Goal: Information Seeking & Learning: Learn about a topic

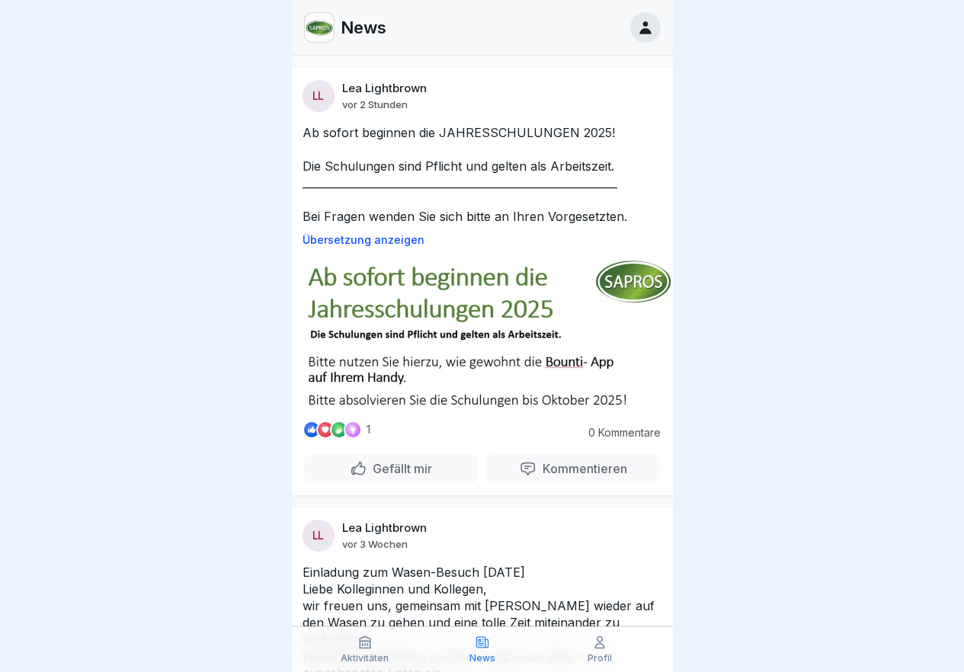
scroll to position [381, 0]
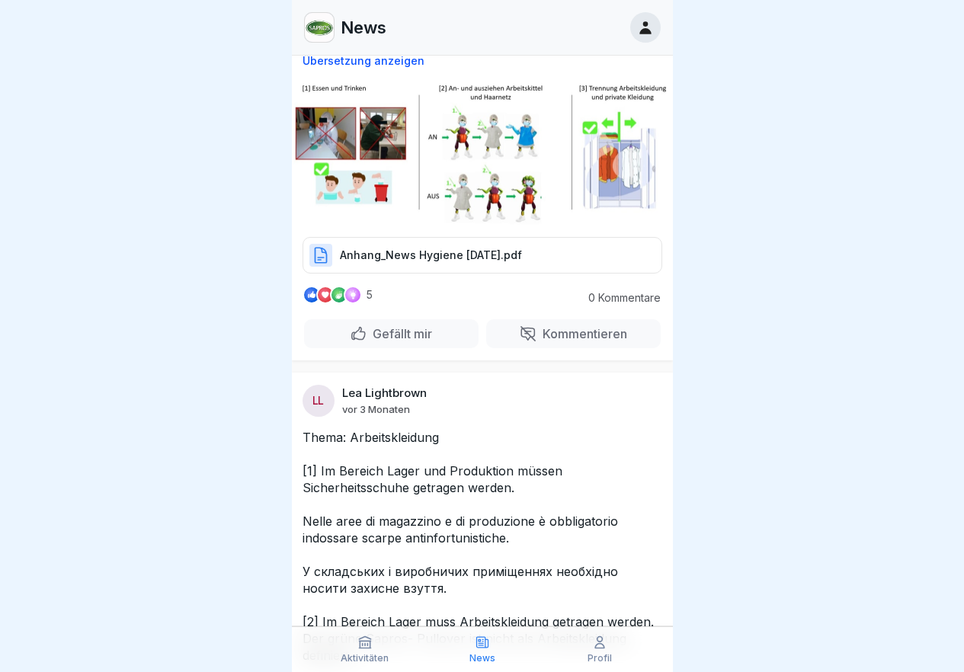
scroll to position [4038, 0]
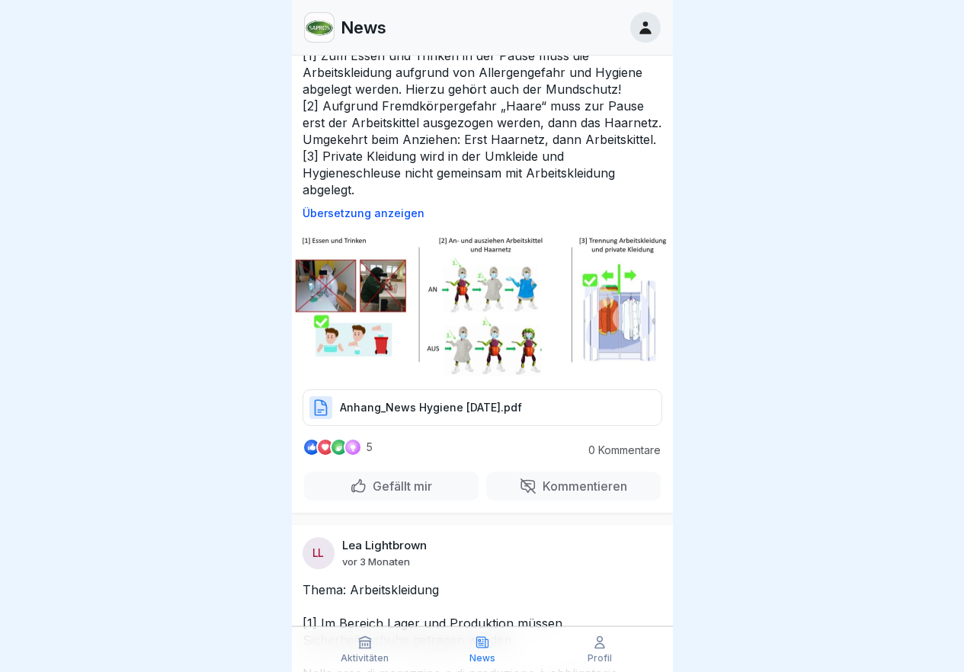
click at [356, 216] on p "Übersetzung anzeigen" at bounding box center [482, 213] width 360 height 12
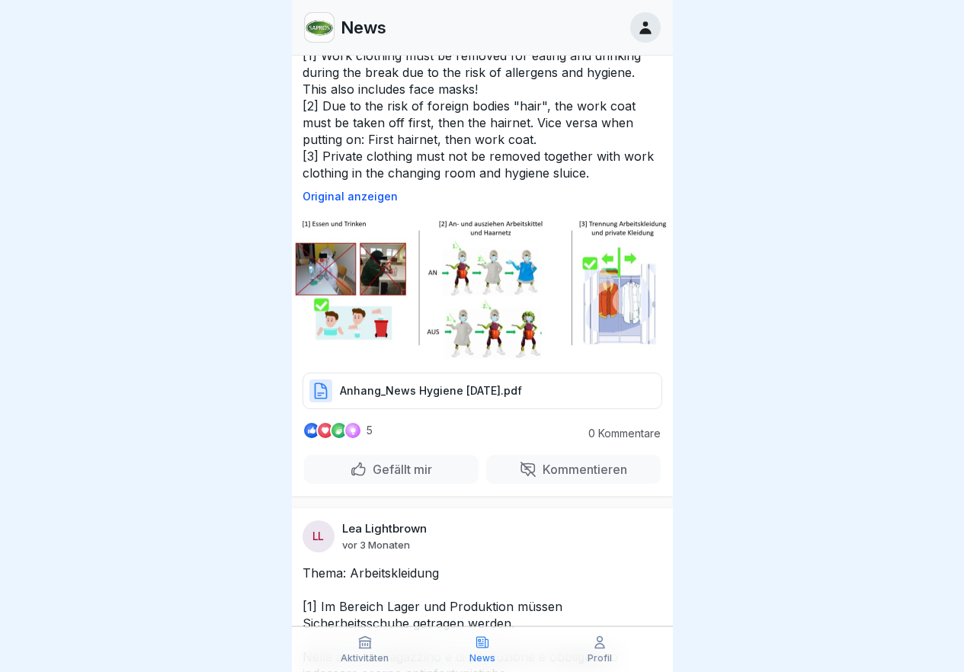
click at [340, 253] on img at bounding box center [482, 288] width 381 height 146
click at [378, 256] on img at bounding box center [482, 288] width 381 height 146
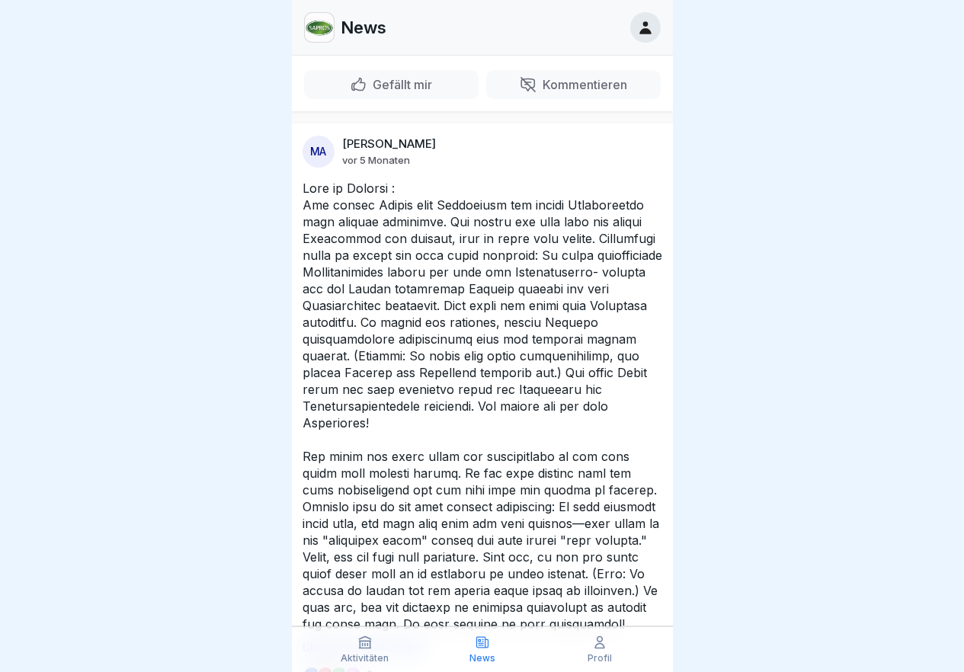
scroll to position [6171, 0]
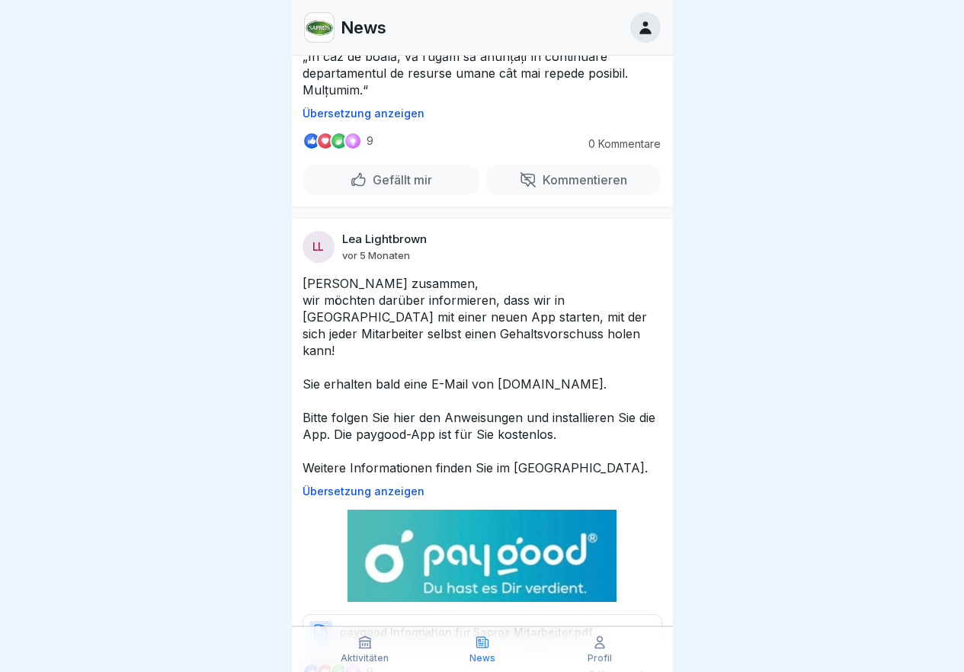
scroll to position [5867, 0]
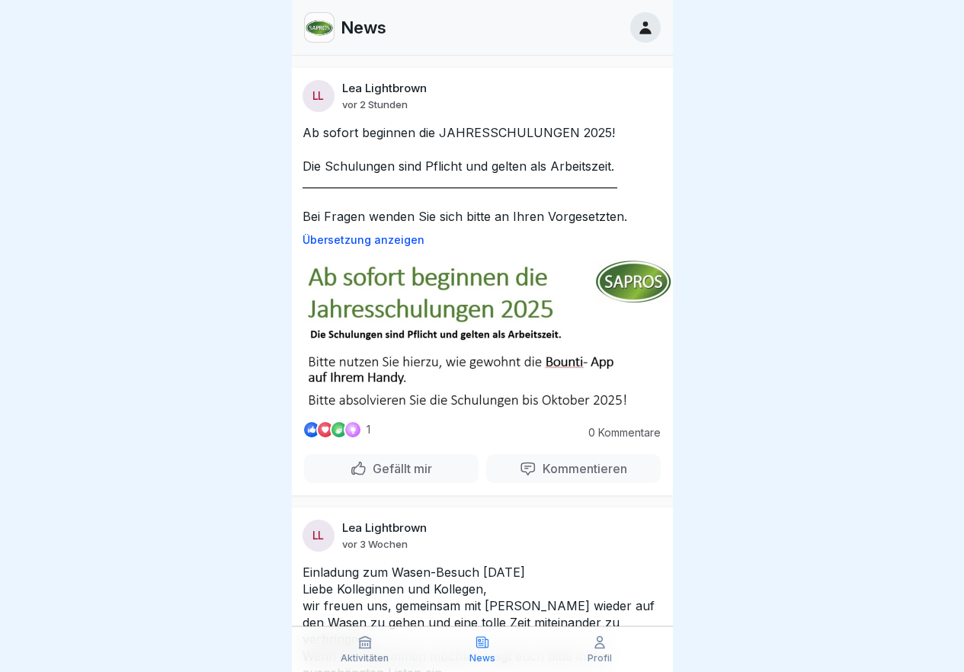
scroll to position [305, 0]
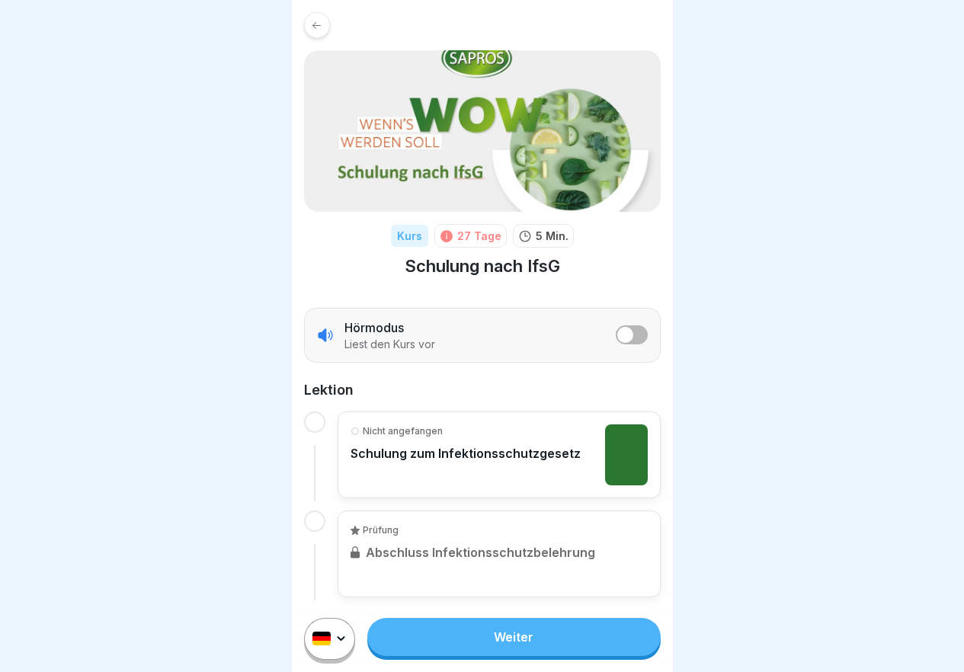
click at [462, 456] on p "Schulung zum Infektionsschutzgesetz" at bounding box center [465, 453] width 230 height 15
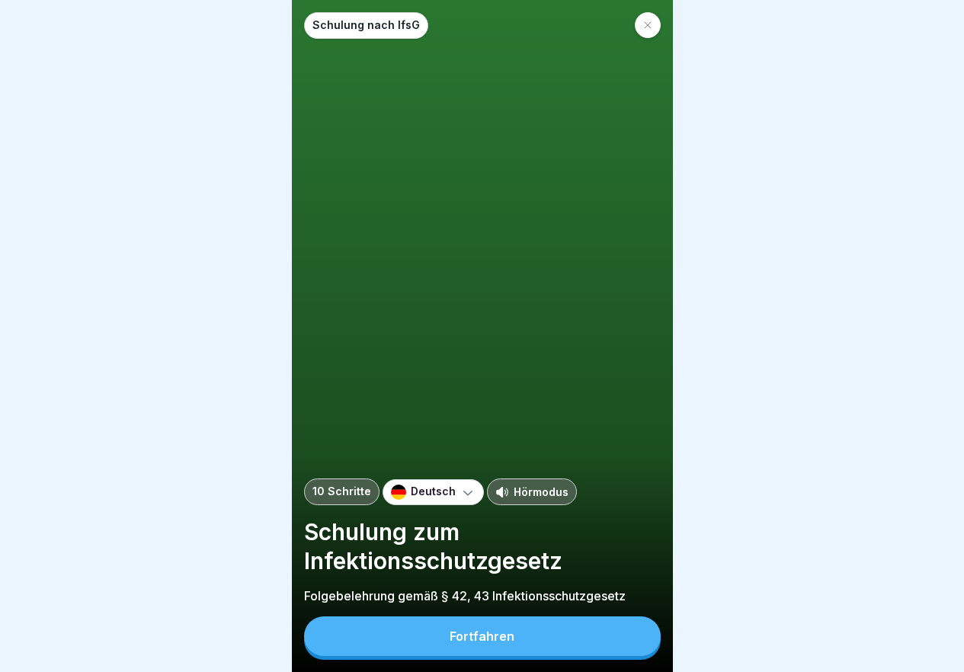
scroll to position [11, 0]
click at [525, 638] on button "Fortfahren" at bounding box center [482, 636] width 357 height 40
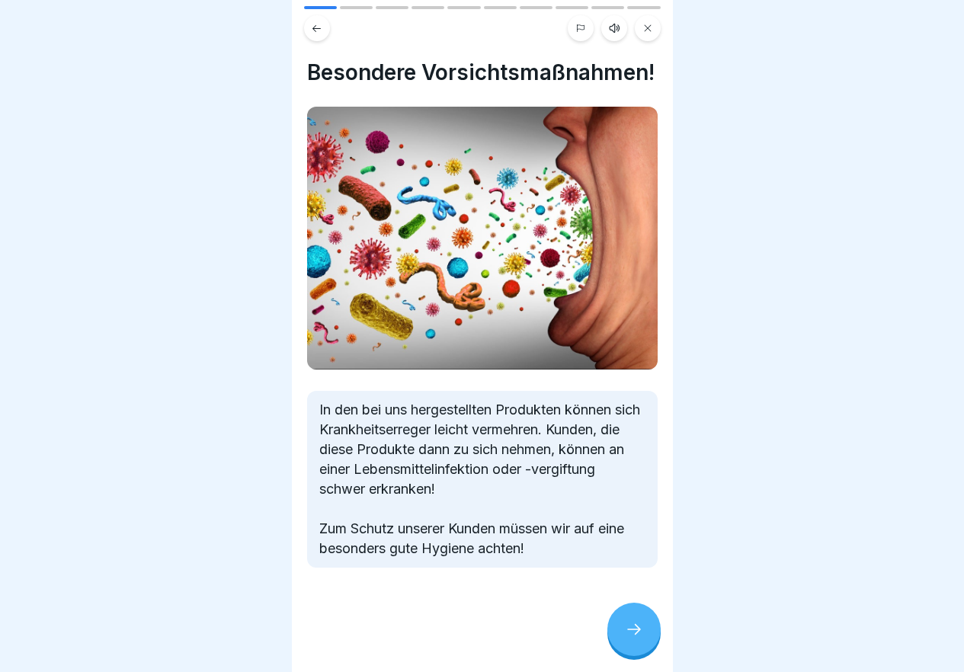
scroll to position [5, 0]
click at [627, 626] on icon at bounding box center [634, 629] width 18 height 18
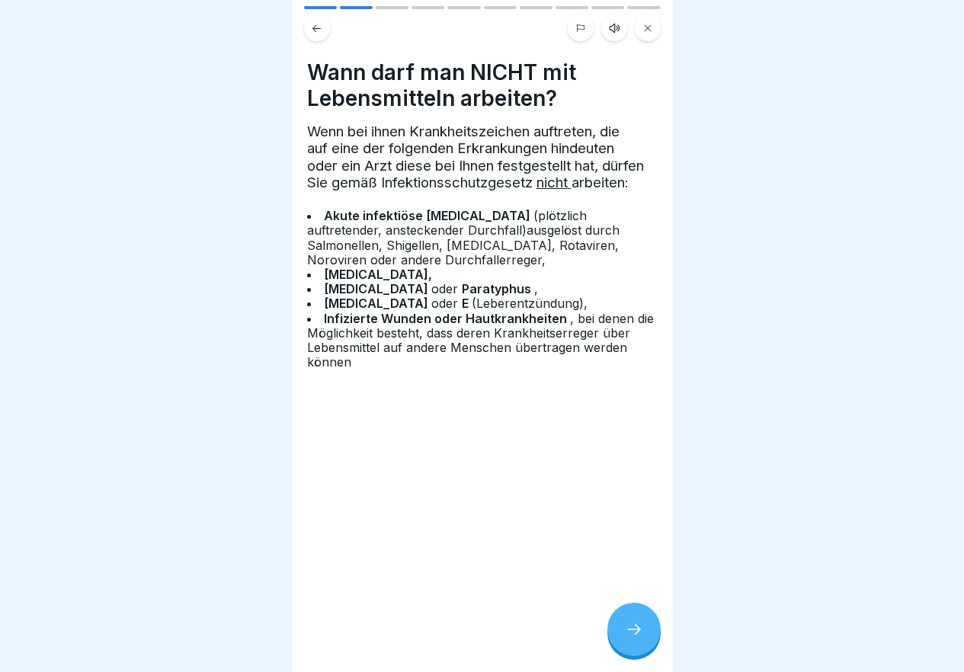
click at [628, 632] on icon at bounding box center [634, 629] width 18 height 18
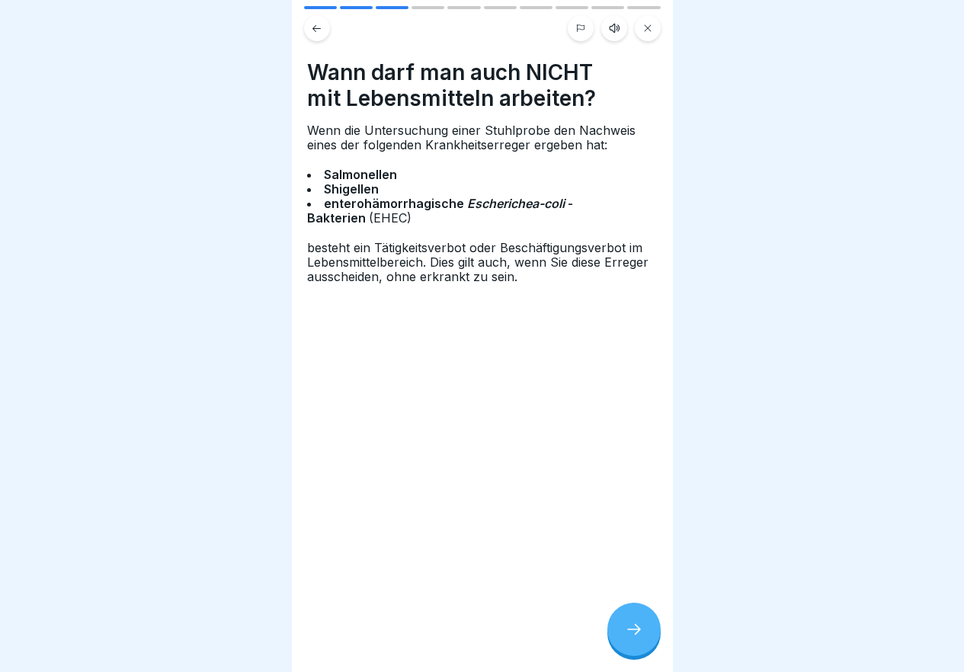
click at [628, 632] on icon at bounding box center [634, 629] width 18 height 18
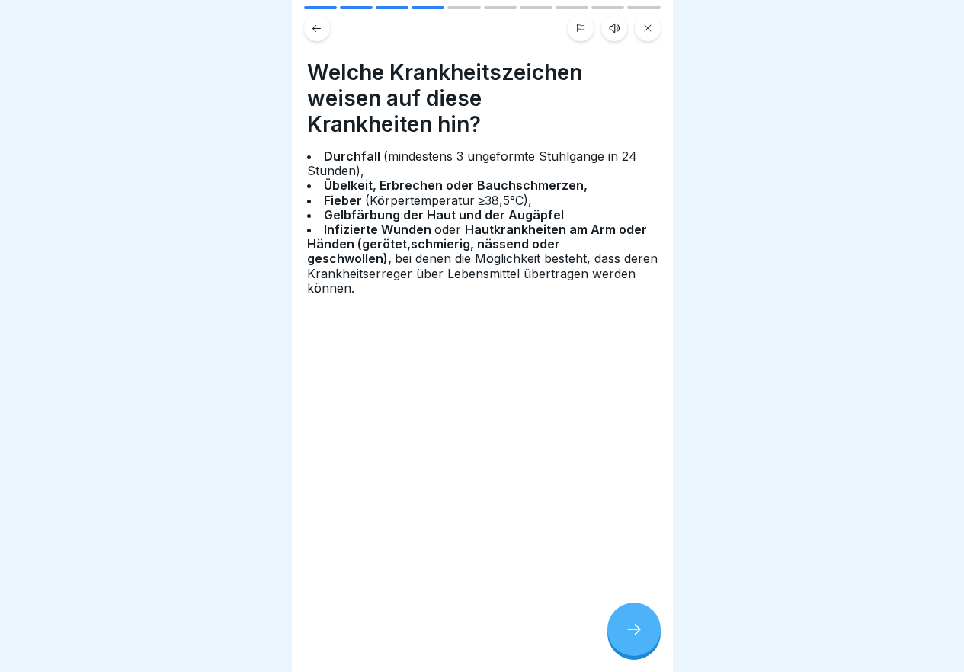
click at [628, 632] on icon at bounding box center [634, 629] width 18 height 18
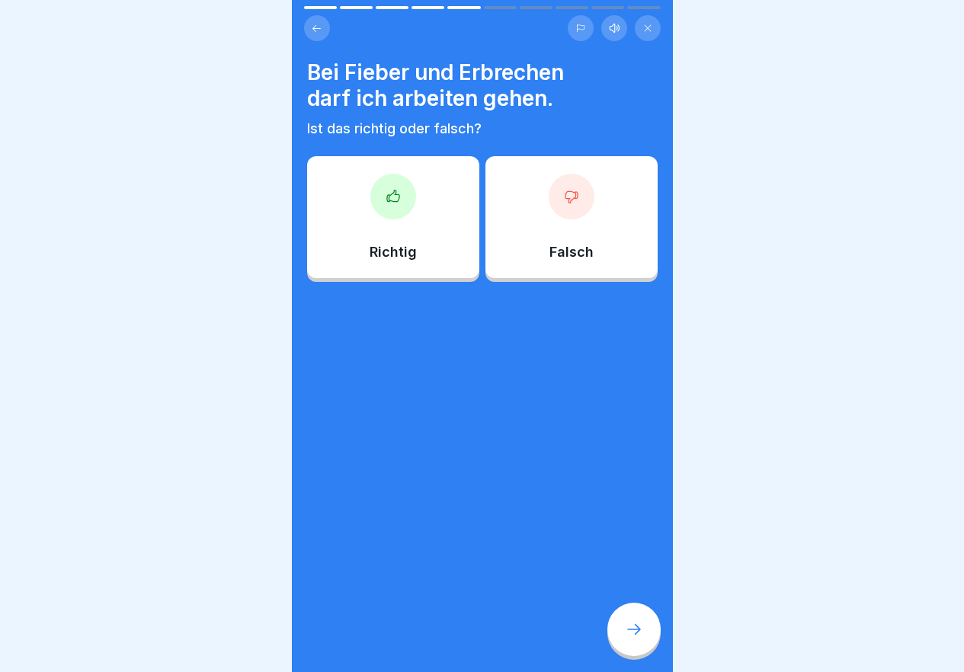
click at [565, 191] on icon at bounding box center [571, 196] width 12 height 11
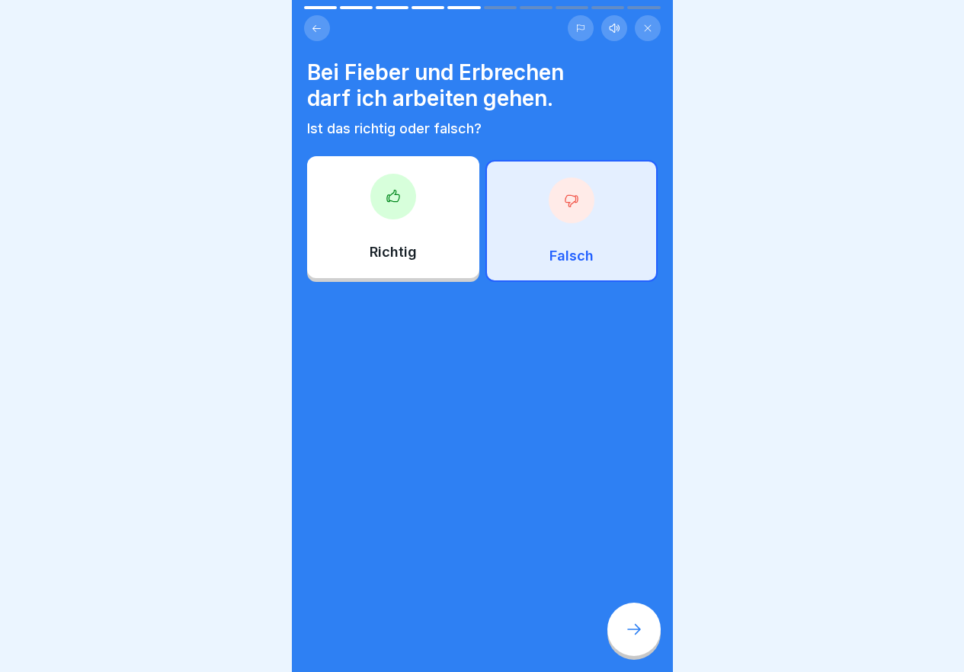
click at [635, 629] on icon at bounding box center [634, 629] width 18 height 18
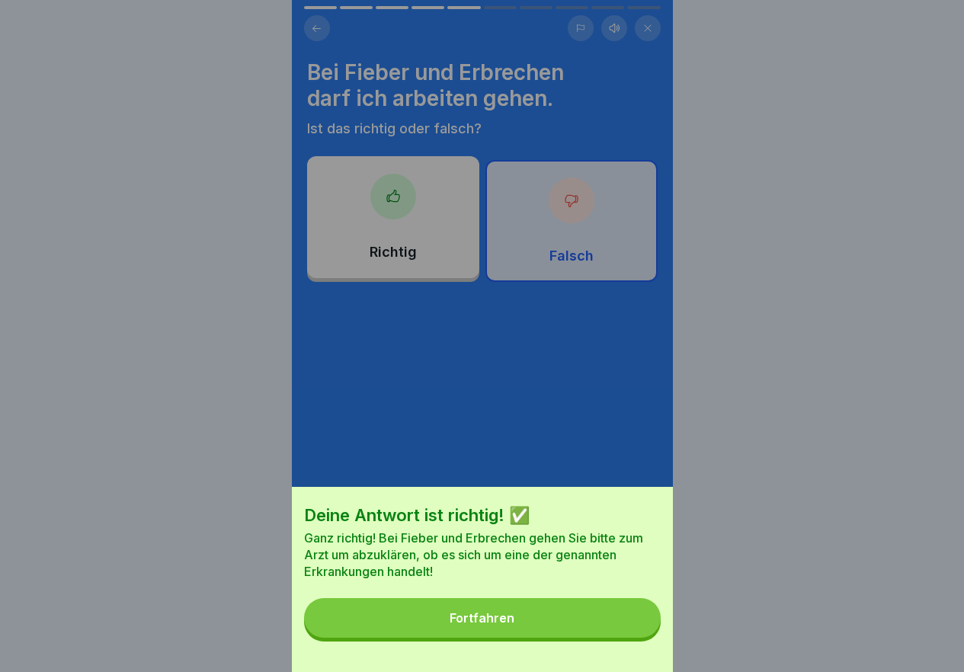
click at [527, 624] on button "Fortfahren" at bounding box center [482, 618] width 357 height 40
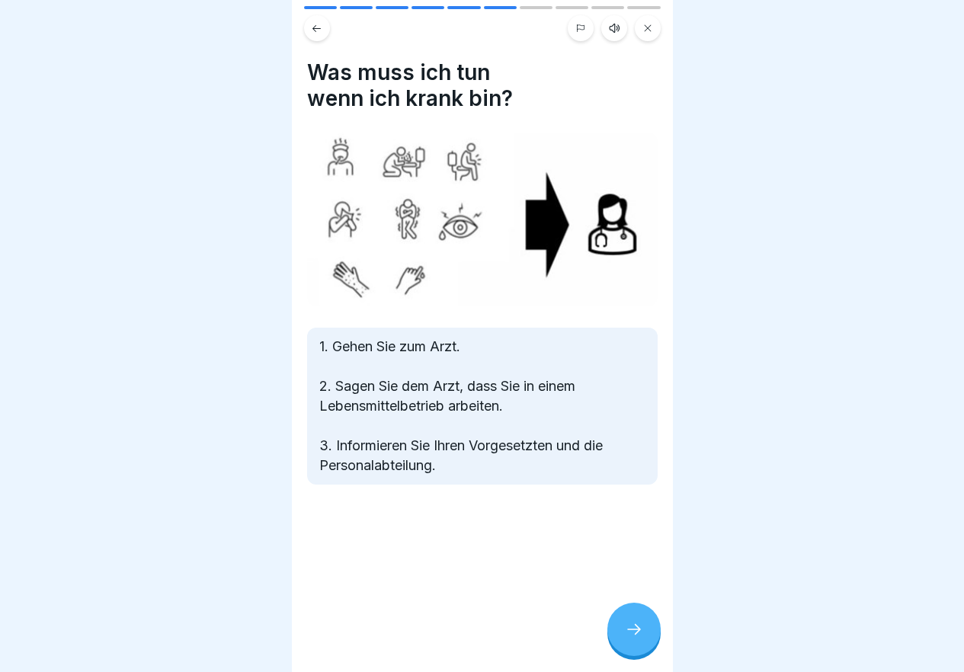
click at [635, 622] on icon at bounding box center [634, 629] width 18 height 18
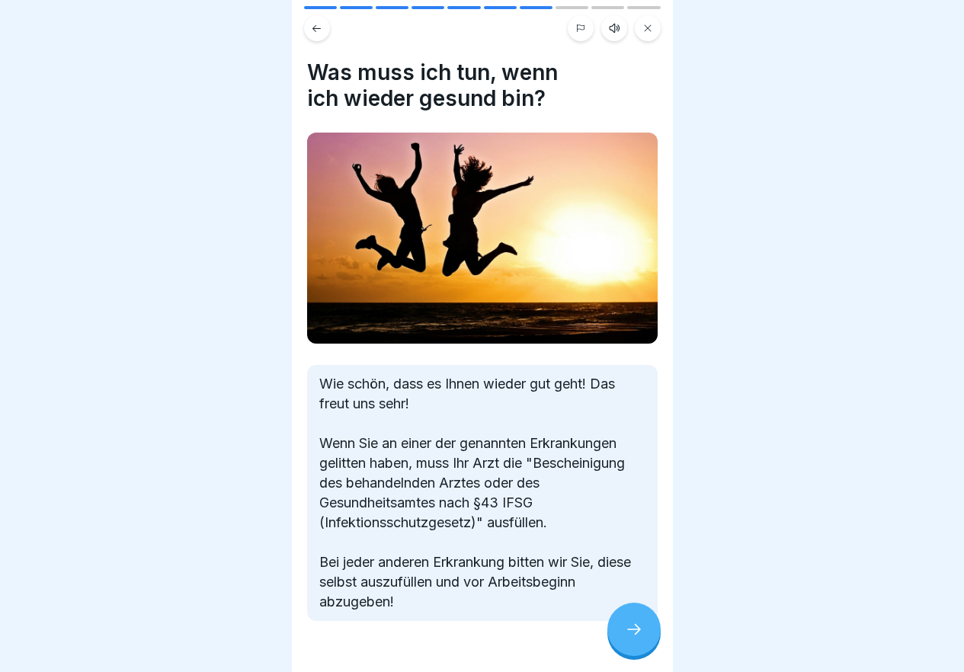
click at [628, 620] on div at bounding box center [633, 629] width 53 height 53
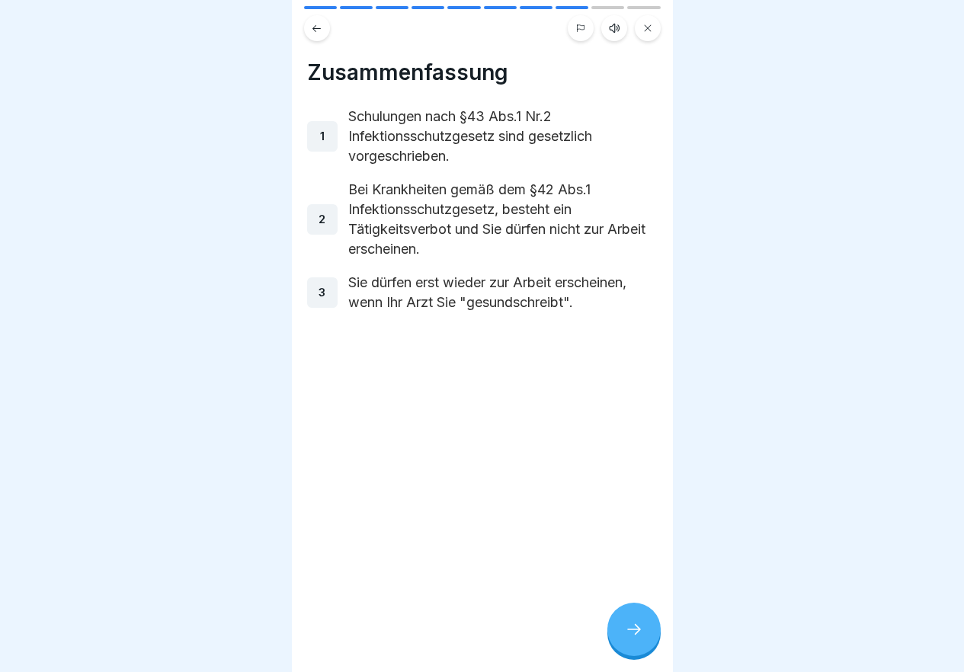
click at [620, 626] on div at bounding box center [633, 629] width 53 height 53
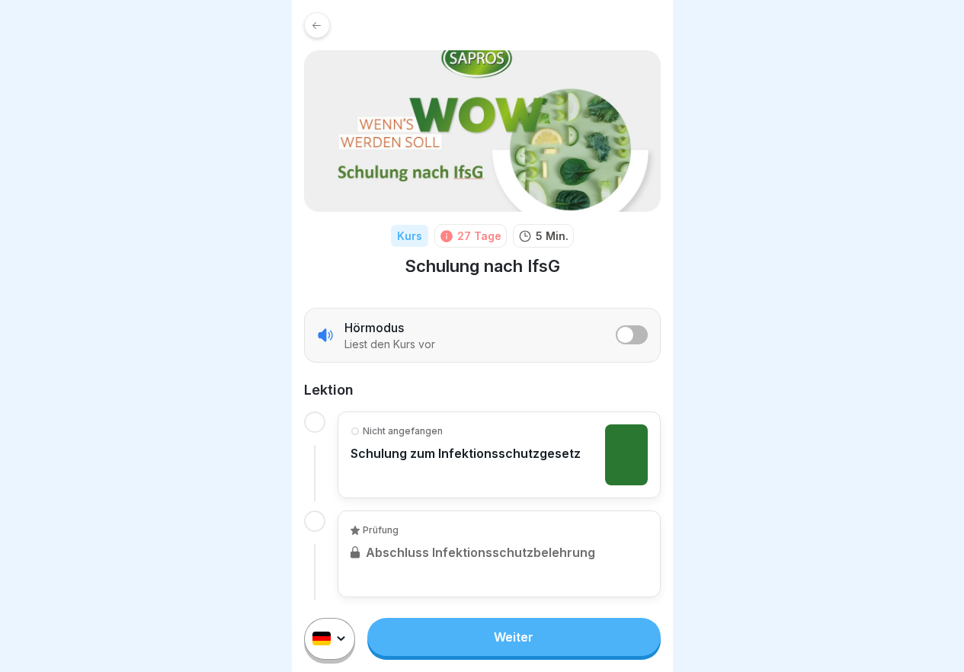
scroll to position [5, 0]
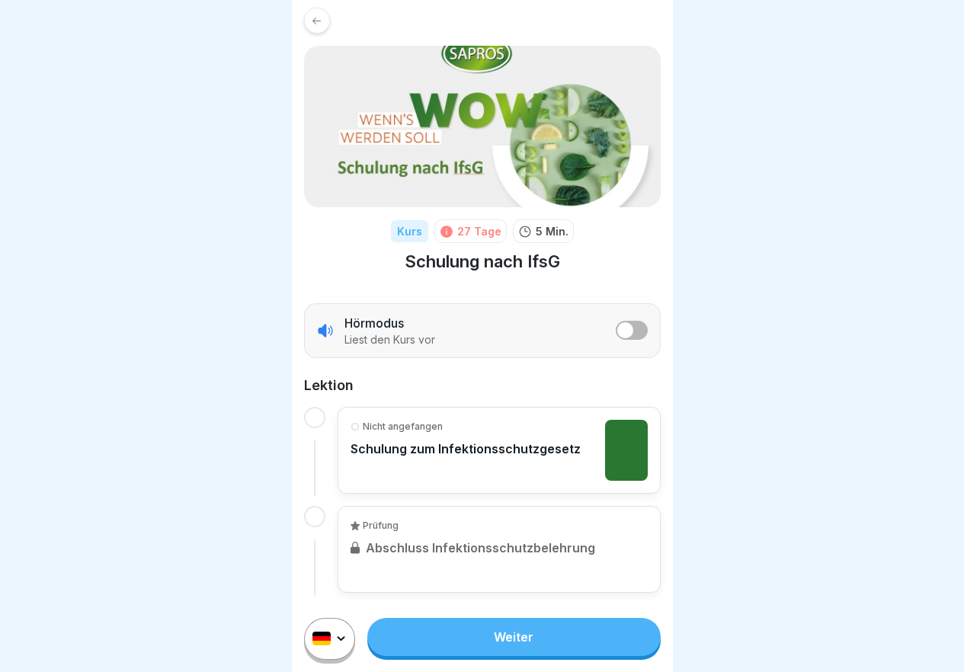
click at [563, 651] on link "Weiter" at bounding box center [513, 637] width 293 height 38
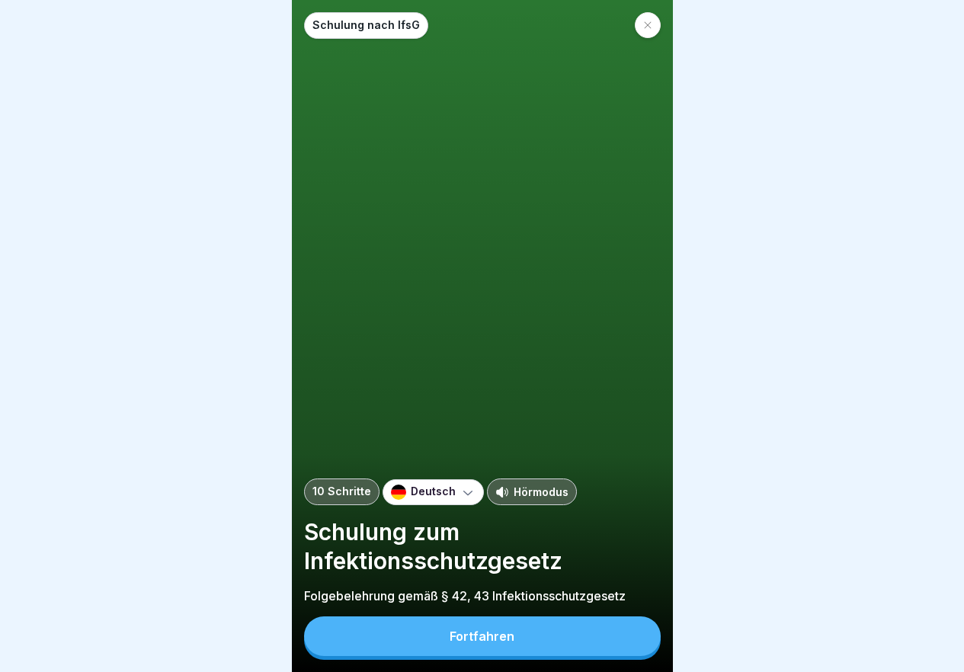
click at [530, 640] on button "Fortfahren" at bounding box center [482, 636] width 357 height 40
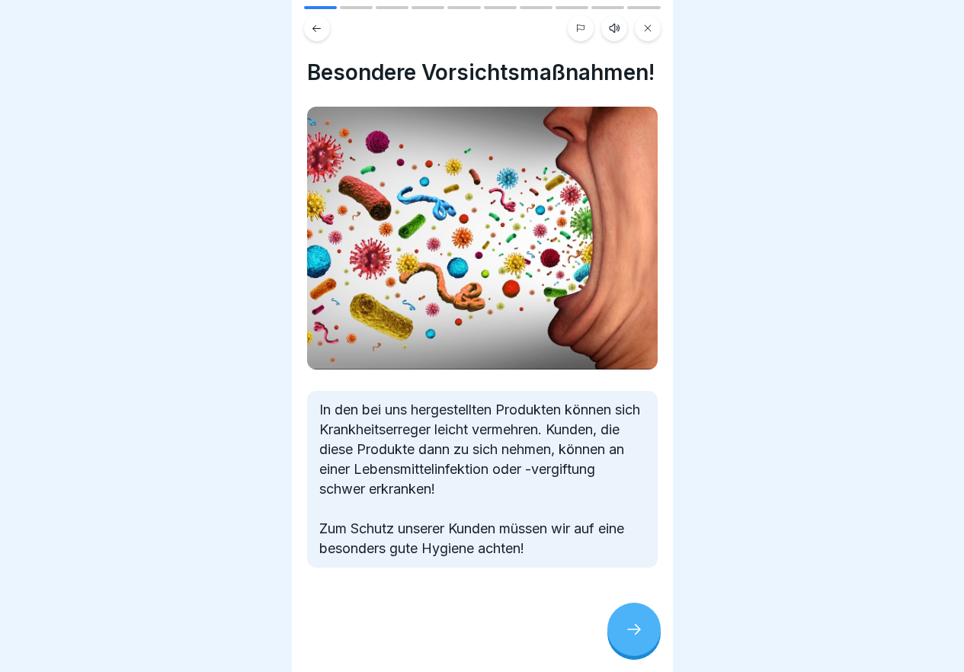
click at [634, 634] on icon at bounding box center [634, 629] width 18 height 18
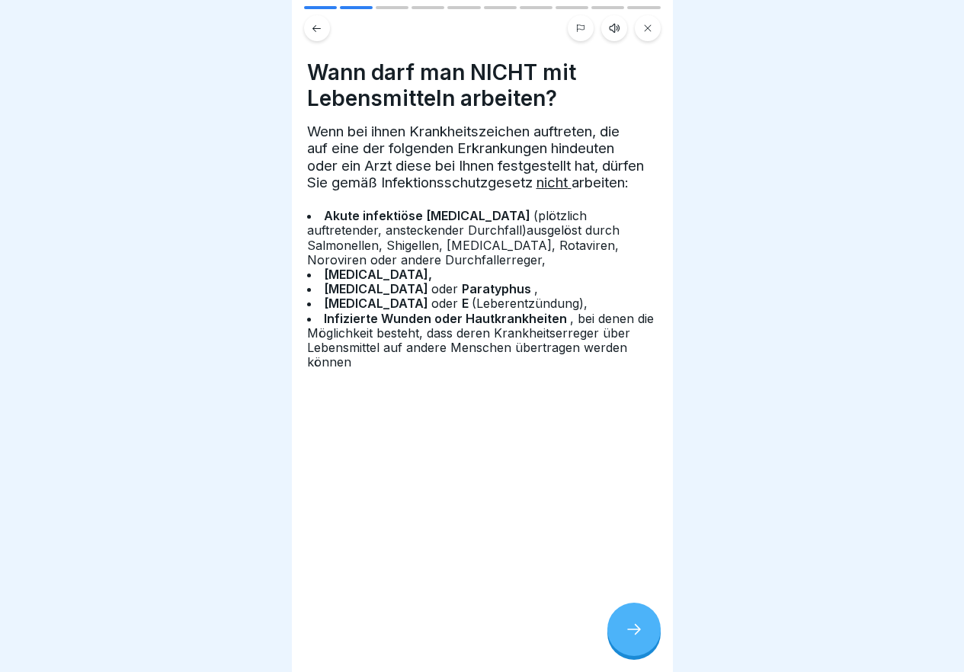
click at [629, 638] on icon at bounding box center [634, 629] width 18 height 18
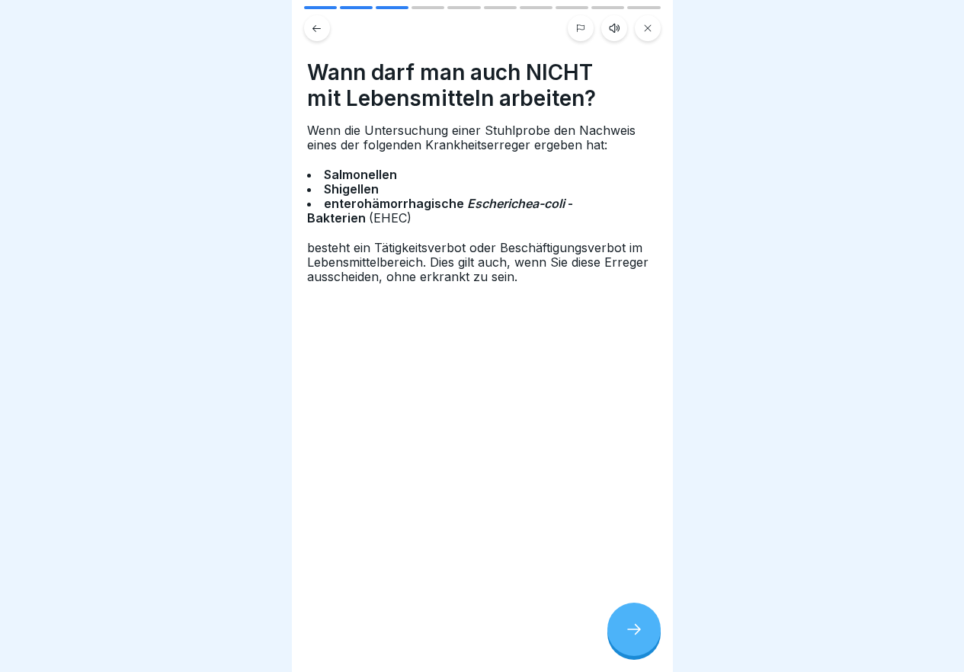
click at [626, 638] on icon at bounding box center [634, 629] width 18 height 18
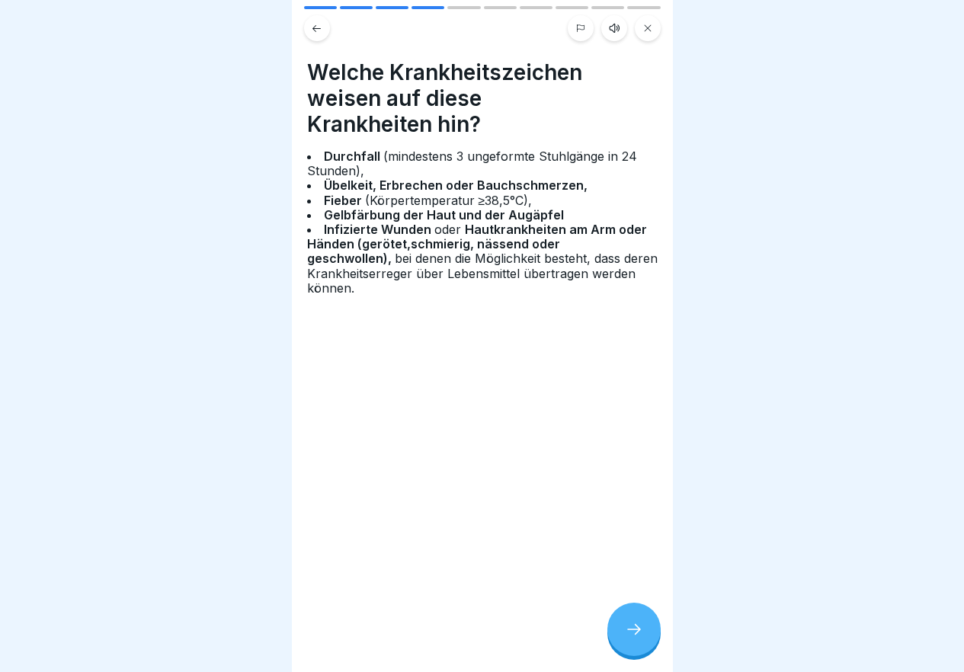
click at [626, 638] on icon at bounding box center [634, 629] width 18 height 18
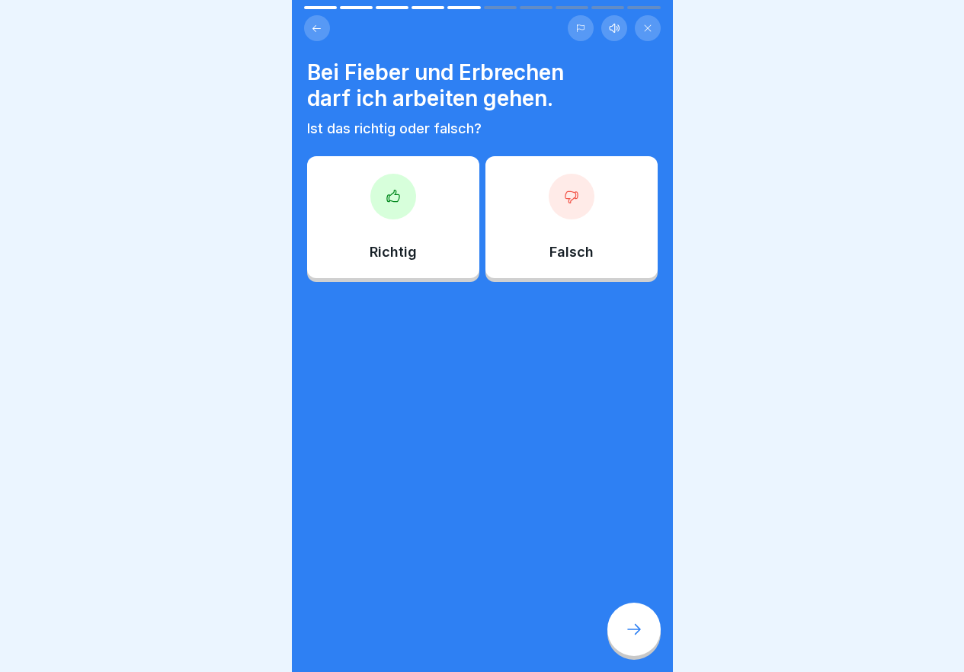
click at [580, 187] on div at bounding box center [572, 197] width 46 height 46
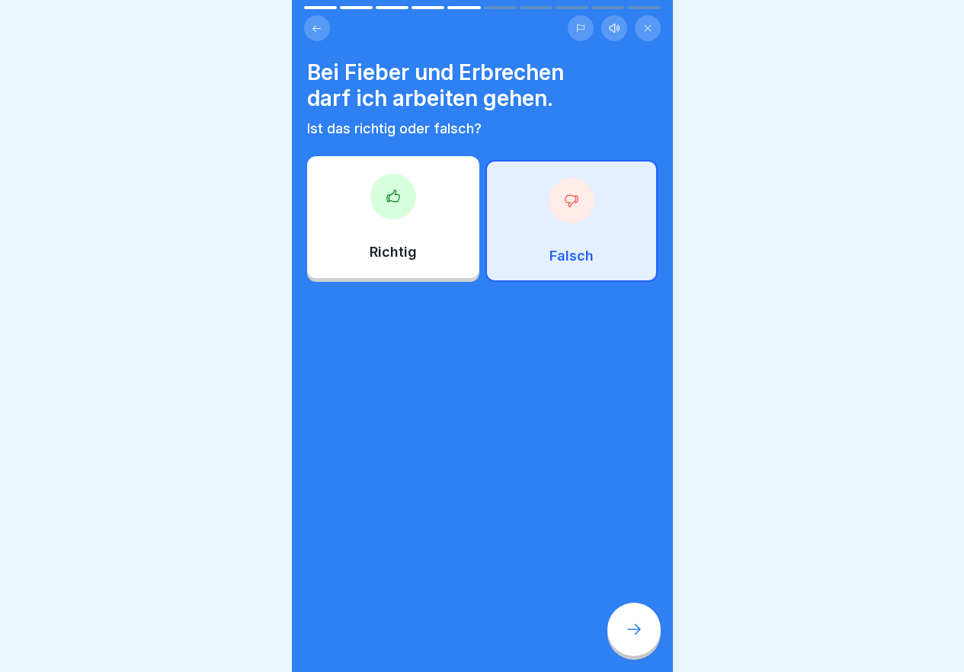
click at [635, 638] on icon at bounding box center [634, 629] width 18 height 18
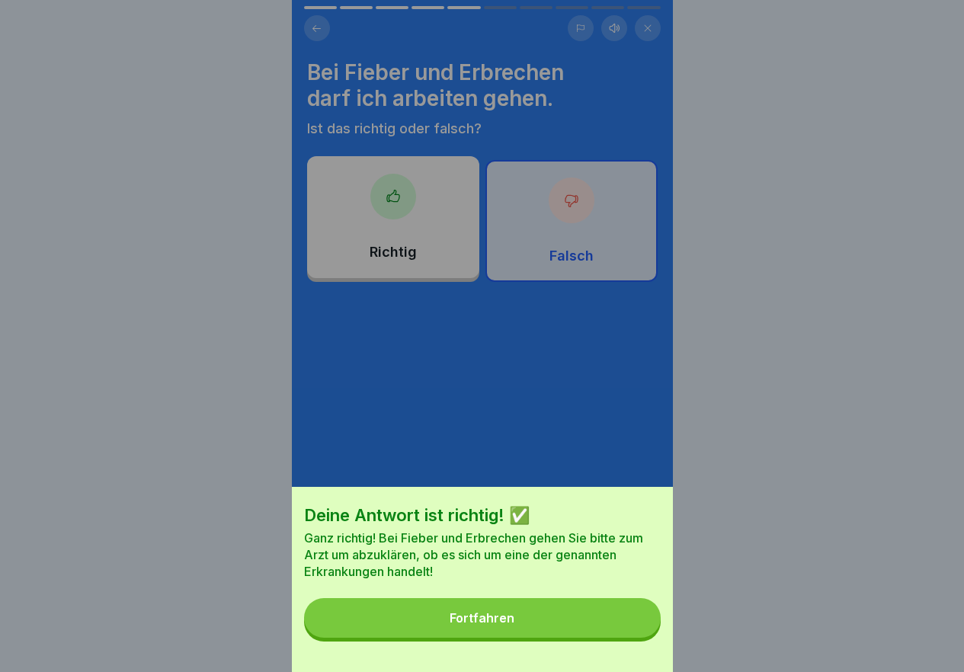
click at [635, 638] on button "Fortfahren" at bounding box center [482, 618] width 357 height 40
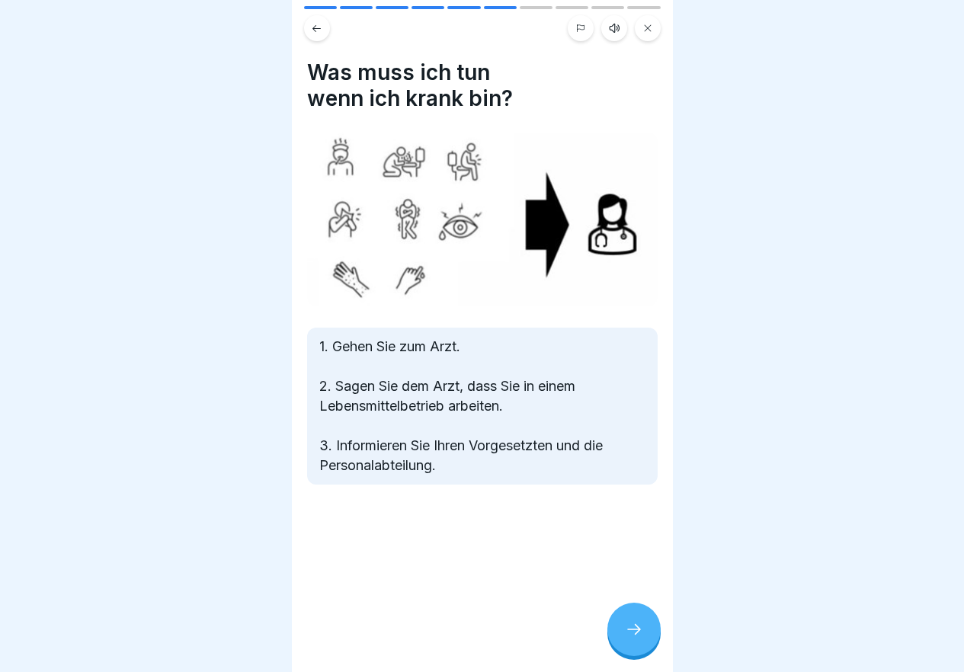
click at [635, 638] on icon at bounding box center [634, 629] width 18 height 18
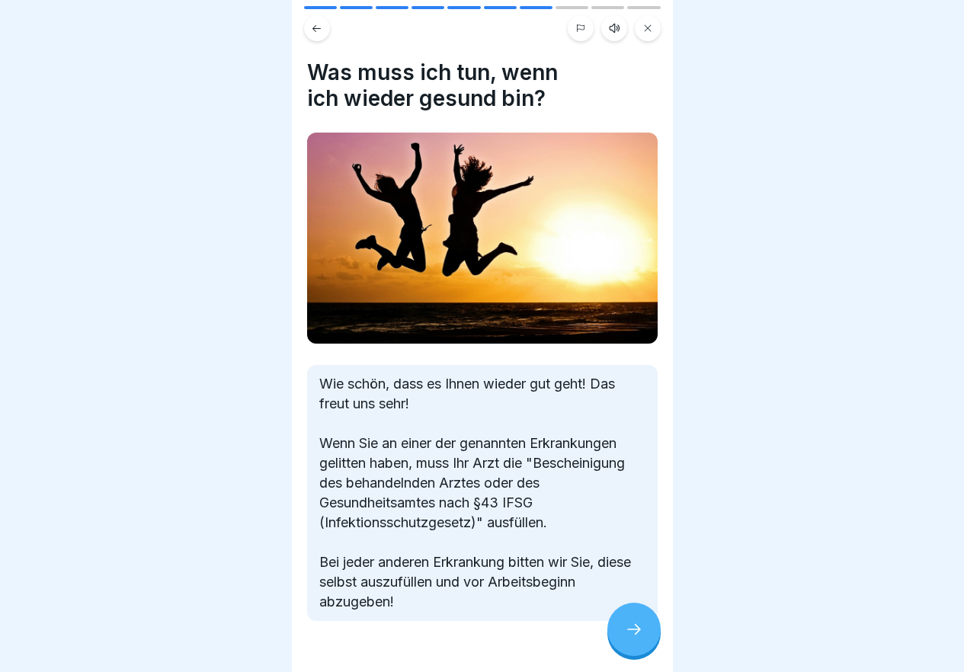
click at [635, 638] on icon at bounding box center [634, 629] width 18 height 18
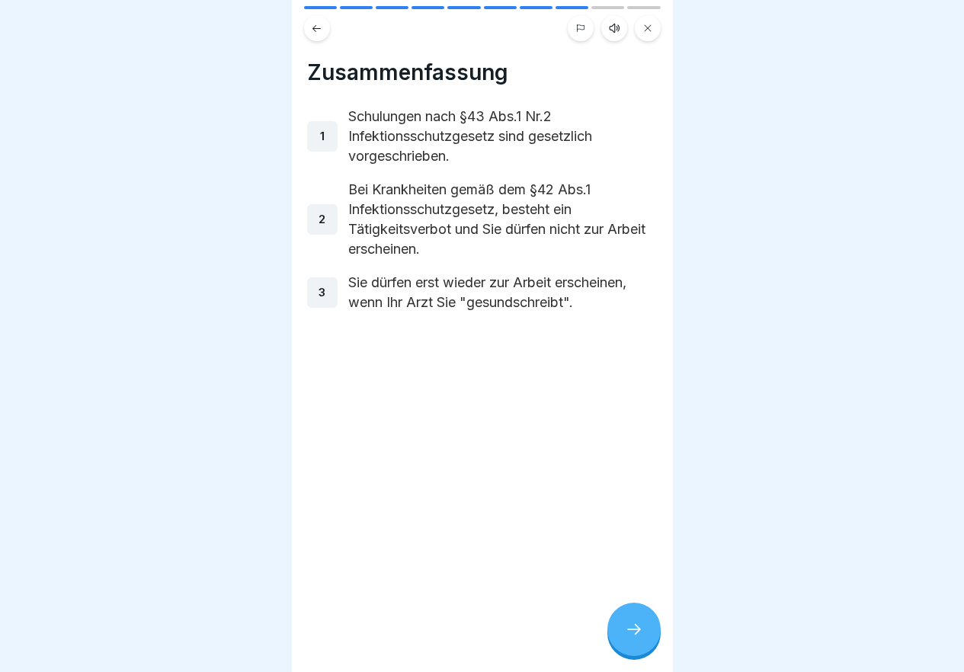
click at [635, 638] on icon at bounding box center [634, 629] width 18 height 18
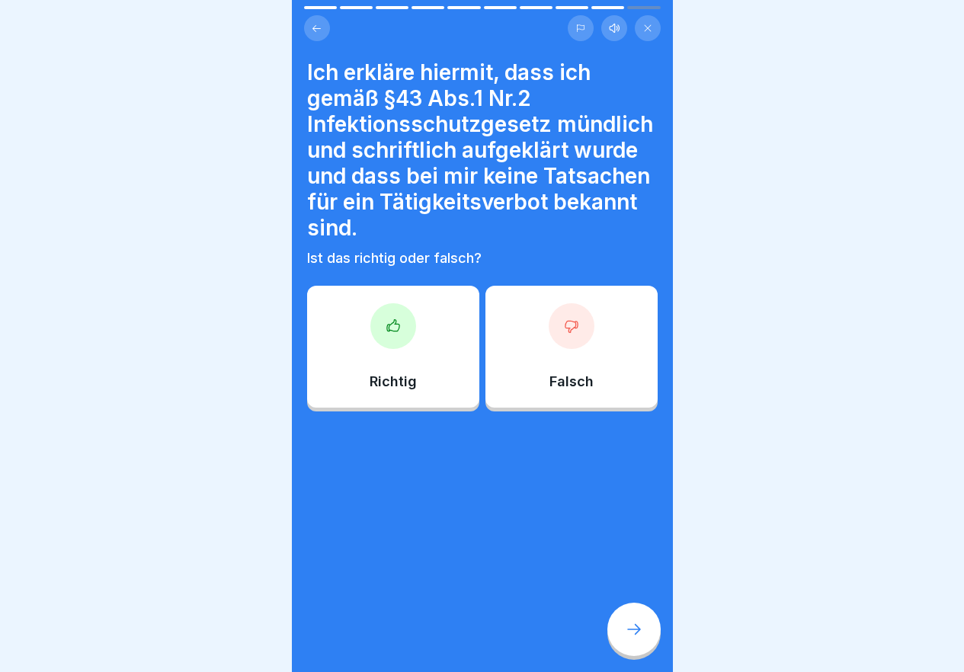
click at [562, 346] on div at bounding box center [572, 326] width 46 height 46
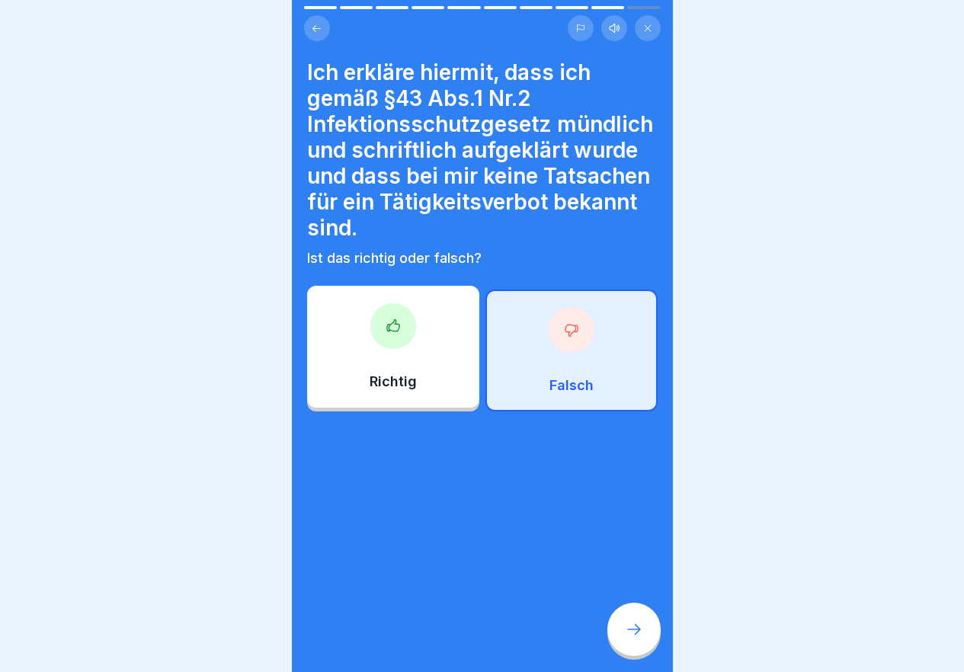
click at [638, 635] on icon at bounding box center [634, 629] width 14 height 11
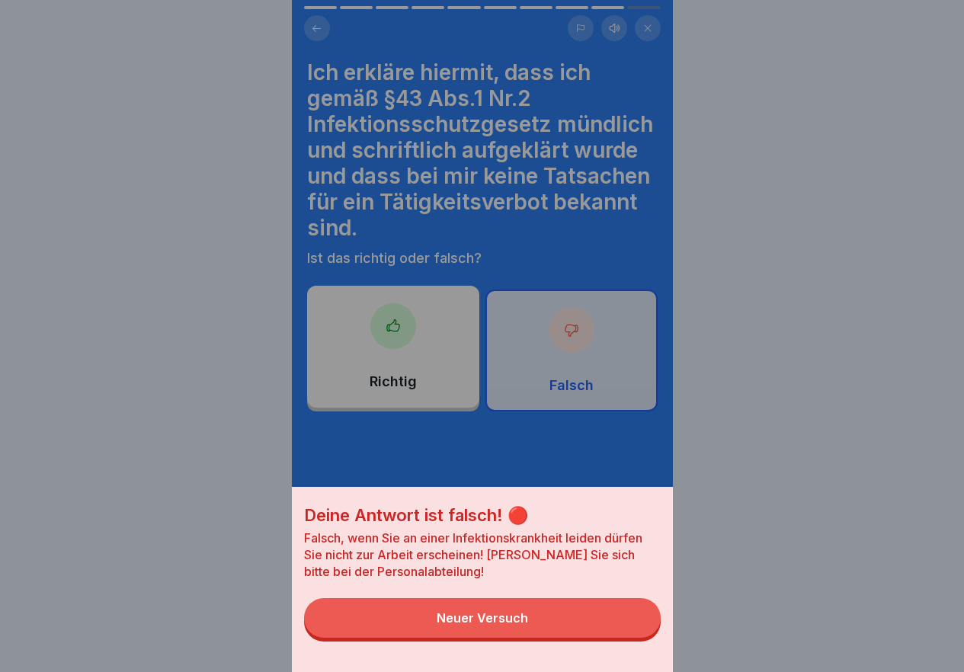
click at [386, 344] on div "Deine Antwort ist falsch! 🔴 Falsch, wenn Sie an einer Infektionskrankheit leide…" at bounding box center [482, 336] width 381 height 672
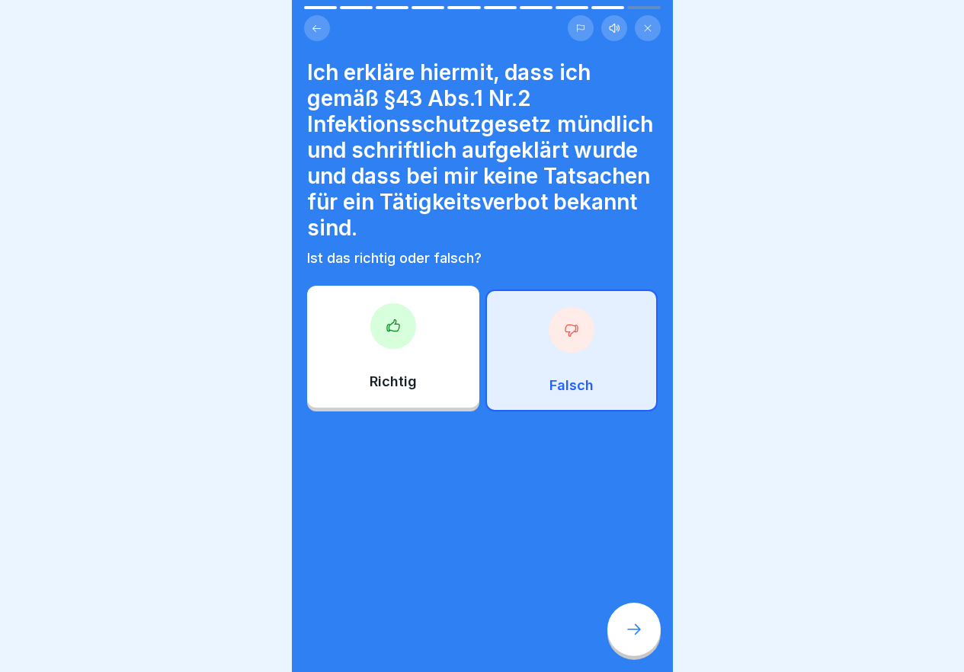
click at [390, 341] on div at bounding box center [393, 326] width 46 height 46
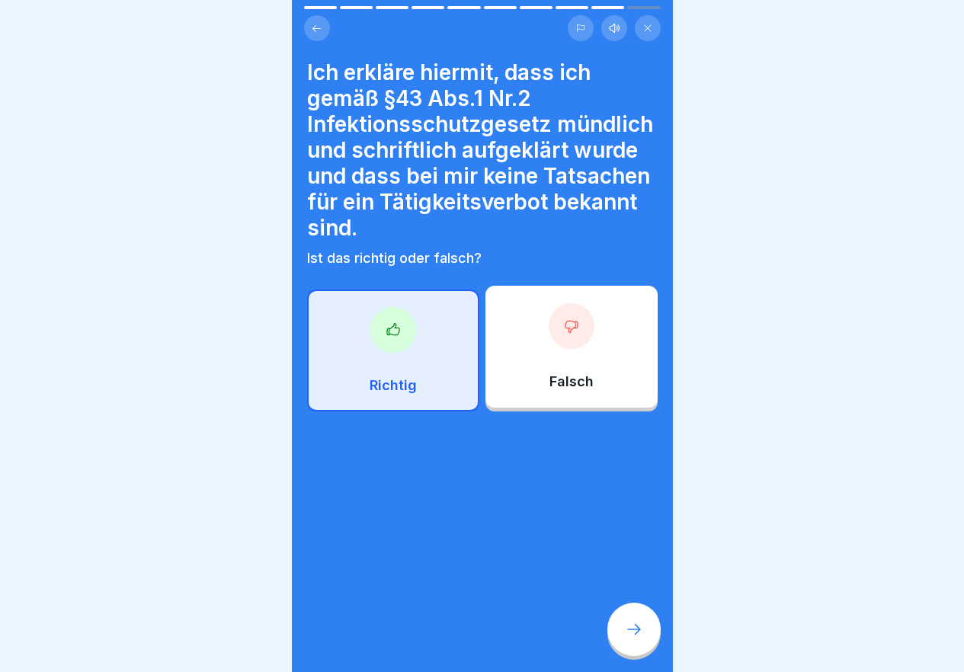
click at [648, 638] on div at bounding box center [633, 629] width 53 height 53
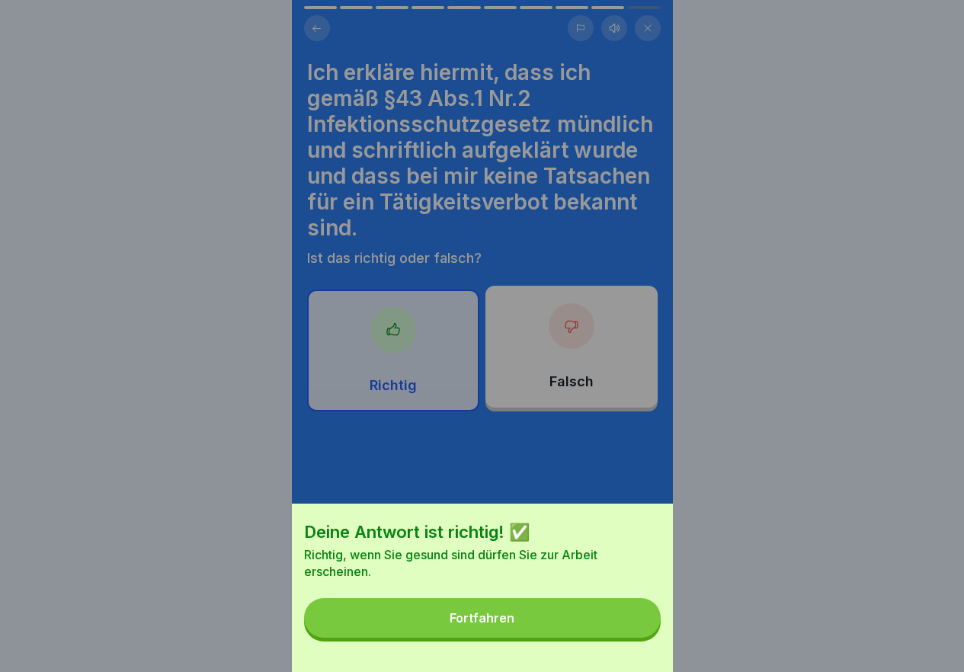
click at [648, 638] on button "Fortfahren" at bounding box center [482, 618] width 357 height 40
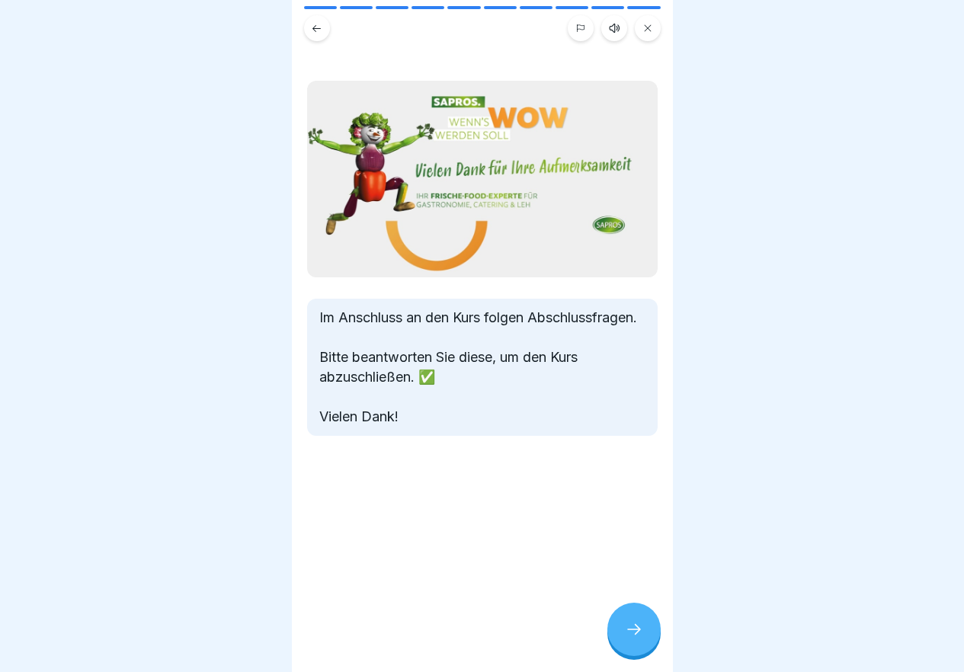
click at [637, 638] on icon at bounding box center [634, 629] width 18 height 18
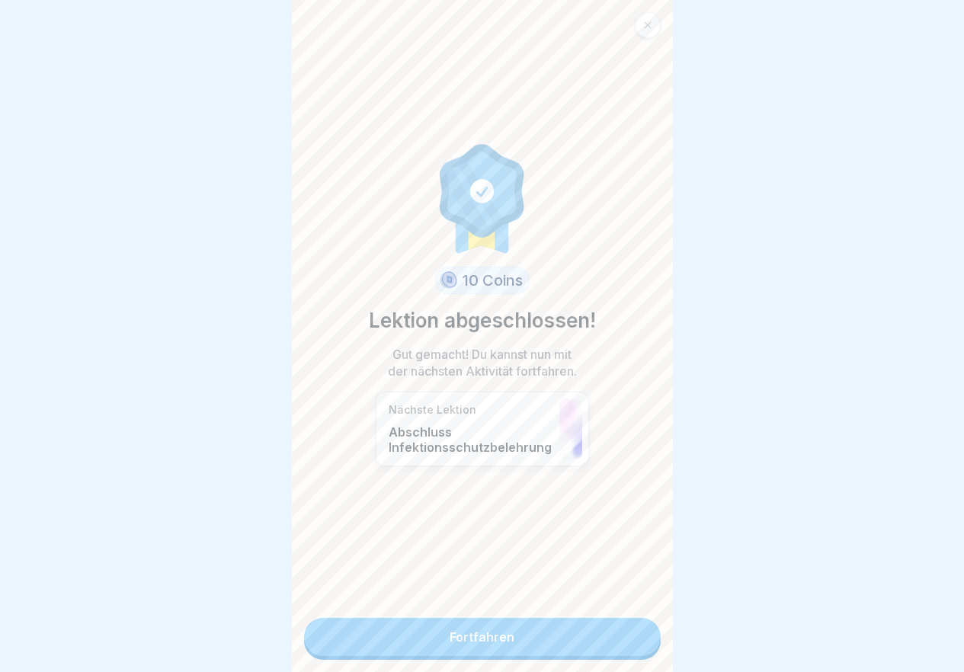
click at [583, 635] on link "Fortfahren" at bounding box center [482, 637] width 357 height 38
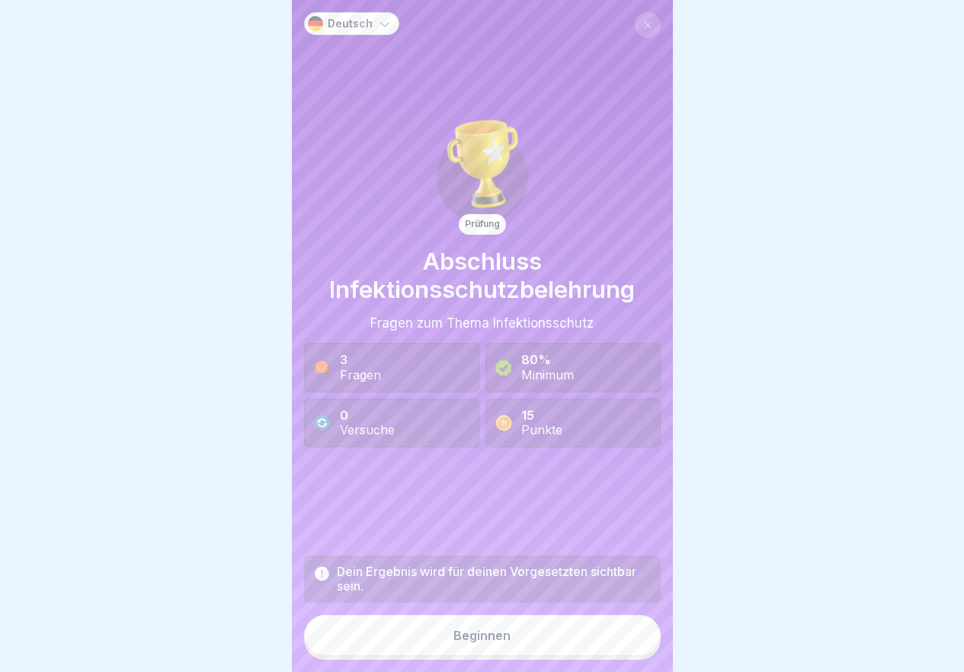
click at [589, 651] on button "Beginnen" at bounding box center [482, 635] width 357 height 41
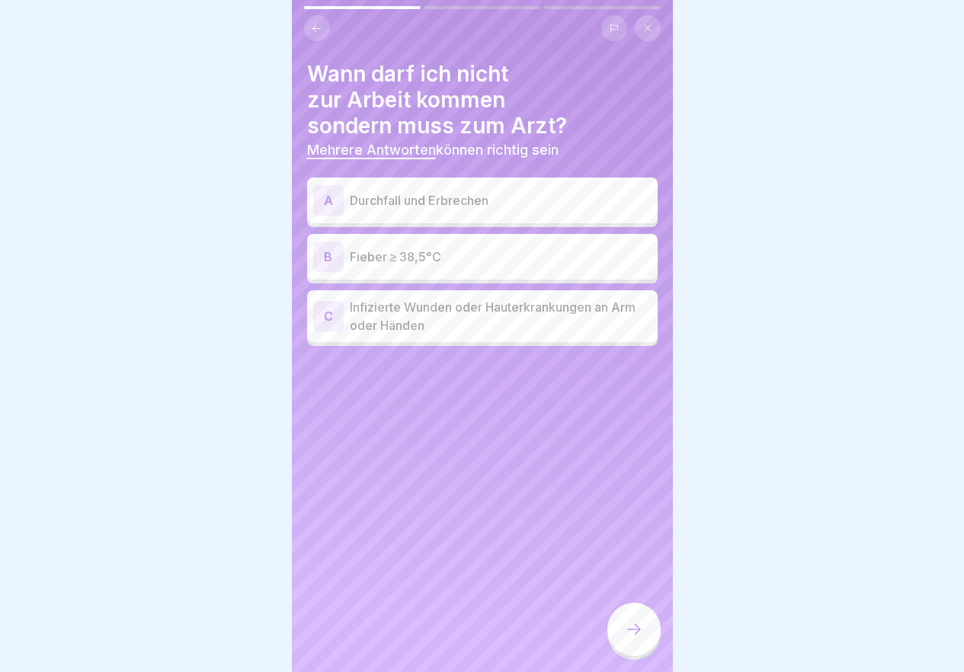
click at [637, 638] on icon at bounding box center [634, 629] width 18 height 18
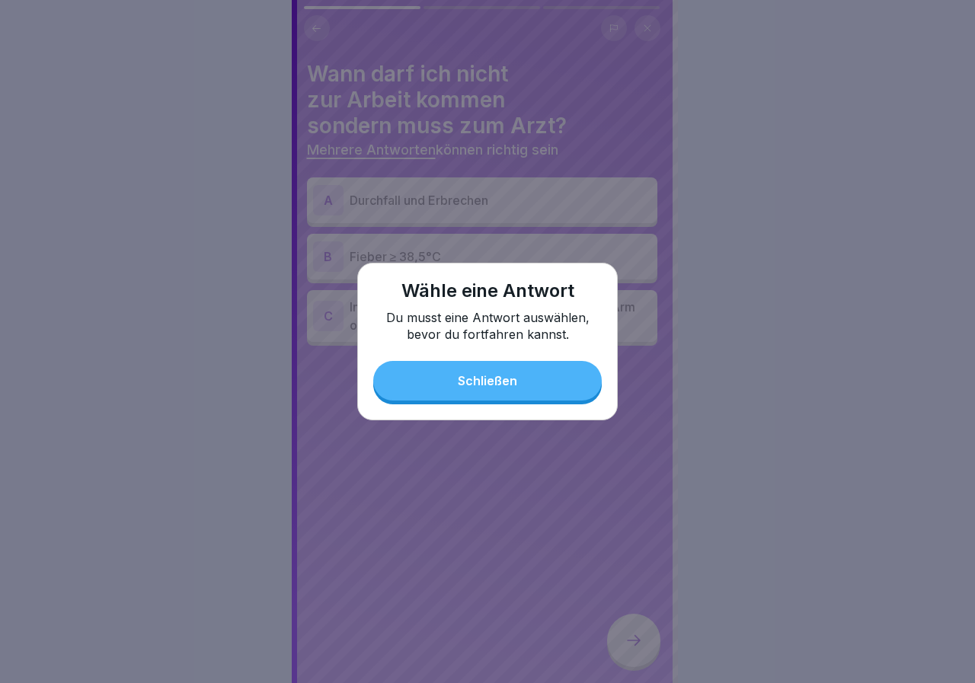
click at [395, 383] on button "Schließen" at bounding box center [487, 381] width 229 height 40
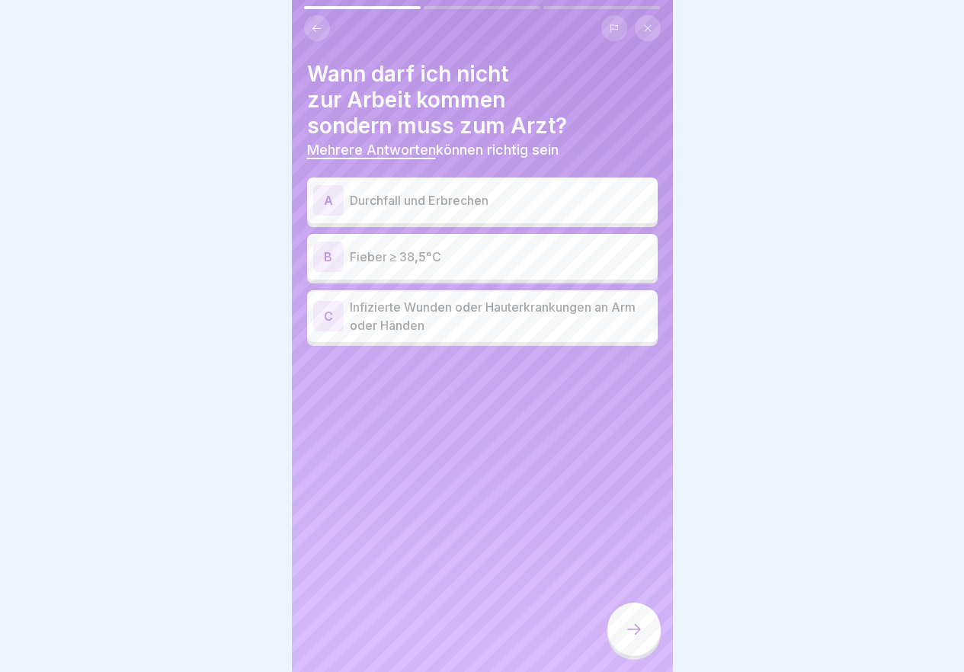
click at [448, 200] on p "Durchfall und Erbrechen" at bounding box center [501, 200] width 302 height 18
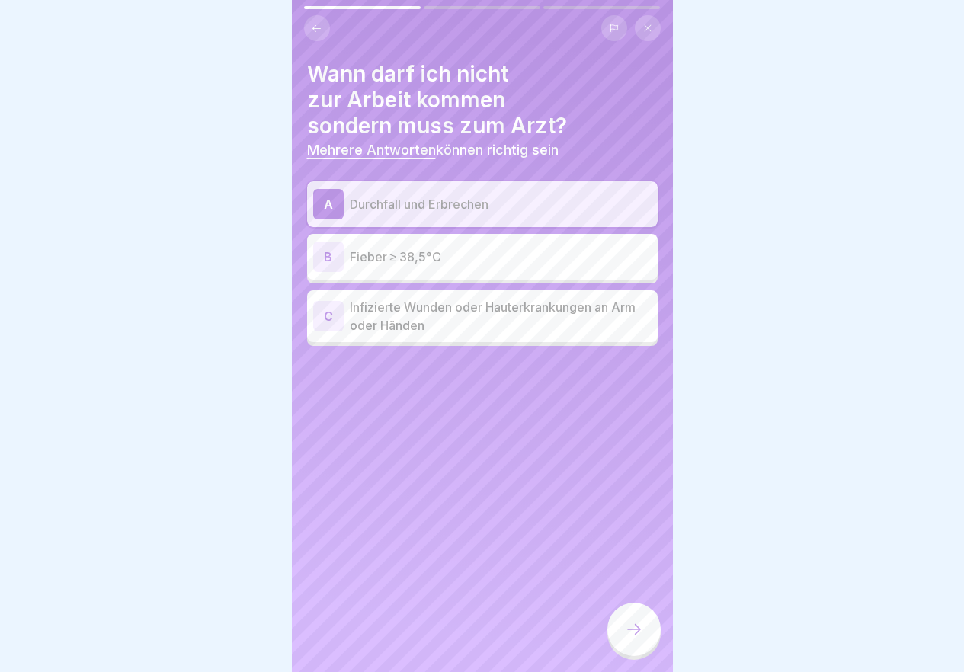
click at [443, 258] on p "Fieber ≥ 38,5°C" at bounding box center [501, 257] width 302 height 18
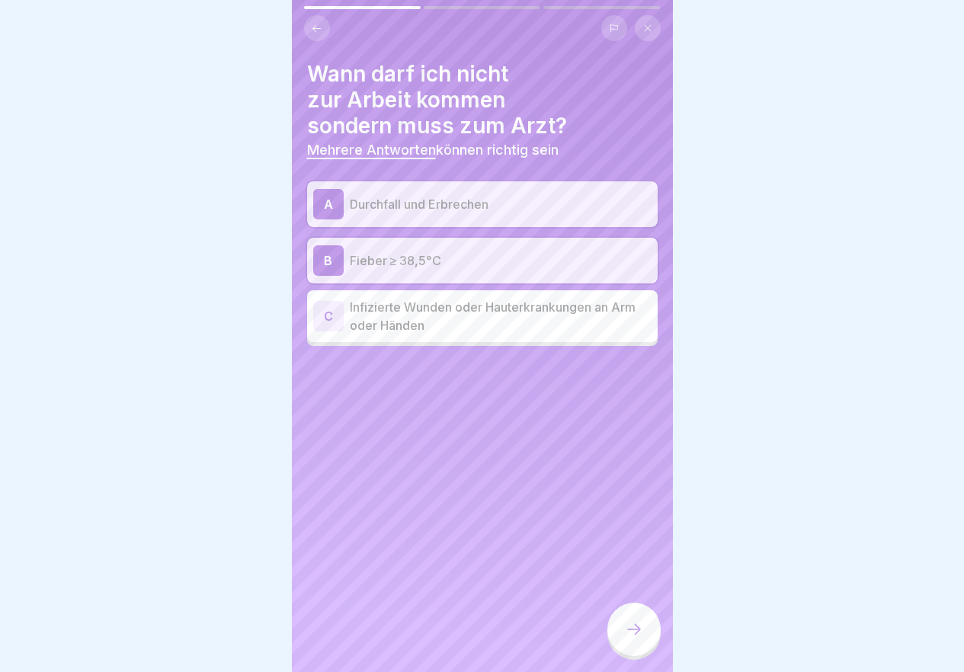
click at [546, 318] on p "Infizierte Wunden oder Hauterkrankungen an Arm oder Händen" at bounding box center [501, 316] width 302 height 37
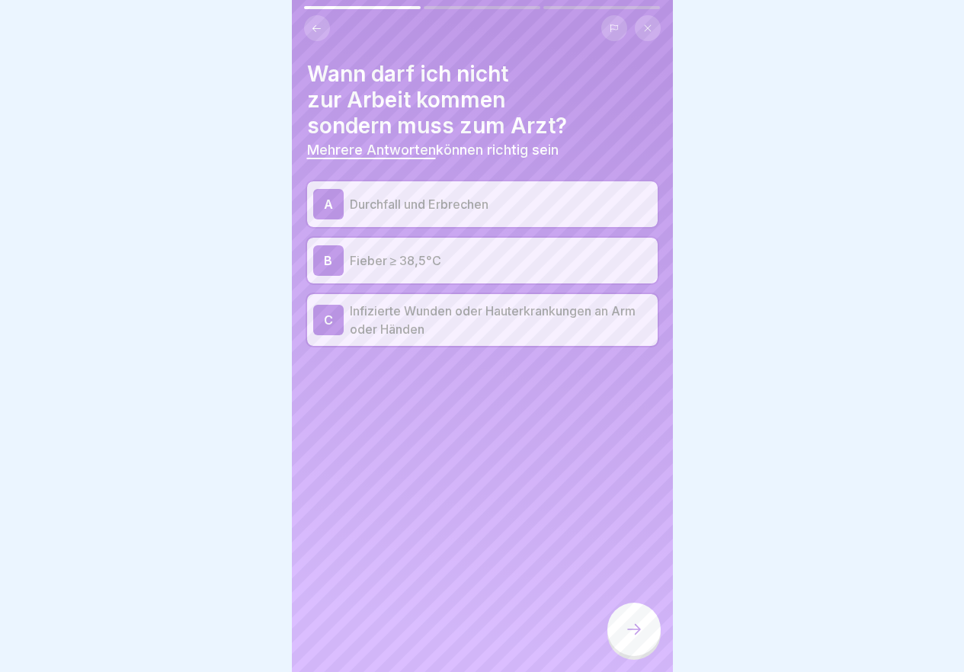
click at [633, 632] on div at bounding box center [633, 629] width 53 height 53
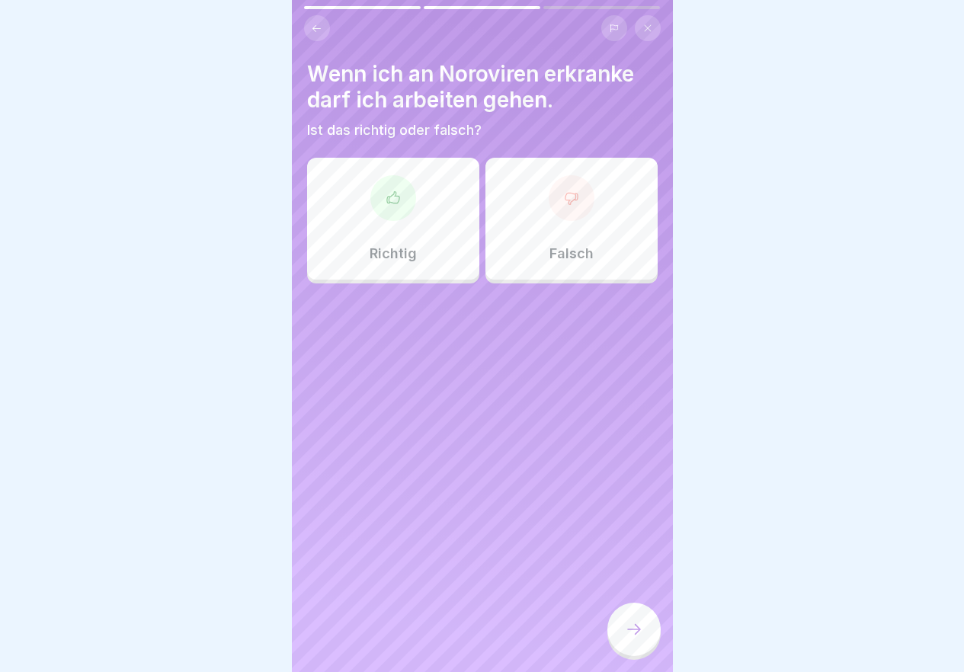
click at [531, 244] on div "Falsch" at bounding box center [571, 219] width 172 height 122
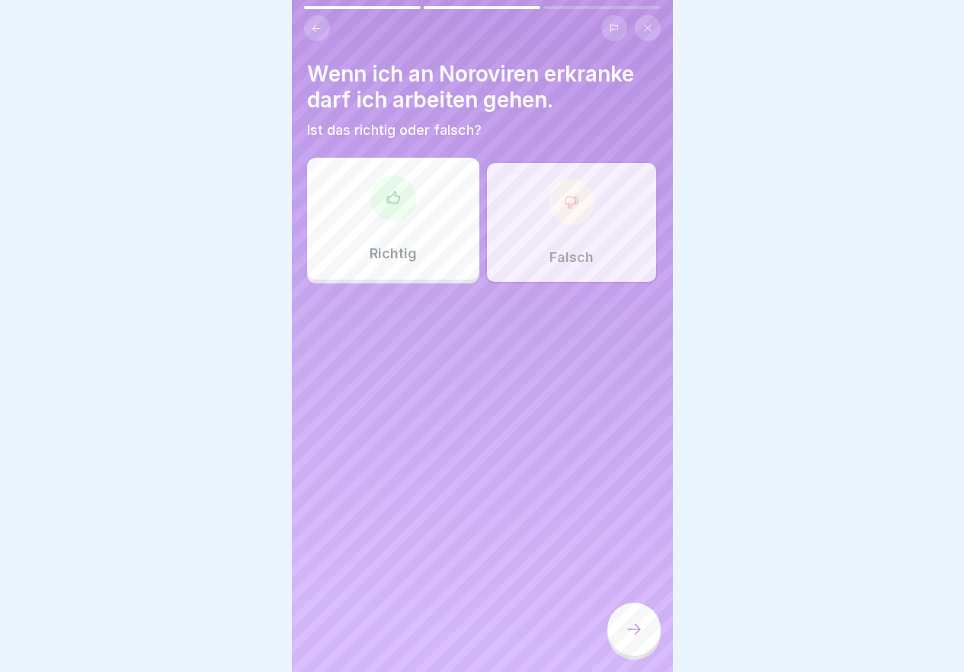
click at [623, 638] on div at bounding box center [633, 629] width 53 height 53
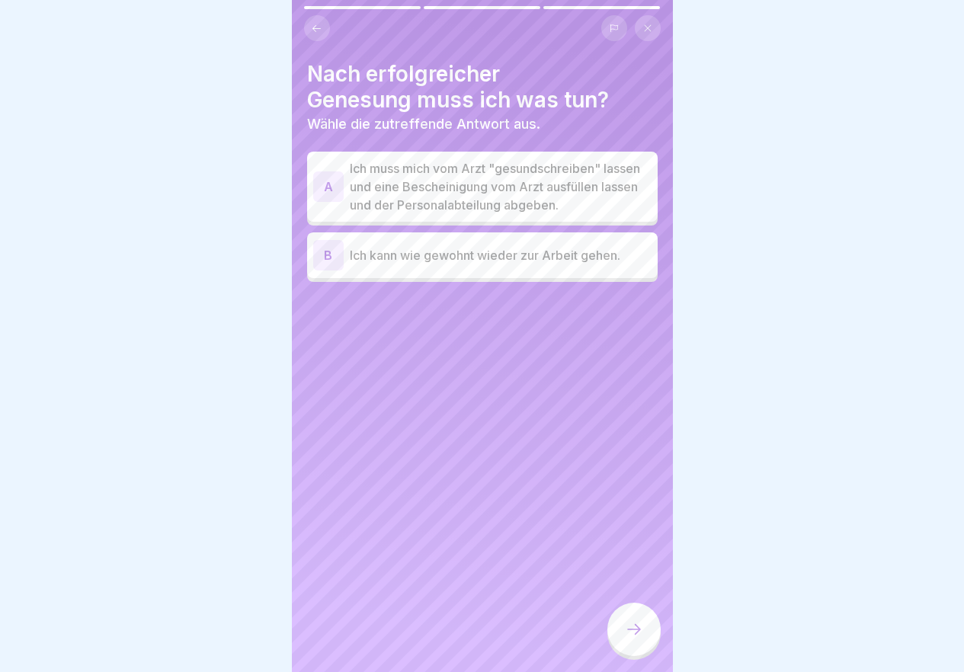
click at [490, 194] on p "Ich muss mich vom Arzt "gesundschreiben" lassen und eine Bescheinigung vom Arzt…" at bounding box center [501, 186] width 302 height 55
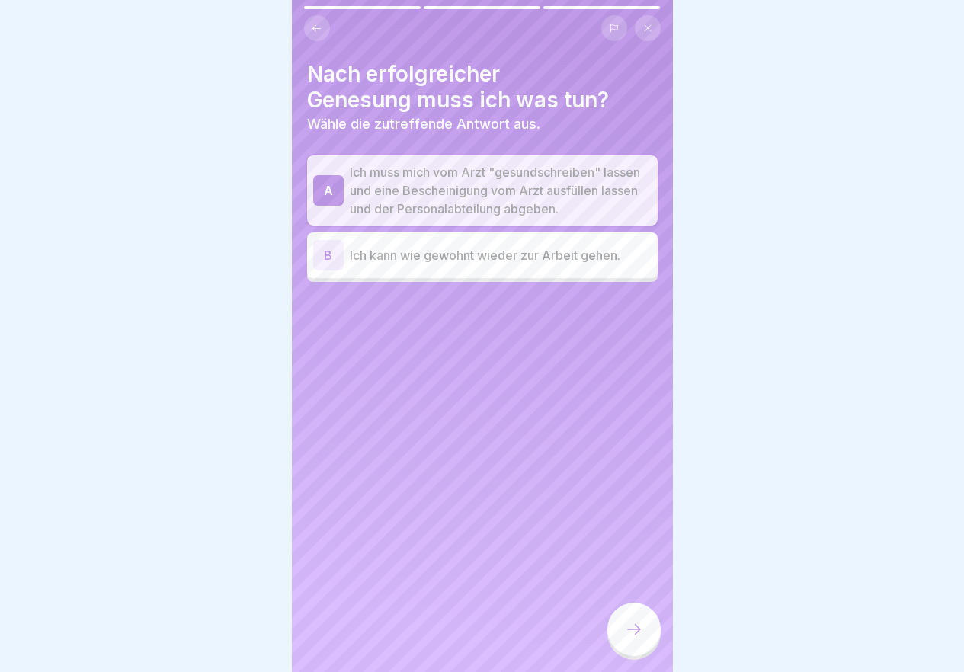
click at [635, 635] on icon at bounding box center [634, 629] width 18 height 18
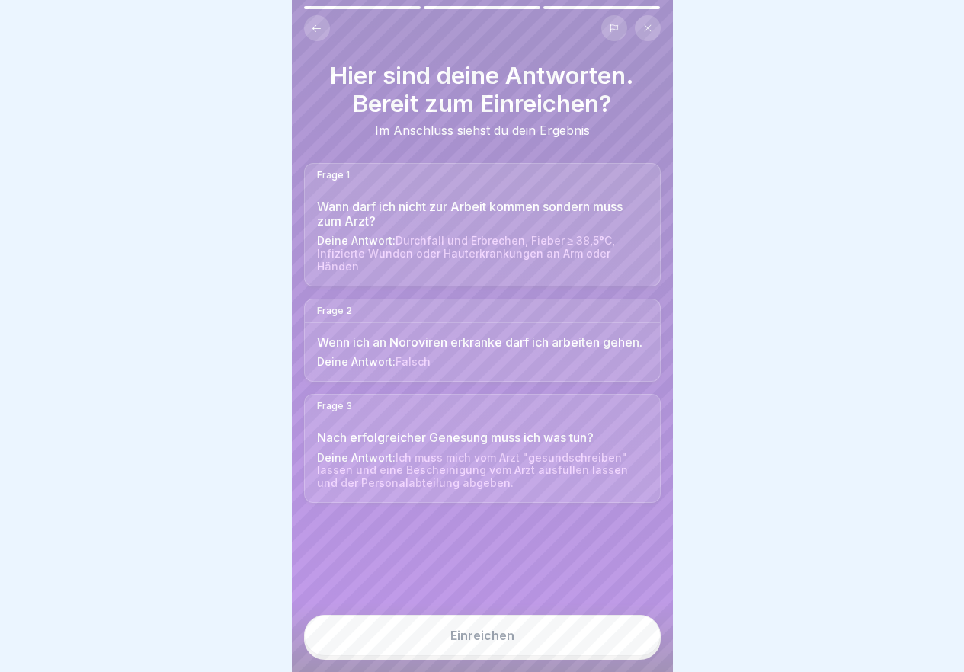
click at [505, 642] on div "Einreichen" at bounding box center [482, 636] width 64 height 14
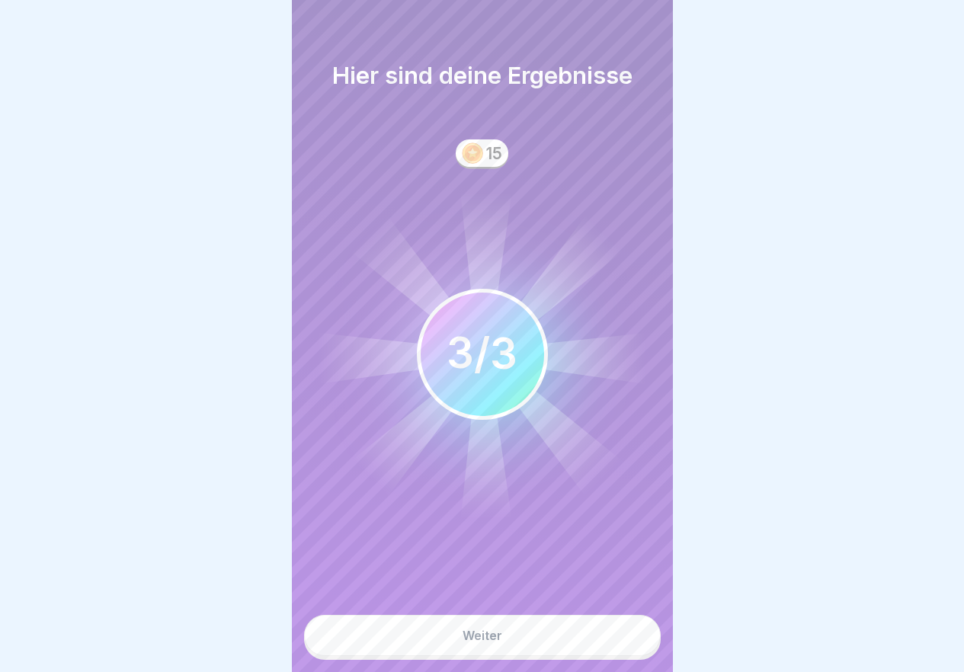
click at [529, 650] on button "Weiter" at bounding box center [482, 635] width 357 height 41
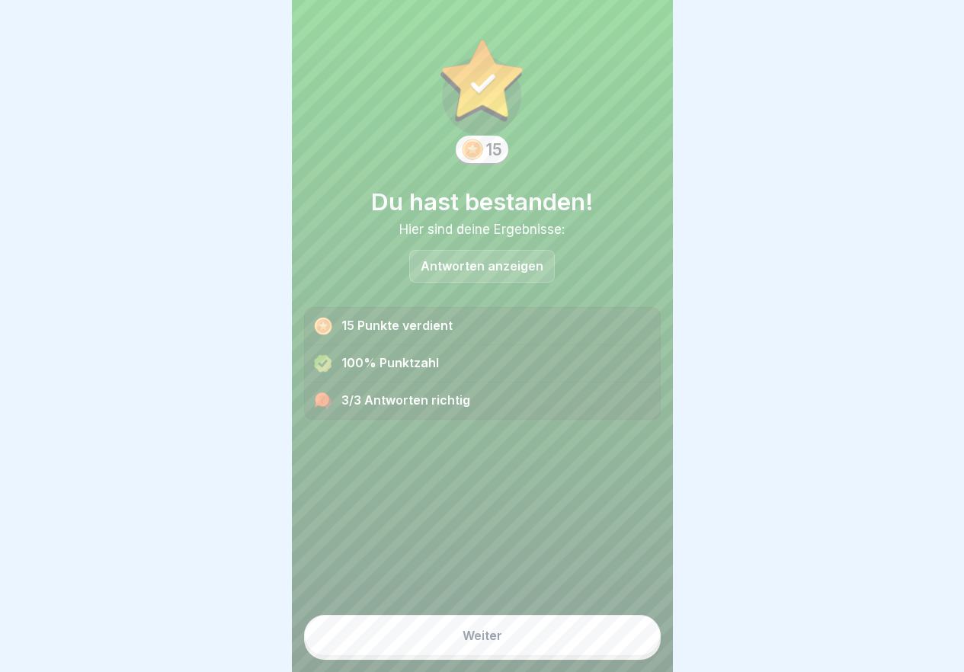
click at [518, 647] on button "Weiter" at bounding box center [482, 635] width 357 height 41
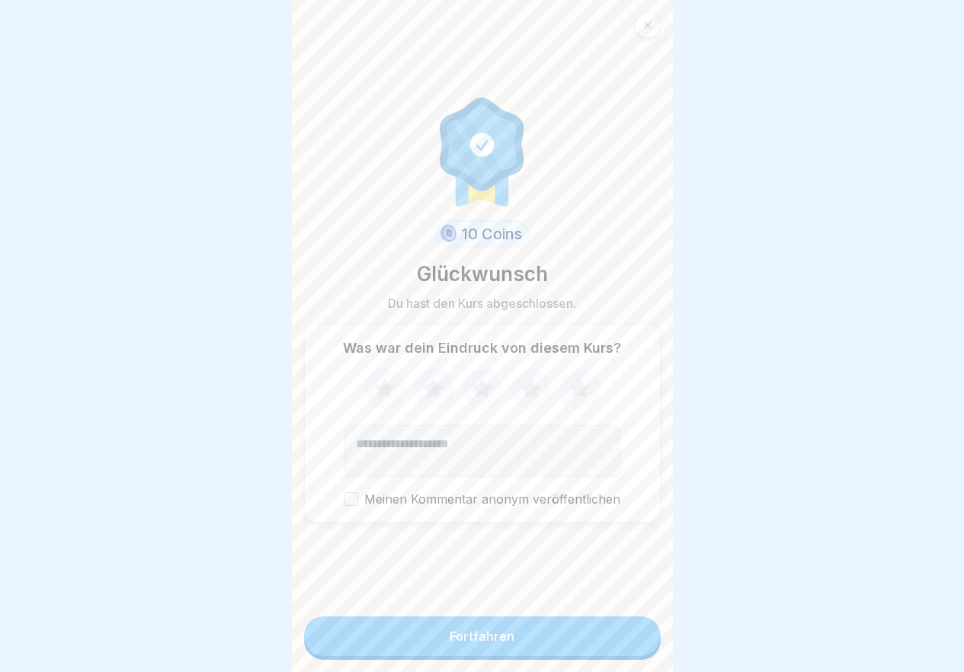
click at [518, 647] on button "Fortfahren" at bounding box center [482, 636] width 357 height 40
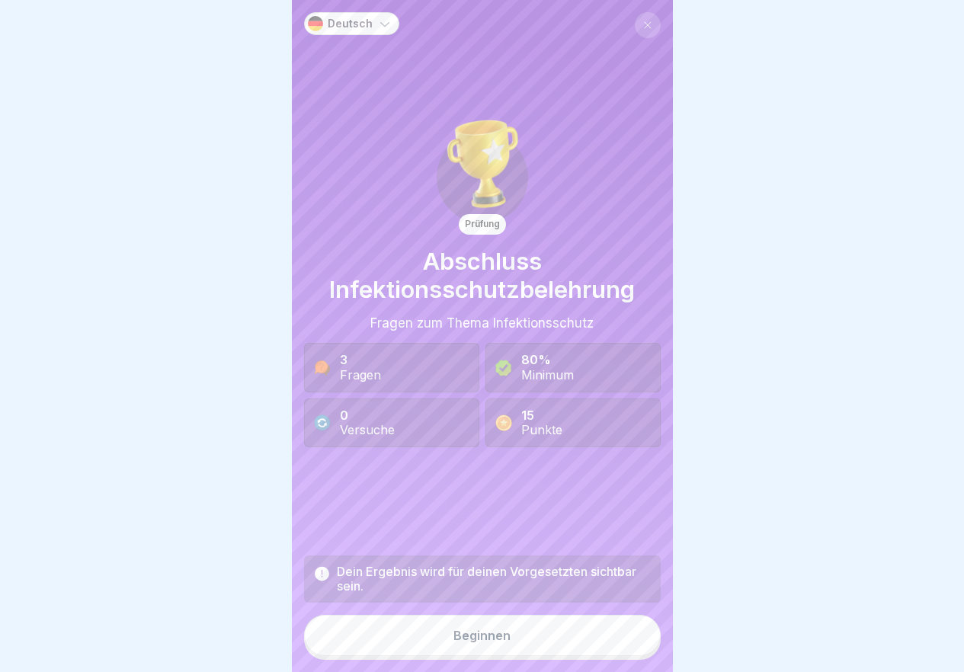
click at [492, 642] on div "Beginnen" at bounding box center [481, 636] width 57 height 14
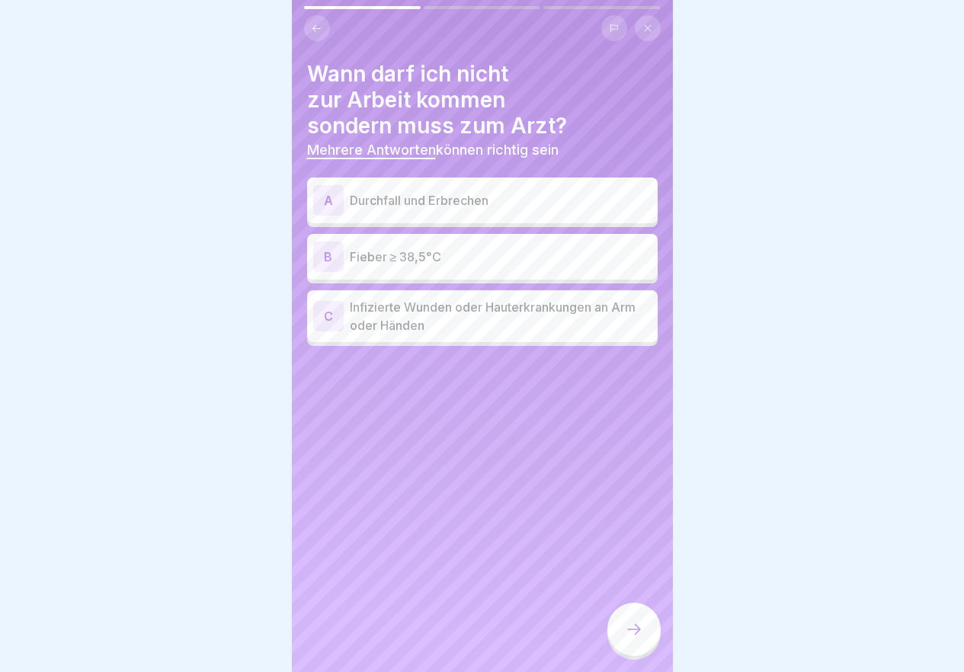
click at [372, 192] on p "Durchfall und Erbrechen" at bounding box center [501, 200] width 302 height 18
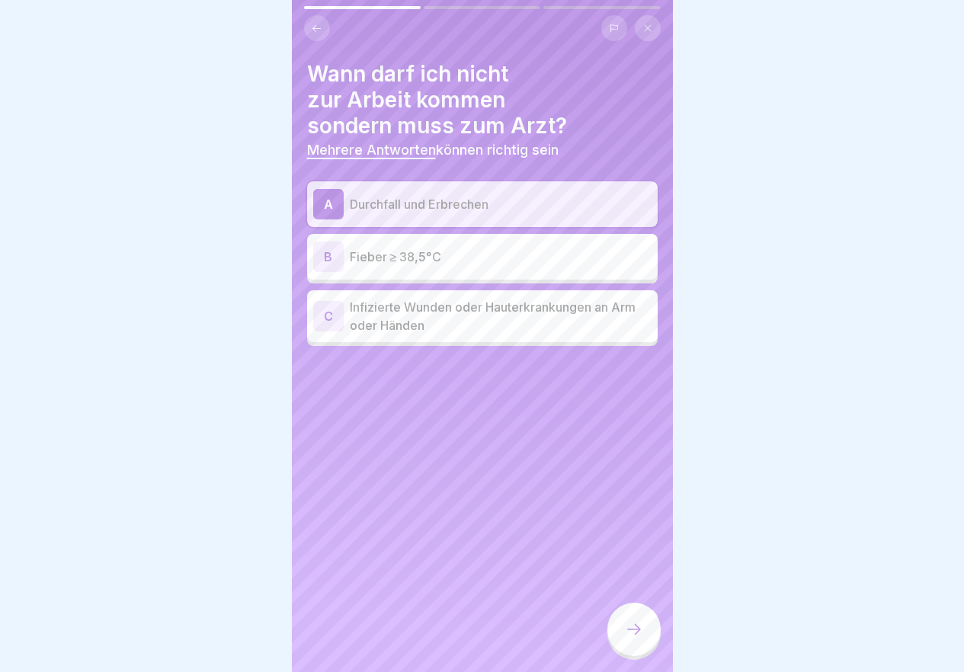
click at [397, 263] on p "Fieber ≥ 38,5°C" at bounding box center [501, 257] width 302 height 18
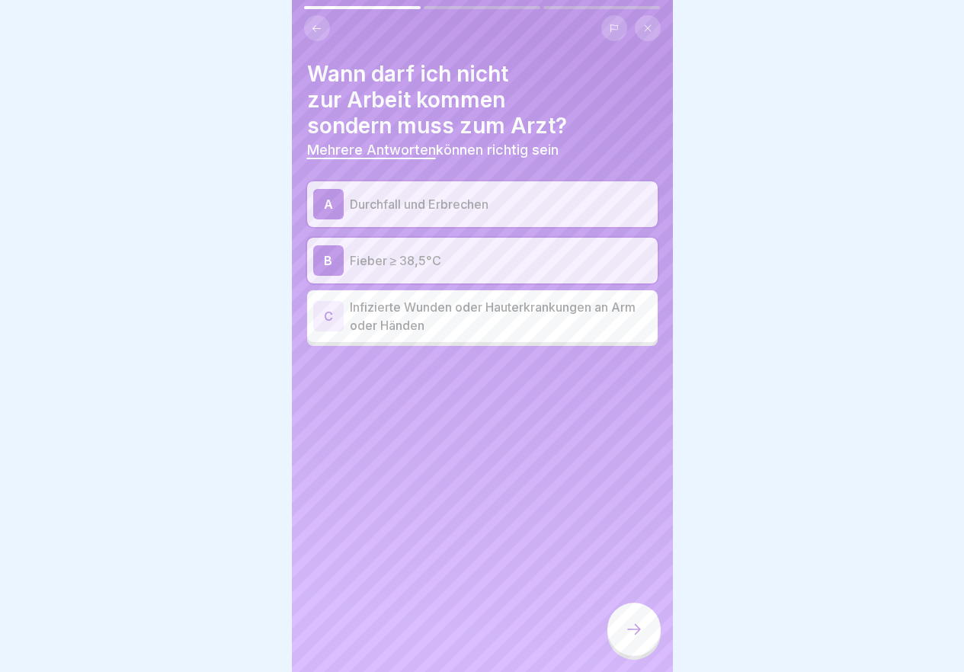
click at [629, 636] on icon at bounding box center [634, 629] width 18 height 18
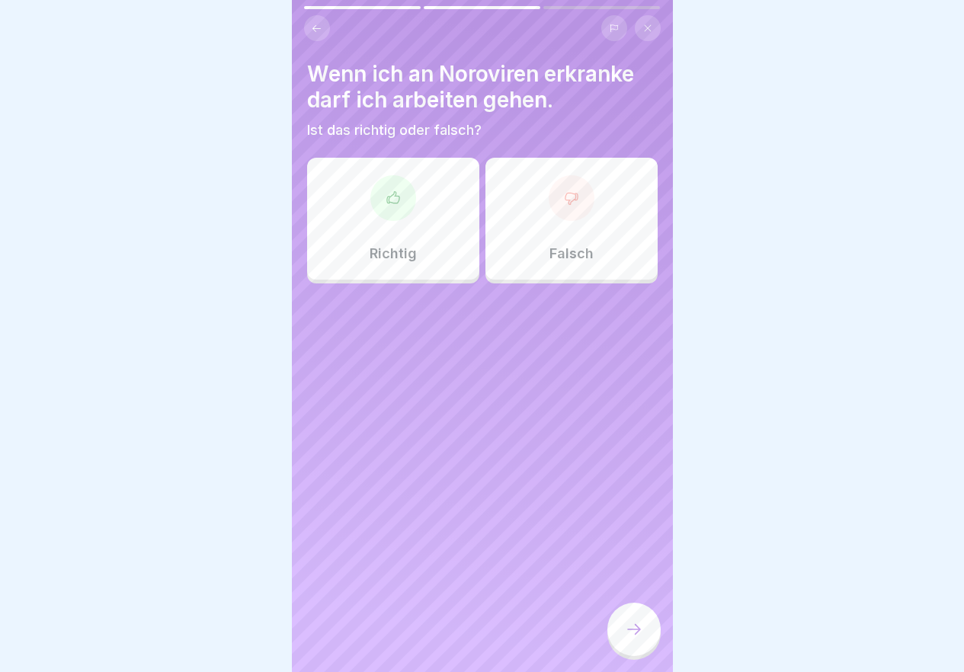
click at [396, 193] on icon at bounding box center [393, 197] width 15 height 15
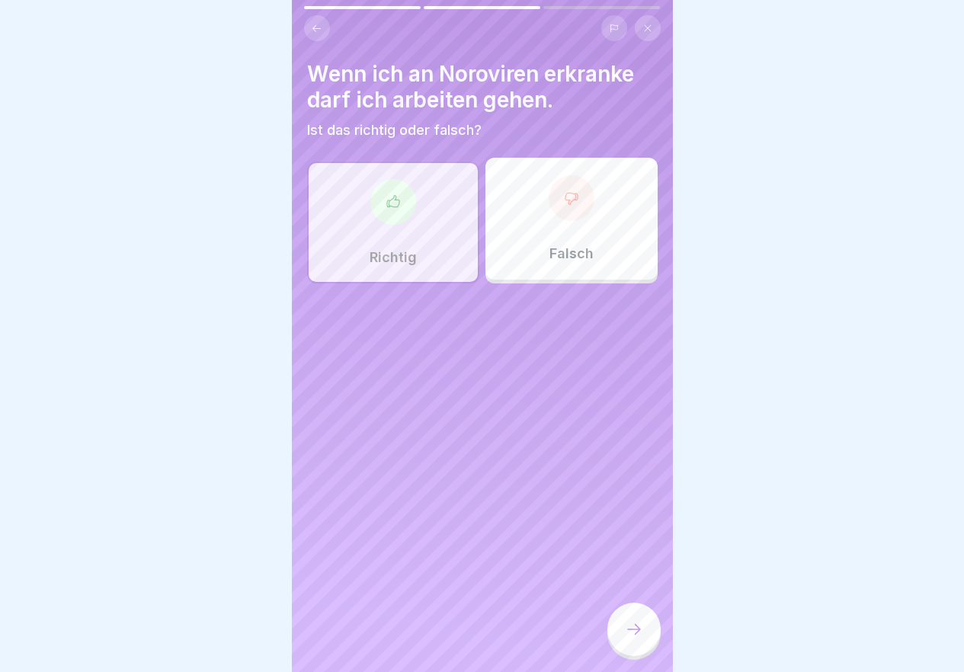
click at [637, 638] on icon at bounding box center [634, 629] width 18 height 18
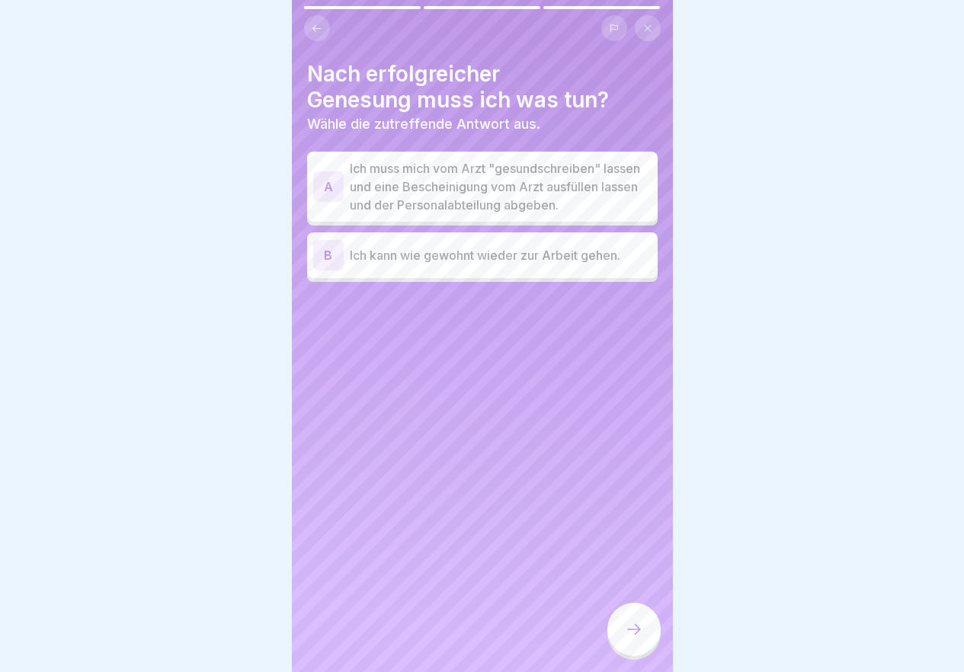
click at [497, 264] on p "Ich kann wie gewohnt wieder zur Arbeit gehen." at bounding box center [501, 255] width 302 height 18
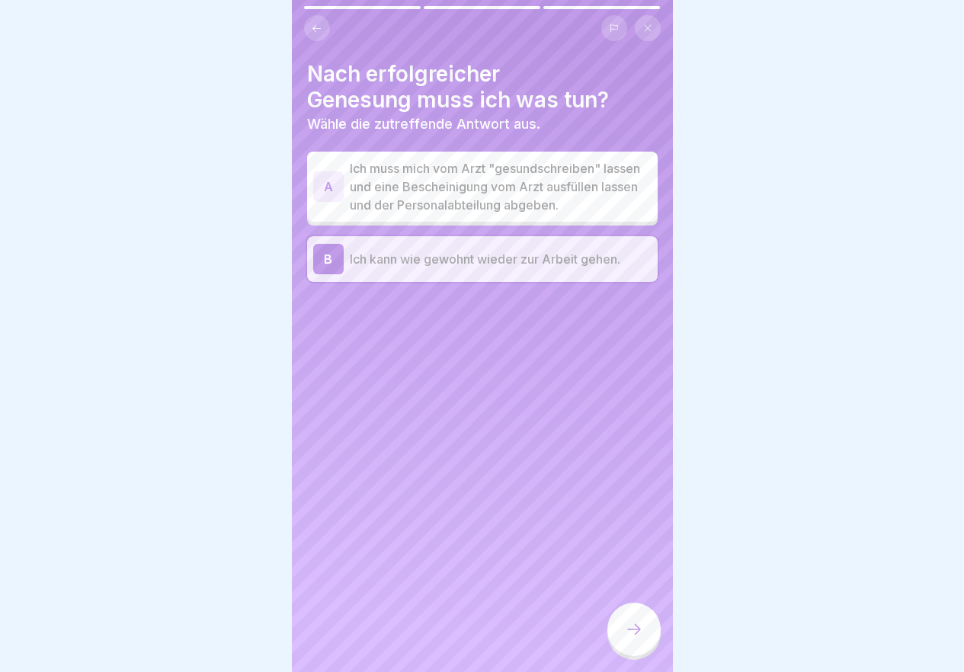
click at [629, 638] on icon at bounding box center [634, 629] width 18 height 18
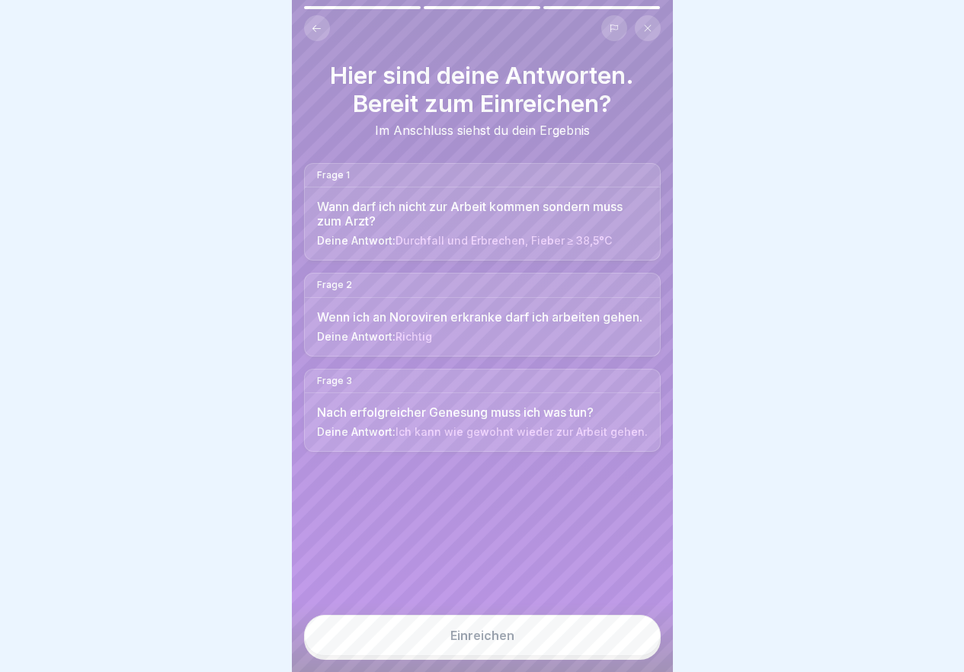
click at [533, 642] on button "Einreichen" at bounding box center [482, 635] width 357 height 41
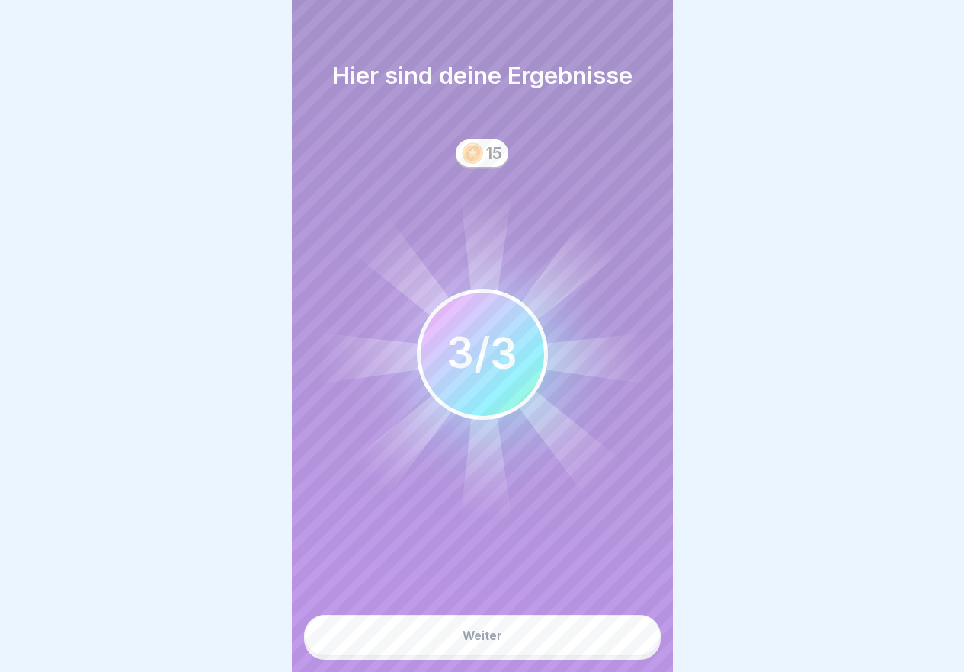
click at [523, 641] on button "Weiter" at bounding box center [482, 635] width 357 height 41
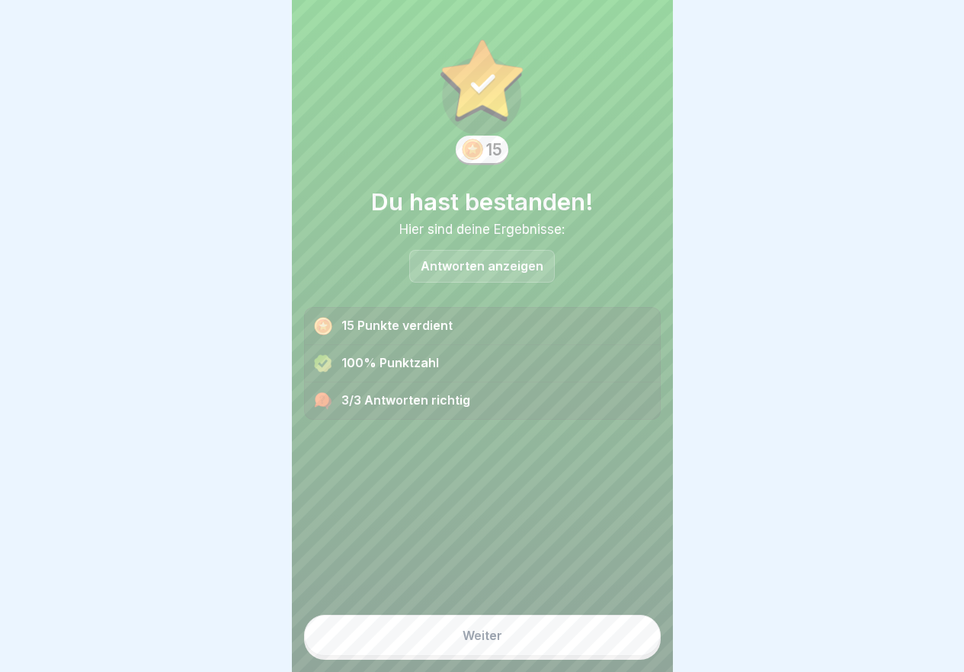
click at [506, 649] on button "Weiter" at bounding box center [482, 635] width 357 height 41
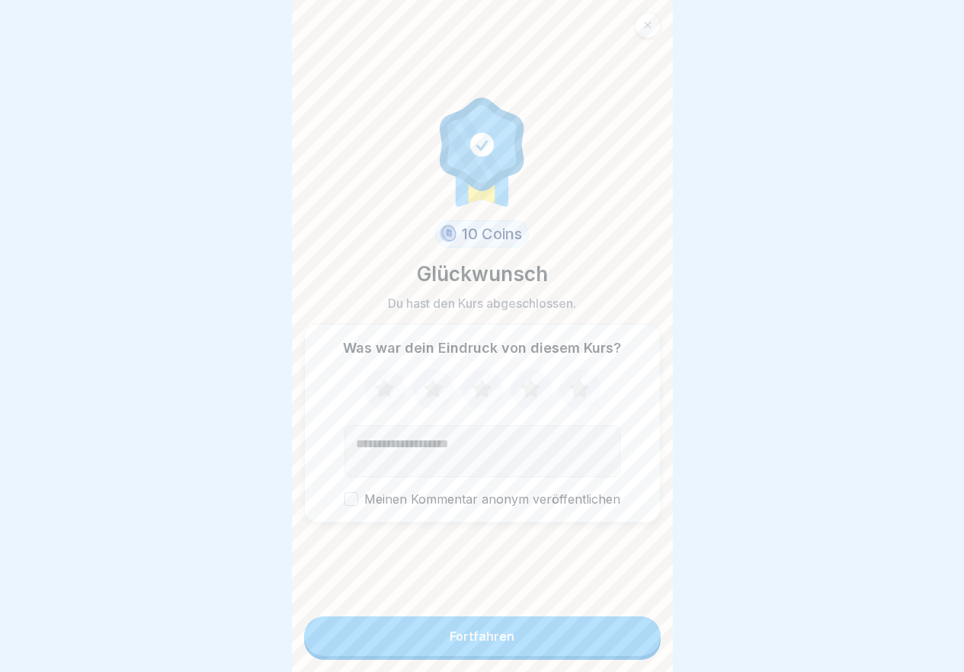
click at [528, 649] on button "Fortfahren" at bounding box center [482, 636] width 357 height 40
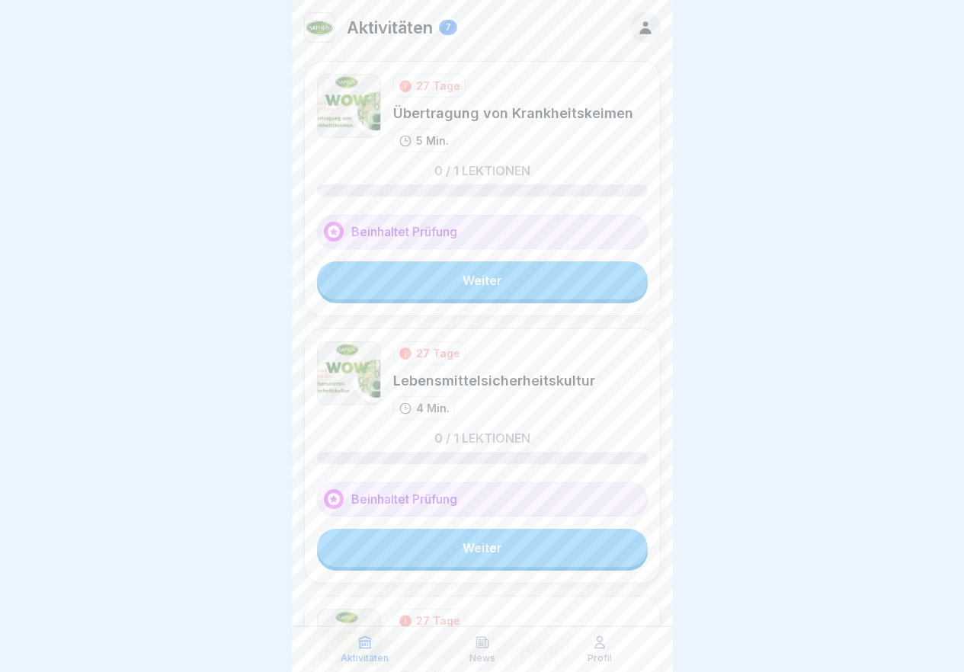
click at [496, 281] on link "Weiter" at bounding box center [482, 280] width 331 height 38
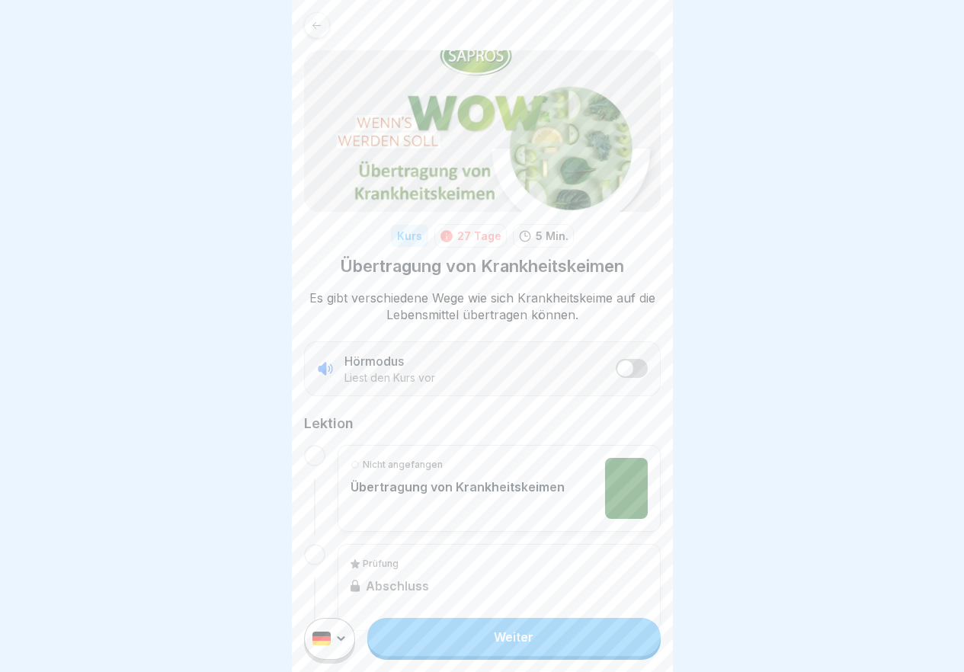
click at [518, 650] on link "Weiter" at bounding box center [513, 637] width 293 height 38
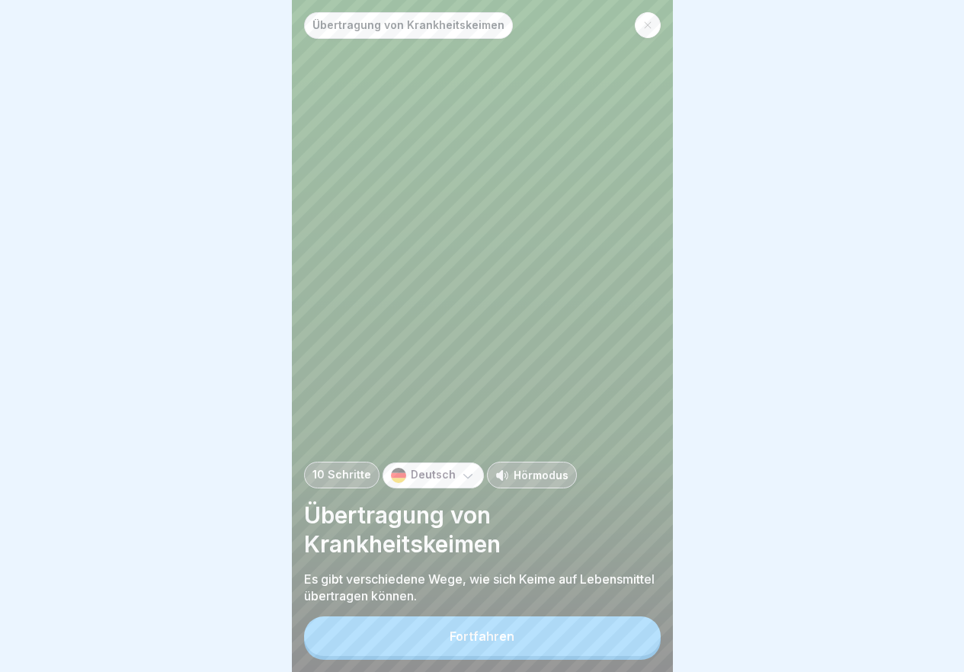
click at [541, 656] on button "Fortfahren" at bounding box center [482, 636] width 357 height 40
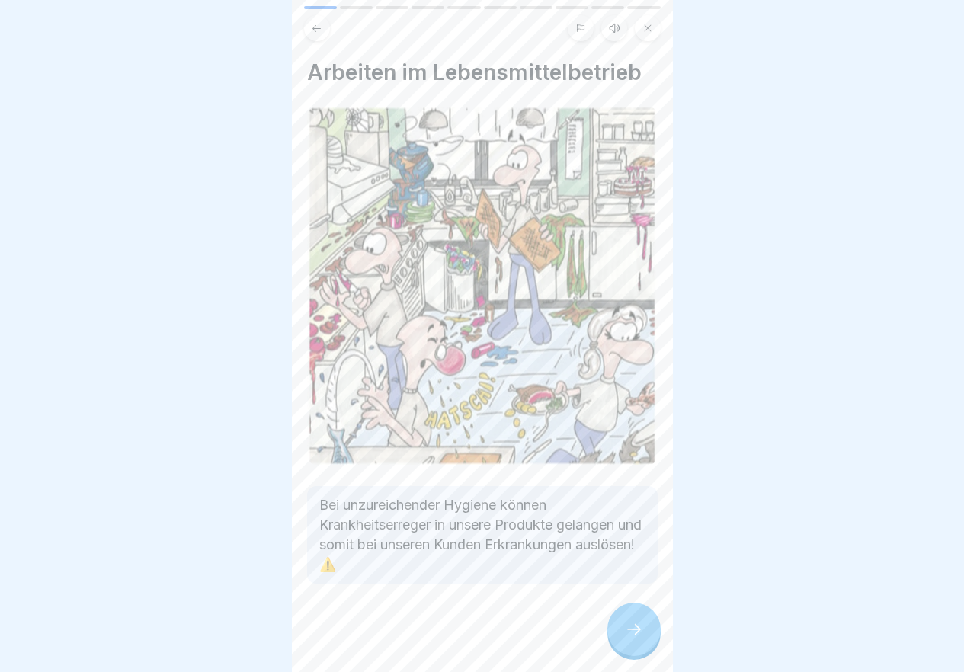
click at [617, 625] on div at bounding box center [633, 629] width 53 height 53
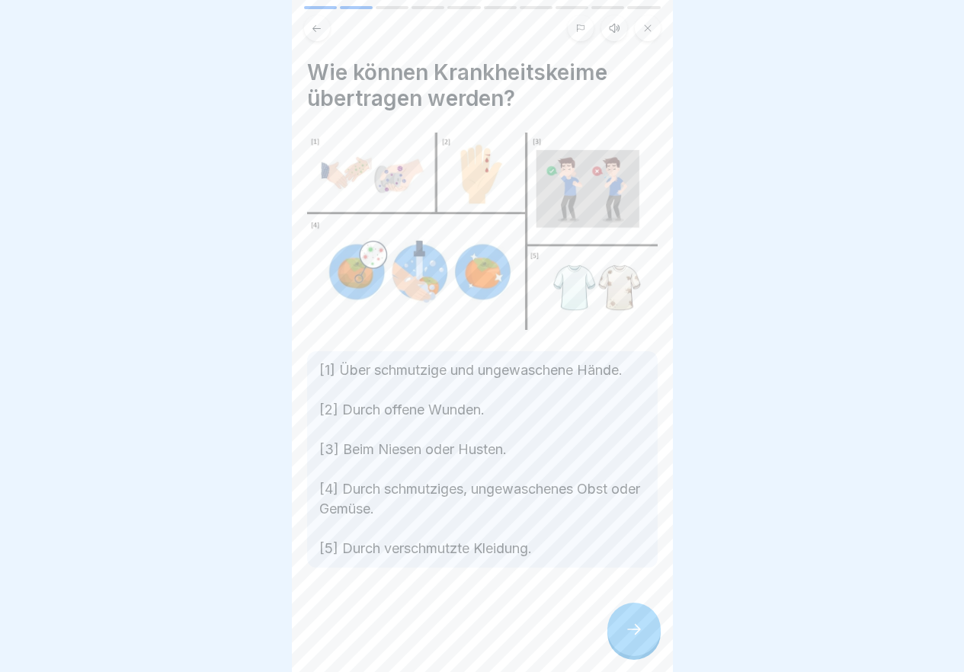
click at [636, 635] on icon at bounding box center [634, 629] width 18 height 18
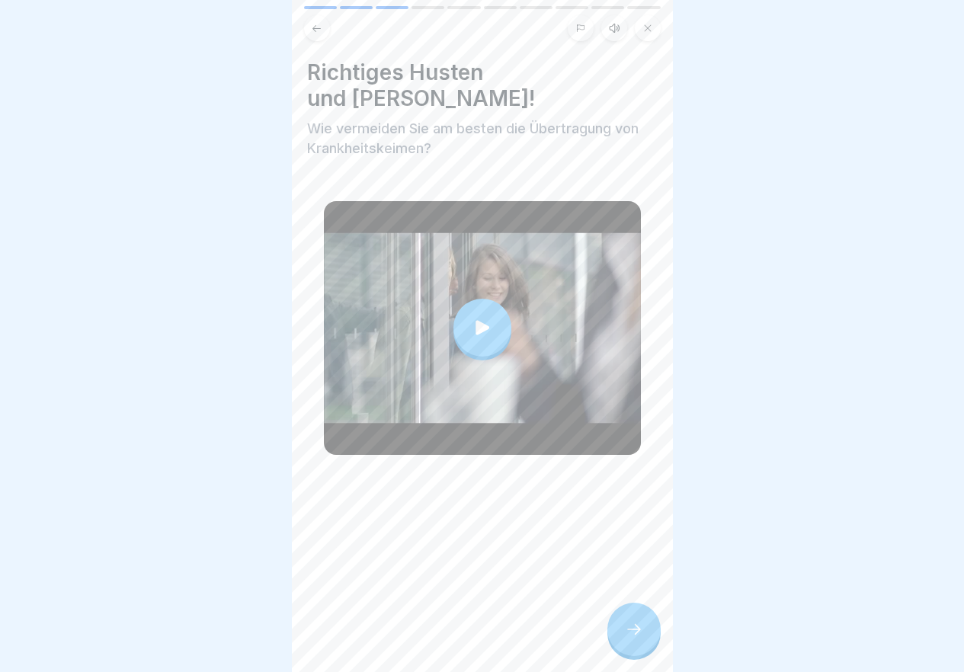
click at [475, 317] on icon at bounding box center [482, 327] width 21 height 21
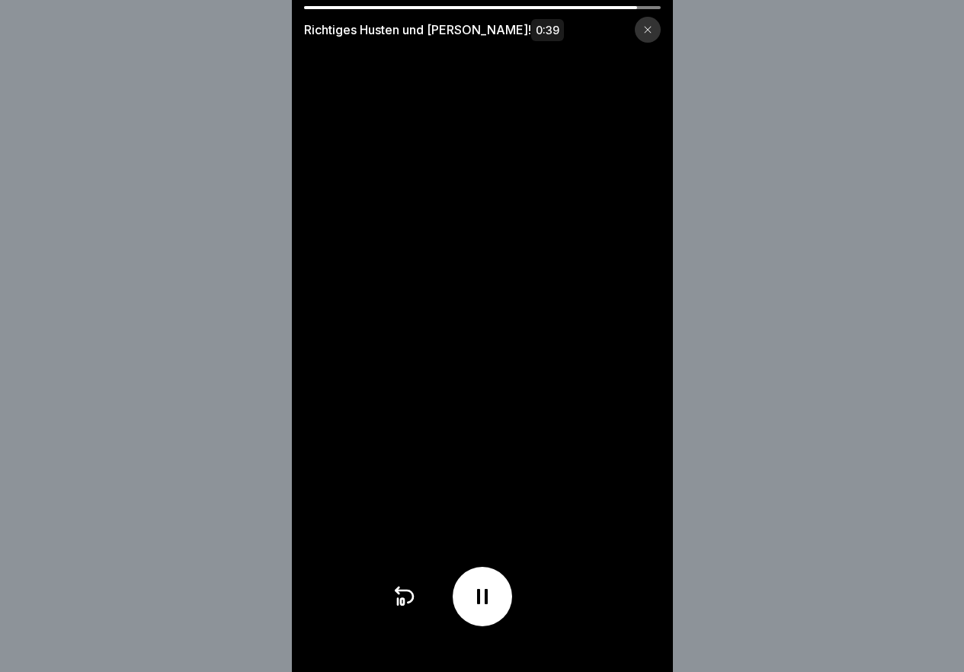
click at [652, 24] on div at bounding box center [648, 30] width 26 height 26
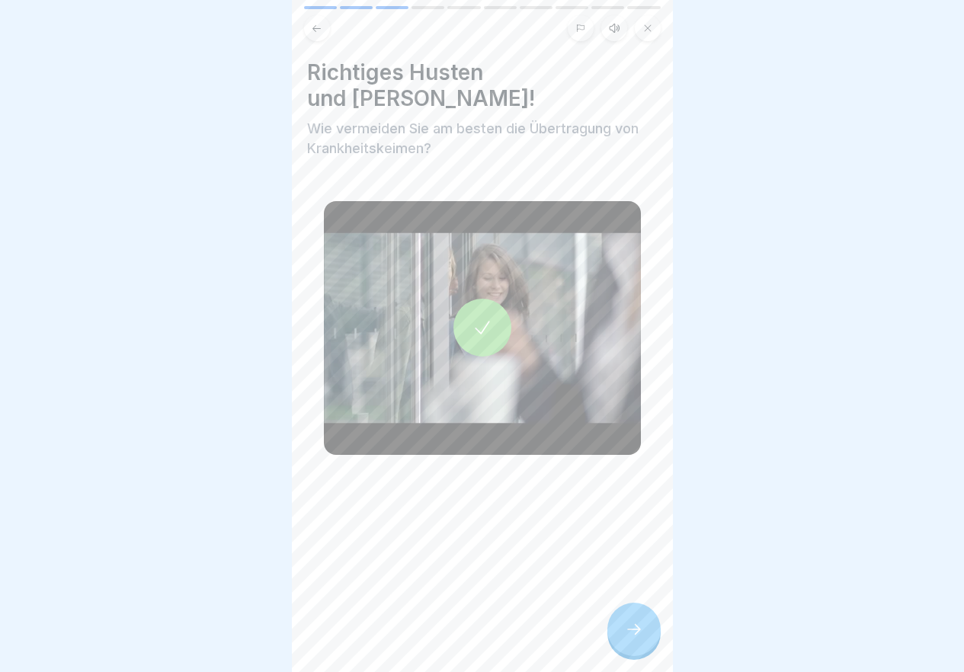
click at [635, 638] on icon at bounding box center [634, 629] width 18 height 18
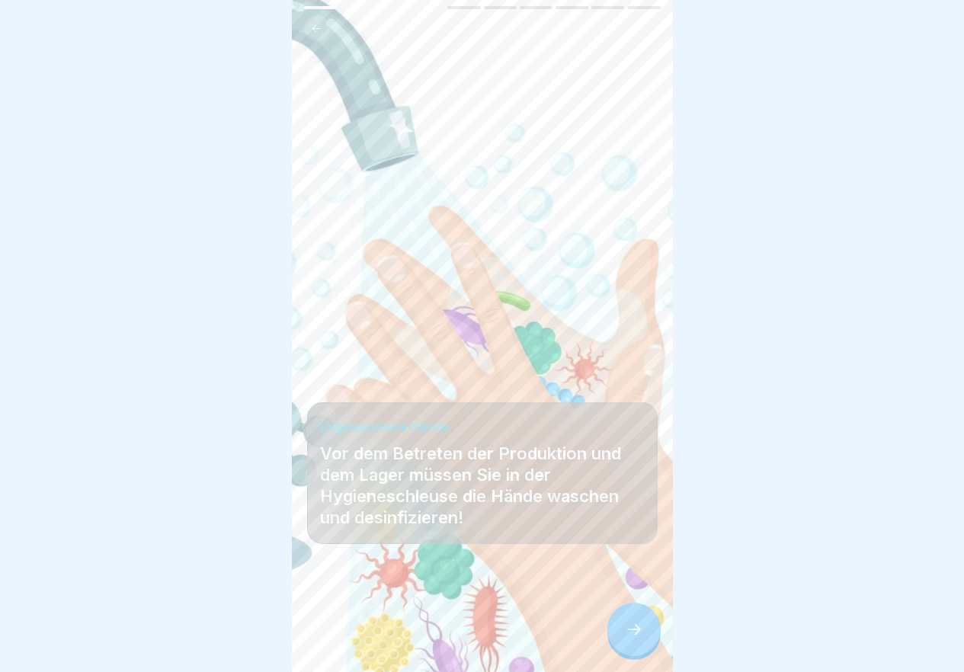
click at [635, 638] on icon at bounding box center [634, 629] width 18 height 18
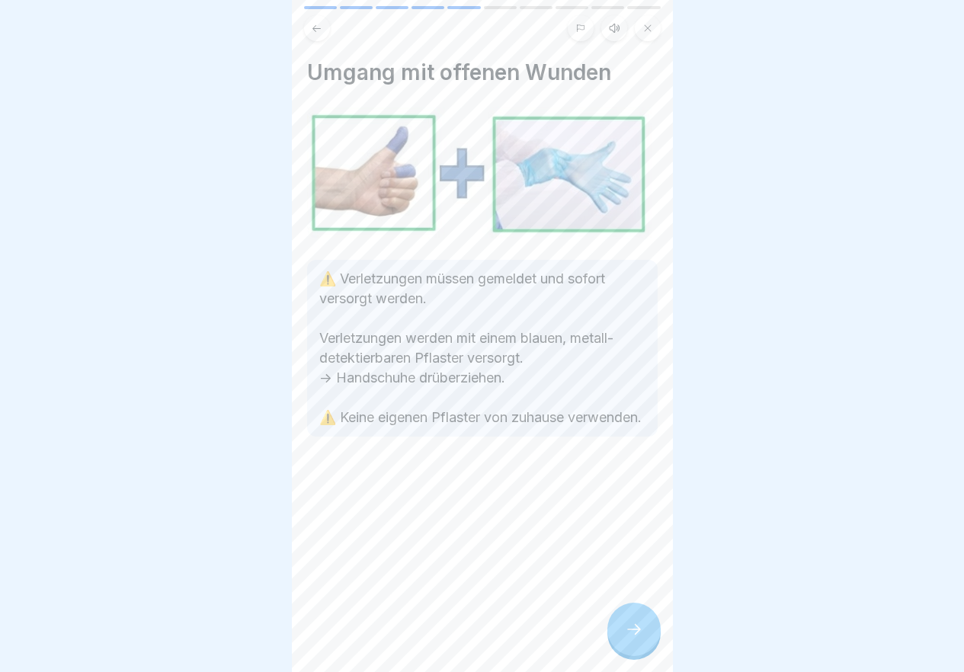
click at [642, 636] on icon at bounding box center [634, 629] width 18 height 18
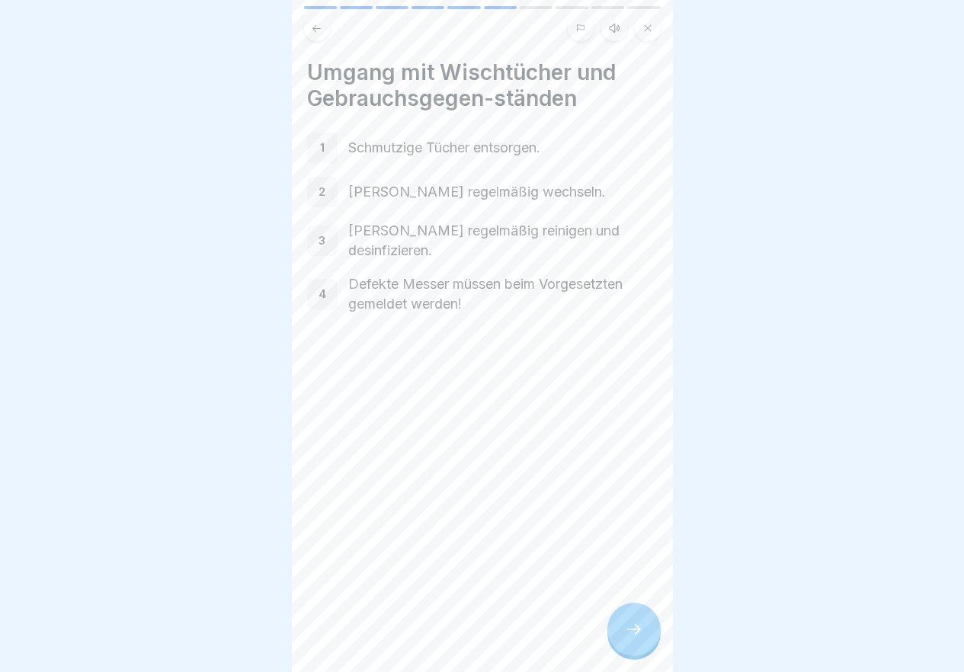
click at [632, 615] on div "Übertragung von Krankheitskeimen 10 Schritte Deutsch Hörmodus Übertragung von K…" at bounding box center [482, 336] width 381 height 672
click at [643, 629] on div at bounding box center [633, 629] width 53 height 53
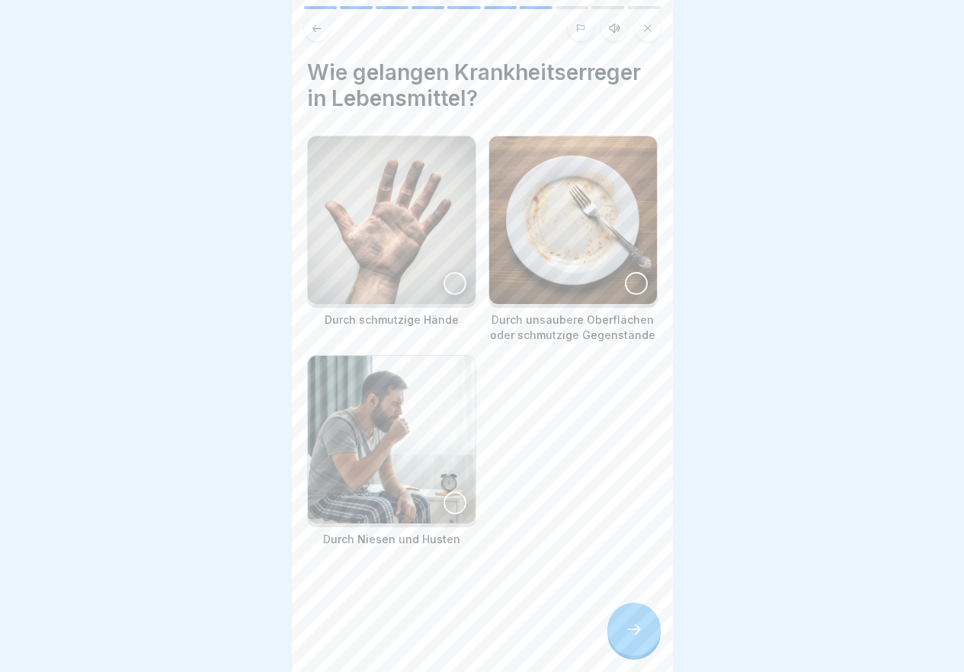
click at [634, 624] on div at bounding box center [633, 629] width 53 height 53
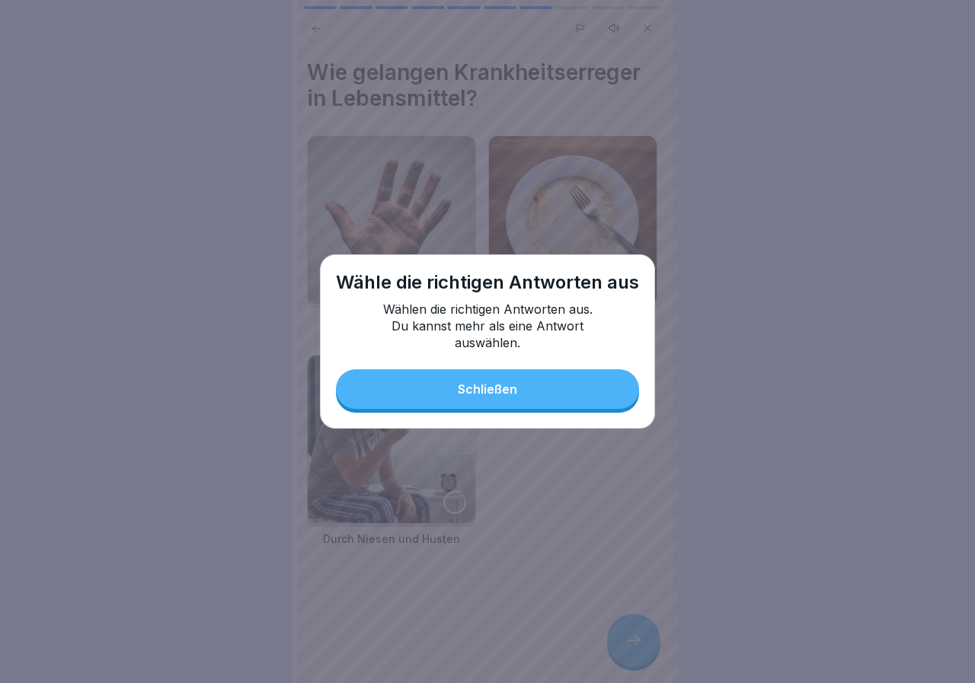
click at [501, 390] on div "Schließen" at bounding box center [487, 389] width 59 height 14
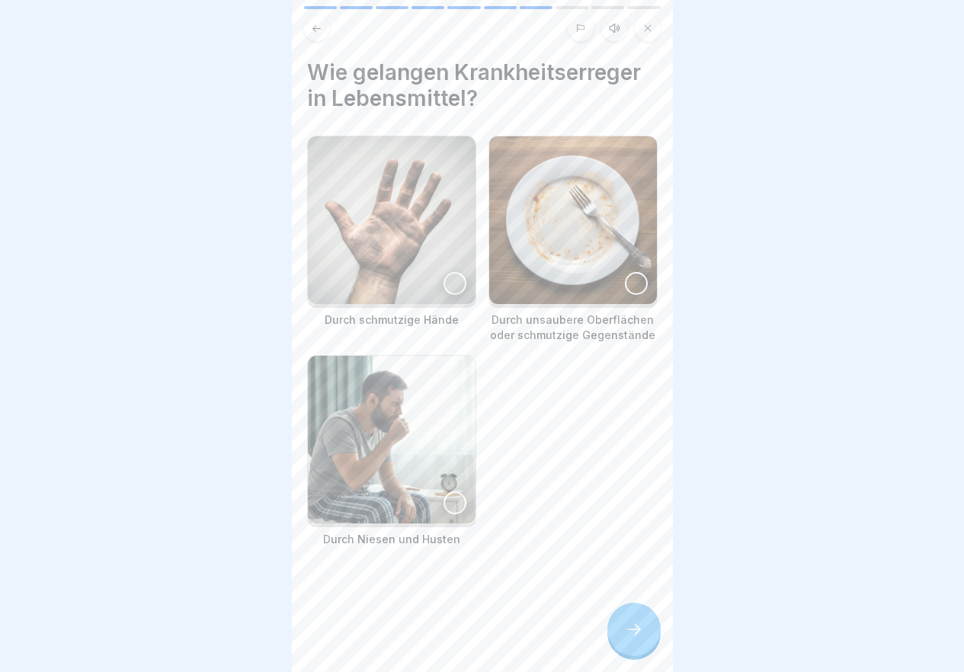
click at [411, 246] on img at bounding box center [392, 220] width 168 height 168
click at [408, 450] on img at bounding box center [392, 440] width 168 height 168
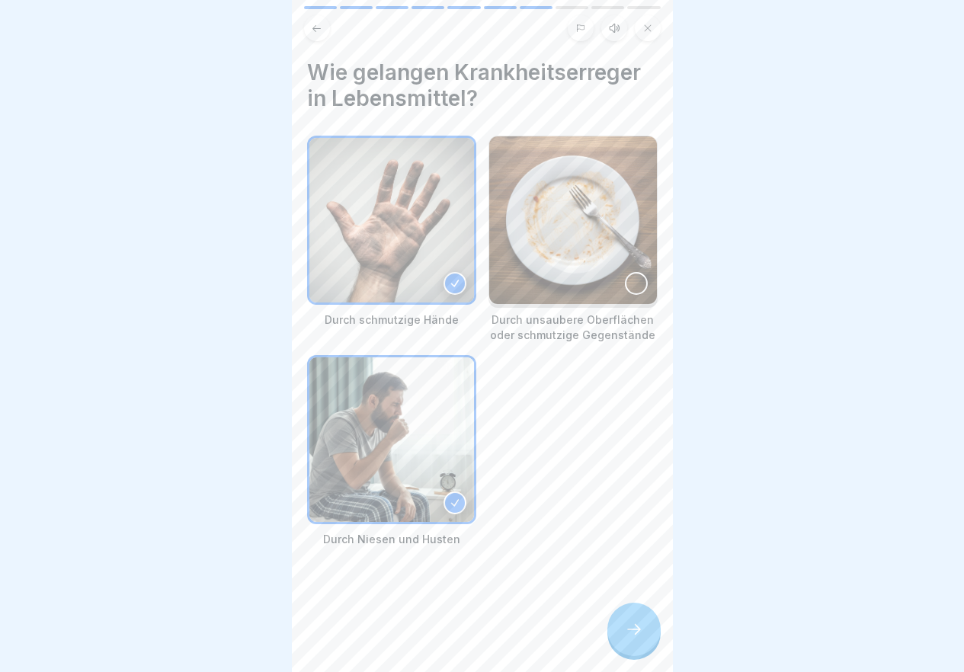
click at [639, 632] on div at bounding box center [633, 629] width 53 height 53
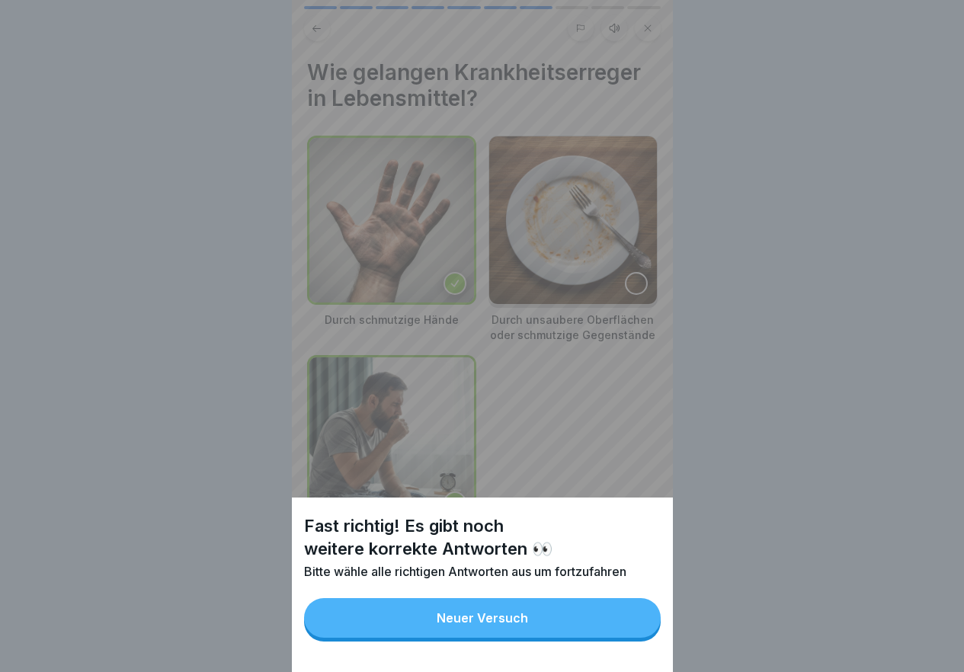
click at [641, 627] on button "Neuer Versuch" at bounding box center [482, 618] width 357 height 40
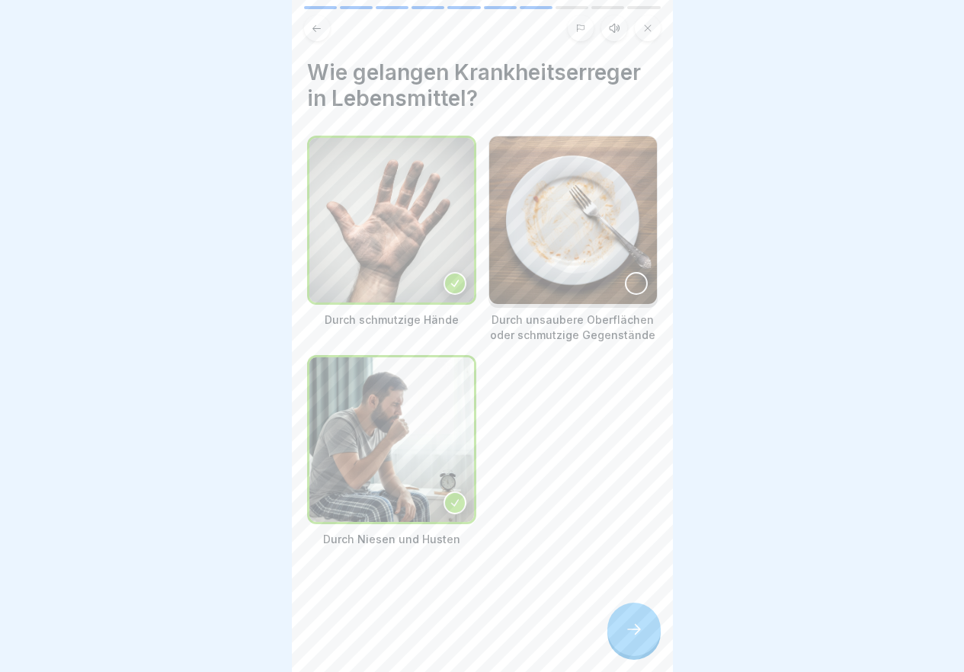
click at [582, 237] on img at bounding box center [573, 220] width 168 height 168
click at [638, 638] on icon at bounding box center [634, 629] width 18 height 18
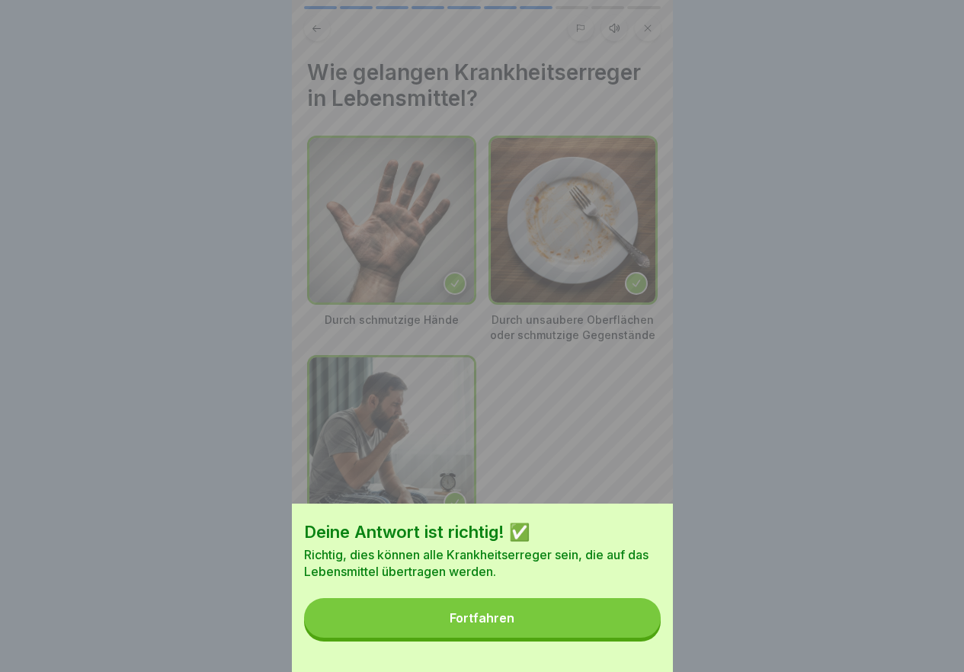
click at [627, 624] on button "Fortfahren" at bounding box center [482, 618] width 357 height 40
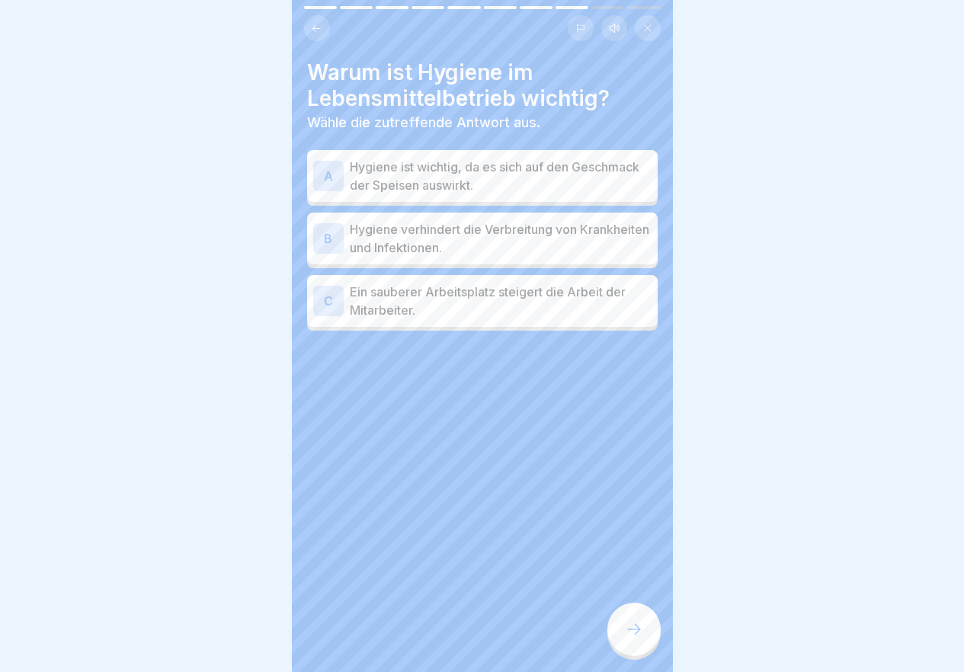
click at [483, 222] on p "Hygiene verhindert die Verbreitung von Krankheiten und Infektionen." at bounding box center [501, 238] width 302 height 37
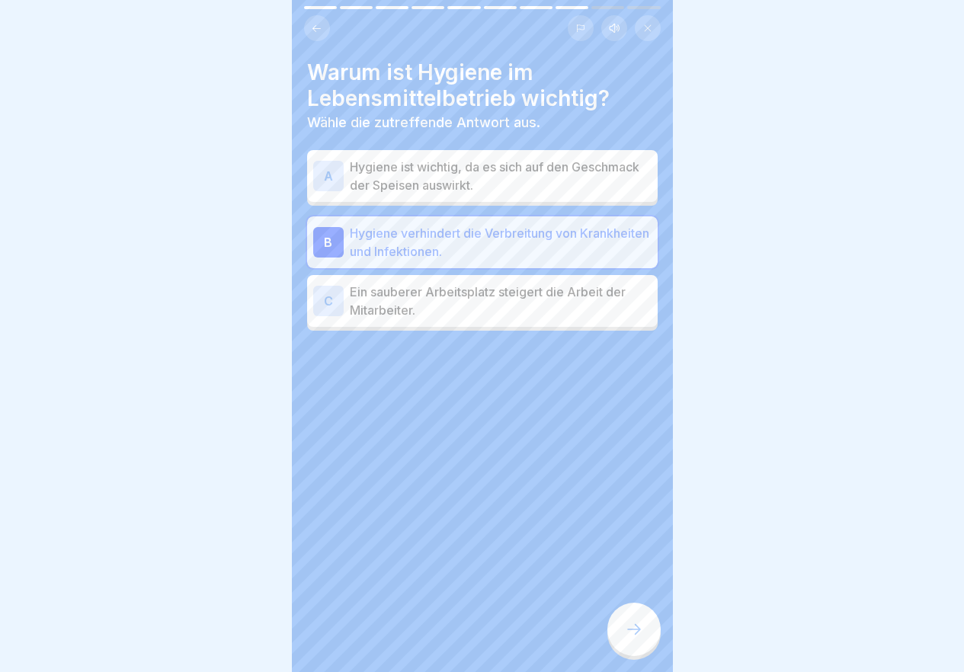
click at [645, 639] on div at bounding box center [633, 629] width 53 height 53
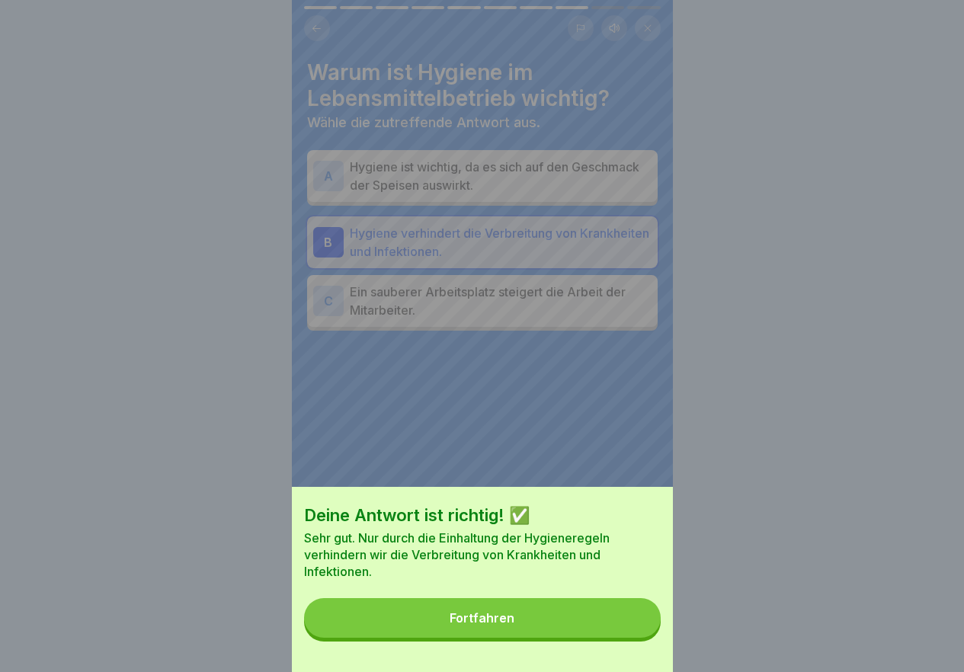
click at [539, 636] on button "Fortfahren" at bounding box center [482, 618] width 357 height 40
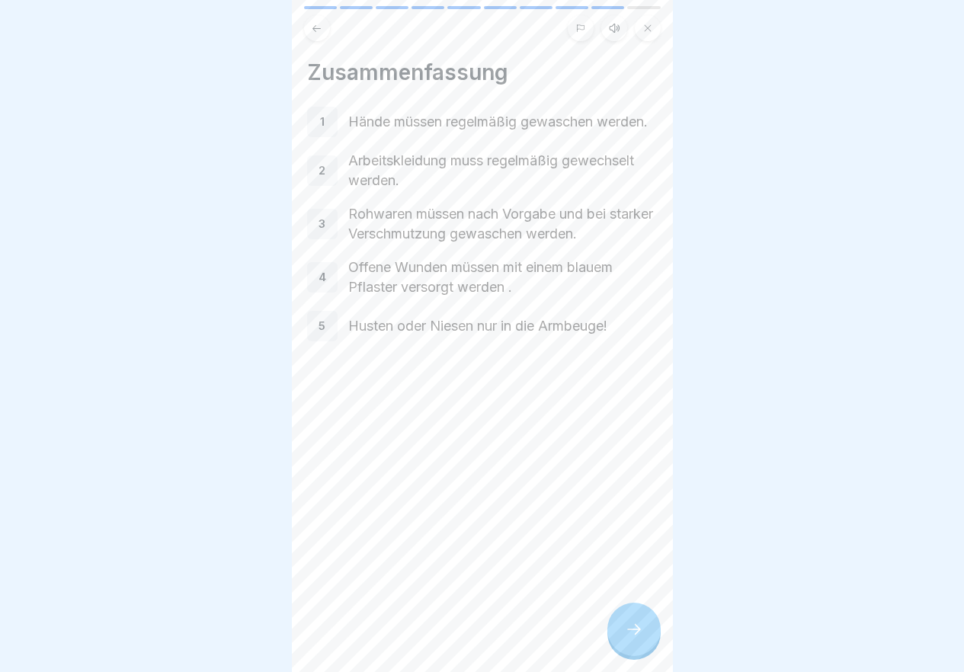
click at [648, 636] on div at bounding box center [633, 629] width 53 height 53
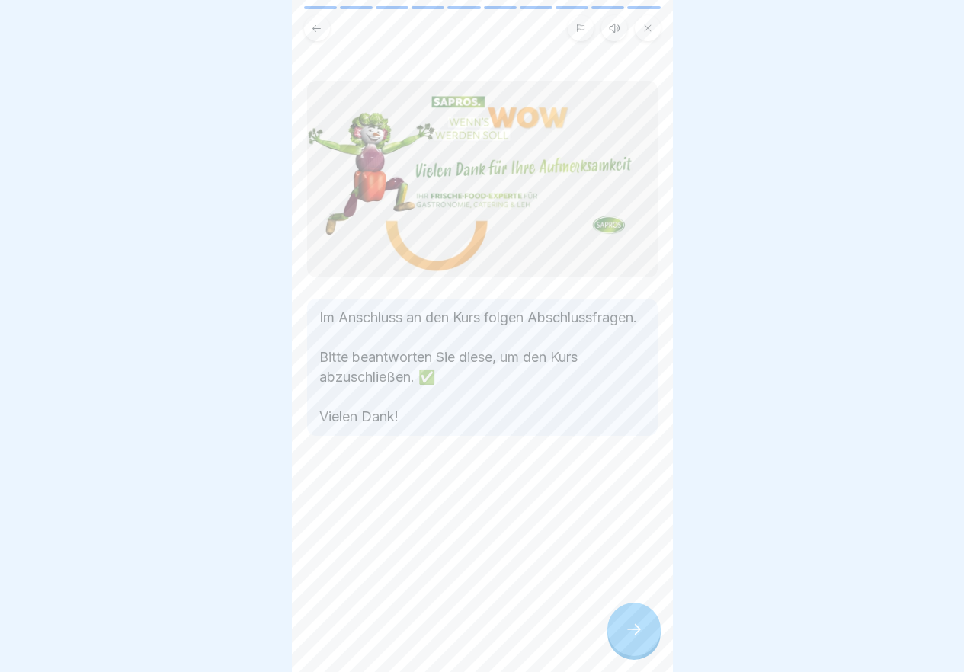
click at [637, 635] on icon at bounding box center [634, 629] width 18 height 18
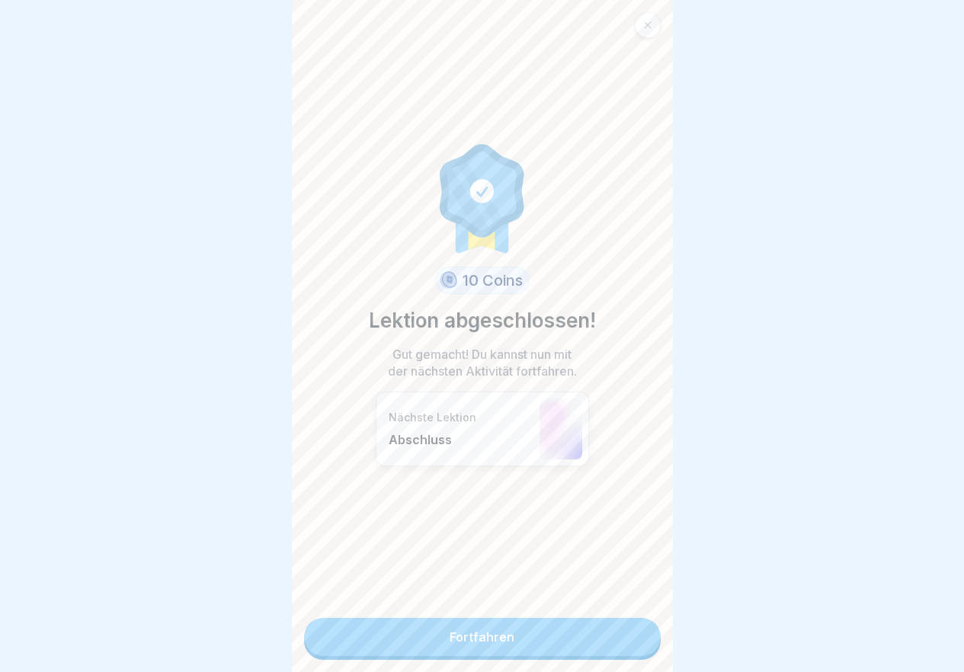
click at [637, 637] on link "Fortfahren" at bounding box center [482, 637] width 357 height 38
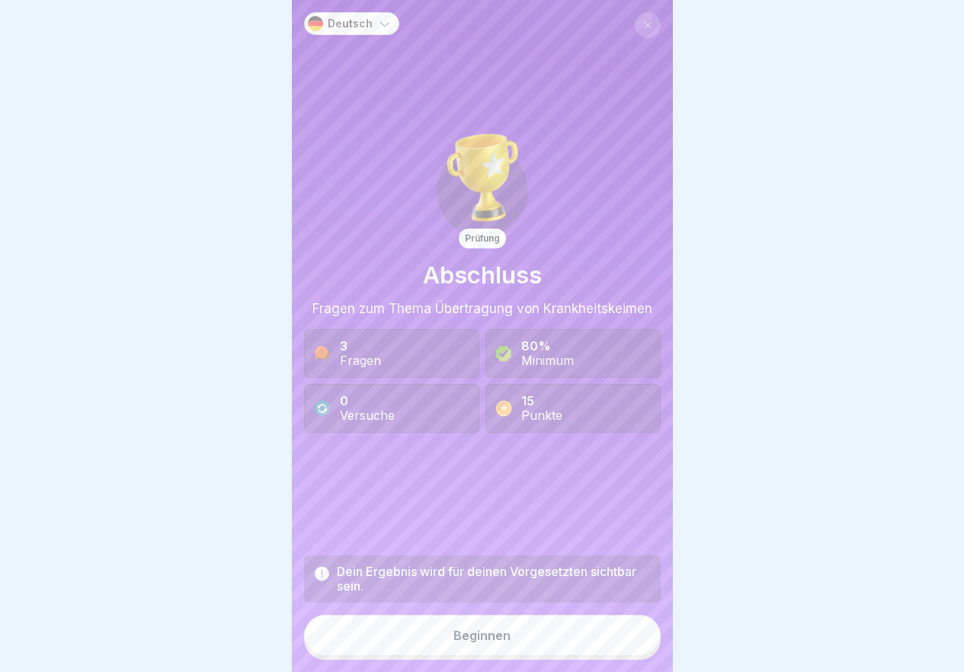
click at [560, 656] on button "Beginnen" at bounding box center [482, 635] width 357 height 41
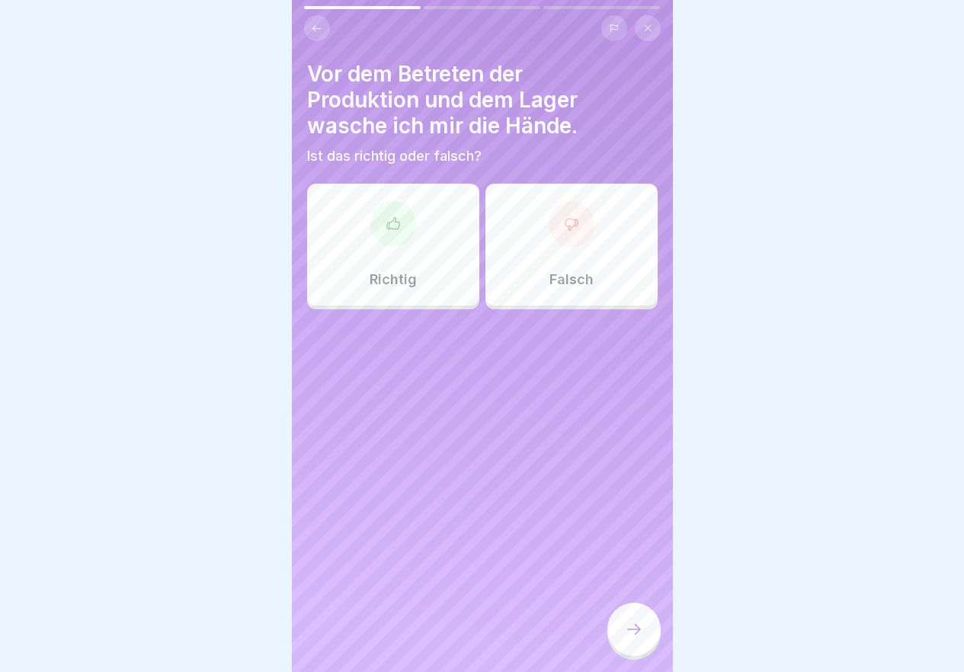
click at [393, 257] on div "Richtig" at bounding box center [393, 245] width 172 height 122
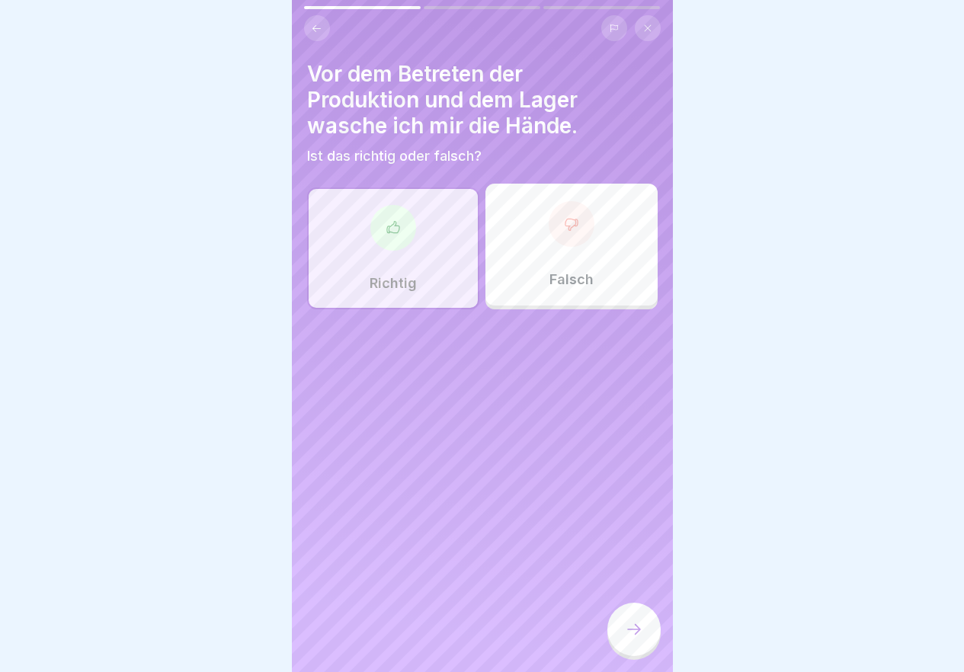
click at [643, 632] on div at bounding box center [633, 629] width 53 height 53
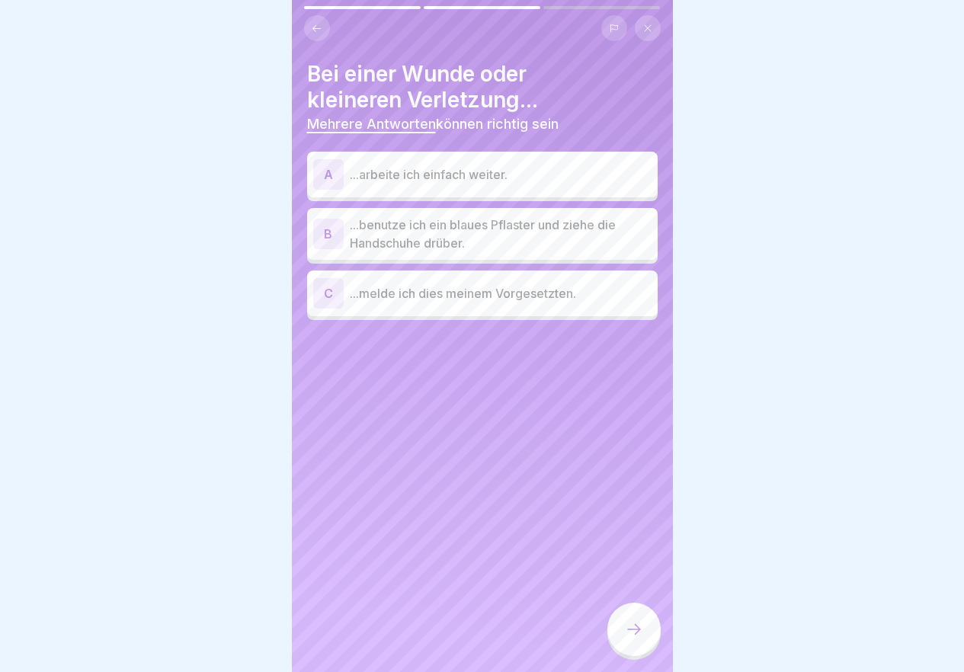
click at [485, 231] on p "...benutze ich ein blaues Pflaster und ziehe die Handschuhe drüber." at bounding box center [501, 234] width 302 height 37
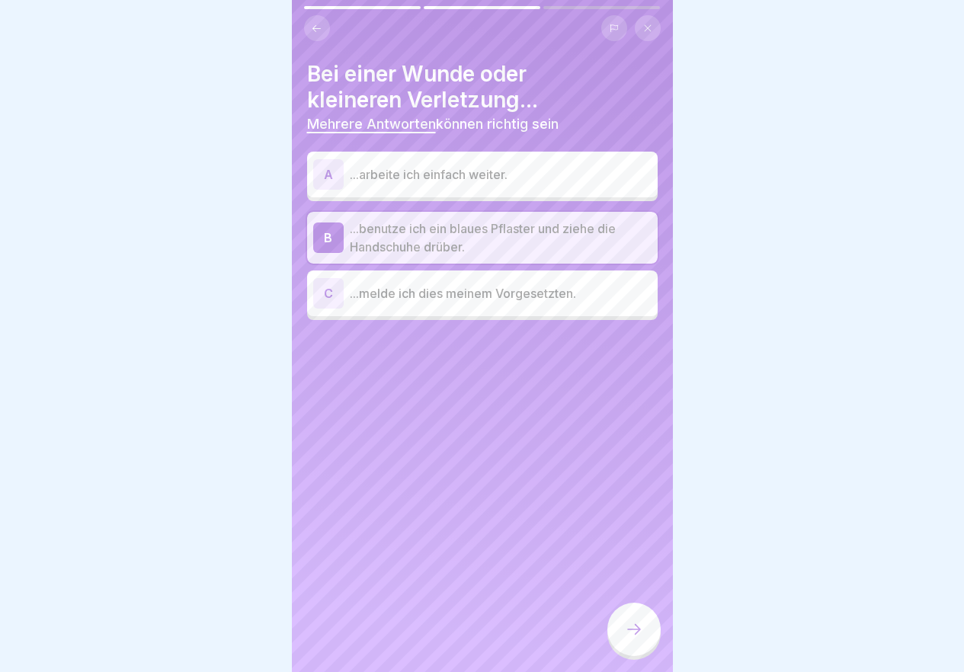
click at [501, 295] on p "...melde ich dies meinem Vorgesetzten." at bounding box center [501, 293] width 302 height 18
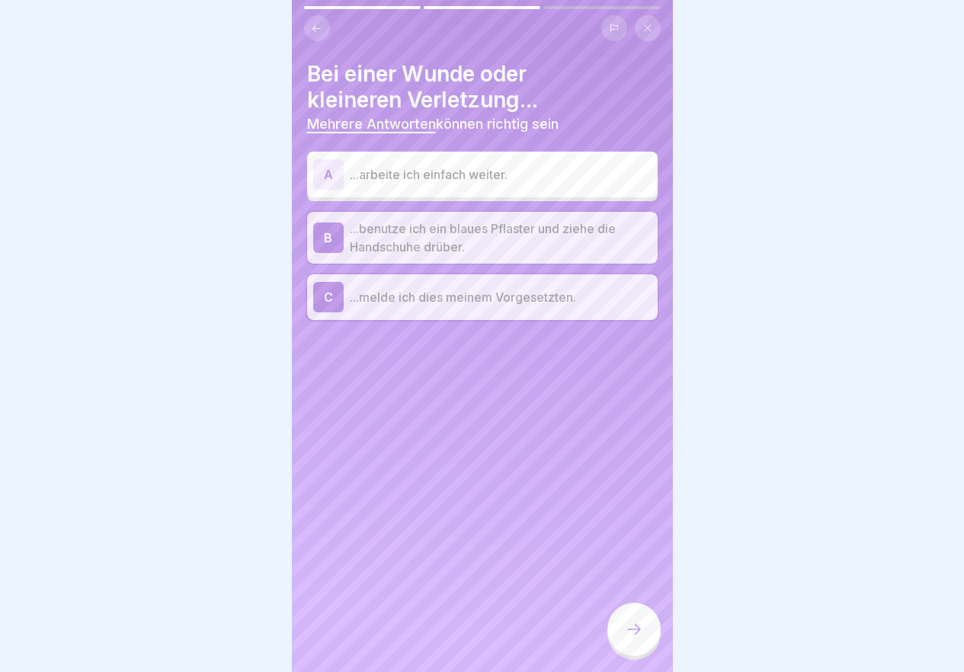
click at [641, 638] on icon at bounding box center [634, 629] width 18 height 18
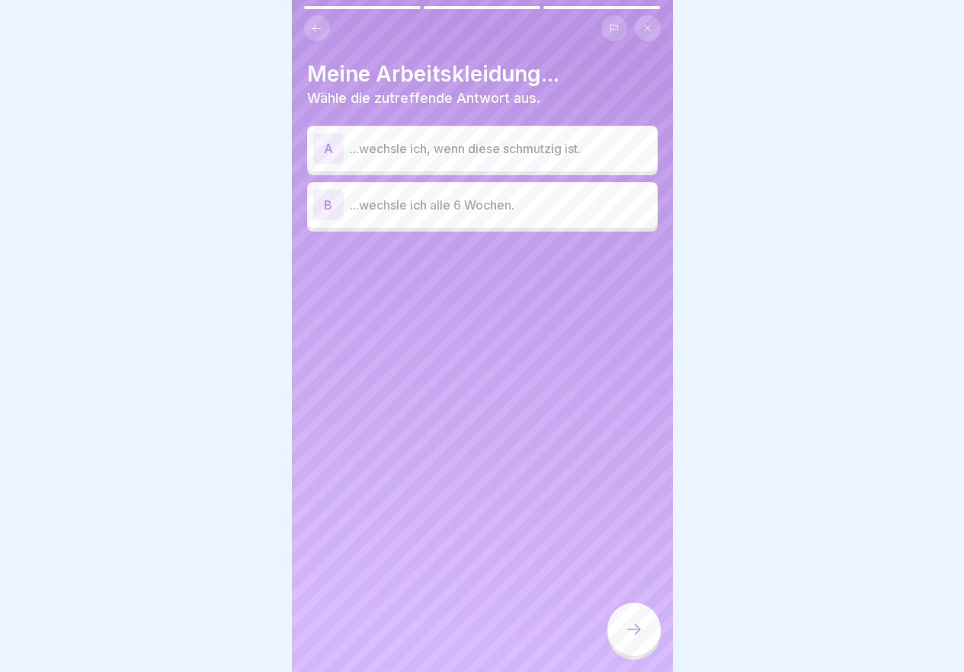
click at [439, 146] on p "...wechsle ich, wenn diese schmutzig ist." at bounding box center [501, 148] width 302 height 18
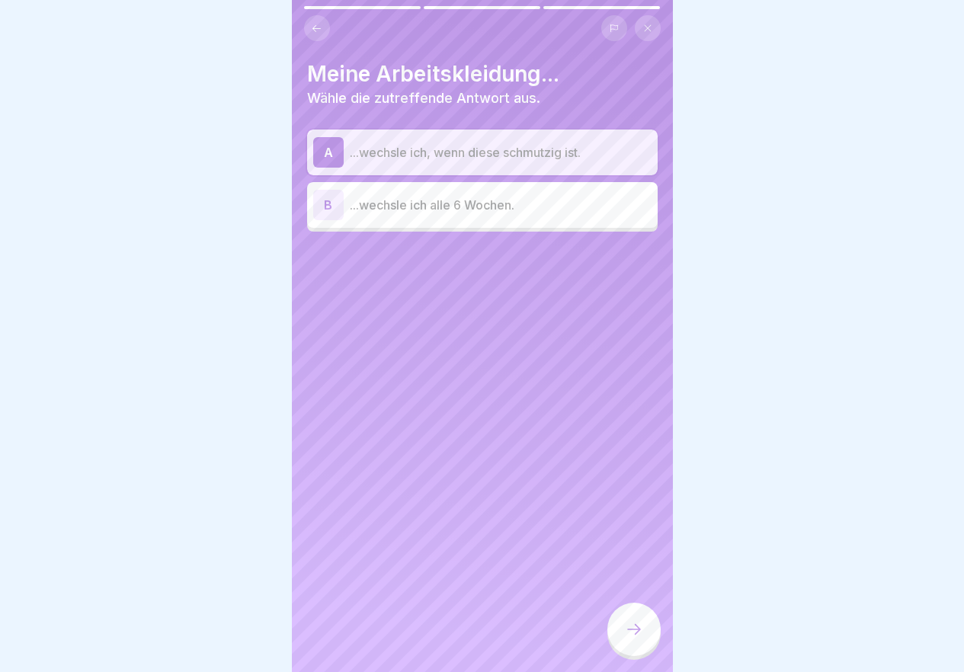
click at [622, 647] on div at bounding box center [633, 629] width 53 height 53
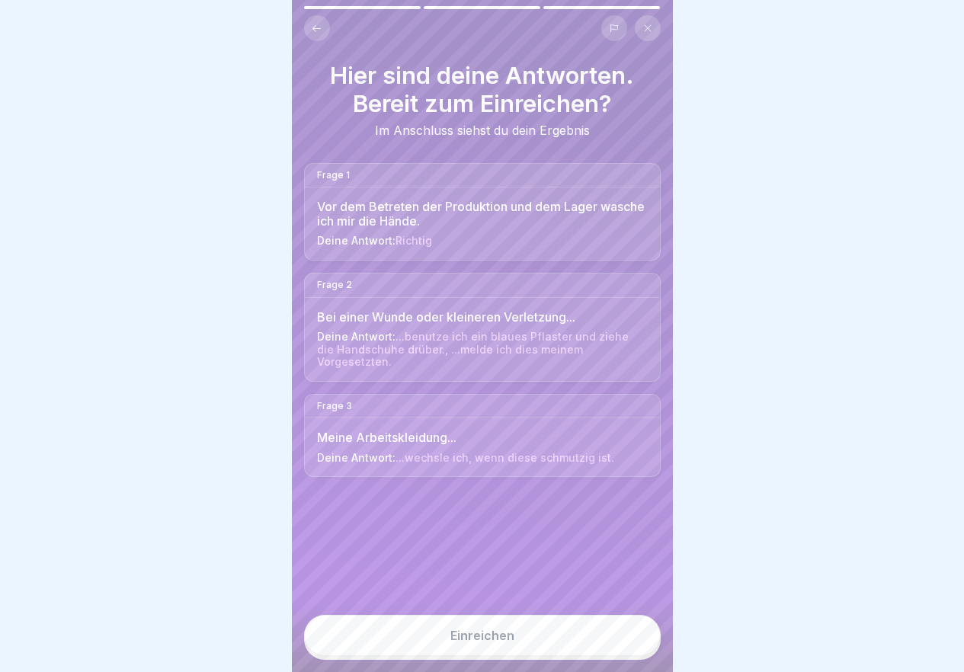
click at [584, 645] on button "Einreichen" at bounding box center [482, 635] width 357 height 41
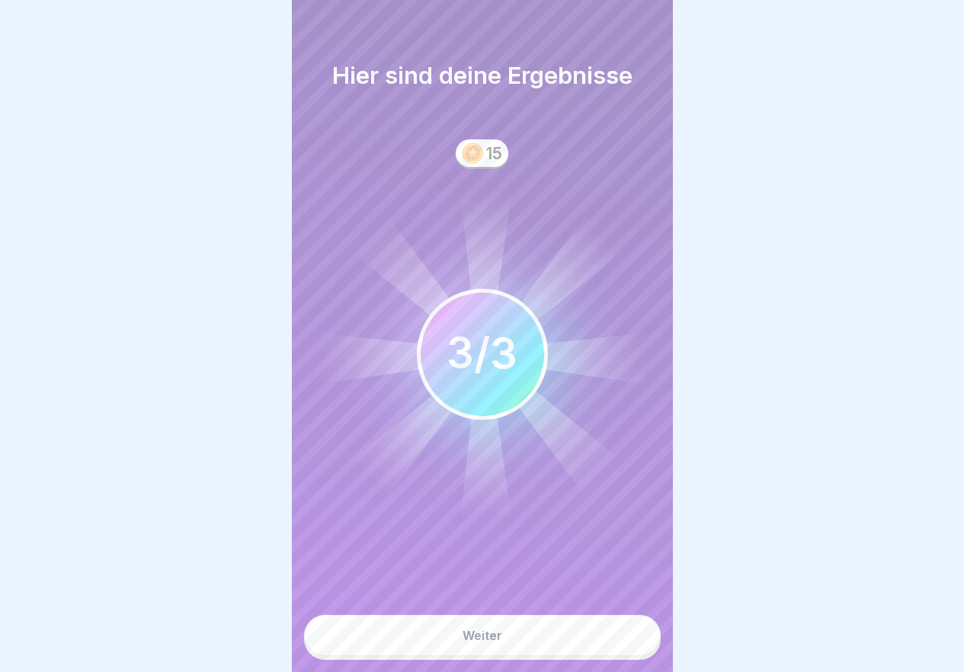
click at [584, 645] on button "Weiter" at bounding box center [482, 635] width 357 height 41
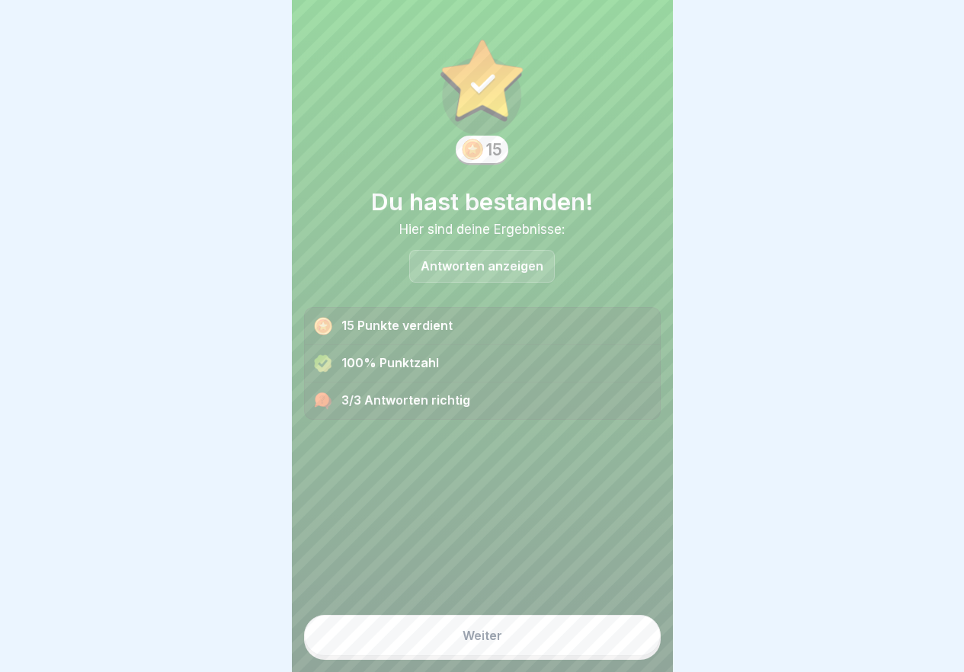
click at [588, 646] on button "Weiter" at bounding box center [482, 635] width 357 height 41
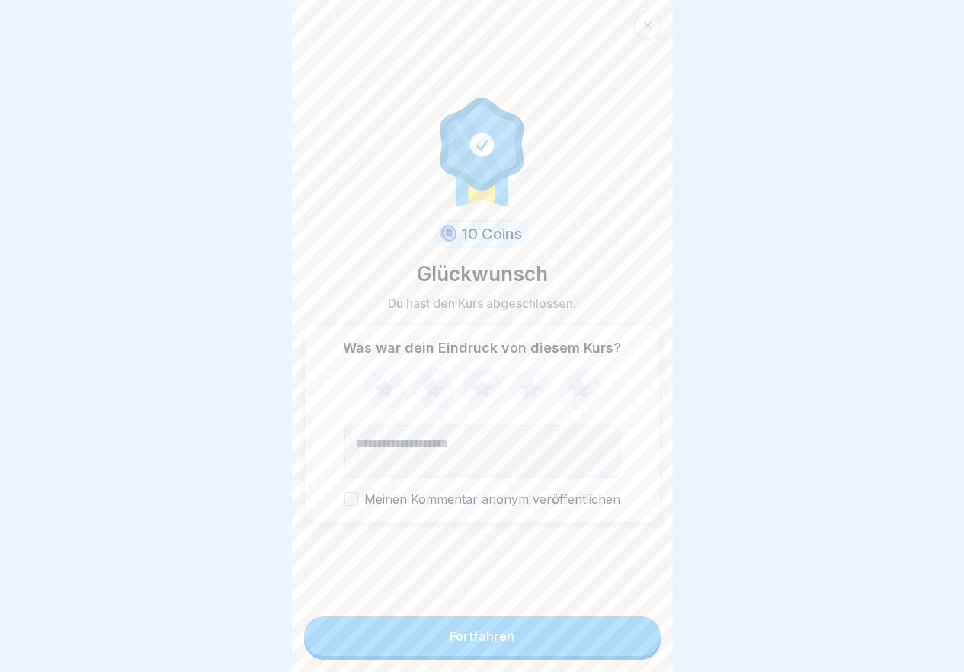
click at [588, 646] on button "Fortfahren" at bounding box center [482, 636] width 357 height 40
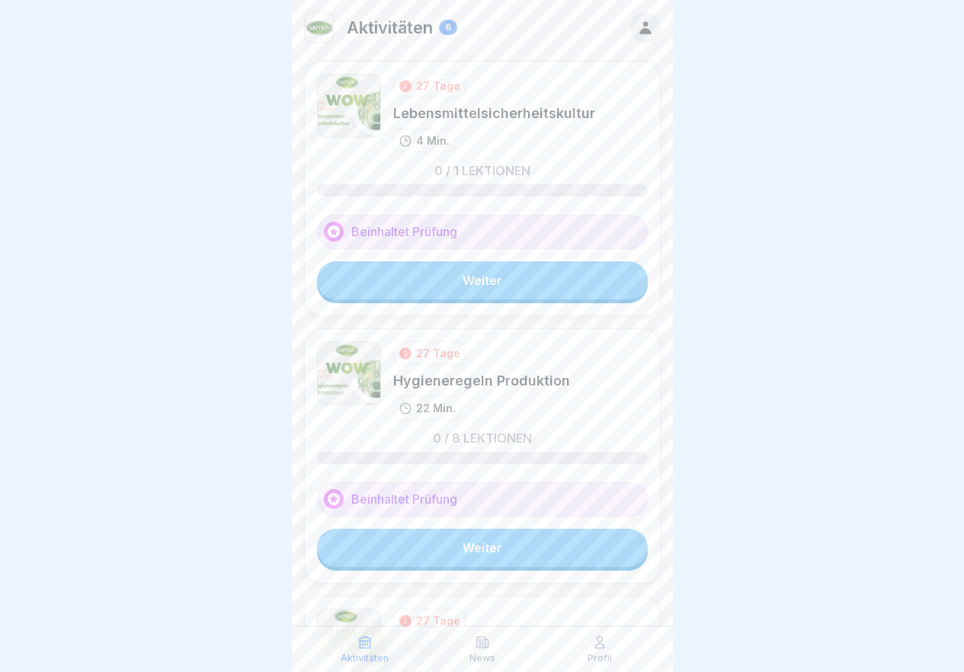
click at [514, 109] on div "Lebensmittelsicherheitskultur" at bounding box center [494, 113] width 202 height 19
click at [505, 271] on link "Weiter" at bounding box center [482, 280] width 331 height 38
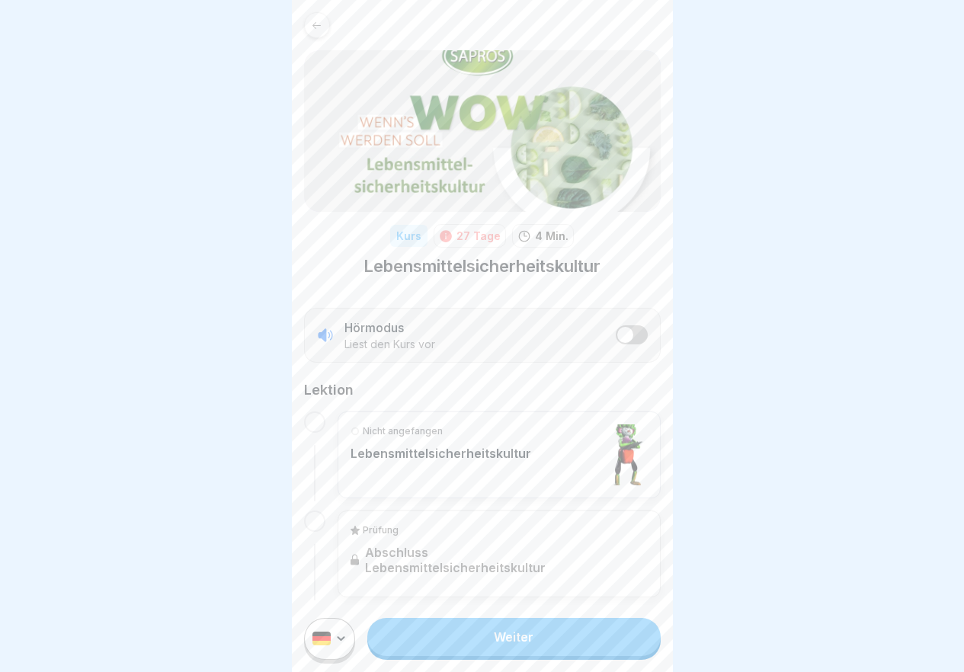
click at [549, 651] on link "Weiter" at bounding box center [513, 637] width 293 height 38
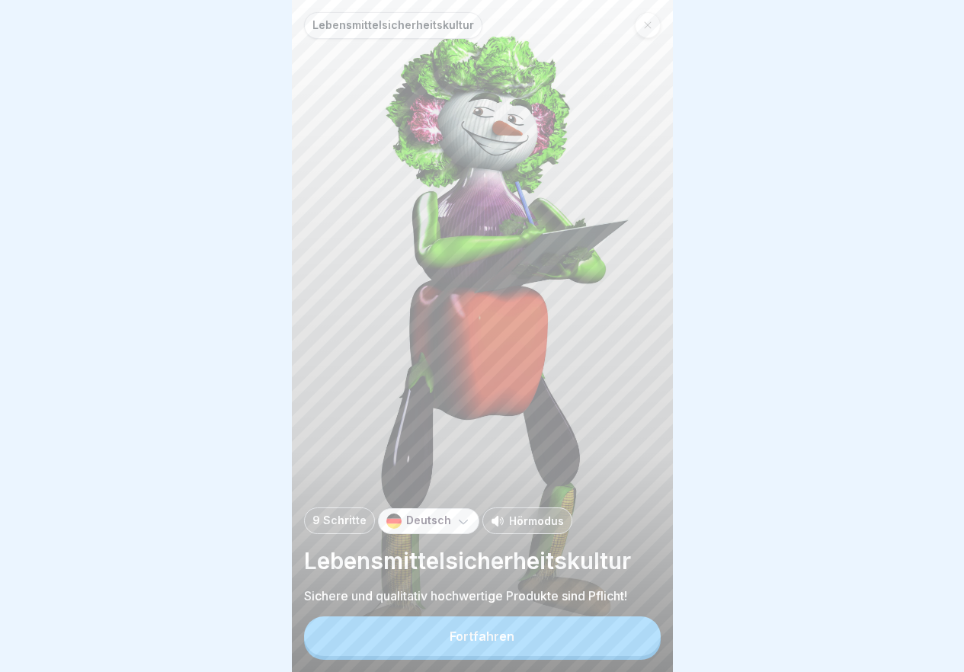
click at [552, 648] on button "Fortfahren" at bounding box center [482, 636] width 357 height 40
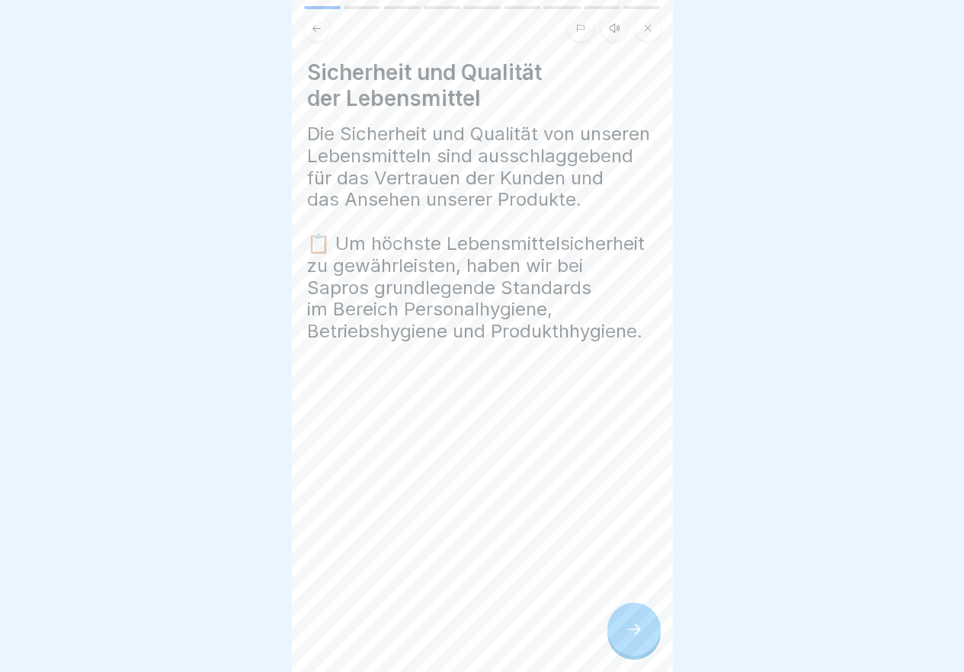
click at [645, 639] on div at bounding box center [633, 629] width 53 height 53
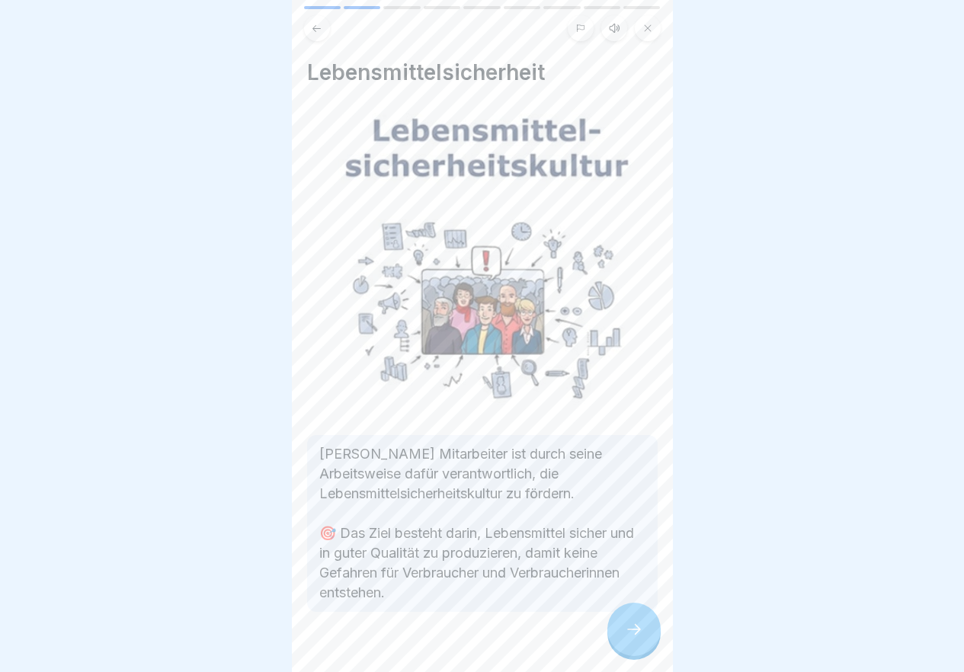
click at [645, 639] on div at bounding box center [633, 629] width 53 height 53
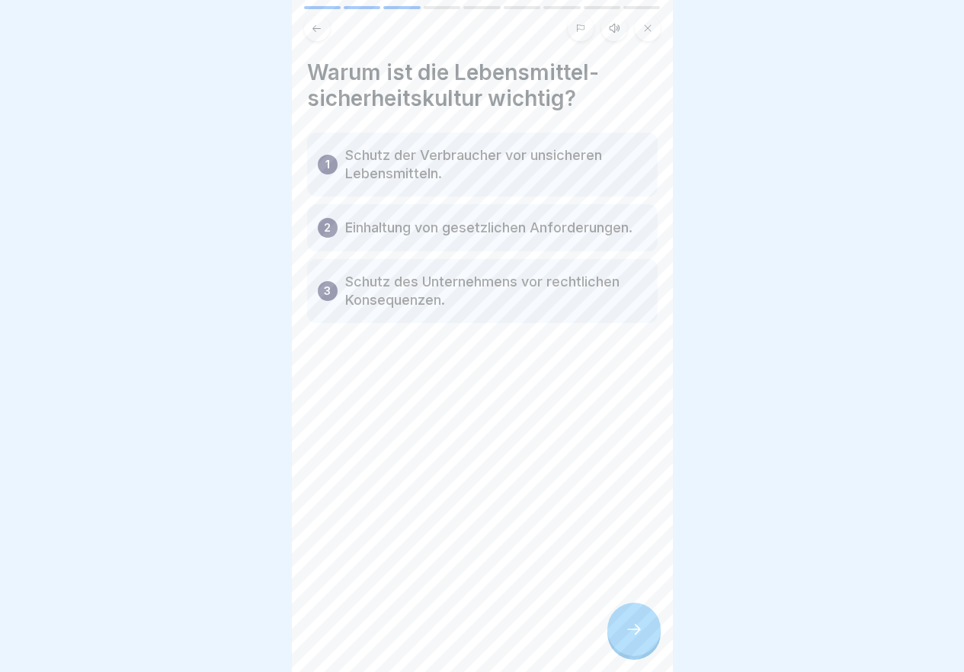
click at [645, 639] on div at bounding box center [633, 629] width 53 height 53
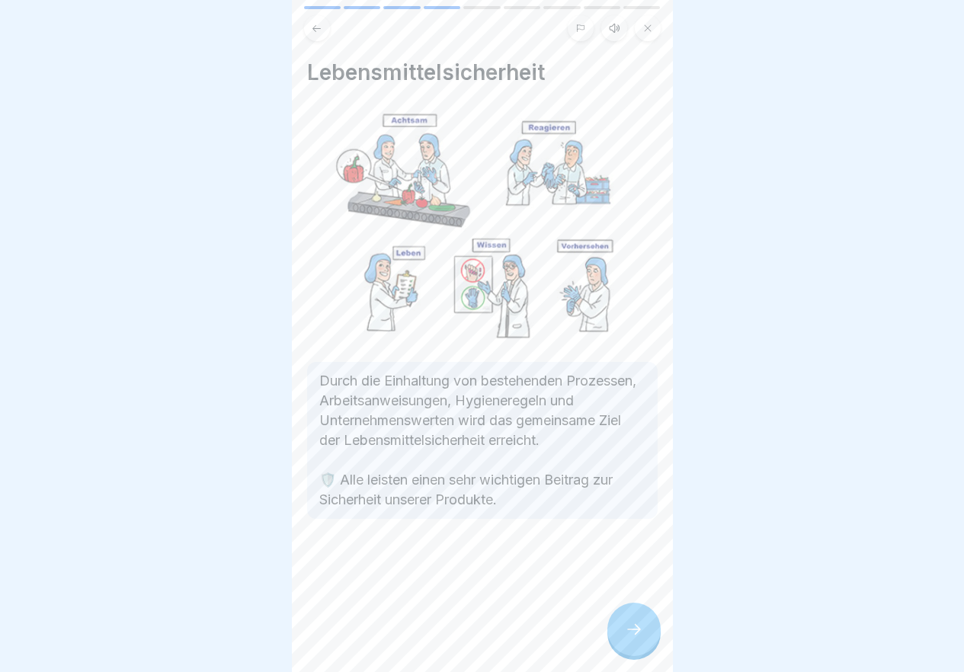
click at [645, 639] on div at bounding box center [633, 629] width 53 height 53
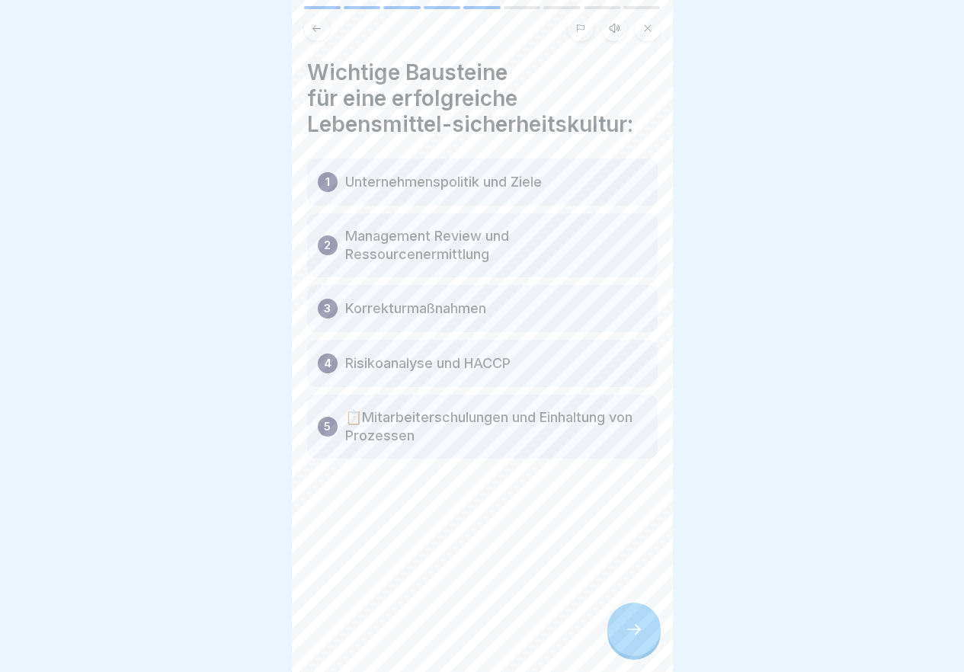
click at [645, 639] on div at bounding box center [633, 629] width 53 height 53
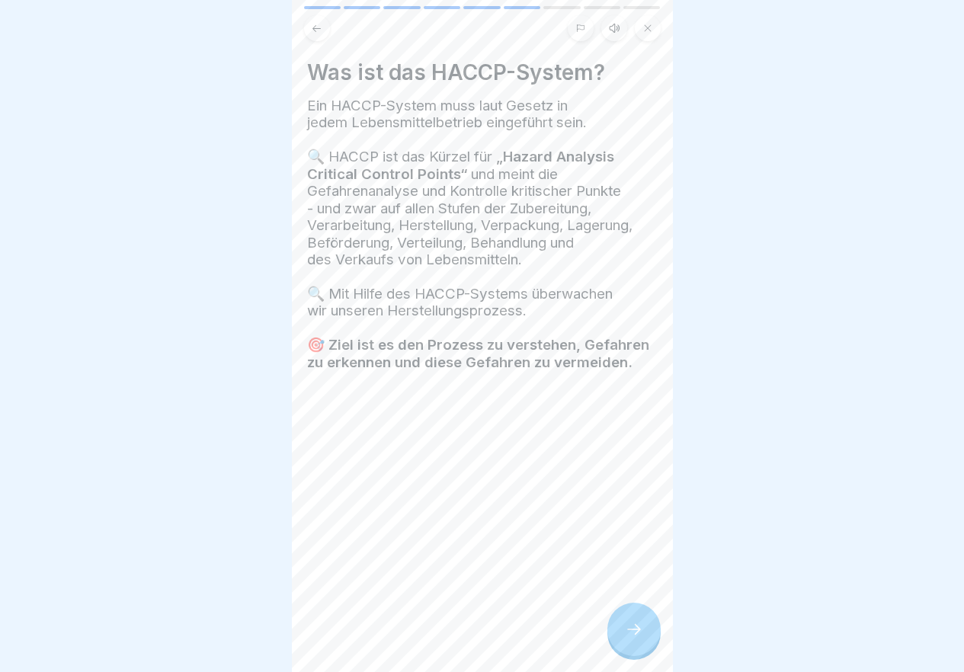
click at [645, 639] on div at bounding box center [633, 629] width 53 height 53
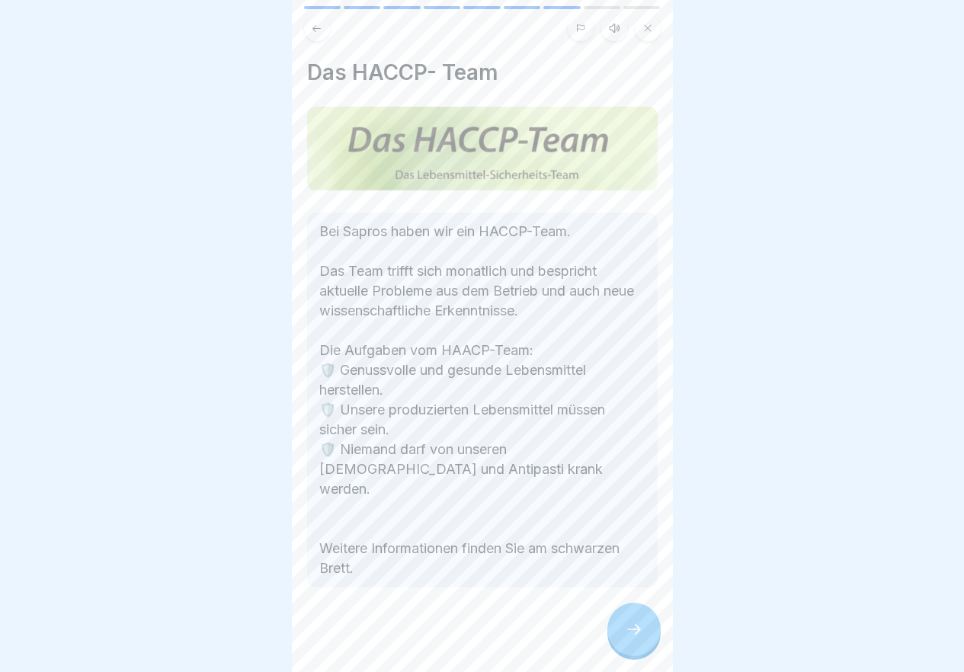
click at [645, 639] on div at bounding box center [633, 629] width 53 height 53
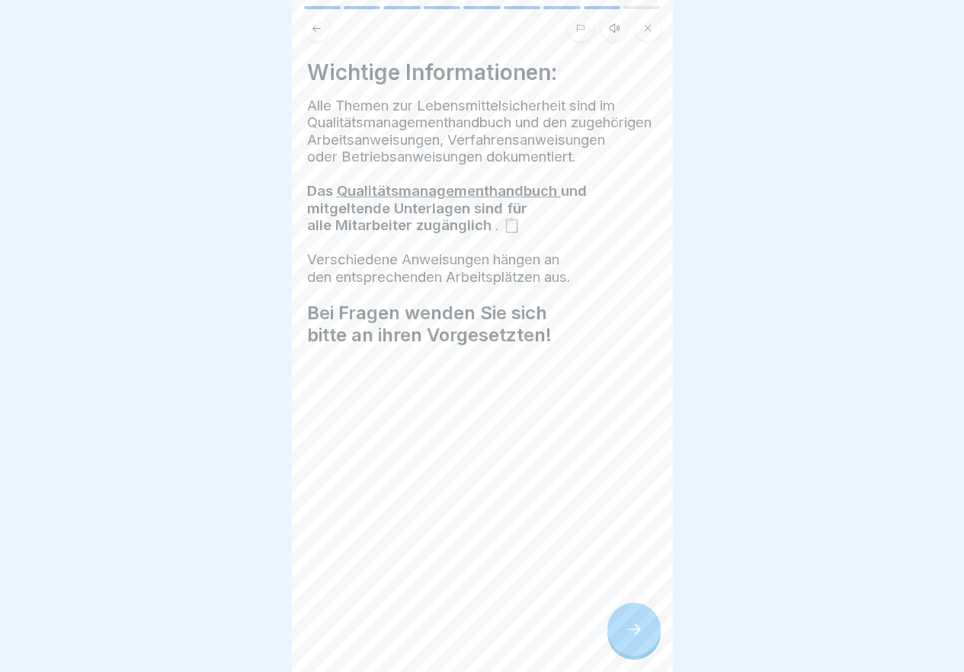
click at [645, 639] on div at bounding box center [633, 629] width 53 height 53
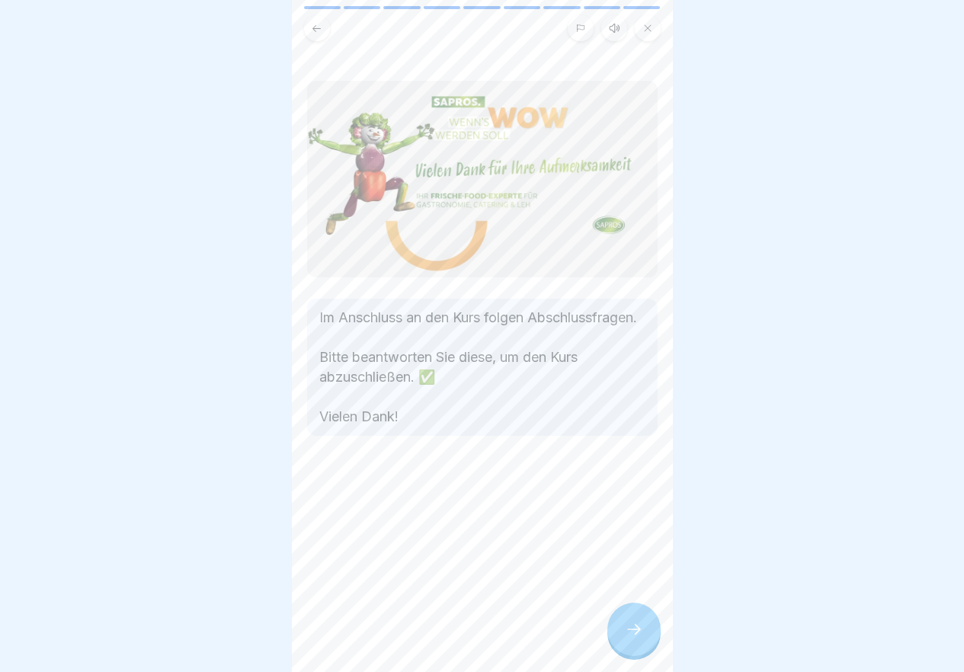
click at [645, 639] on div at bounding box center [633, 629] width 53 height 53
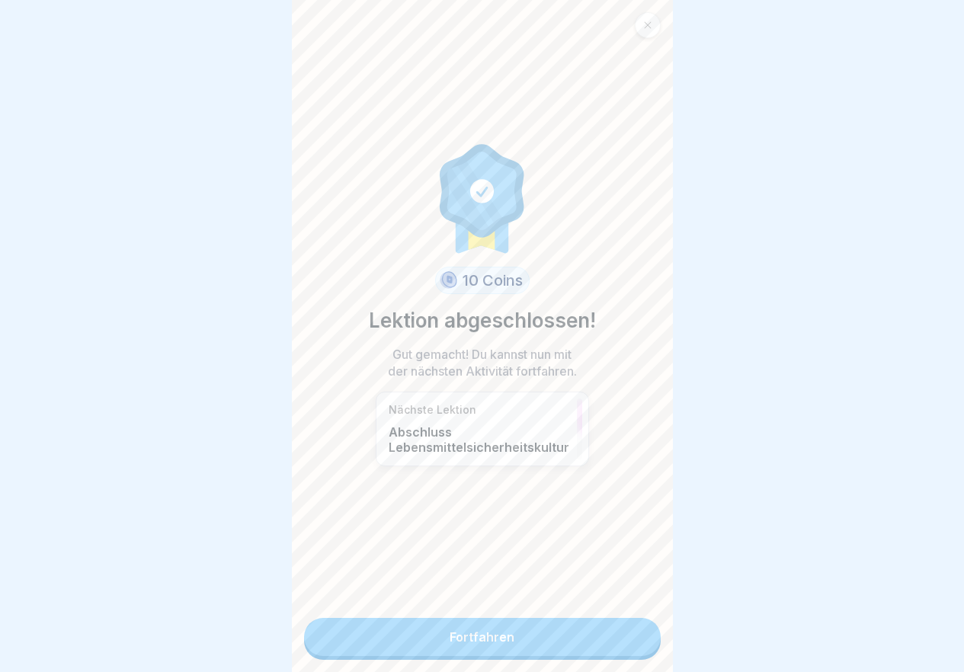
click at [645, 639] on link "Fortfahren" at bounding box center [482, 637] width 357 height 38
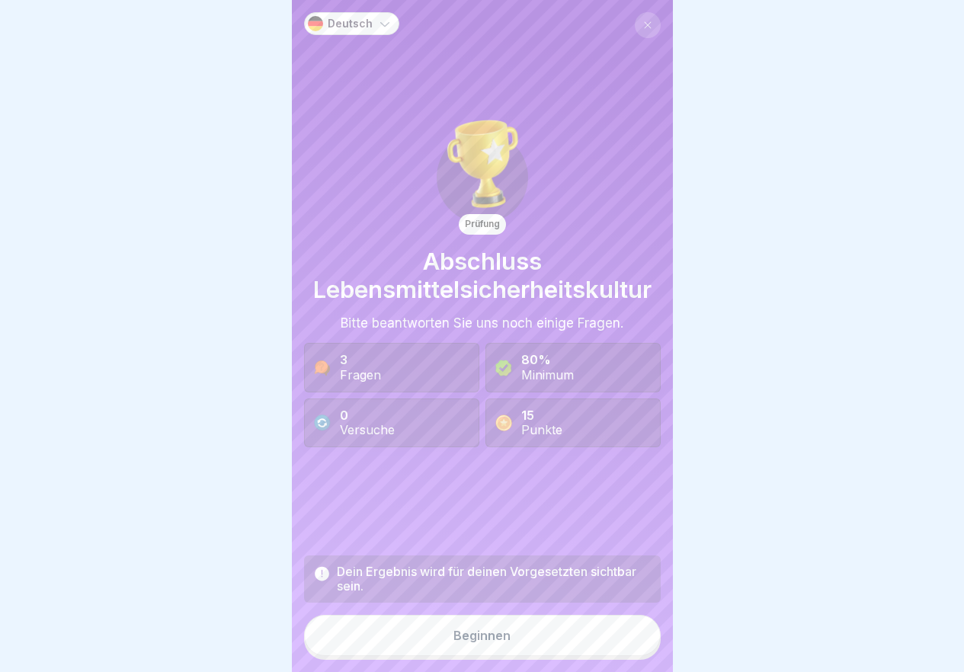
click at [604, 650] on button "Beginnen" at bounding box center [482, 635] width 357 height 41
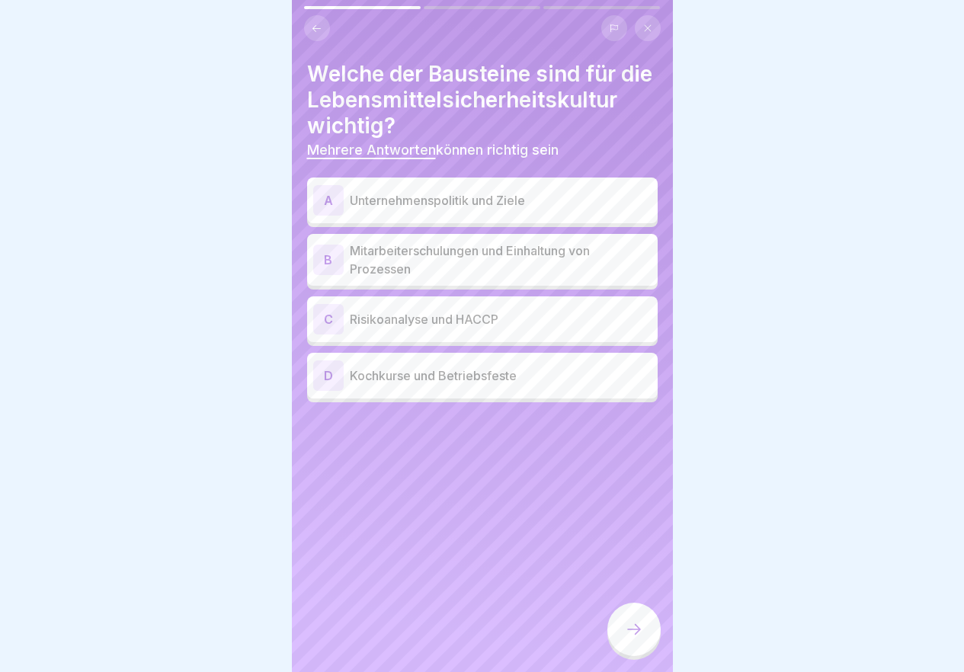
click at [645, 640] on div at bounding box center [633, 629] width 53 height 53
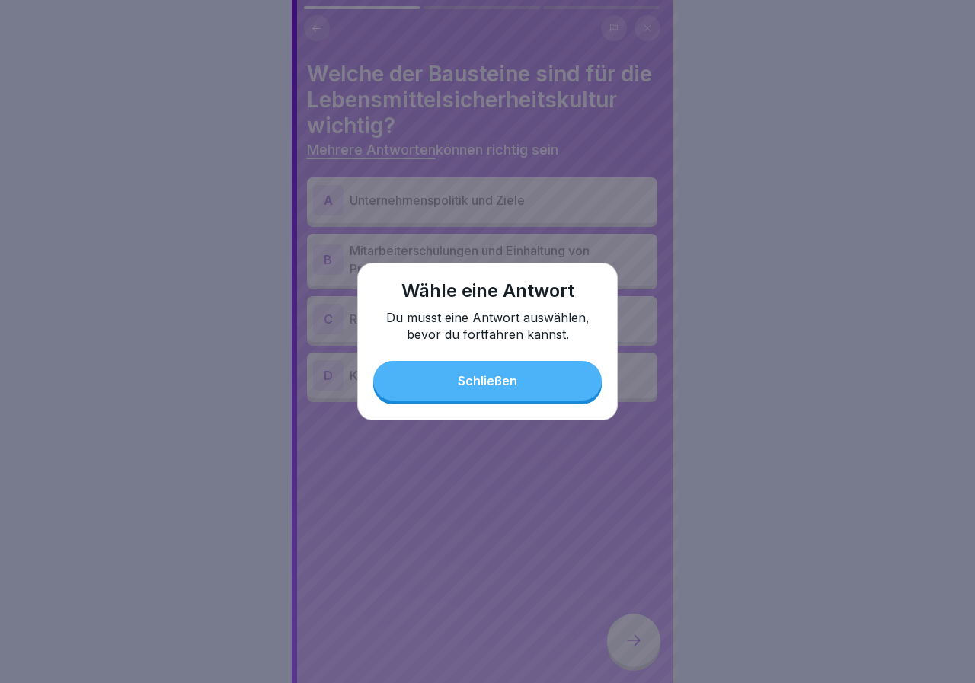
click at [514, 382] on div "Schließen" at bounding box center [487, 381] width 59 height 14
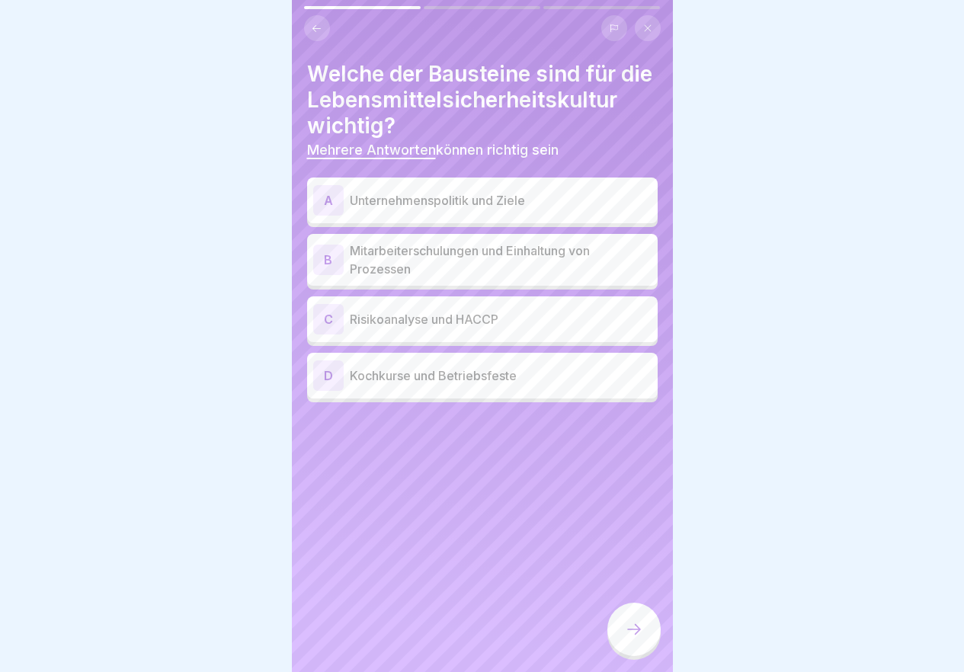
click at [588, 278] on p "Mitarbeiterschulungen und Einhaltung von Prozessen" at bounding box center [501, 260] width 302 height 37
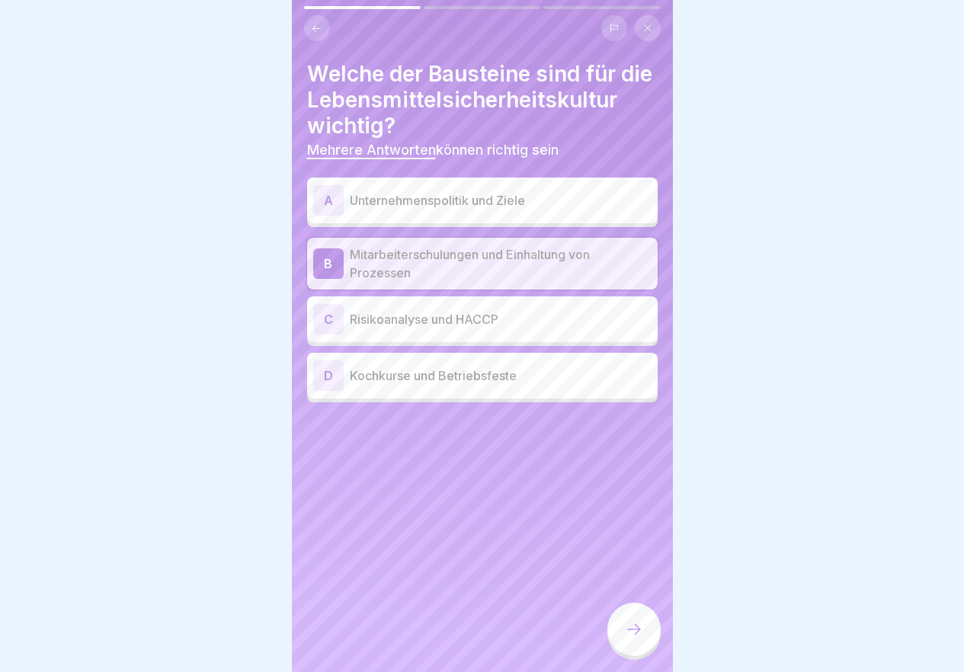
click at [500, 328] on p "Risikoanalyse und HACCP" at bounding box center [501, 319] width 302 height 18
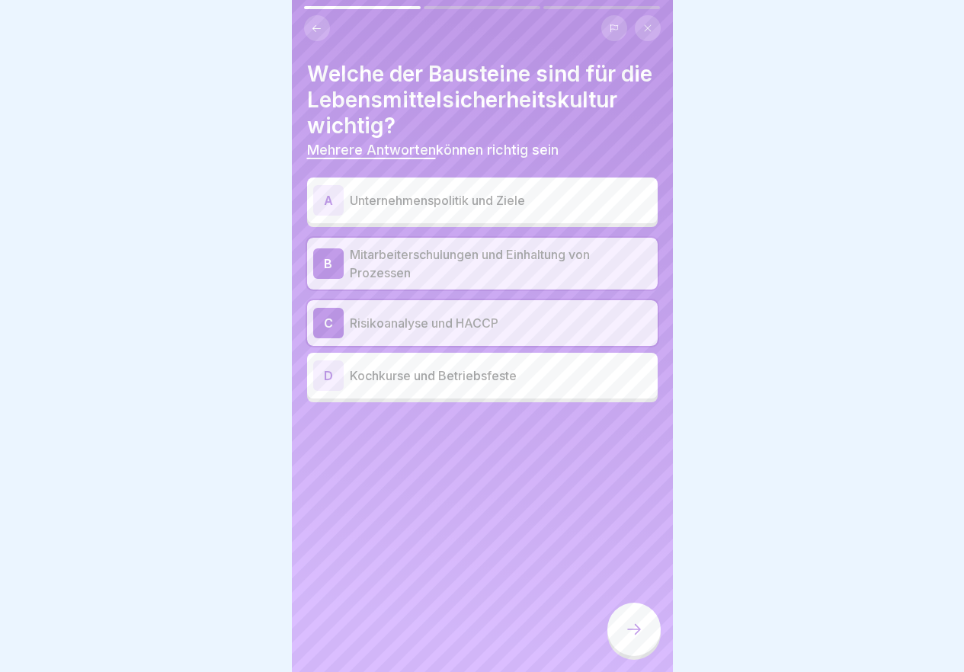
click at [638, 638] on icon at bounding box center [634, 629] width 18 height 18
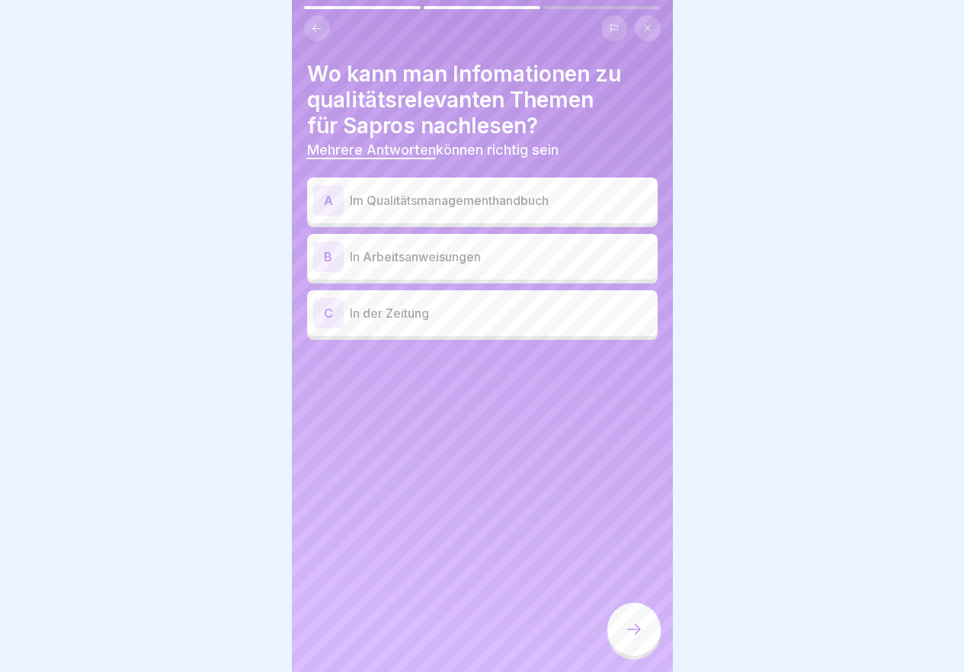
click at [462, 202] on p "Im Qualitätsmanagementhandbuch" at bounding box center [501, 200] width 302 height 18
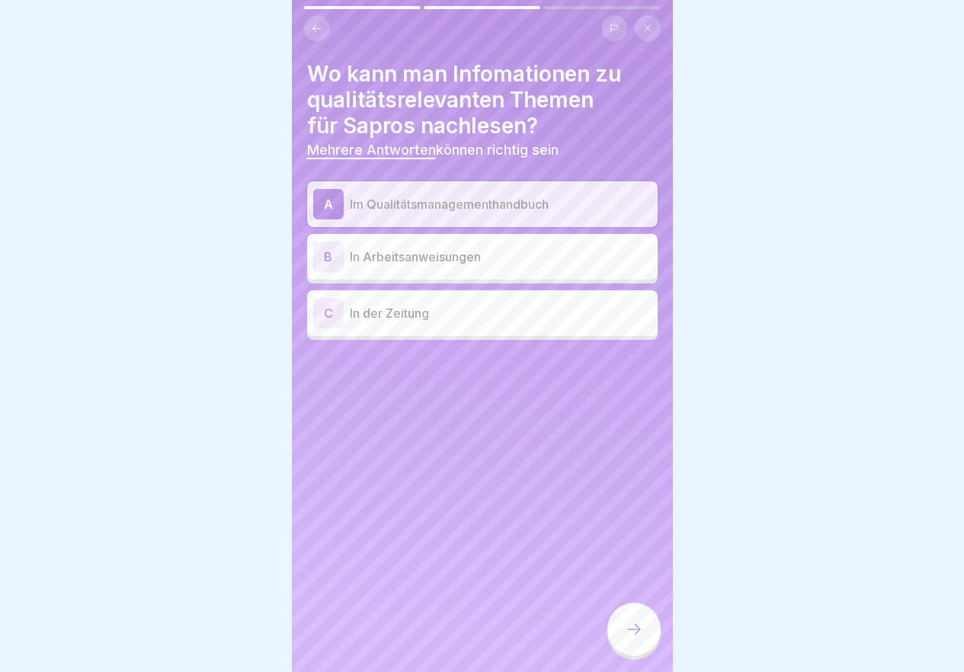
click at [470, 264] on p "In Arbeitsanweisungen" at bounding box center [501, 257] width 302 height 18
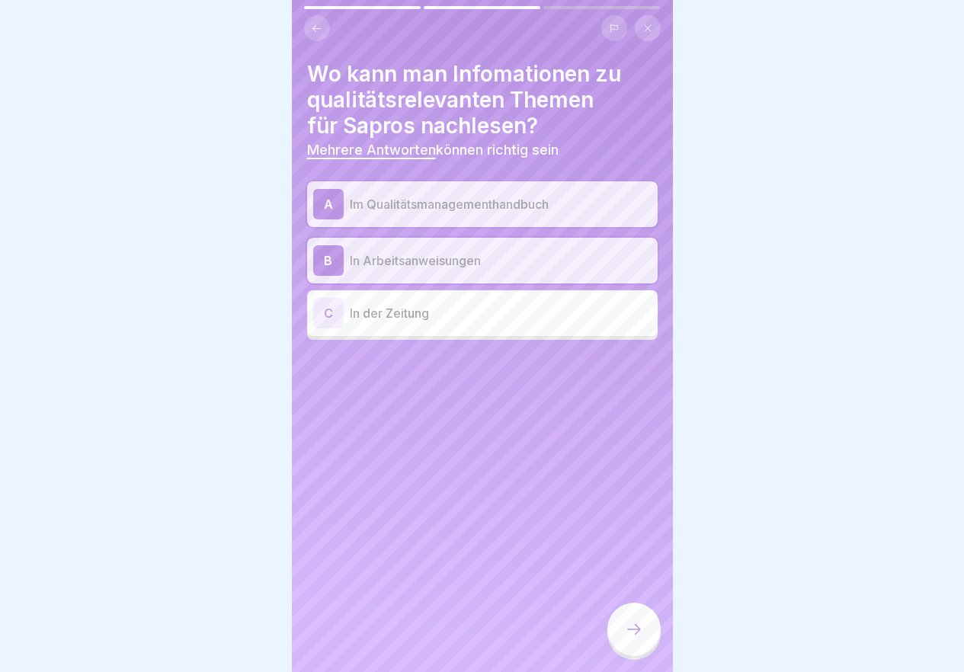
click at [472, 307] on p "In der Zeitung" at bounding box center [501, 313] width 302 height 18
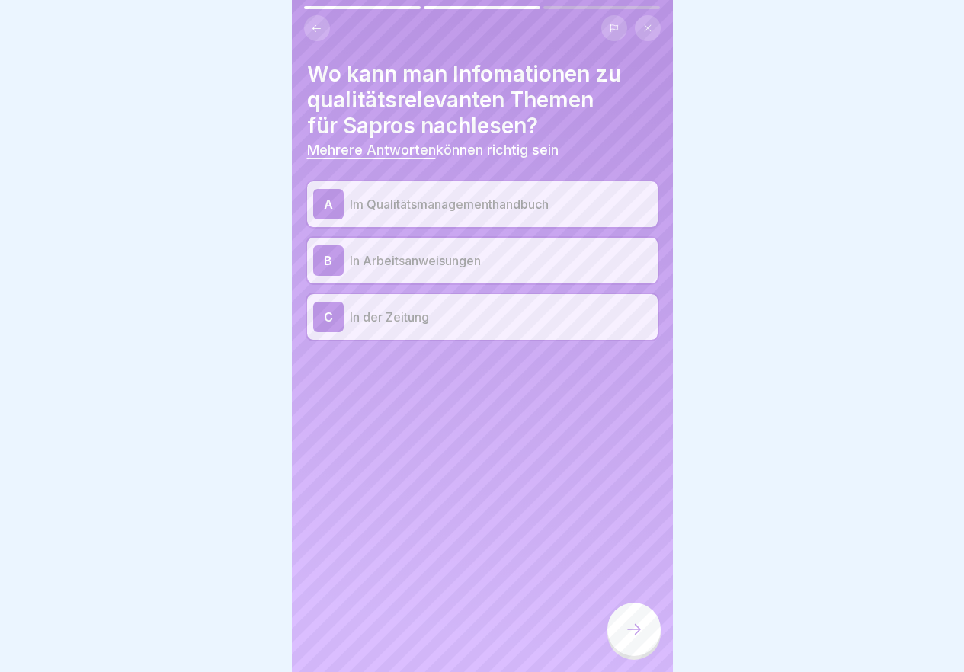
click at [472, 308] on p "In der Zeitung" at bounding box center [501, 317] width 302 height 18
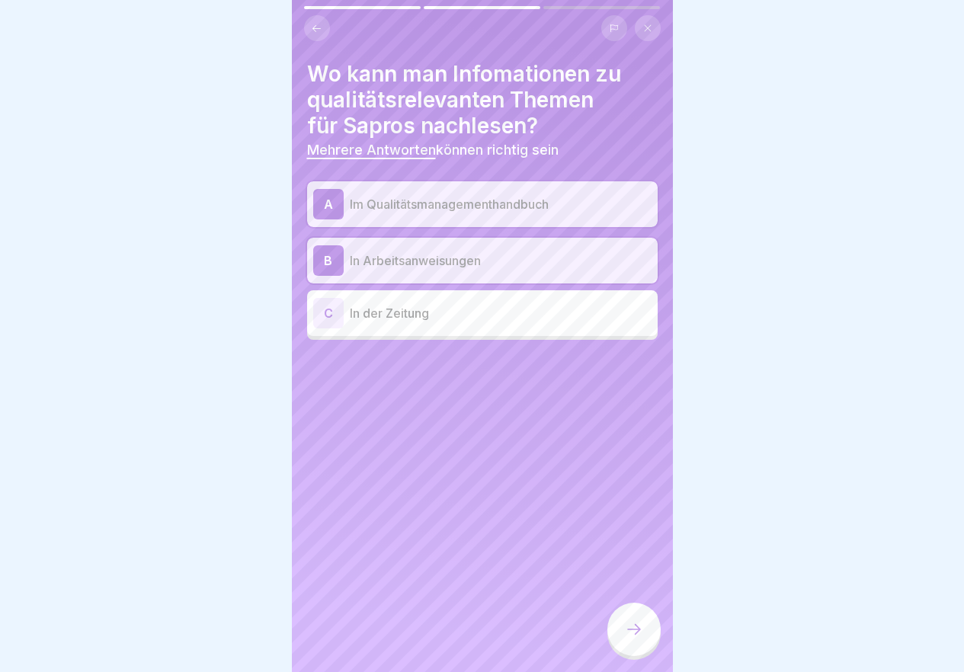
click at [648, 635] on div at bounding box center [633, 629] width 53 height 53
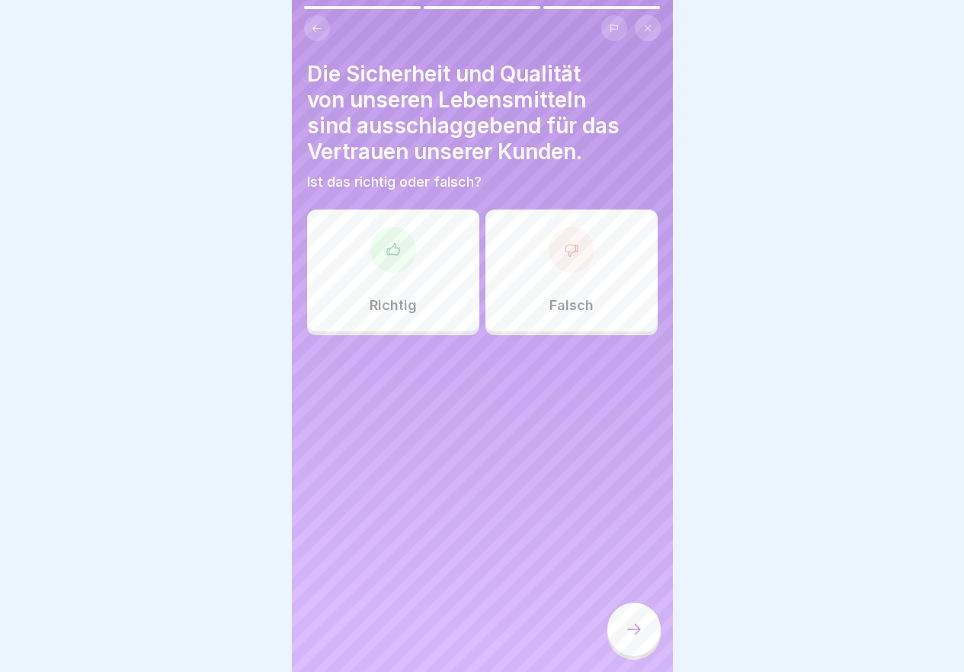
click at [405, 287] on div "Richtig" at bounding box center [393, 271] width 172 height 122
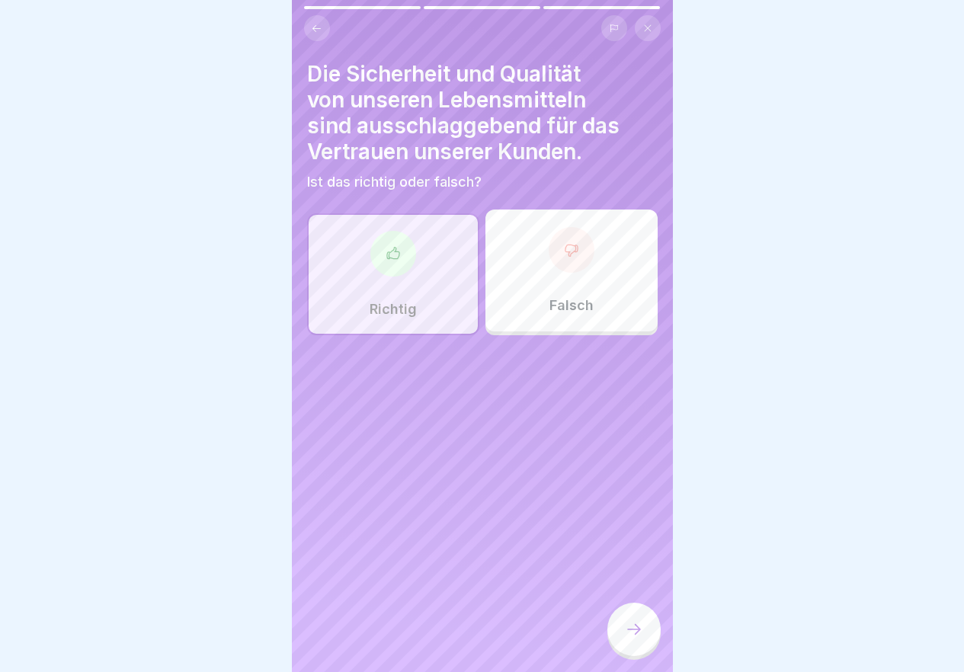
click at [641, 638] on icon at bounding box center [634, 629] width 18 height 18
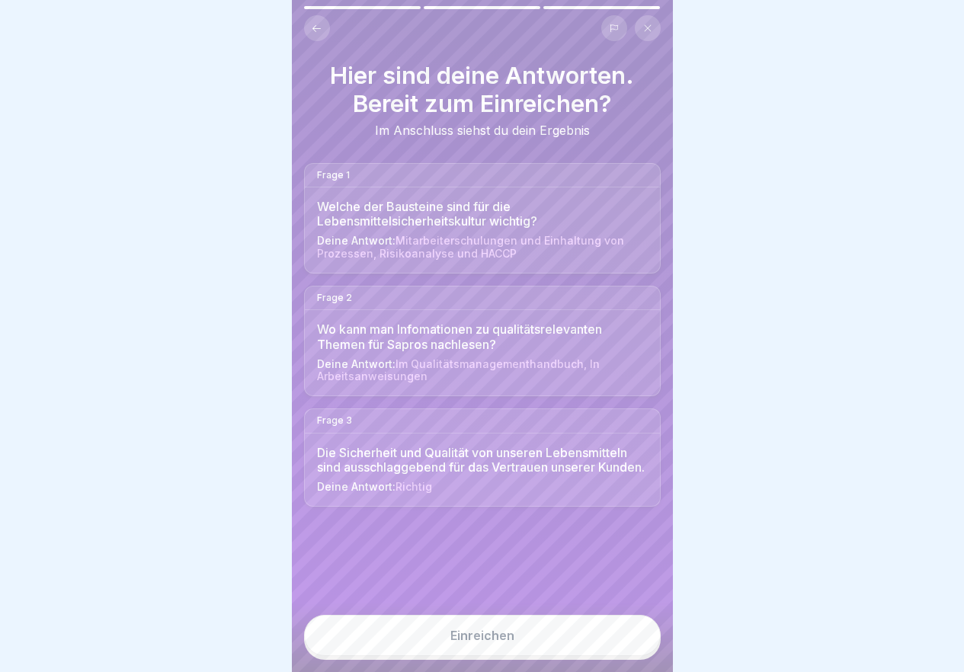
click at [503, 642] on div "Einreichen" at bounding box center [482, 636] width 64 height 14
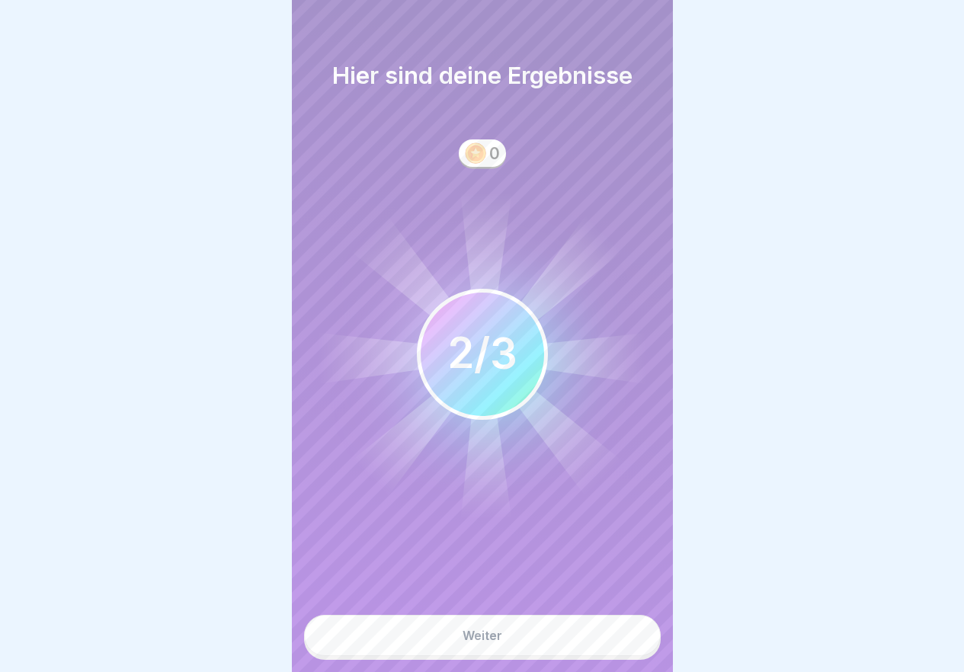
click at [507, 647] on button "Weiter" at bounding box center [482, 635] width 357 height 41
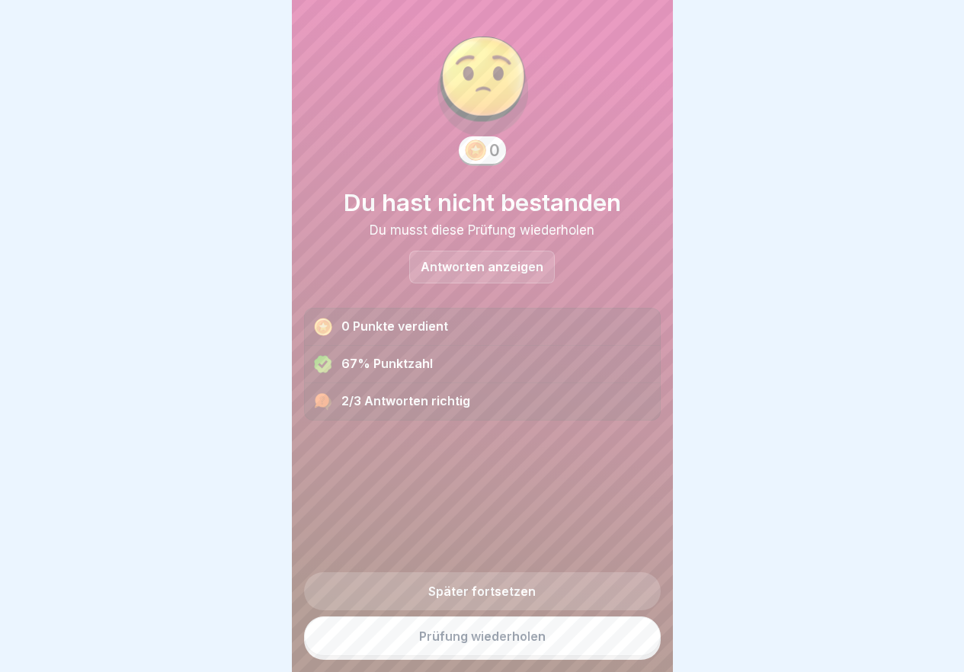
click at [493, 646] on link "Prüfung wiederholen" at bounding box center [482, 636] width 357 height 40
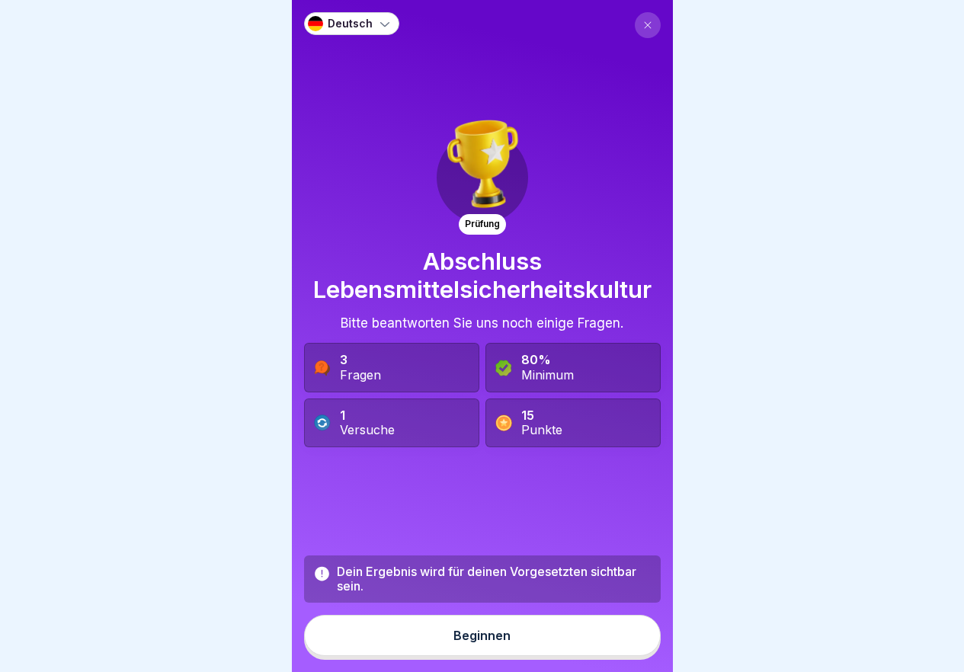
click at [508, 654] on button "Beginnen" at bounding box center [482, 635] width 357 height 41
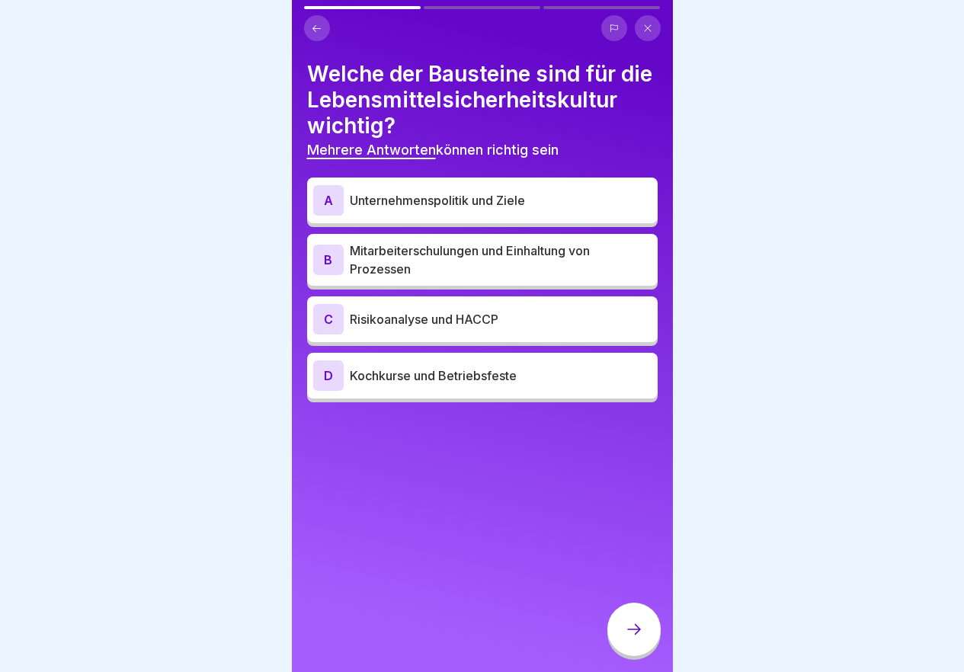
click at [574, 278] on p "Mitarbeiterschulungen und Einhaltung von Prozessen" at bounding box center [501, 260] width 302 height 37
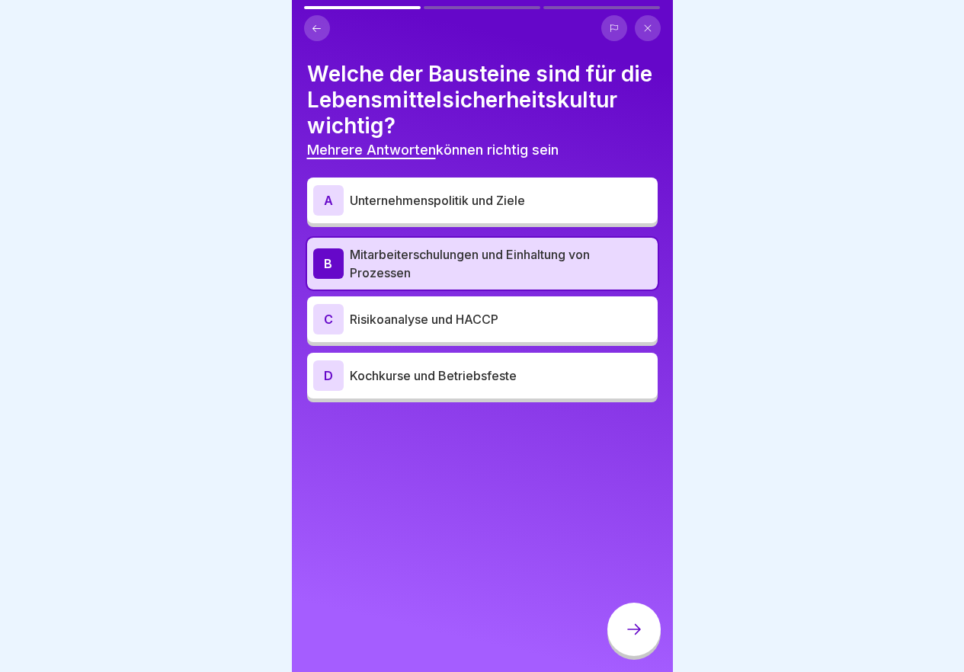
click at [484, 328] on p "Risikoanalyse und HACCP" at bounding box center [501, 319] width 302 height 18
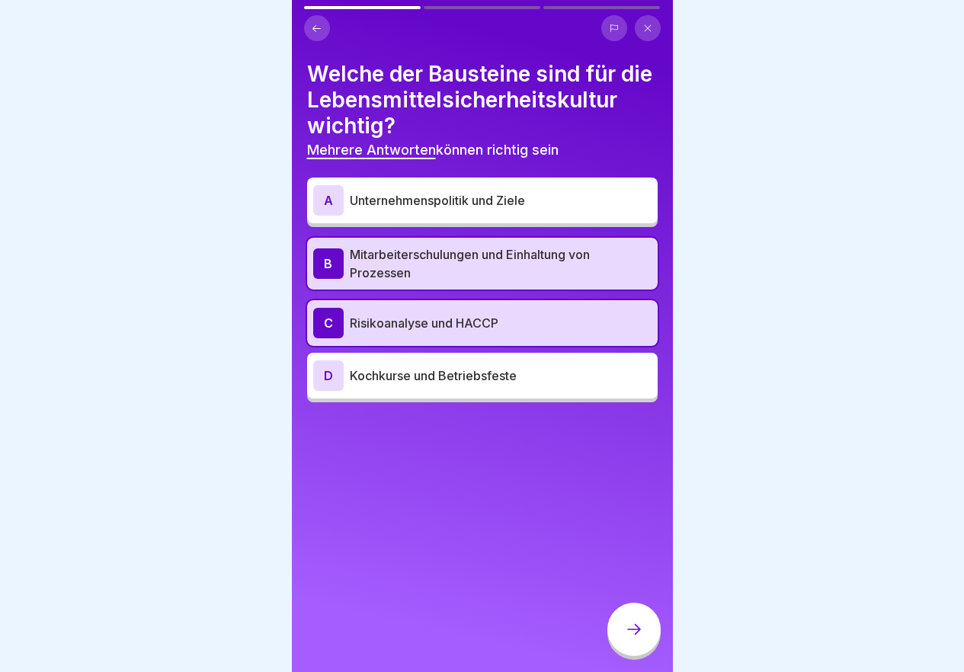
click at [424, 210] on p "Unternehmenspolitik und Ziele" at bounding box center [501, 200] width 302 height 18
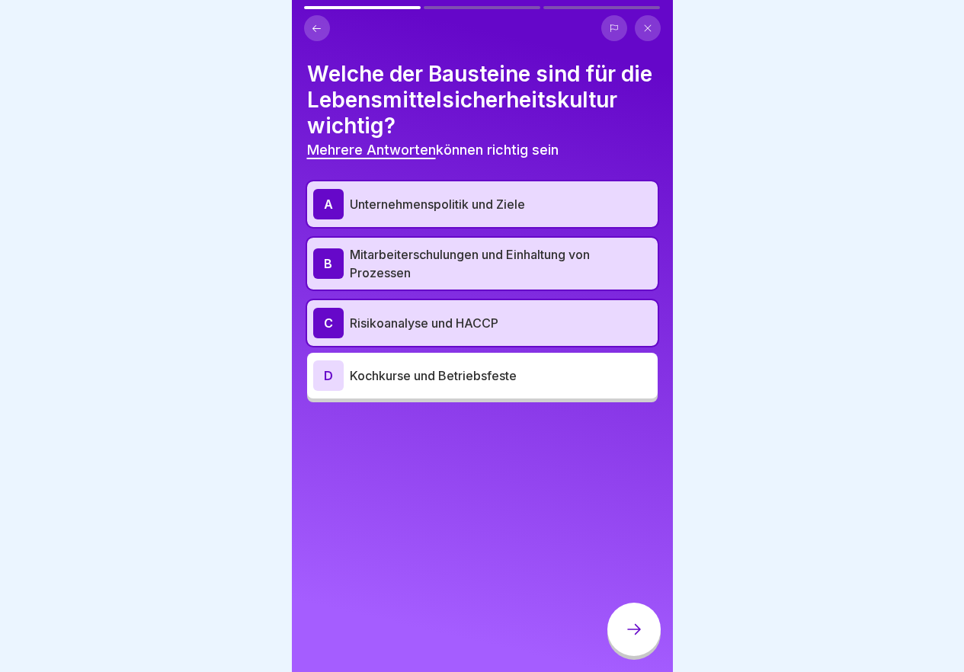
click at [389, 332] on p "Risikoanalyse und HACCP" at bounding box center [501, 323] width 302 height 18
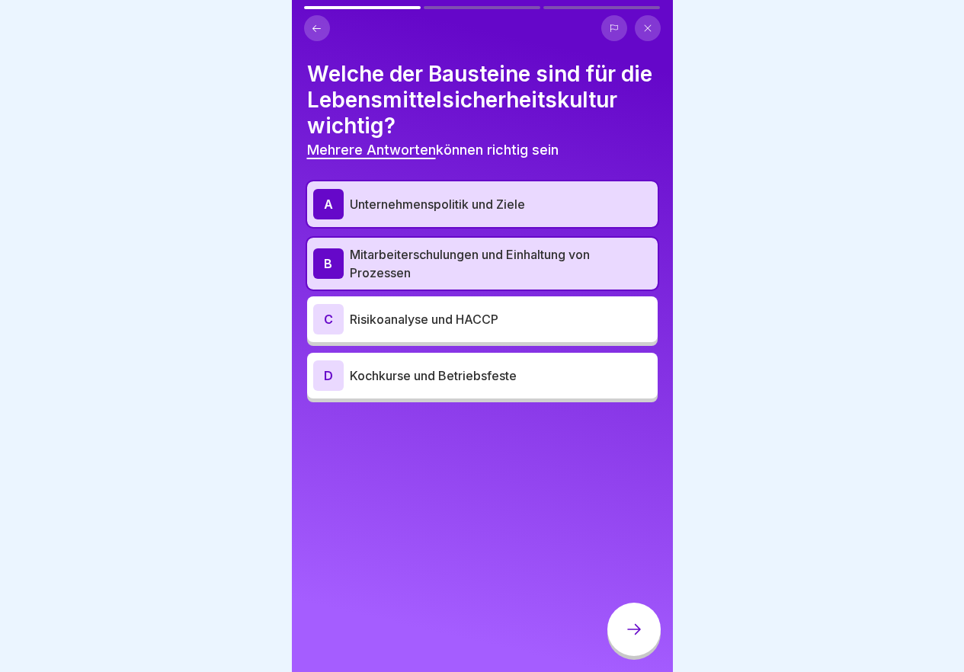
click at [640, 630] on div at bounding box center [633, 629] width 53 height 53
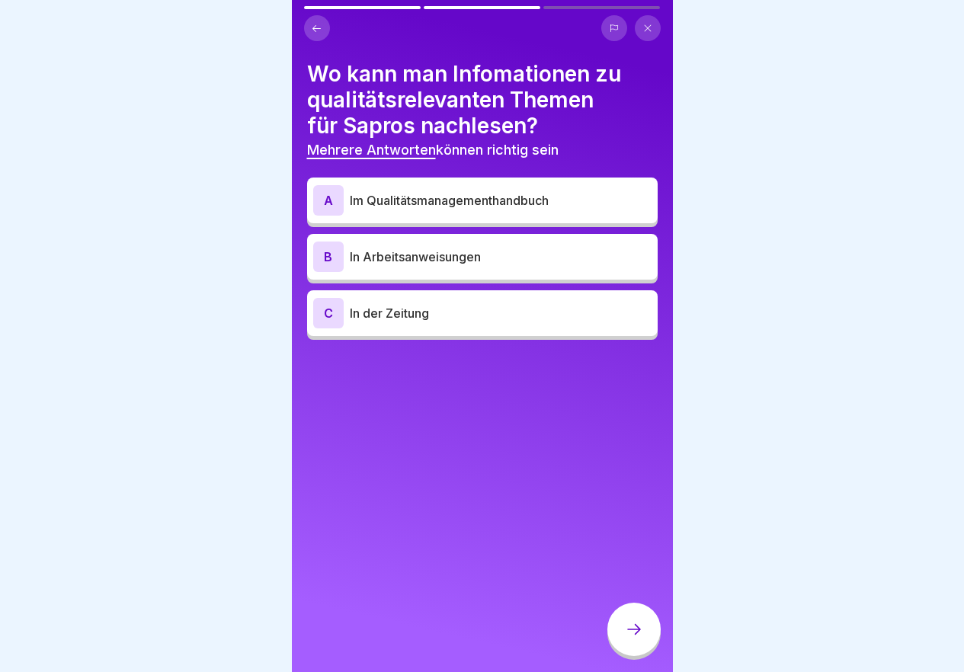
click at [397, 200] on p "Im Qualitätsmanagementhandbuch" at bounding box center [501, 200] width 302 height 18
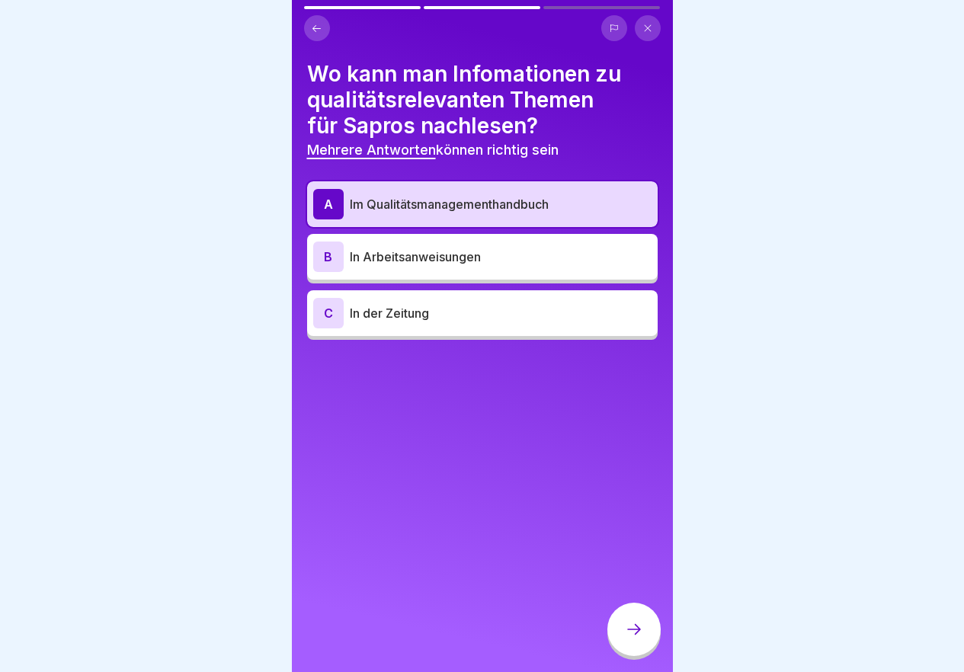
click at [641, 635] on icon at bounding box center [634, 629] width 18 height 18
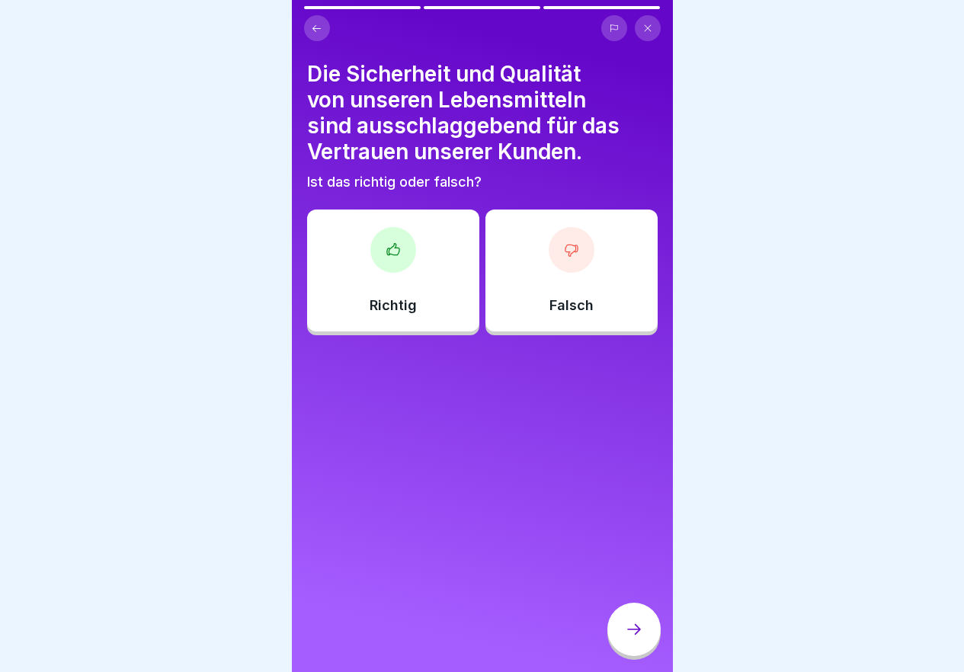
click at [374, 256] on div at bounding box center [393, 250] width 46 height 46
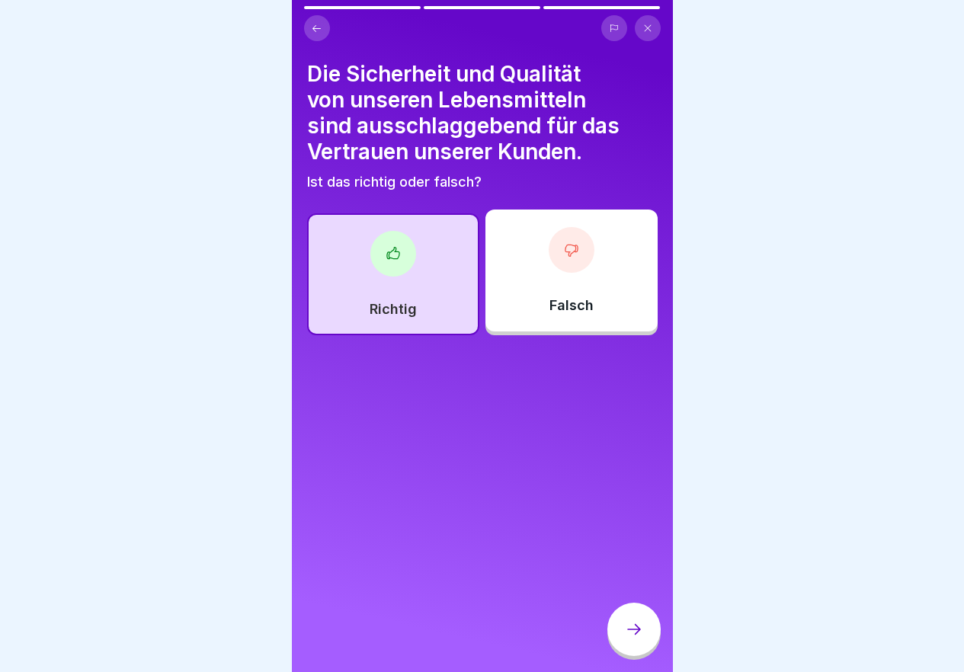
click at [635, 638] on icon at bounding box center [634, 629] width 18 height 18
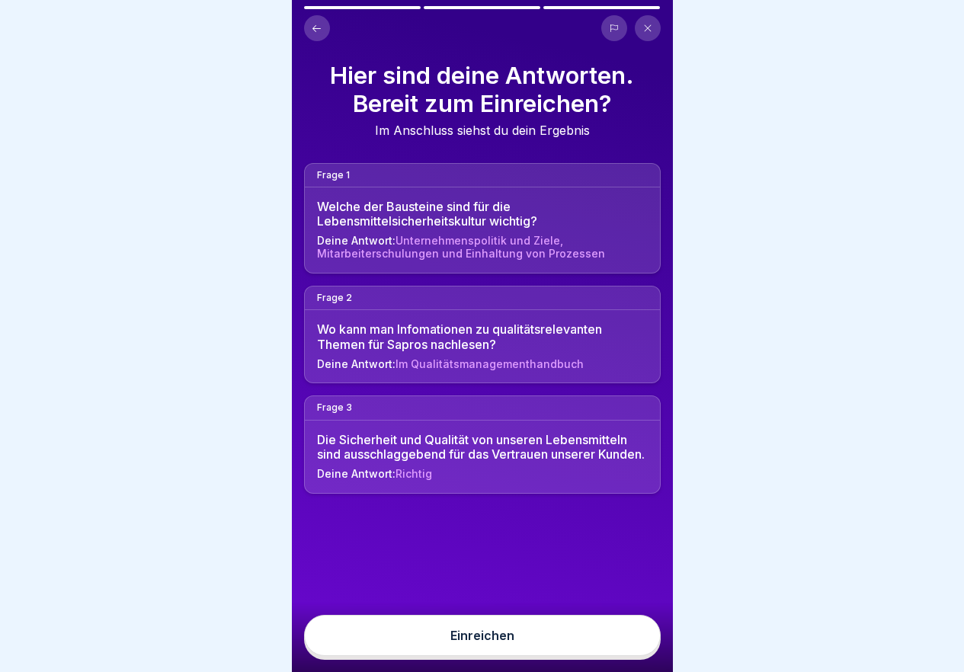
click at [544, 637] on button "Einreichen" at bounding box center [482, 635] width 357 height 41
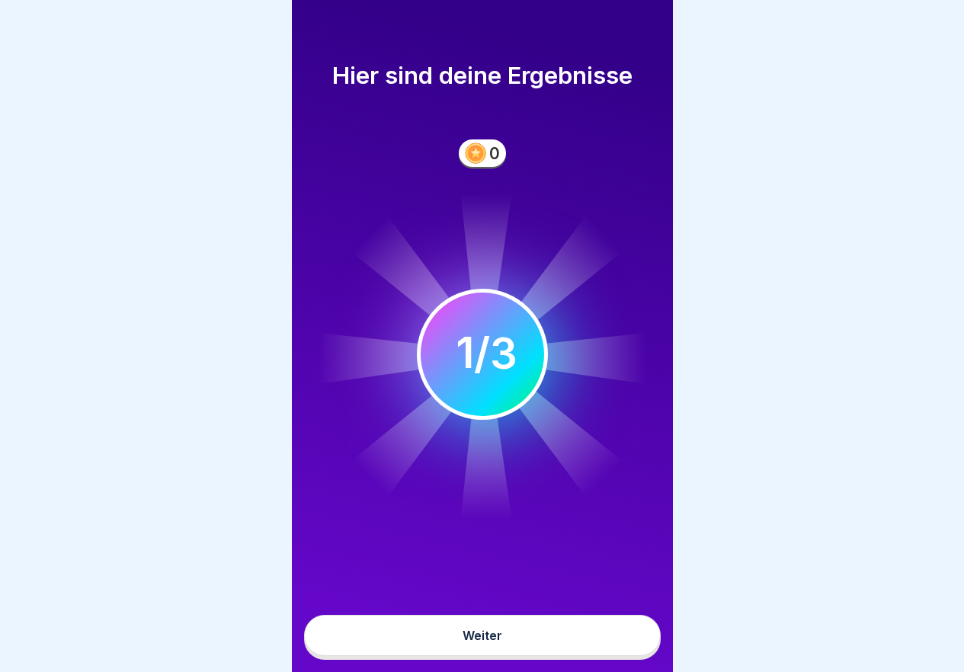
click at [546, 654] on button "Weiter" at bounding box center [482, 635] width 357 height 41
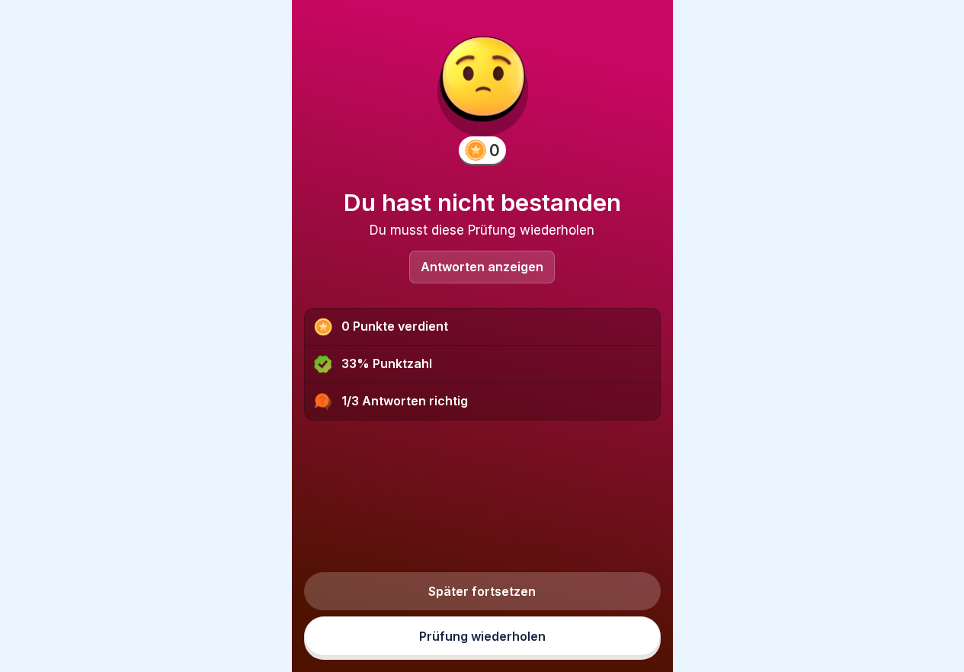
click at [516, 644] on link "Prüfung wiederholen" at bounding box center [482, 636] width 357 height 40
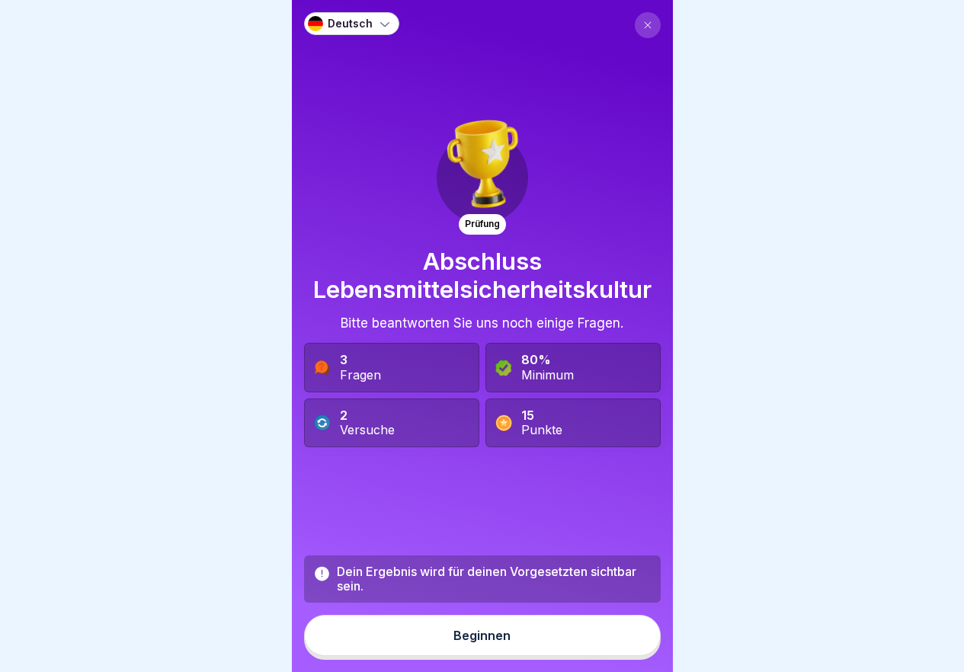
drag, startPoint x: 522, startPoint y: 651, endPoint x: 526, endPoint y: 637, distance: 15.0
click at [522, 651] on button "Beginnen" at bounding box center [482, 635] width 357 height 41
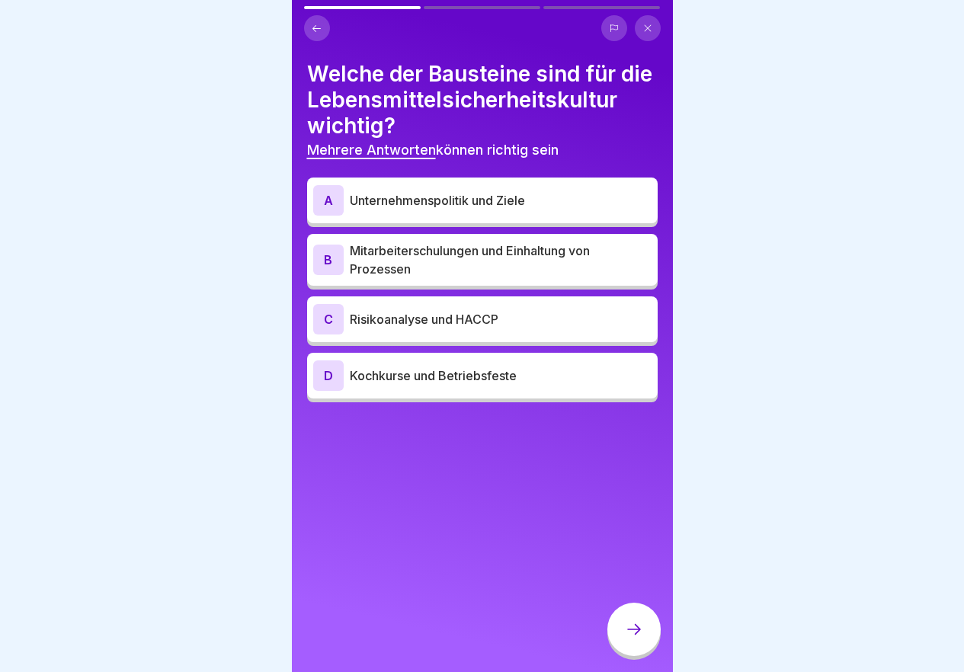
click at [394, 210] on p "Unternehmenspolitik und Ziele" at bounding box center [501, 200] width 302 height 18
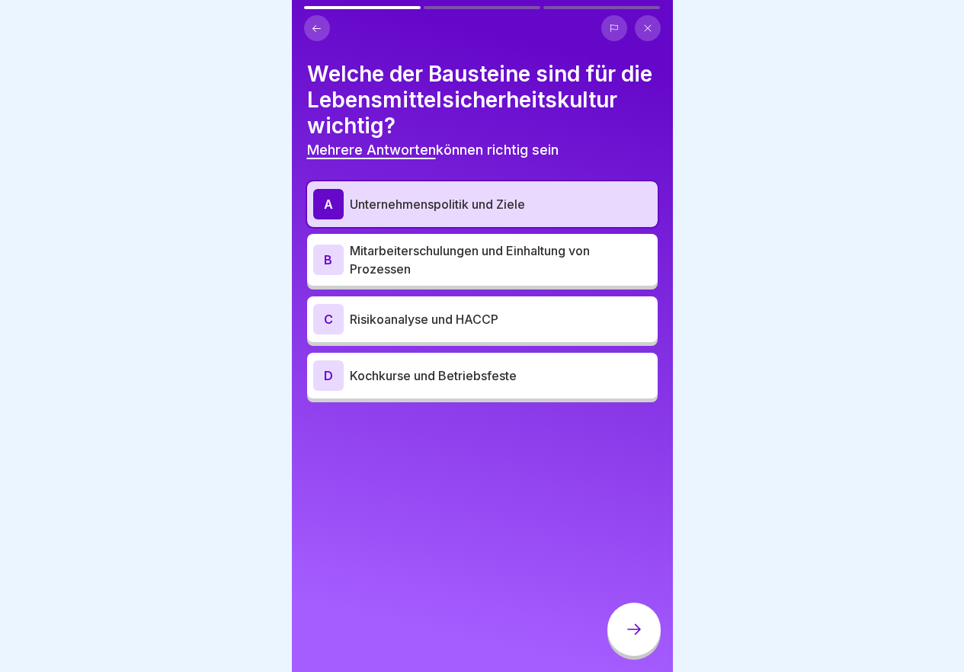
click at [433, 278] on p "Mitarbeiterschulungen und Einhaltung von Prozessen" at bounding box center [501, 260] width 302 height 37
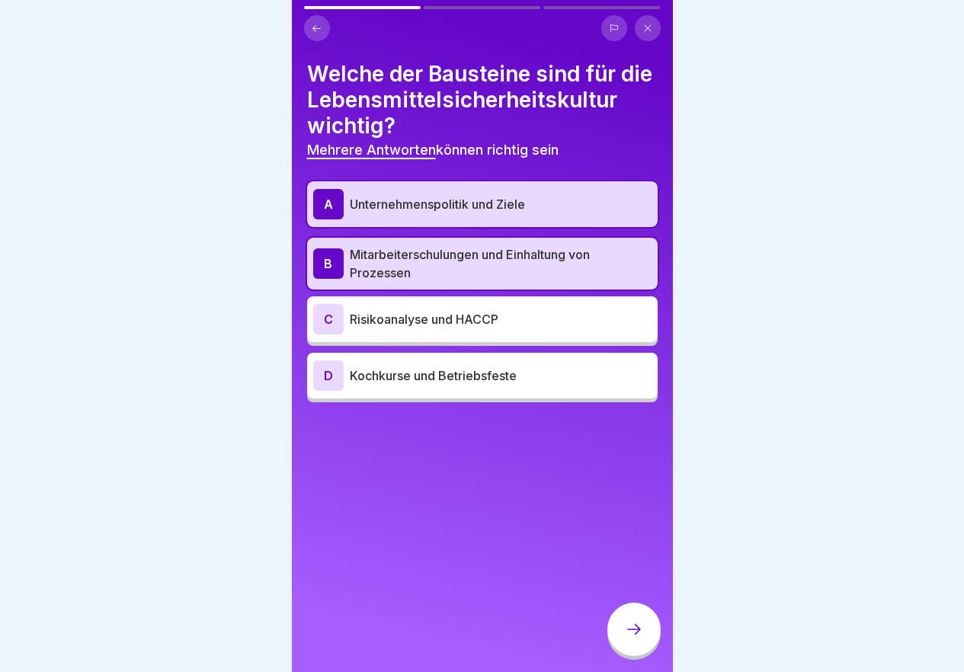
click at [446, 328] on p "Risikoanalyse und HACCP" at bounding box center [501, 319] width 302 height 18
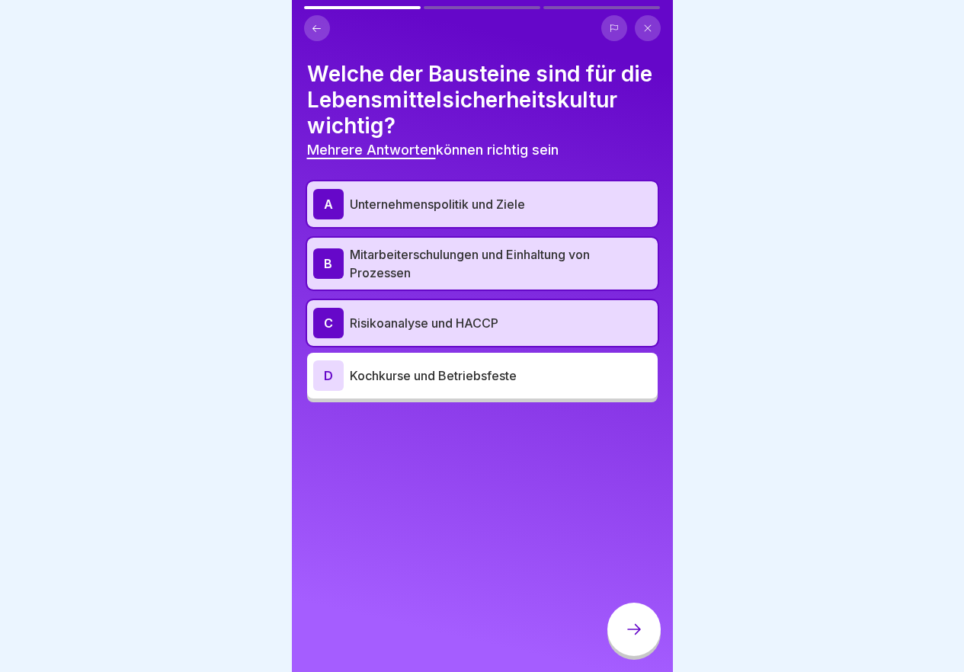
click at [631, 650] on div at bounding box center [633, 629] width 53 height 53
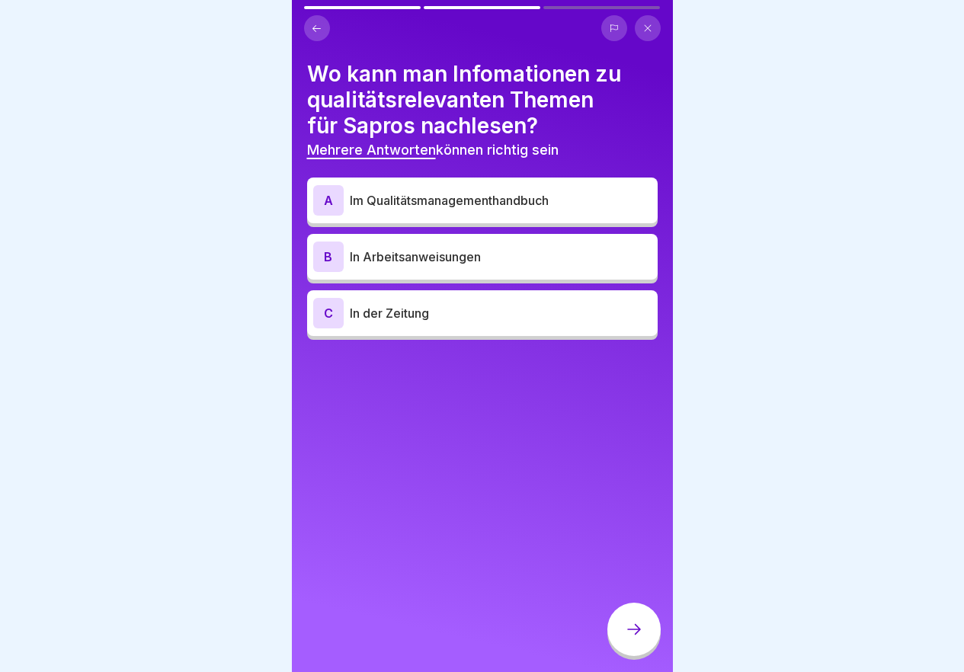
click at [423, 199] on p "Im Qualitätsmanagementhandbuch" at bounding box center [501, 200] width 302 height 18
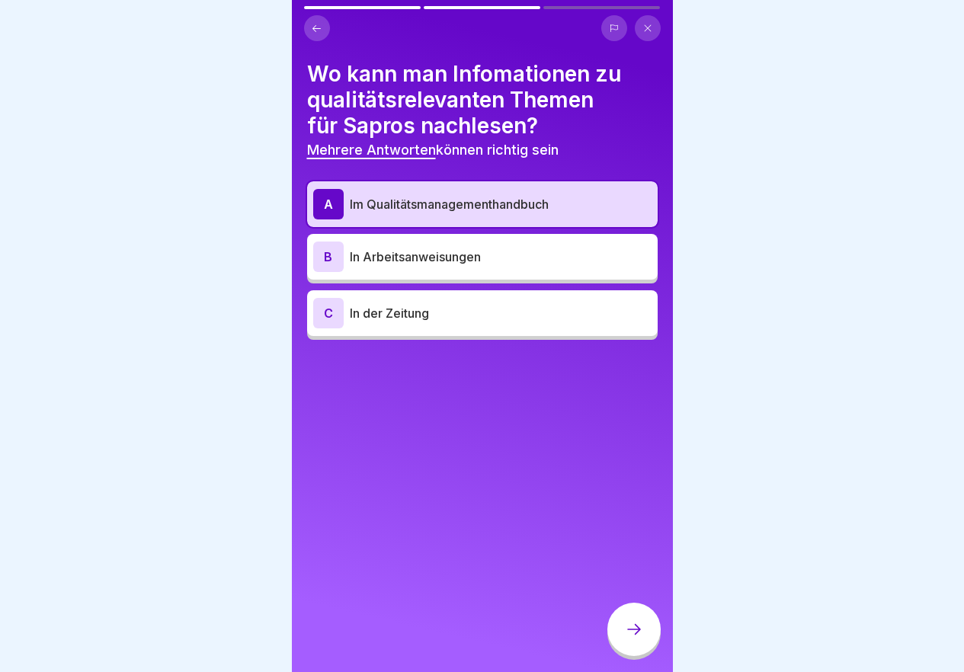
click at [645, 635] on div at bounding box center [633, 629] width 53 height 53
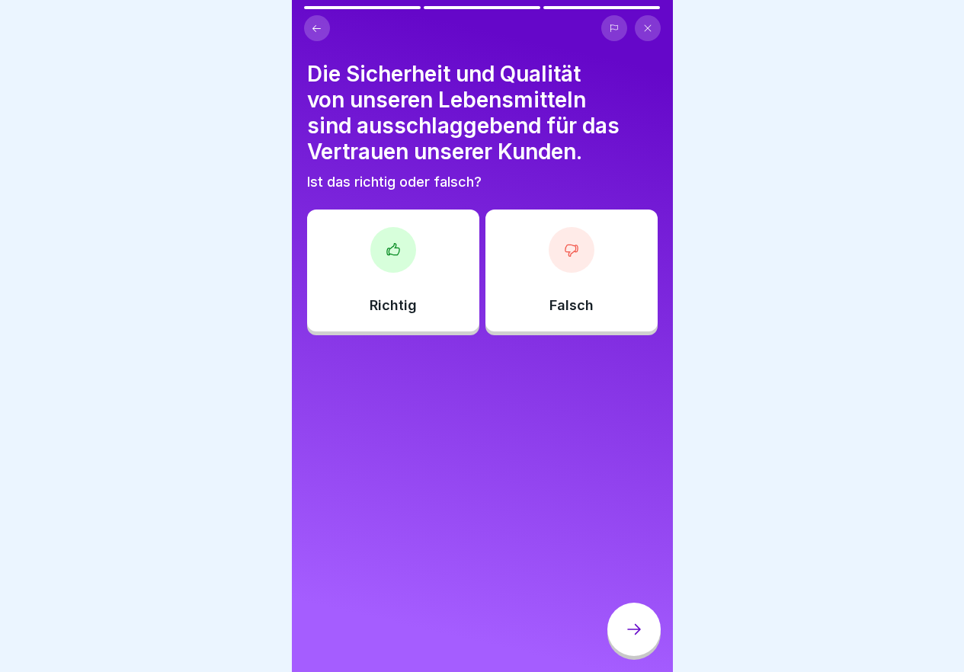
click at [391, 245] on icon at bounding box center [392, 248] width 12 height 11
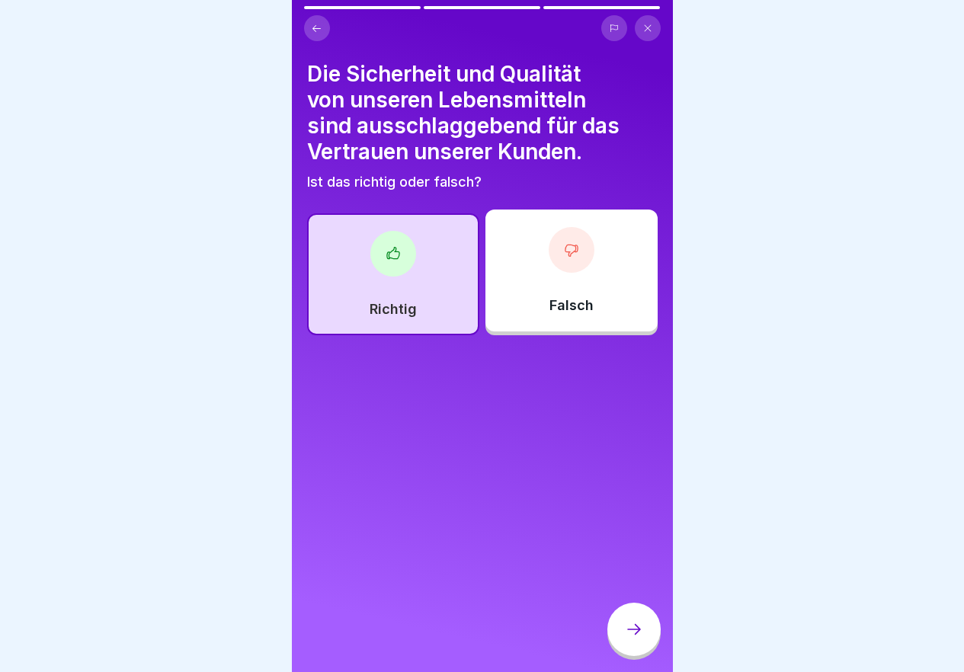
click at [407, 260] on div at bounding box center [393, 254] width 46 height 46
click at [549, 253] on div at bounding box center [572, 250] width 46 height 46
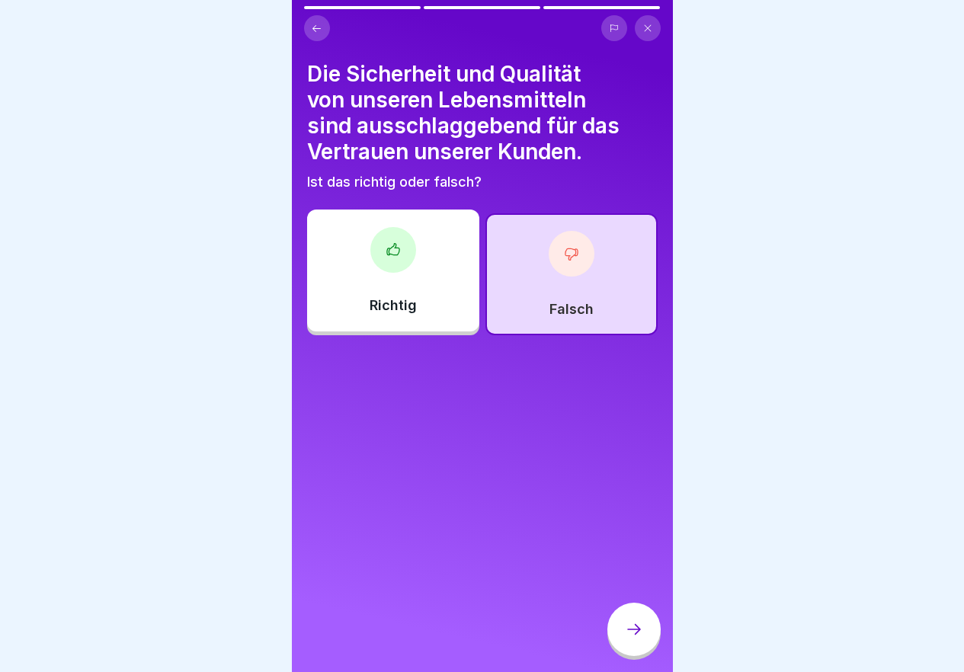
click at [386, 247] on icon at bounding box center [393, 249] width 15 height 15
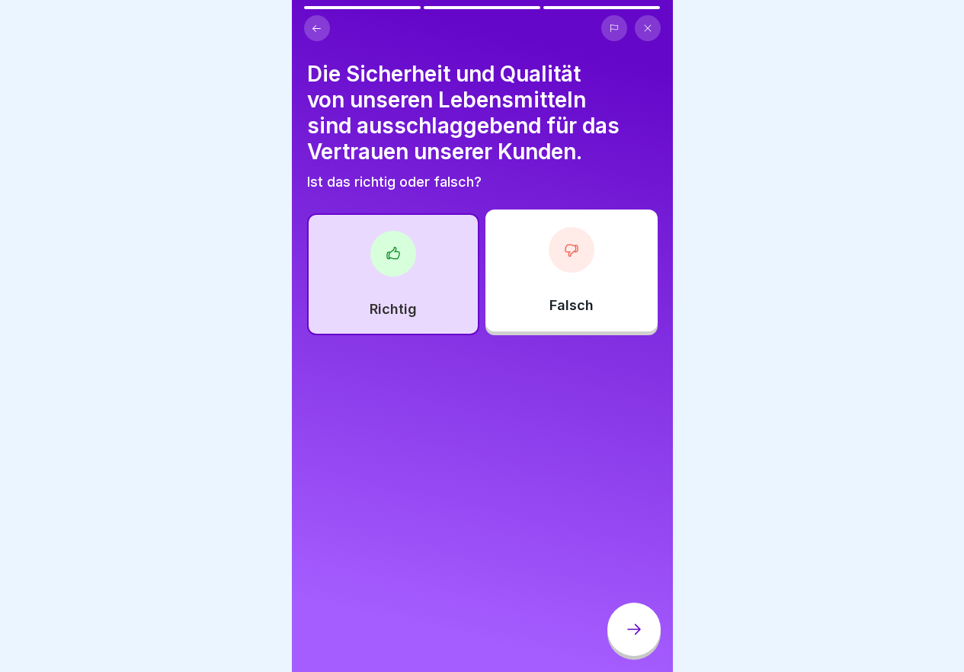
click at [632, 632] on div at bounding box center [633, 629] width 53 height 53
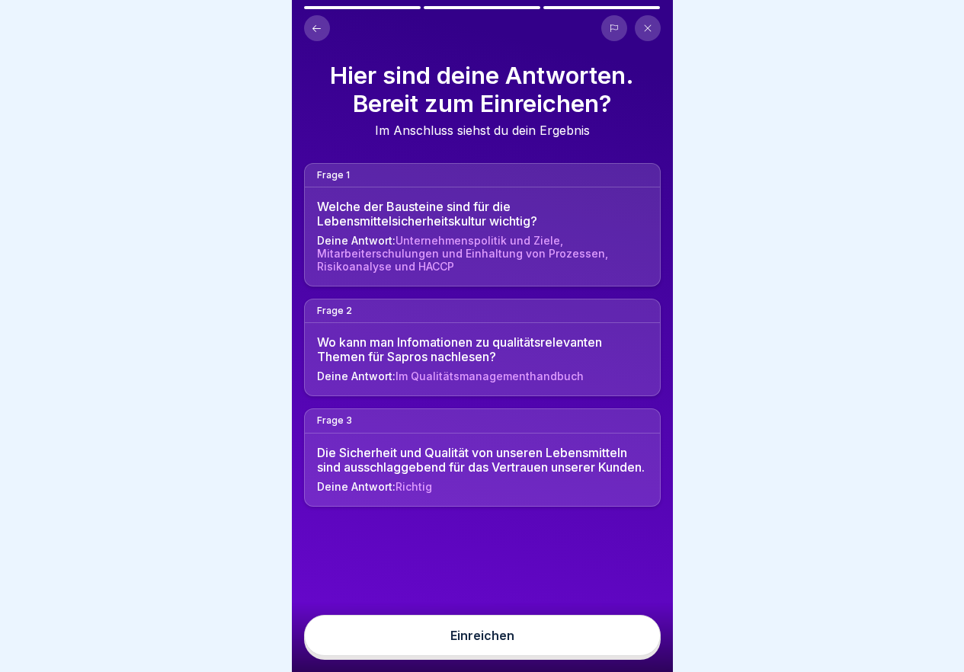
click at [583, 656] on button "Einreichen" at bounding box center [482, 635] width 357 height 41
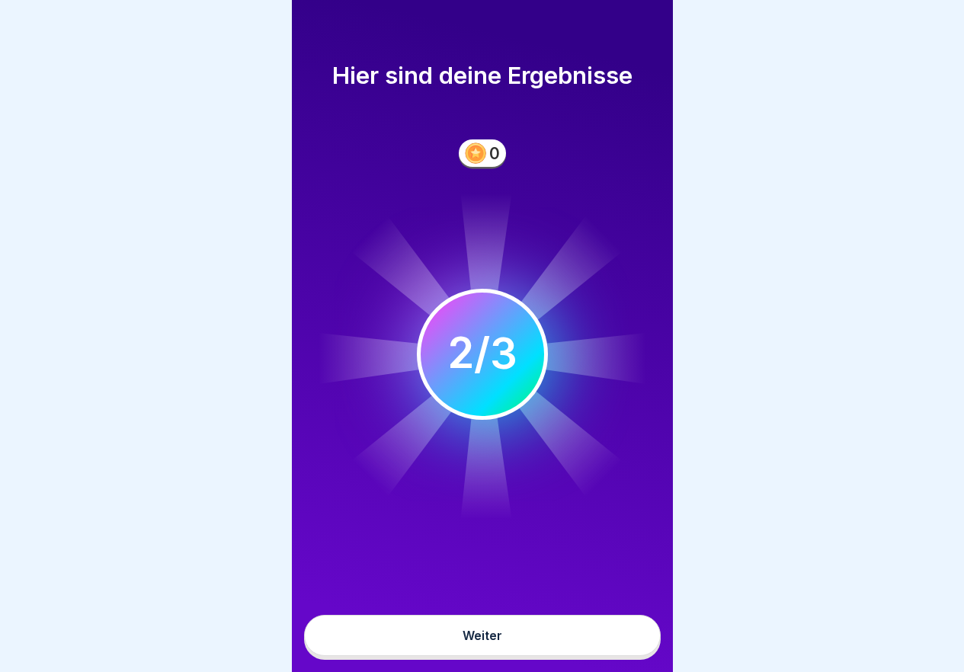
click at [584, 654] on button "Weiter" at bounding box center [482, 635] width 357 height 41
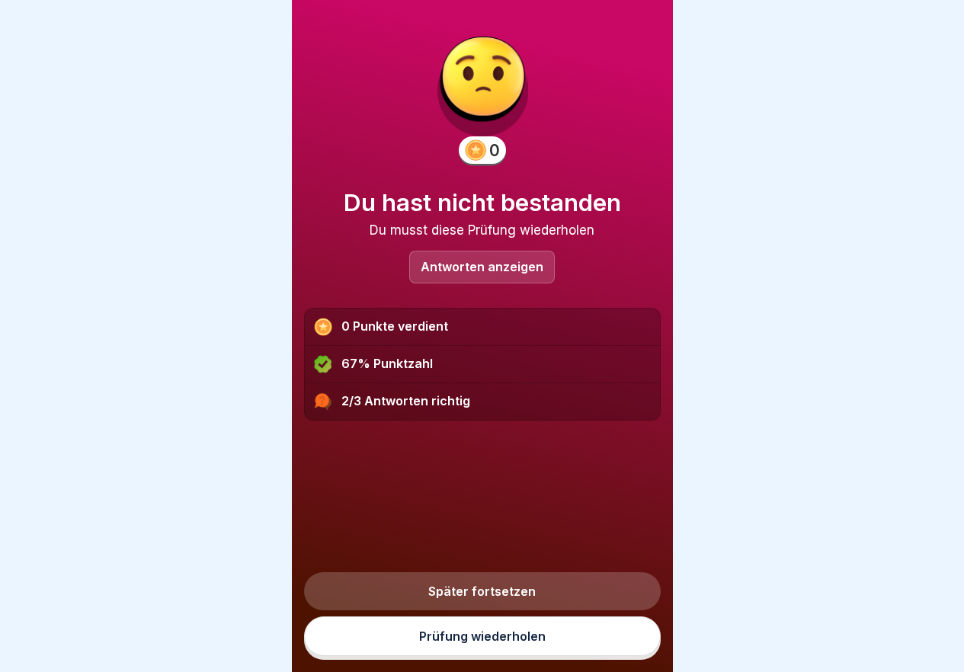
click at [584, 654] on link "Prüfung wiederholen" at bounding box center [482, 636] width 357 height 40
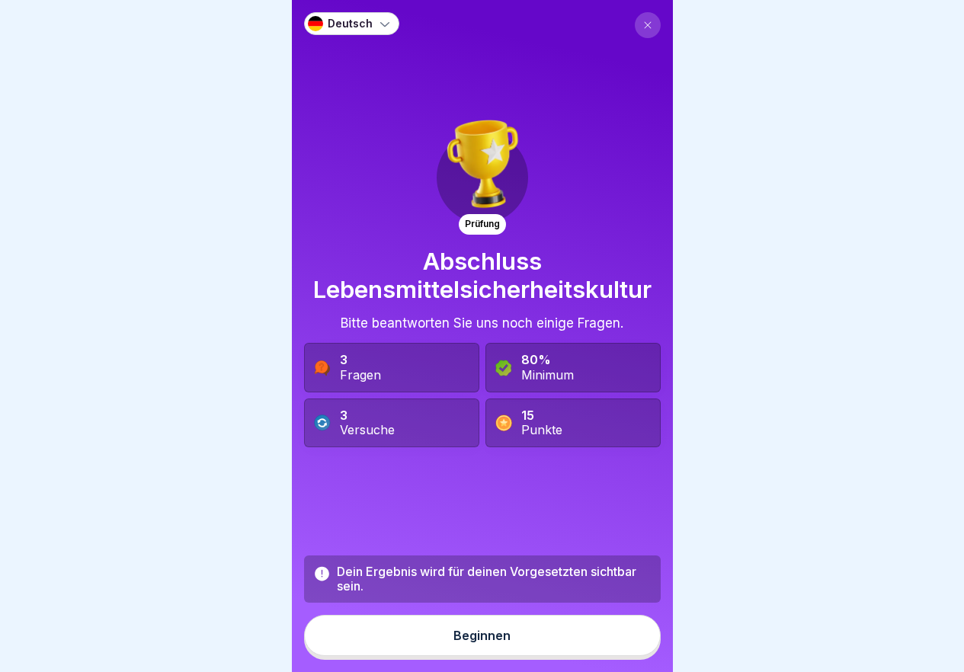
click at [516, 646] on button "Beginnen" at bounding box center [482, 635] width 357 height 41
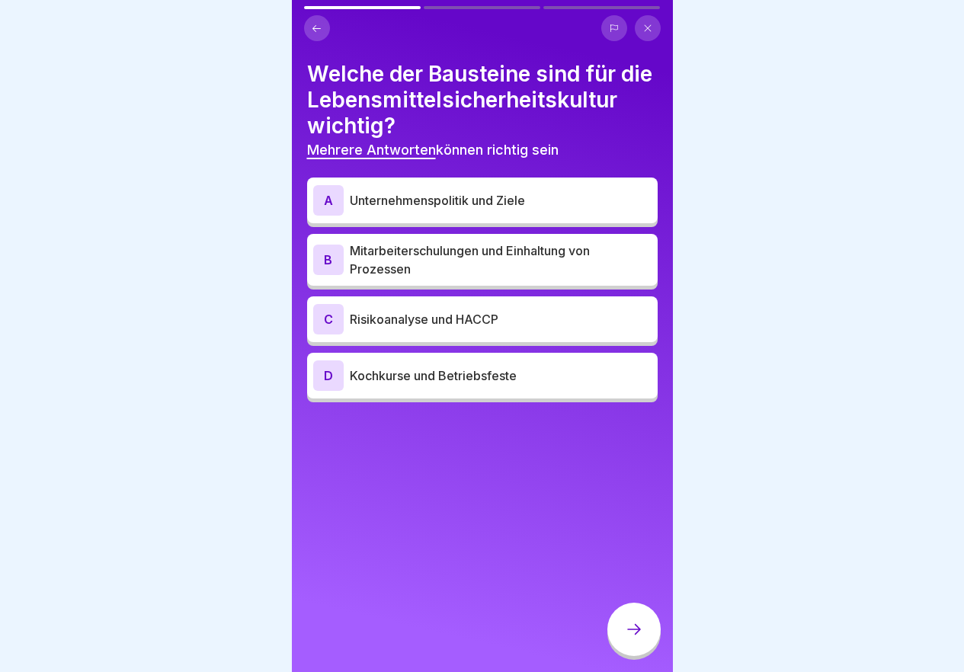
click at [411, 278] on p "Mitarbeiterschulungen und Einhaltung von Prozessen" at bounding box center [501, 260] width 302 height 37
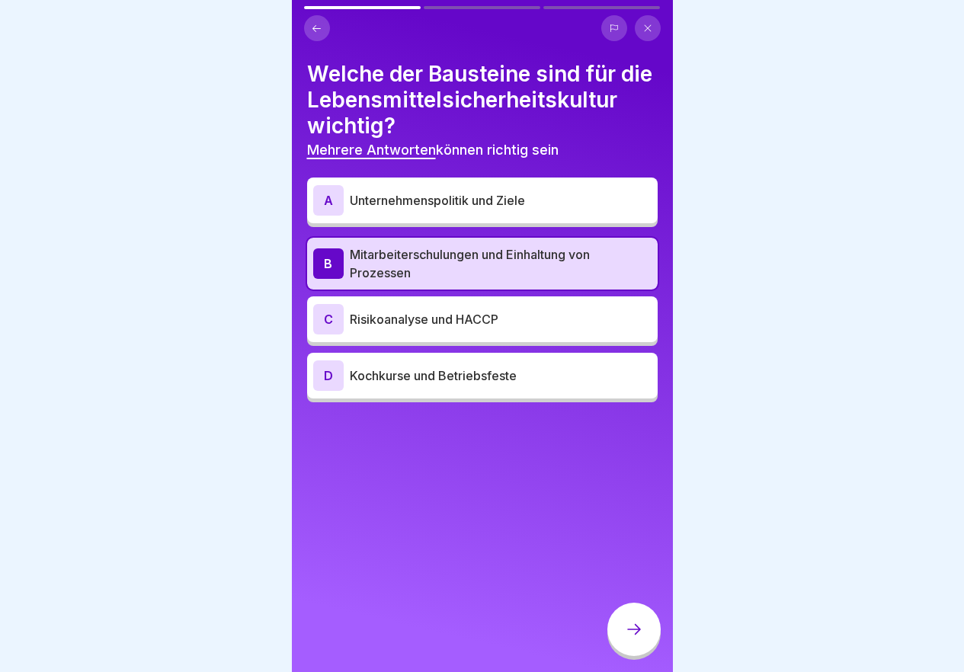
click at [406, 328] on p "Risikoanalyse und HACCP" at bounding box center [501, 319] width 302 height 18
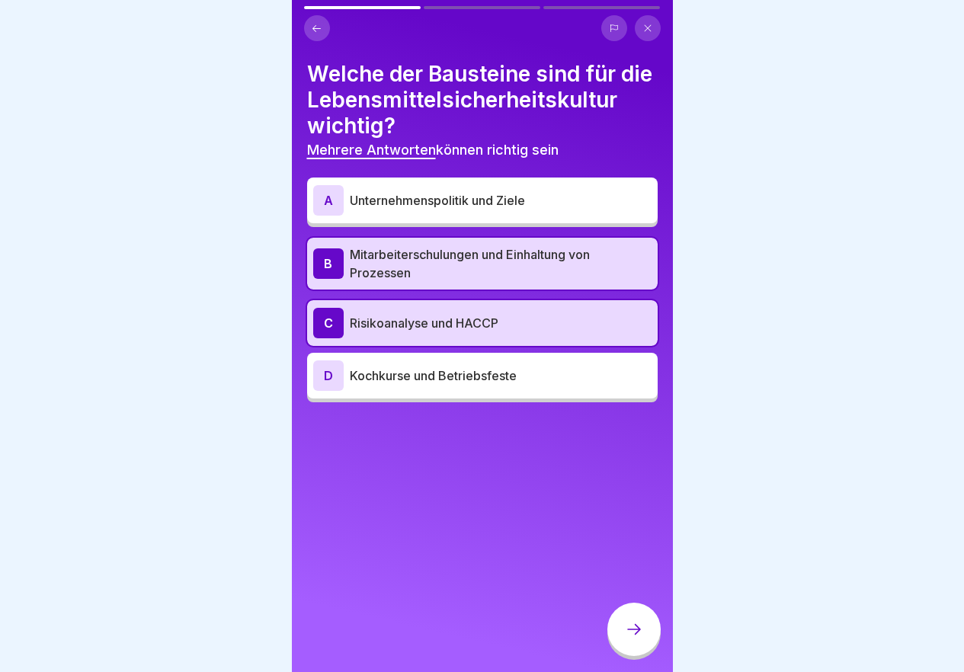
click at [633, 637] on icon at bounding box center [634, 629] width 18 height 18
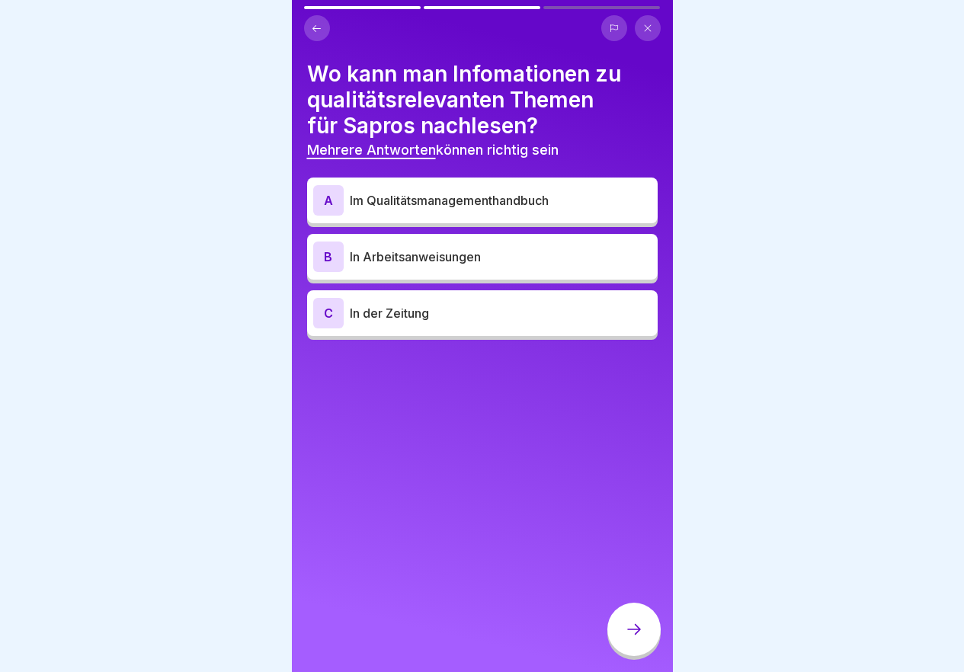
click at [392, 194] on p "Im Qualitätsmanagementhandbuch" at bounding box center [501, 200] width 302 height 18
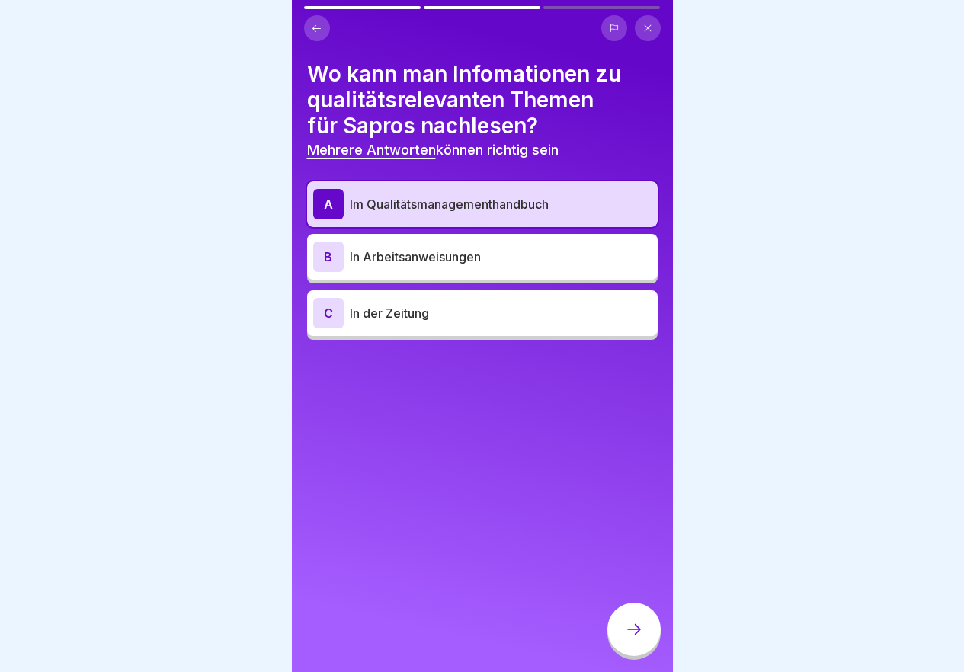
click at [418, 262] on p "In Arbeitsanweisungen" at bounding box center [501, 257] width 302 height 18
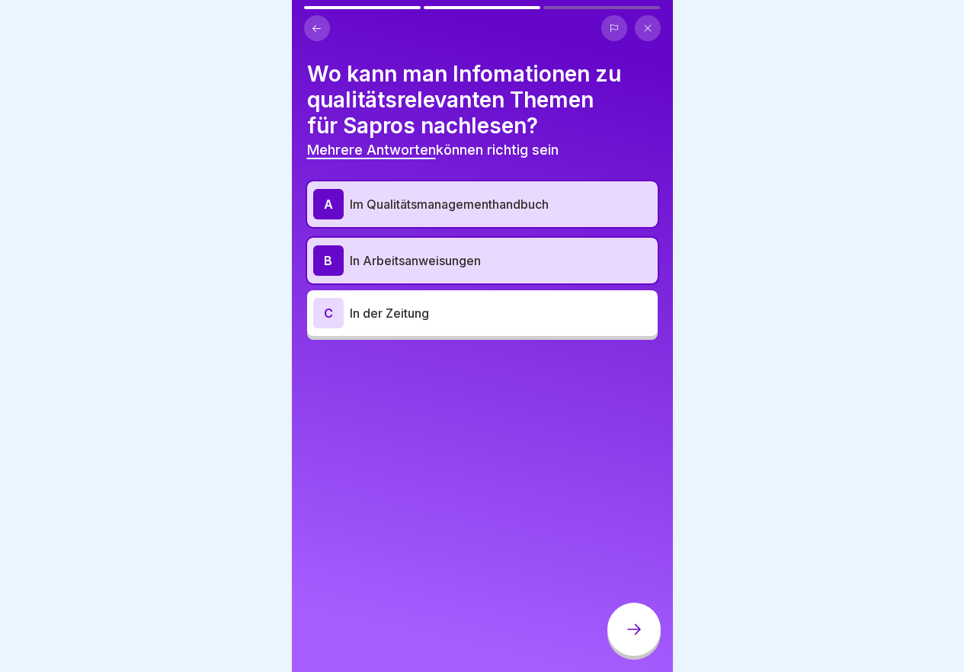
click at [621, 631] on div at bounding box center [633, 629] width 53 height 53
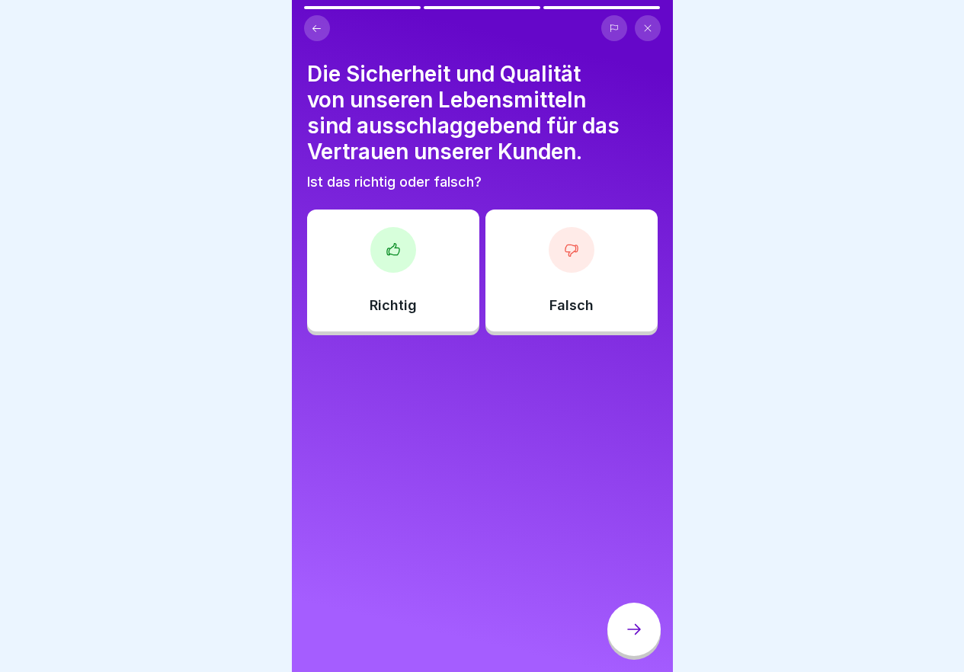
click at [397, 283] on div "Richtig" at bounding box center [393, 271] width 172 height 122
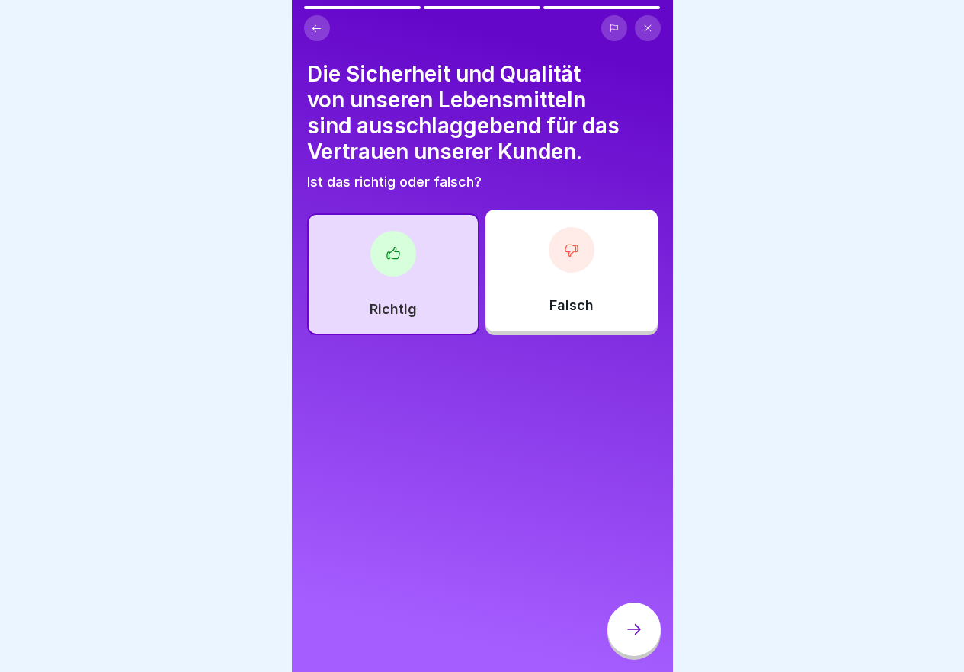
click at [522, 268] on div "Falsch" at bounding box center [571, 271] width 172 height 122
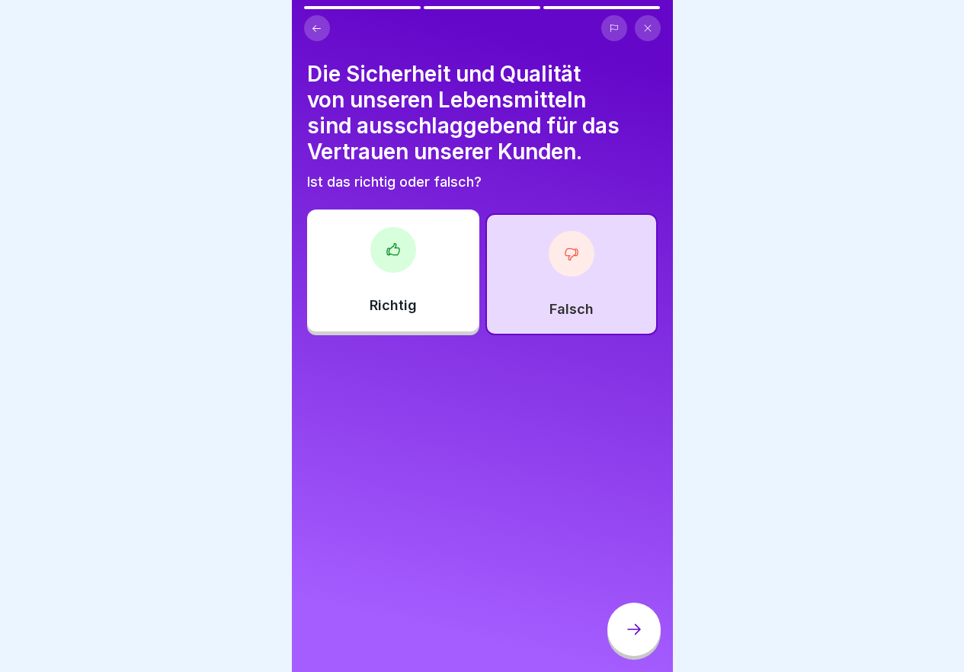
click at [646, 637] on div at bounding box center [633, 629] width 53 height 53
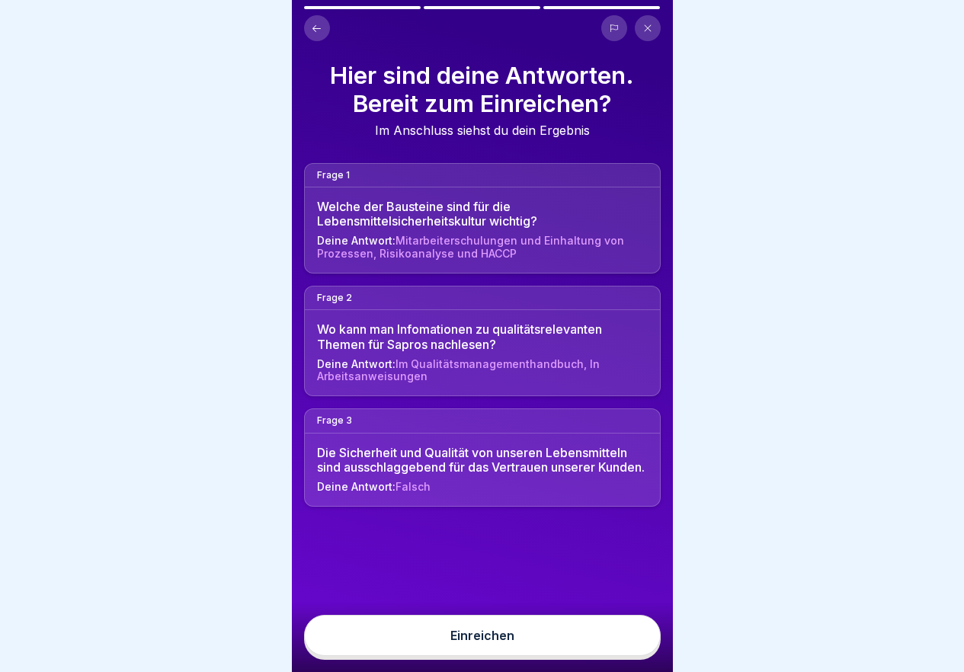
click at [497, 642] on div "Einreichen" at bounding box center [482, 636] width 64 height 14
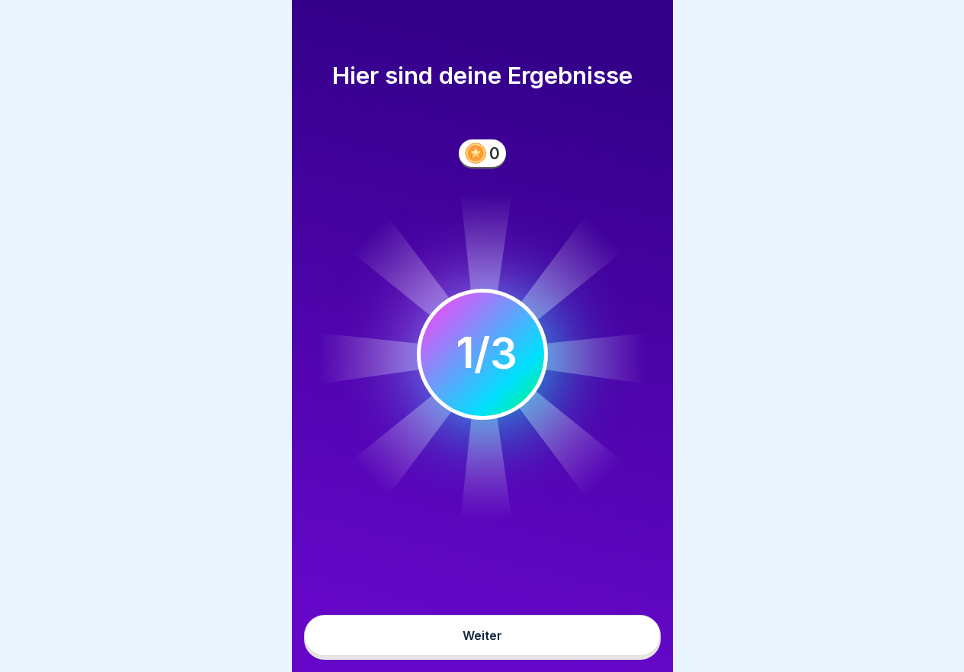
click at [507, 651] on button "Weiter" at bounding box center [482, 635] width 357 height 41
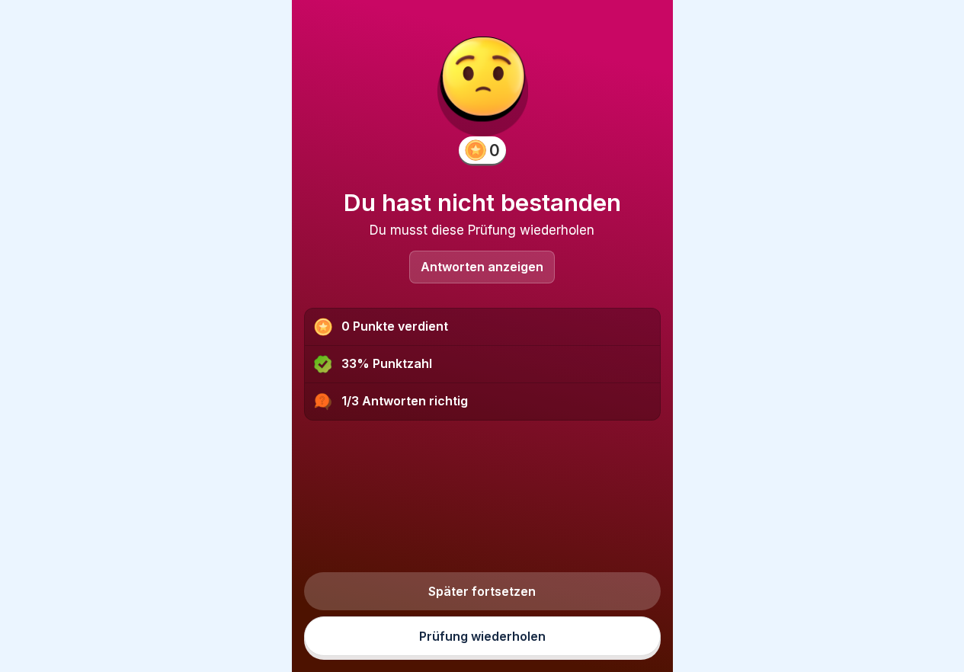
click at [543, 645] on link "Prüfung wiederholen" at bounding box center [482, 636] width 357 height 40
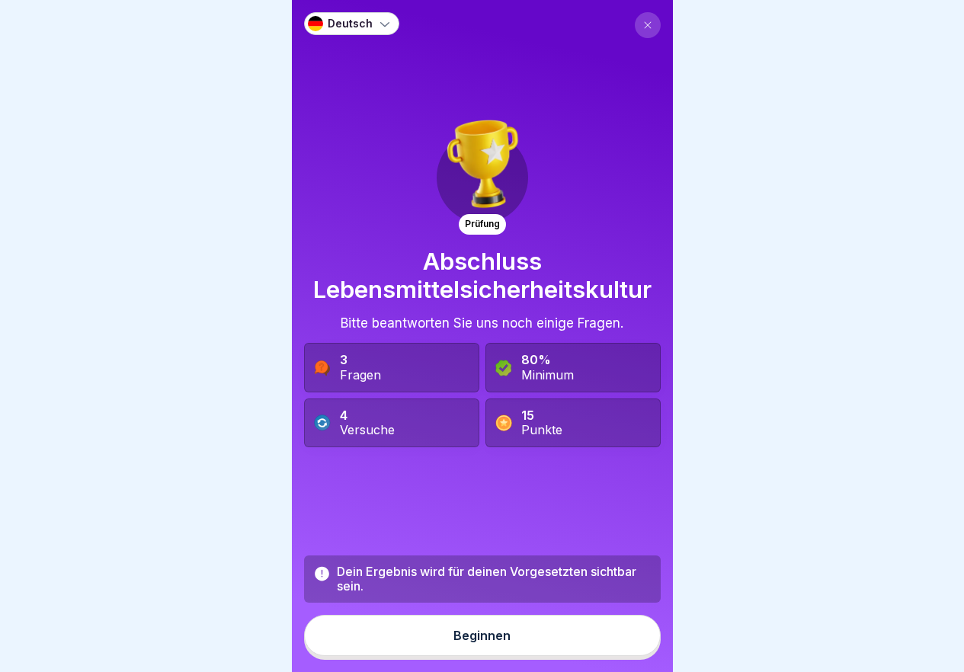
click at [493, 641] on div "Beginnen" at bounding box center [481, 636] width 57 height 14
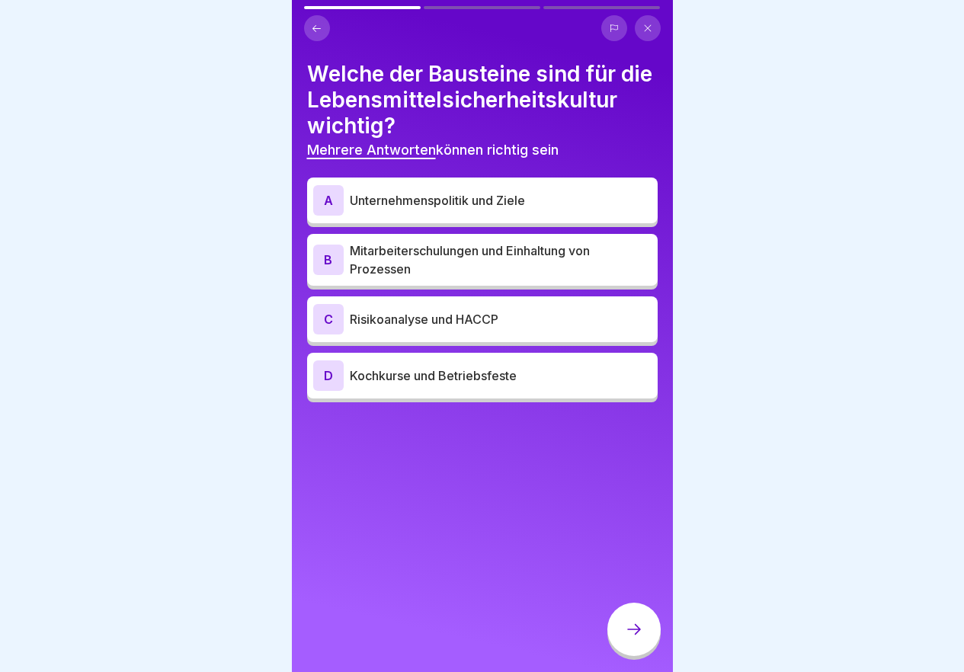
click at [464, 210] on p "Unternehmenspolitik und Ziele" at bounding box center [501, 200] width 302 height 18
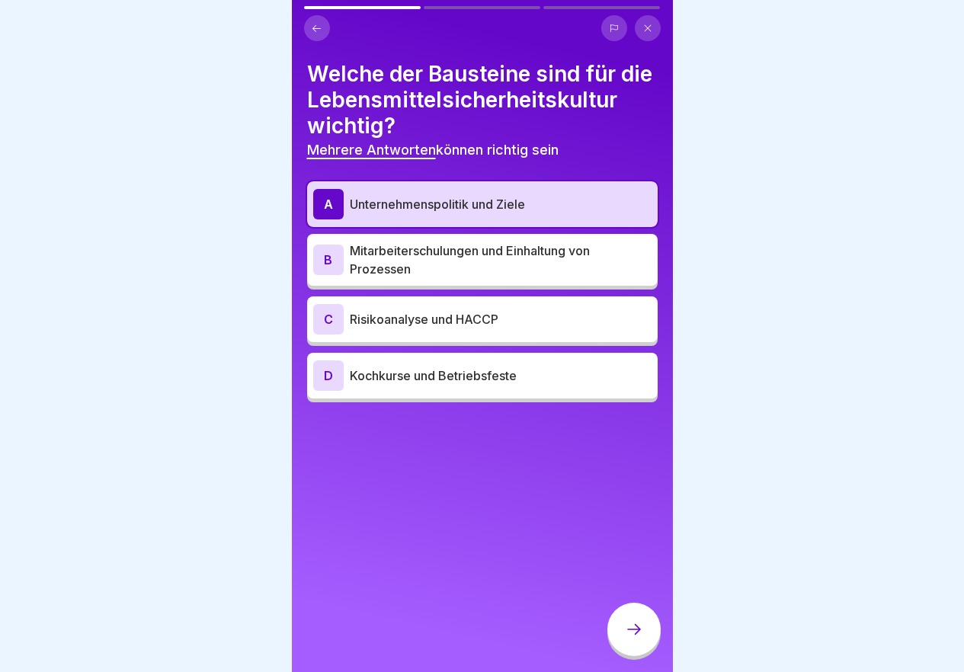
click at [485, 278] on p "Mitarbeiterschulungen und Einhaltung von Prozessen" at bounding box center [501, 260] width 302 height 37
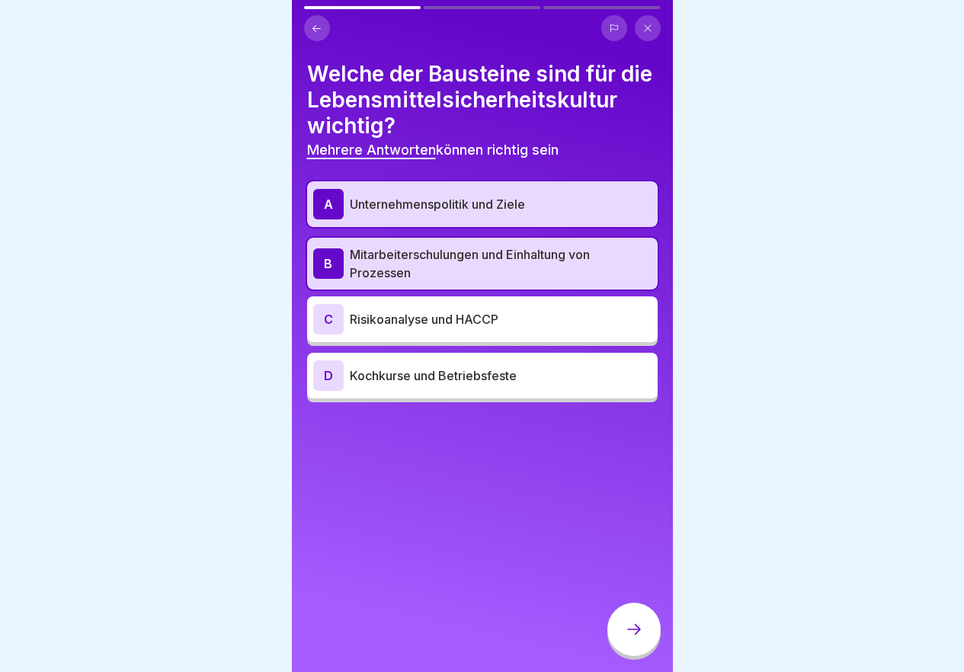
click at [460, 334] on div "C Risikoanalyse und HACCP" at bounding box center [482, 319] width 338 height 30
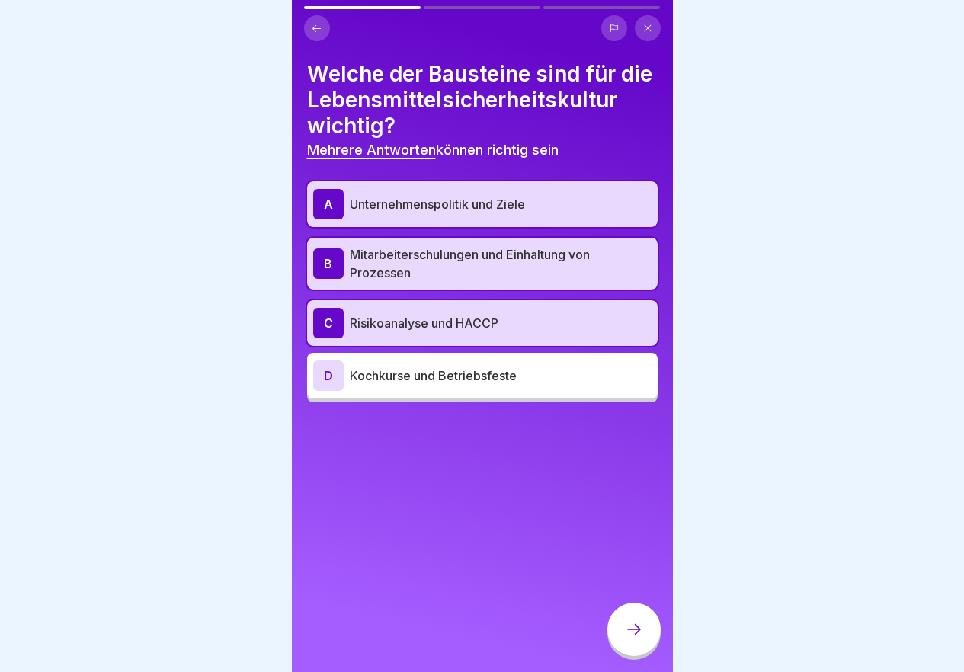
click at [630, 634] on icon at bounding box center [634, 629] width 18 height 18
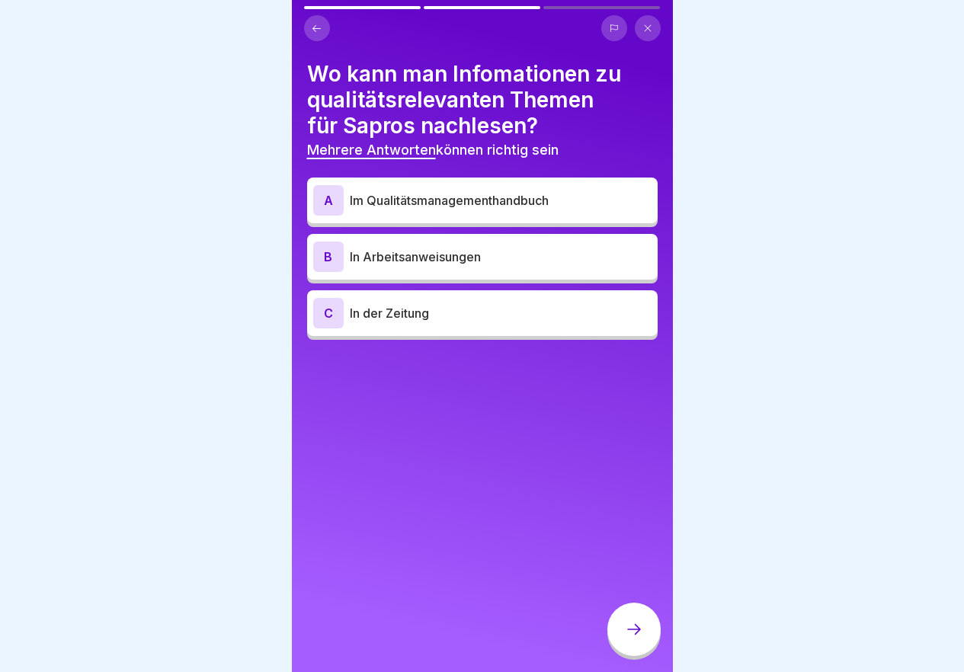
click at [411, 202] on p "Im Qualitätsmanagementhandbuch" at bounding box center [501, 200] width 302 height 18
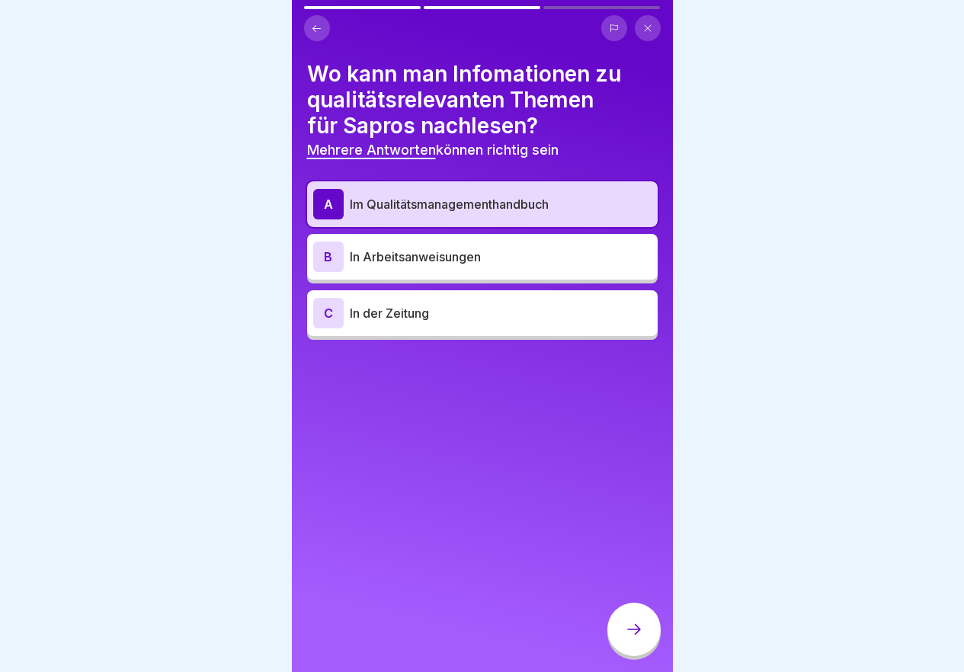
click at [430, 258] on p "In Arbeitsanweisungen" at bounding box center [501, 257] width 302 height 18
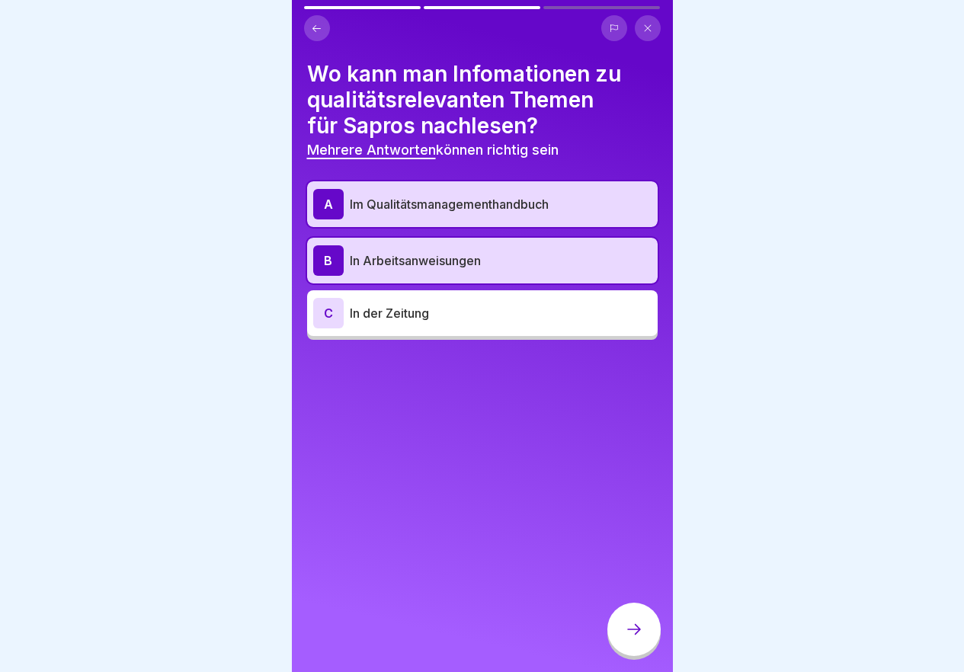
click at [645, 632] on div at bounding box center [633, 629] width 53 height 53
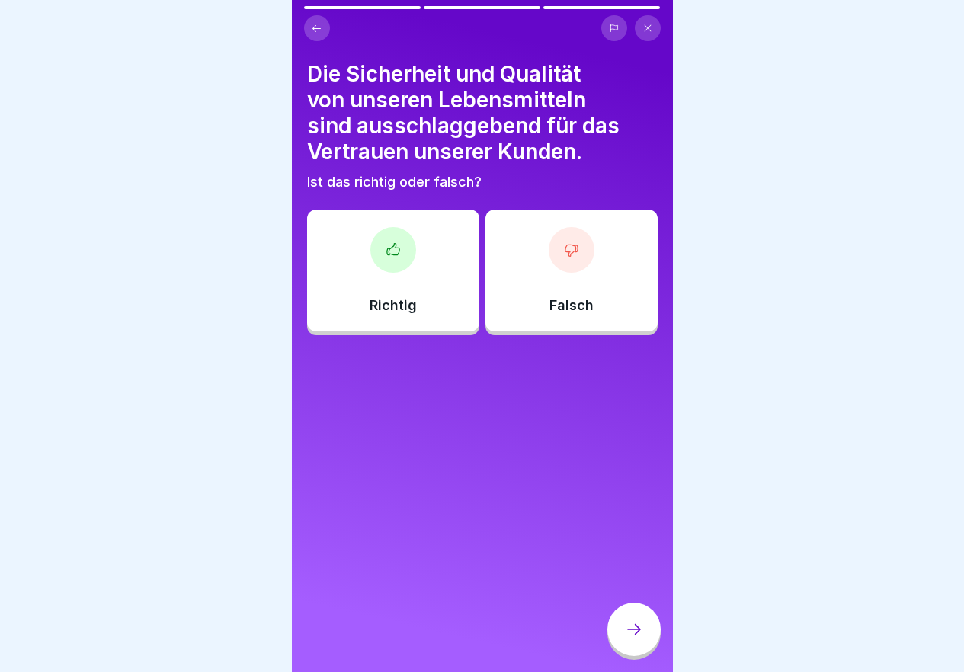
click at [401, 253] on div at bounding box center [393, 250] width 46 height 46
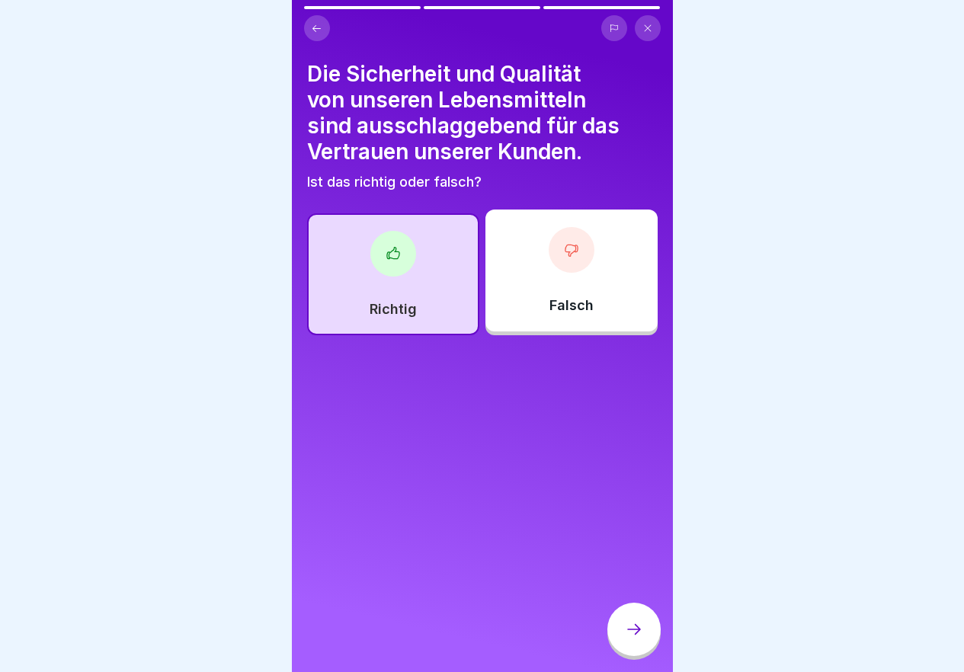
click at [645, 632] on div at bounding box center [633, 629] width 53 height 53
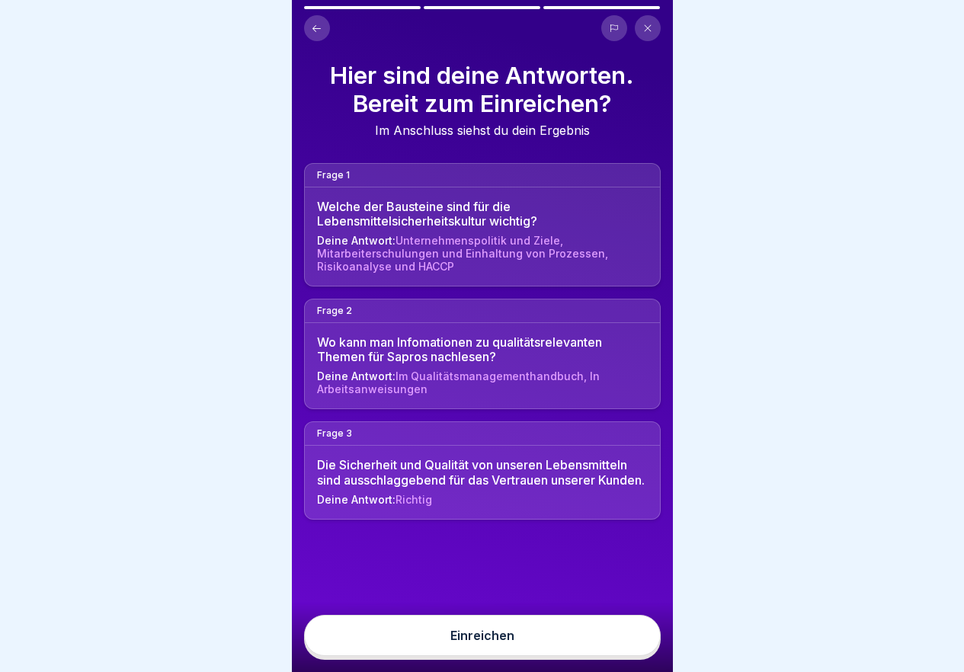
click at [594, 645] on button "Einreichen" at bounding box center [482, 635] width 357 height 41
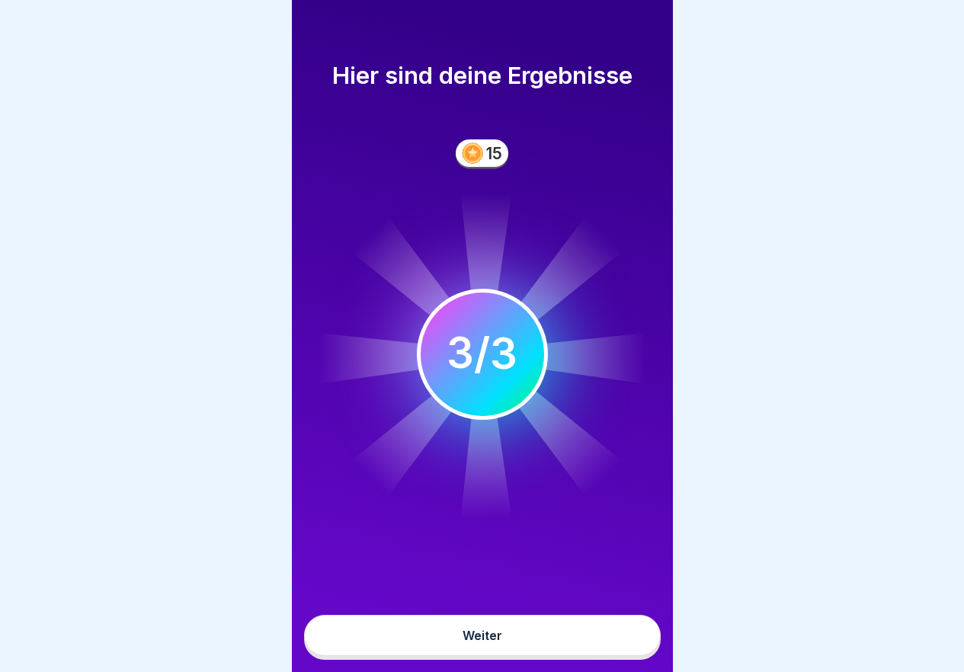
click at [480, 642] on div "Weiter" at bounding box center [482, 636] width 40 height 14
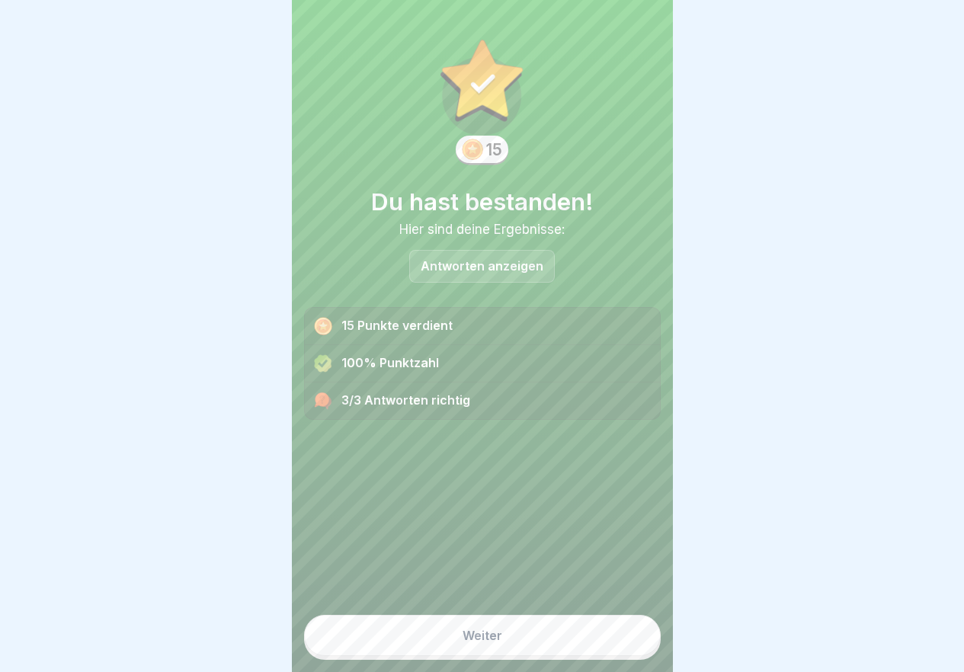
click at [516, 652] on button "Weiter" at bounding box center [482, 635] width 357 height 41
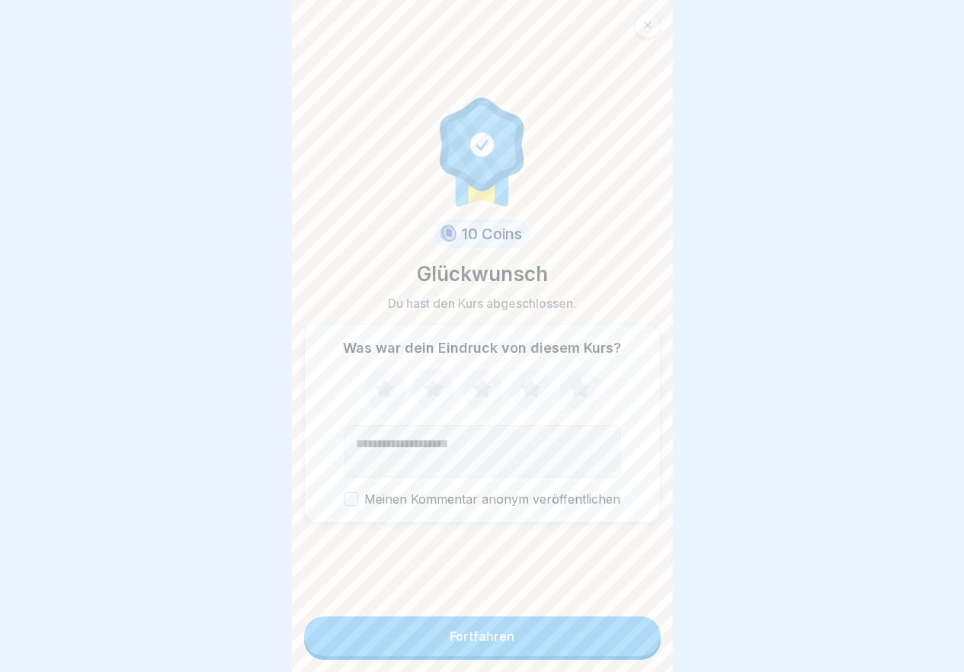
click at [552, 643] on button "Fortfahren" at bounding box center [482, 636] width 357 height 40
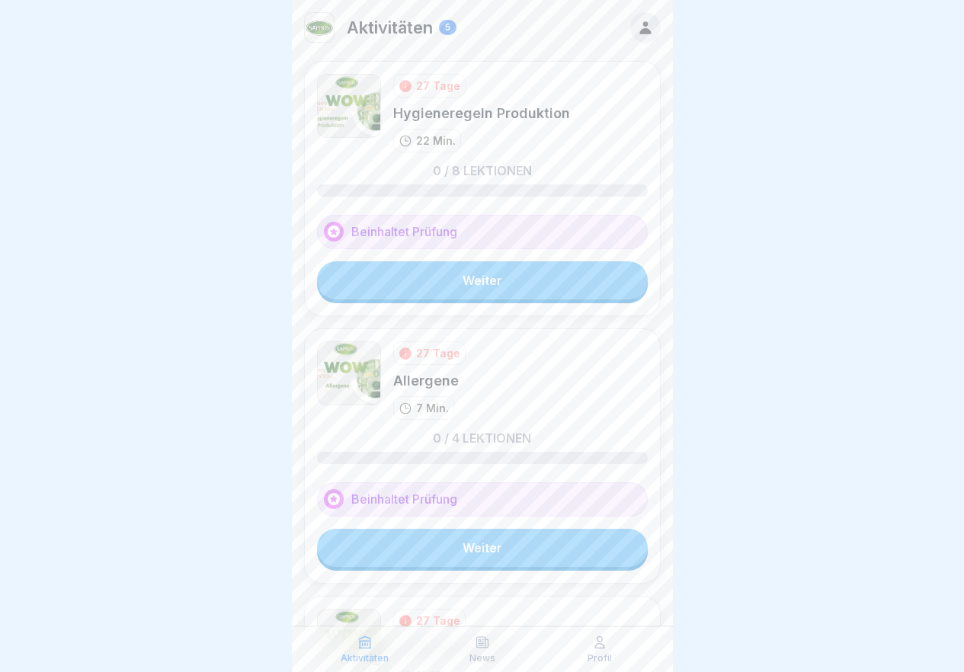
click at [462, 279] on link "Weiter" at bounding box center [482, 280] width 331 height 38
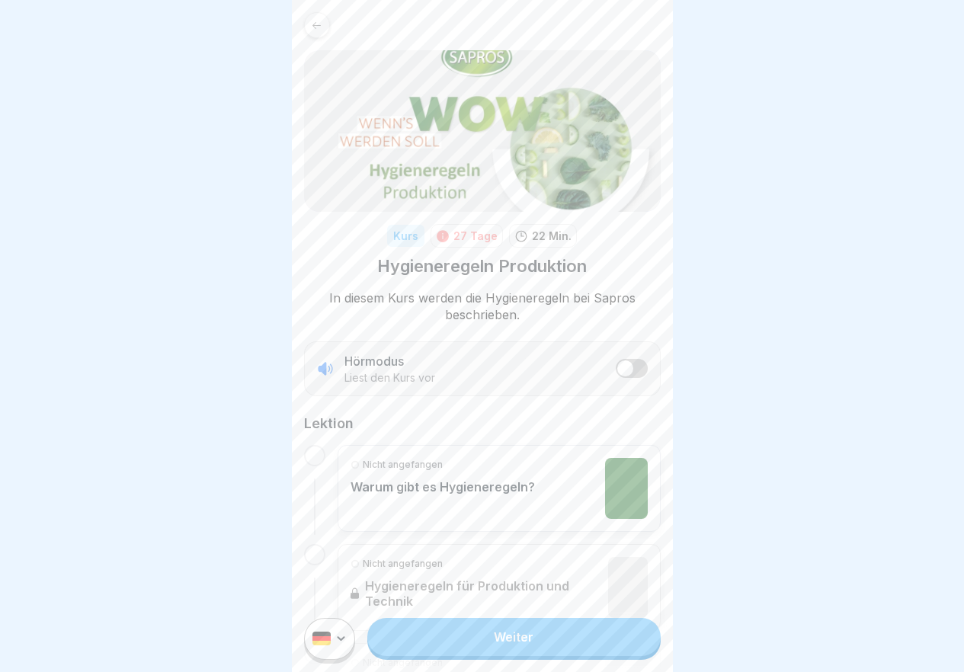
click at [526, 656] on link "Weiter" at bounding box center [513, 637] width 293 height 38
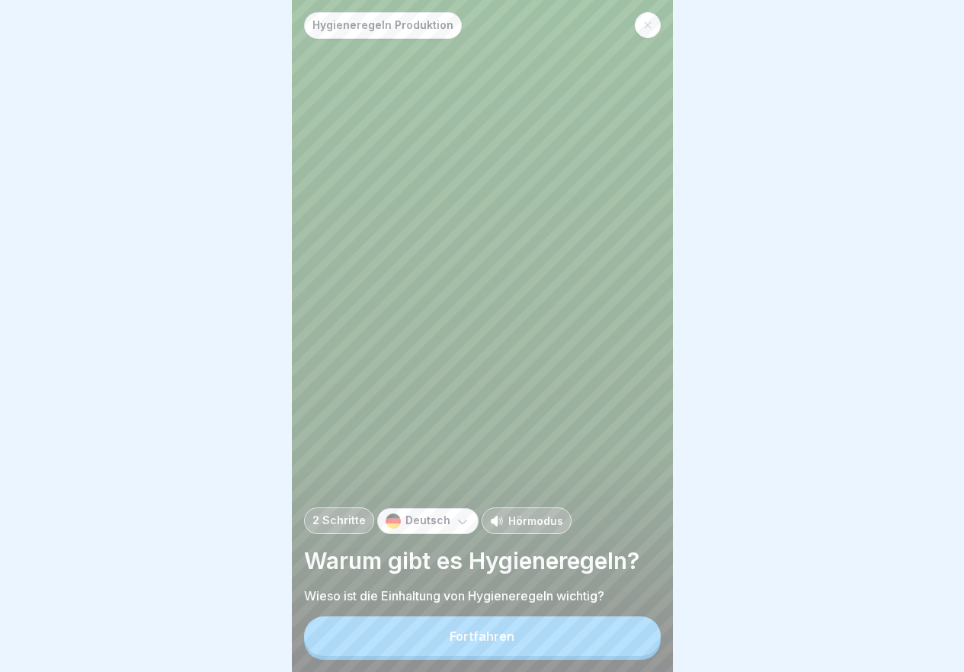
click at [540, 642] on button "Fortfahren" at bounding box center [482, 636] width 357 height 40
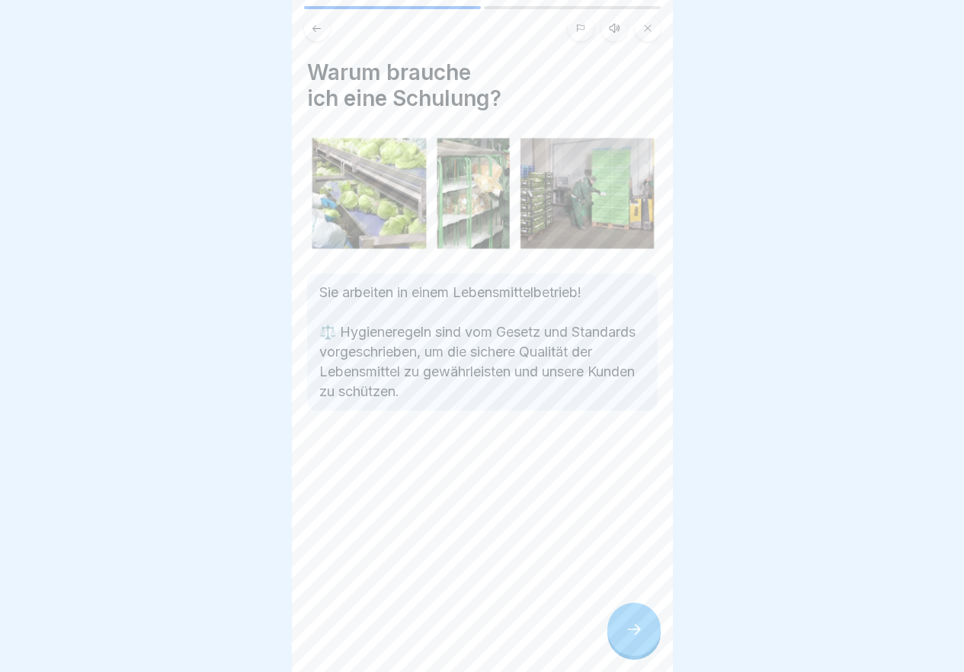
click at [632, 636] on icon at bounding box center [634, 629] width 18 height 18
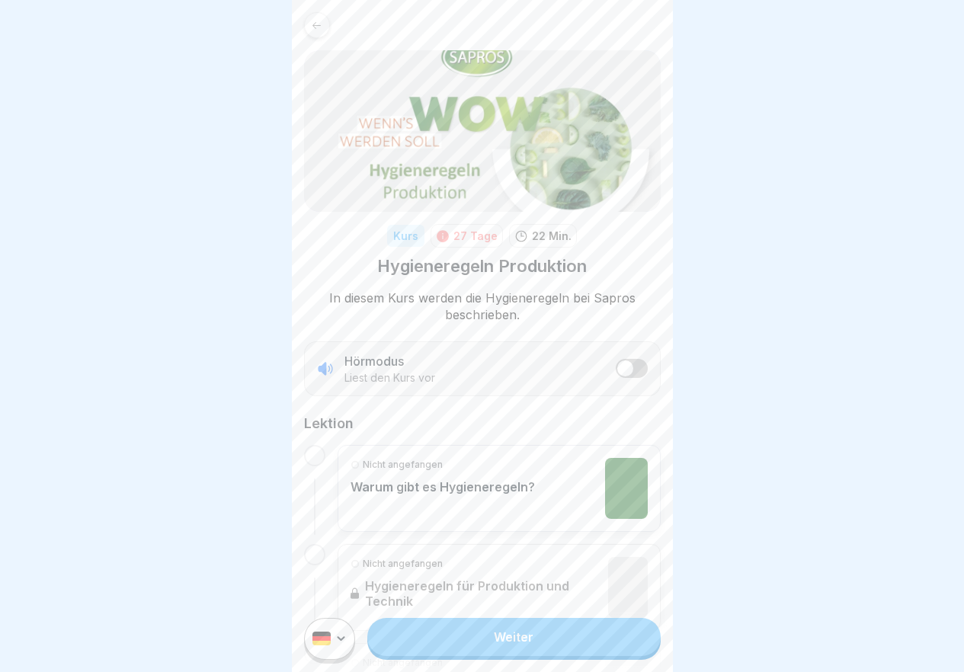
click at [537, 656] on link "Weiter" at bounding box center [513, 637] width 293 height 38
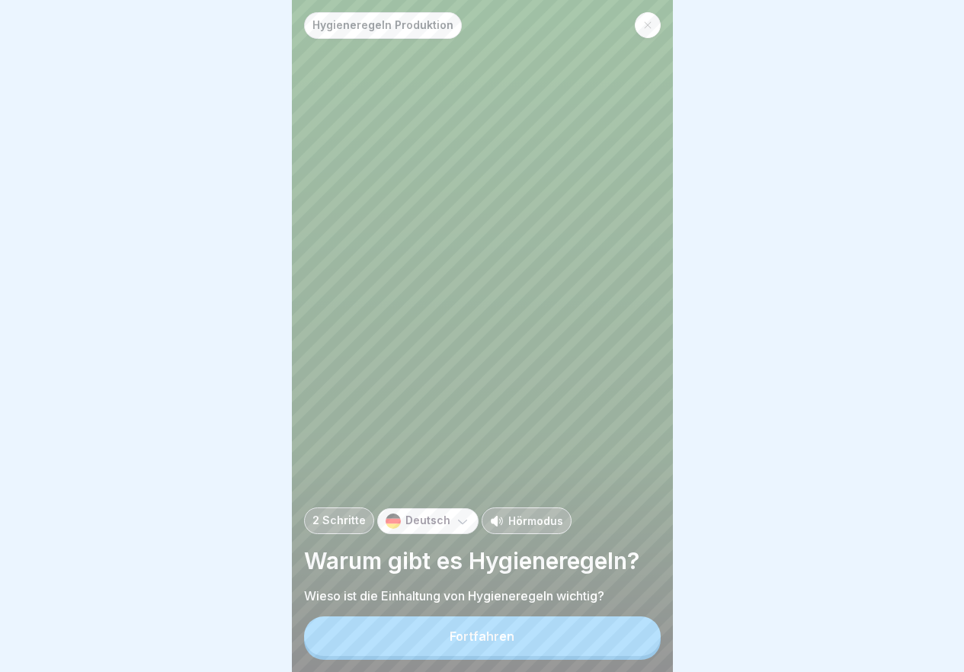
click at [567, 656] on button "Fortfahren" at bounding box center [482, 636] width 357 height 40
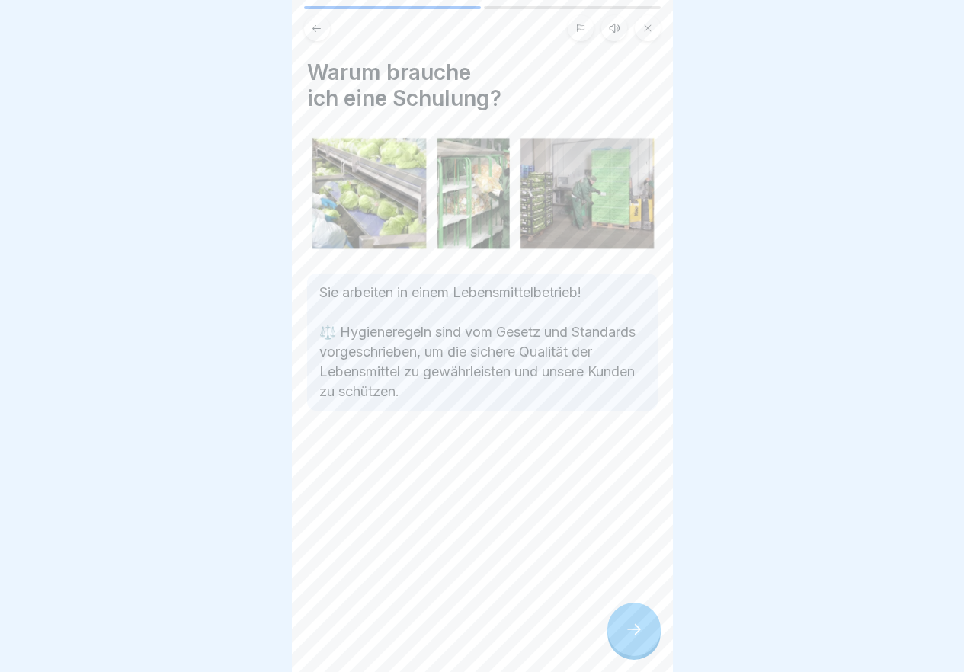
click at [631, 636] on icon at bounding box center [634, 629] width 18 height 18
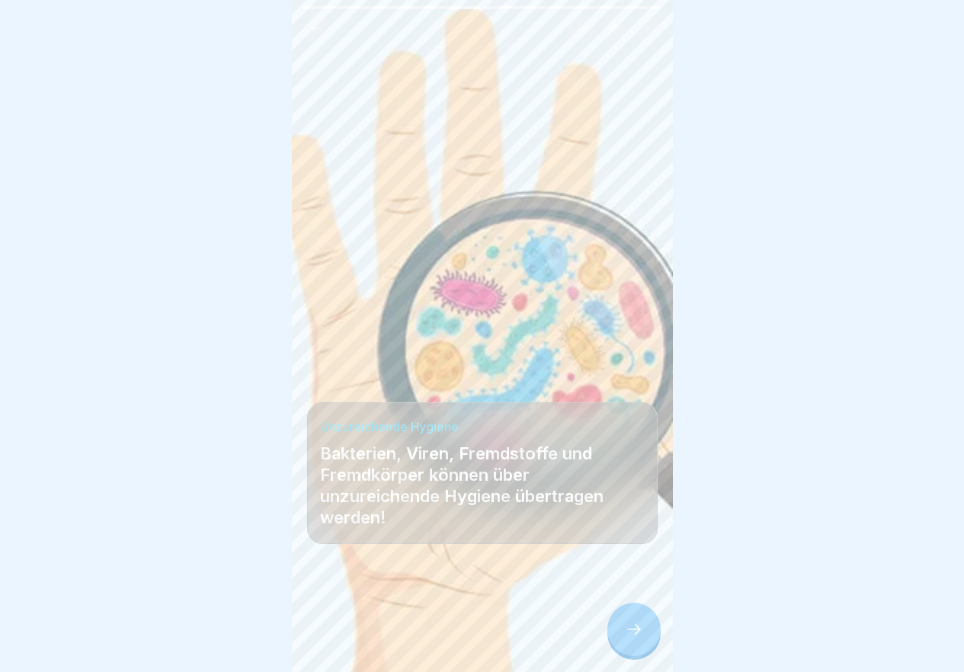
click at [631, 636] on icon at bounding box center [634, 629] width 18 height 18
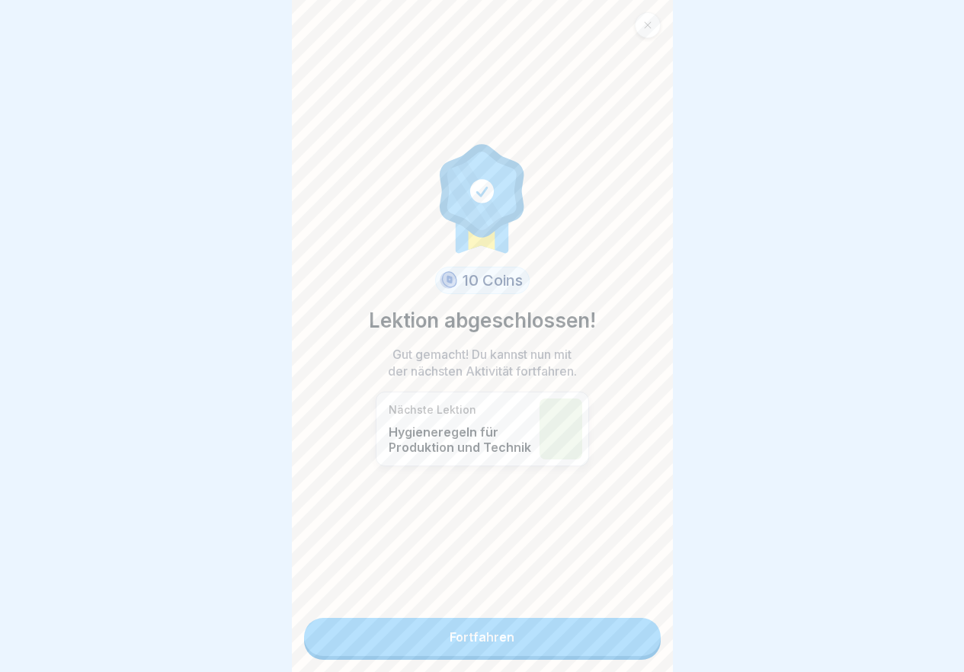
click at [631, 636] on link "Fortfahren" at bounding box center [482, 637] width 357 height 38
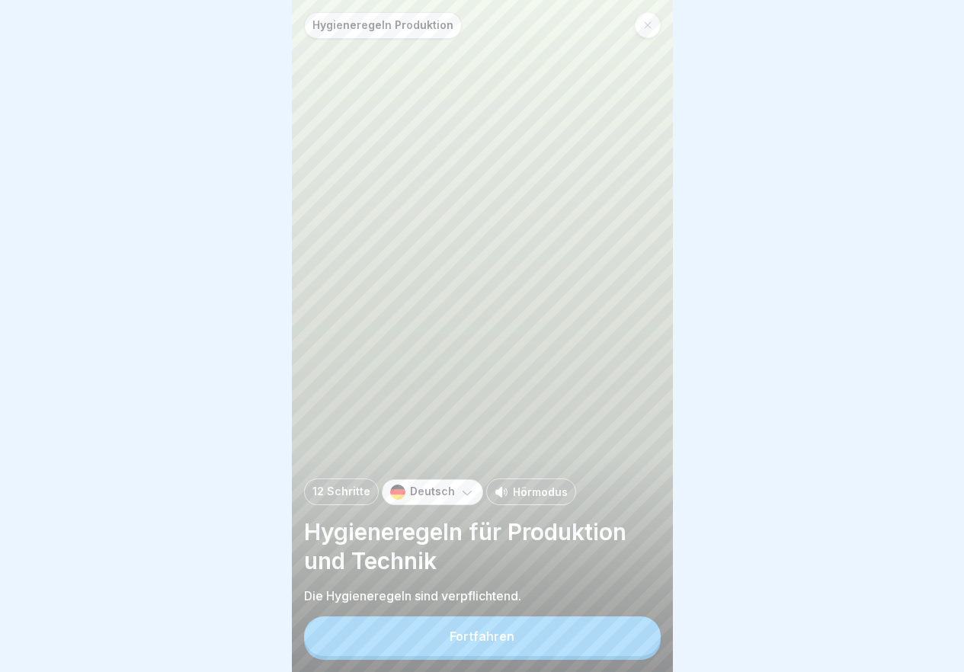
click at [631, 636] on button "Fortfahren" at bounding box center [482, 636] width 357 height 40
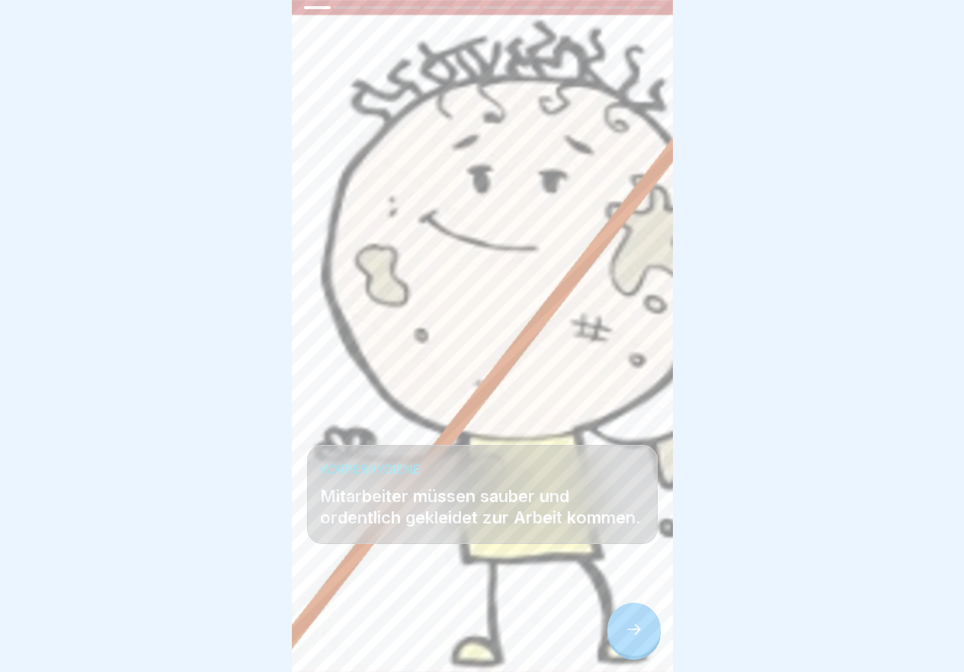
click at [631, 636] on icon at bounding box center [634, 629] width 18 height 18
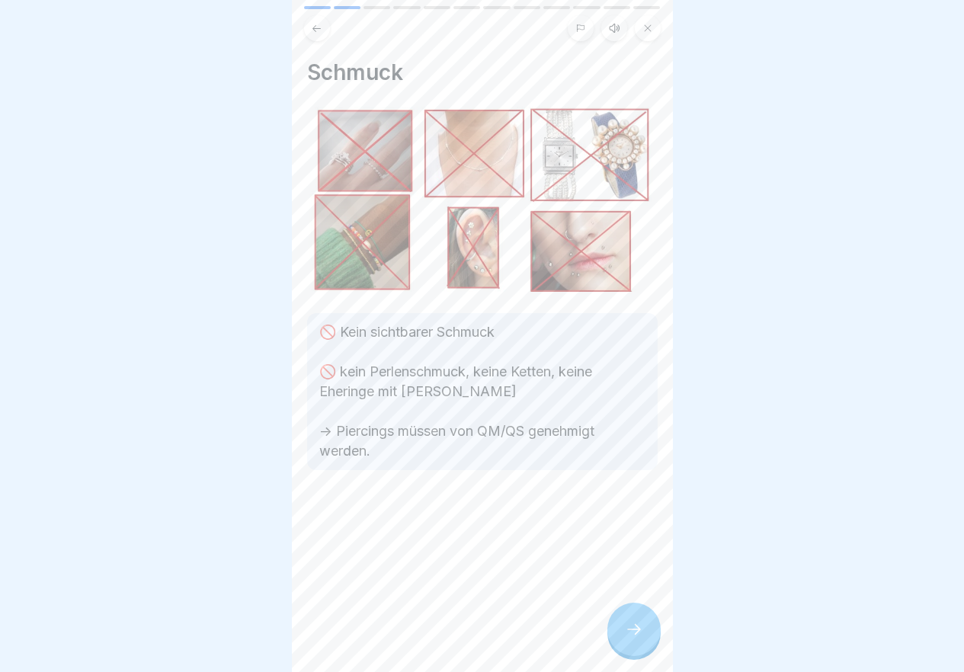
click at [432, 323] on p "🚫 Kein sichtbarer Schmuck 🚫 kein Perlenschmuck, keine Ketten, keine Eheringe mi…" at bounding box center [482, 391] width 326 height 139
click at [635, 650] on div at bounding box center [633, 629] width 53 height 53
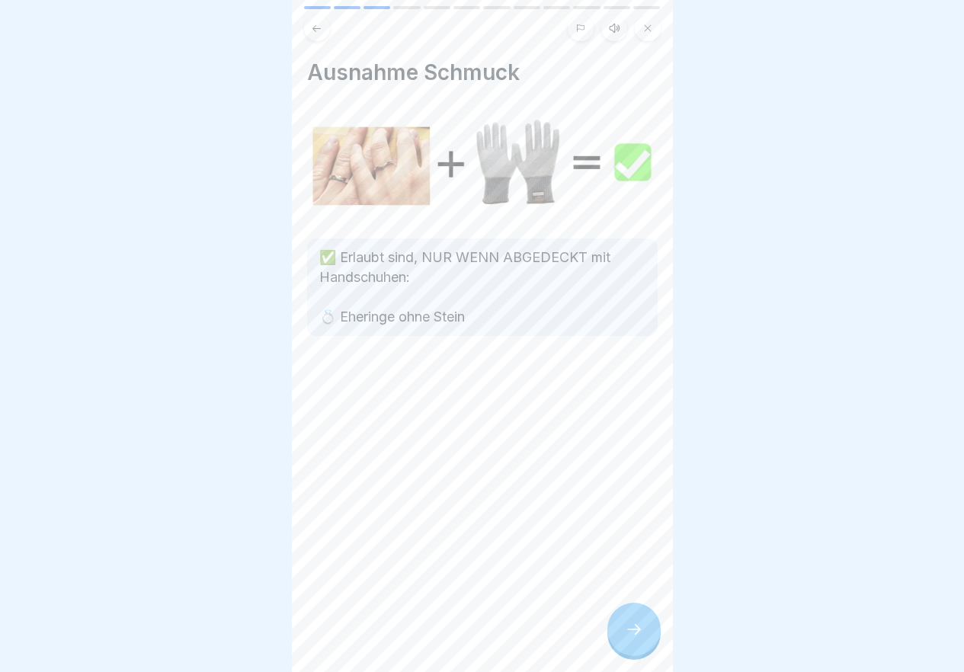
click at [629, 621] on div at bounding box center [633, 629] width 53 height 53
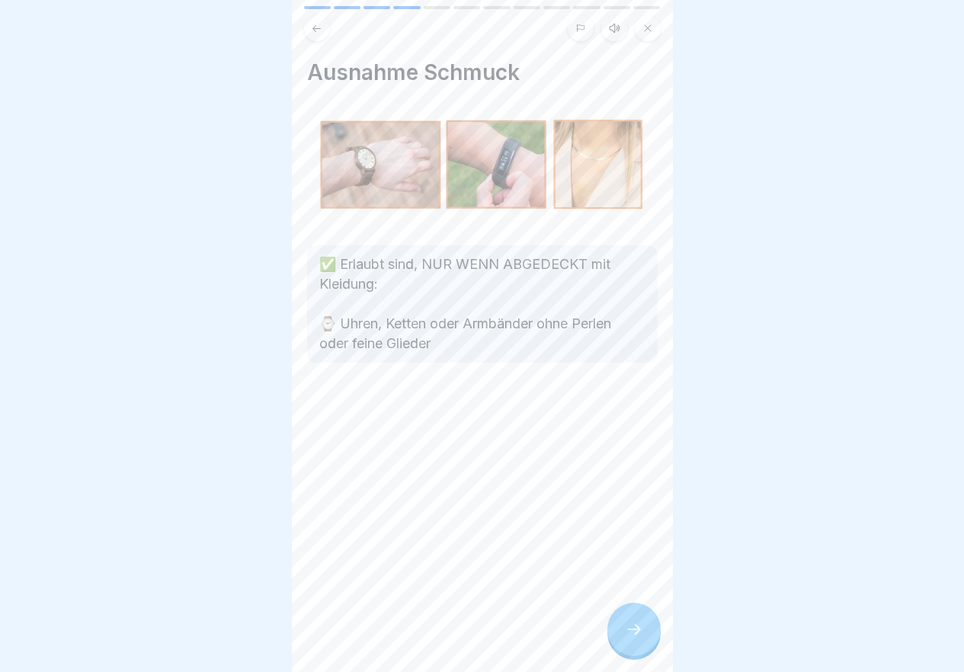
click at [629, 621] on div at bounding box center [633, 629] width 53 height 53
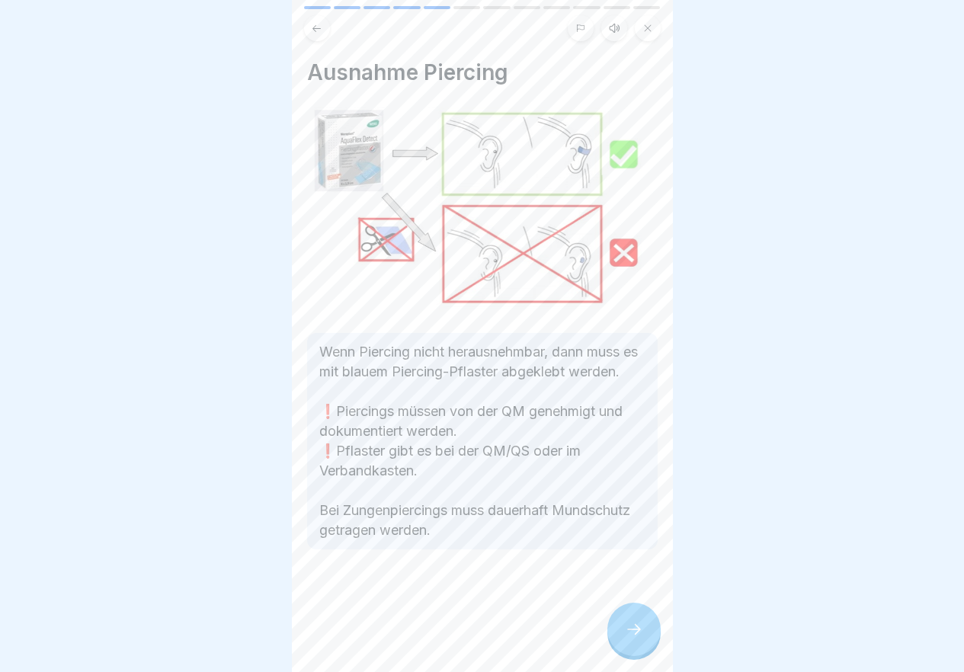
click at [629, 621] on div at bounding box center [633, 629] width 53 height 53
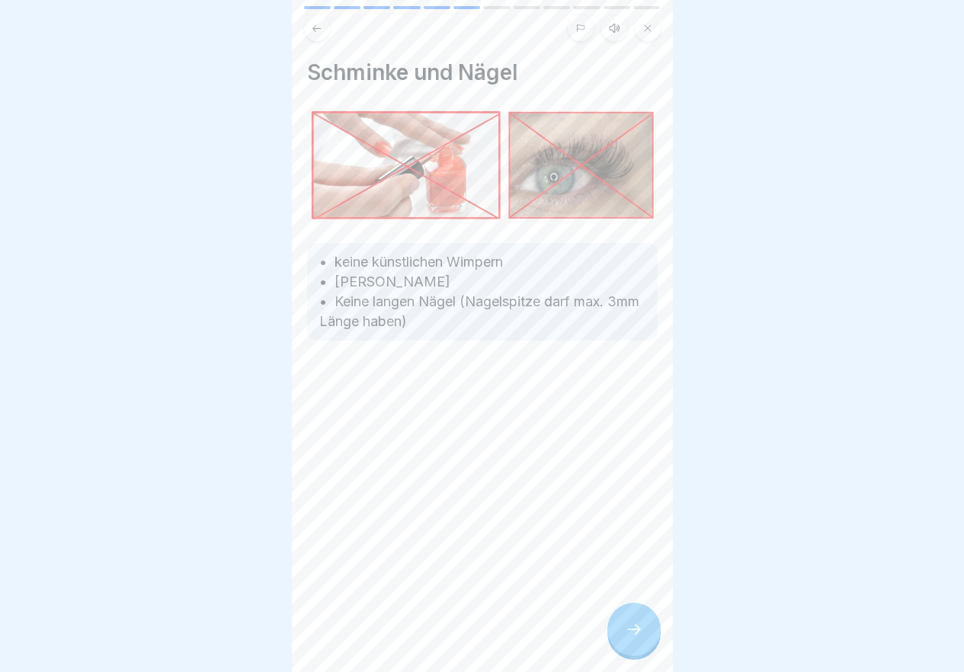
click at [629, 621] on div at bounding box center [633, 629] width 53 height 53
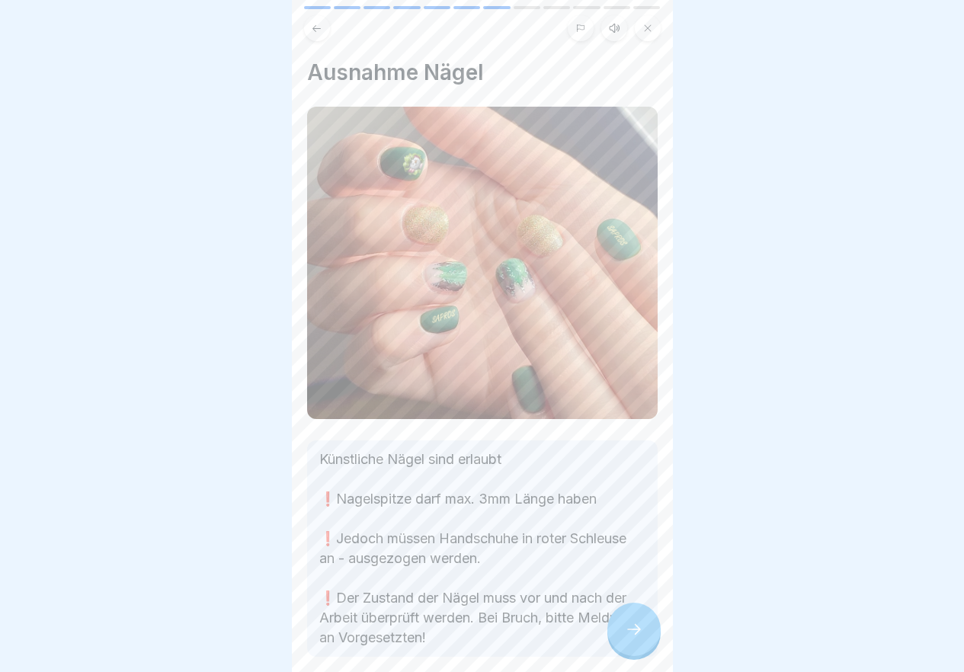
click at [629, 621] on div at bounding box center [633, 629] width 53 height 53
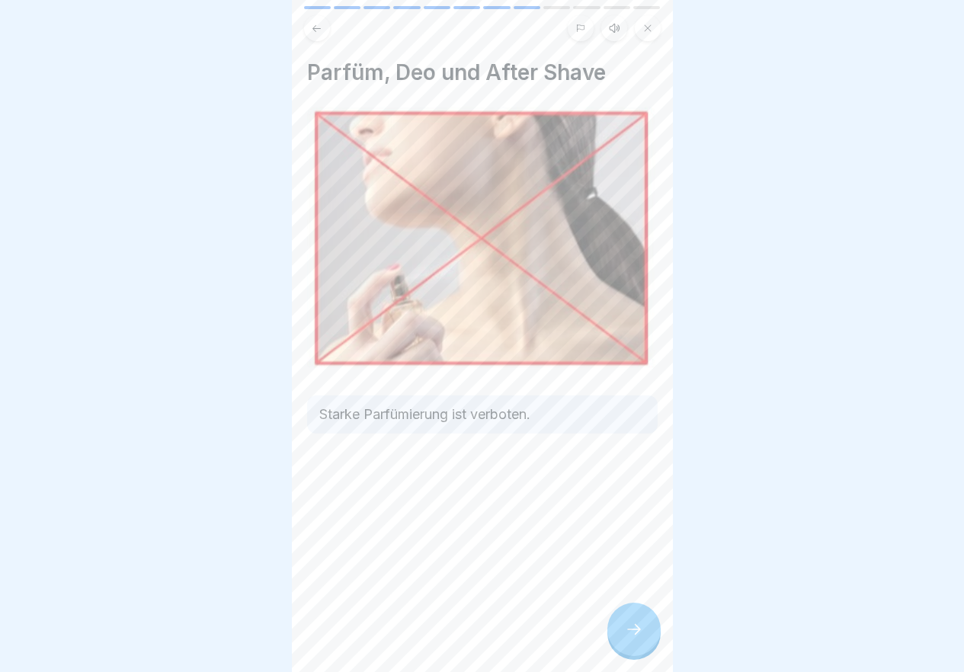
click at [629, 621] on div at bounding box center [633, 629] width 53 height 53
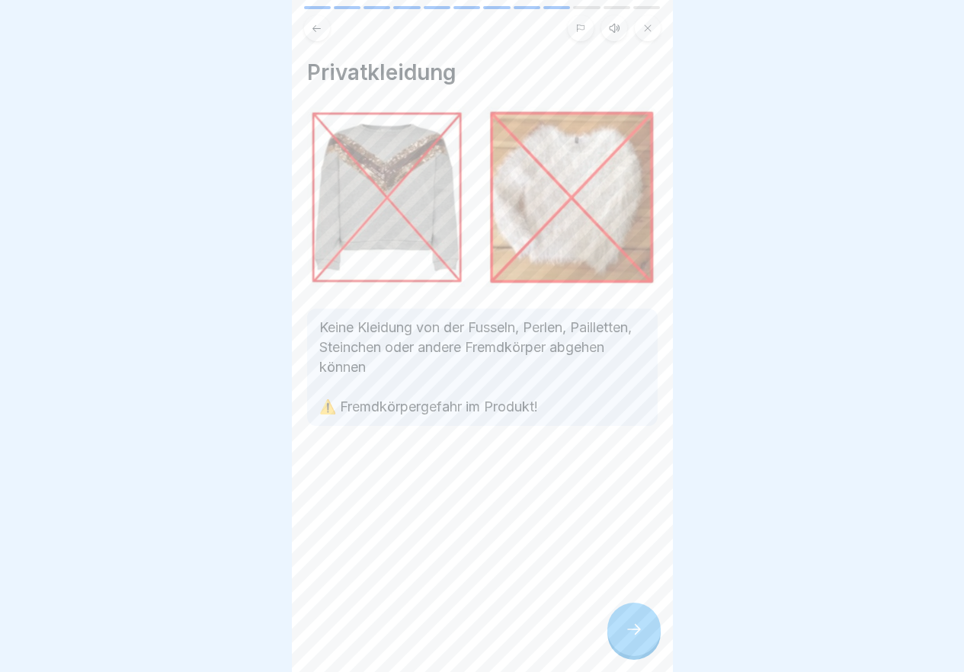
click at [629, 621] on div at bounding box center [633, 629] width 53 height 53
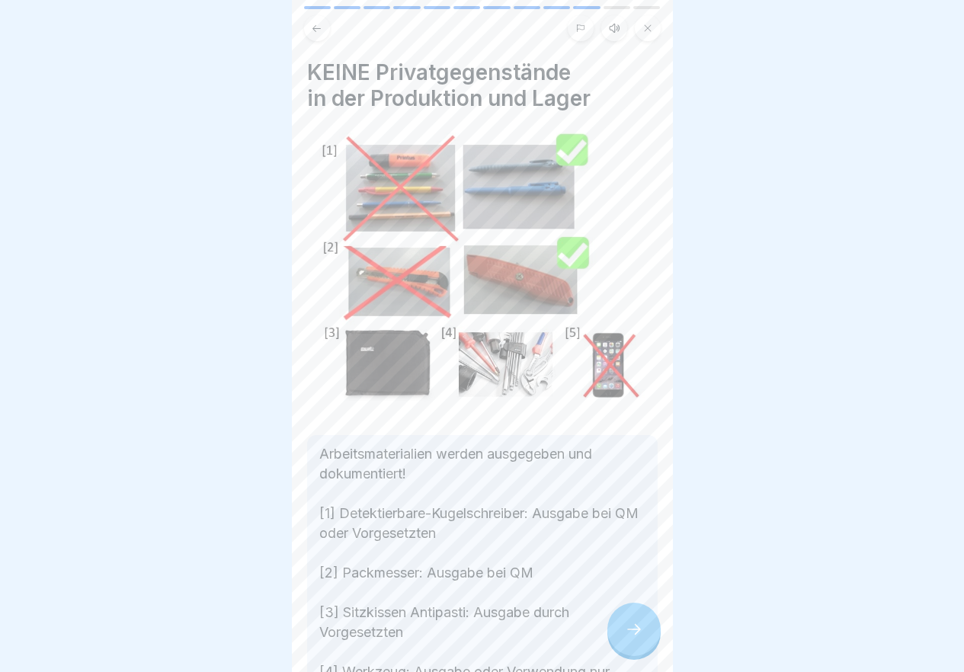
click at [629, 621] on div at bounding box center [633, 629] width 53 height 53
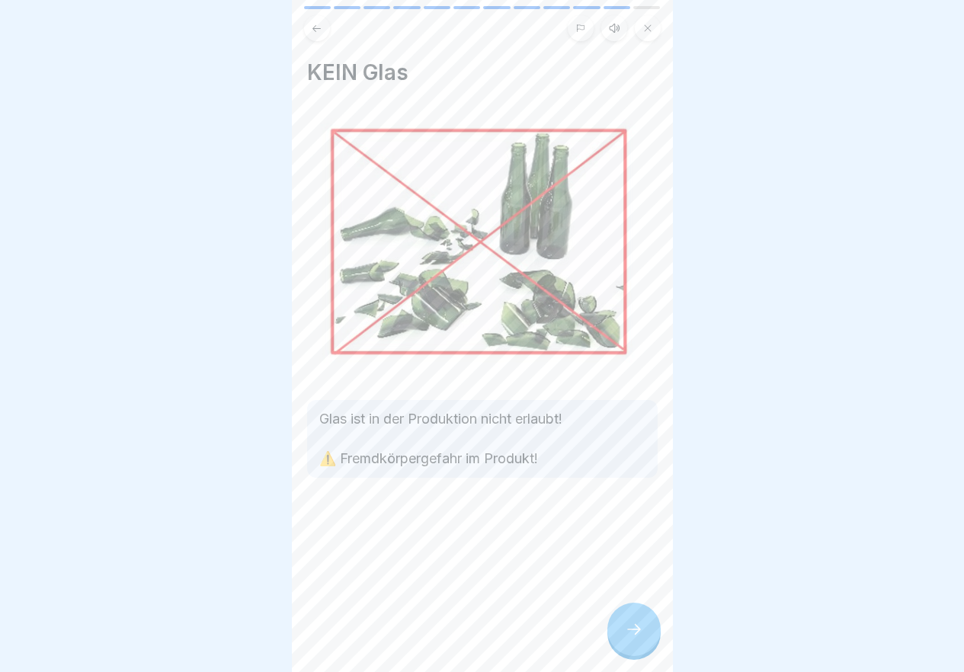
click at [629, 621] on div at bounding box center [633, 629] width 53 height 53
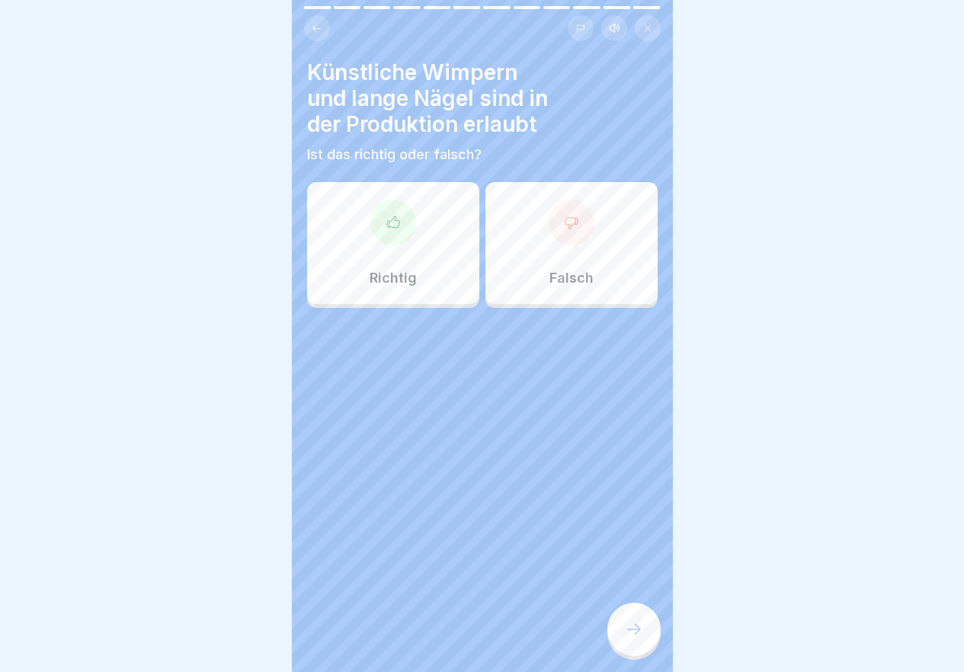
click at [562, 232] on div at bounding box center [572, 223] width 46 height 46
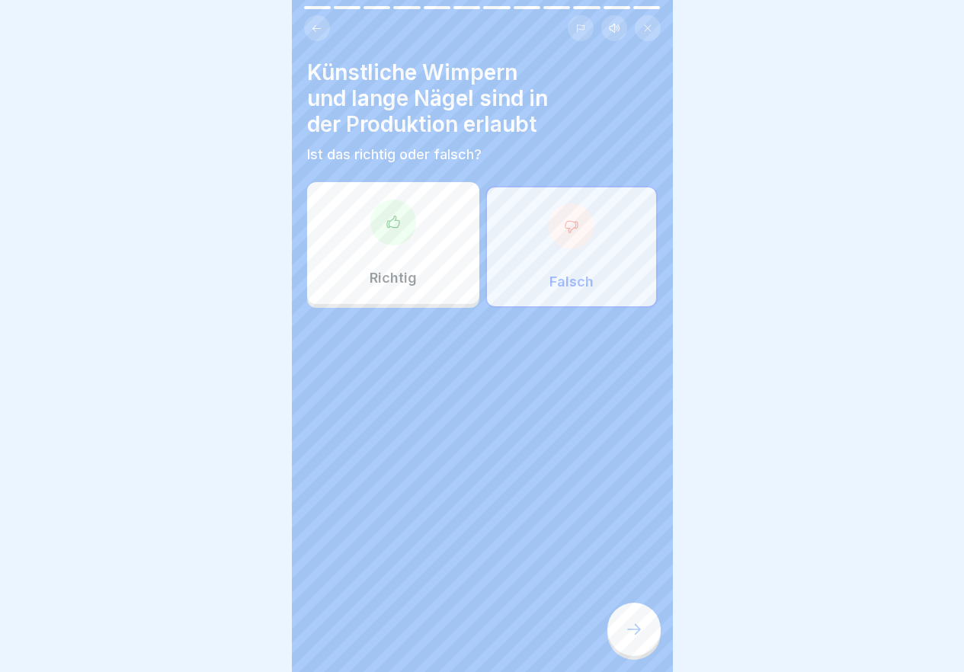
click at [632, 632] on div at bounding box center [633, 629] width 53 height 53
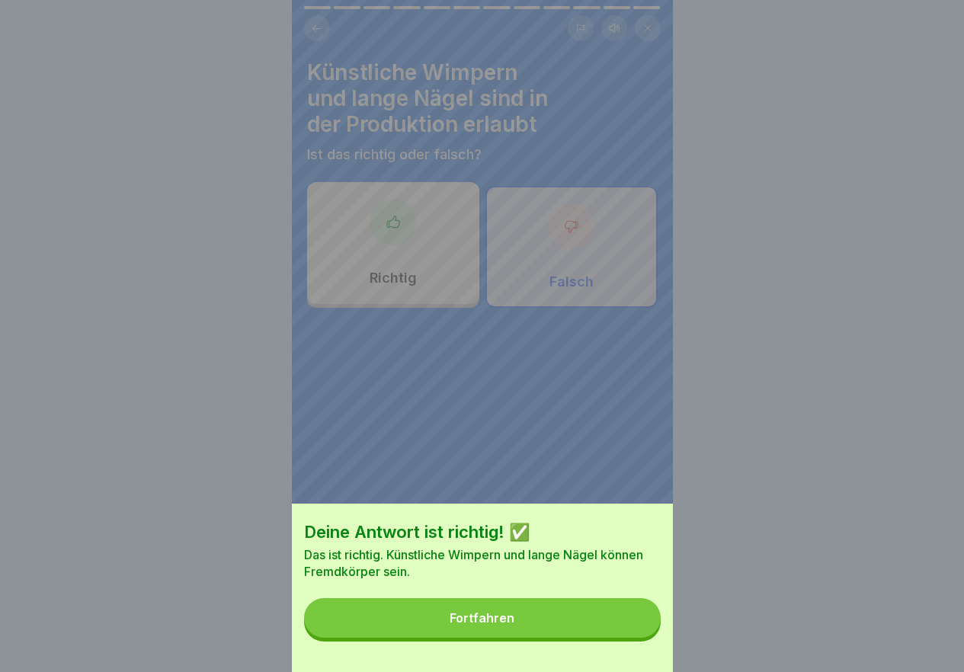
click at [622, 630] on button "Fortfahren" at bounding box center [482, 618] width 357 height 40
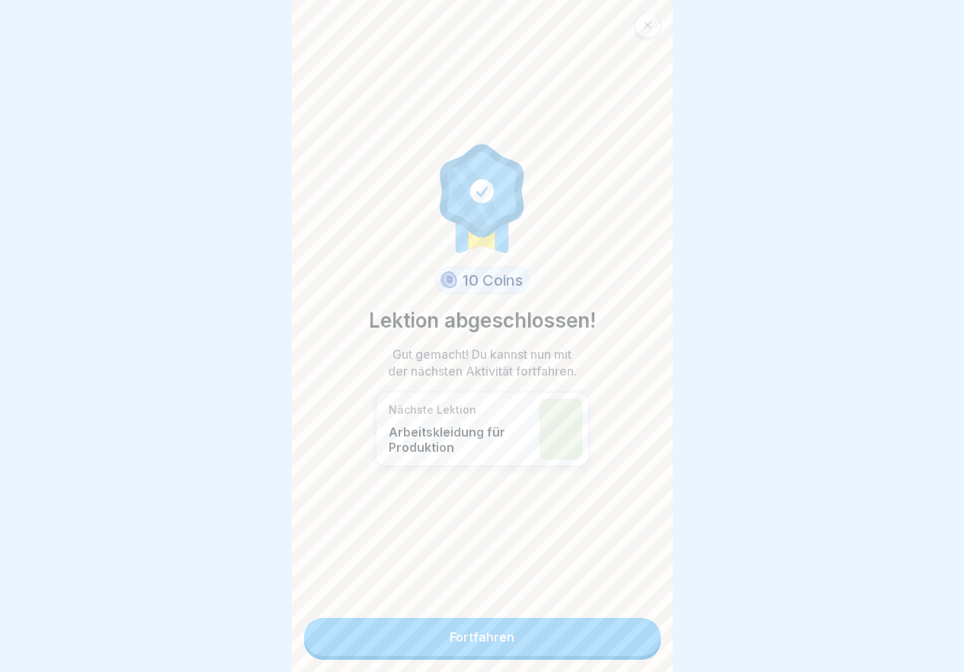
click at [636, 638] on link "Fortfahren" at bounding box center [482, 637] width 357 height 38
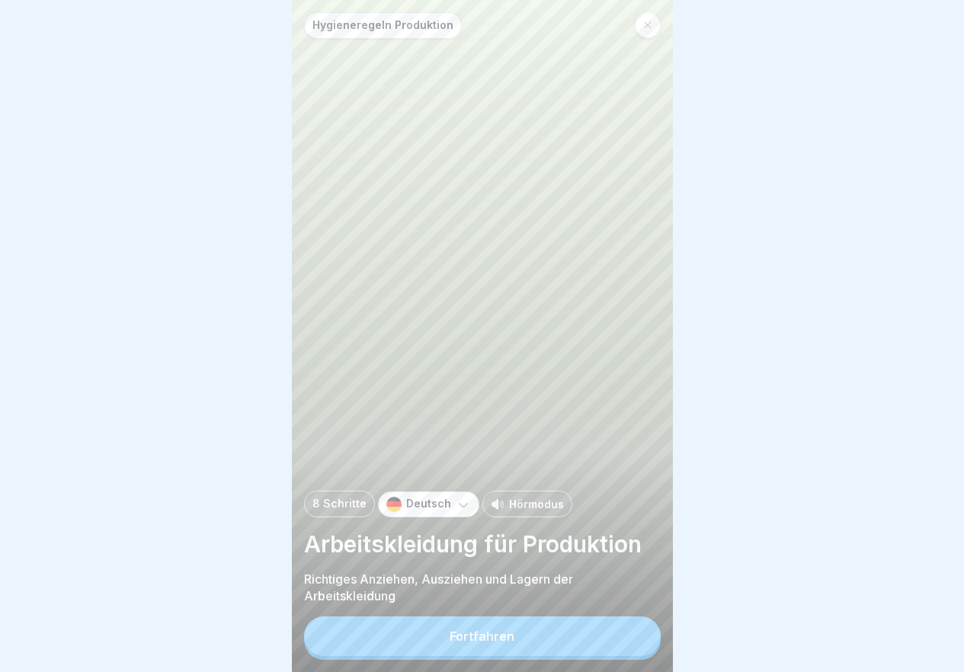
click at [589, 635] on button "Fortfahren" at bounding box center [482, 636] width 357 height 40
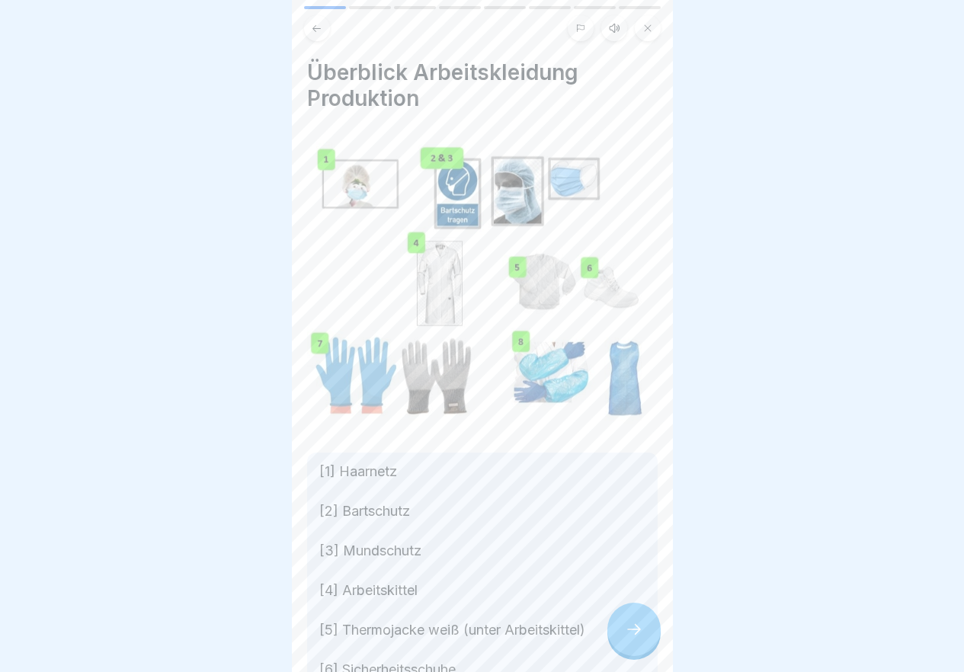
click at [648, 642] on div at bounding box center [633, 629] width 53 height 53
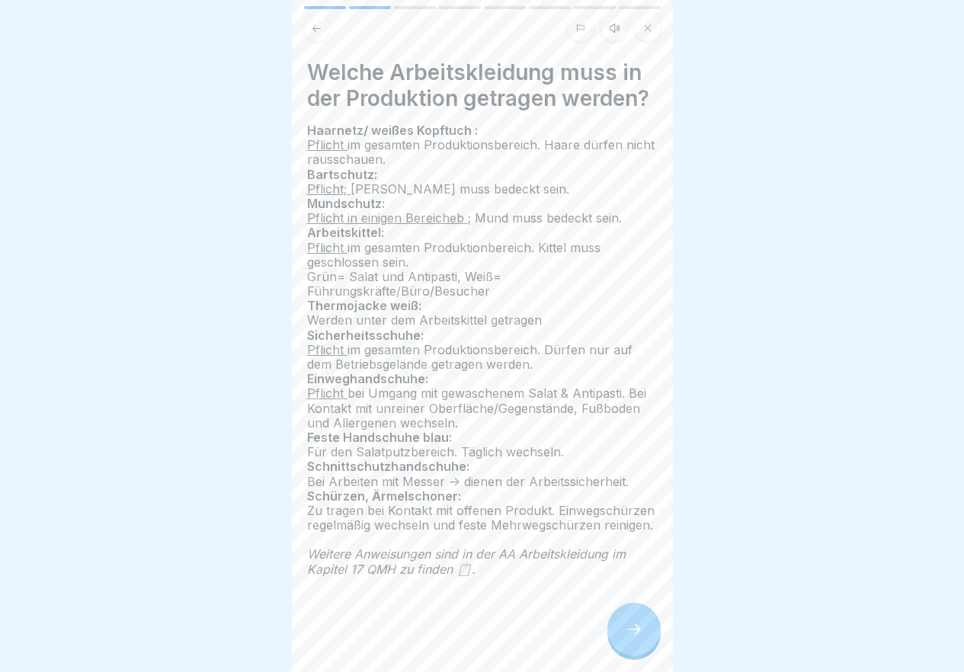
click at [648, 642] on div at bounding box center [633, 629] width 53 height 53
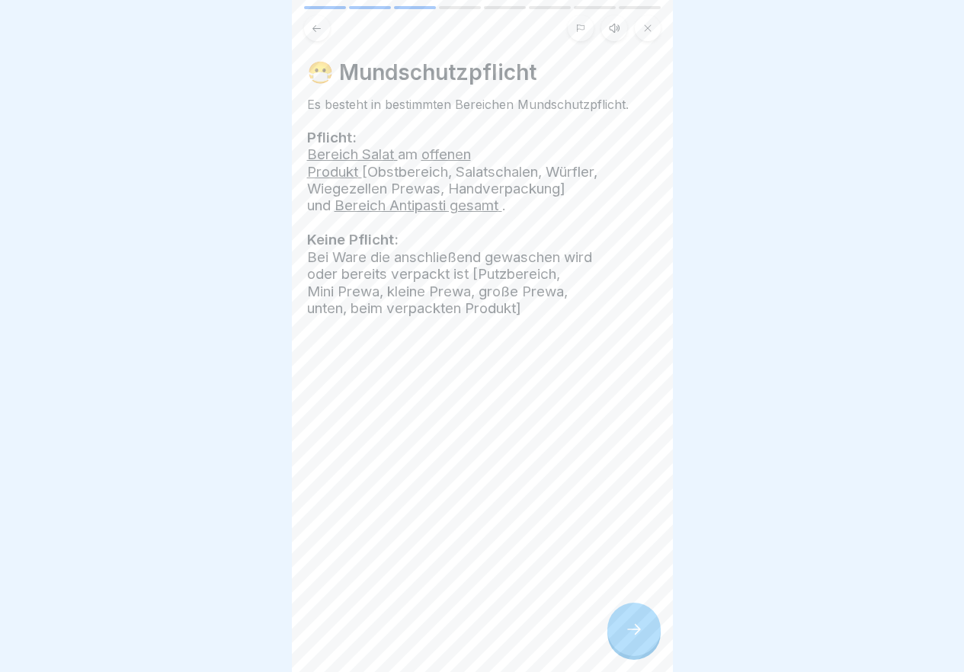
click at [648, 642] on div at bounding box center [633, 629] width 53 height 53
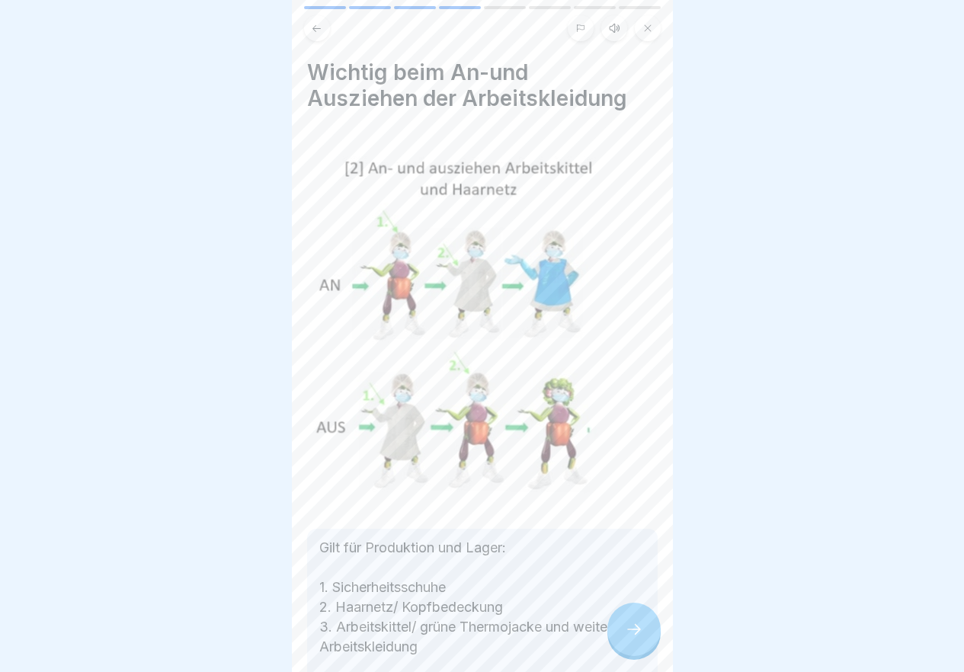
click at [648, 642] on div at bounding box center [633, 629] width 53 height 53
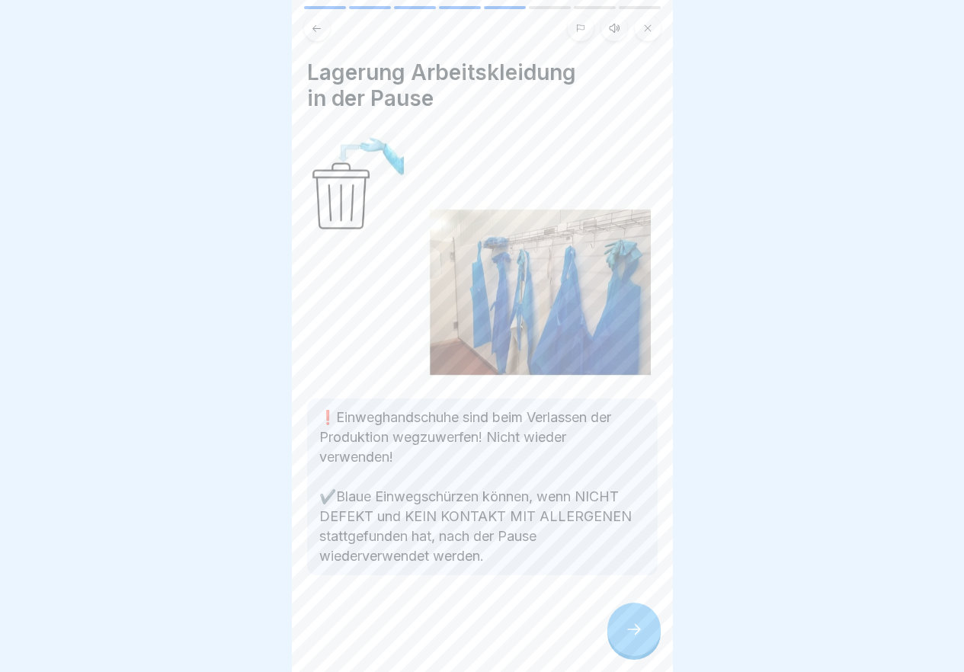
click at [648, 642] on div at bounding box center [633, 629] width 53 height 53
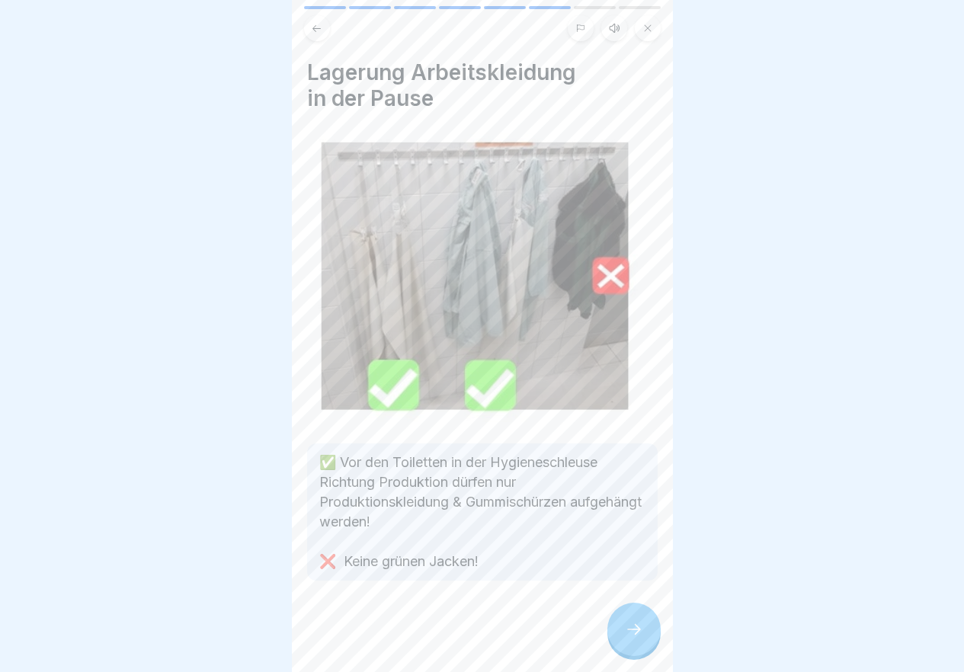
click at [648, 642] on div at bounding box center [633, 629] width 53 height 53
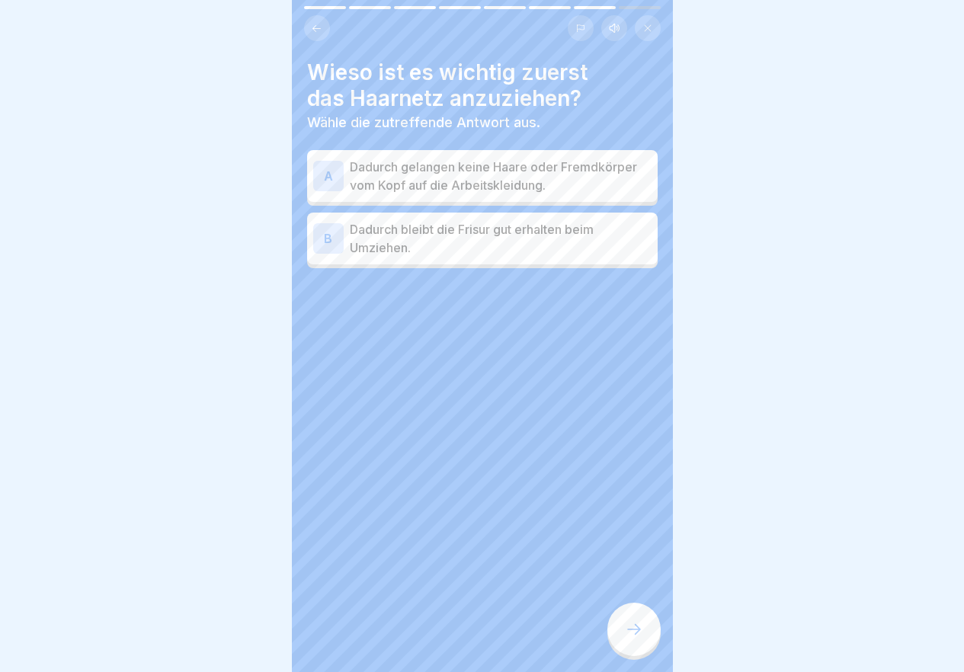
click at [497, 177] on p "Dadurch gelangen keine Haare oder Fremdkörper vom Kopf auf die Arbeitskleidung." at bounding box center [501, 176] width 302 height 37
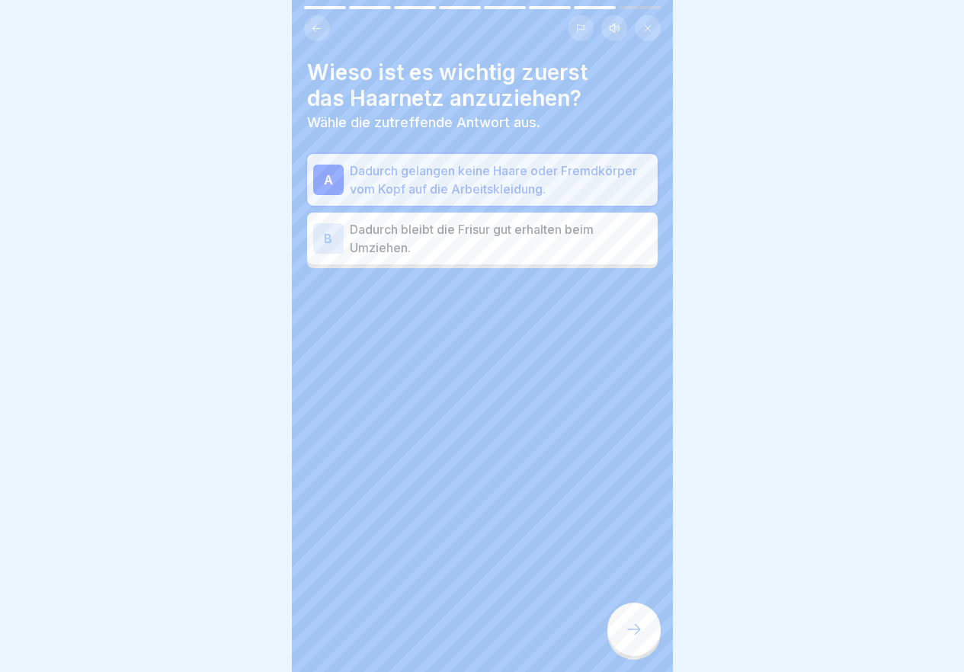
click at [627, 638] on icon at bounding box center [634, 629] width 18 height 18
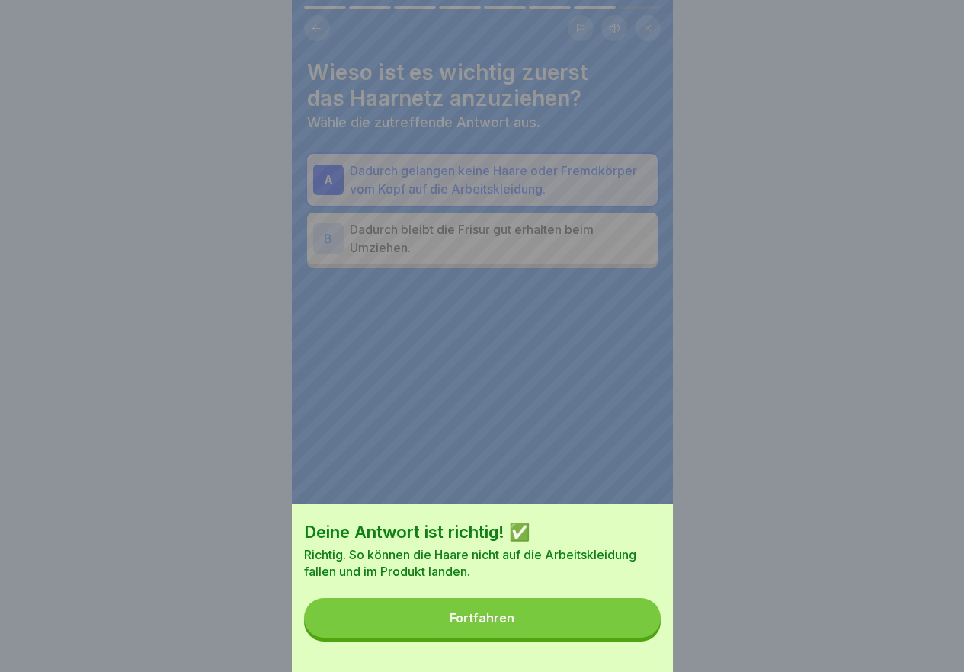
click at [550, 633] on button "Fortfahren" at bounding box center [482, 618] width 357 height 40
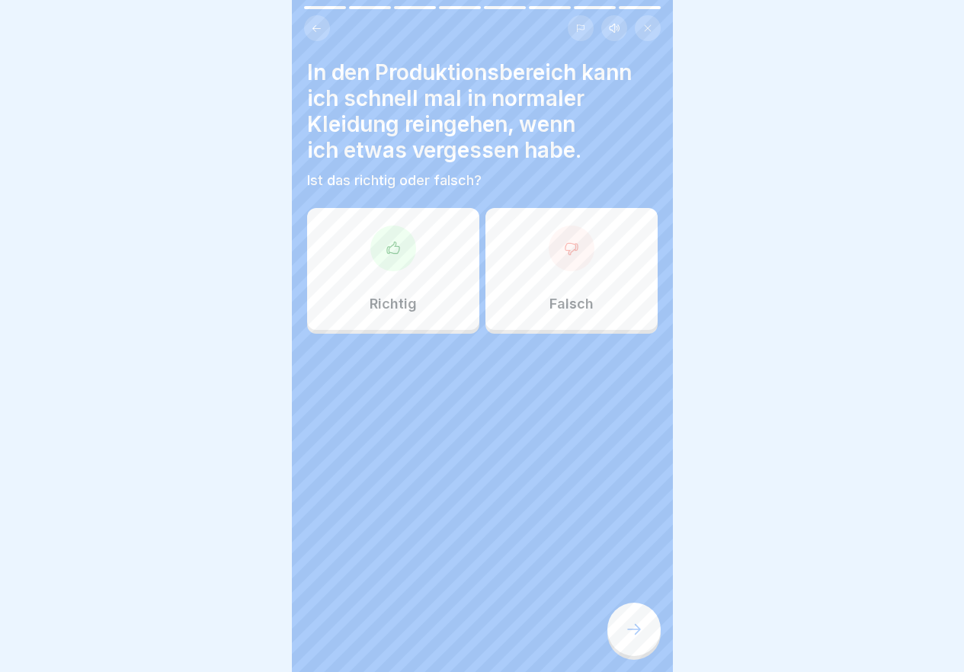
click at [550, 282] on div "Falsch" at bounding box center [571, 269] width 172 height 122
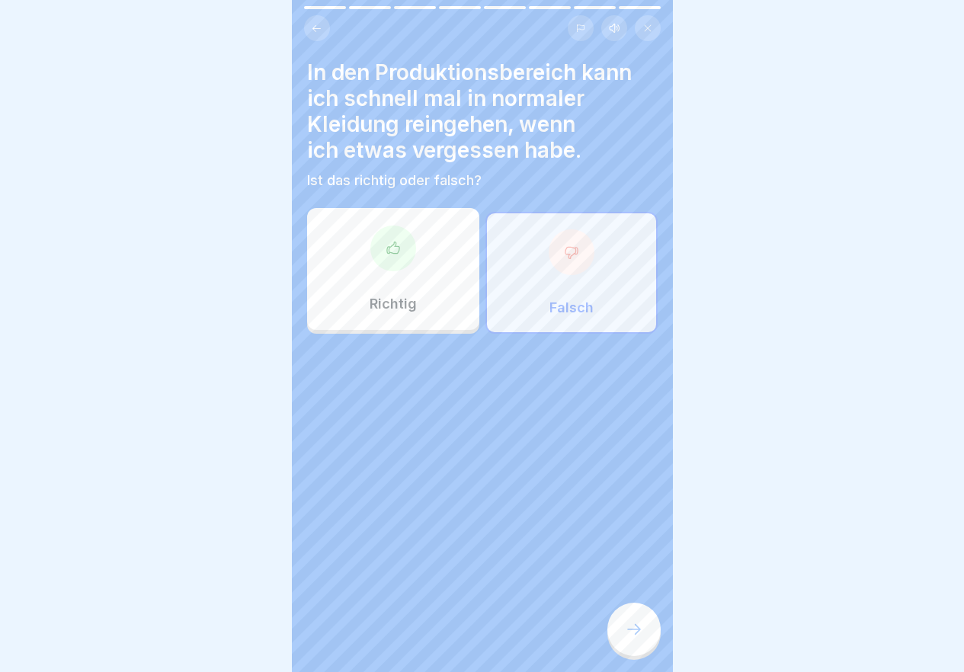
click at [630, 638] on icon at bounding box center [634, 629] width 18 height 18
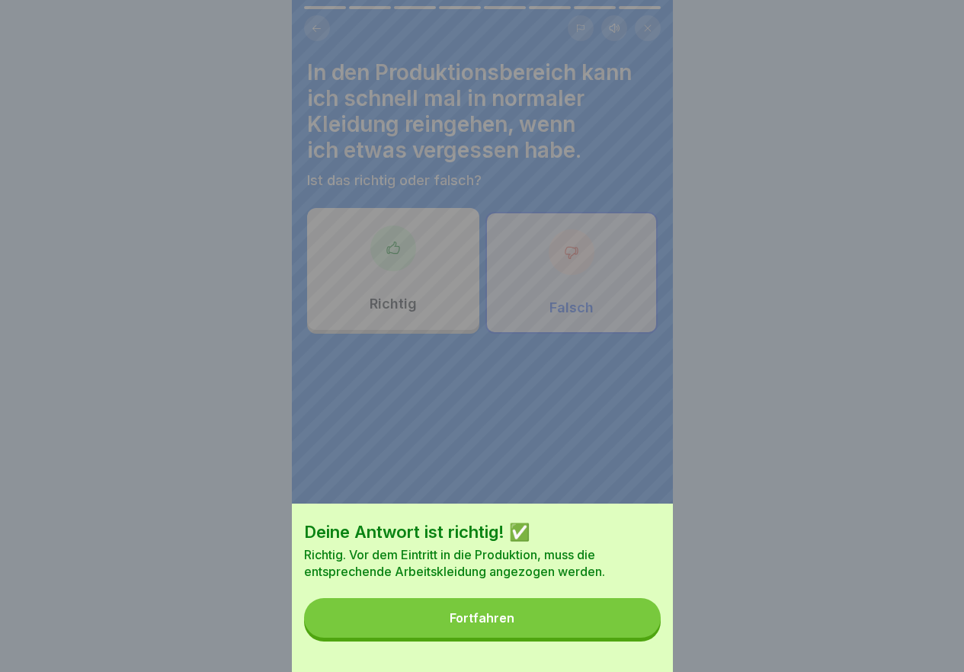
click at [606, 632] on button "Fortfahren" at bounding box center [482, 618] width 357 height 40
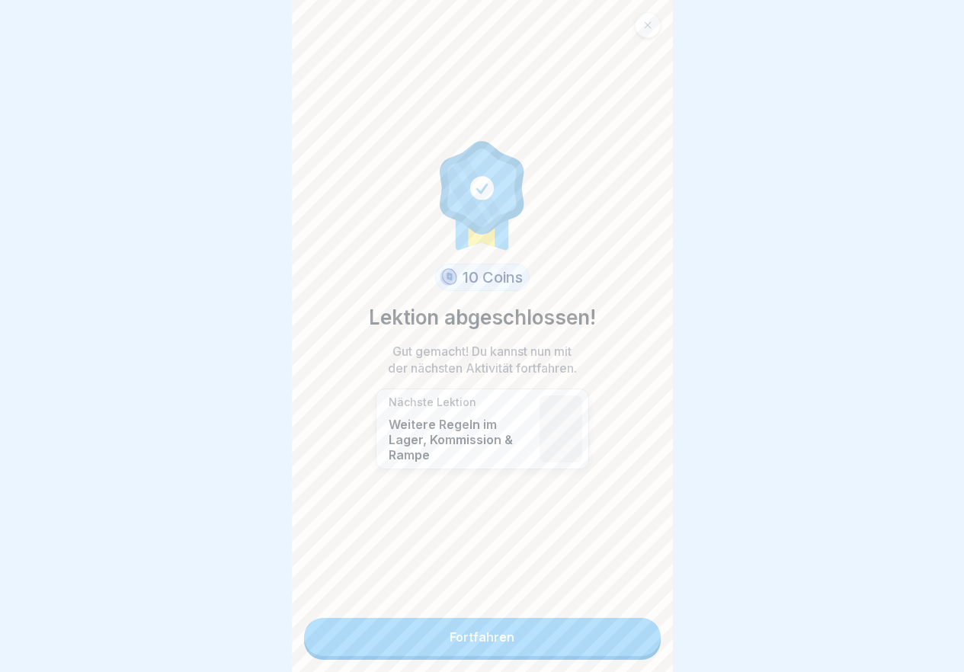
click at [599, 632] on link "Fortfahren" at bounding box center [482, 637] width 357 height 38
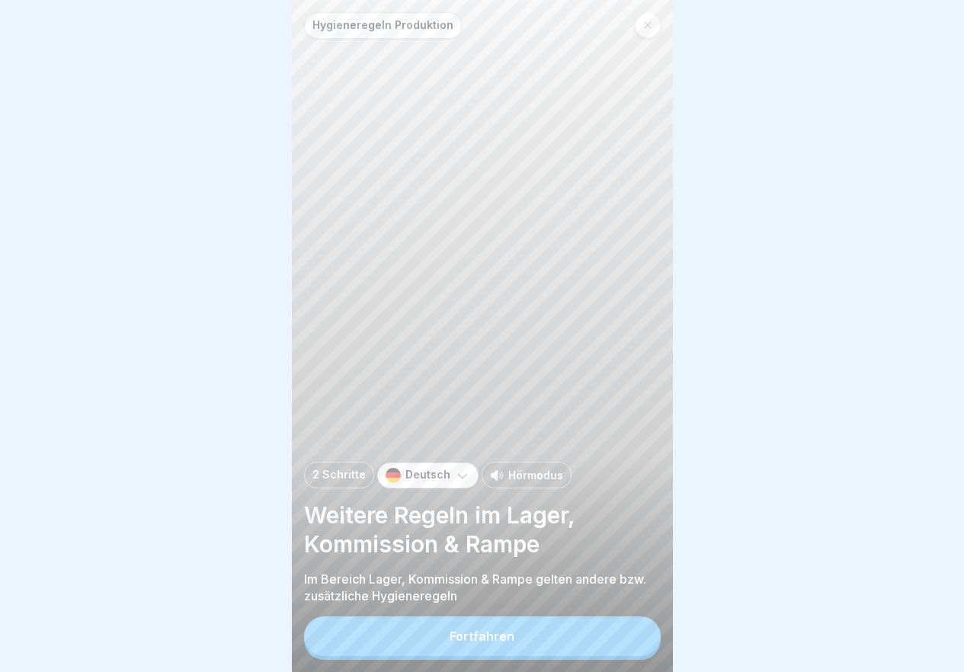
click at [542, 654] on button "Fortfahren" at bounding box center [482, 636] width 357 height 40
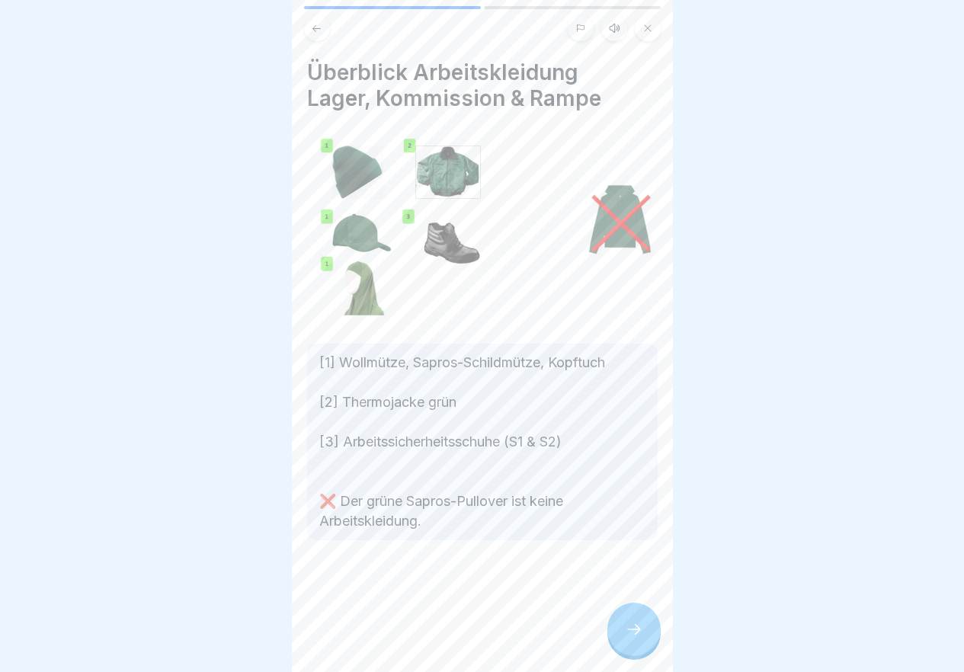
click at [637, 656] on div at bounding box center [633, 629] width 53 height 53
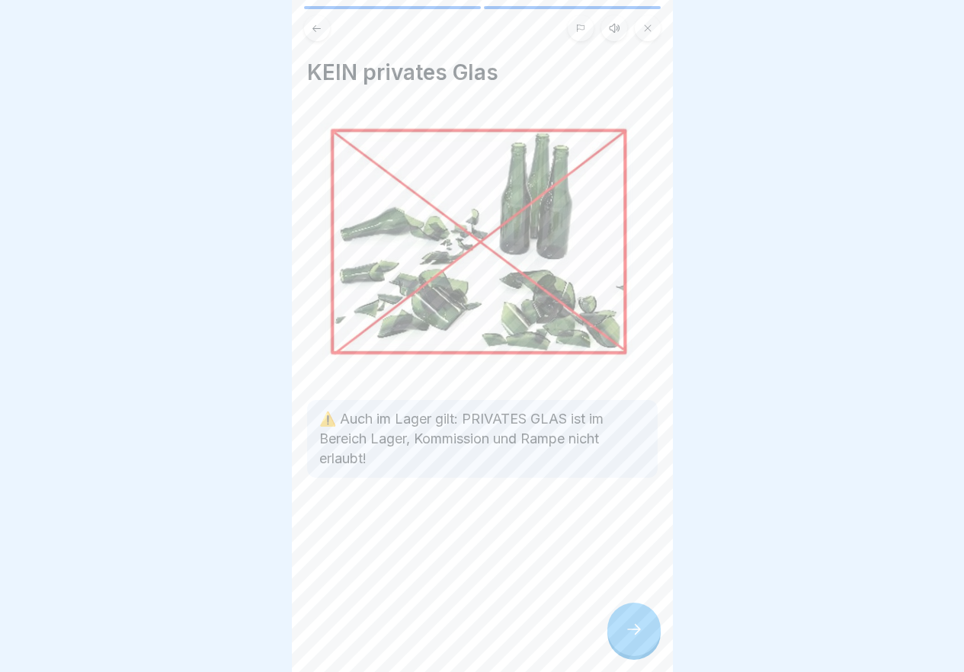
click at [641, 651] on div at bounding box center [633, 629] width 53 height 53
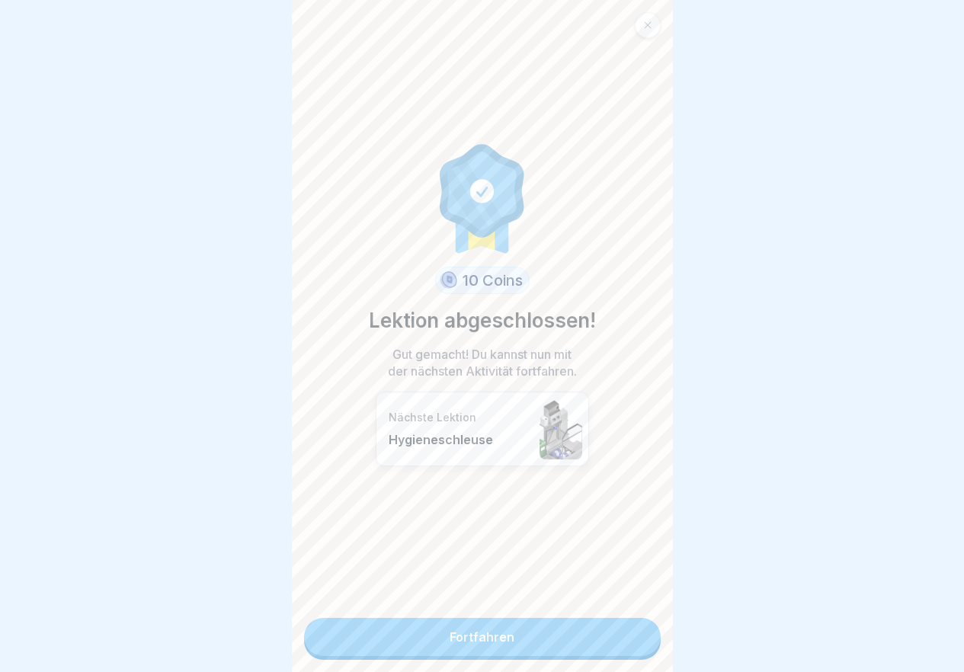
click at [546, 650] on link "Fortfahren" at bounding box center [482, 637] width 357 height 38
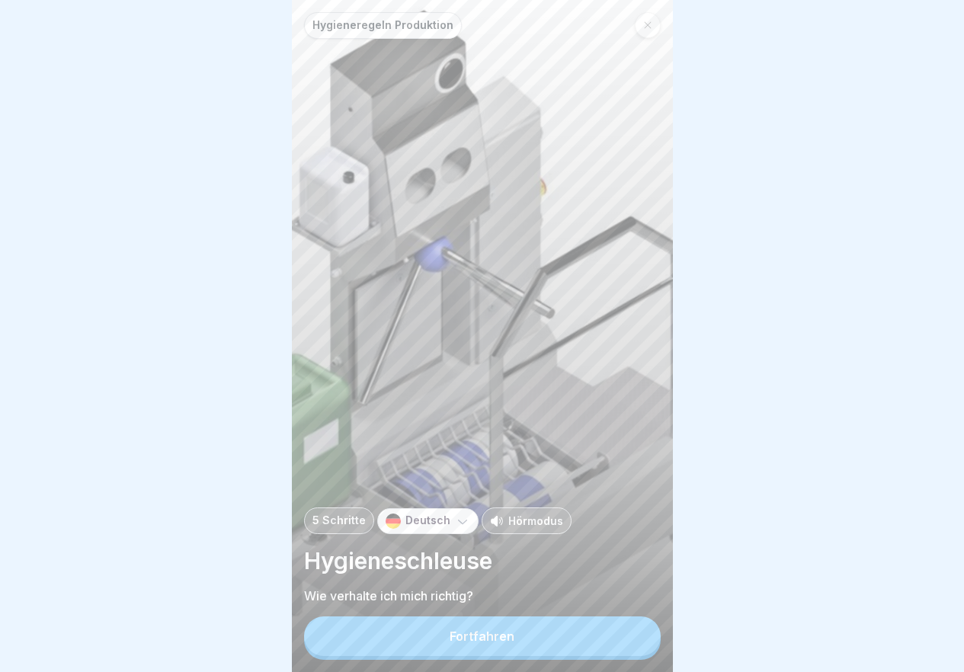
click at [536, 655] on button "Fortfahren" at bounding box center [482, 636] width 357 height 40
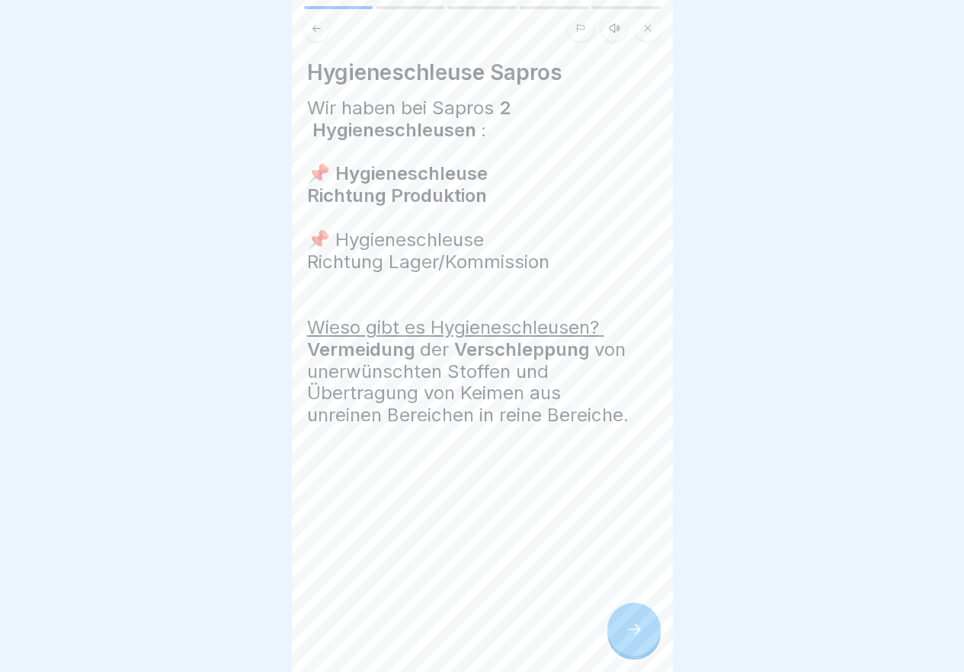
click at [647, 642] on div at bounding box center [633, 629] width 53 height 53
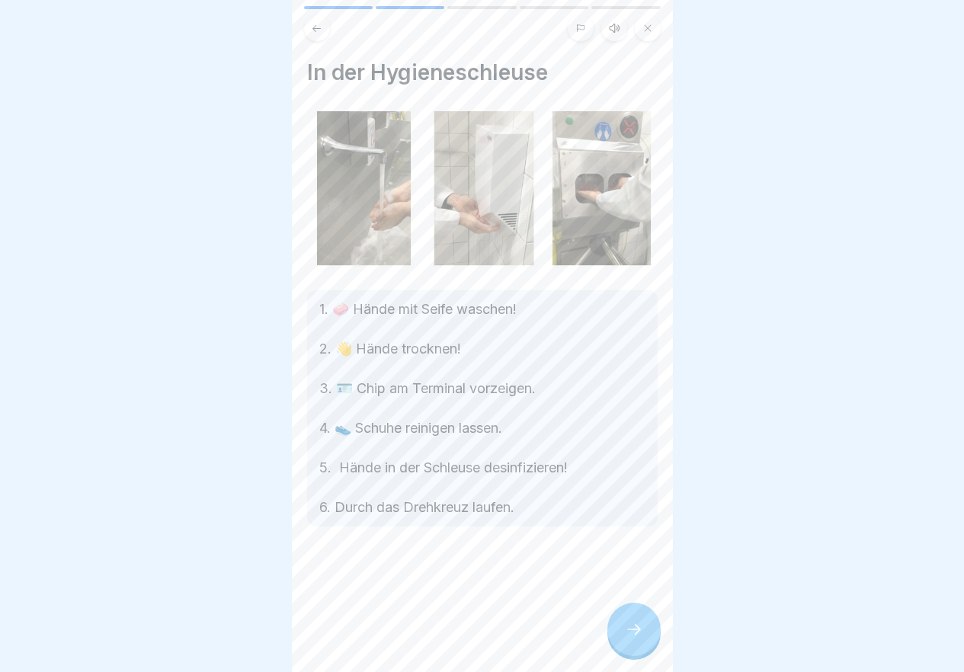
click at [642, 638] on icon at bounding box center [634, 629] width 18 height 18
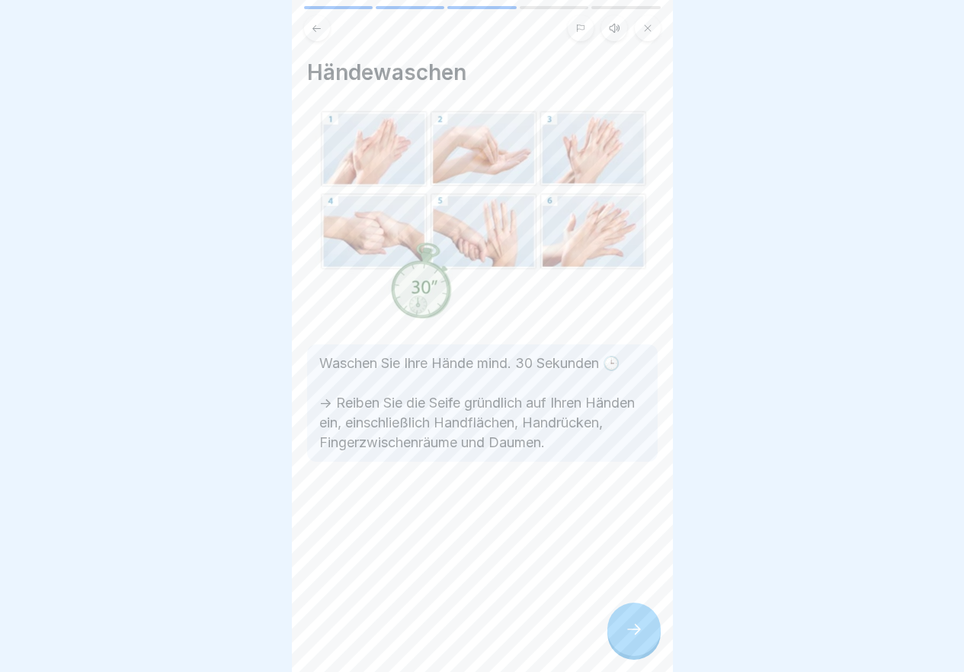
click at [643, 645] on div at bounding box center [633, 629] width 53 height 53
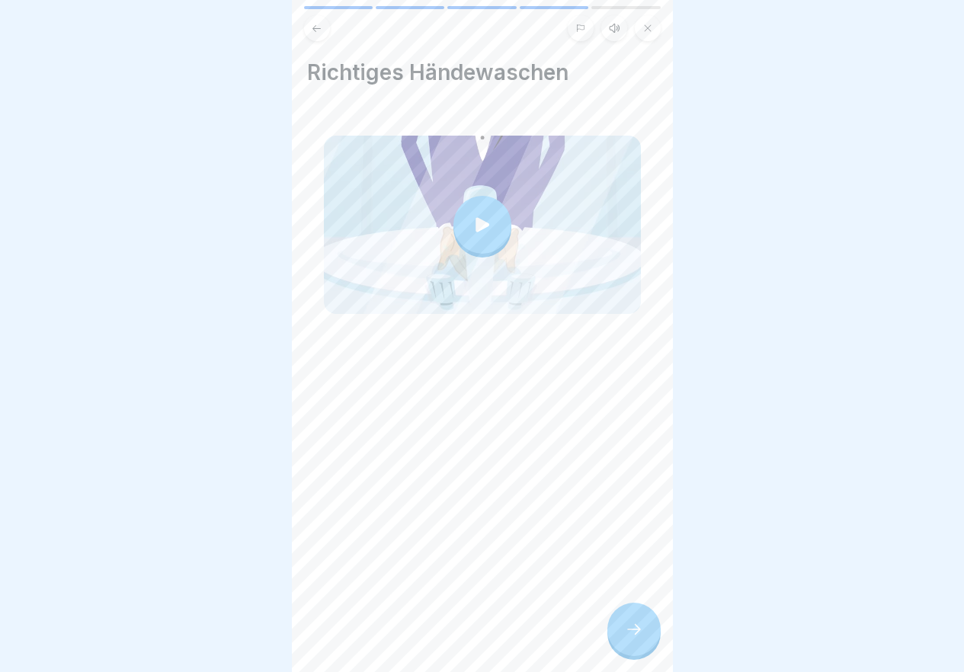
click at [643, 645] on div at bounding box center [633, 629] width 53 height 53
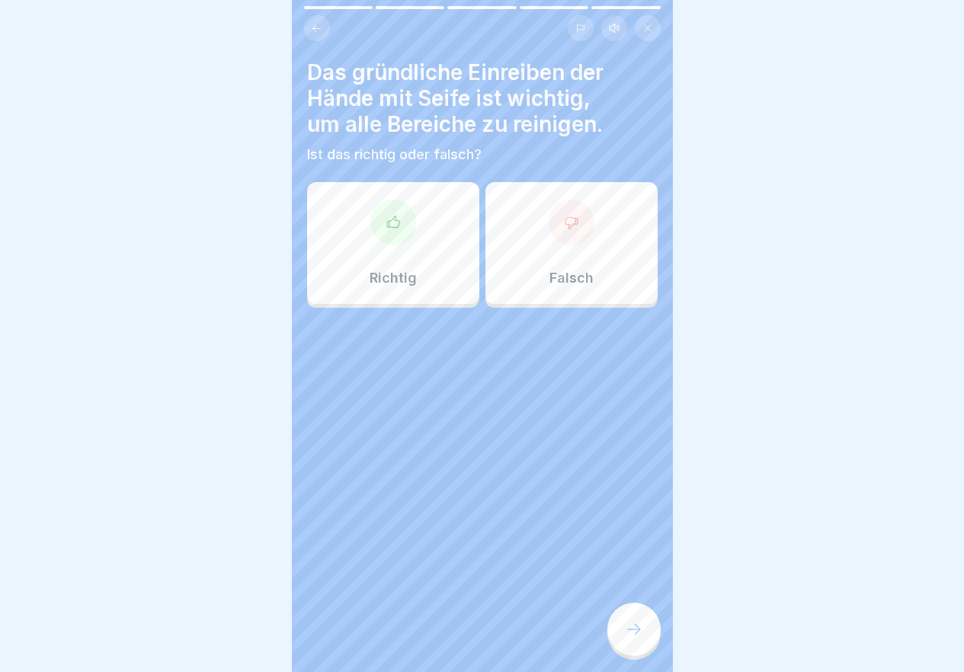
click at [424, 261] on div "Richtig" at bounding box center [393, 243] width 172 height 122
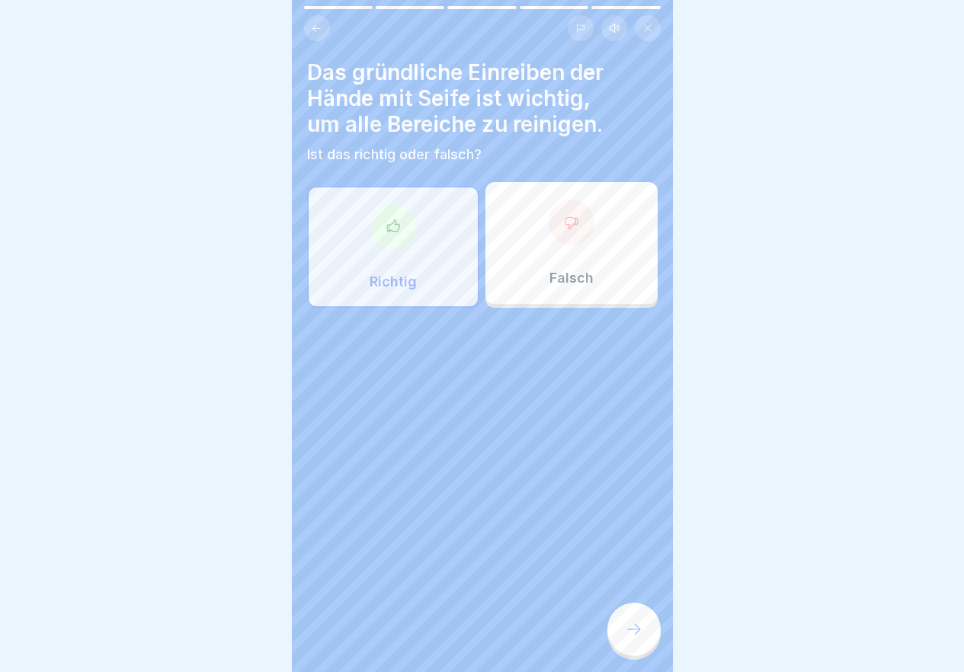
click at [636, 656] on div at bounding box center [633, 629] width 53 height 53
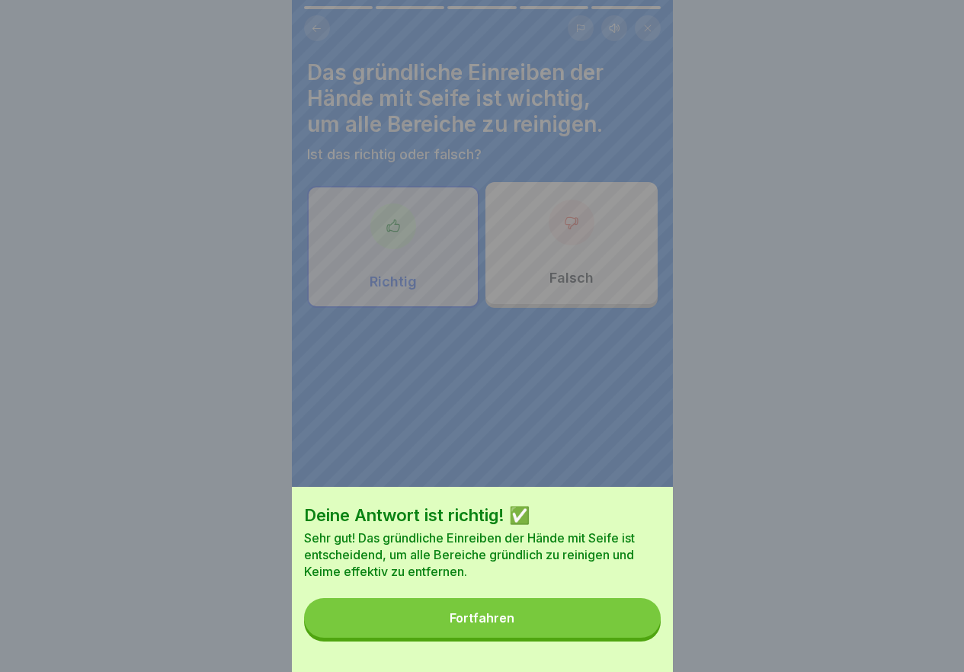
click at [510, 638] on button "Fortfahren" at bounding box center [482, 618] width 357 height 40
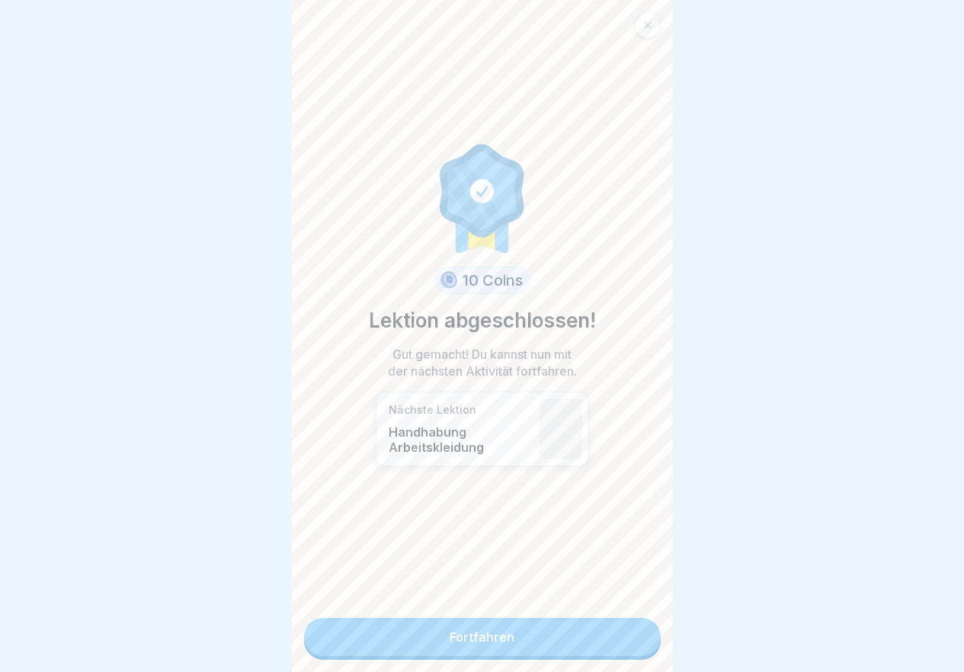
click at [523, 635] on link "Fortfahren" at bounding box center [482, 637] width 357 height 38
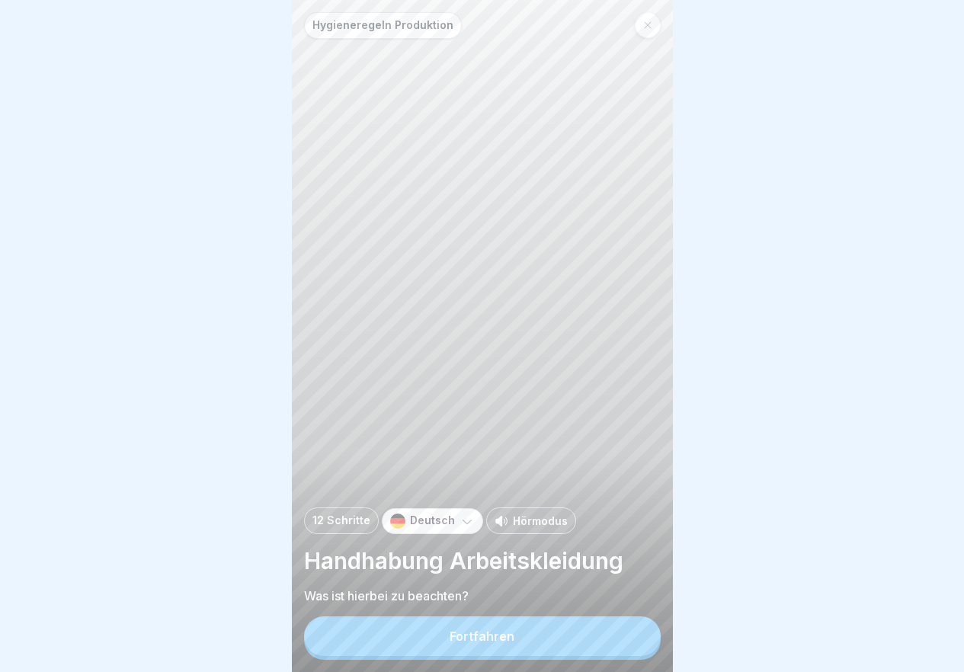
click at [523, 642] on button "Fortfahren" at bounding box center [482, 636] width 357 height 40
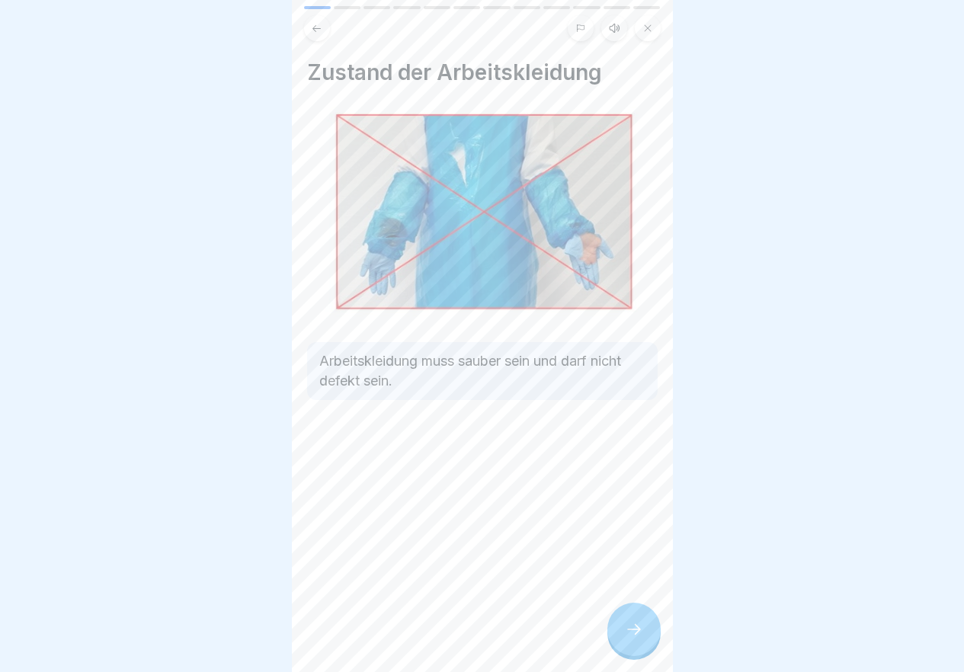
click at [630, 634] on icon at bounding box center [634, 629] width 18 height 18
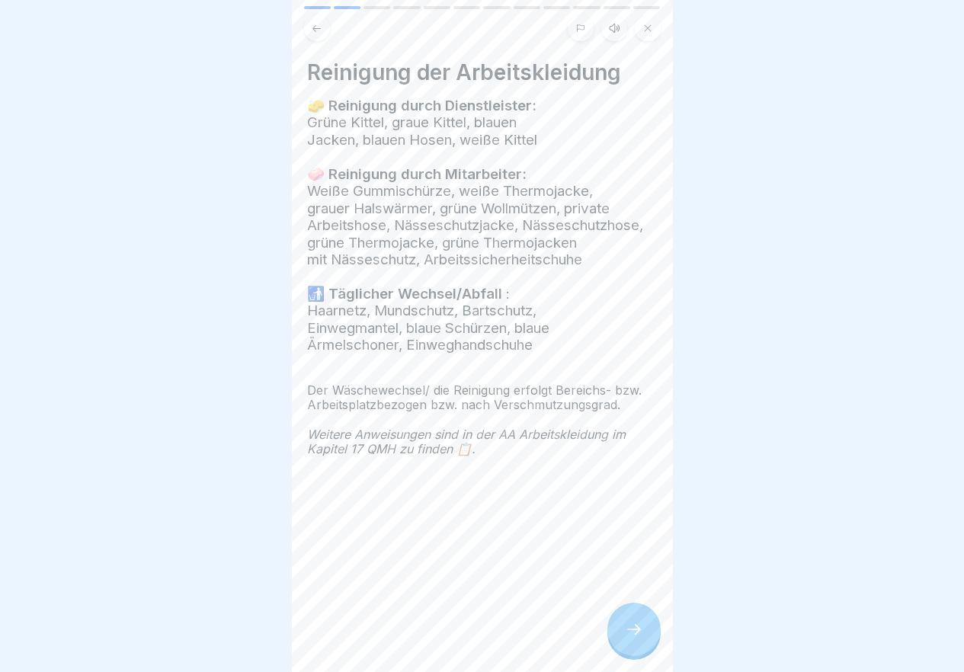
click at [635, 632] on div at bounding box center [633, 629] width 53 height 53
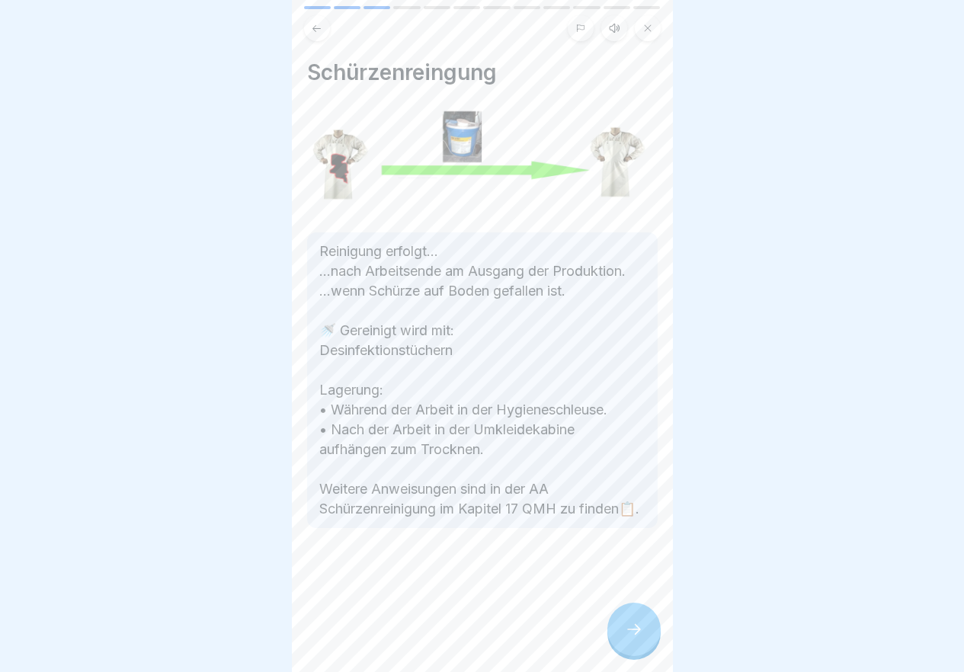
click at [635, 632] on div at bounding box center [633, 629] width 53 height 53
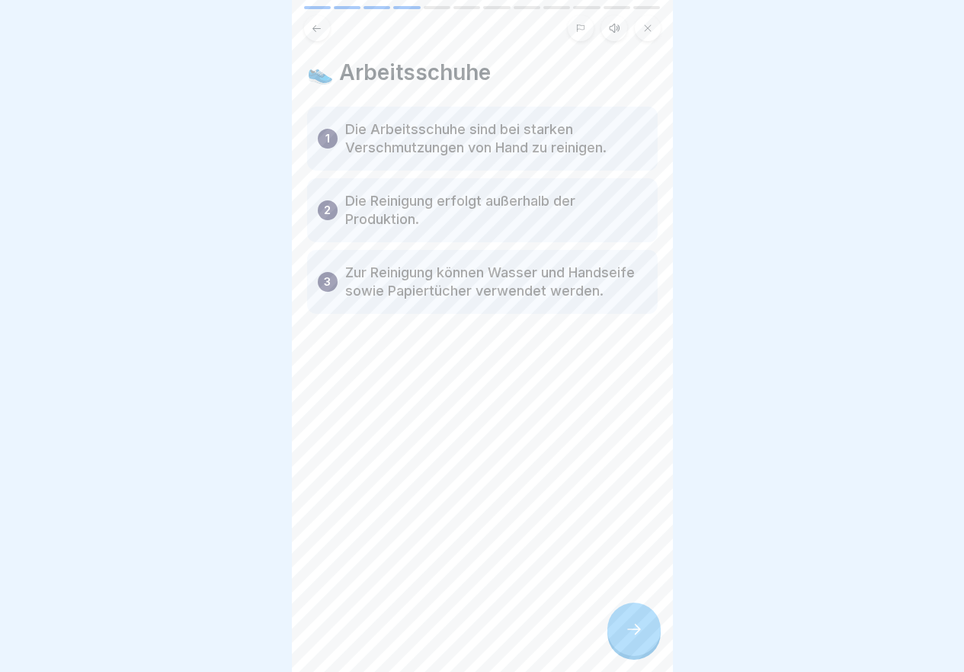
click at [635, 632] on div at bounding box center [633, 629] width 53 height 53
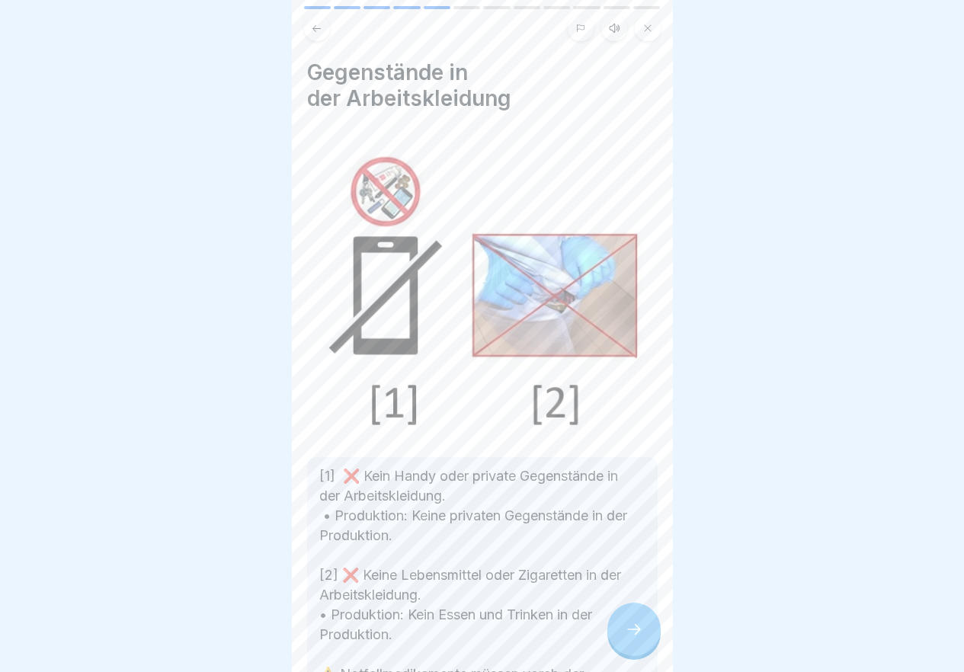
click at [635, 632] on div at bounding box center [633, 629] width 53 height 53
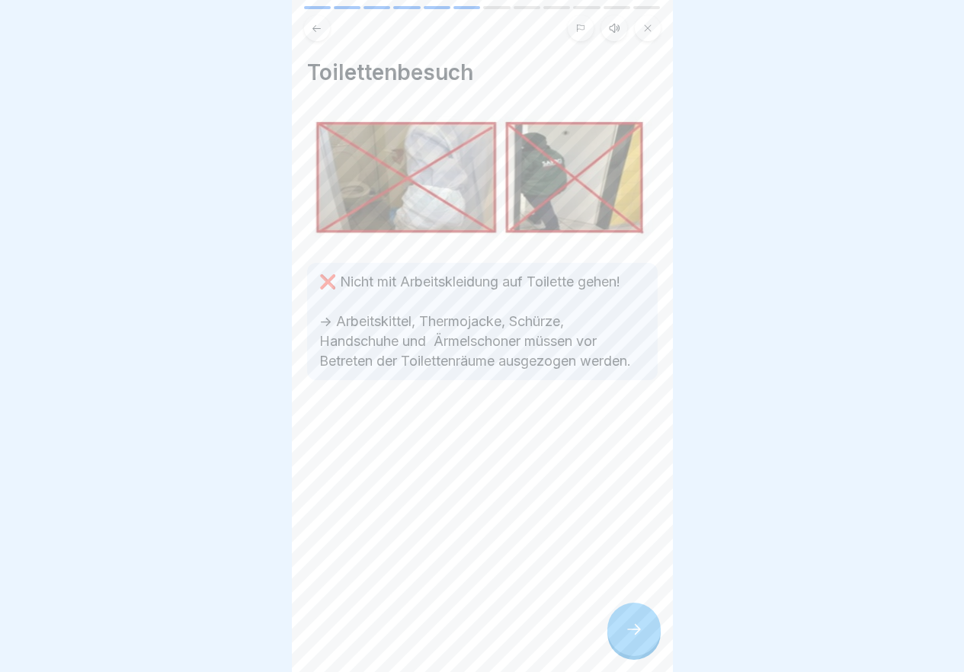
click at [635, 632] on div at bounding box center [633, 629] width 53 height 53
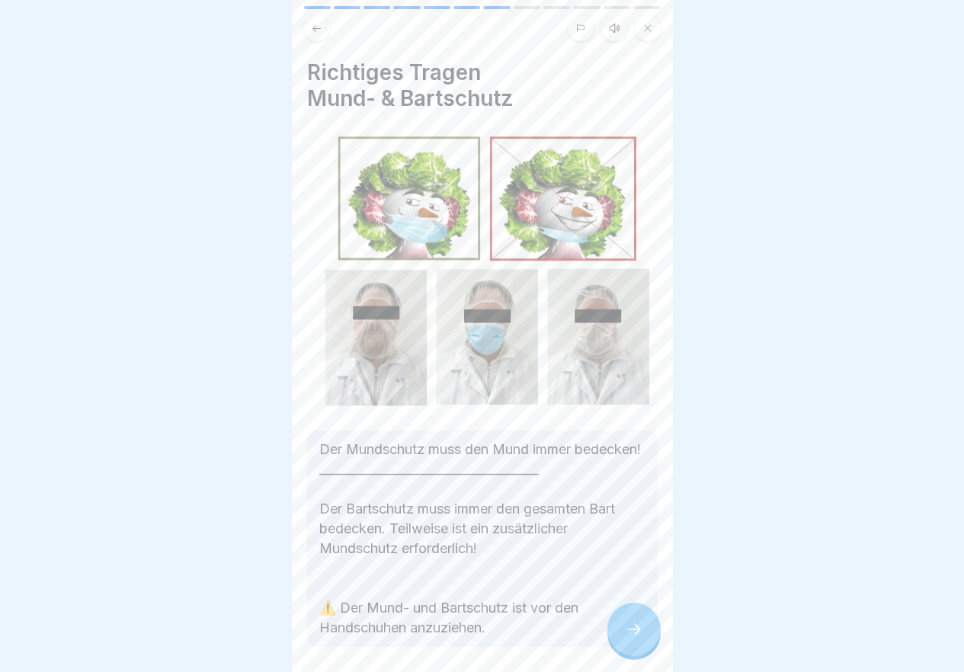
click at [635, 632] on div at bounding box center [633, 629] width 53 height 53
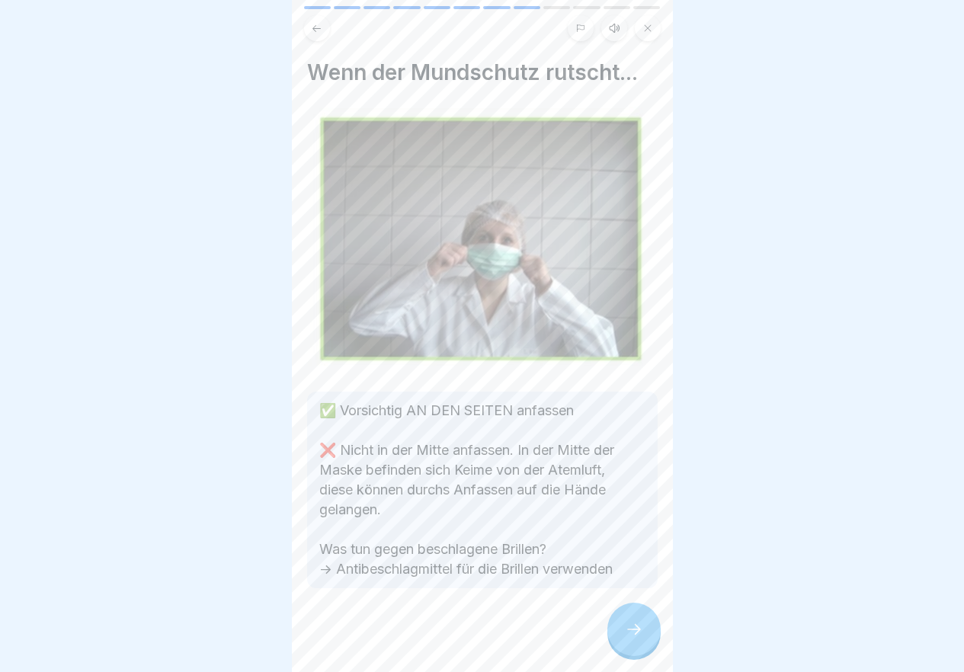
click at [635, 632] on div at bounding box center [633, 629] width 53 height 53
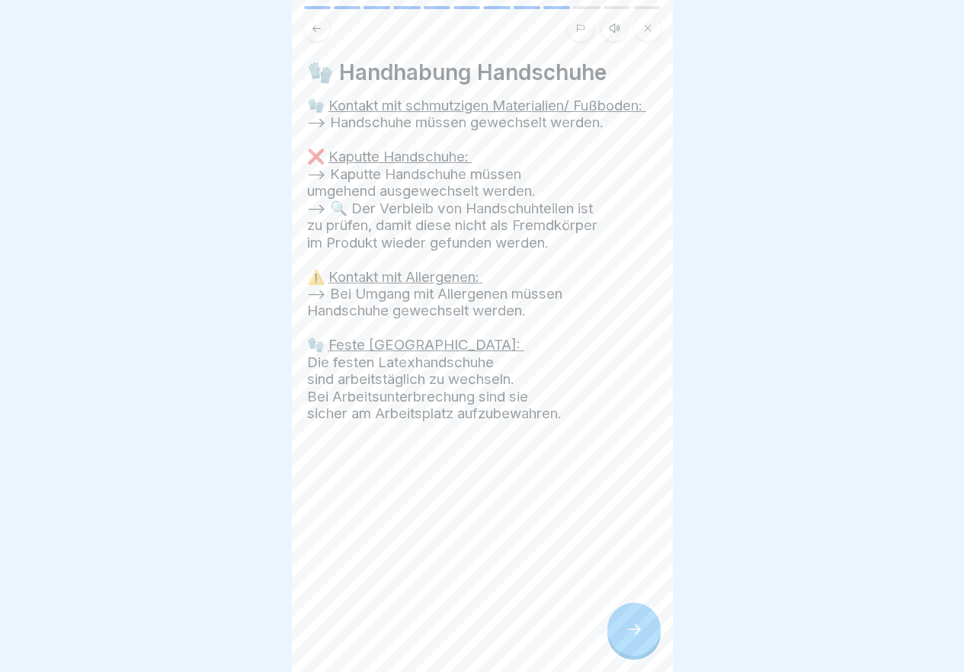
click at [635, 632] on div at bounding box center [633, 629] width 53 height 53
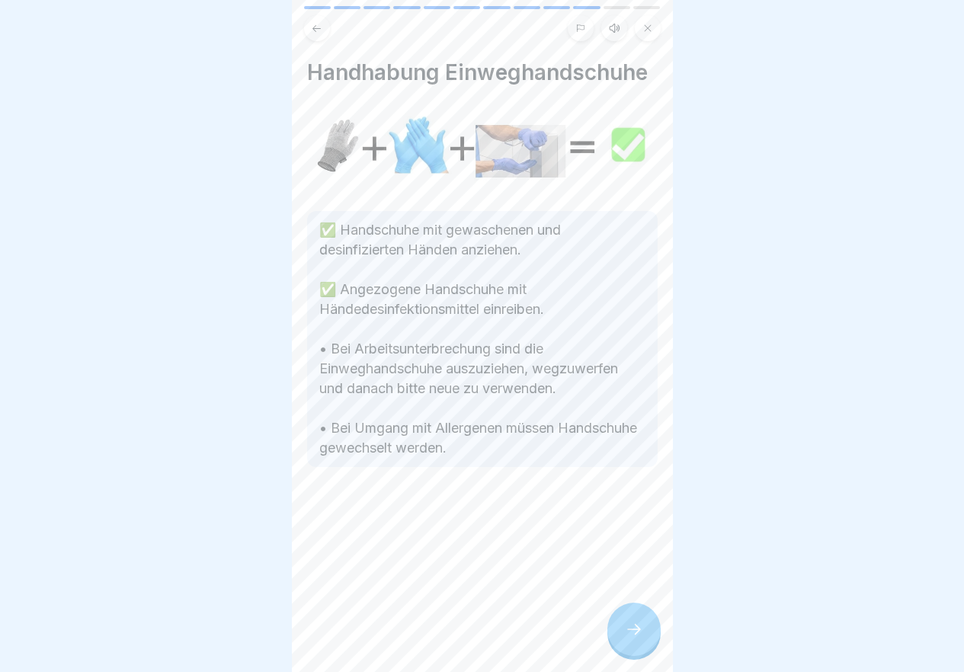
click at [635, 632] on div at bounding box center [633, 629] width 53 height 53
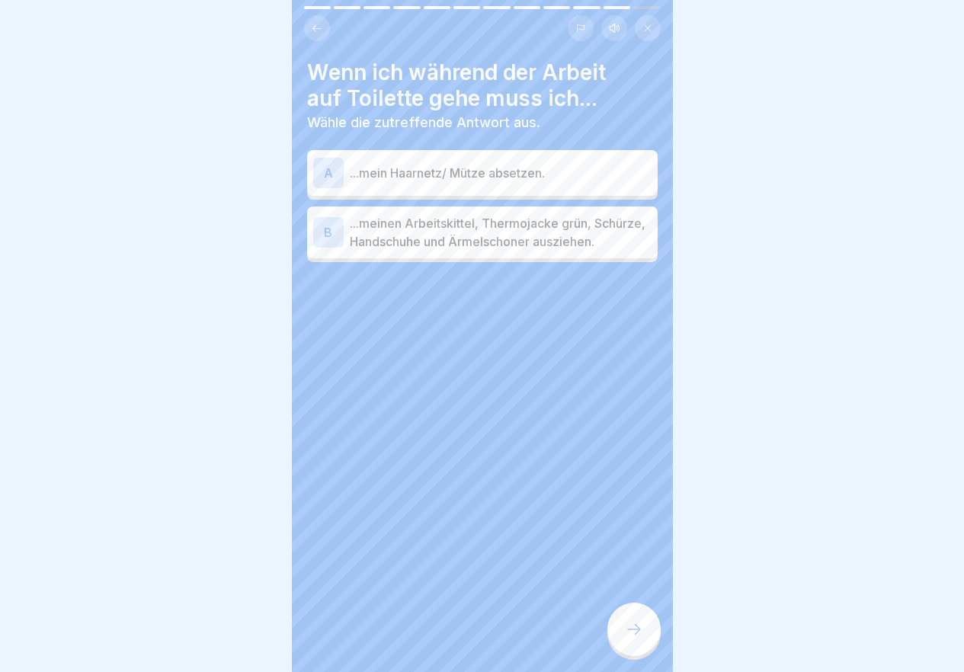
click at [546, 238] on p "...meinen Arbeitskittel, Thermojacke grün, Schürze, Handschuhe und Ärmelschoner…" at bounding box center [501, 232] width 302 height 37
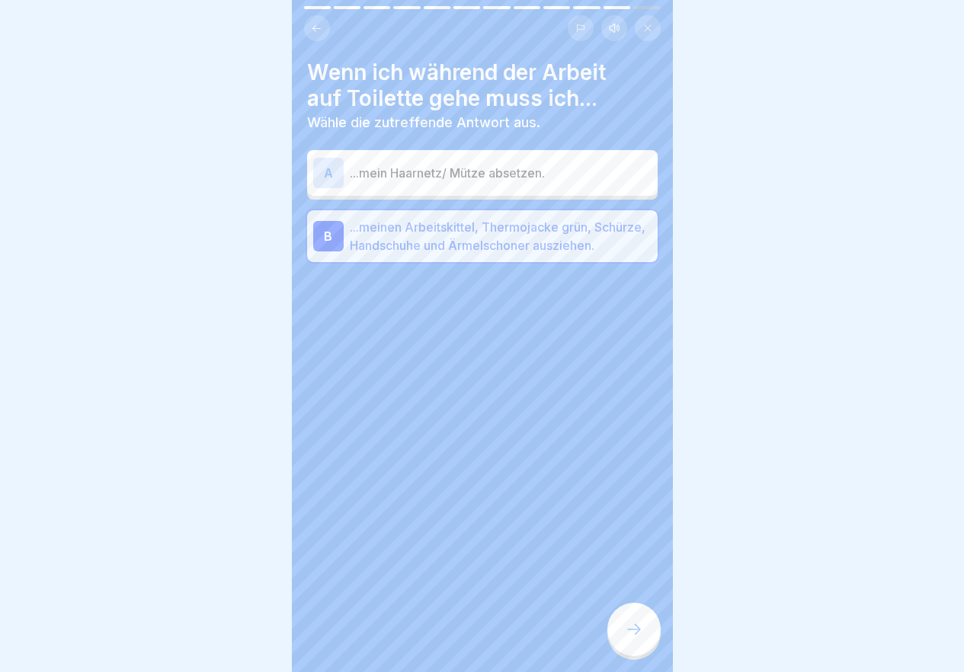
click at [645, 635] on div at bounding box center [633, 629] width 53 height 53
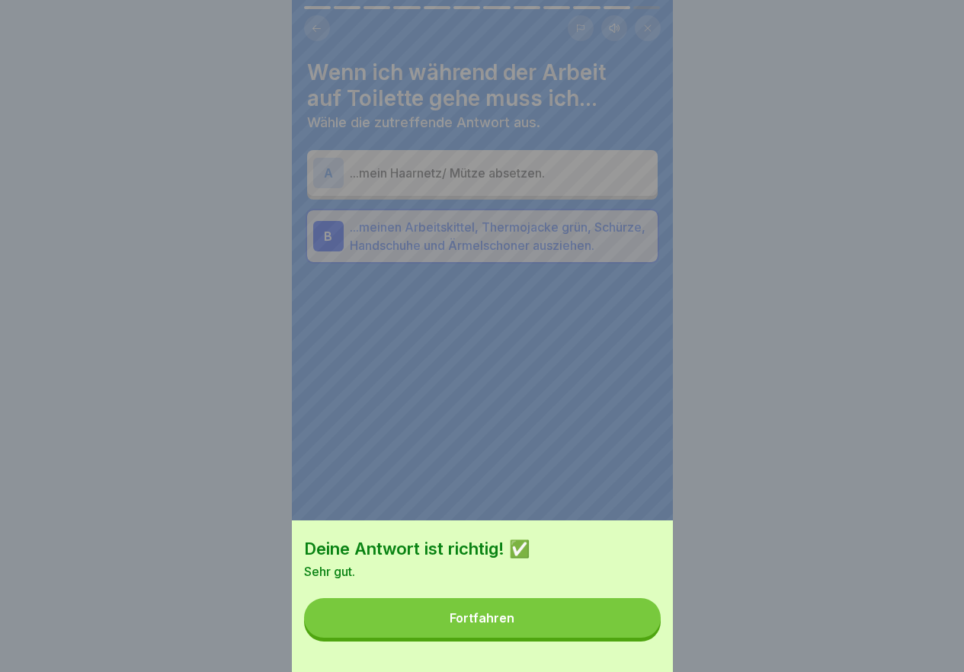
click at [574, 625] on button "Fortfahren" at bounding box center [482, 618] width 357 height 40
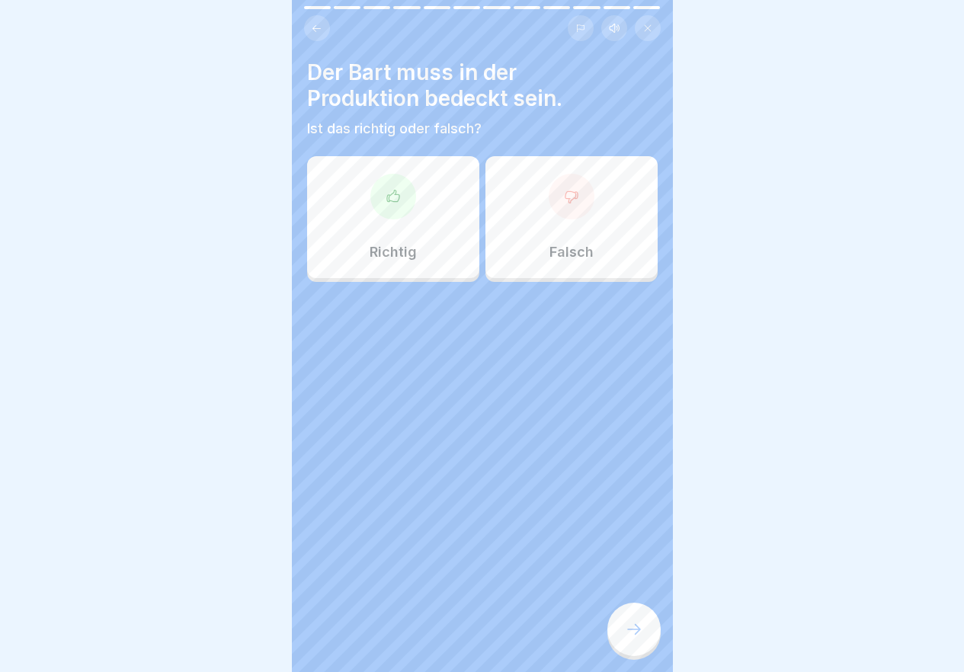
click at [386, 203] on icon at bounding box center [393, 196] width 15 height 15
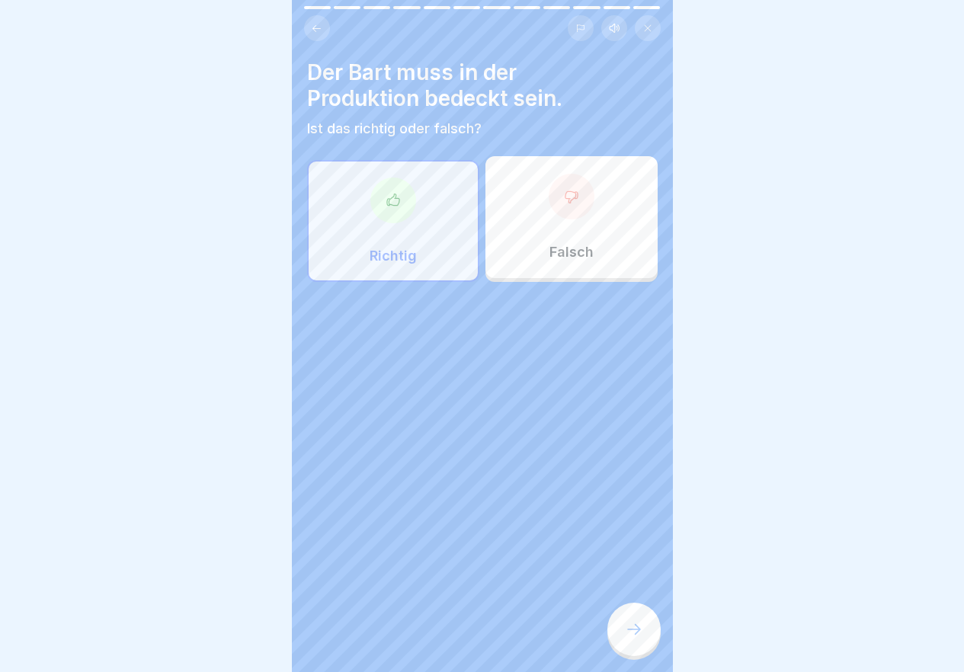
click at [639, 638] on icon at bounding box center [634, 629] width 18 height 18
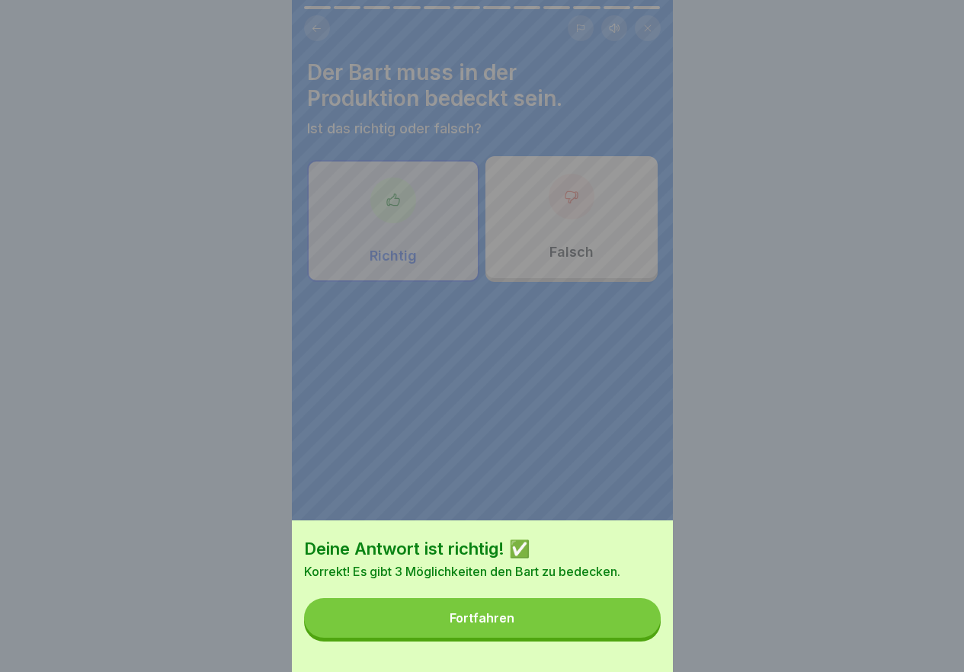
click at [587, 627] on button "Fortfahren" at bounding box center [482, 618] width 357 height 40
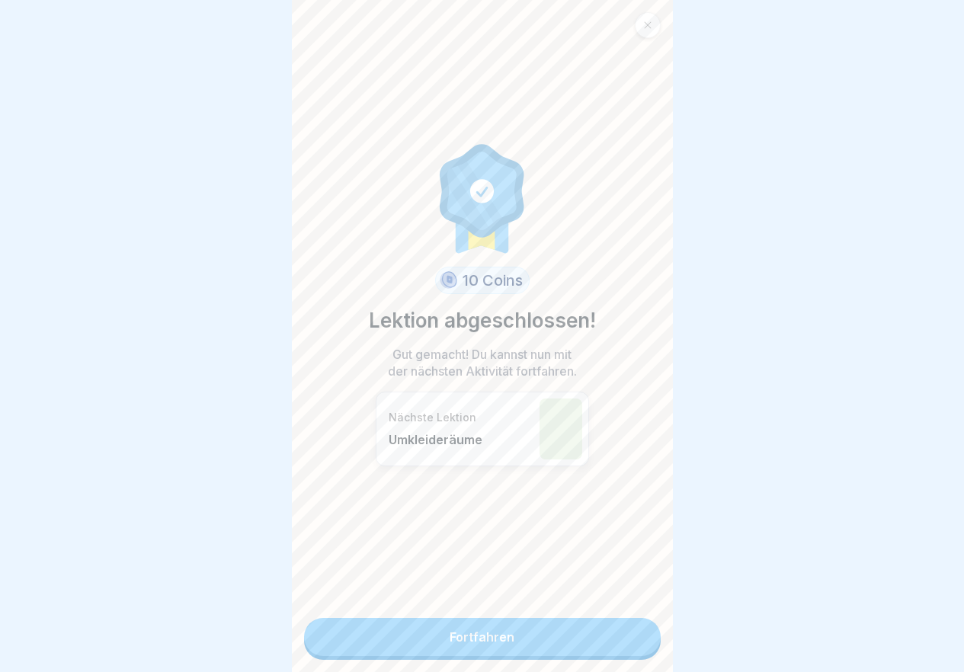
click at [551, 643] on link "Fortfahren" at bounding box center [482, 637] width 357 height 38
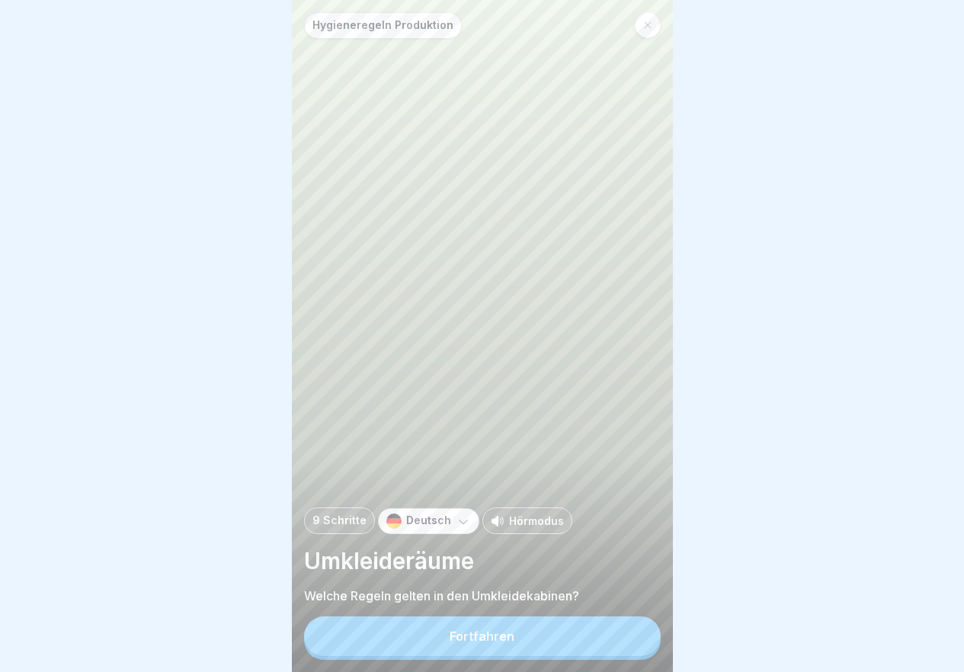
click at [525, 650] on button "Fortfahren" at bounding box center [482, 636] width 357 height 40
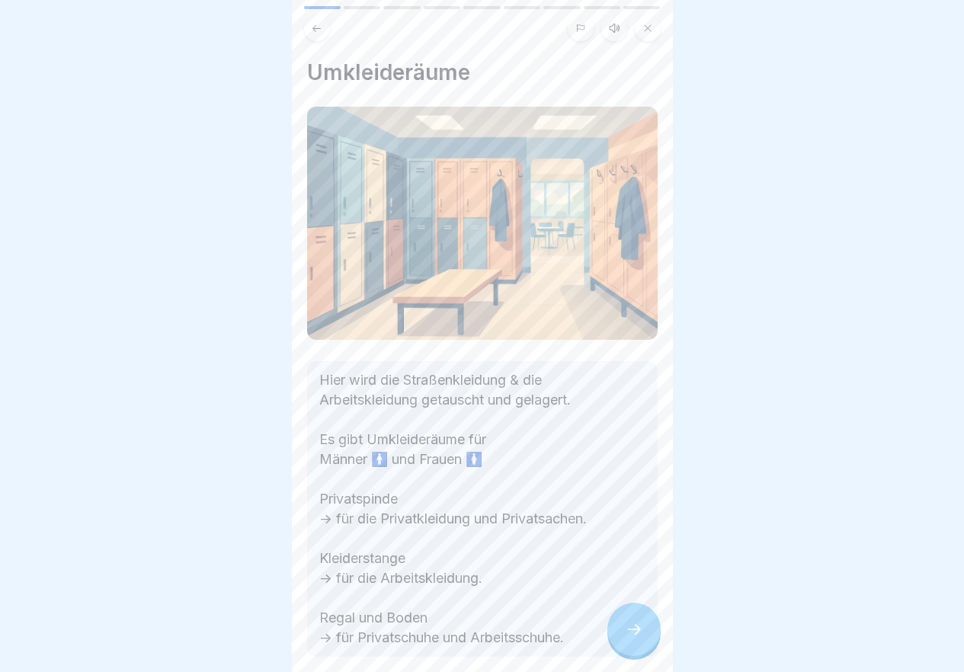
click at [636, 651] on div at bounding box center [633, 629] width 53 height 53
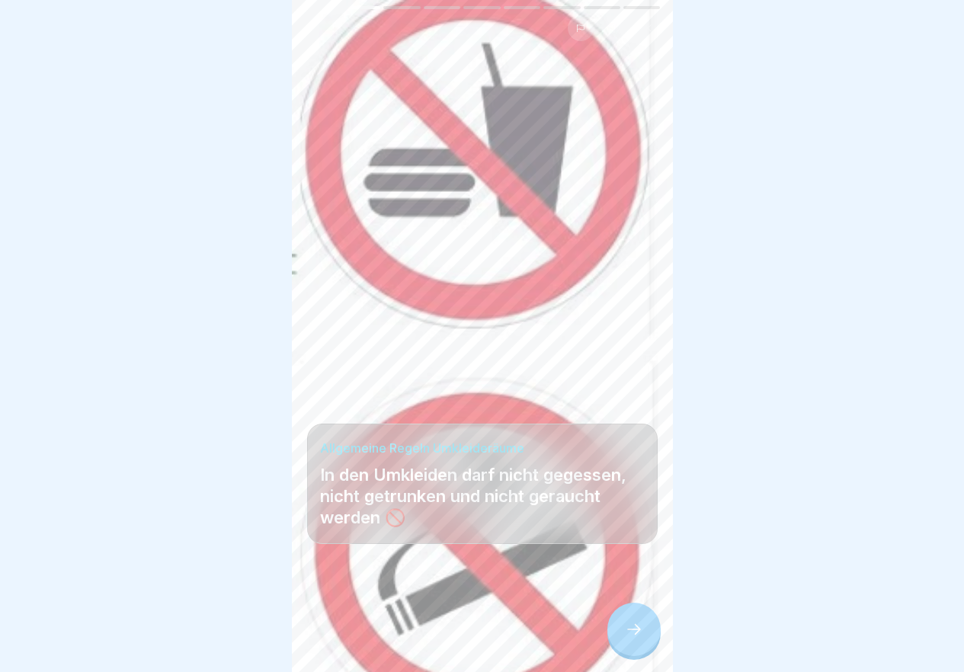
click at [635, 650] on div at bounding box center [633, 629] width 53 height 53
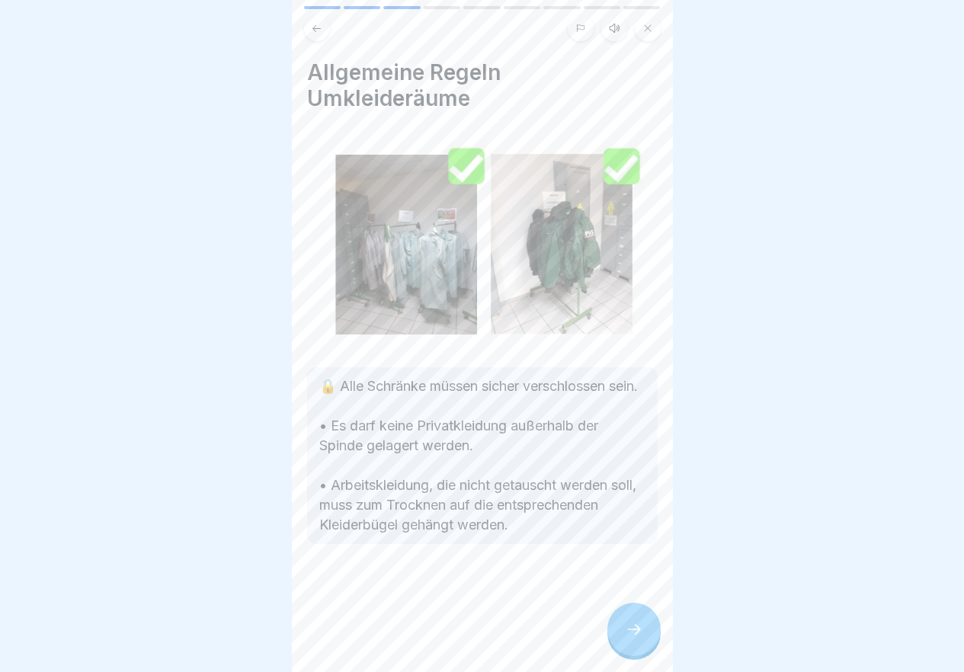
click at [635, 650] on div at bounding box center [633, 629] width 53 height 53
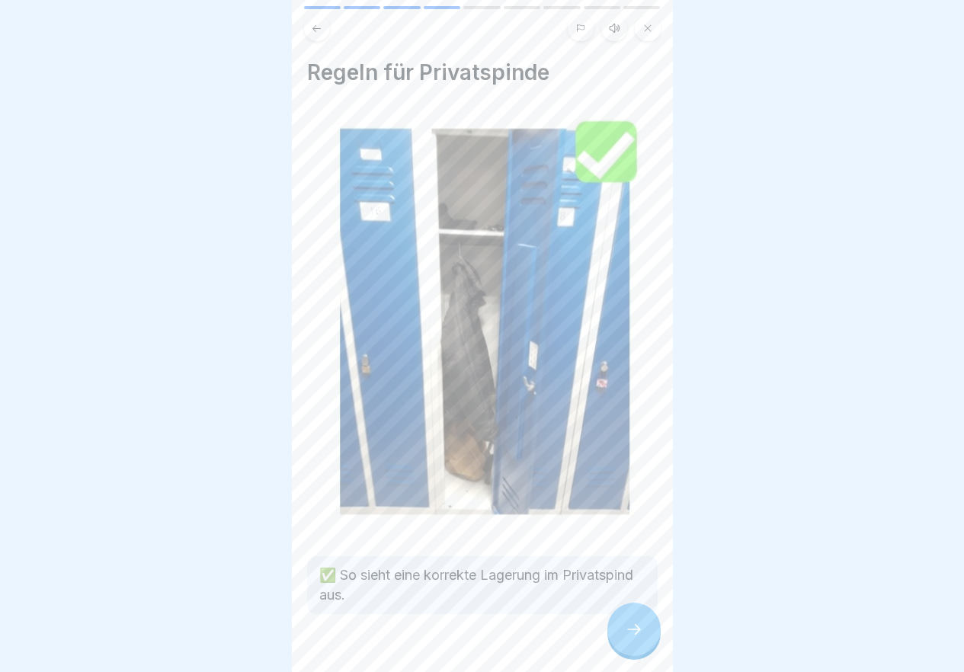
click at [630, 638] on icon at bounding box center [634, 629] width 18 height 18
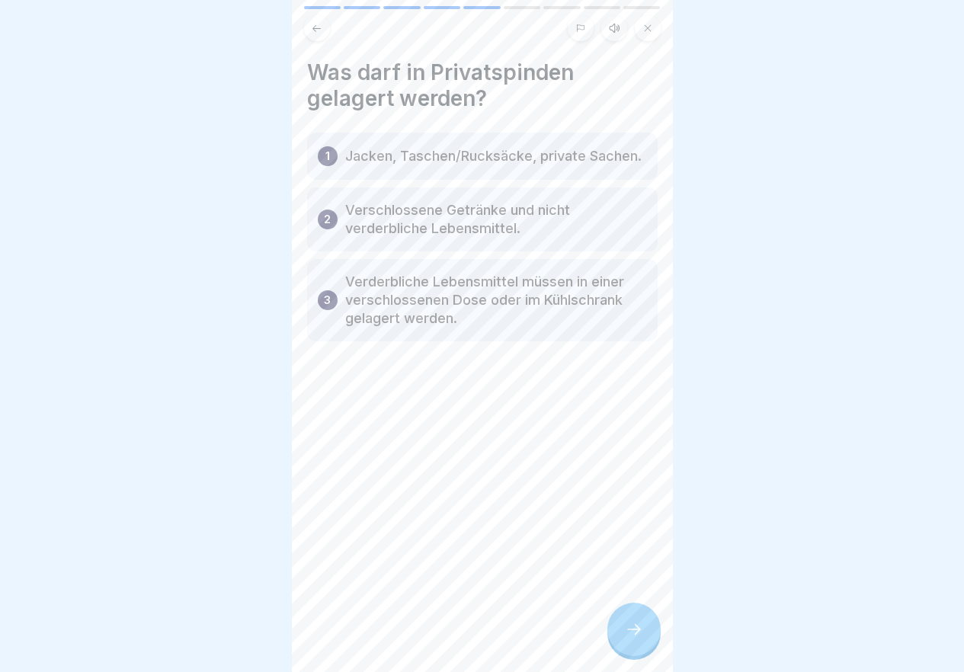
click at [630, 638] on icon at bounding box center [634, 629] width 18 height 18
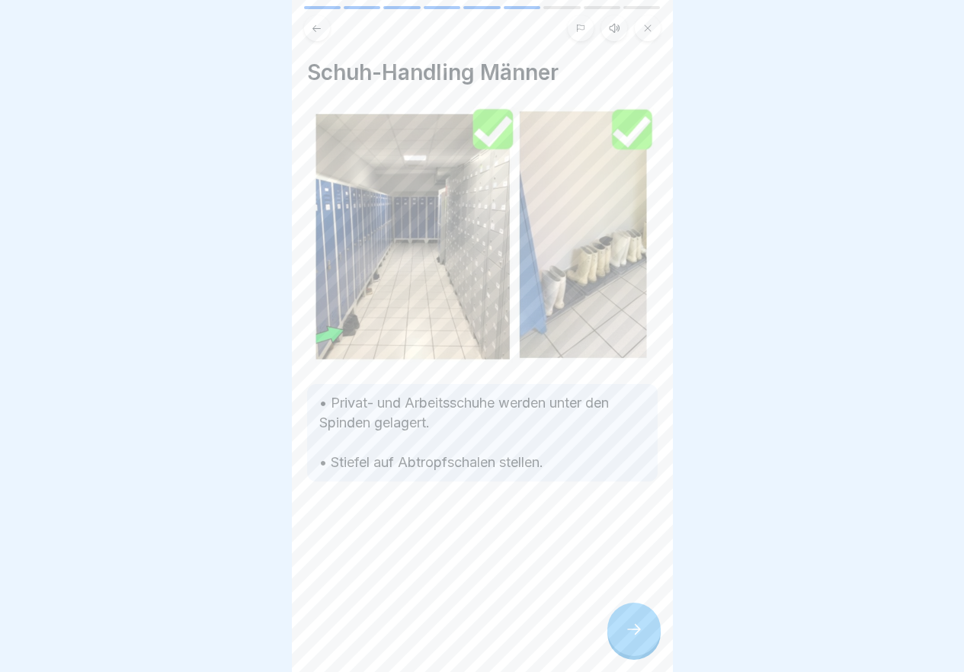
click at [653, 636] on div at bounding box center [633, 629] width 53 height 53
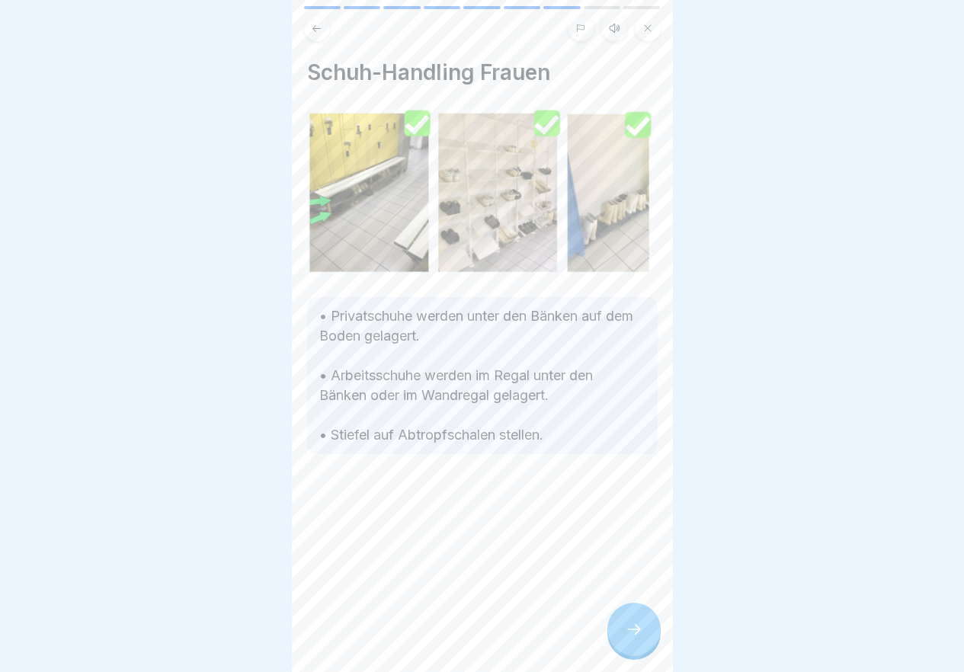
click at [651, 642] on div at bounding box center [633, 629] width 53 height 53
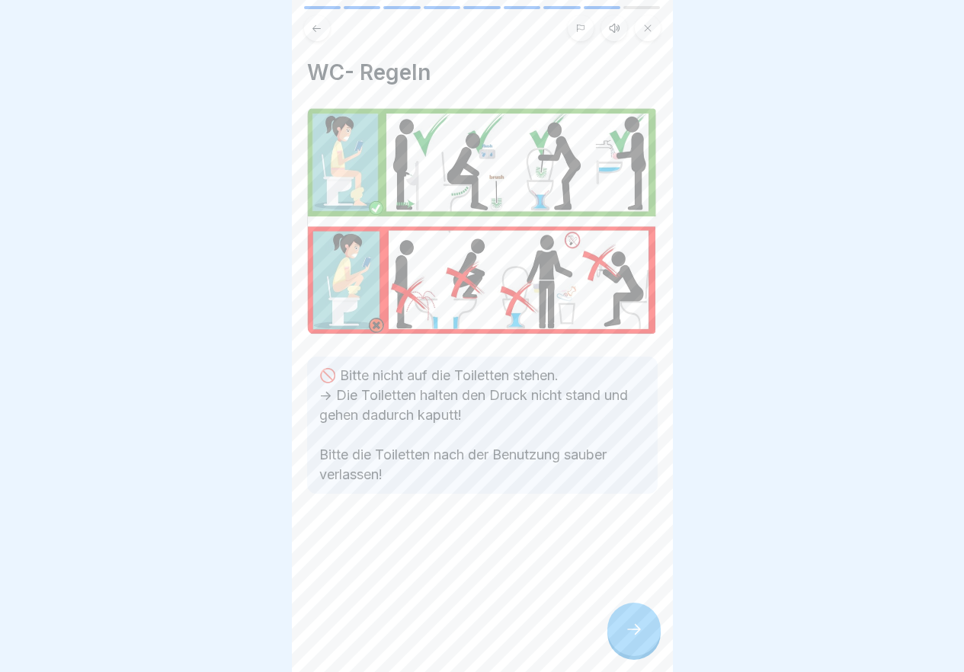
click at [650, 642] on div at bounding box center [633, 629] width 53 height 53
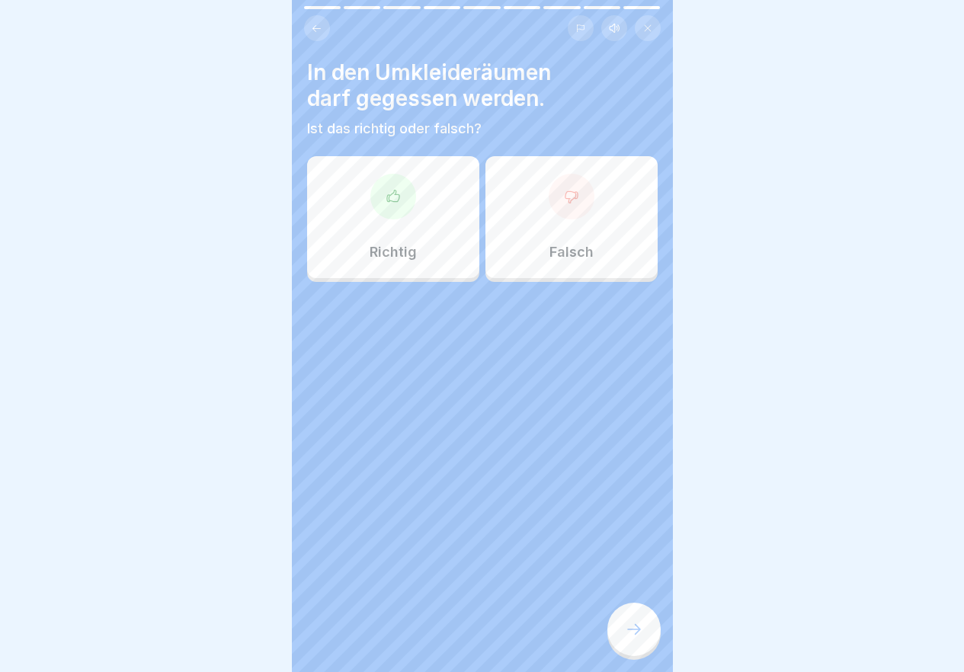
click at [549, 247] on p "Falsch" at bounding box center [571, 252] width 44 height 17
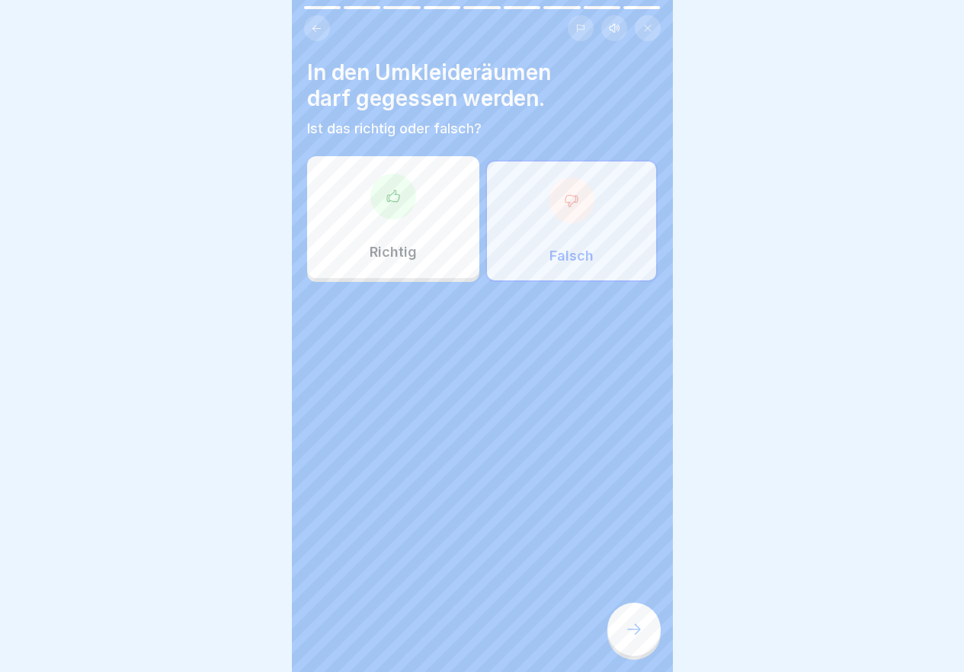
click at [637, 638] on icon at bounding box center [634, 629] width 18 height 18
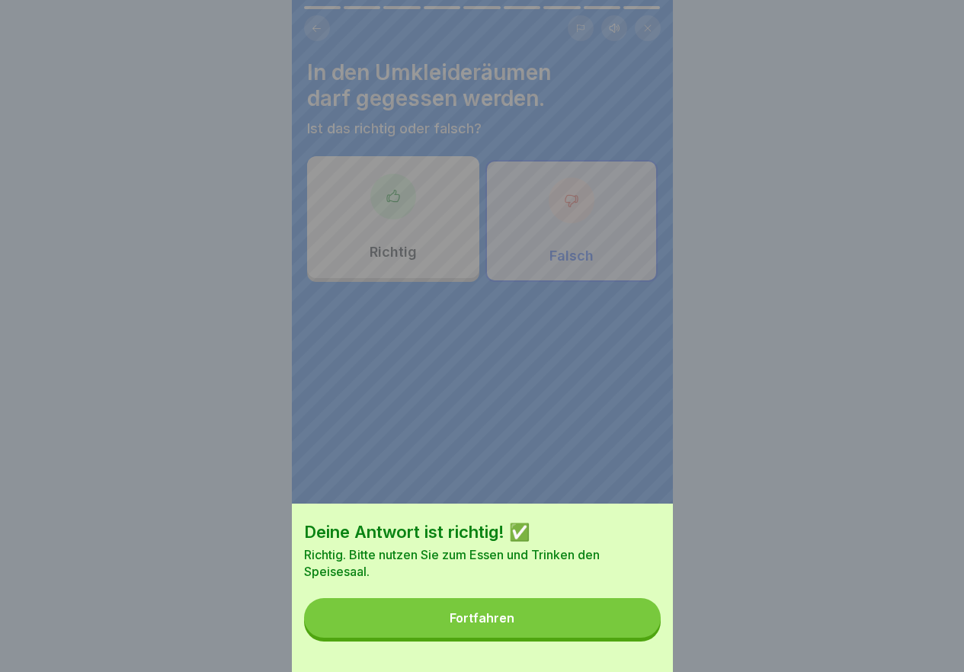
click at [553, 626] on button "Fortfahren" at bounding box center [482, 618] width 357 height 40
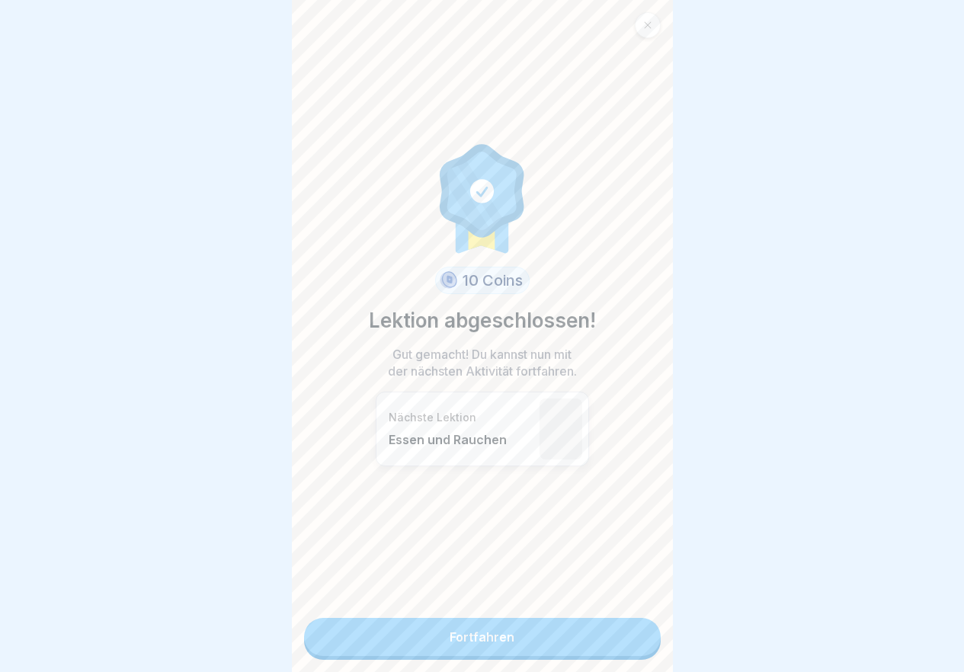
click at [552, 640] on link "Fortfahren" at bounding box center [482, 637] width 357 height 38
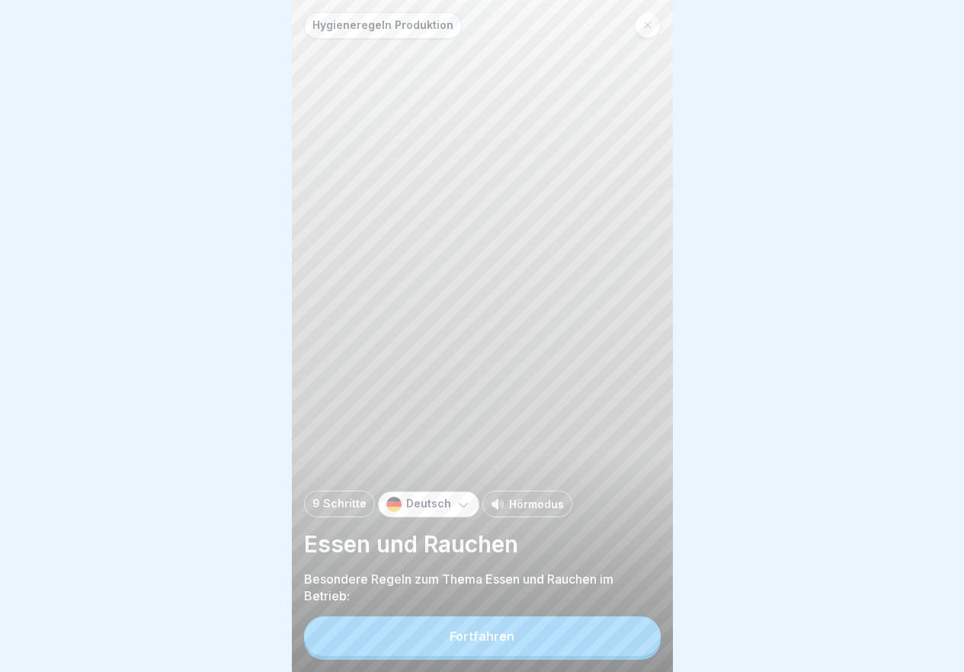
click at [473, 643] on div "Fortfahren" at bounding box center [482, 636] width 65 height 14
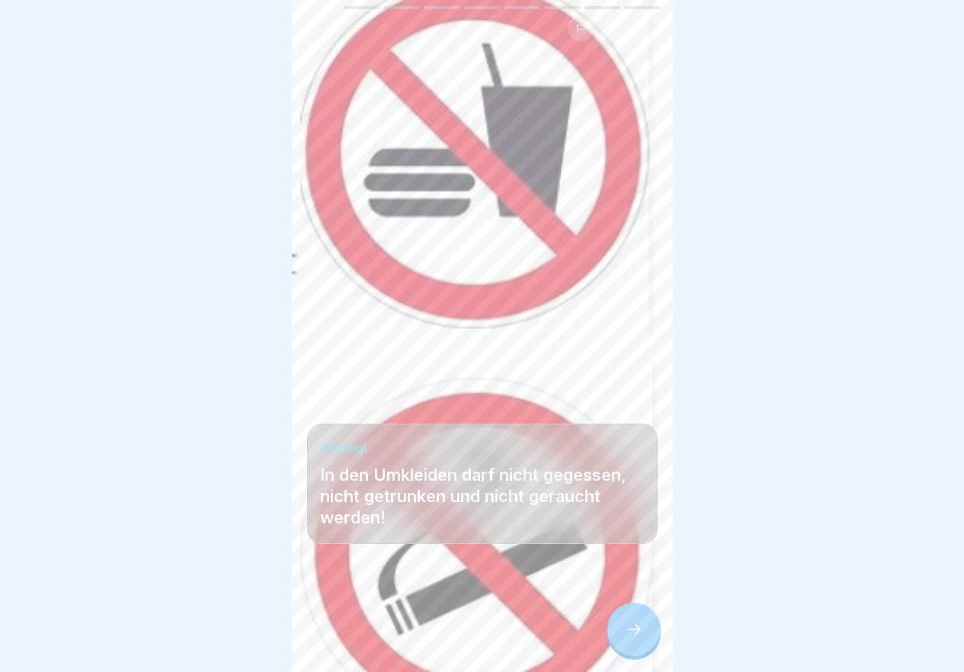
click at [658, 647] on div at bounding box center [633, 629] width 53 height 53
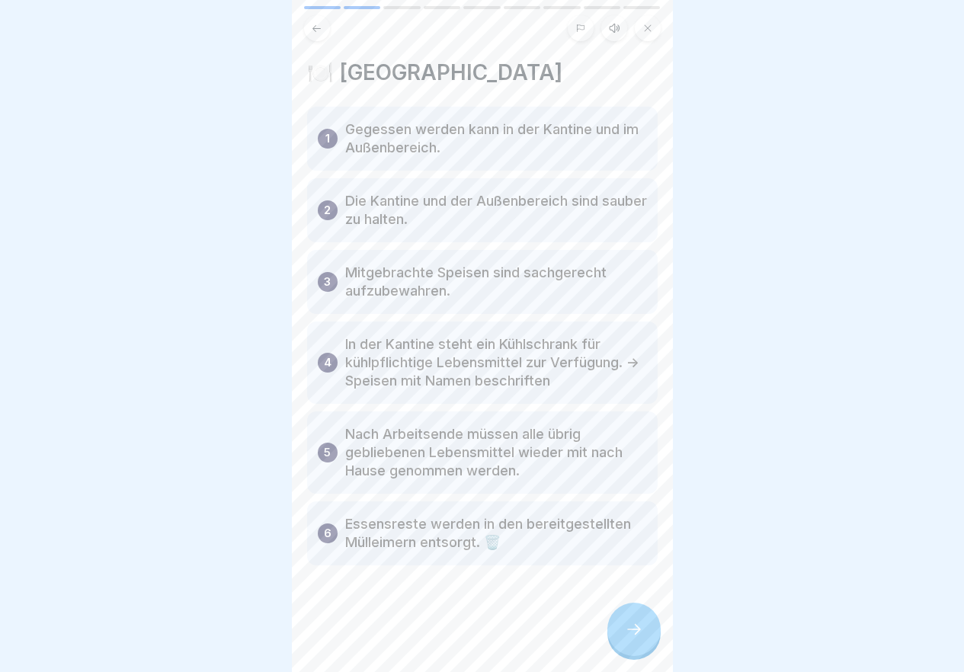
click at [621, 629] on div at bounding box center [633, 629] width 53 height 53
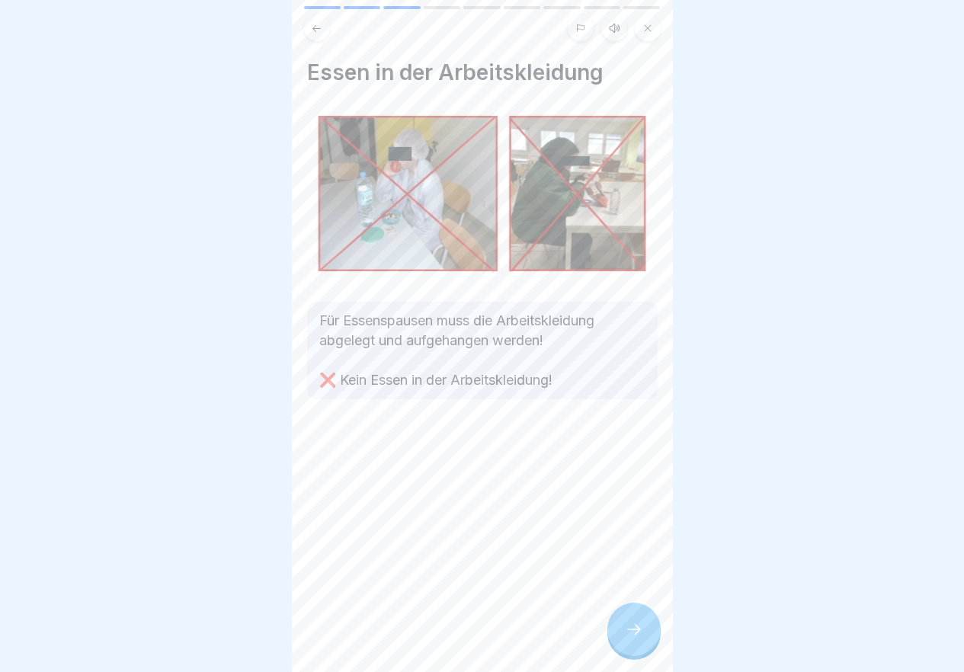
click at [629, 638] on icon at bounding box center [634, 629] width 18 height 18
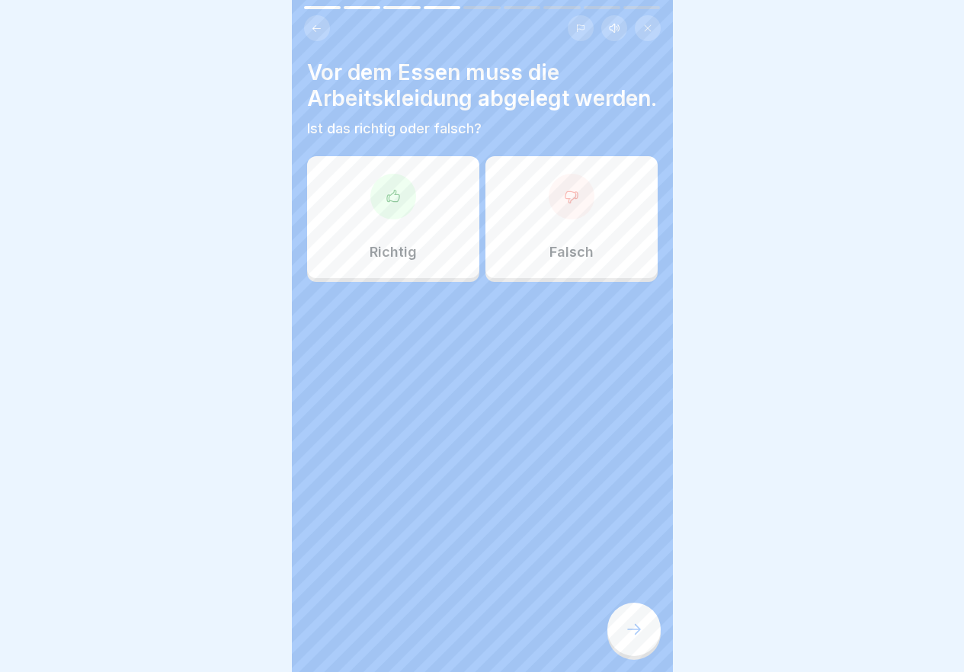
click at [421, 249] on div "Richtig" at bounding box center [393, 217] width 172 height 122
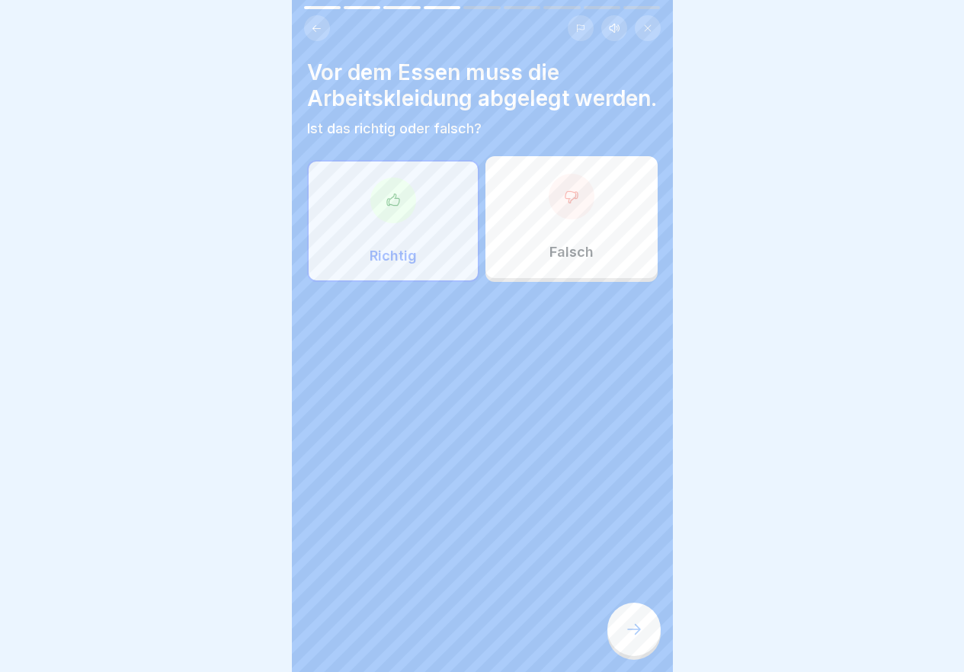
click at [634, 638] on icon at bounding box center [634, 629] width 18 height 18
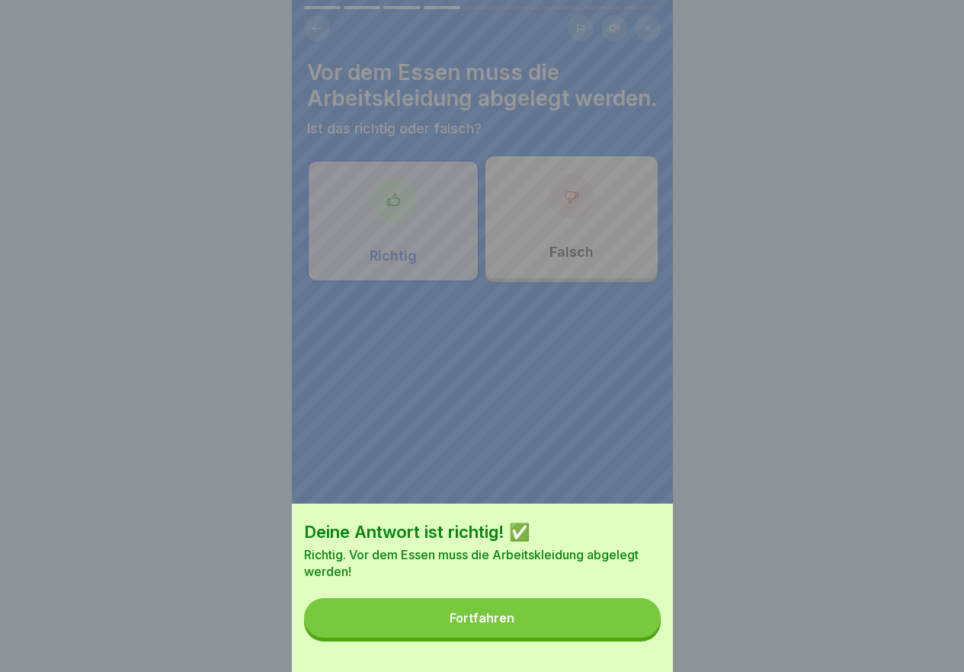
click at [638, 634] on button "Fortfahren" at bounding box center [482, 618] width 357 height 40
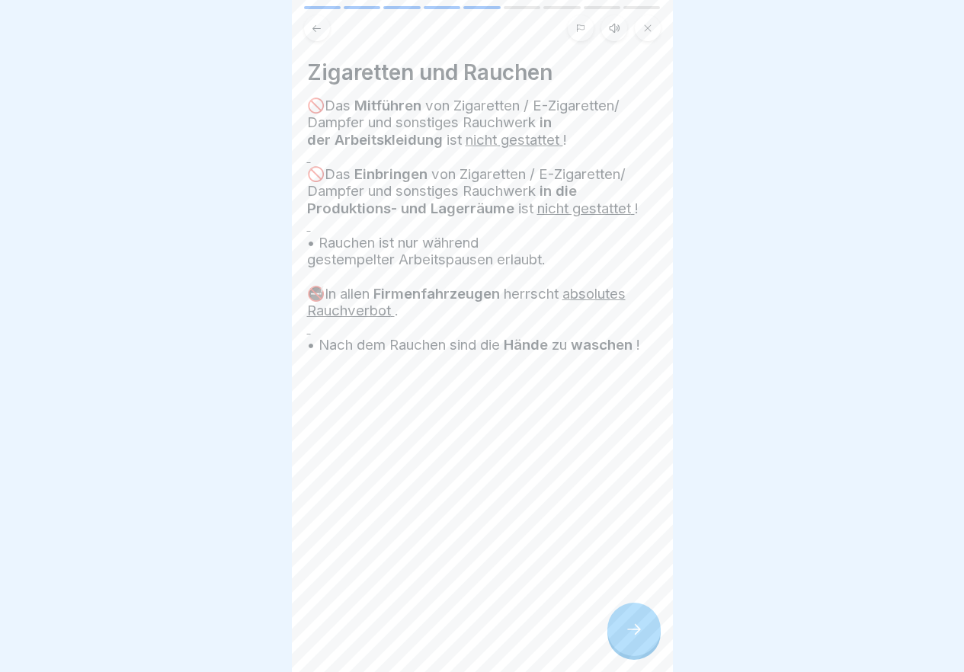
click at [638, 632] on div at bounding box center [633, 629] width 53 height 53
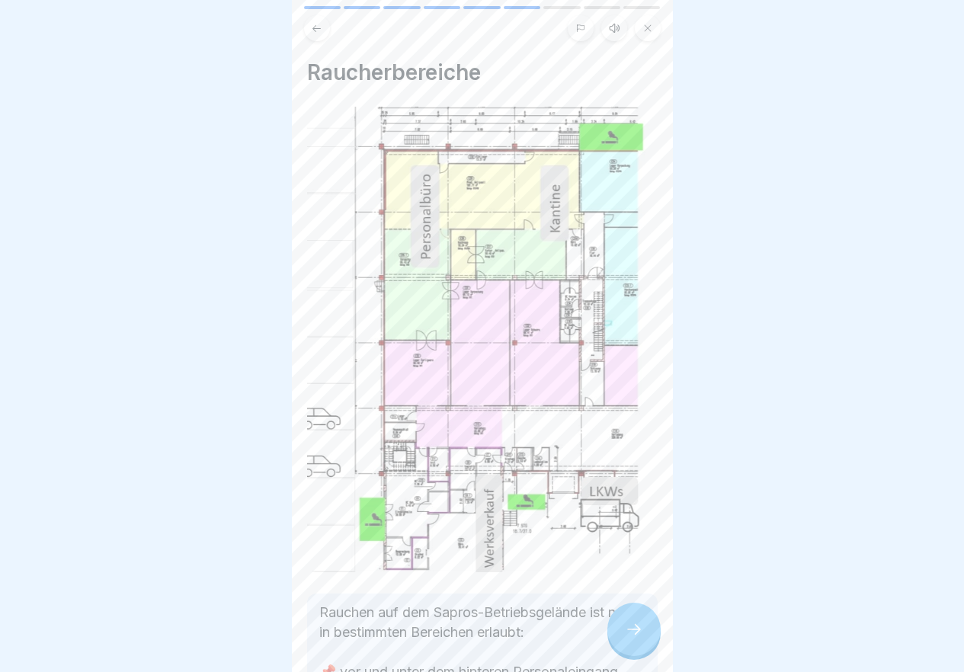
click at [638, 632] on div at bounding box center [633, 629] width 53 height 53
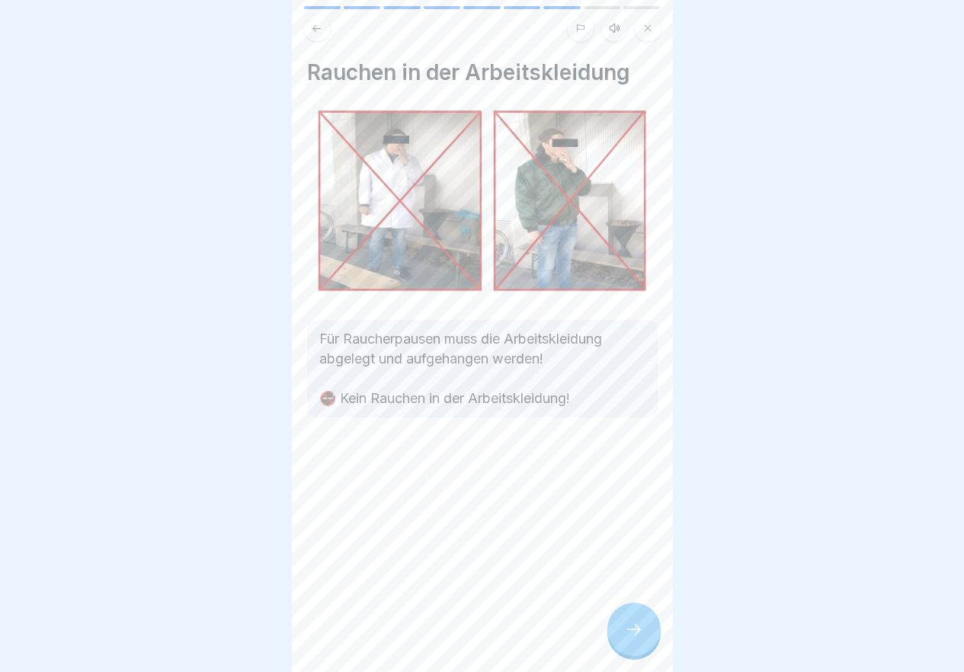
click at [638, 632] on div at bounding box center [633, 629] width 53 height 53
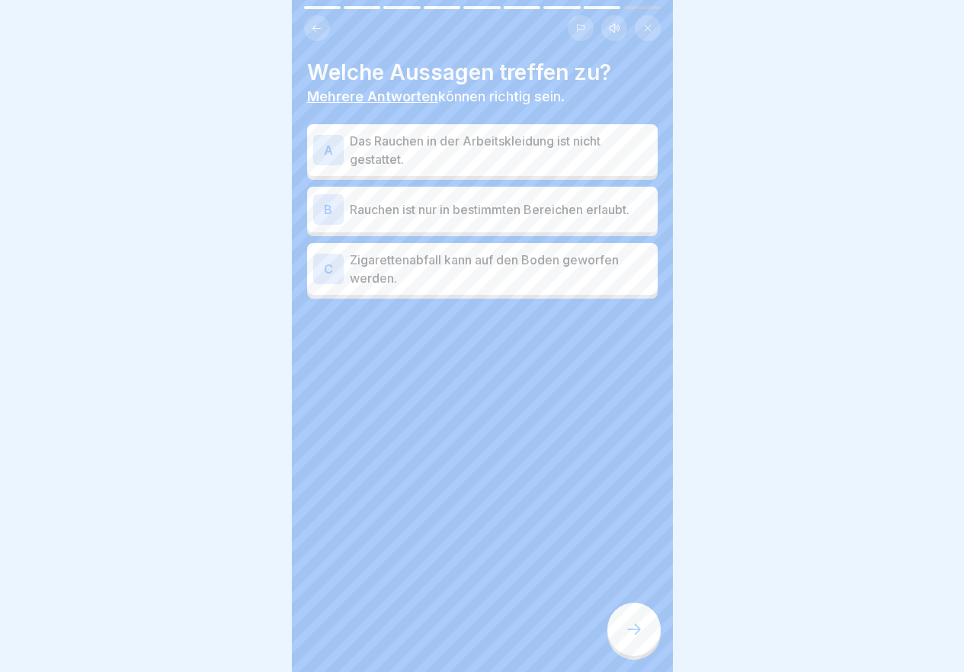
click at [575, 210] on p "Rauchen ist nur in bestimmten Bereichen erlaubt." at bounding box center [501, 209] width 302 height 18
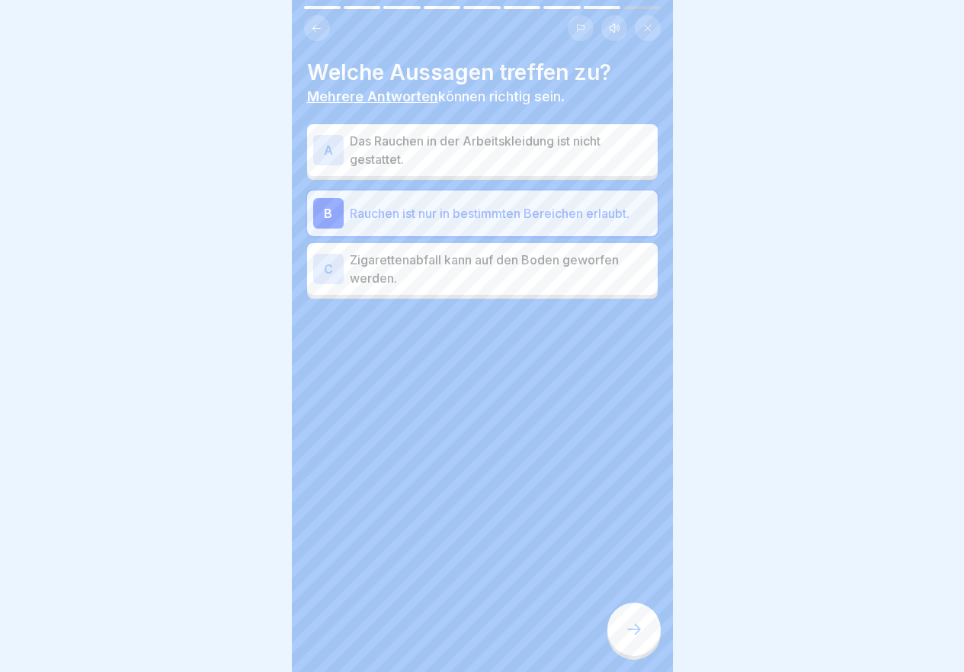
click at [451, 139] on p "Das Rauchen in der Arbeitskleidung ist nicht gestattet." at bounding box center [501, 150] width 302 height 37
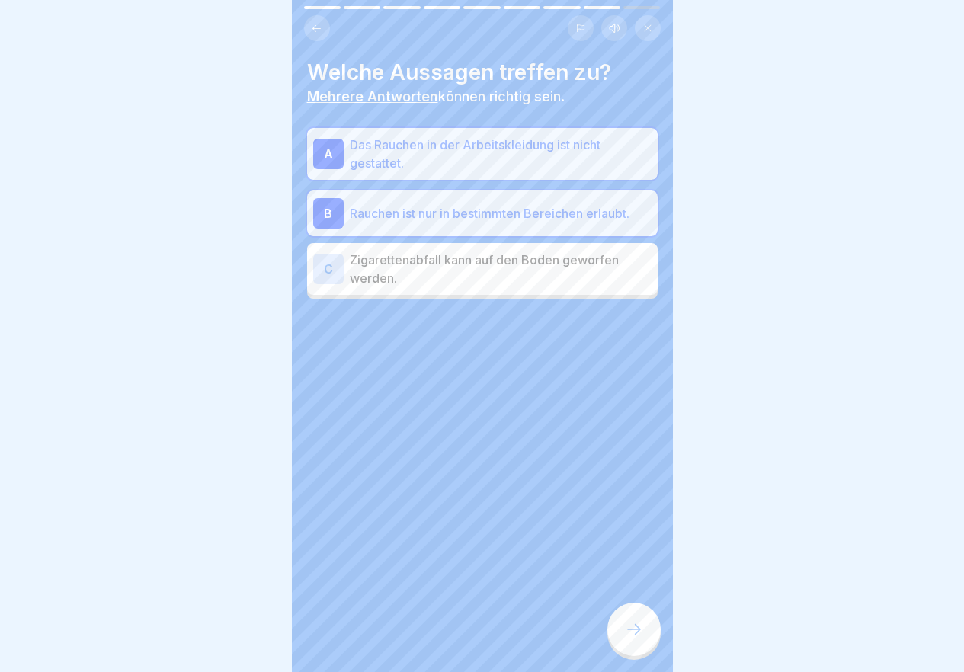
click at [645, 639] on div at bounding box center [633, 629] width 53 height 53
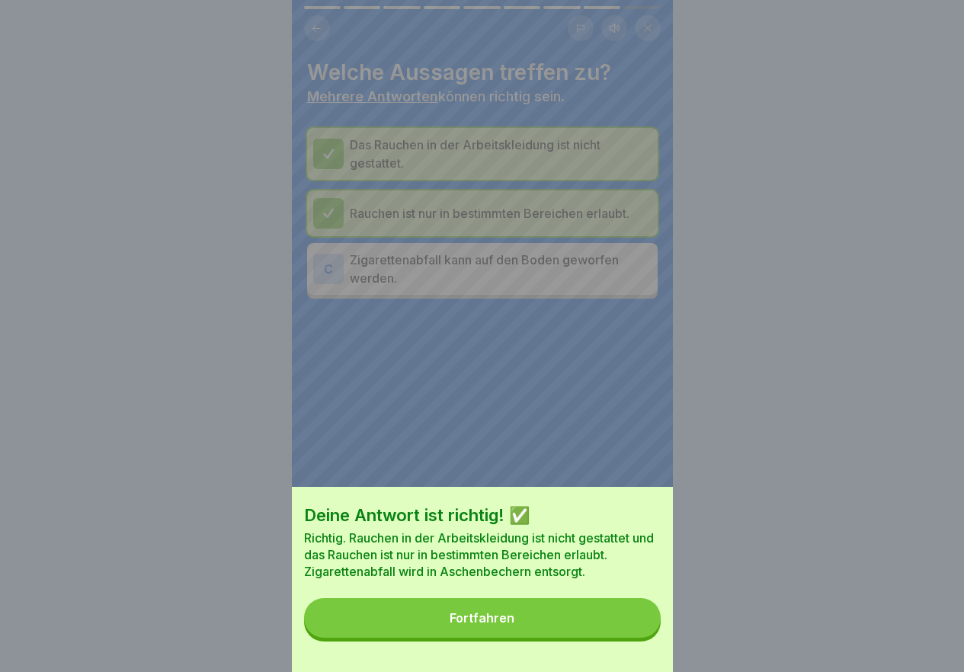
click at [621, 638] on button "Fortfahren" at bounding box center [482, 618] width 357 height 40
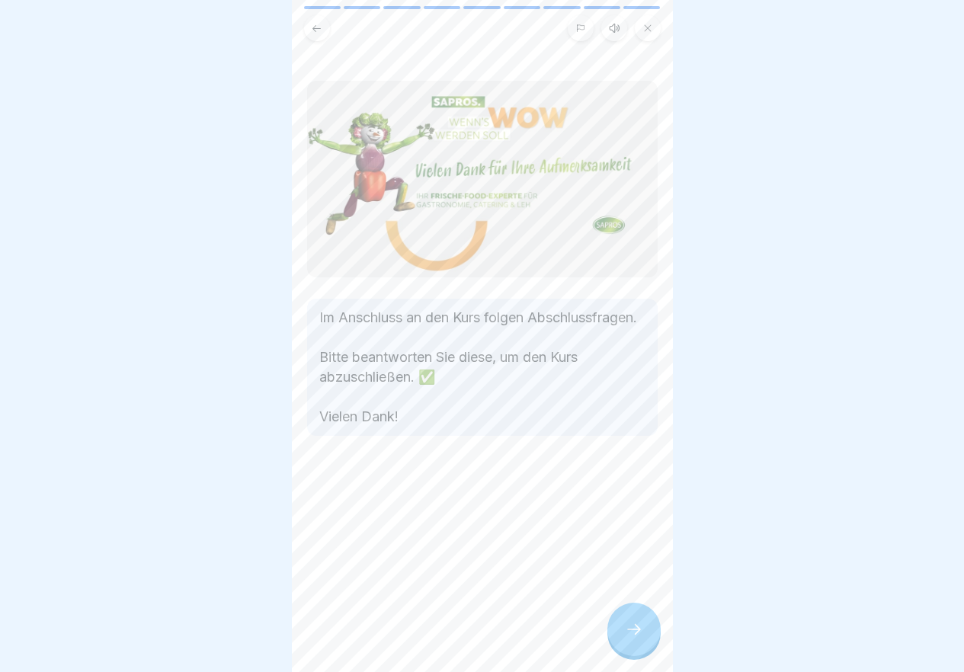
click at [638, 638] on icon at bounding box center [634, 629] width 18 height 18
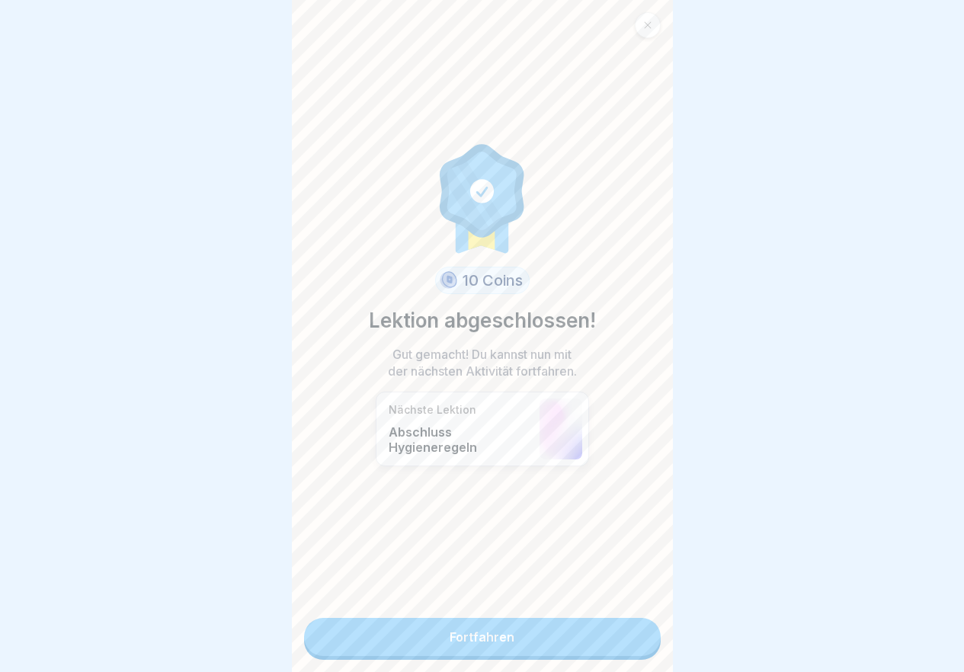
click at [635, 640] on link "Fortfahren" at bounding box center [482, 637] width 357 height 38
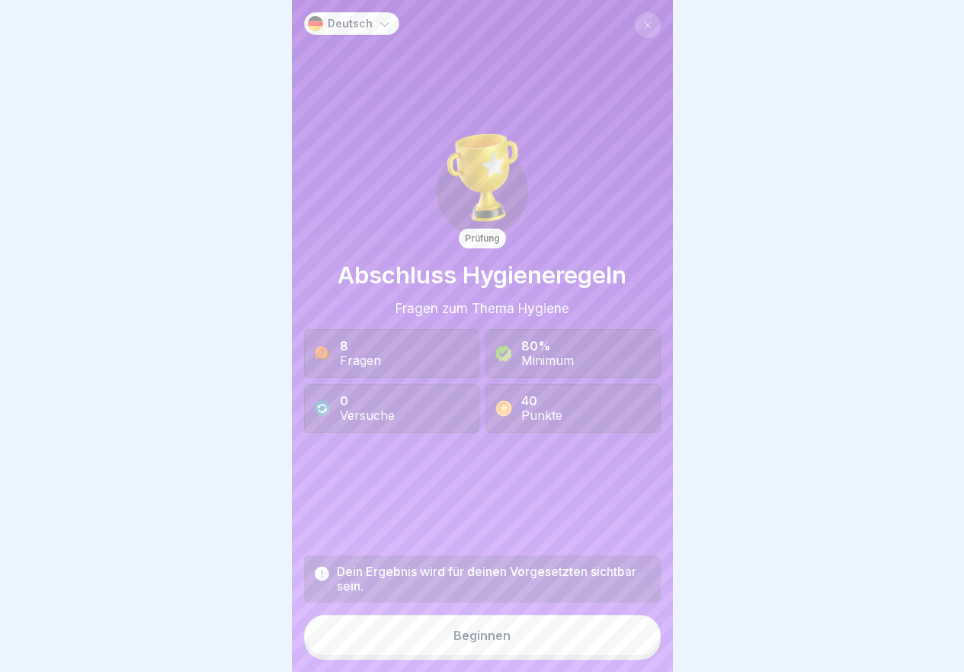
click at [632, 645] on button "Beginnen" at bounding box center [482, 635] width 357 height 41
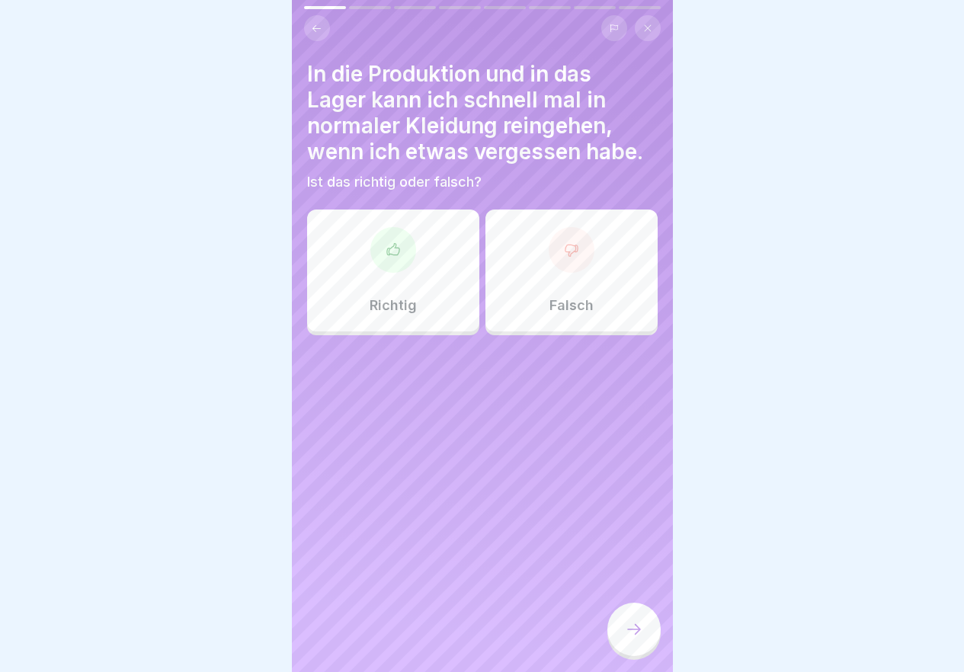
click at [580, 258] on div at bounding box center [572, 250] width 46 height 46
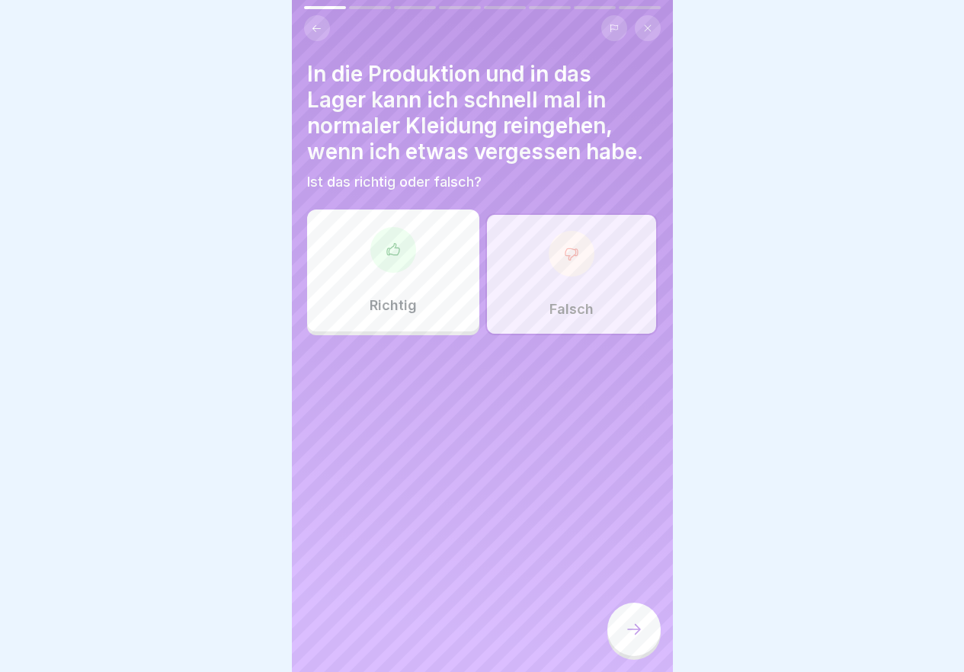
click at [620, 642] on div at bounding box center [633, 629] width 53 height 53
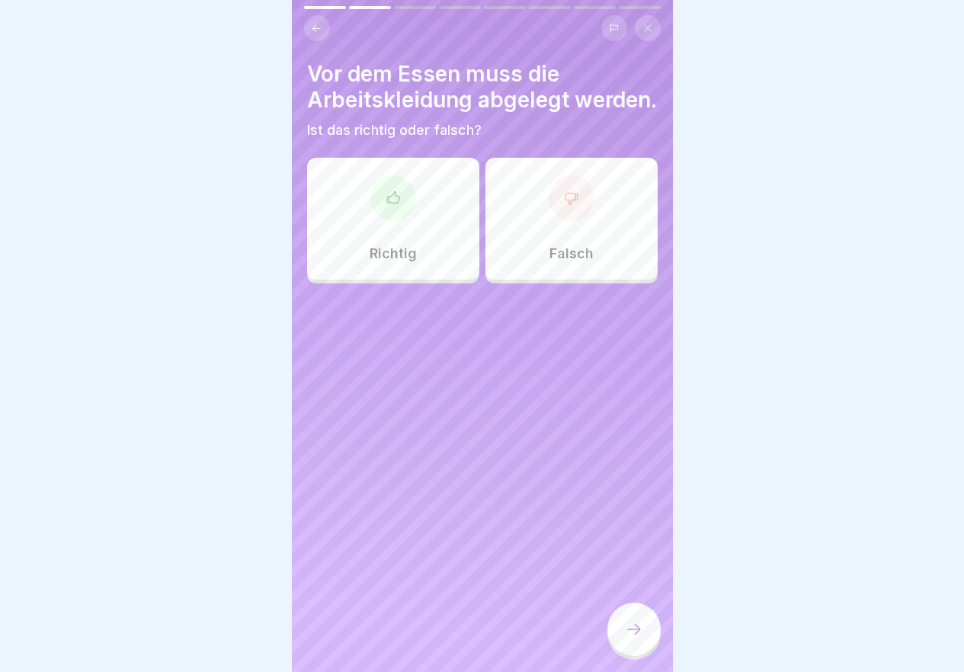
click at [430, 267] on div "Richtig" at bounding box center [393, 219] width 172 height 122
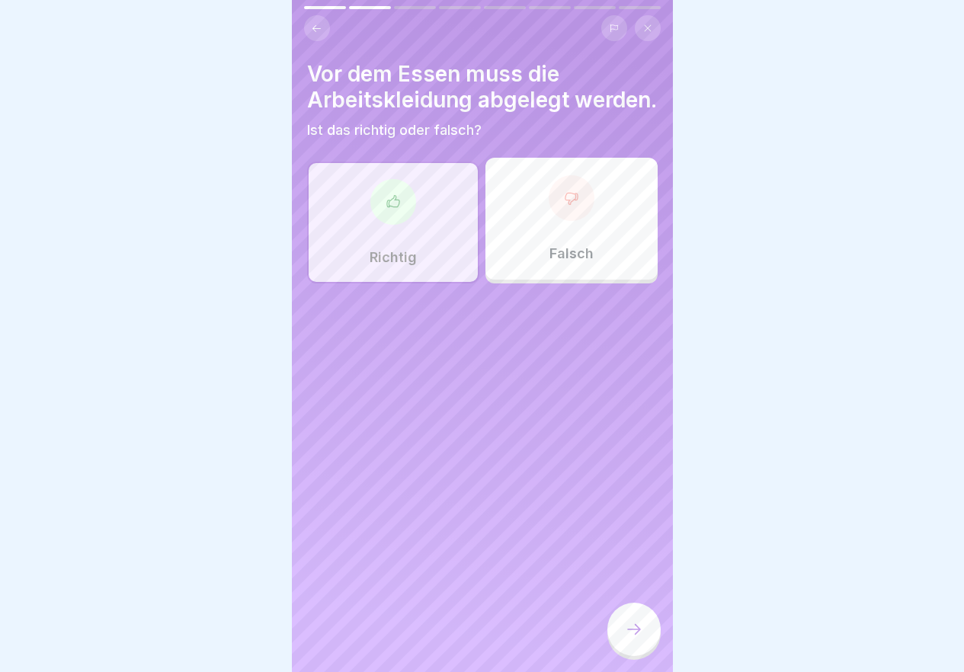
click at [638, 638] on icon at bounding box center [634, 629] width 18 height 18
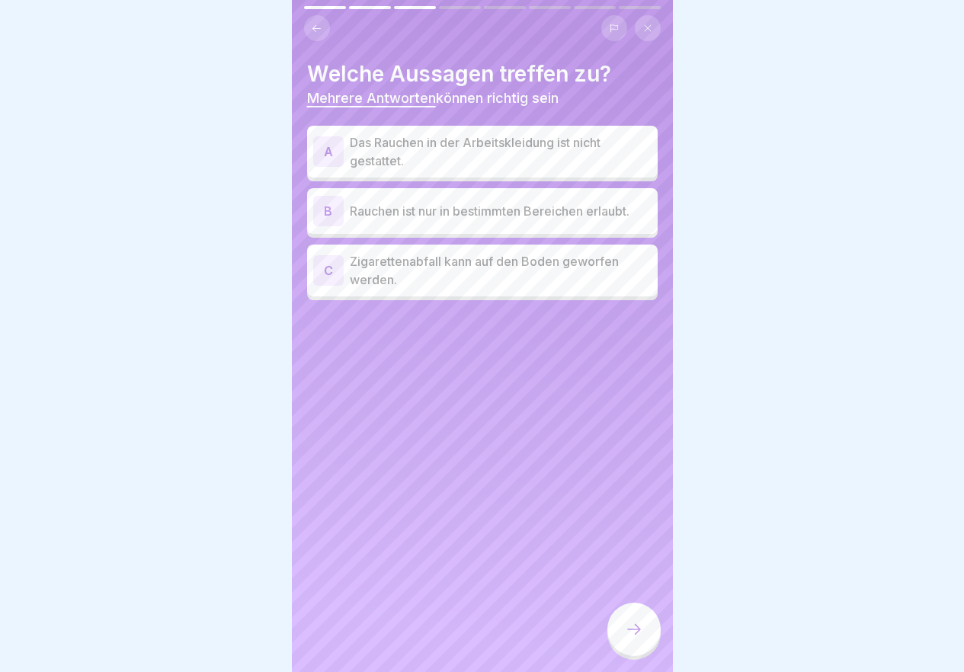
click at [531, 215] on p "Rauchen ist nur in bestimmten Bereichen erlaubt." at bounding box center [501, 211] width 302 height 18
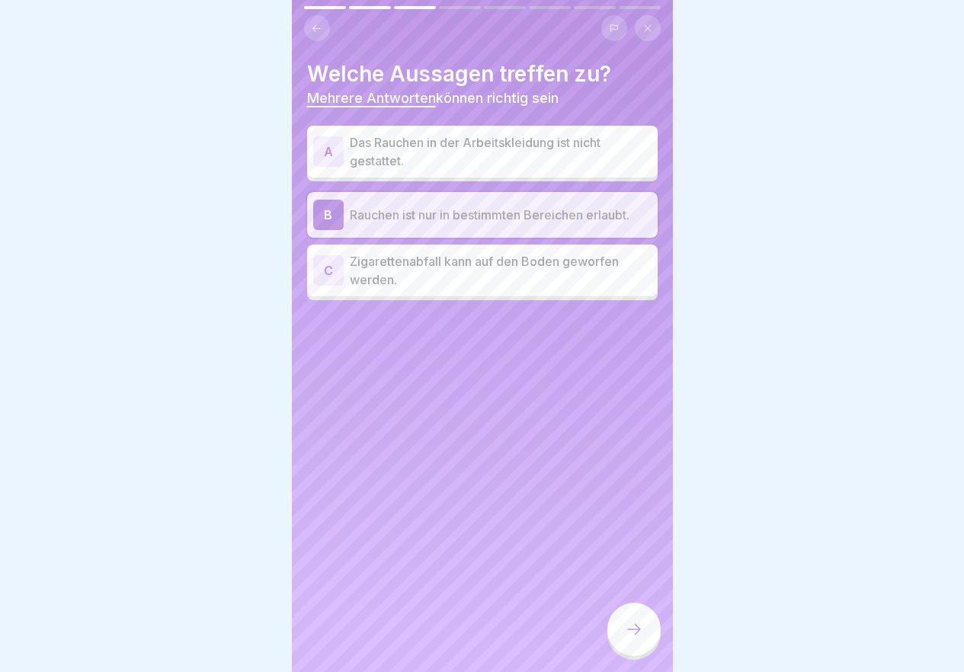
click at [648, 635] on div at bounding box center [633, 629] width 53 height 53
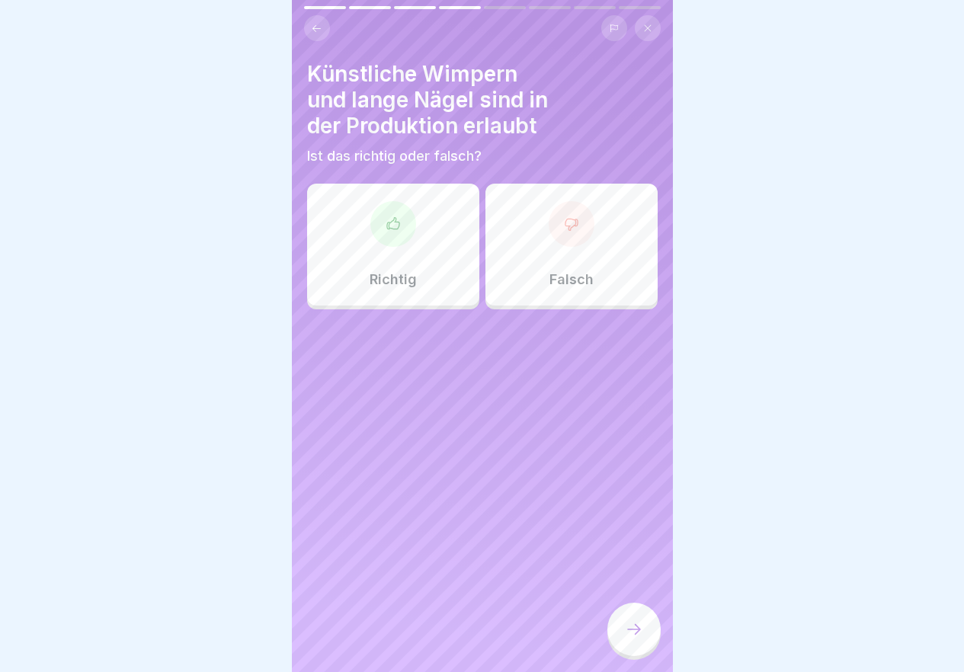
click at [551, 251] on div "Falsch" at bounding box center [571, 245] width 172 height 122
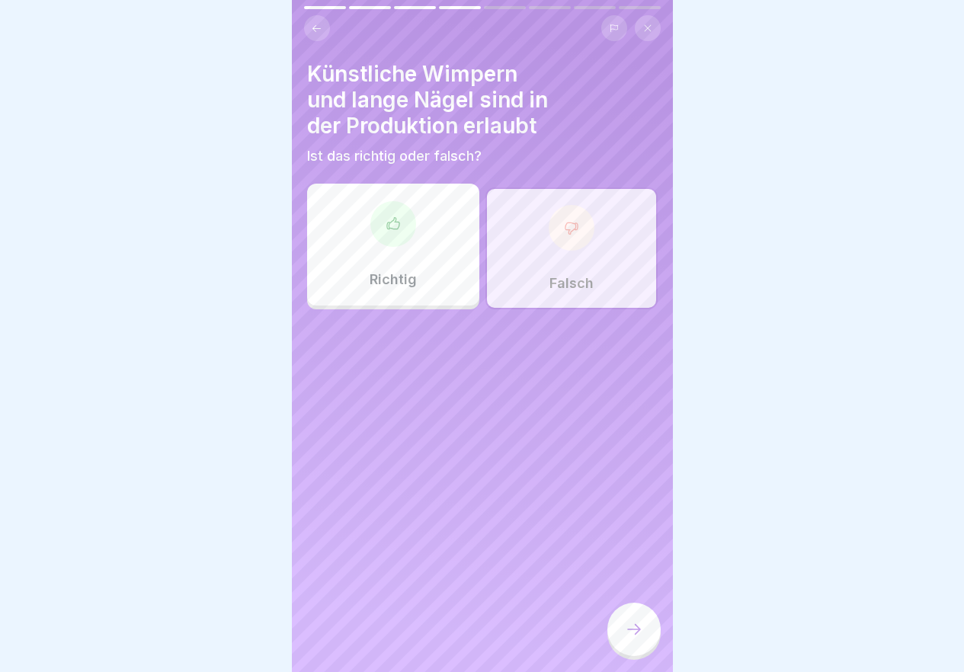
click at [641, 633] on div at bounding box center [633, 629] width 53 height 53
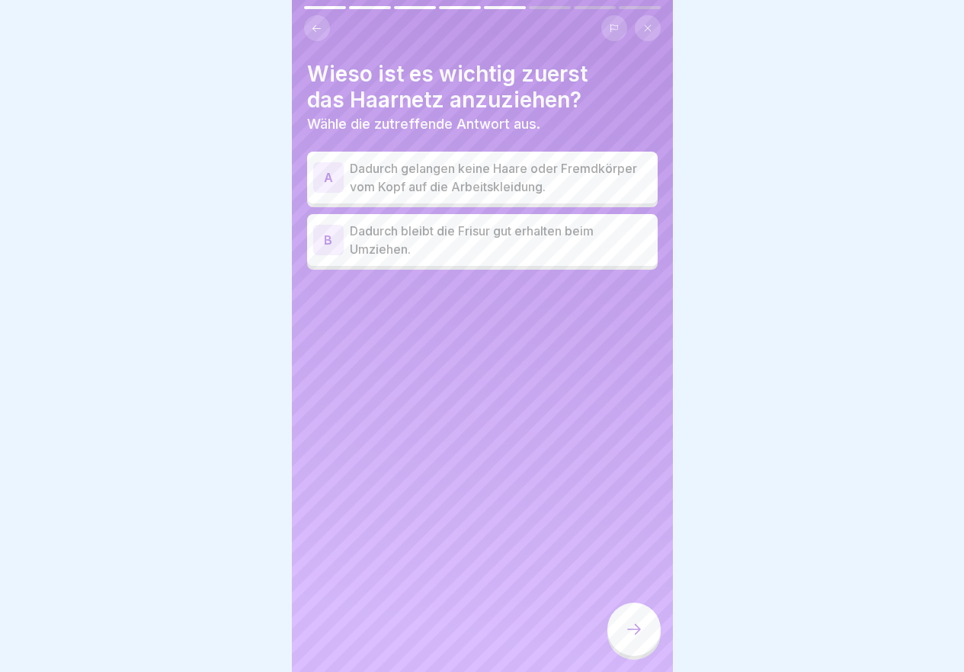
click at [529, 174] on p "Dadurch gelangen keine Haare oder Fremdkörper vom Kopf auf die Arbeitskleidung." at bounding box center [501, 177] width 302 height 37
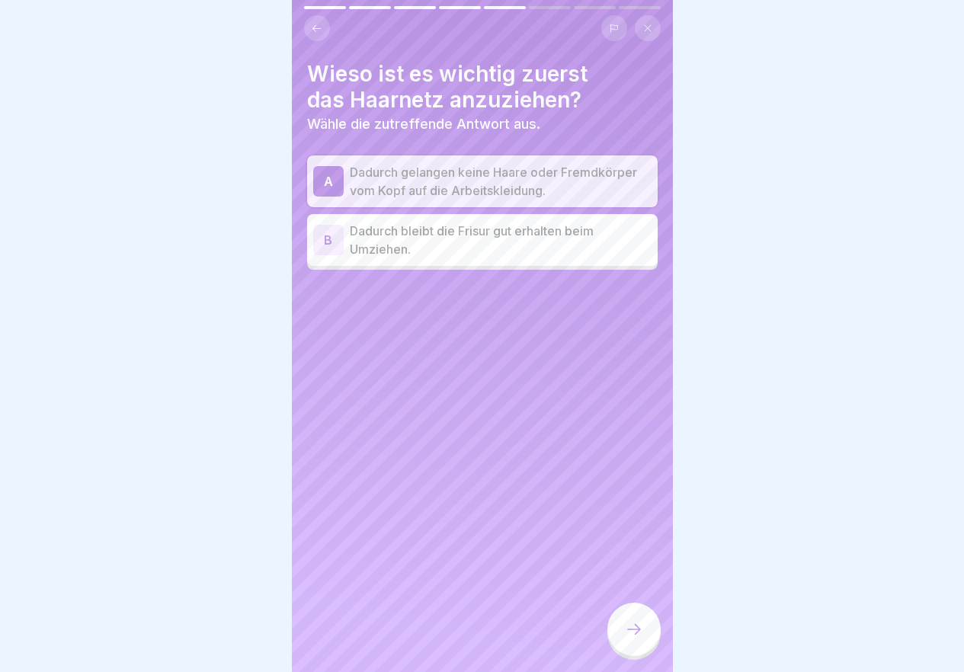
click at [641, 650] on div at bounding box center [633, 629] width 53 height 53
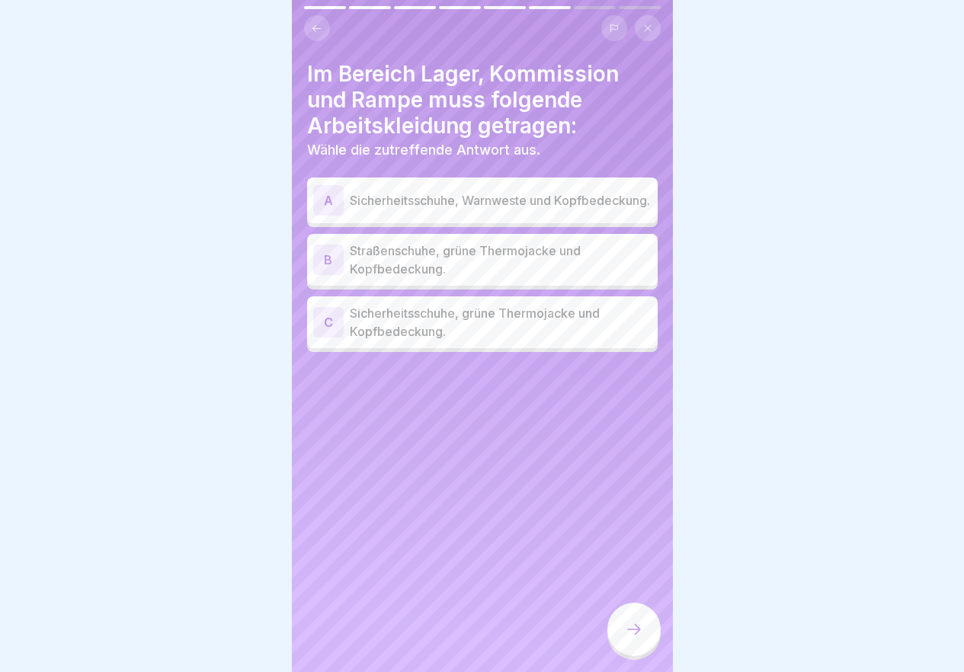
click at [482, 205] on p "Sicherheitsschuhe, Warnweste und Kopfbedeckung." at bounding box center [501, 200] width 302 height 18
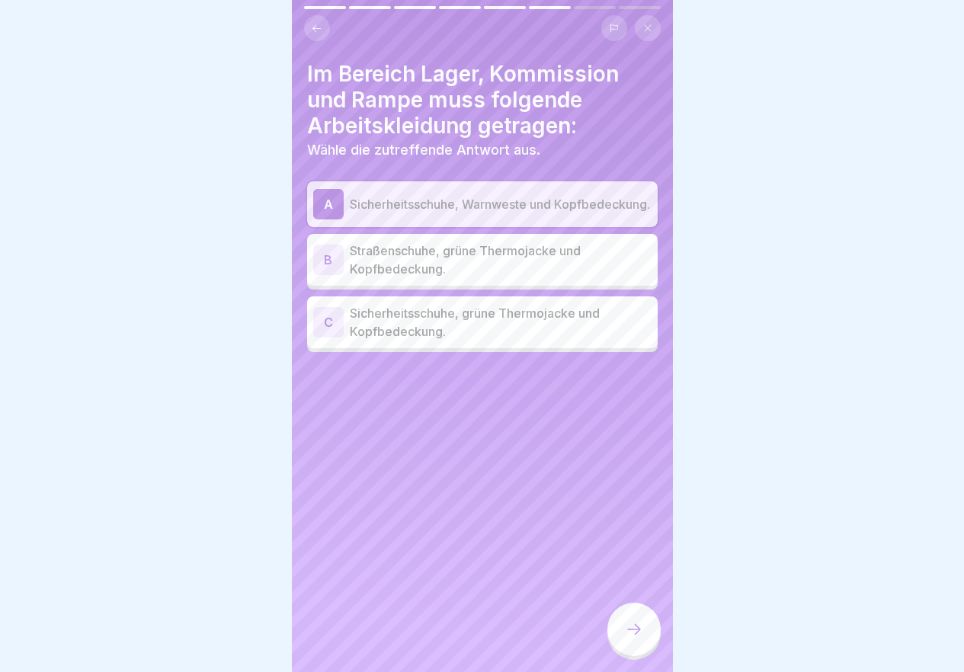
click at [505, 330] on p "Sicherheitsschuhe, grüne Thermojacke und Kopfbedeckung." at bounding box center [501, 322] width 302 height 37
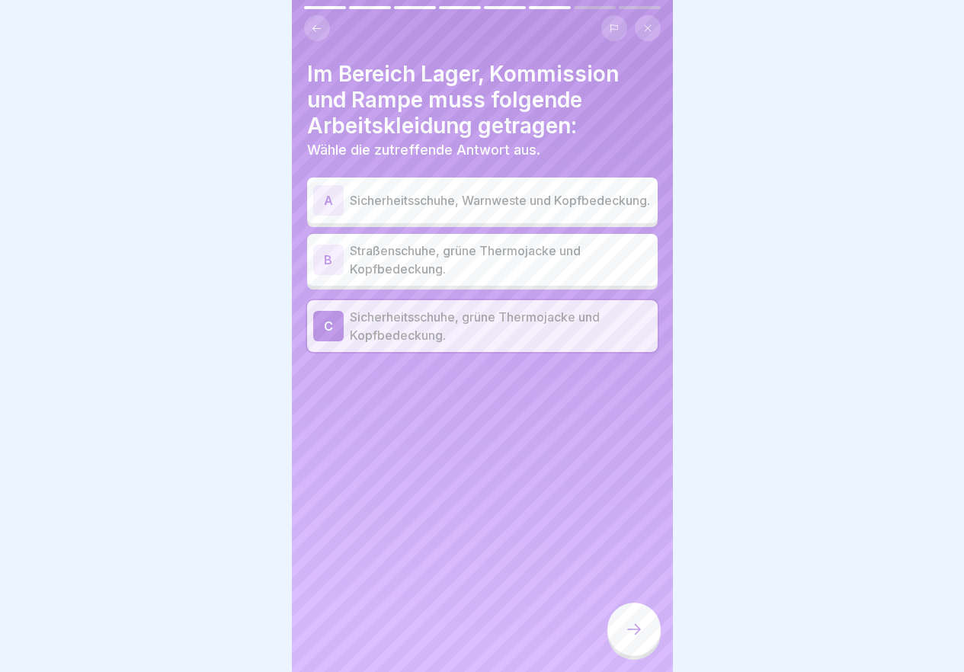
click at [641, 638] on icon at bounding box center [634, 629] width 18 height 18
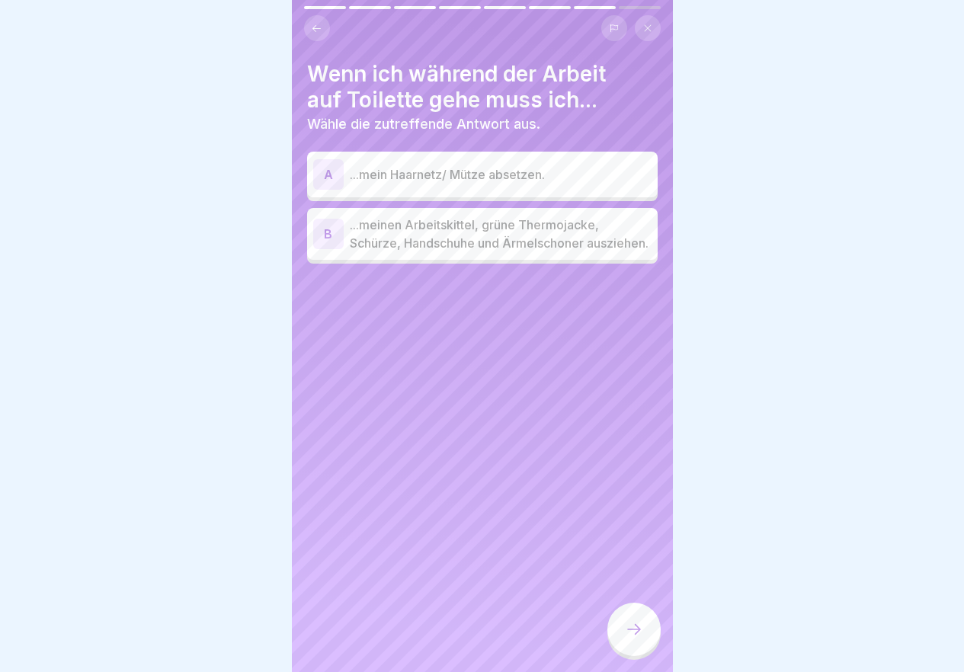
click at [545, 245] on p "...meinen Arbeitskittel, grüne Thermojacke, Schürze, Handschuhe und Ärmelschone…" at bounding box center [501, 234] width 302 height 37
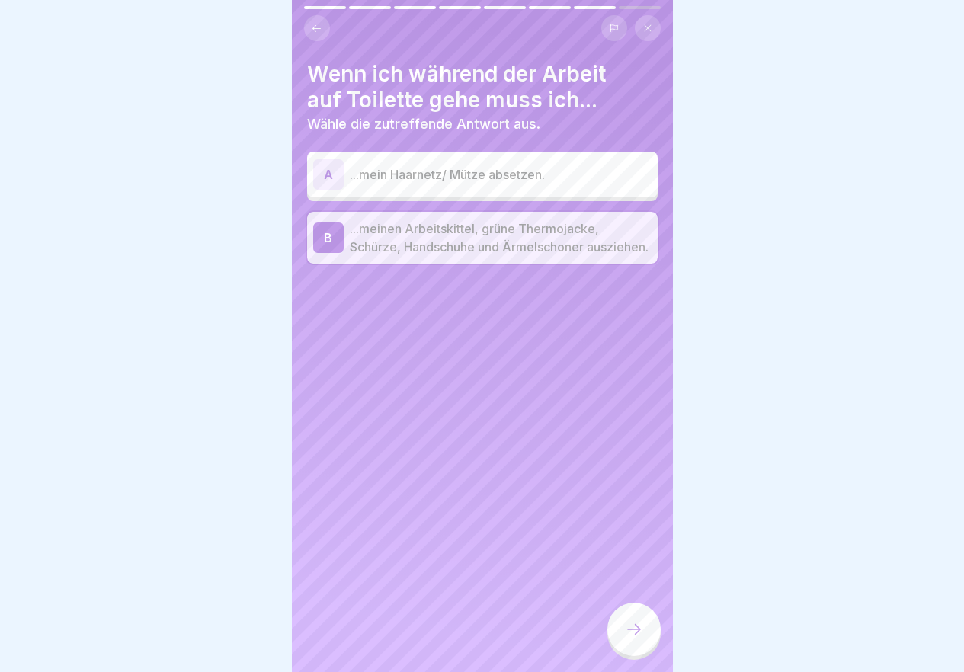
click at [627, 627] on div at bounding box center [633, 629] width 53 height 53
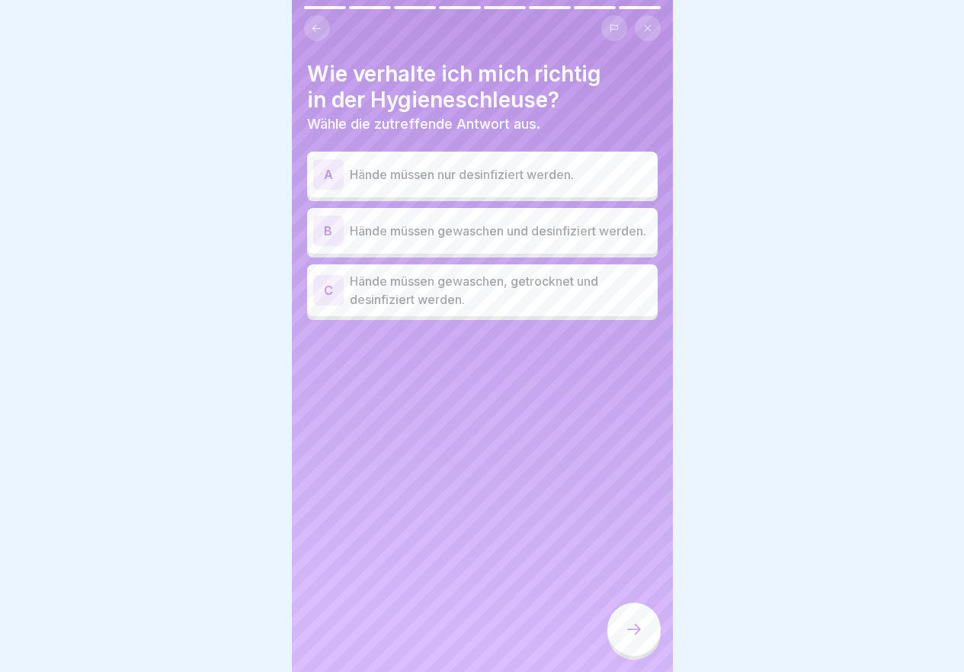
click at [564, 299] on p "Hände müssen gewaschen, getrocknet und desinfiziert werden." at bounding box center [501, 290] width 302 height 37
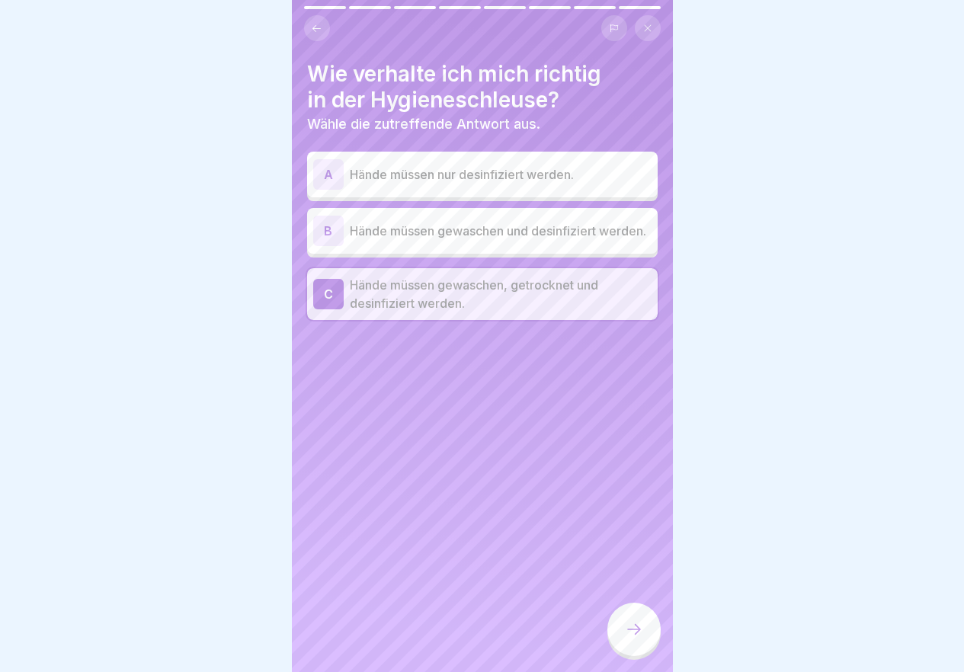
click at [630, 613] on div "Wie verhalte ich mich richtig in der Hygieneschleuse? Wähle die zutreffende Ant…" at bounding box center [482, 336] width 381 height 672
click at [632, 638] on icon at bounding box center [634, 629] width 18 height 18
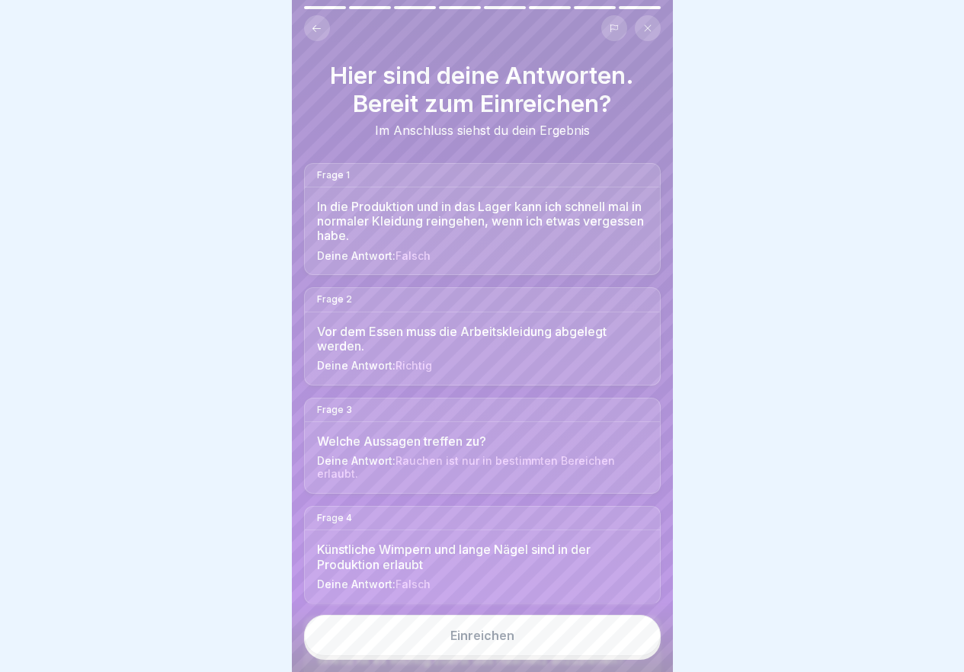
click at [491, 642] on div "Einreichen" at bounding box center [482, 636] width 64 height 14
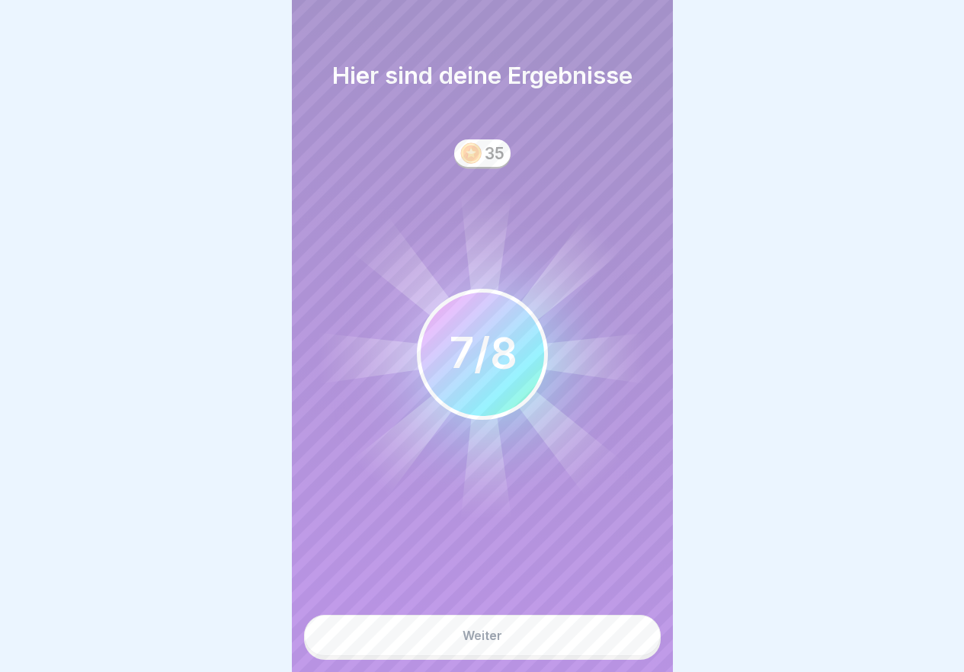
click at [505, 644] on button "Weiter" at bounding box center [482, 635] width 357 height 41
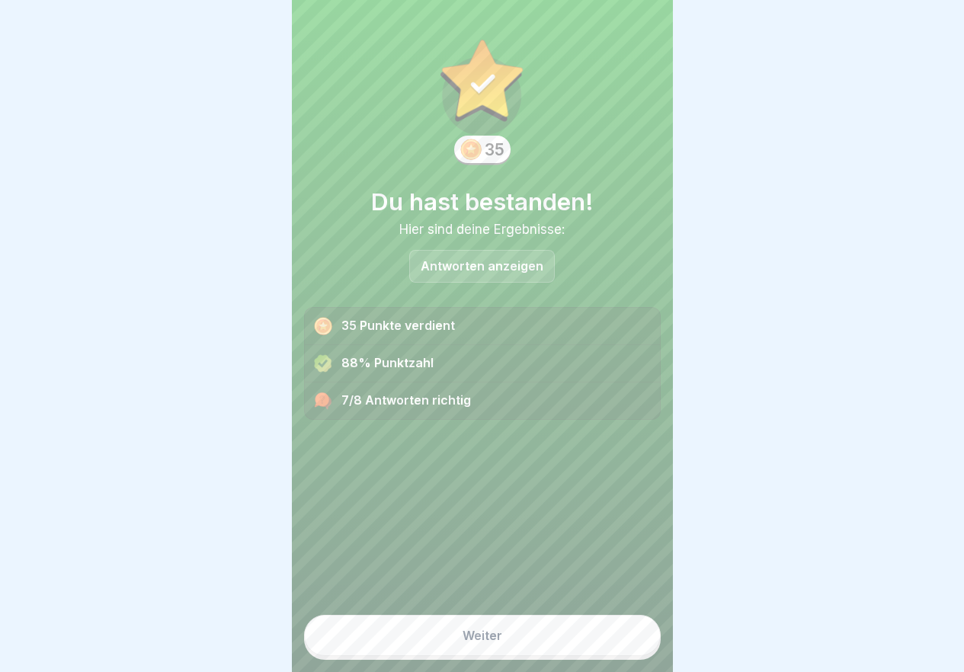
click at [508, 642] on button "Weiter" at bounding box center [482, 635] width 357 height 41
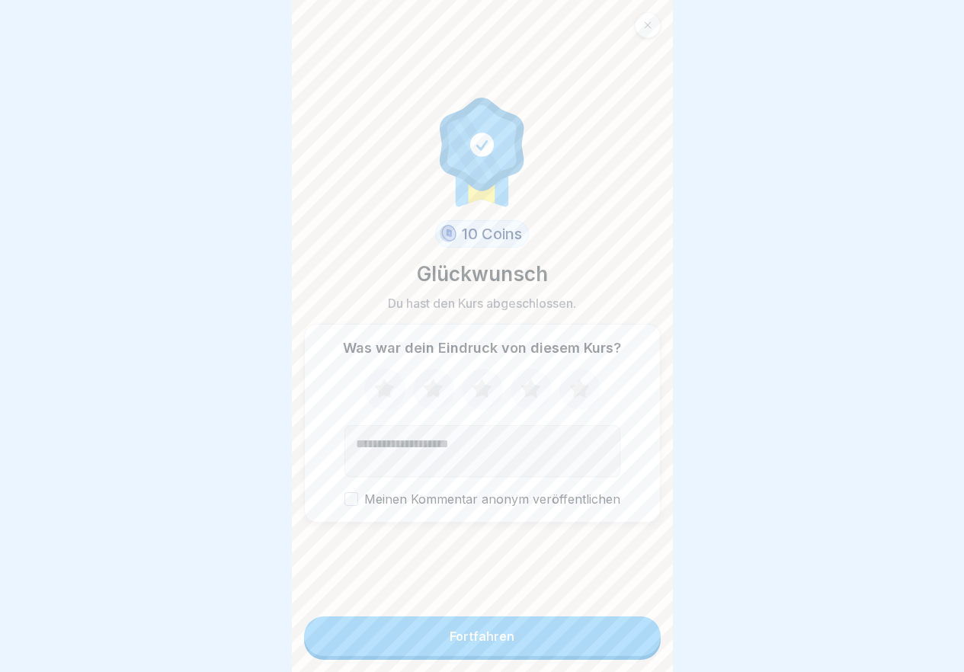
click at [508, 640] on button "Fortfahren" at bounding box center [482, 636] width 357 height 40
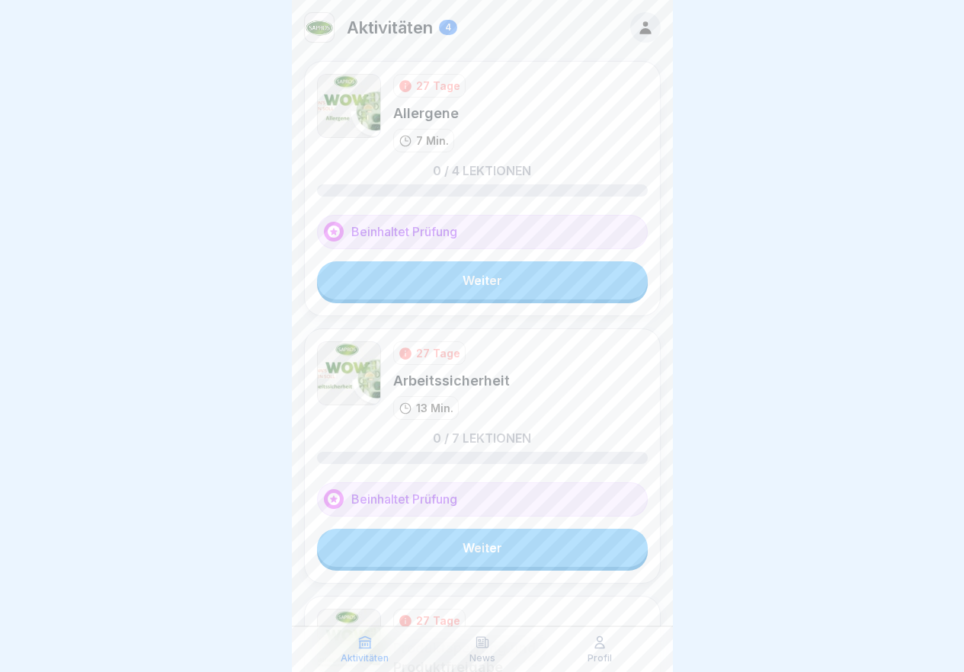
click at [490, 279] on link "Weiter" at bounding box center [482, 280] width 331 height 38
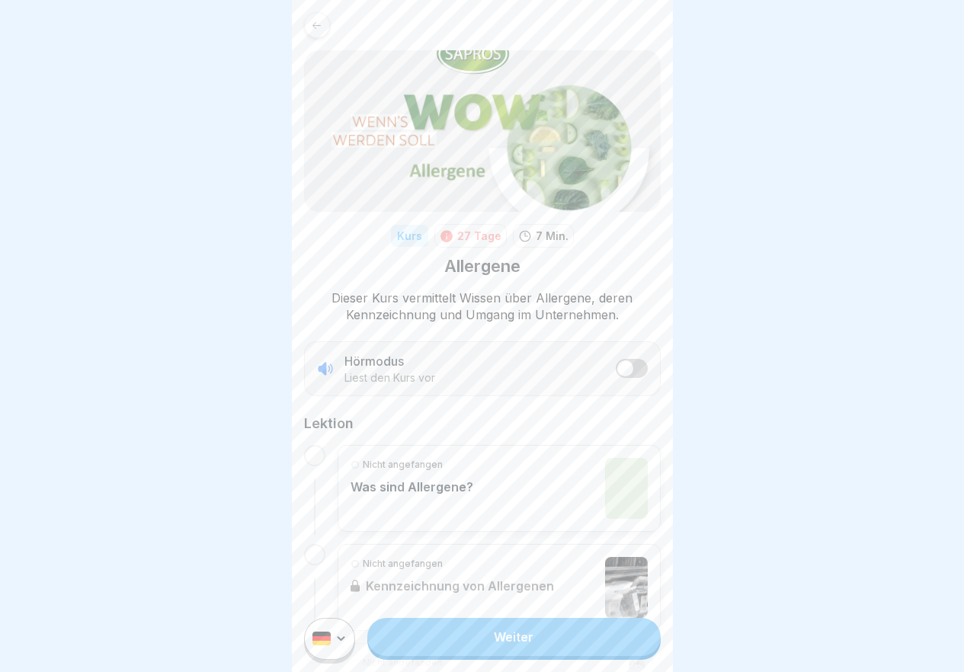
click at [528, 643] on link "Weiter" at bounding box center [513, 637] width 293 height 38
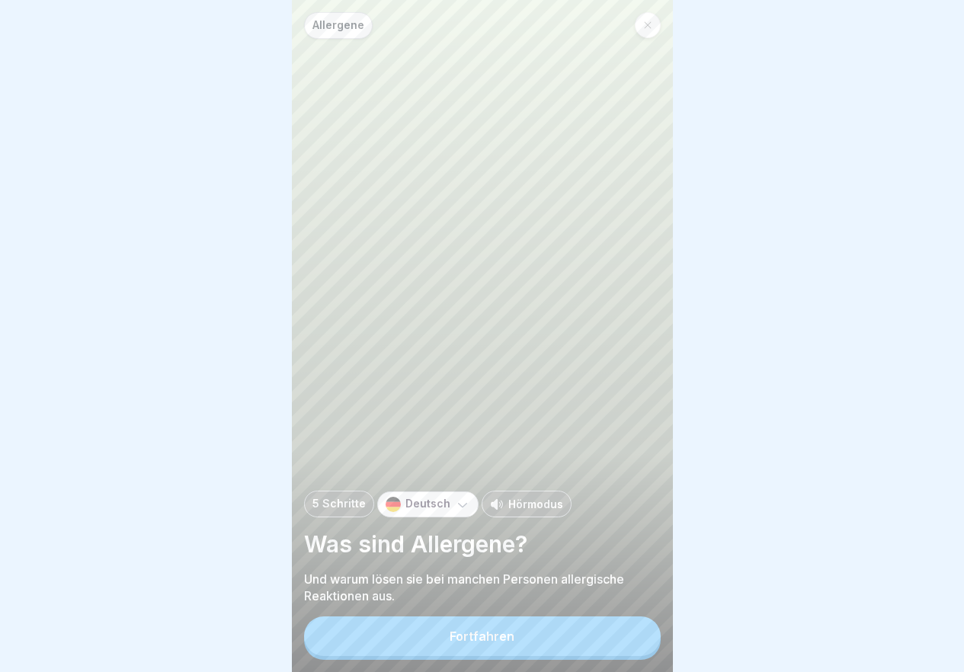
click at [525, 652] on button "Fortfahren" at bounding box center [482, 636] width 357 height 40
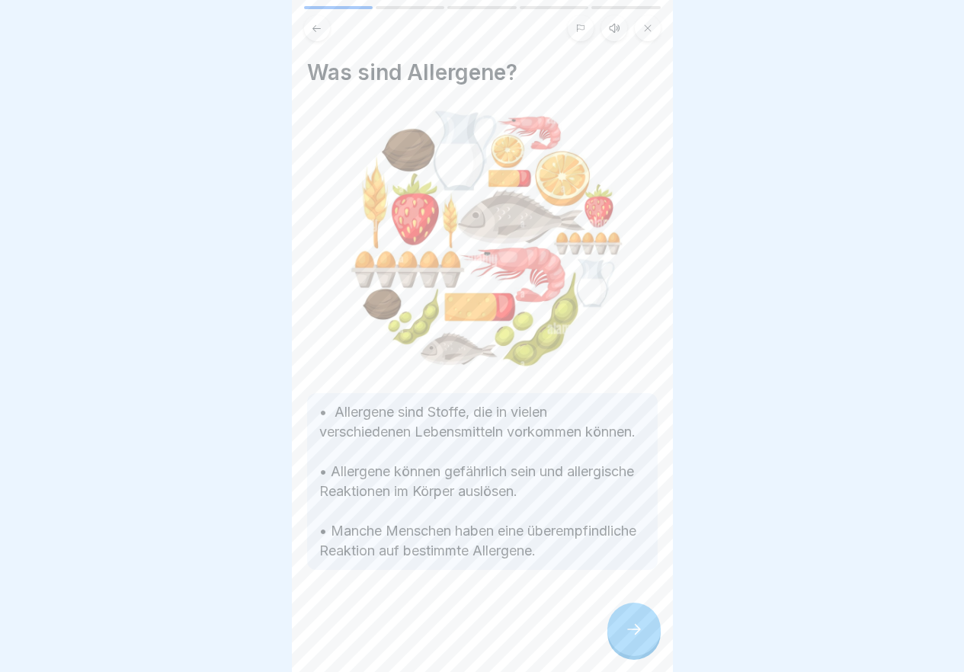
click at [629, 638] on icon at bounding box center [634, 629] width 18 height 18
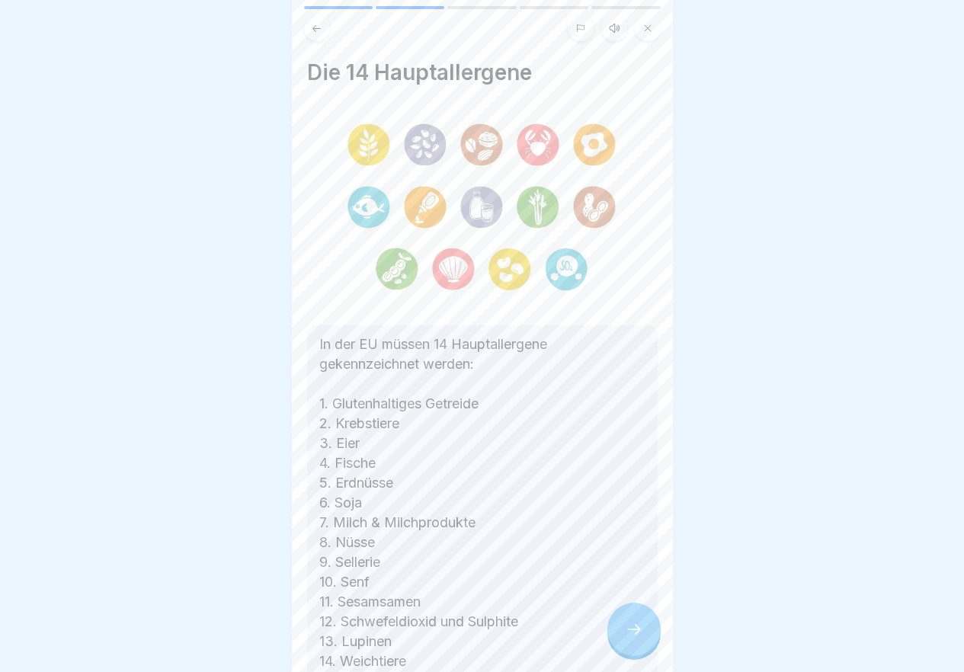
click at [629, 638] on icon at bounding box center [634, 629] width 18 height 18
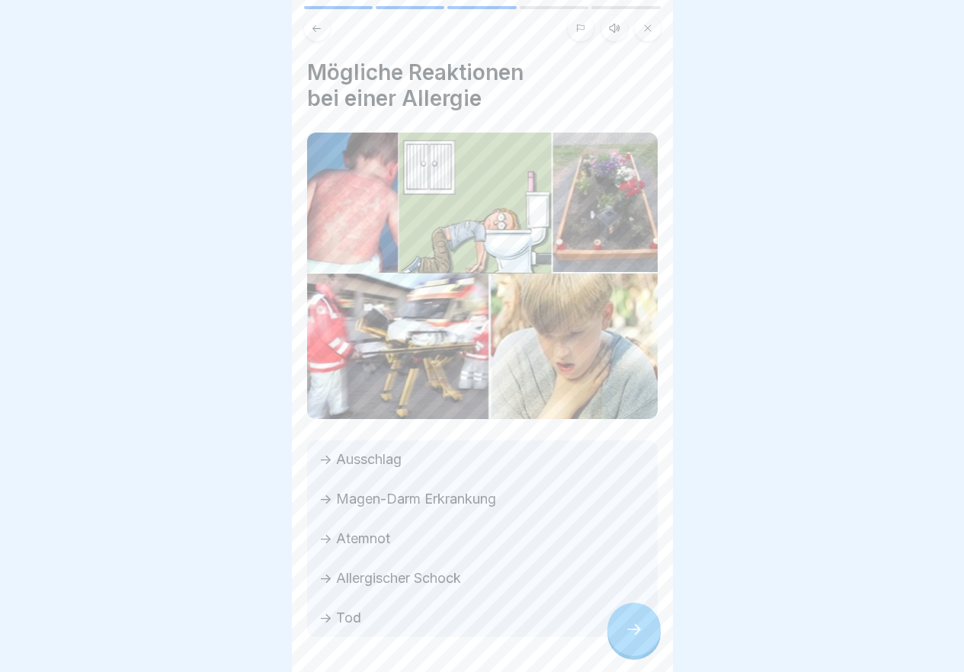
click at [629, 638] on icon at bounding box center [634, 629] width 18 height 18
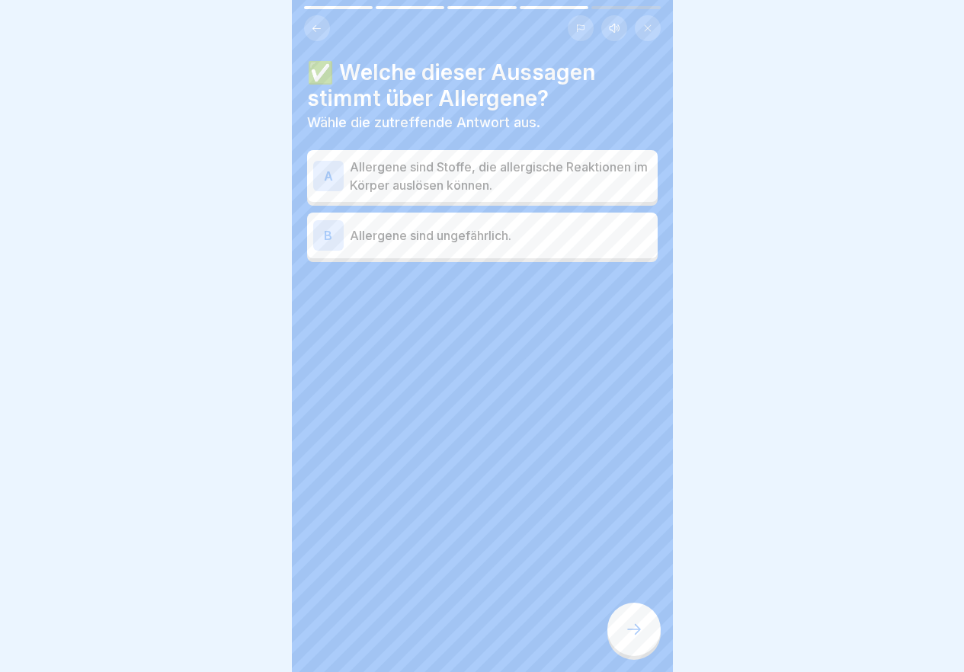
click at [459, 183] on p "Allergene sind Stoffe, die allergische Reaktionen im Körper auslösen können." at bounding box center [501, 176] width 302 height 37
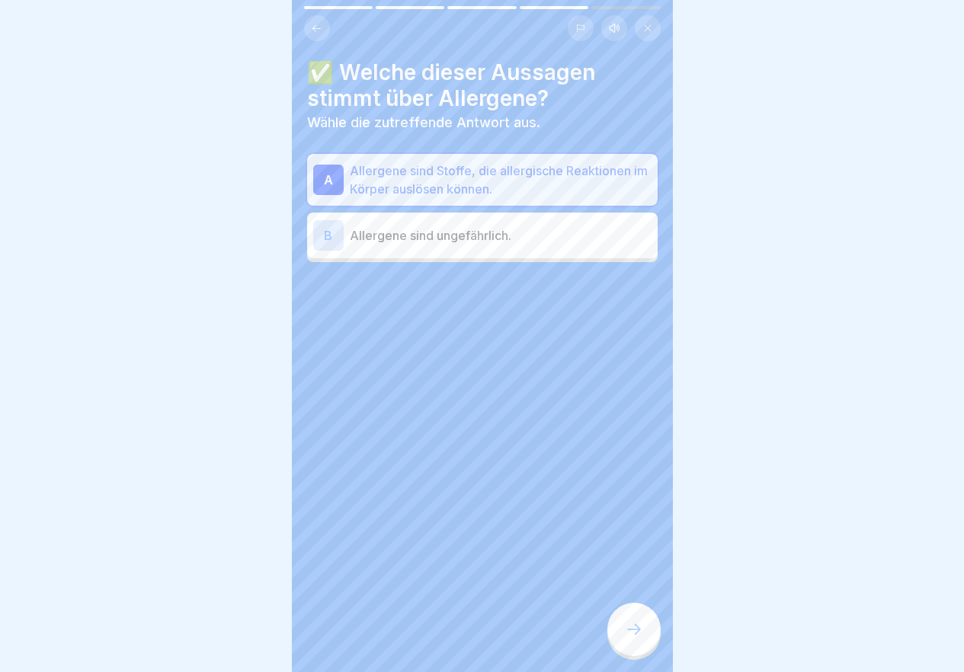
click at [642, 633] on div at bounding box center [633, 629] width 53 height 53
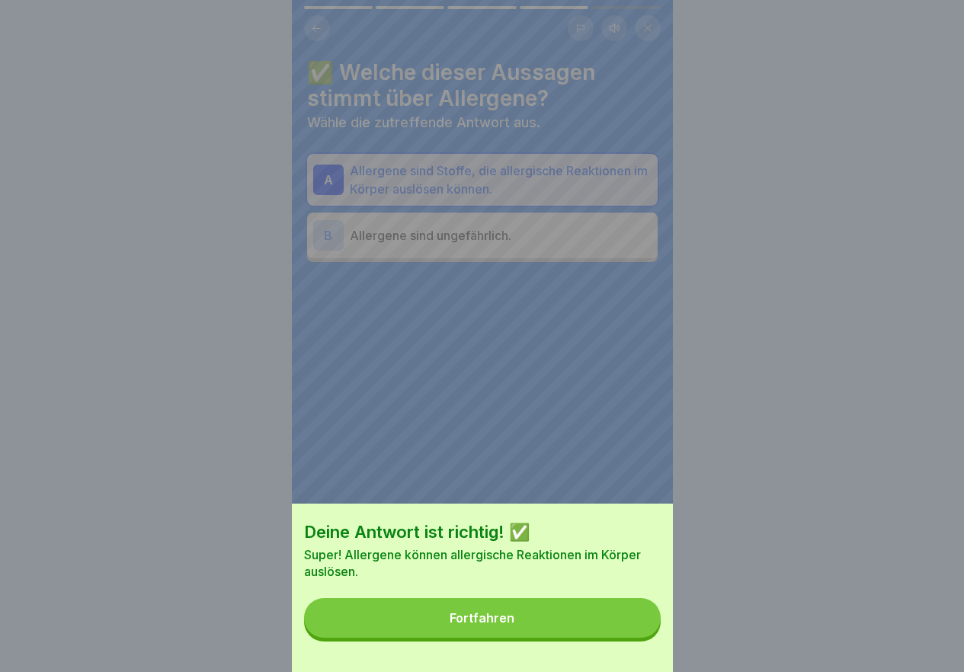
click at [578, 629] on button "Fortfahren" at bounding box center [482, 618] width 357 height 40
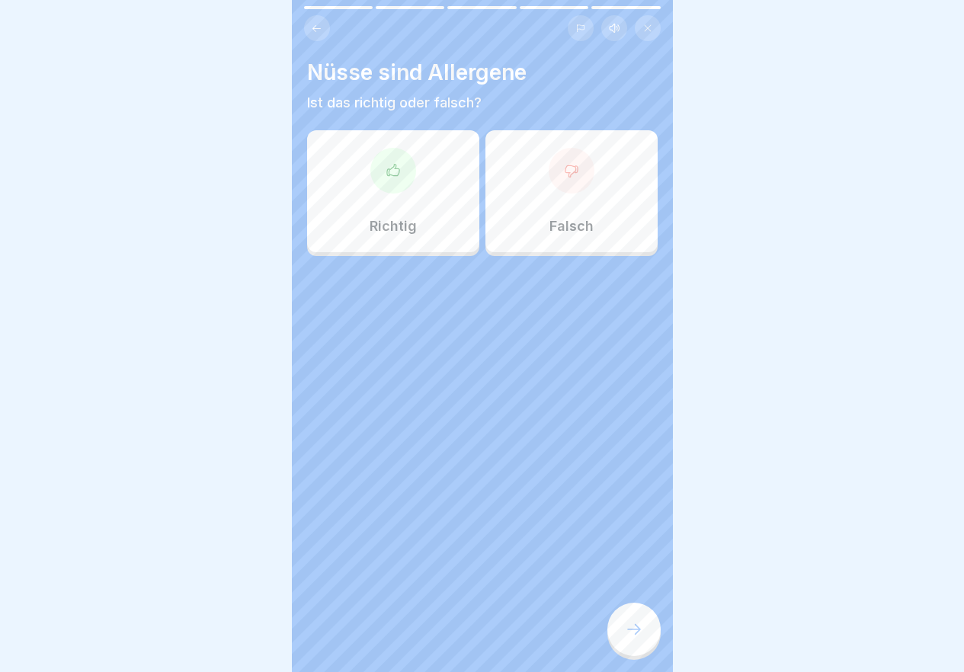
click at [398, 222] on p "Richtig" at bounding box center [393, 226] width 47 height 17
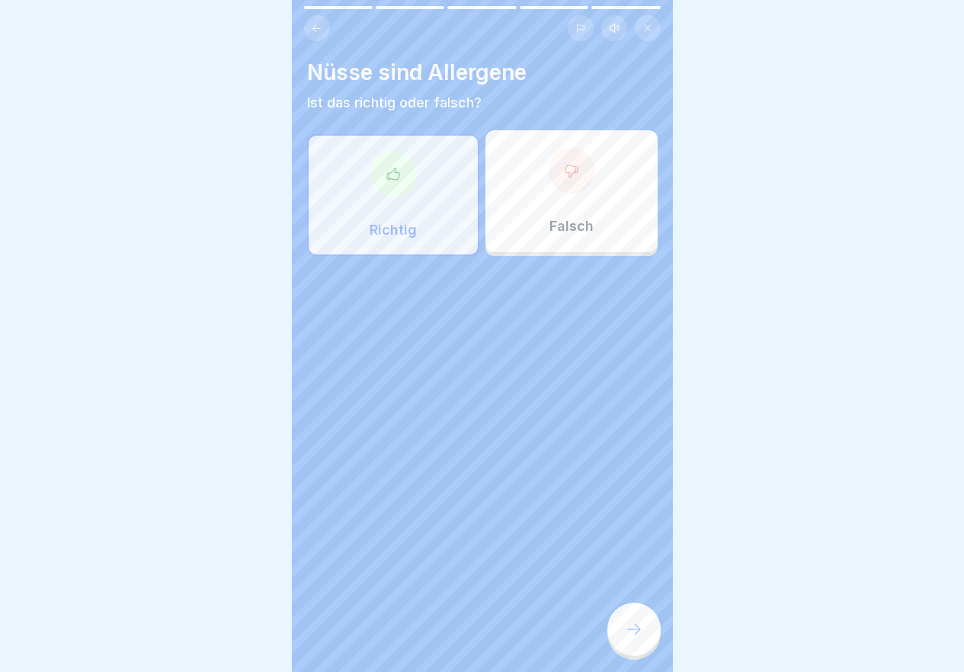
click at [642, 634] on icon at bounding box center [634, 629] width 18 height 18
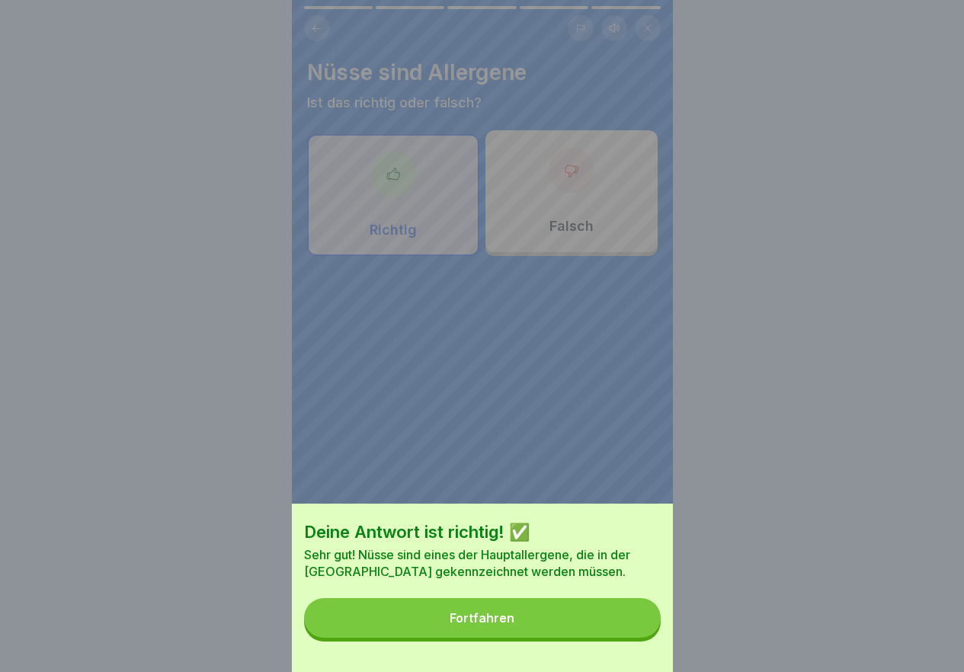
click at [602, 638] on button "Fortfahren" at bounding box center [482, 618] width 357 height 40
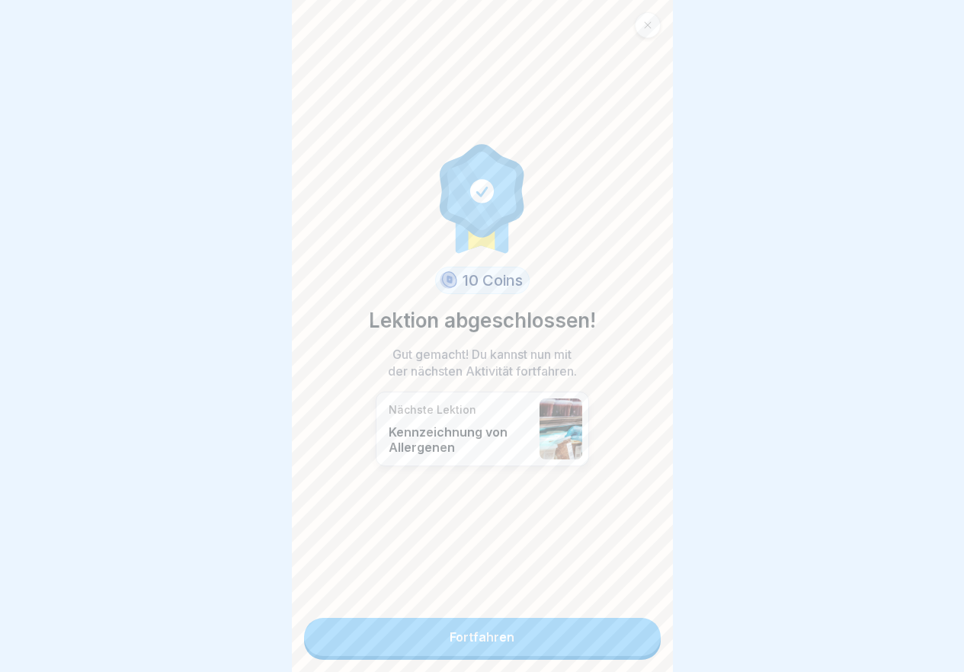
click at [602, 642] on link "Fortfahren" at bounding box center [482, 637] width 357 height 38
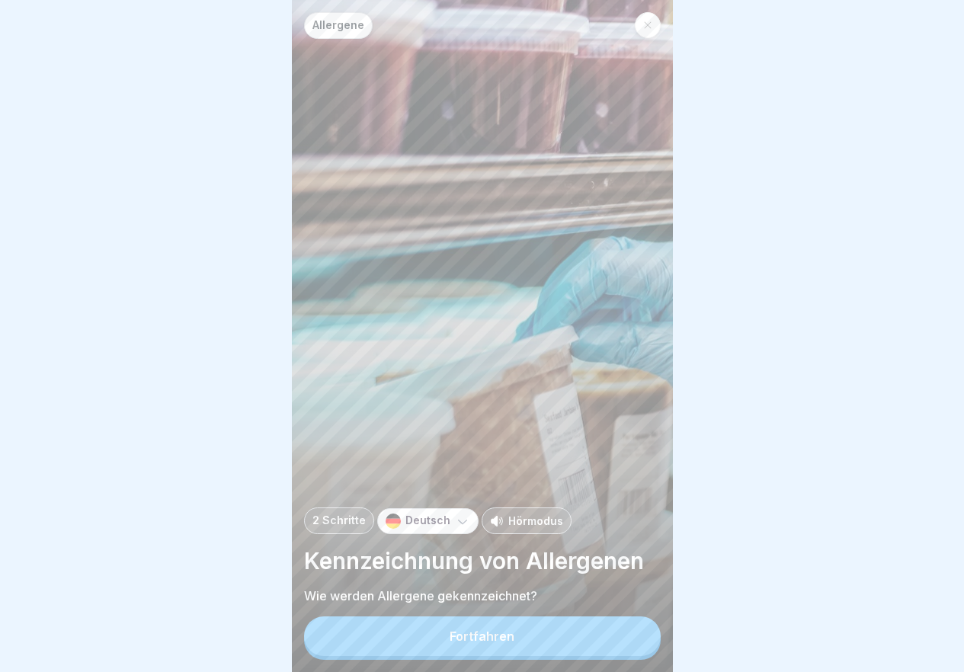
click at [609, 636] on button "Fortfahren" at bounding box center [482, 636] width 357 height 40
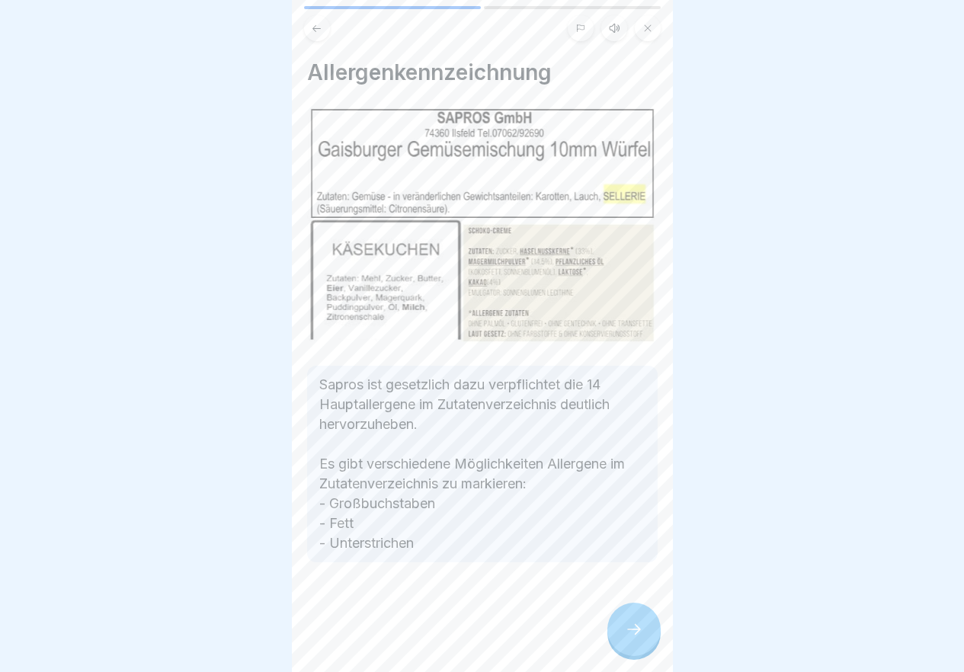
click at [632, 638] on icon at bounding box center [634, 629] width 18 height 18
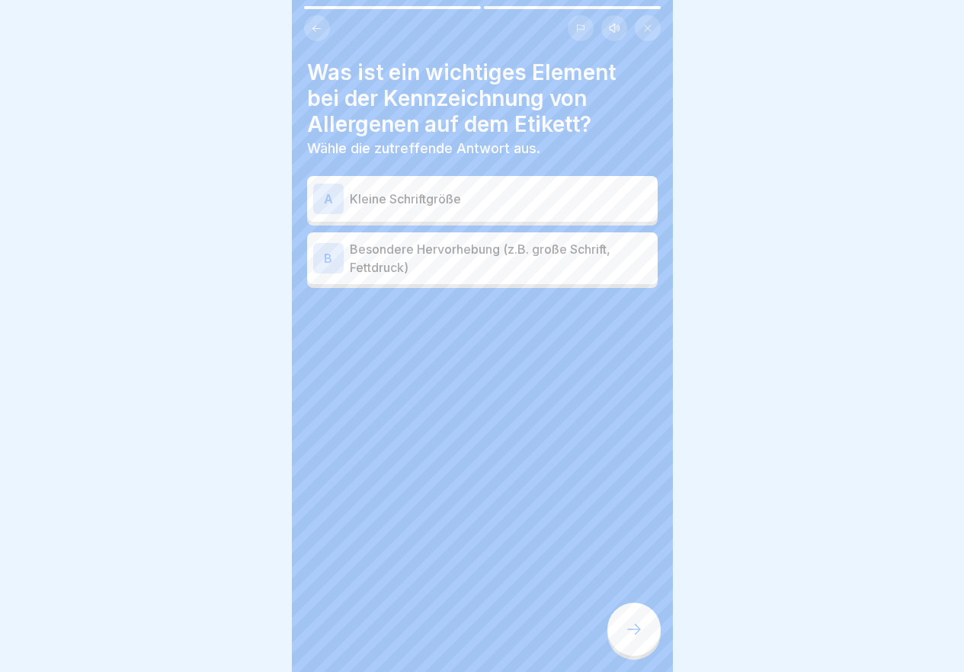
click at [460, 258] on p "Besondere Hervorhebung (z.B. große Schrift, Fettdruck)" at bounding box center [501, 258] width 302 height 37
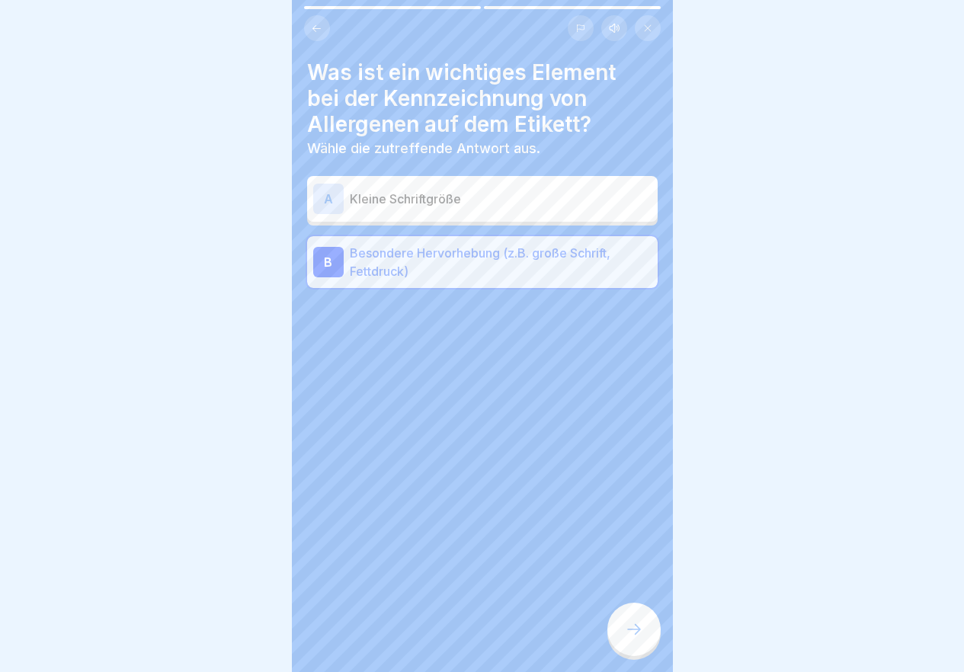
click at [645, 623] on div at bounding box center [633, 629] width 53 height 53
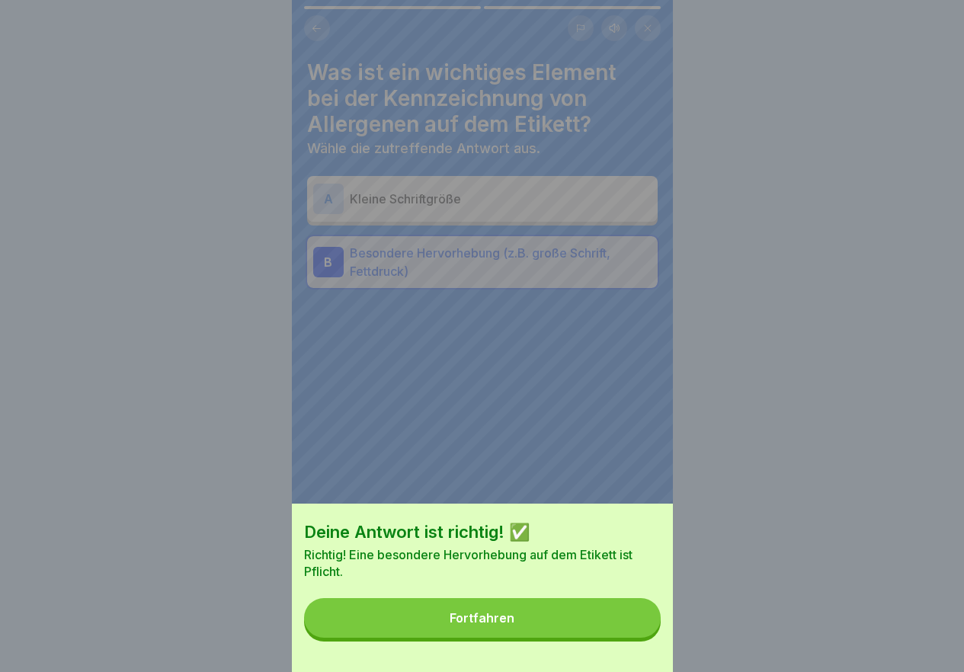
click at [570, 636] on button "Fortfahren" at bounding box center [482, 618] width 357 height 40
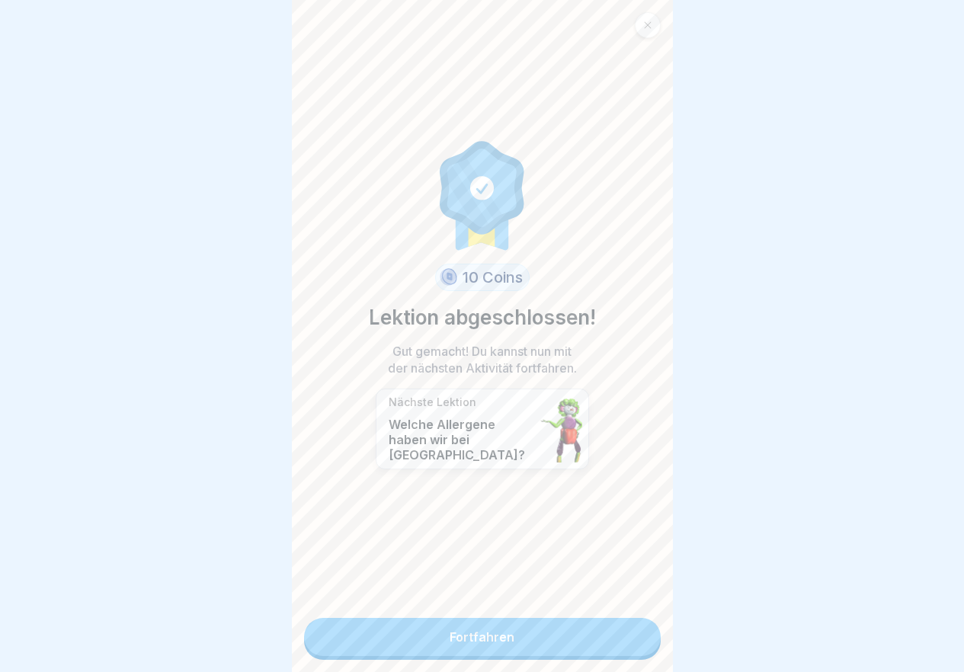
click at [572, 632] on link "Fortfahren" at bounding box center [482, 637] width 357 height 38
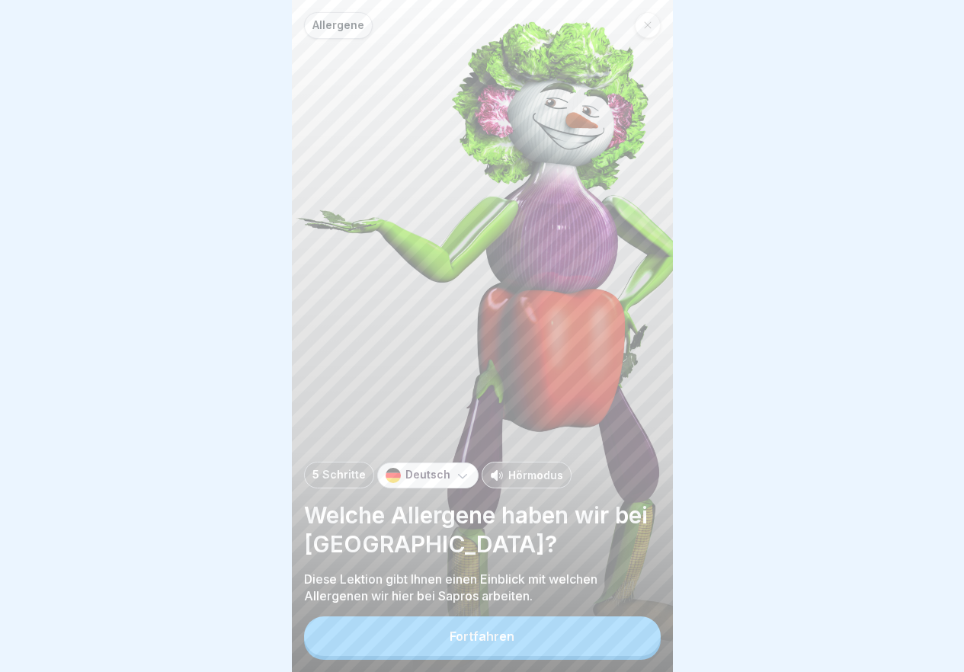
click at [570, 643] on button "Fortfahren" at bounding box center [482, 636] width 357 height 40
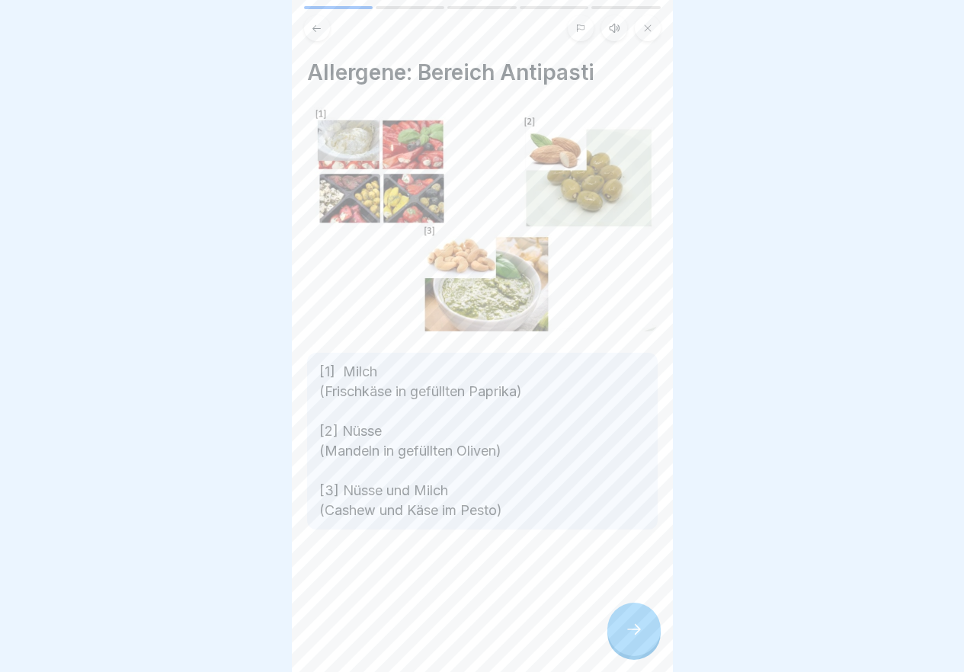
click at [626, 635] on icon at bounding box center [634, 629] width 18 height 18
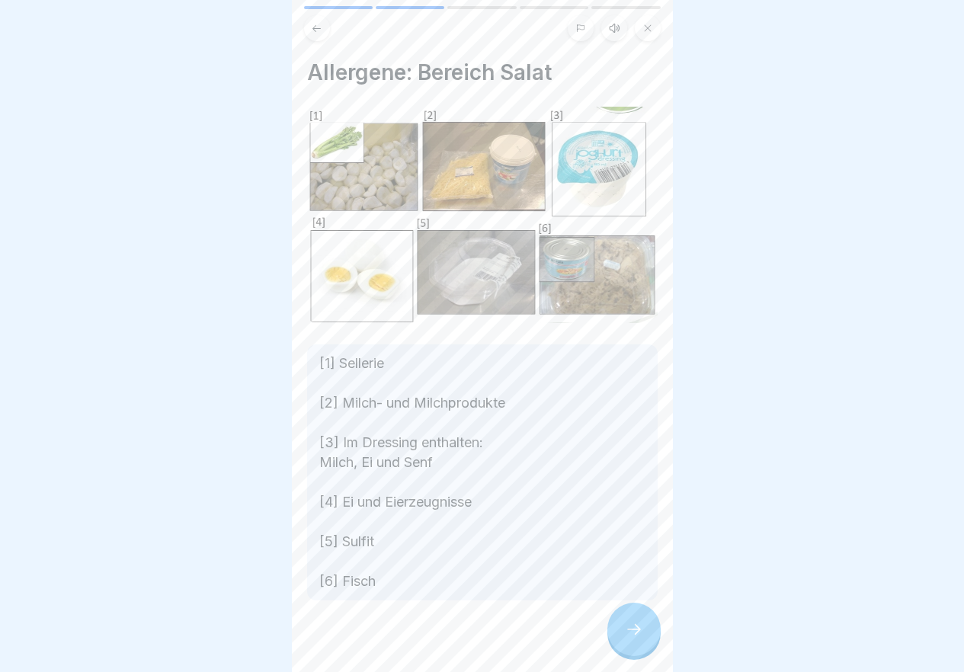
click at [625, 638] on icon at bounding box center [634, 629] width 18 height 18
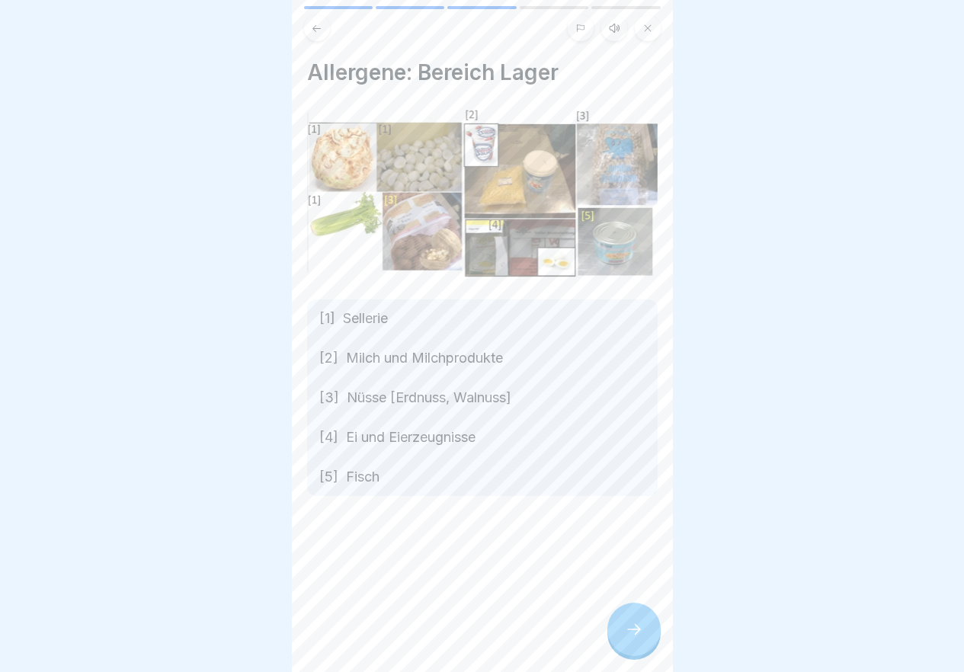
click at [625, 638] on icon at bounding box center [634, 629] width 18 height 18
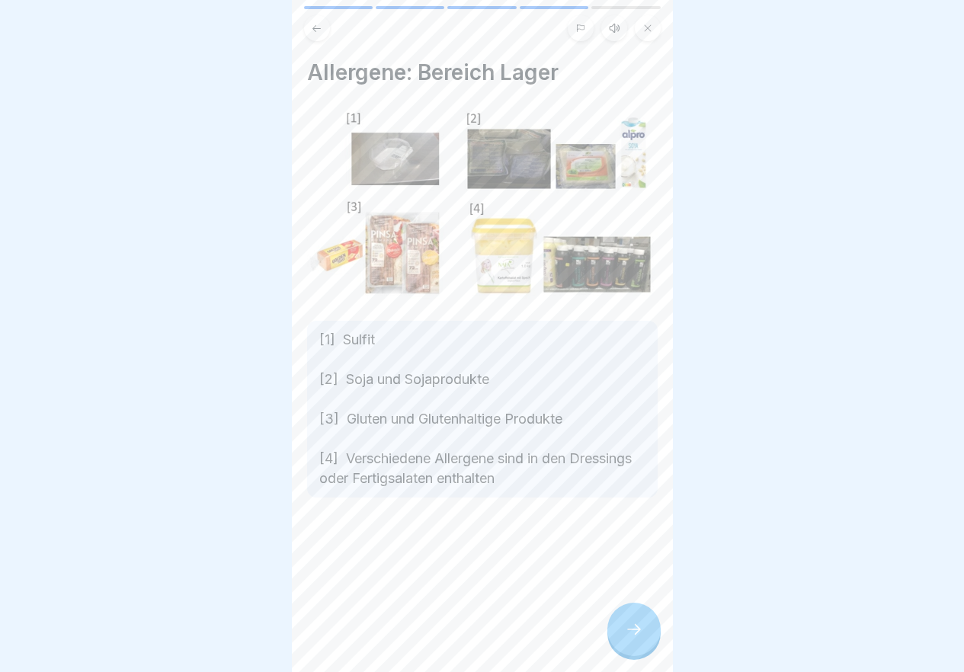
click at [623, 642] on div at bounding box center [633, 629] width 53 height 53
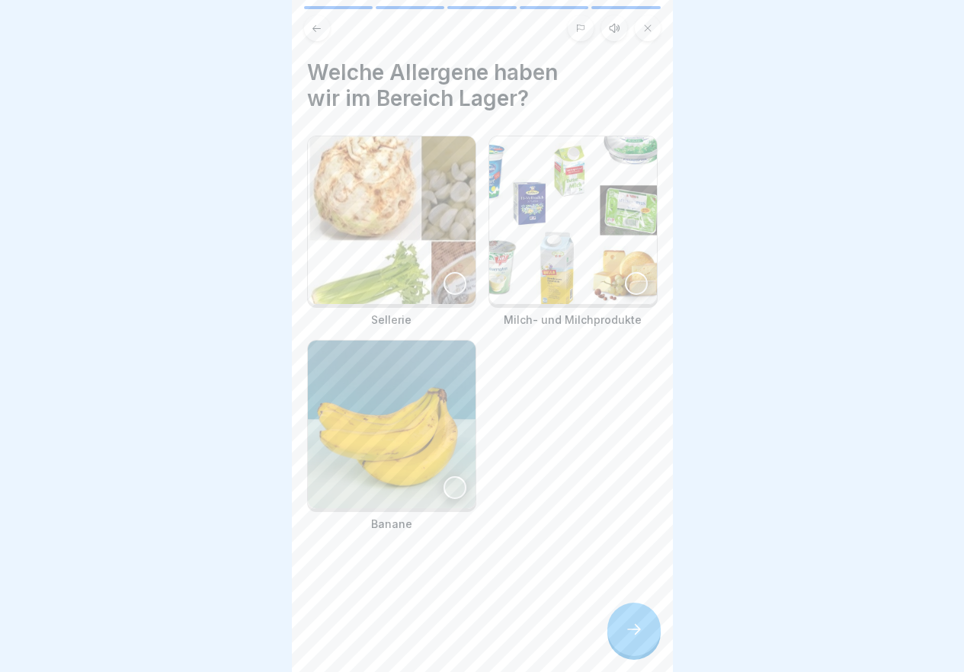
click at [623, 642] on div at bounding box center [633, 629] width 53 height 53
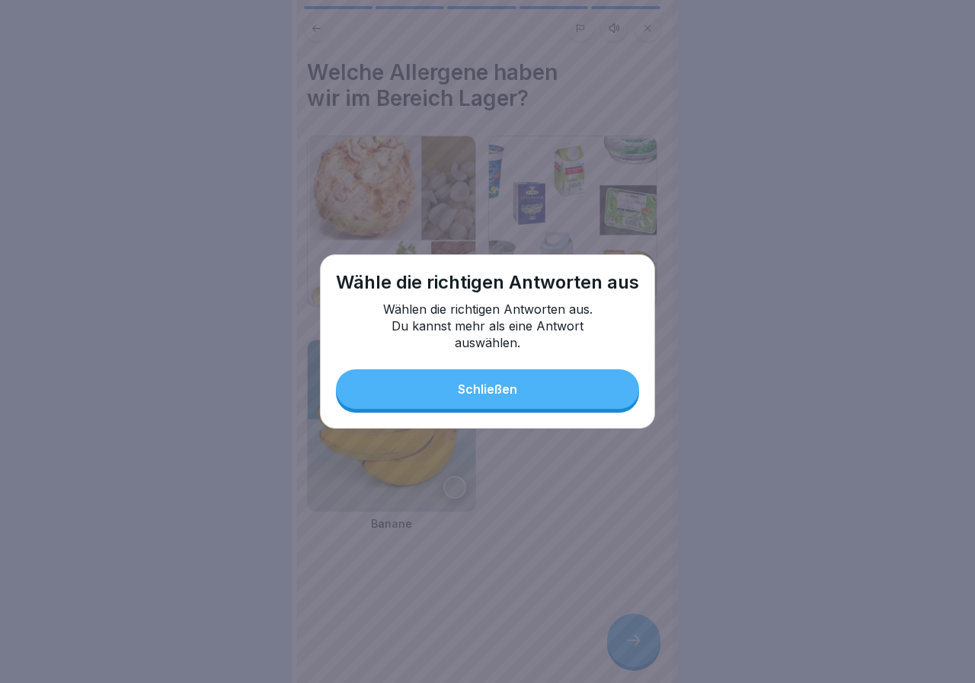
click at [521, 388] on button "Schließen" at bounding box center [487, 390] width 303 height 40
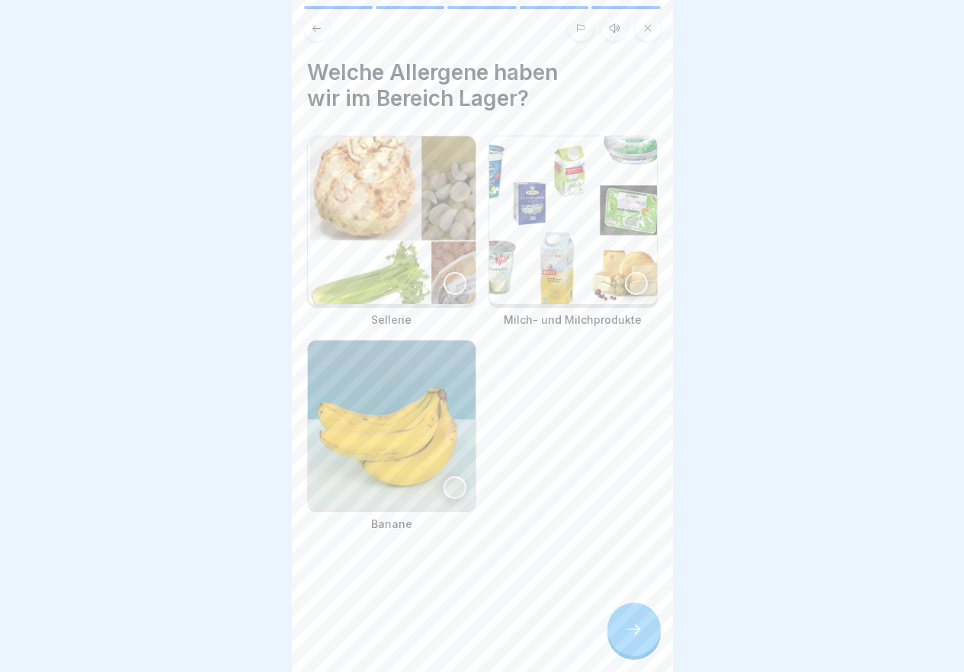
click at [402, 224] on img at bounding box center [392, 220] width 168 height 168
click at [613, 220] on img at bounding box center [573, 220] width 168 height 168
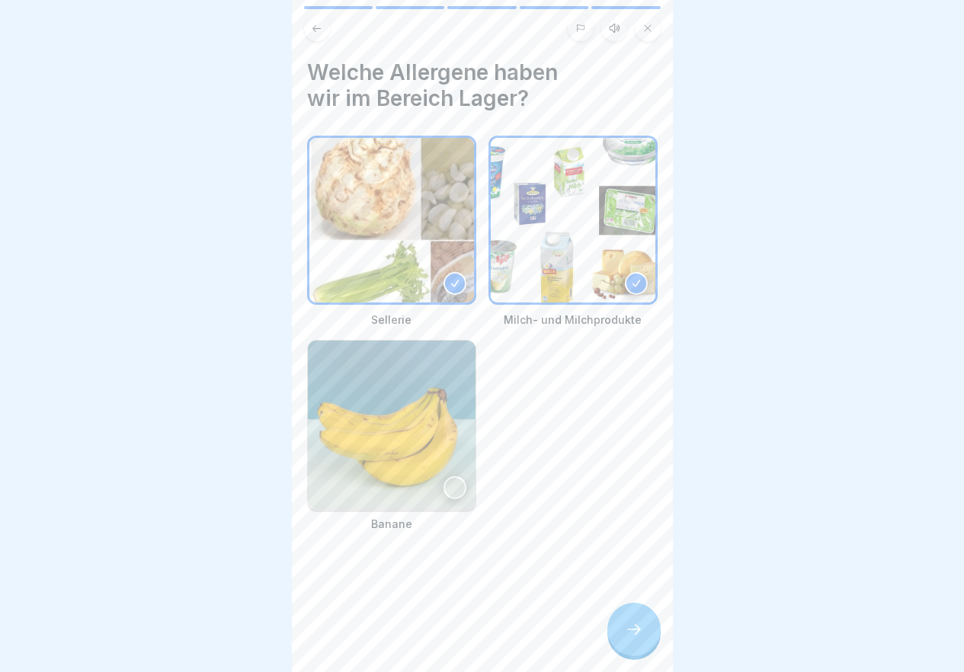
click at [638, 638] on icon at bounding box center [634, 629] width 18 height 18
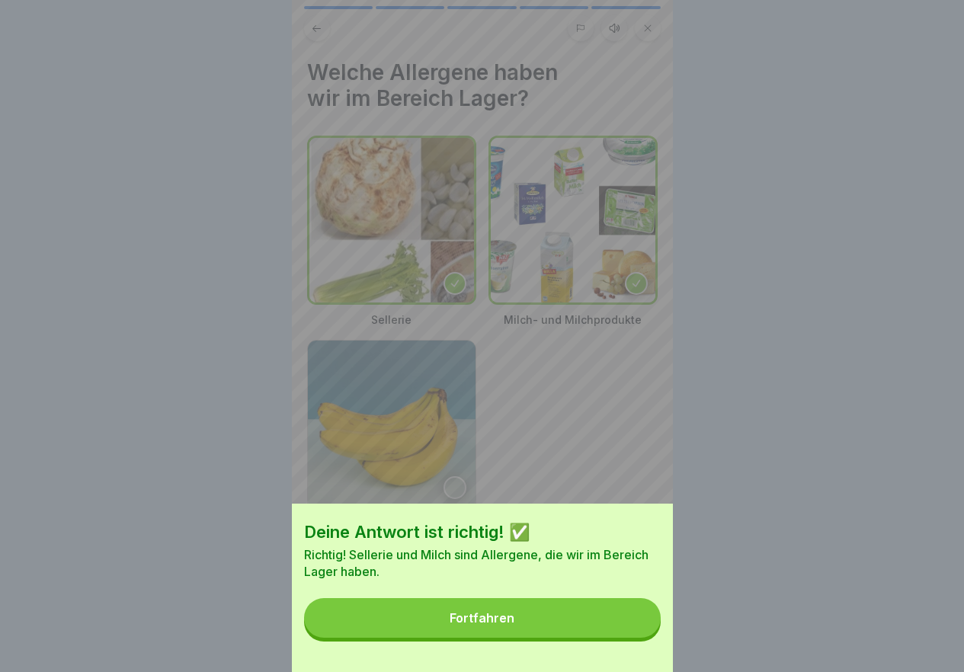
click at [625, 626] on button "Fortfahren" at bounding box center [482, 618] width 357 height 40
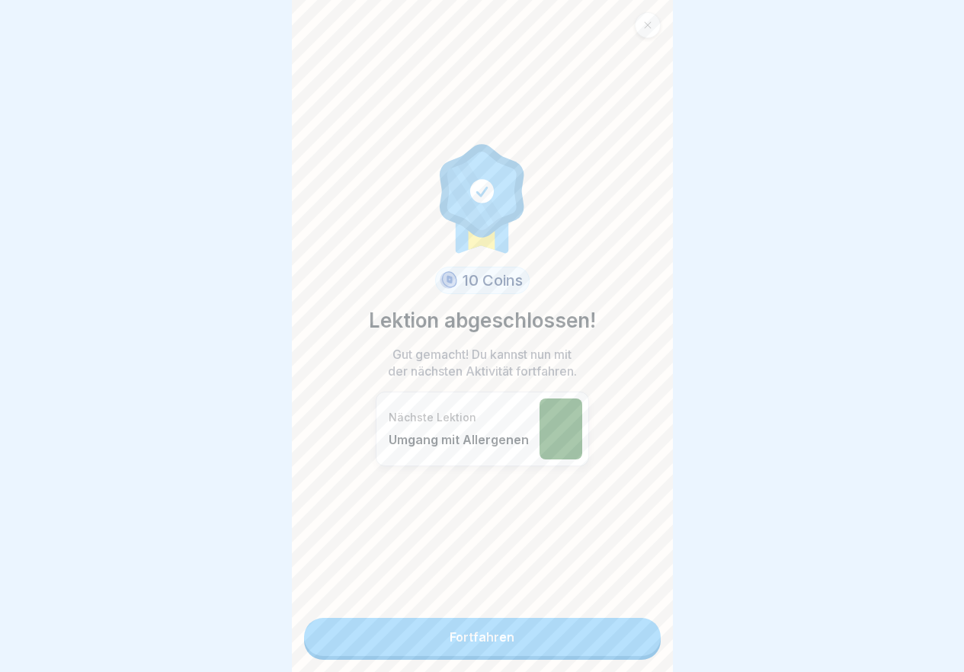
click at [619, 638] on link "Fortfahren" at bounding box center [482, 637] width 357 height 38
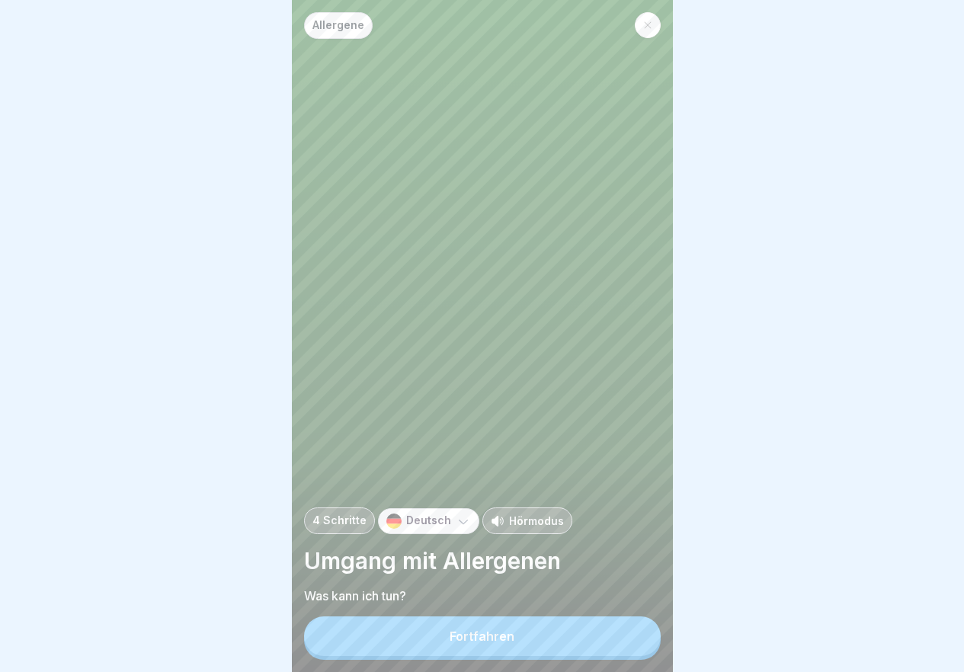
click at [617, 642] on button "Fortfahren" at bounding box center [482, 636] width 357 height 40
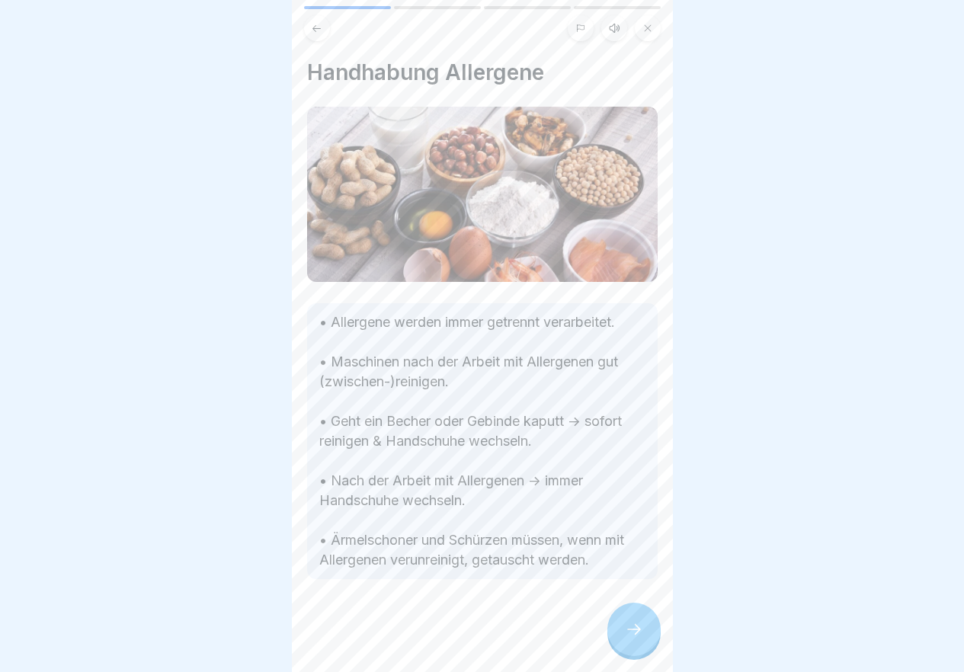
click at [633, 638] on icon at bounding box center [634, 629] width 18 height 18
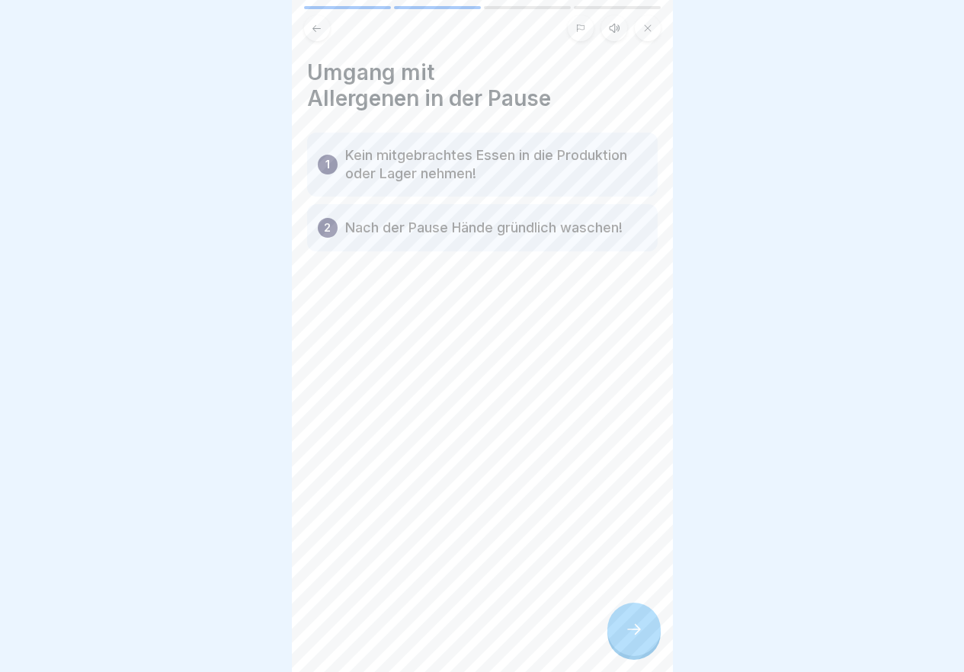
click at [632, 638] on icon at bounding box center [634, 629] width 18 height 18
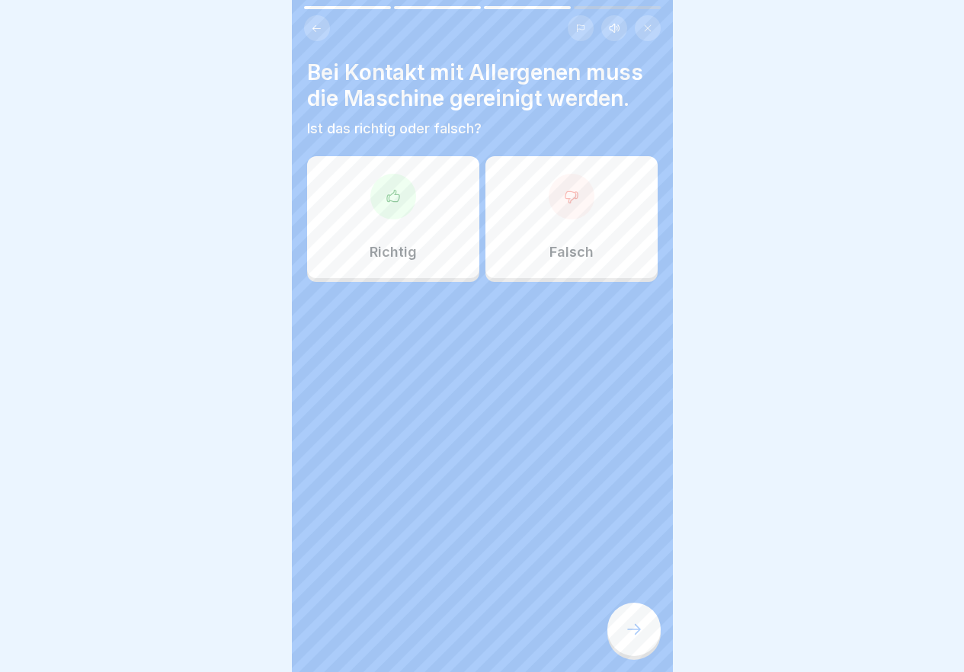
click at [443, 201] on div "Richtig" at bounding box center [393, 217] width 172 height 122
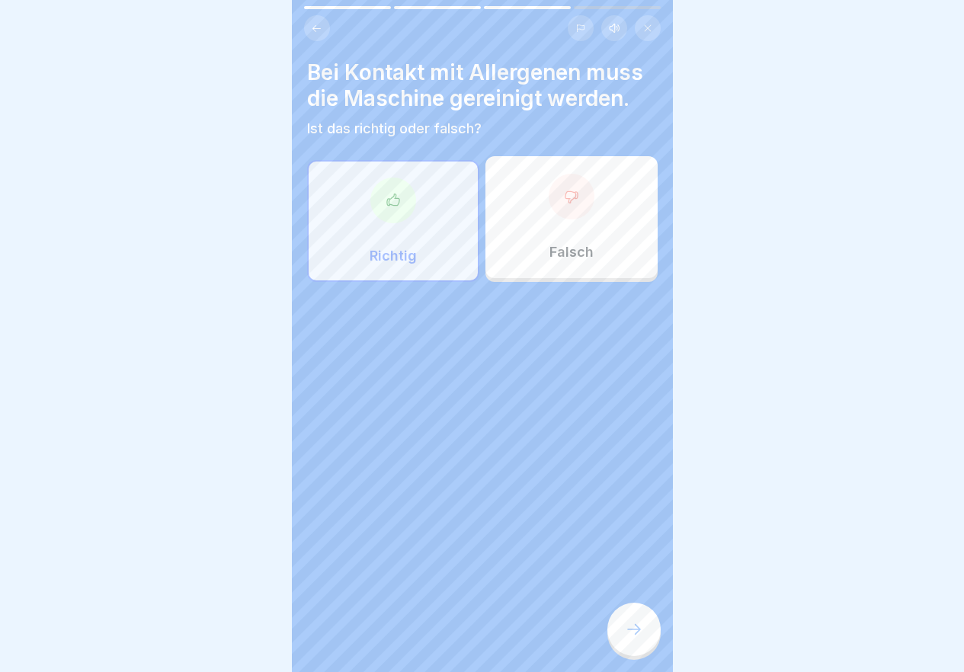
click at [627, 629] on div at bounding box center [633, 629] width 53 height 53
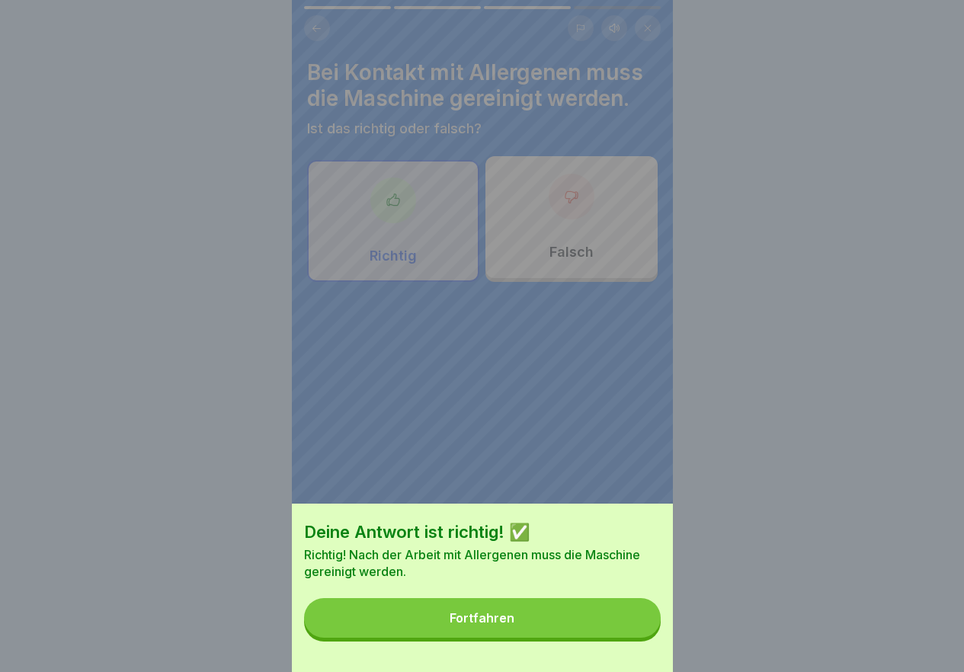
click at [620, 638] on button "Fortfahren" at bounding box center [482, 618] width 357 height 40
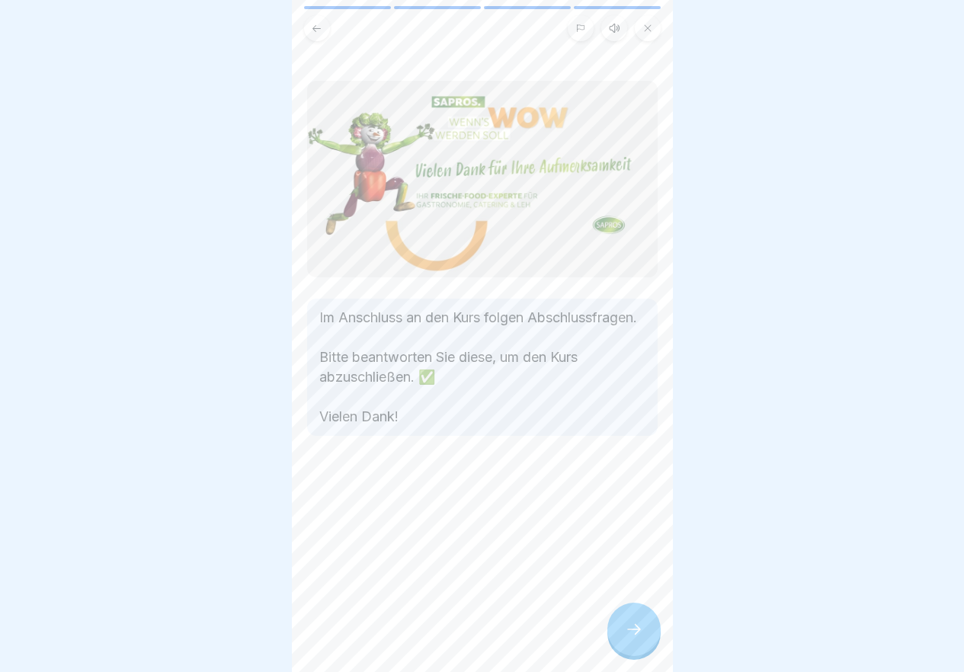
click at [644, 632] on div at bounding box center [633, 629] width 53 height 53
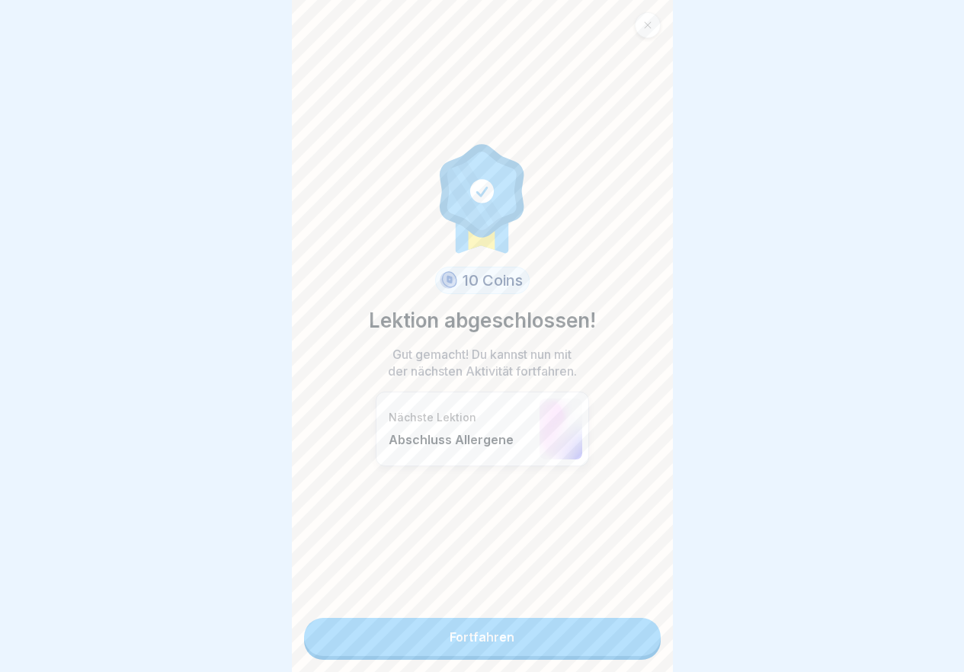
click at [643, 631] on link "Fortfahren" at bounding box center [482, 637] width 357 height 38
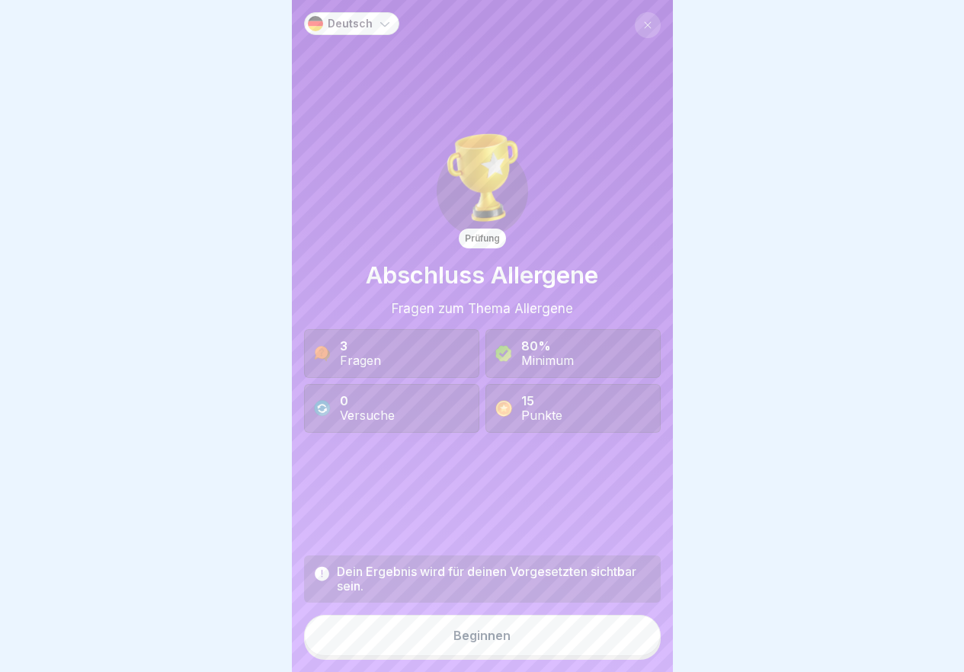
click at [613, 649] on button "Beginnen" at bounding box center [482, 635] width 357 height 41
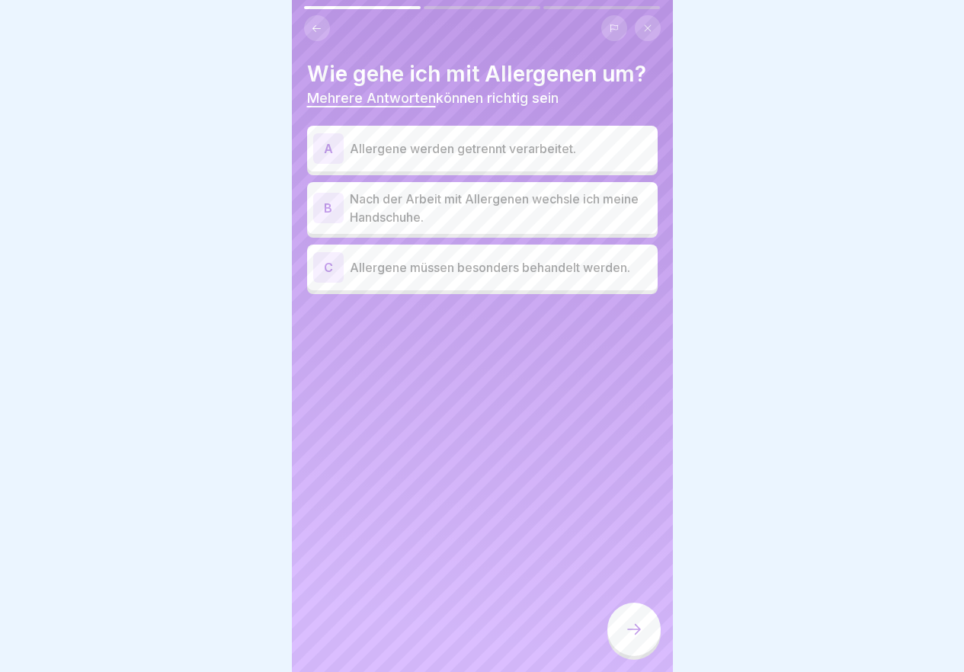
click at [565, 152] on p "Allergene werden getrennt verarbeitet." at bounding box center [501, 148] width 302 height 18
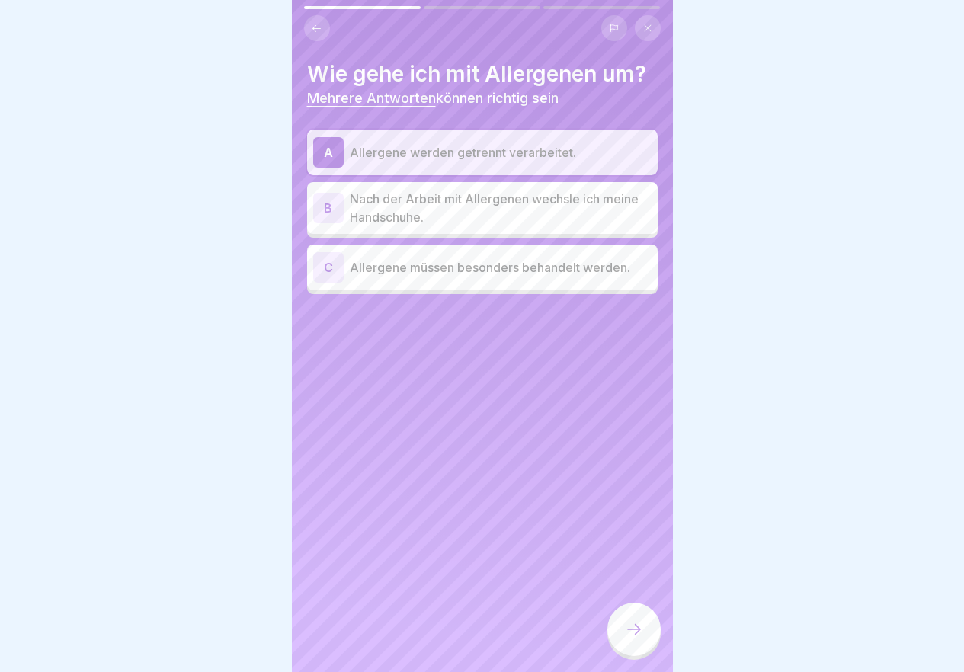
click at [535, 211] on p "Nach der Arbeit mit Allergenen wechsle ich meine Handschuhe." at bounding box center [501, 208] width 302 height 37
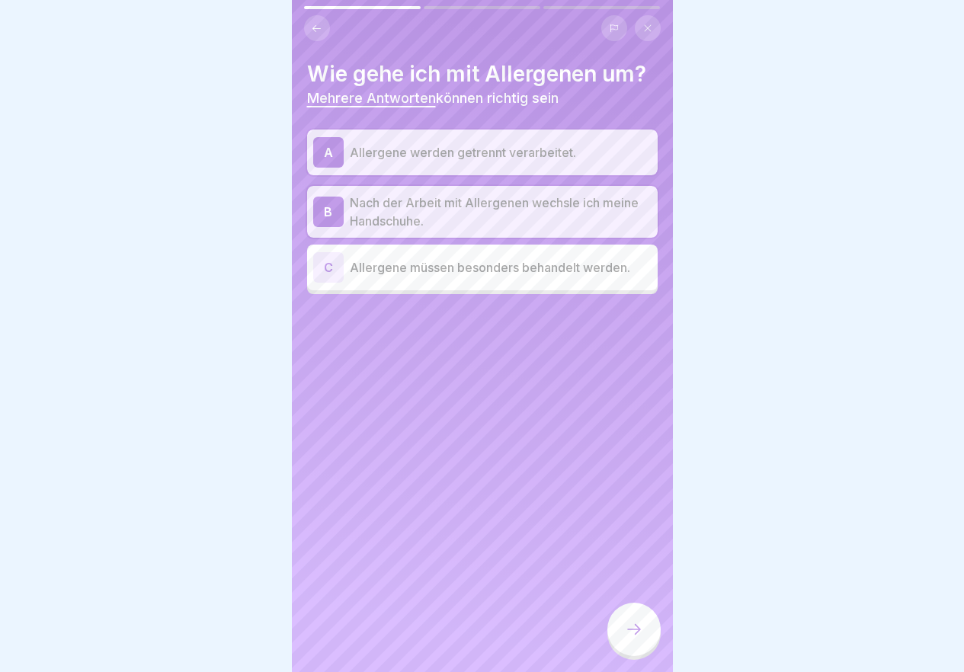
click at [567, 268] on p "Allergene müssen besonders behandelt werden." at bounding box center [501, 267] width 302 height 18
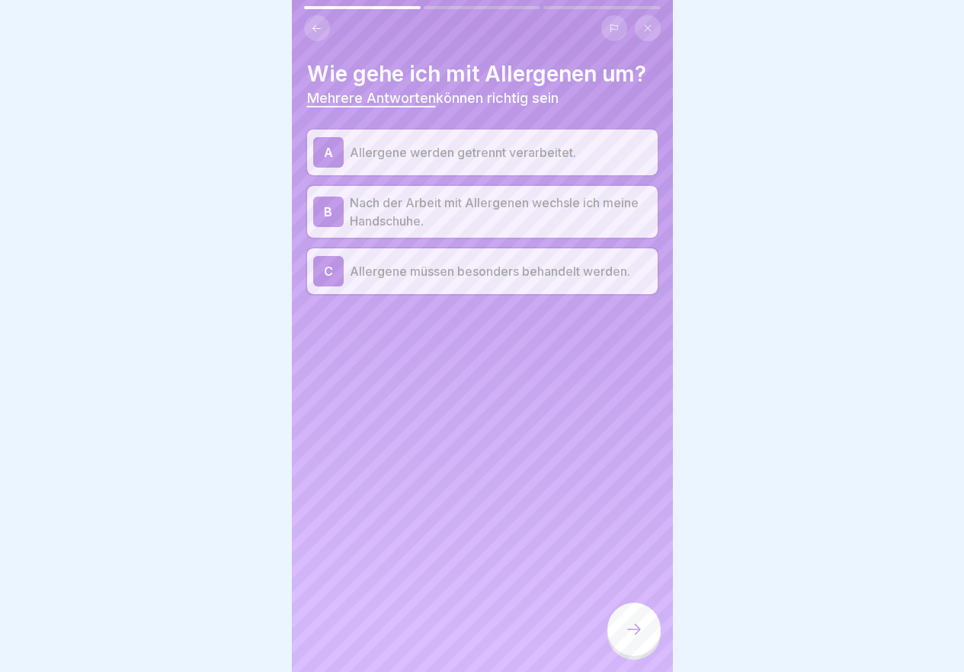
click at [638, 632] on div at bounding box center [633, 629] width 53 height 53
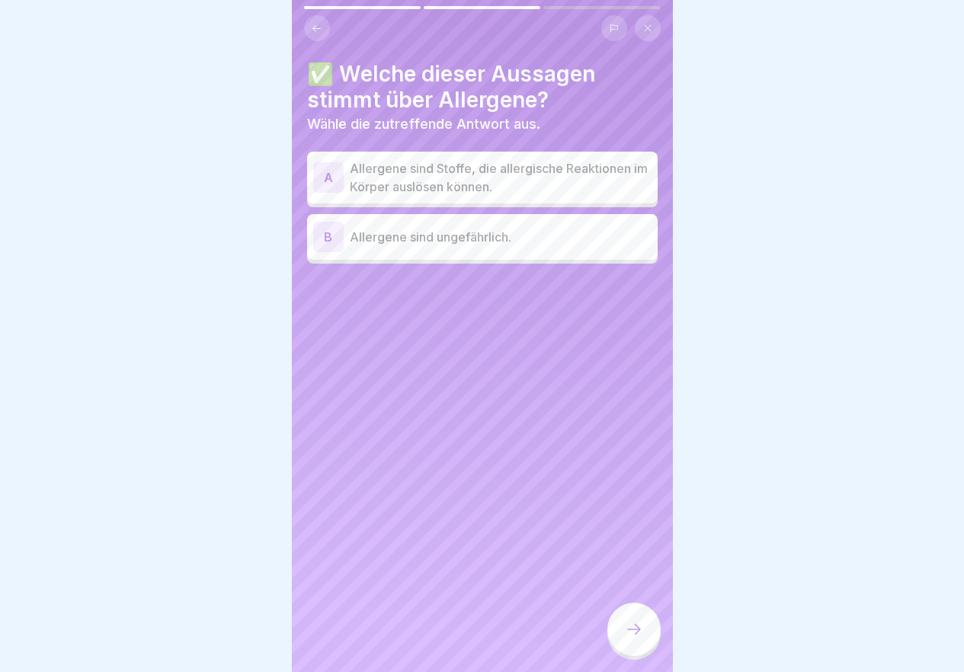
click at [421, 172] on p "Allergene sind Stoffe, die allergische Reaktionen im Körper auslösen können." at bounding box center [501, 177] width 302 height 37
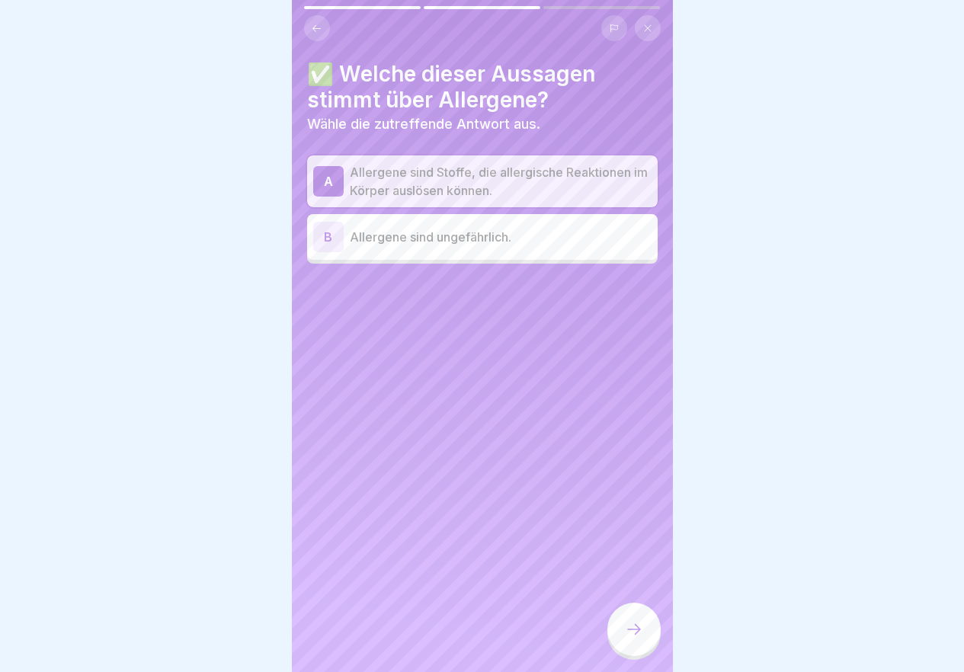
click at [638, 638] on icon at bounding box center [634, 629] width 18 height 18
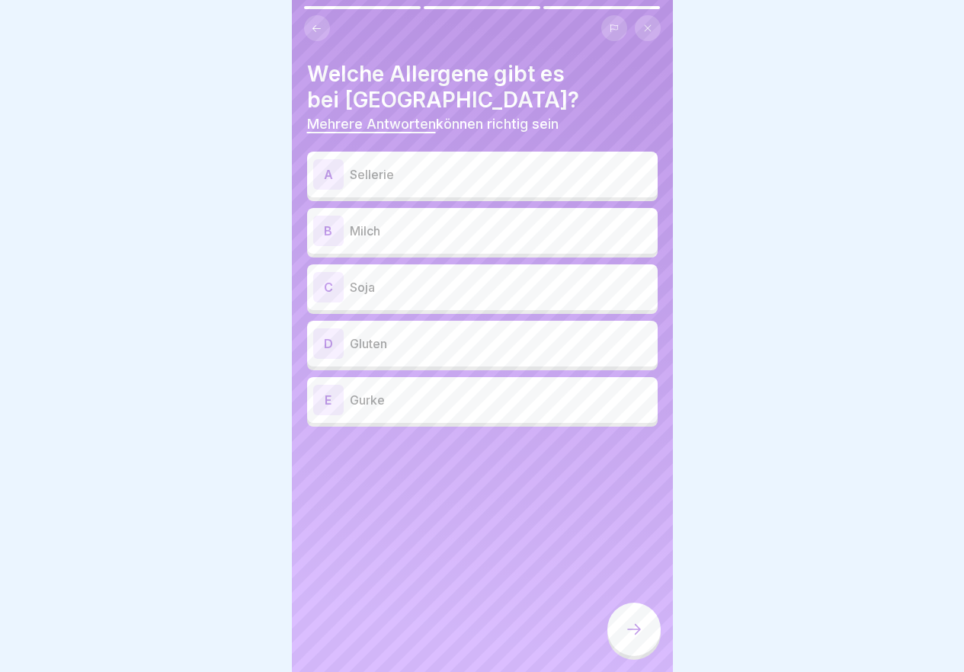
click at [425, 174] on p "Sellerie" at bounding box center [501, 174] width 302 height 18
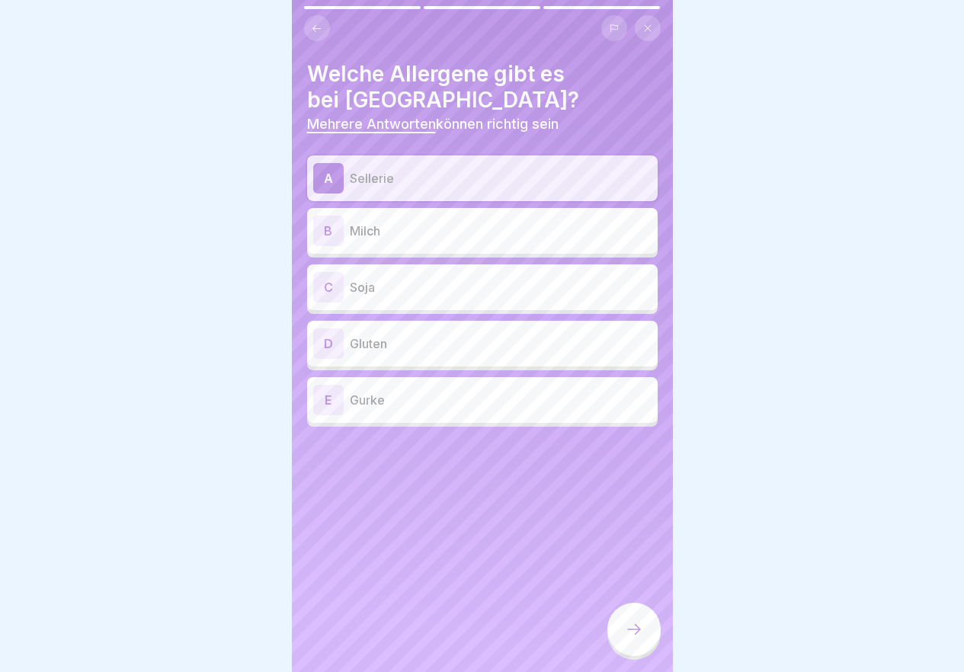
click at [420, 224] on p "Milch" at bounding box center [501, 231] width 302 height 18
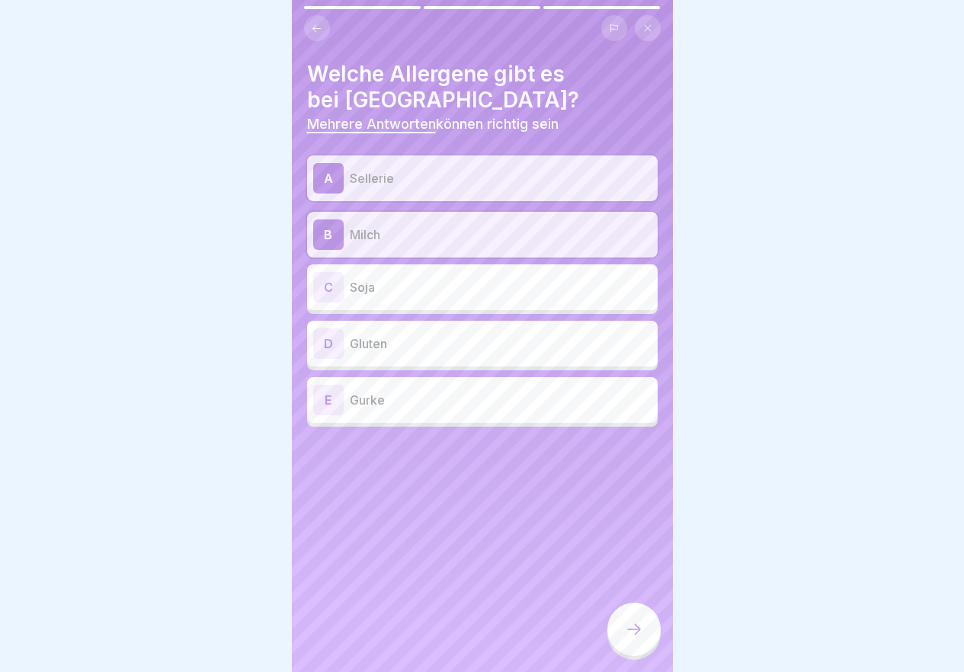
click at [430, 328] on div "D Gluten" at bounding box center [482, 343] width 338 height 30
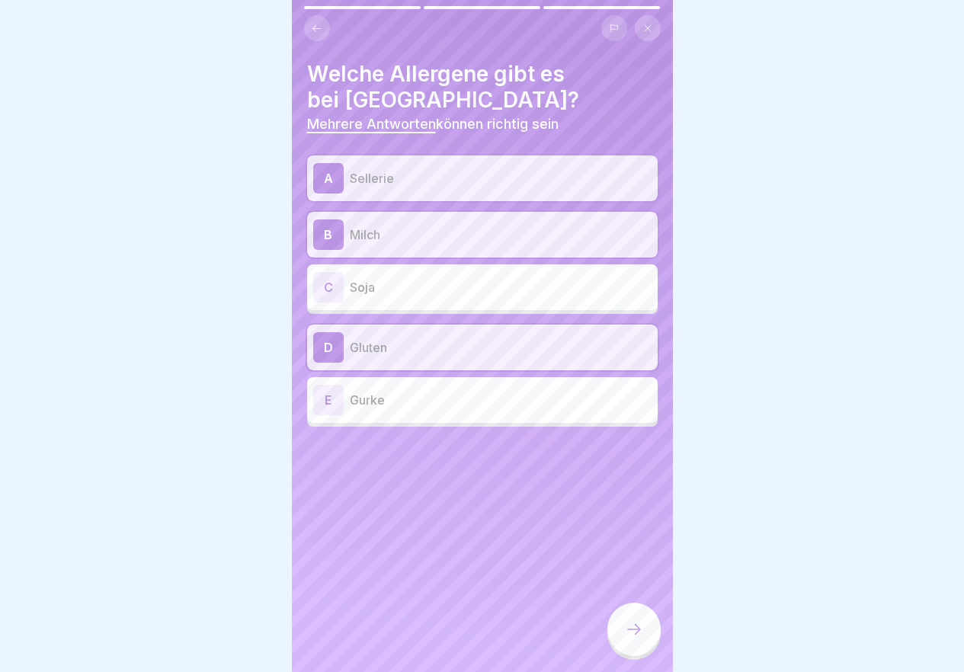
click at [429, 342] on p "Gluten" at bounding box center [501, 347] width 302 height 18
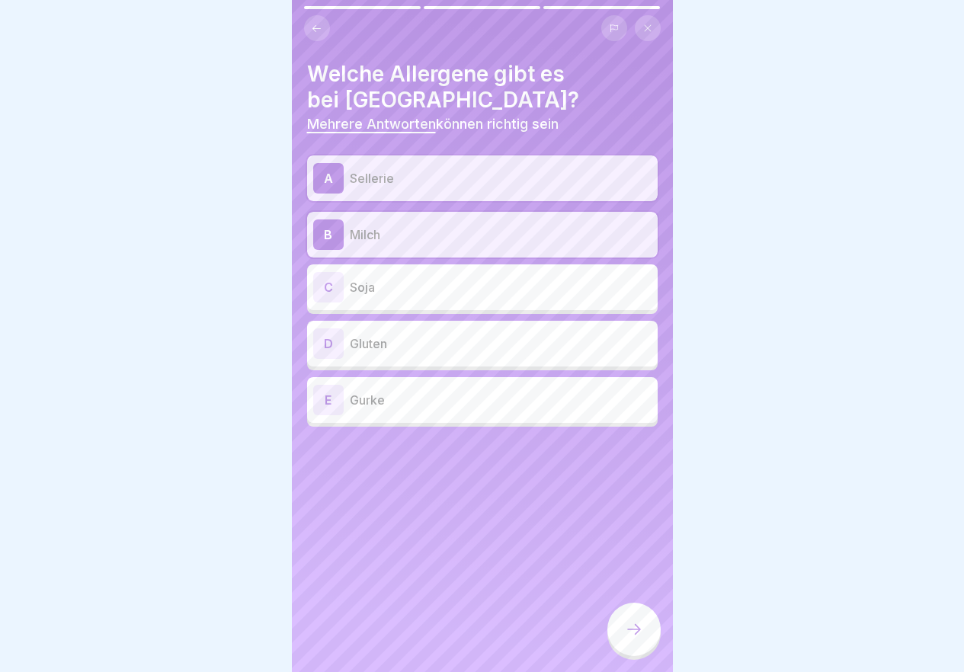
click at [635, 631] on div at bounding box center [633, 629] width 53 height 53
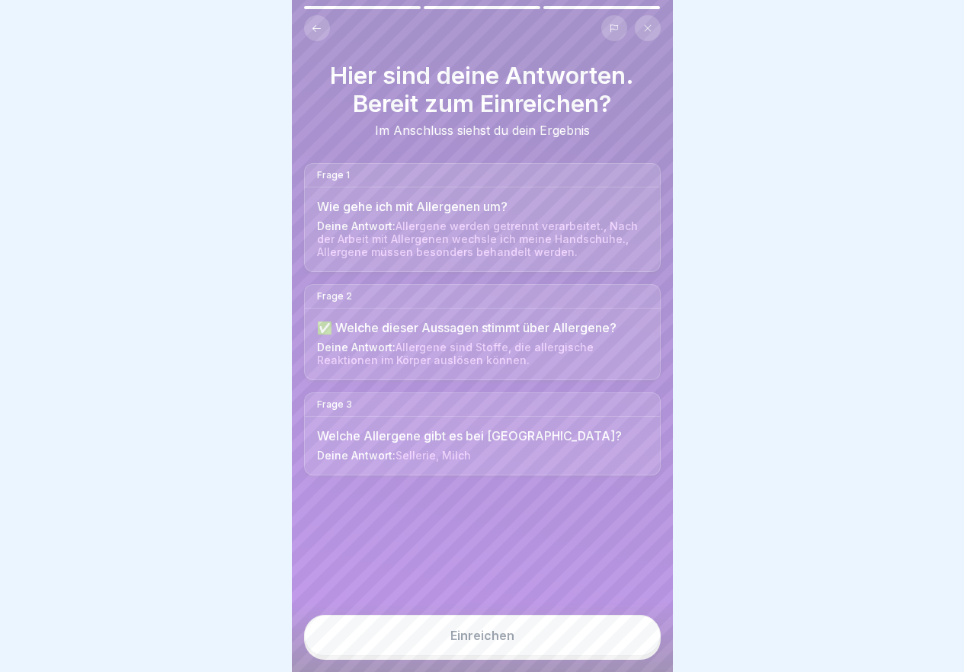
click at [471, 642] on div "Einreichen" at bounding box center [482, 636] width 64 height 14
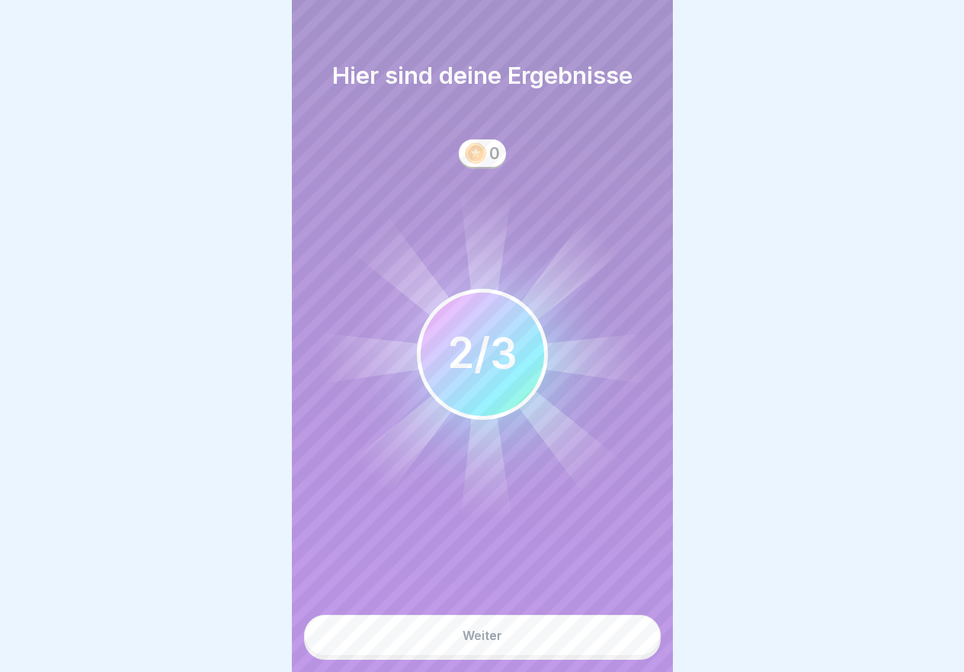
click at [498, 642] on div "Weiter" at bounding box center [482, 636] width 40 height 14
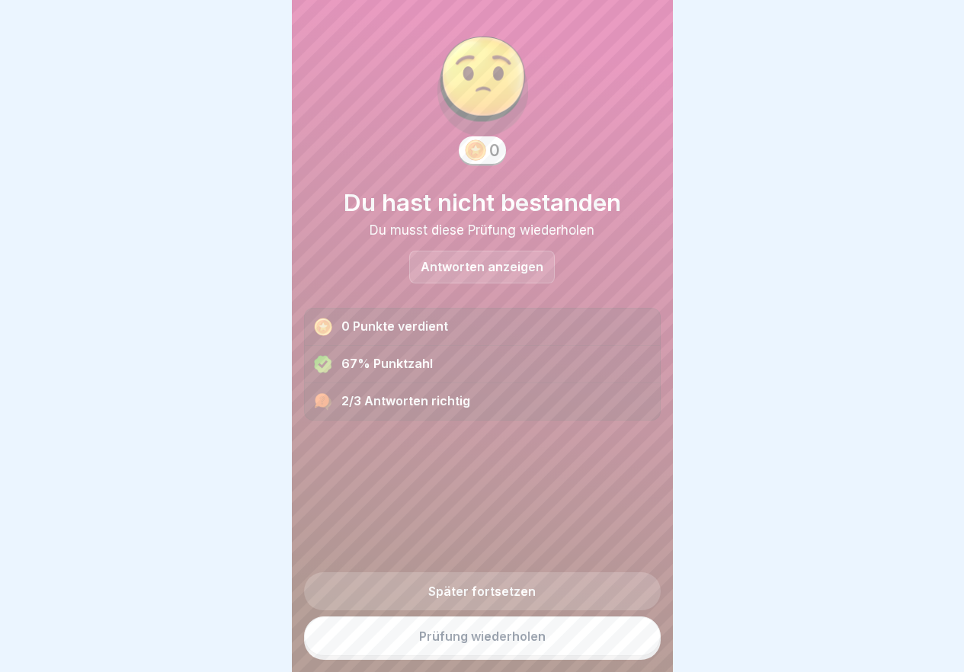
click at [498, 649] on link "Prüfung wiederholen" at bounding box center [482, 636] width 357 height 40
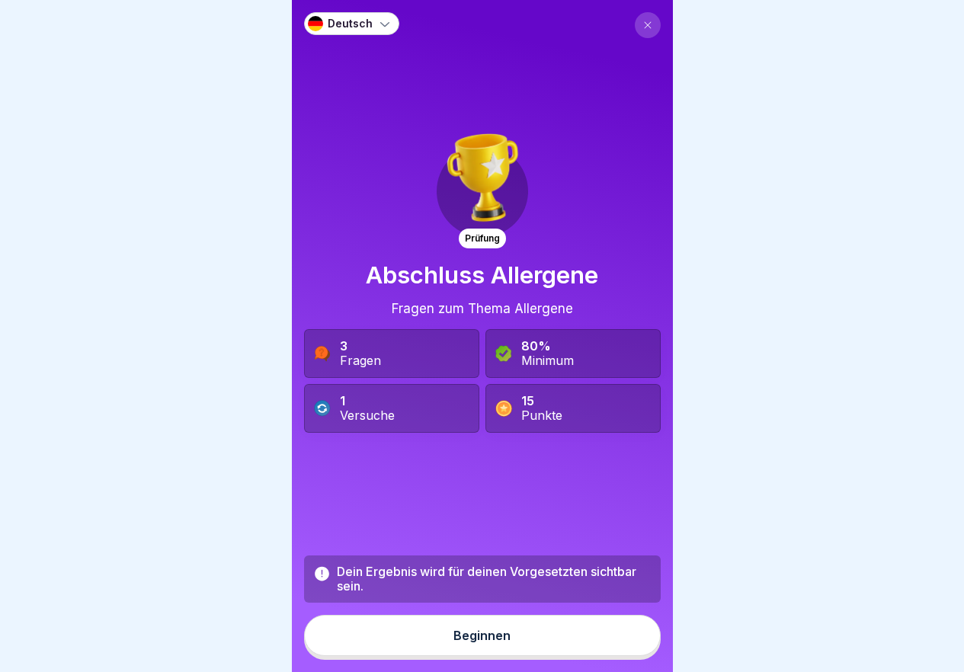
click at [498, 642] on div "Beginnen" at bounding box center [481, 636] width 57 height 14
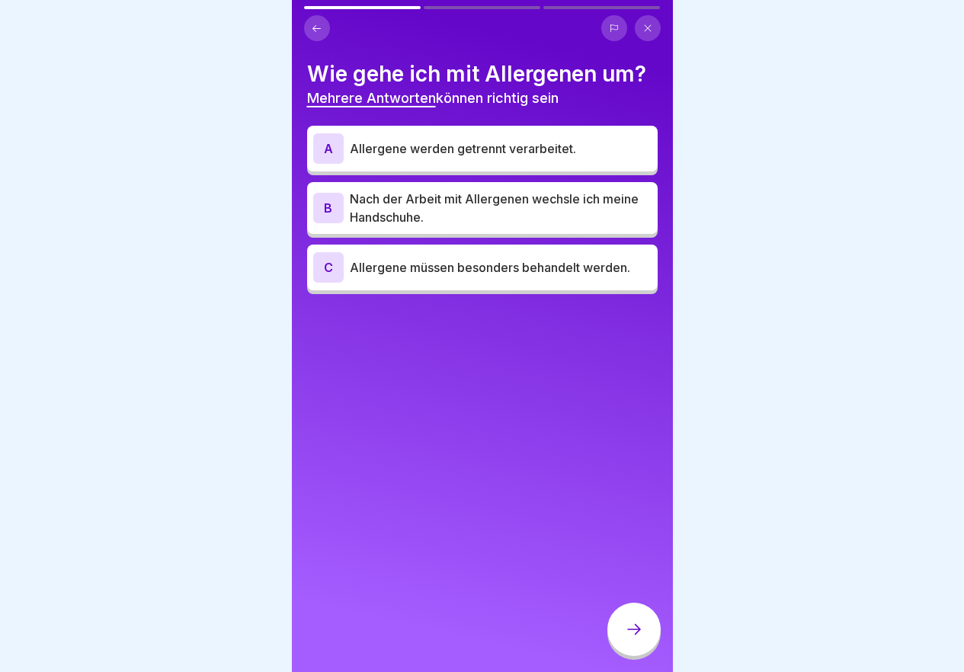
click at [563, 158] on div "A Allergene werden getrennt verarbeitet." at bounding box center [482, 148] width 338 height 30
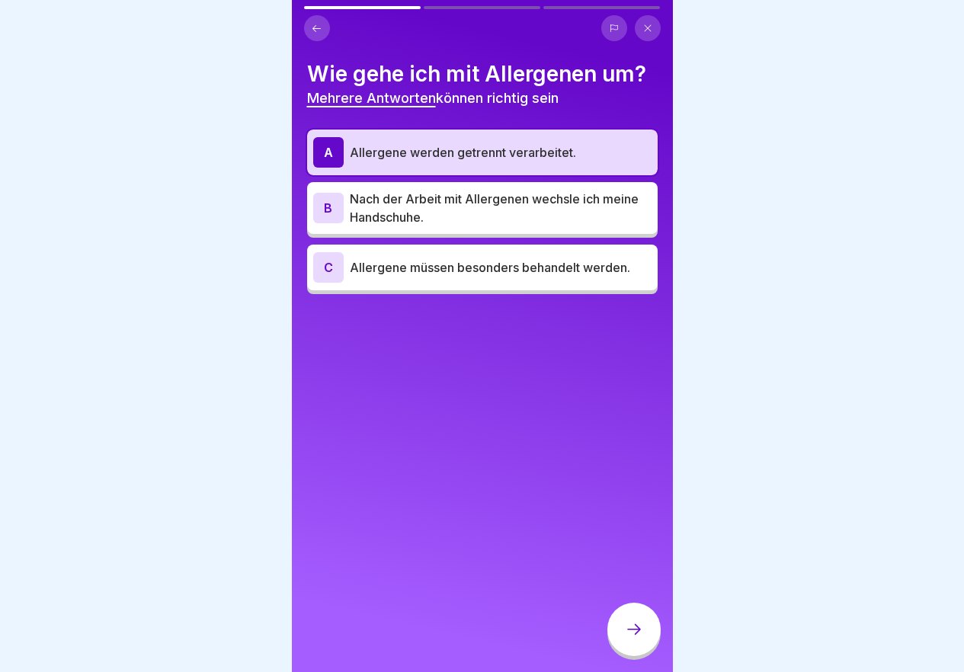
click at [537, 211] on p "Nach der Arbeit mit Allergenen wechsle ich meine Handschuhe." at bounding box center [501, 208] width 302 height 37
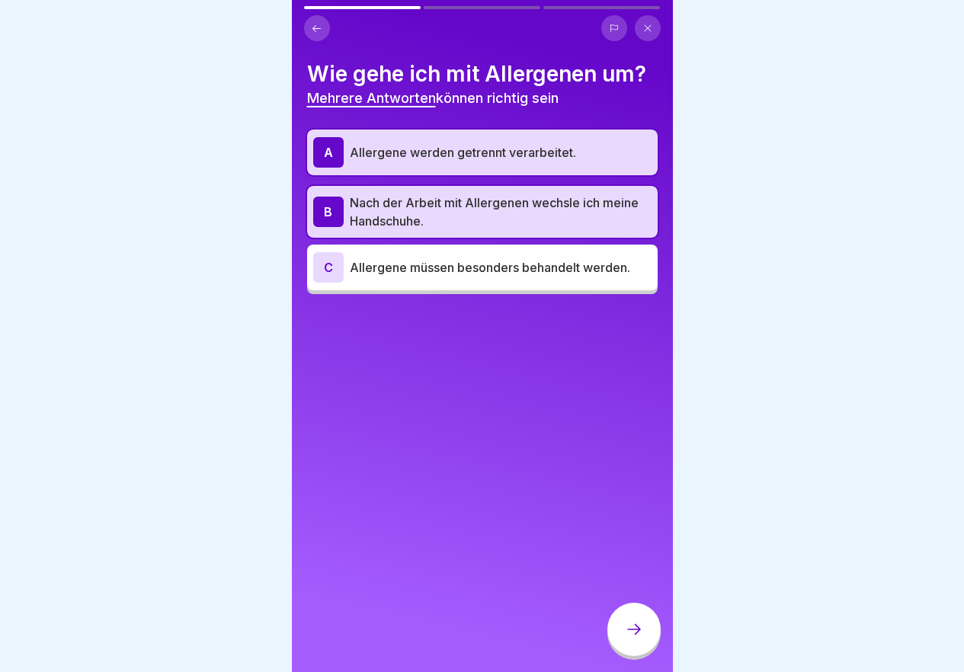
click at [576, 272] on p "Allergene müssen besonders behandelt werden." at bounding box center [501, 267] width 302 height 18
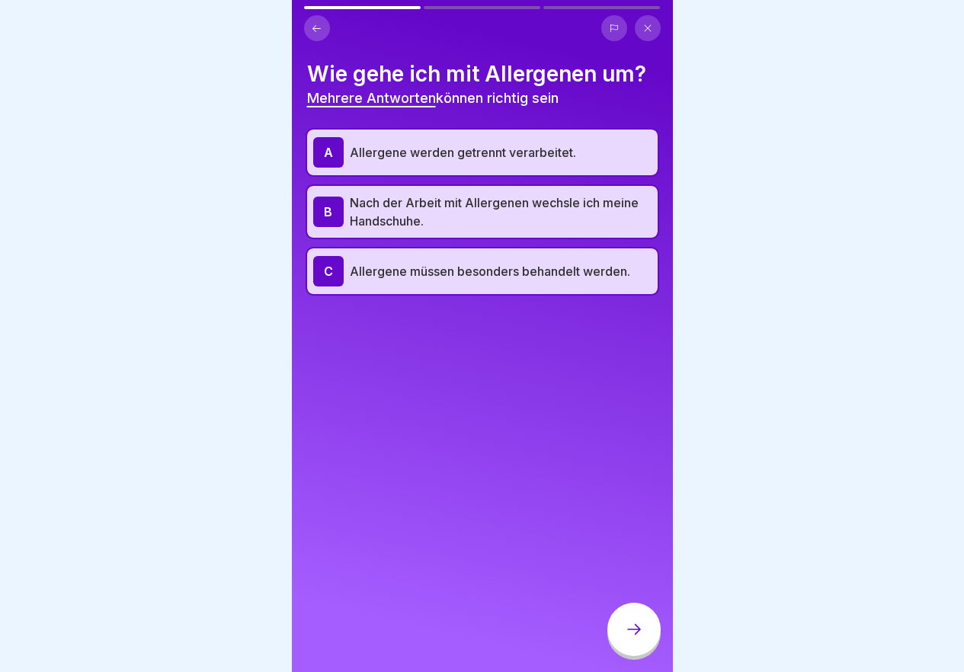
click at [638, 637] on icon at bounding box center [634, 629] width 18 height 18
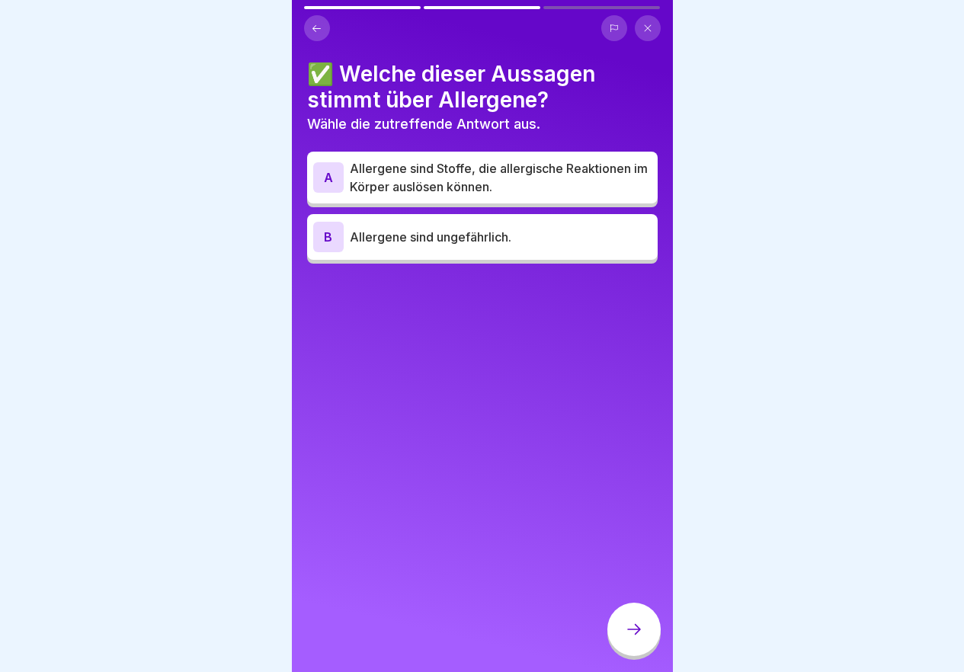
click at [473, 165] on p "Allergene sind Stoffe, die allergische Reaktionen im Körper auslösen können." at bounding box center [501, 177] width 302 height 37
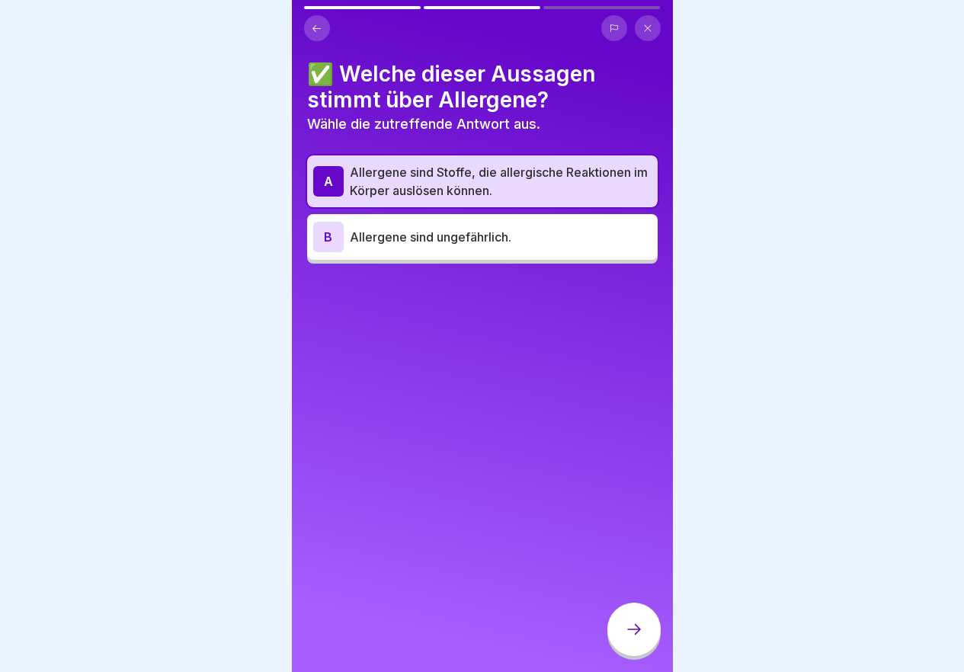
click at [648, 631] on div at bounding box center [633, 629] width 53 height 53
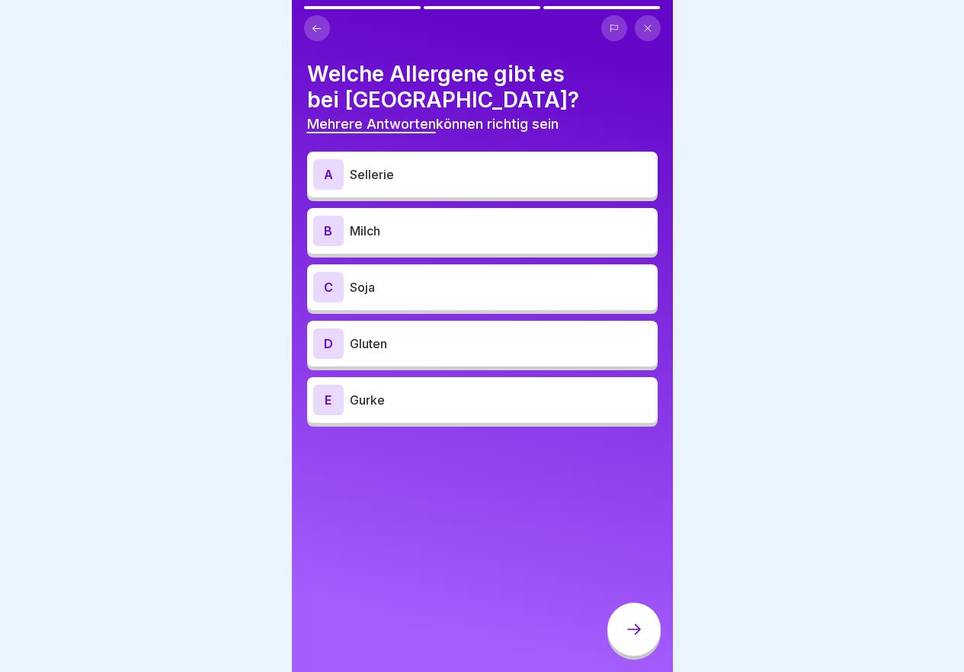
click at [373, 174] on p "Sellerie" at bounding box center [501, 174] width 302 height 18
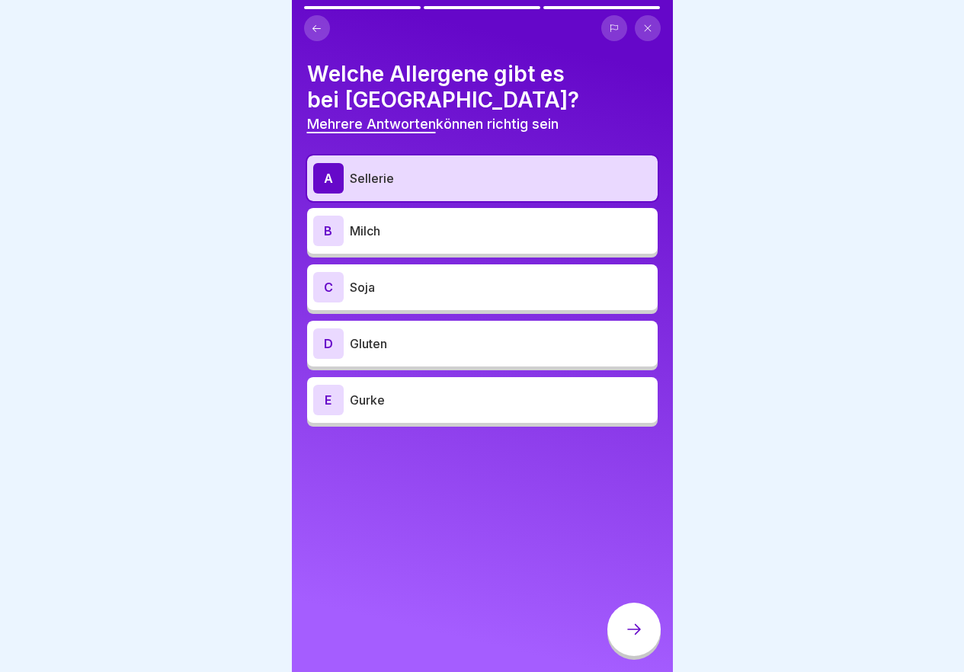
click at [387, 234] on p "Milch" at bounding box center [501, 231] width 302 height 18
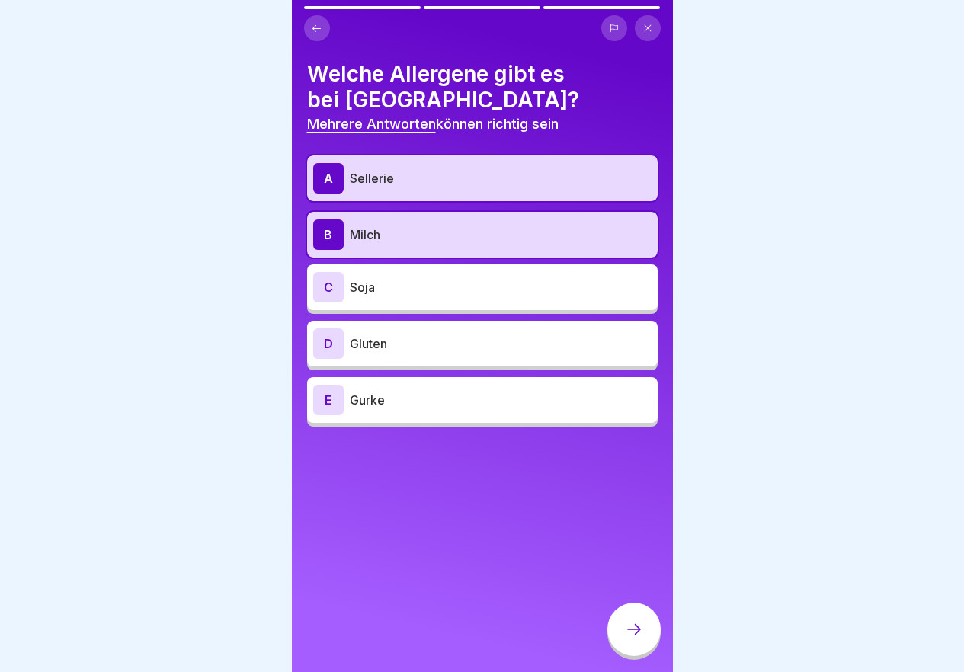
click at [408, 343] on p "Gluten" at bounding box center [501, 343] width 302 height 18
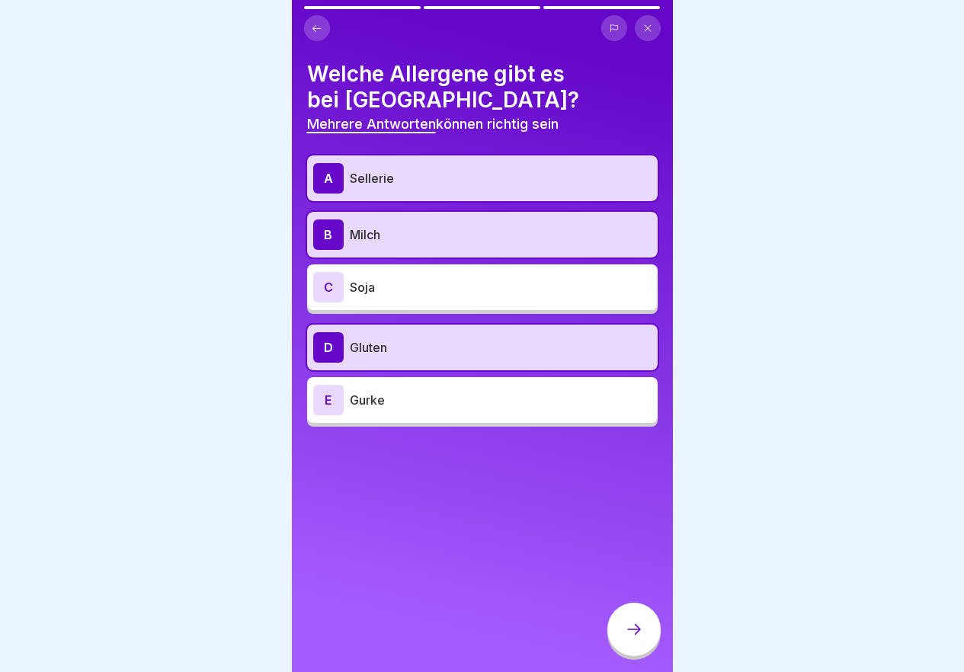
click at [626, 638] on icon at bounding box center [634, 629] width 18 height 18
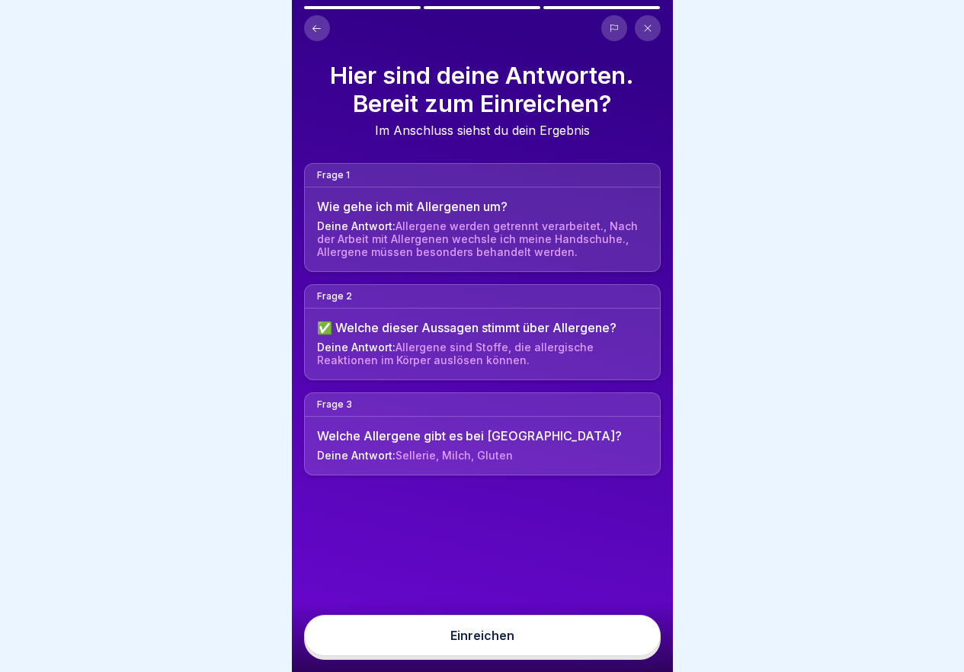
click at [603, 656] on button "Einreichen" at bounding box center [482, 635] width 357 height 41
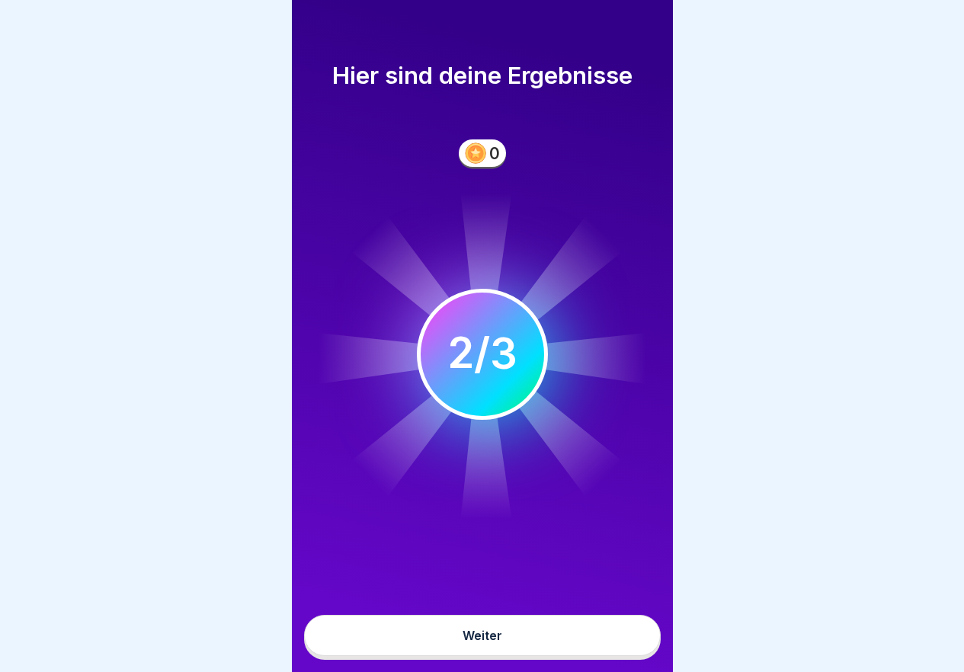
click at [602, 654] on button "Weiter" at bounding box center [482, 635] width 357 height 41
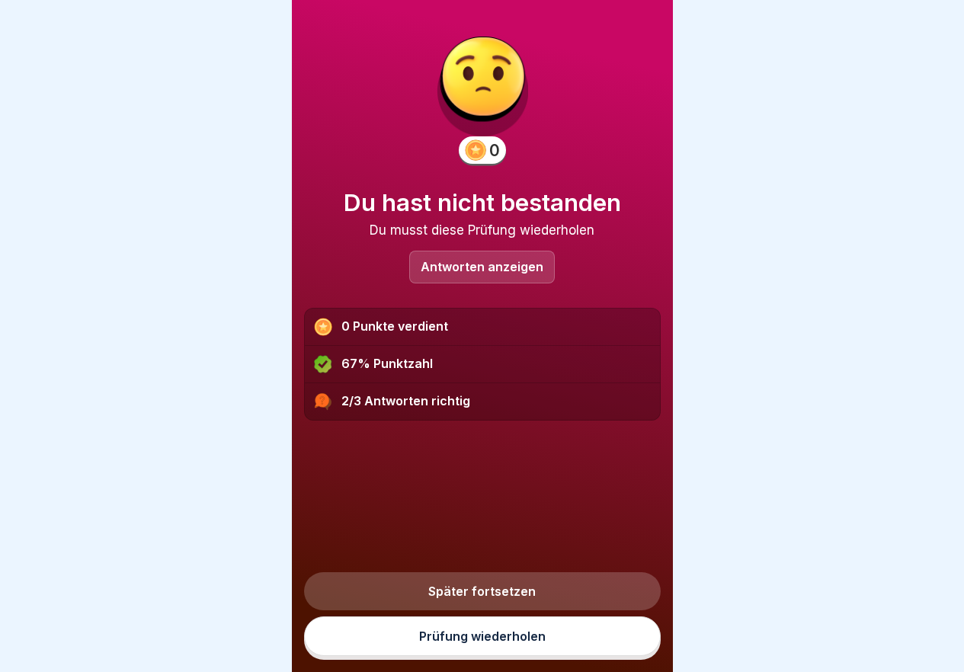
click at [592, 654] on link "Prüfung wiederholen" at bounding box center [482, 636] width 357 height 40
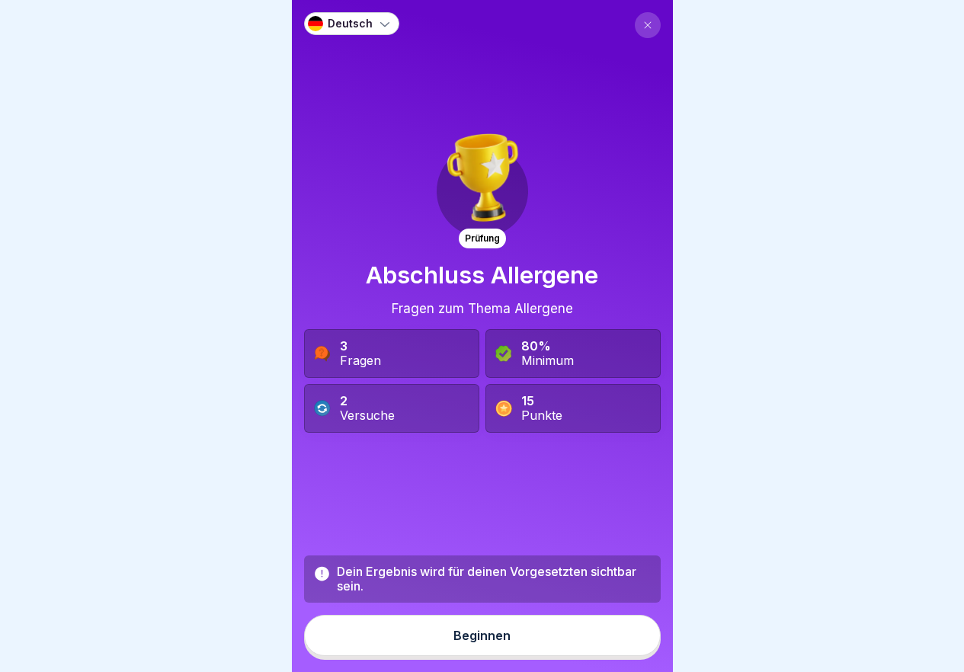
click at [594, 651] on button "Beginnen" at bounding box center [482, 635] width 357 height 41
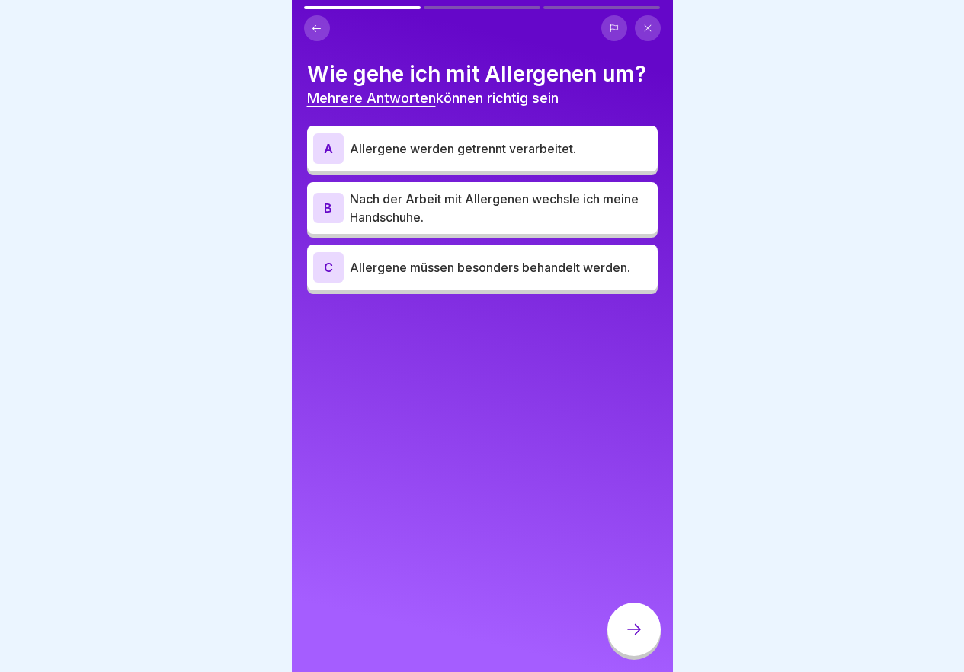
click at [453, 145] on p "Allergene werden getrennt verarbeitet." at bounding box center [501, 148] width 302 height 18
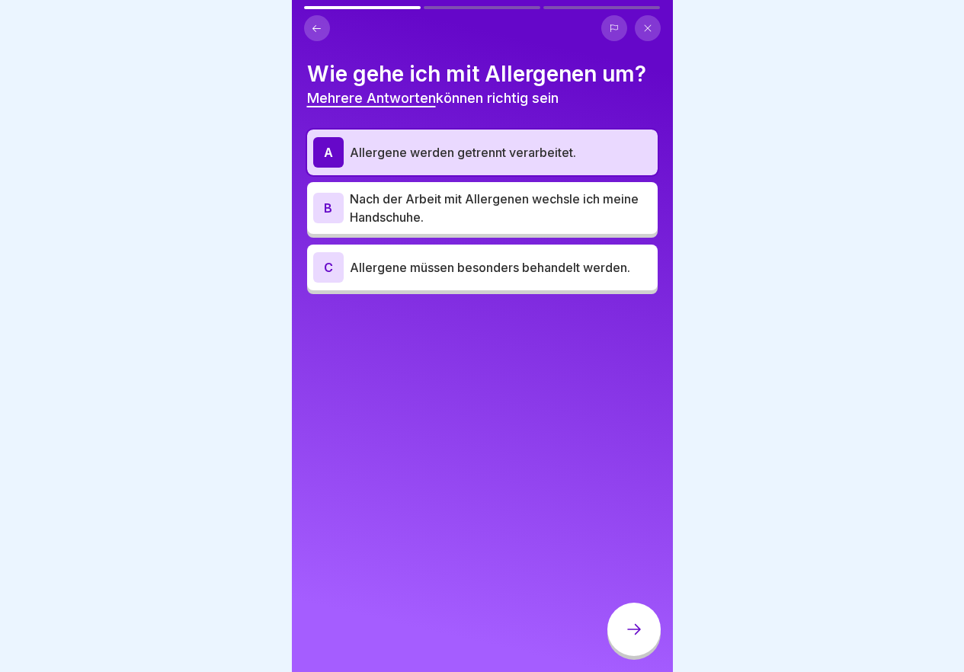
click at [432, 211] on p "Nach der Arbeit mit Allergenen wechsle ich meine Handschuhe." at bounding box center [501, 208] width 302 height 37
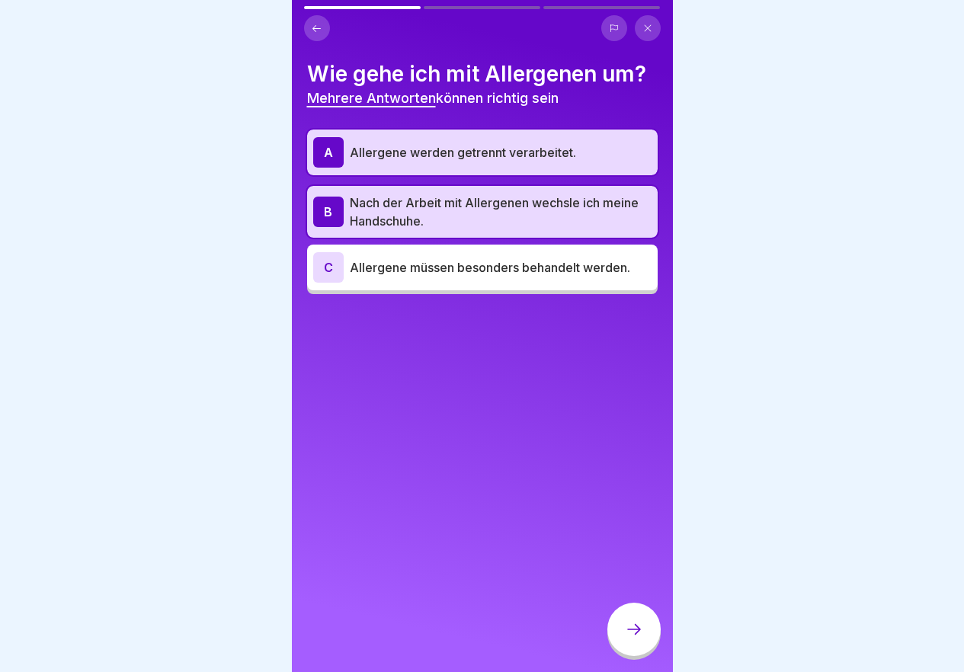
click at [472, 264] on p "Allergene müssen besonders behandelt werden." at bounding box center [501, 267] width 302 height 18
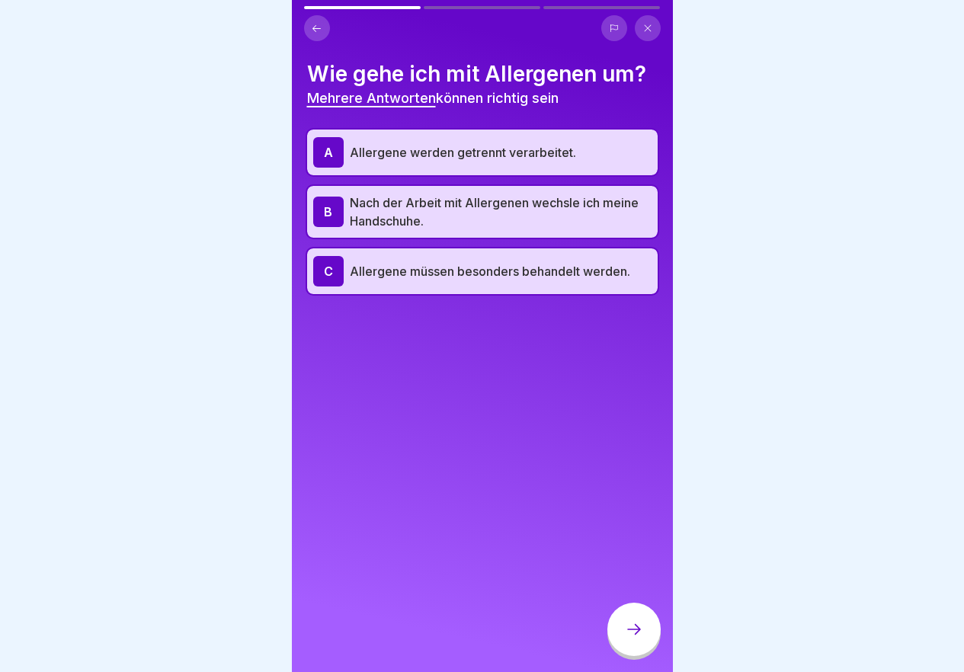
click at [635, 631] on div at bounding box center [633, 629] width 53 height 53
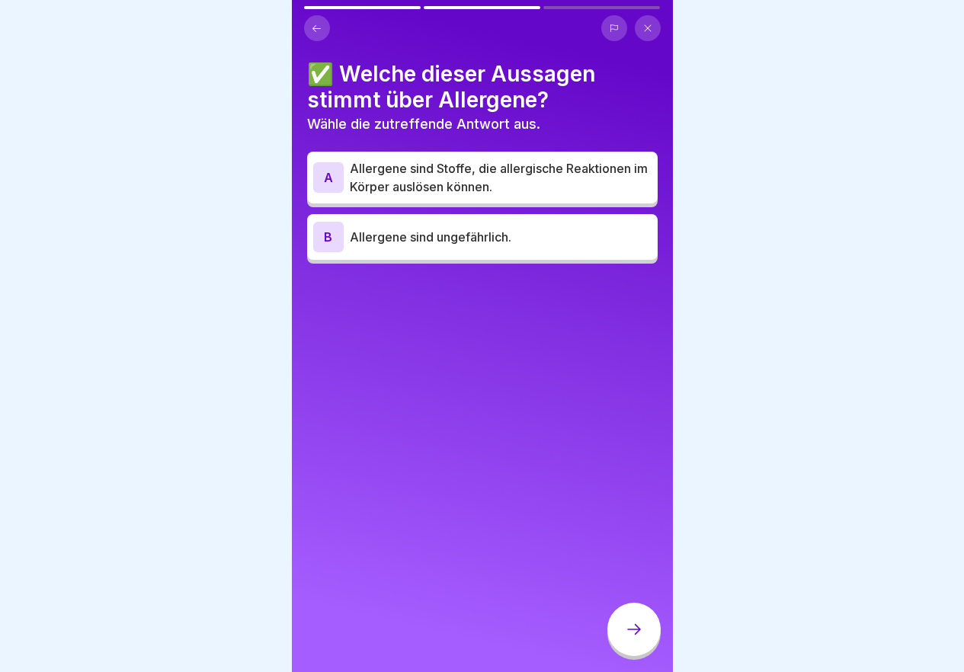
click at [449, 186] on p "Allergene sind Stoffe, die allergische Reaktionen im Körper auslösen können." at bounding box center [501, 177] width 302 height 37
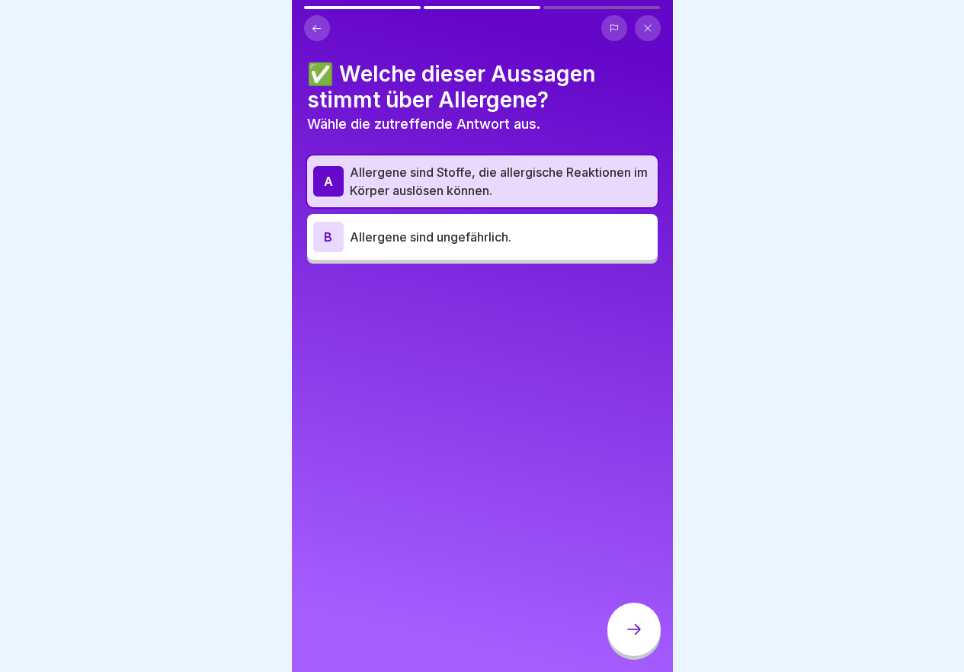
click at [633, 633] on div at bounding box center [633, 629] width 53 height 53
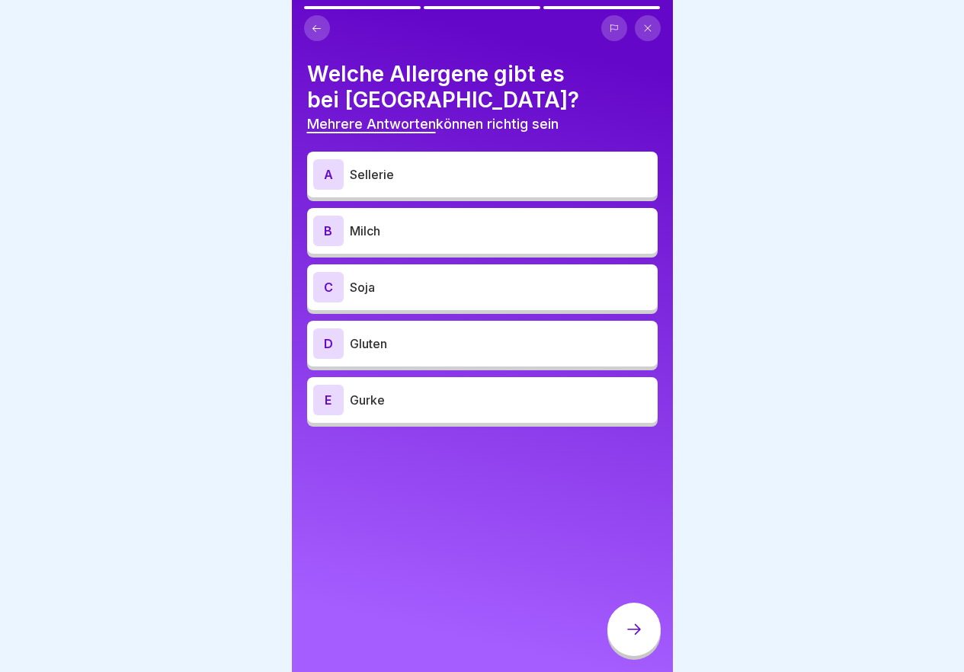
click at [387, 169] on p "Sellerie" at bounding box center [501, 174] width 302 height 18
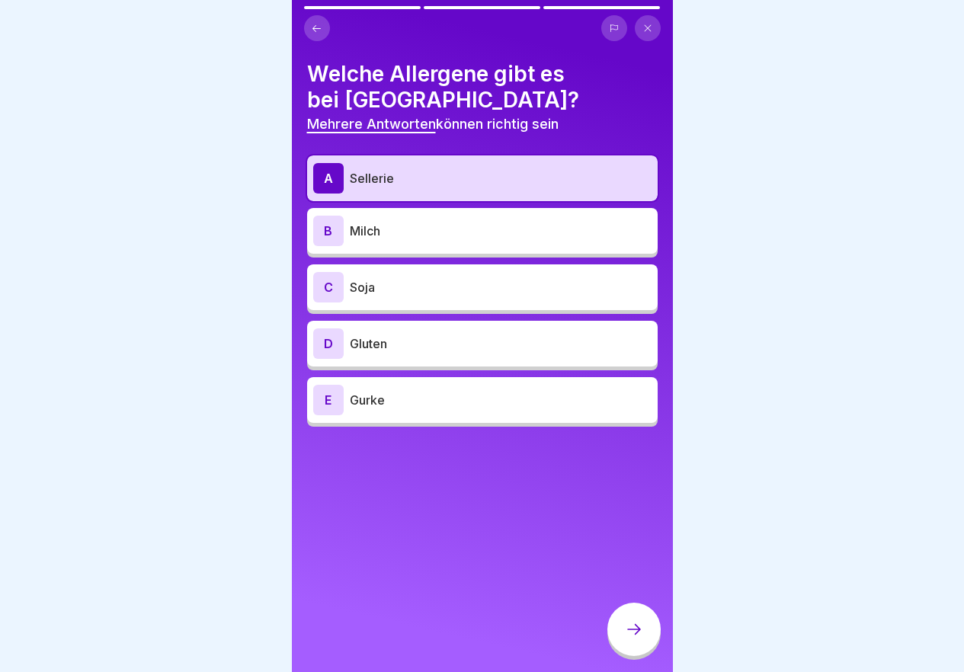
click at [413, 235] on p "Milch" at bounding box center [501, 231] width 302 height 18
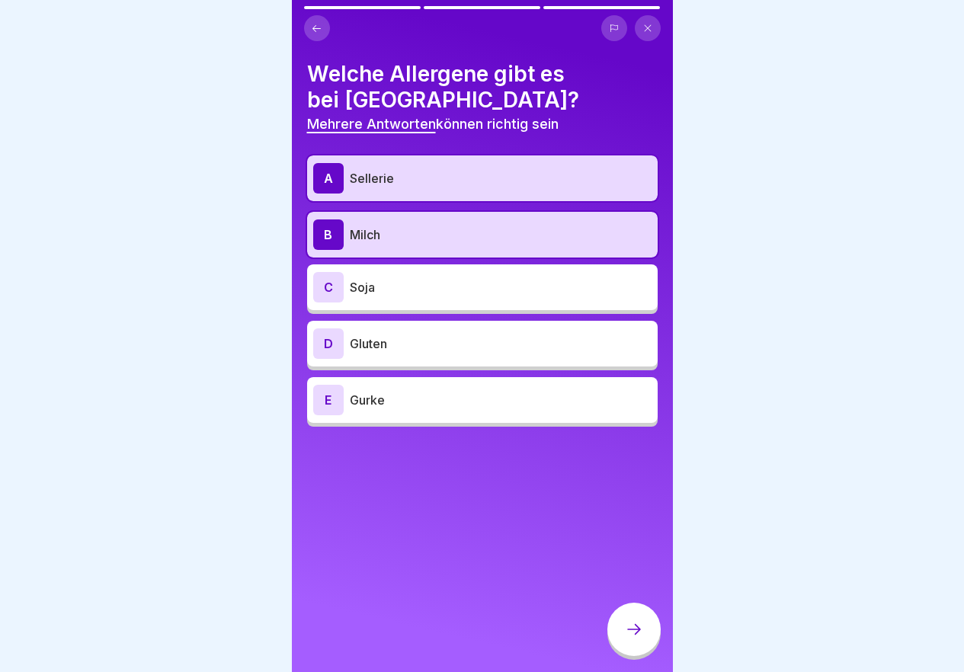
click at [434, 292] on p "Soja" at bounding box center [501, 287] width 302 height 18
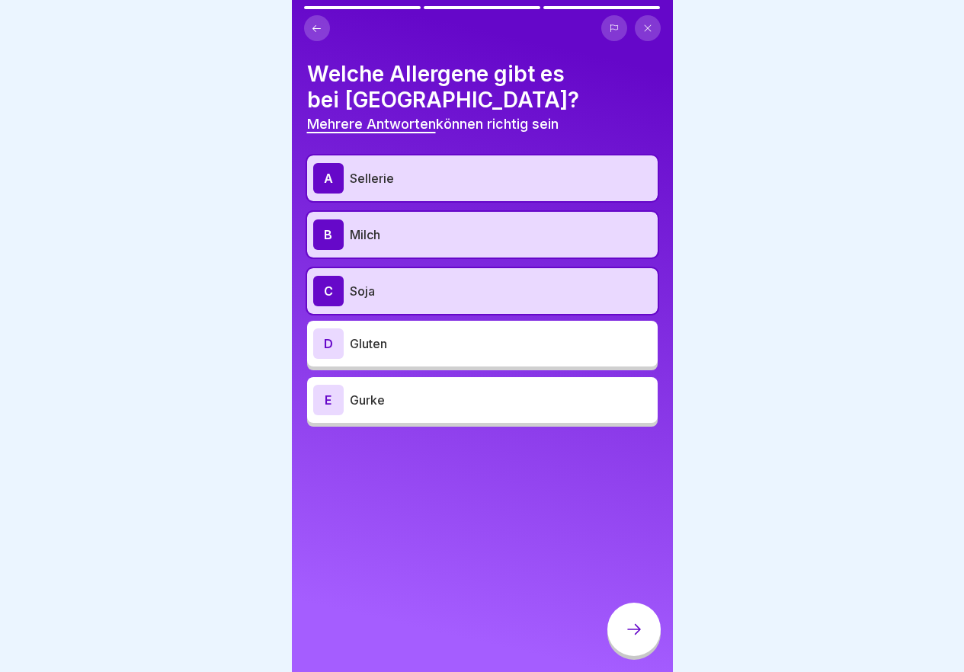
click at [434, 344] on p "Gluten" at bounding box center [501, 343] width 302 height 18
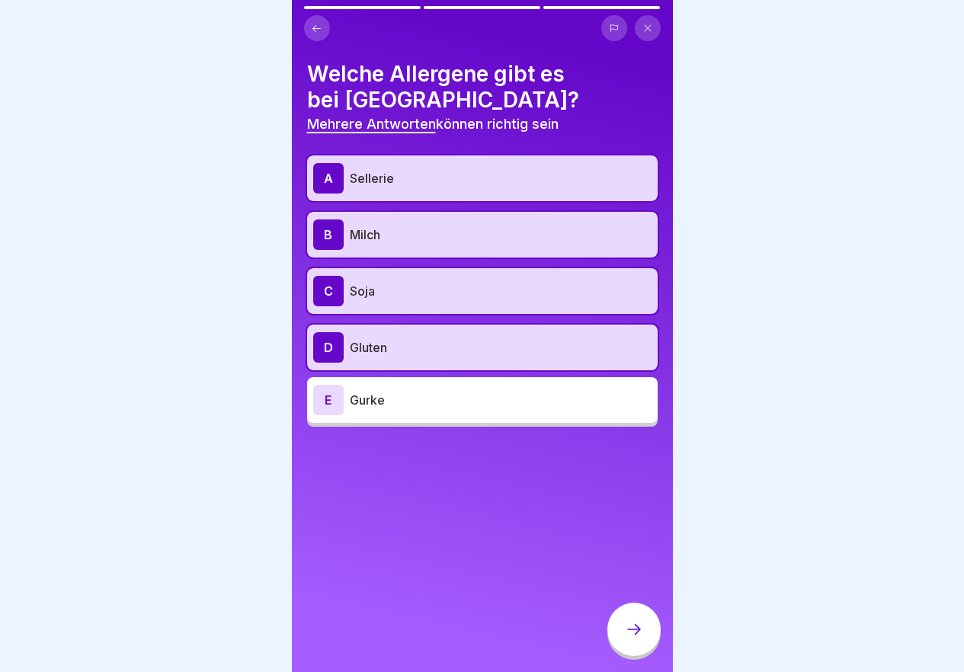
click at [634, 632] on div at bounding box center [633, 629] width 53 height 53
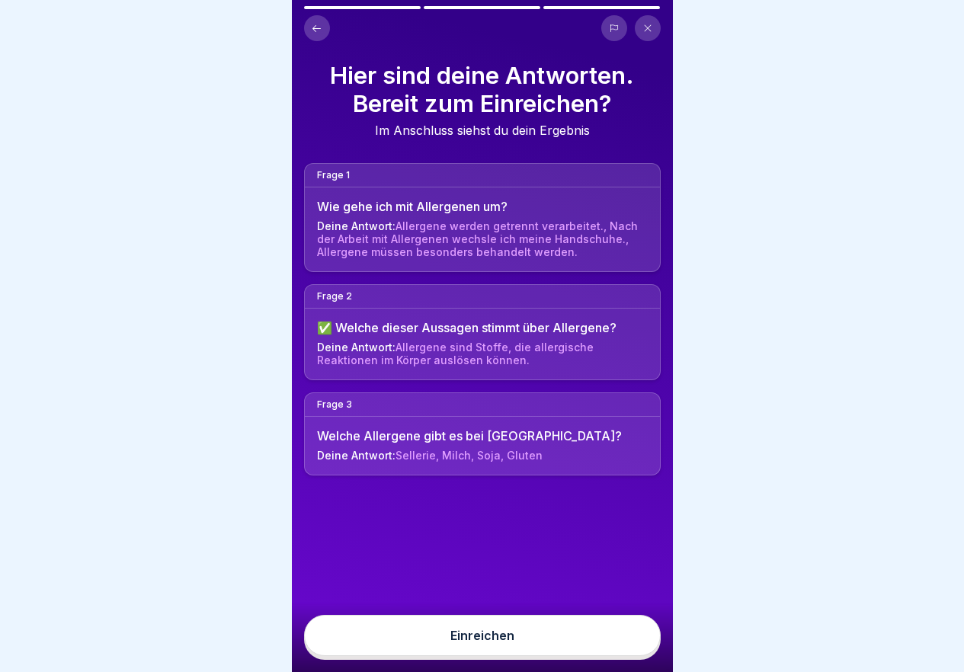
click at [614, 653] on button "Einreichen" at bounding box center [482, 635] width 357 height 41
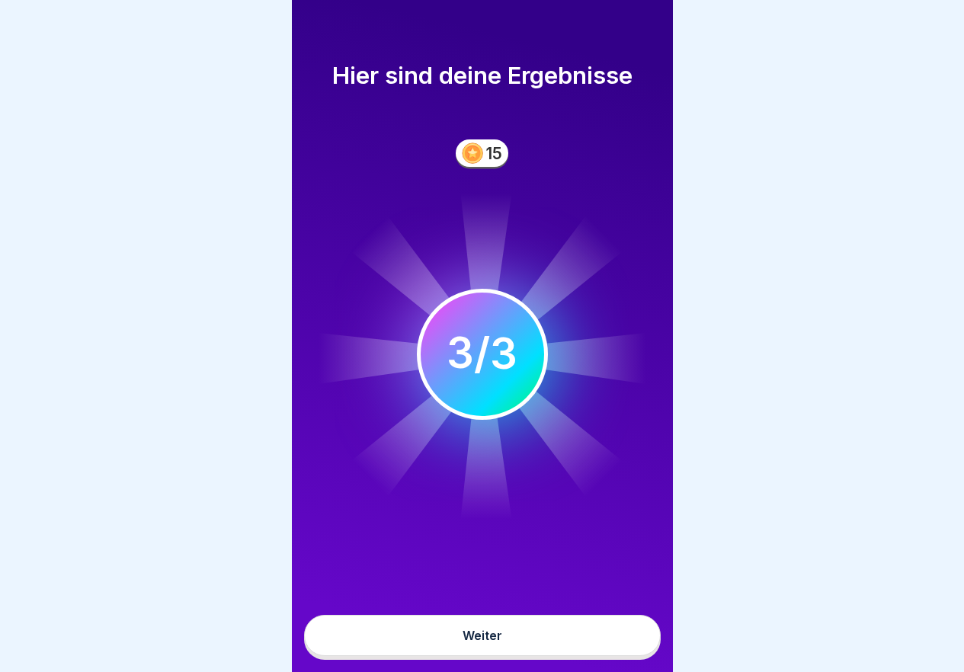
click at [614, 653] on button "Weiter" at bounding box center [482, 635] width 357 height 41
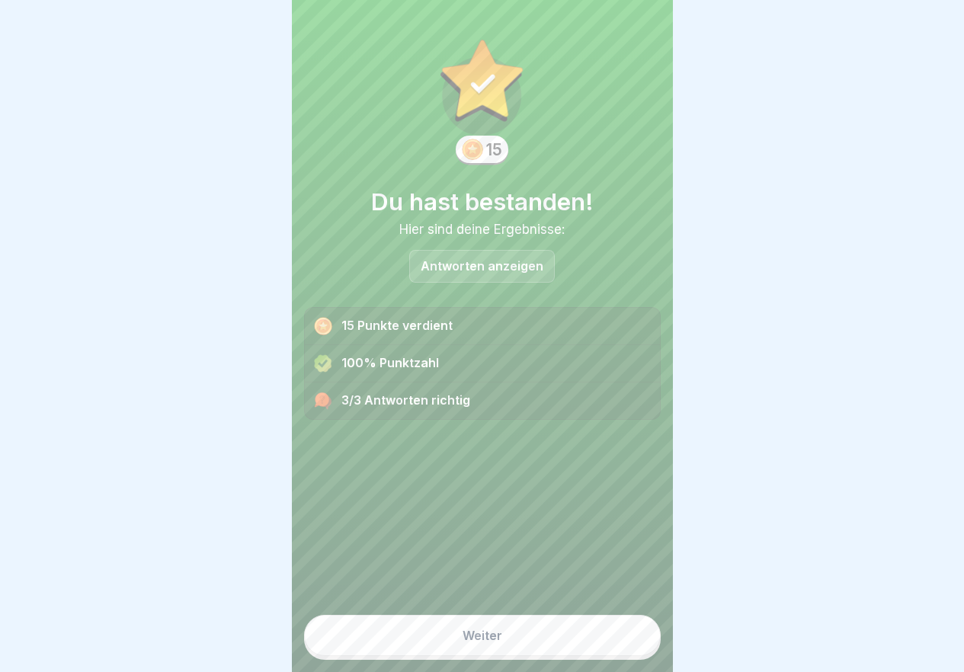
click at [614, 653] on button "Weiter" at bounding box center [482, 635] width 357 height 41
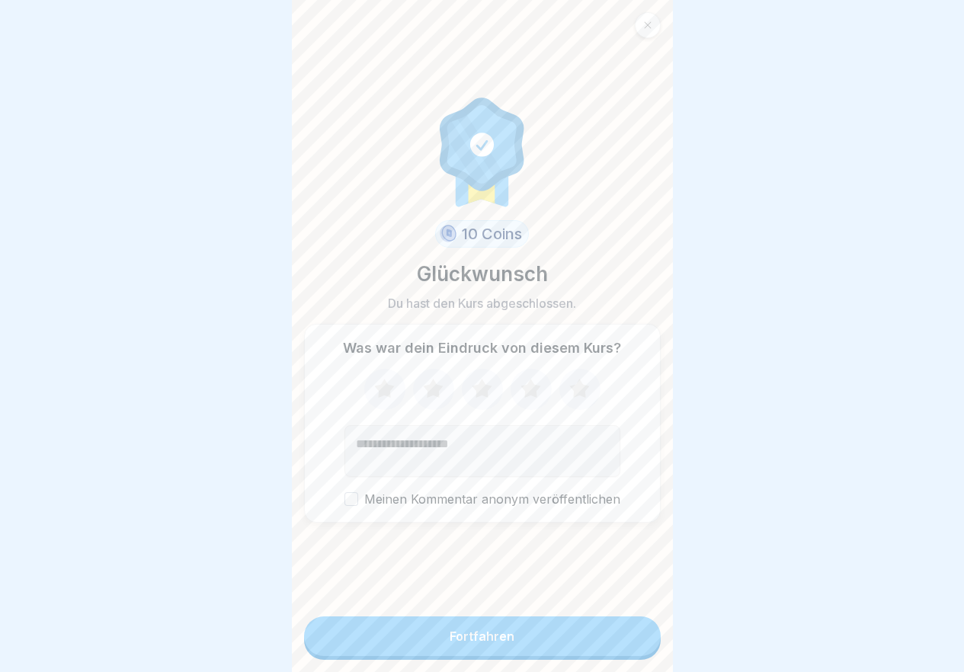
click at [614, 653] on button "Fortfahren" at bounding box center [482, 636] width 357 height 40
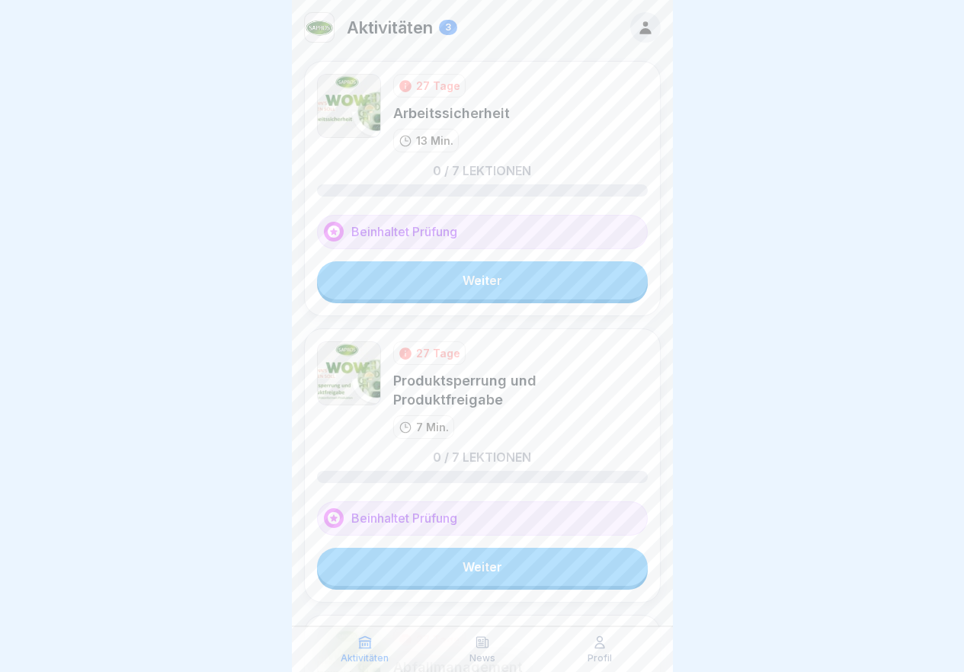
click at [594, 289] on link "Weiter" at bounding box center [482, 280] width 331 height 38
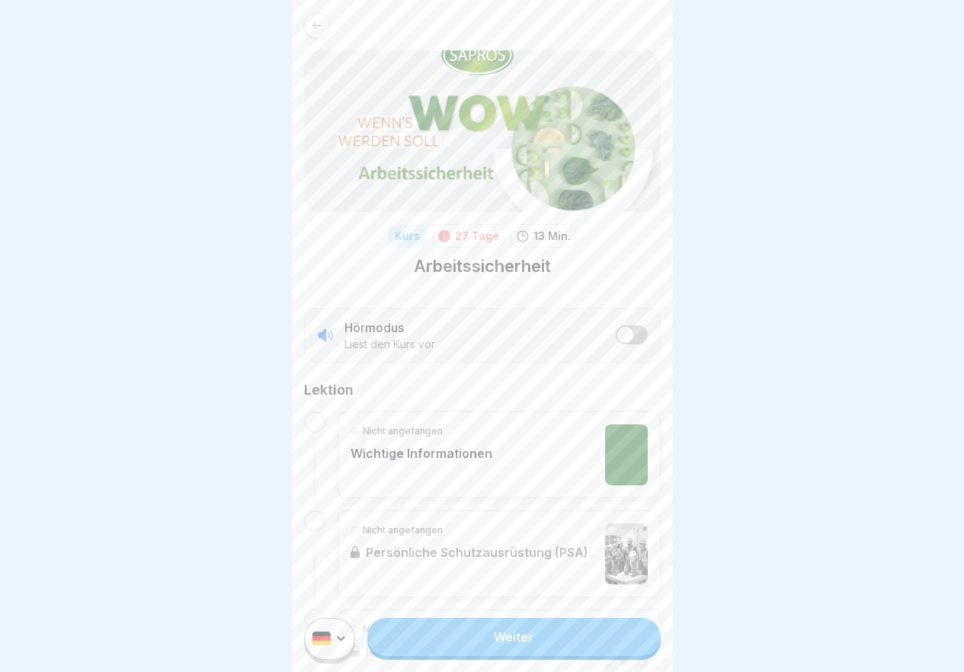
click at [532, 655] on link "Weiter" at bounding box center [513, 637] width 293 height 38
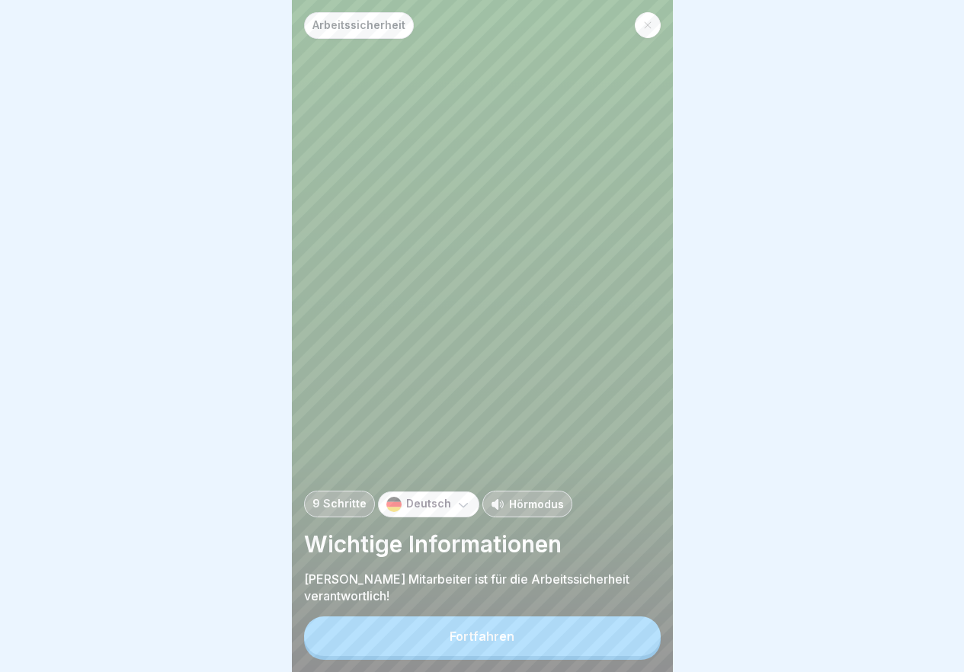
click at [567, 649] on button "Fortfahren" at bounding box center [482, 636] width 357 height 40
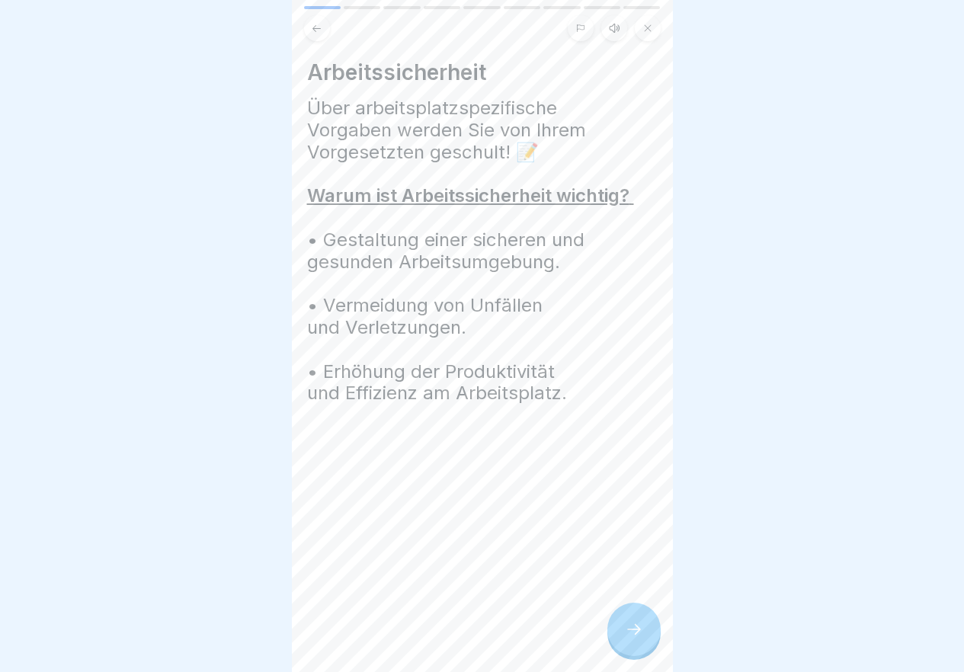
click at [634, 651] on div at bounding box center [633, 629] width 53 height 53
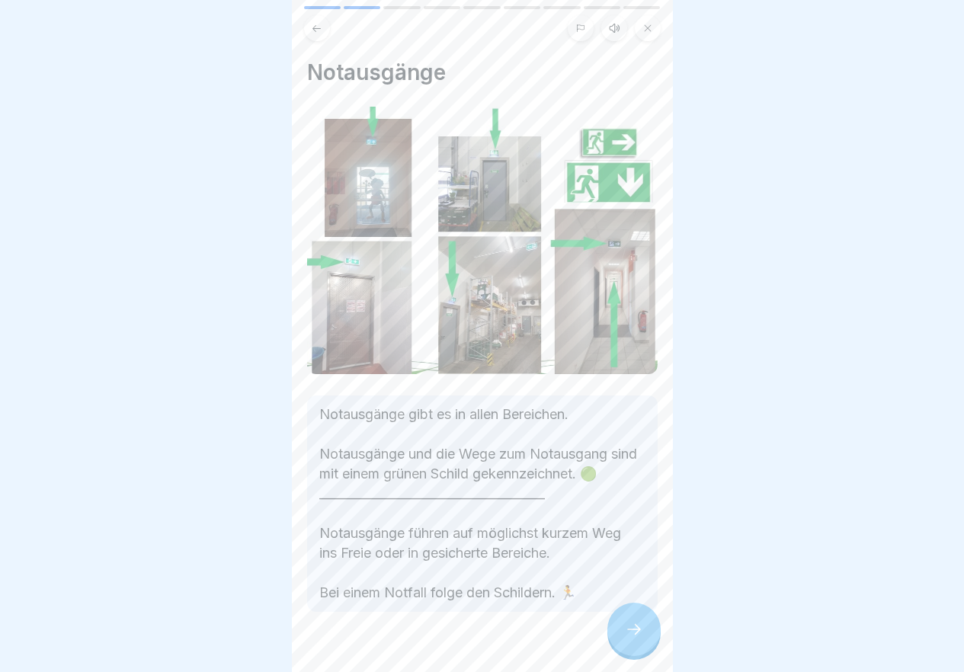
click at [634, 651] on div at bounding box center [633, 629] width 53 height 53
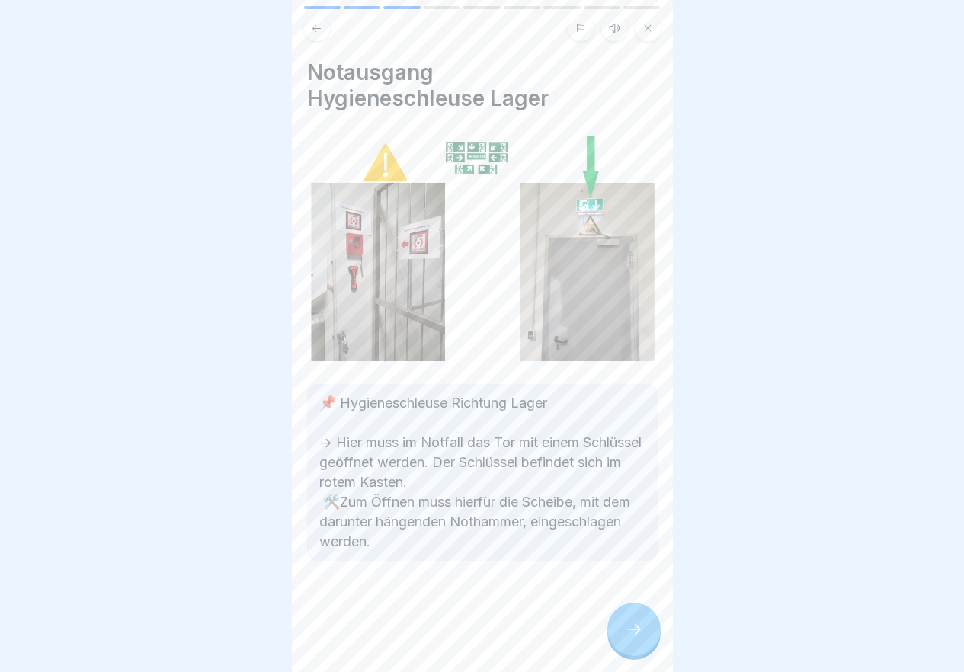
click at [634, 651] on div at bounding box center [633, 629] width 53 height 53
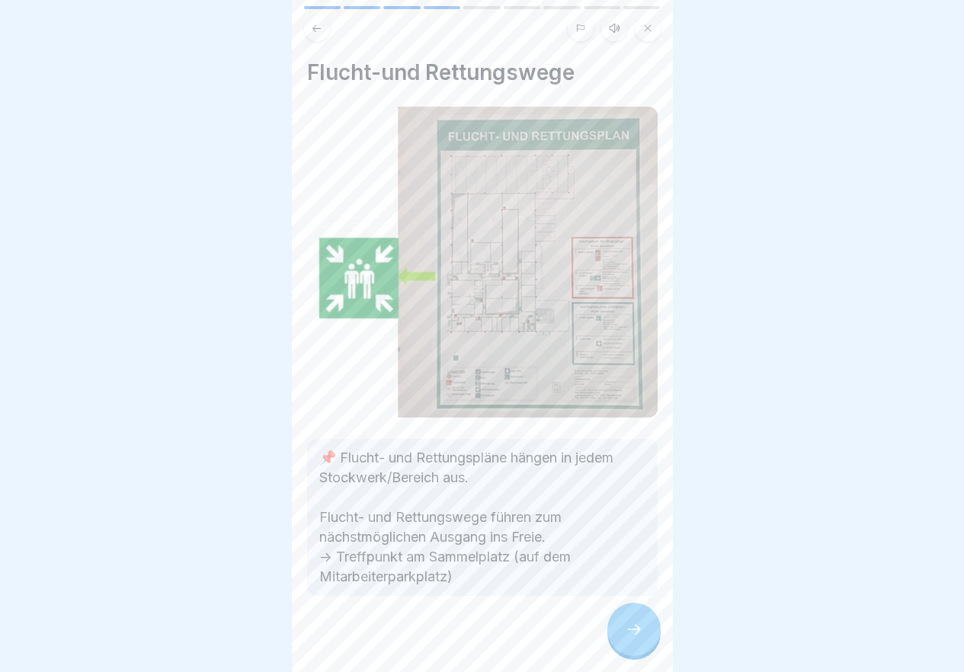
click at [633, 650] on div at bounding box center [633, 629] width 53 height 53
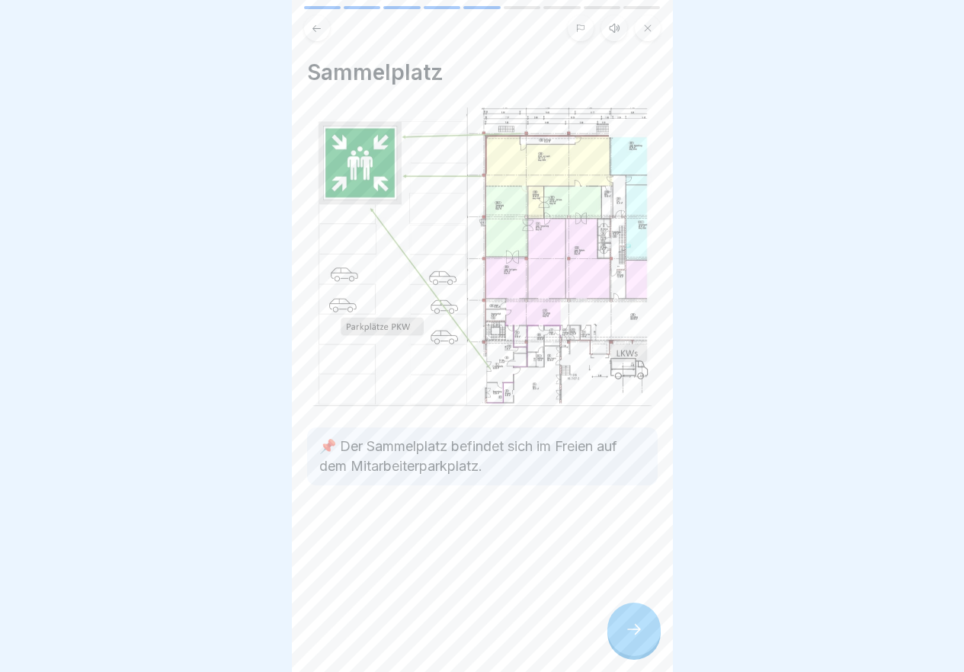
click at [633, 651] on div at bounding box center [633, 629] width 53 height 53
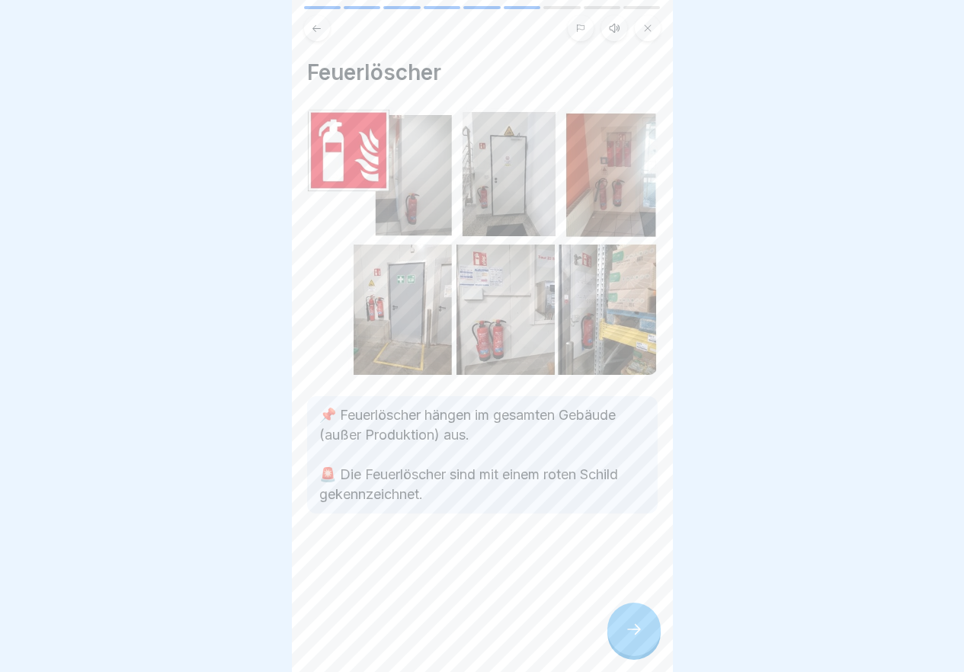
click at [633, 651] on div at bounding box center [633, 629] width 53 height 53
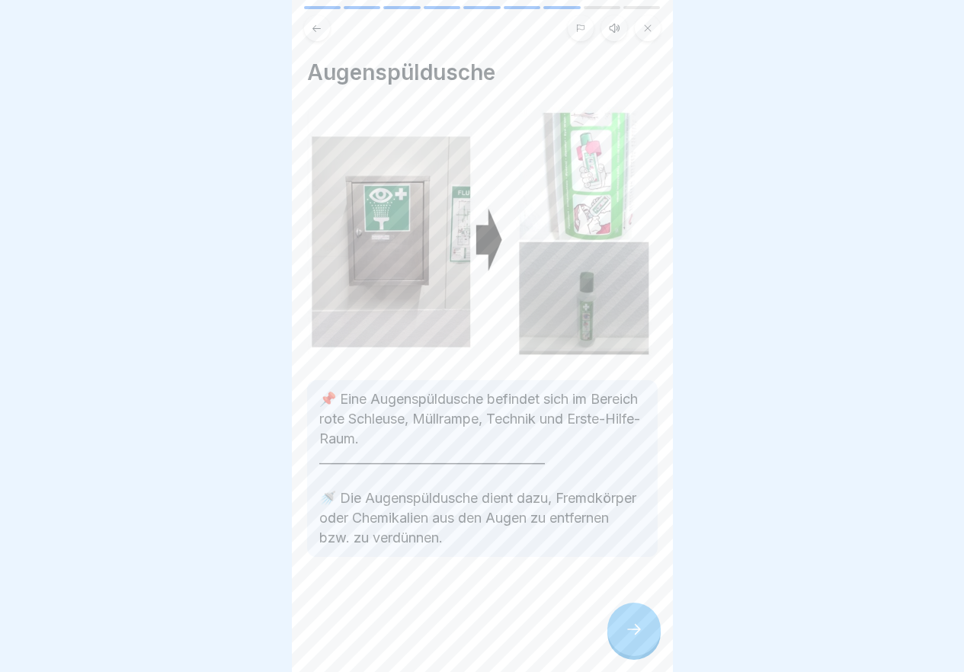
click at [633, 651] on div at bounding box center [633, 629] width 53 height 53
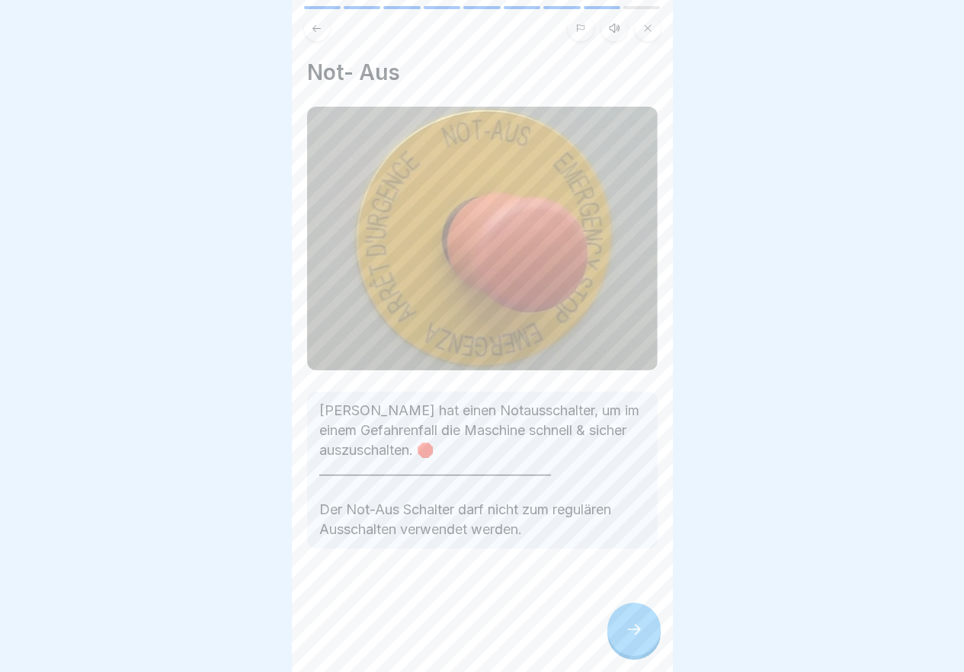
click at [633, 651] on div at bounding box center [633, 629] width 53 height 53
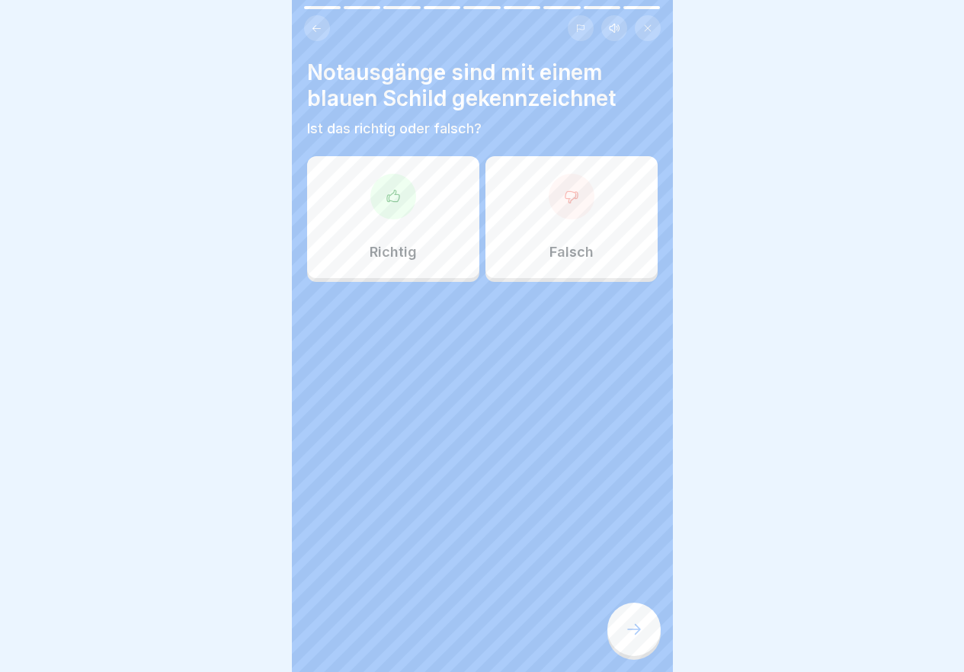
click at [633, 651] on div at bounding box center [633, 629] width 53 height 53
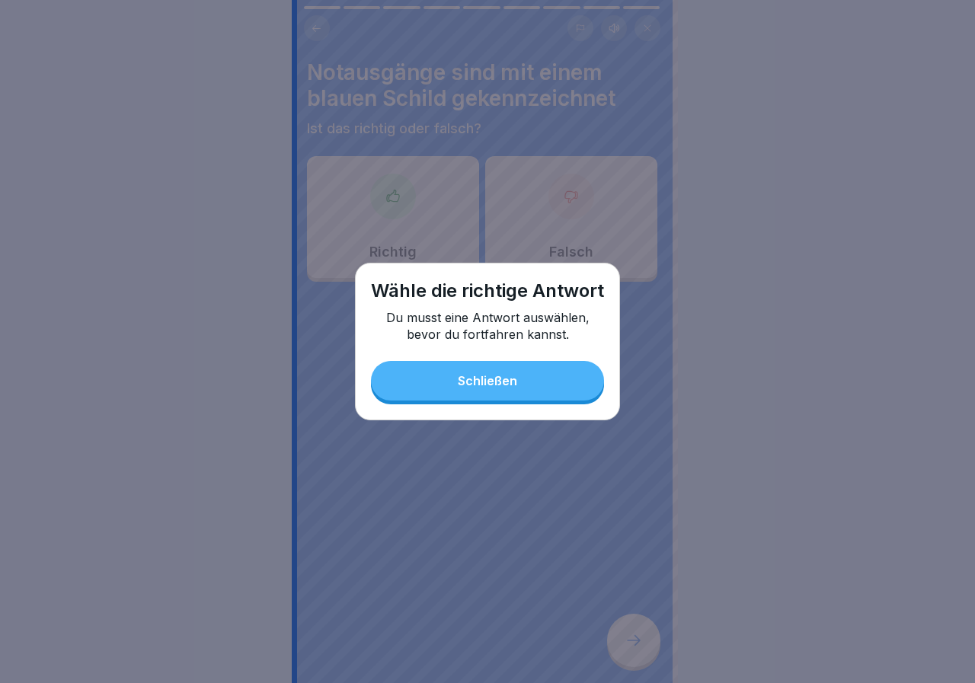
click at [498, 387] on div "Schließen" at bounding box center [487, 381] width 59 height 14
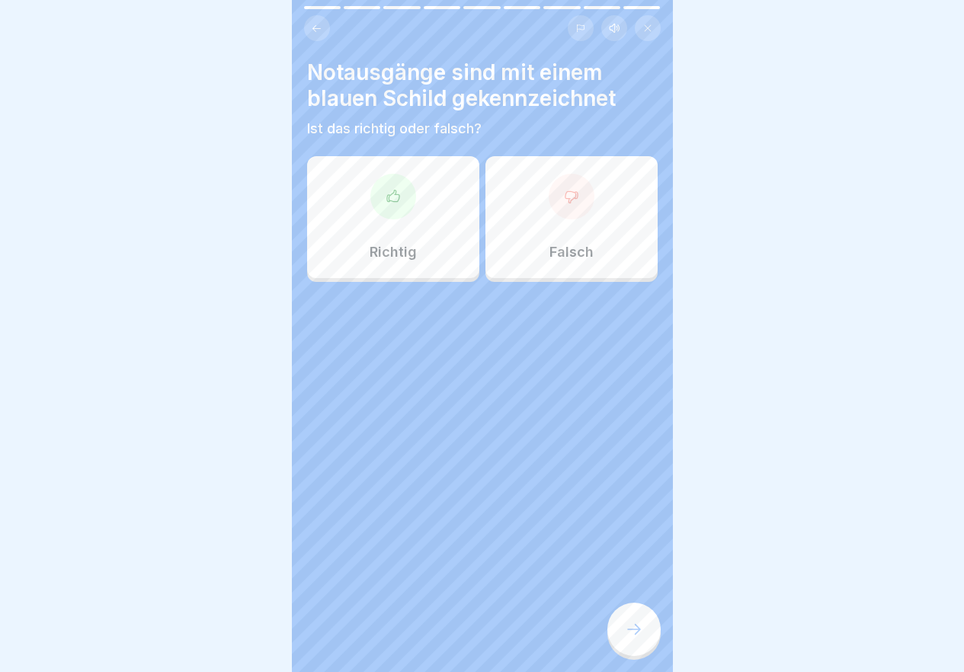
click at [577, 184] on div at bounding box center [572, 197] width 46 height 46
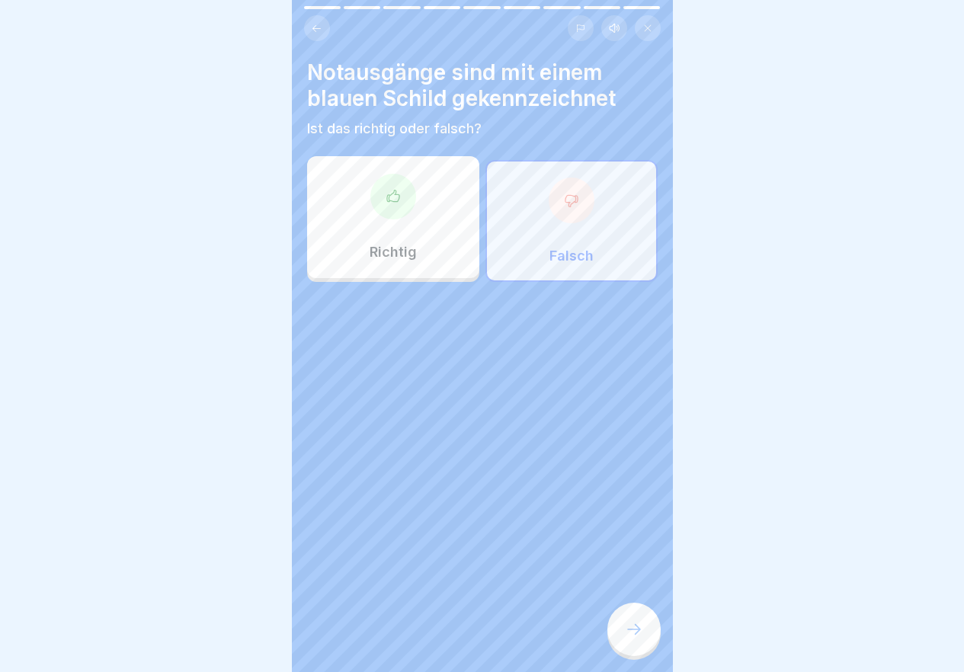
click at [640, 638] on icon at bounding box center [634, 629] width 18 height 18
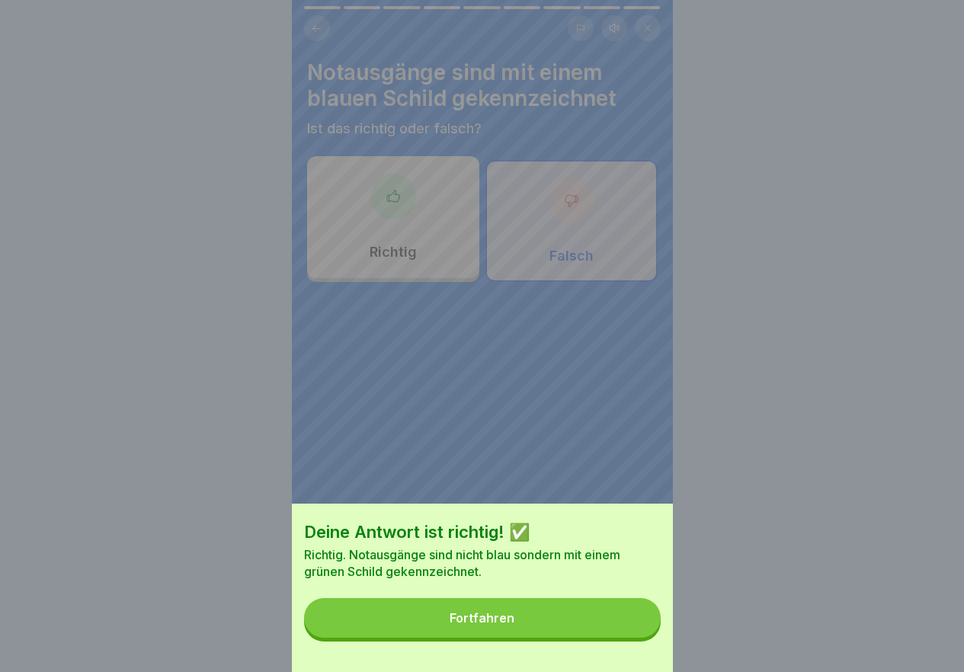
click at [615, 638] on button "Fortfahren" at bounding box center [482, 618] width 357 height 40
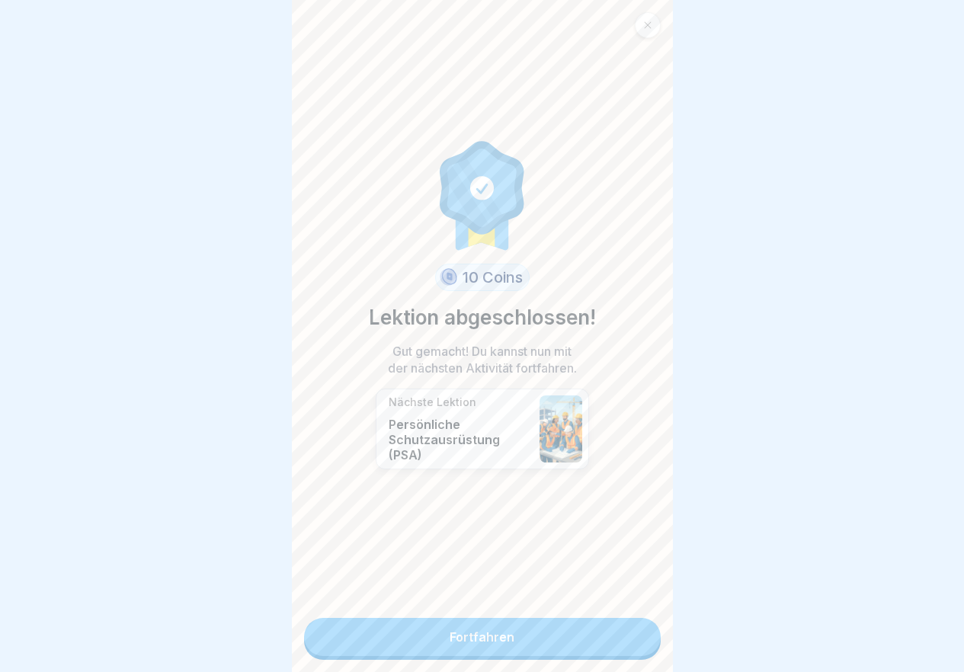
click at [533, 643] on link "Fortfahren" at bounding box center [482, 637] width 357 height 38
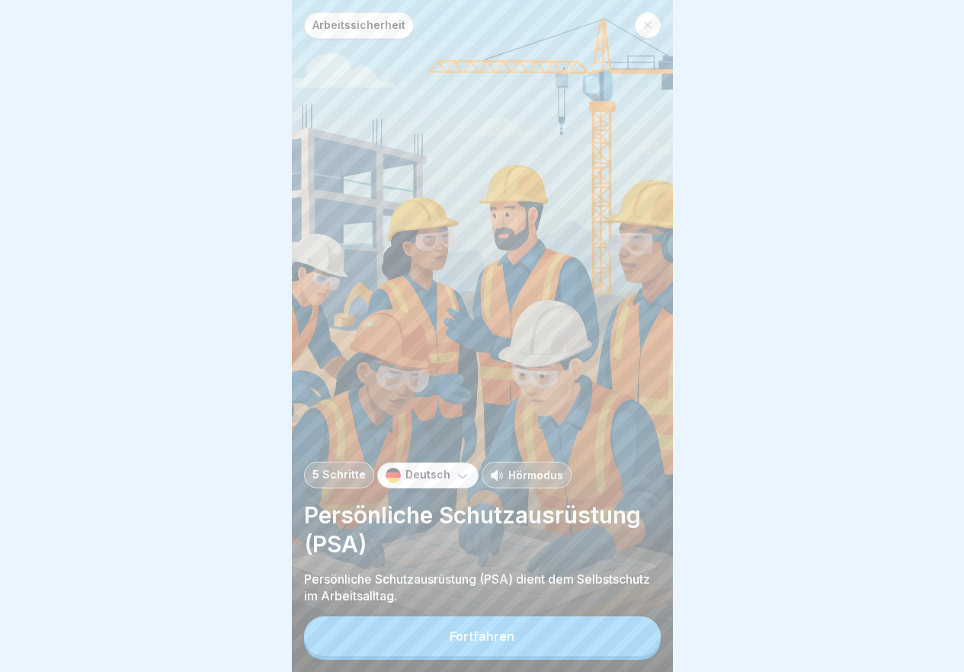
click at [563, 638] on button "Fortfahren" at bounding box center [482, 636] width 357 height 40
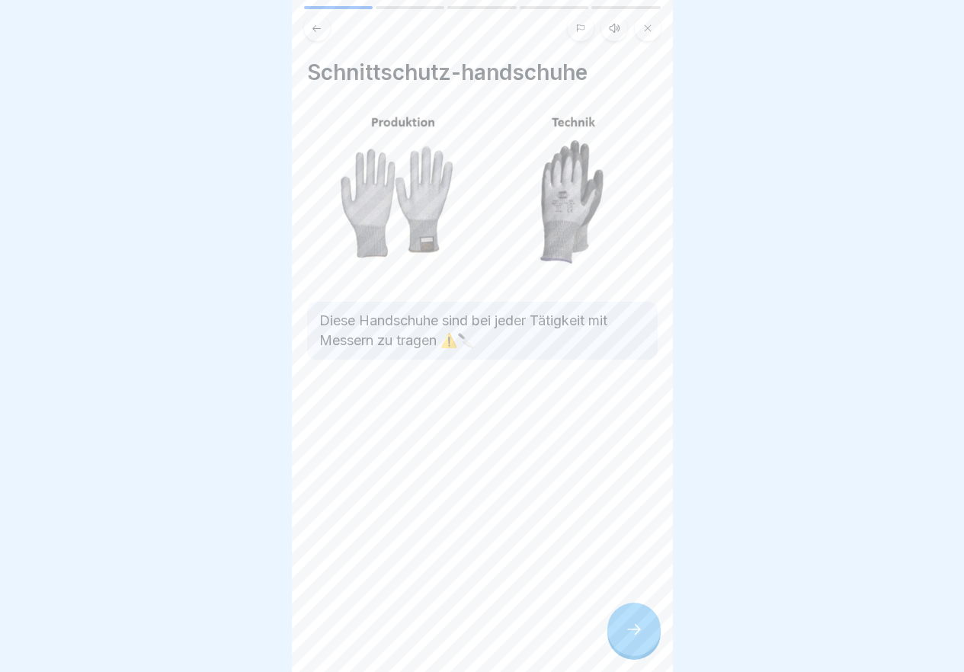
click at [629, 638] on icon at bounding box center [634, 629] width 18 height 18
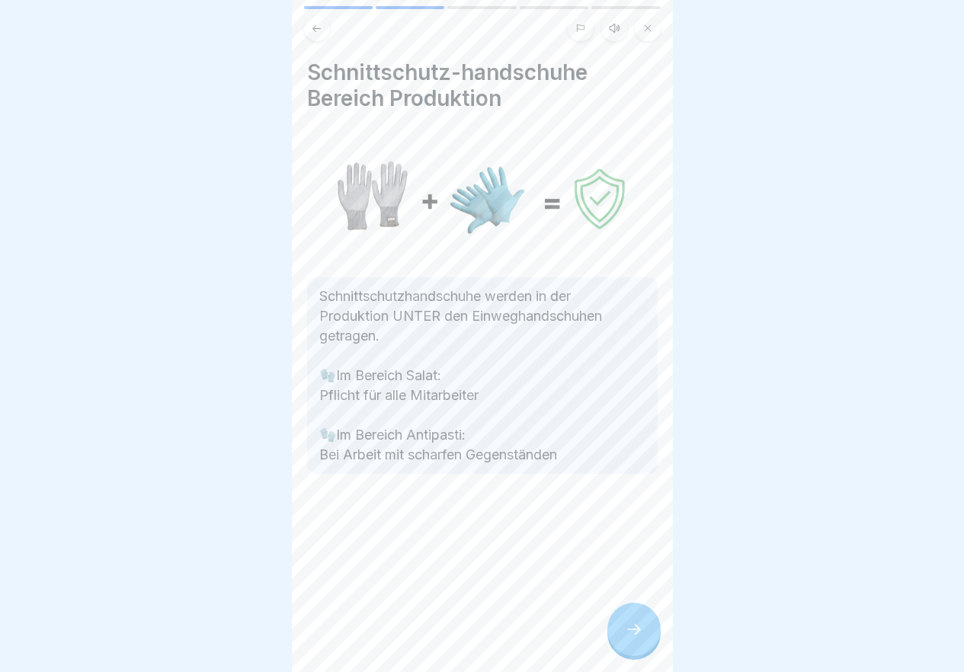
click at [633, 638] on icon at bounding box center [634, 629] width 18 height 18
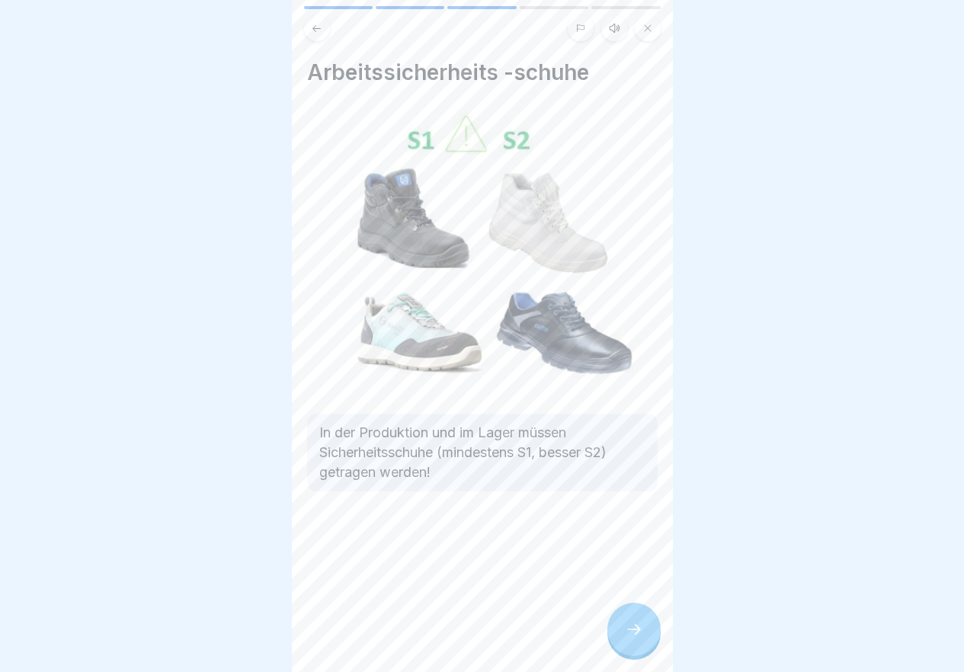
click at [633, 638] on icon at bounding box center [634, 629] width 18 height 18
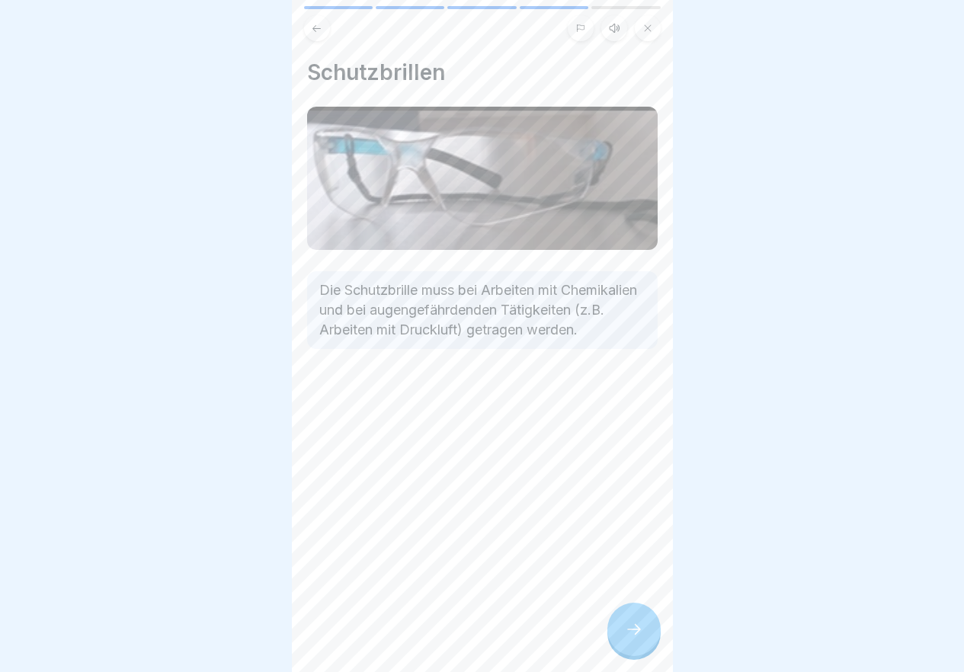
click at [633, 638] on icon at bounding box center [634, 629] width 18 height 18
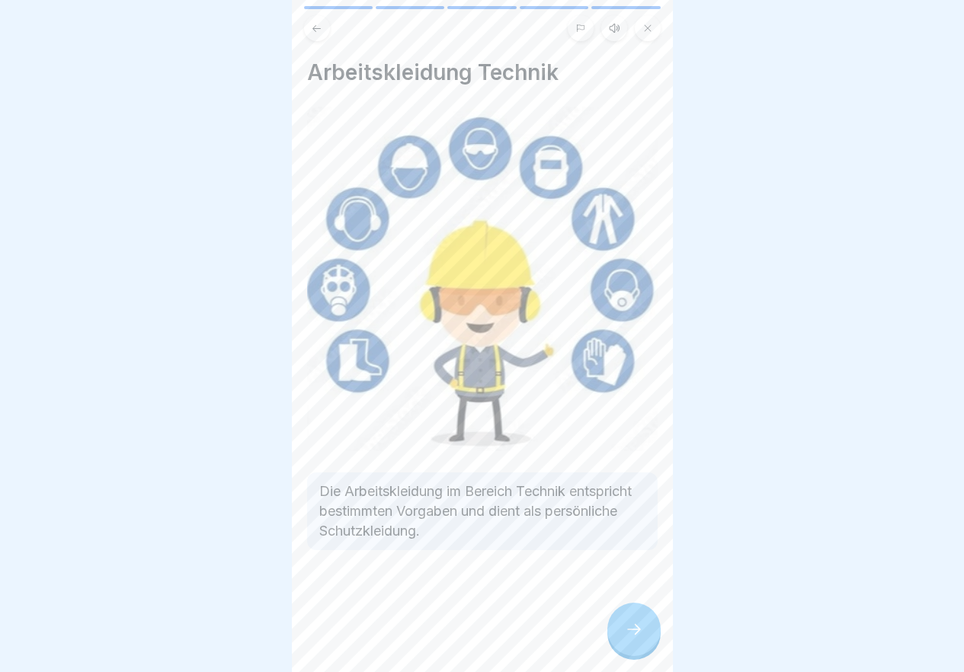
click at [633, 638] on icon at bounding box center [634, 629] width 18 height 18
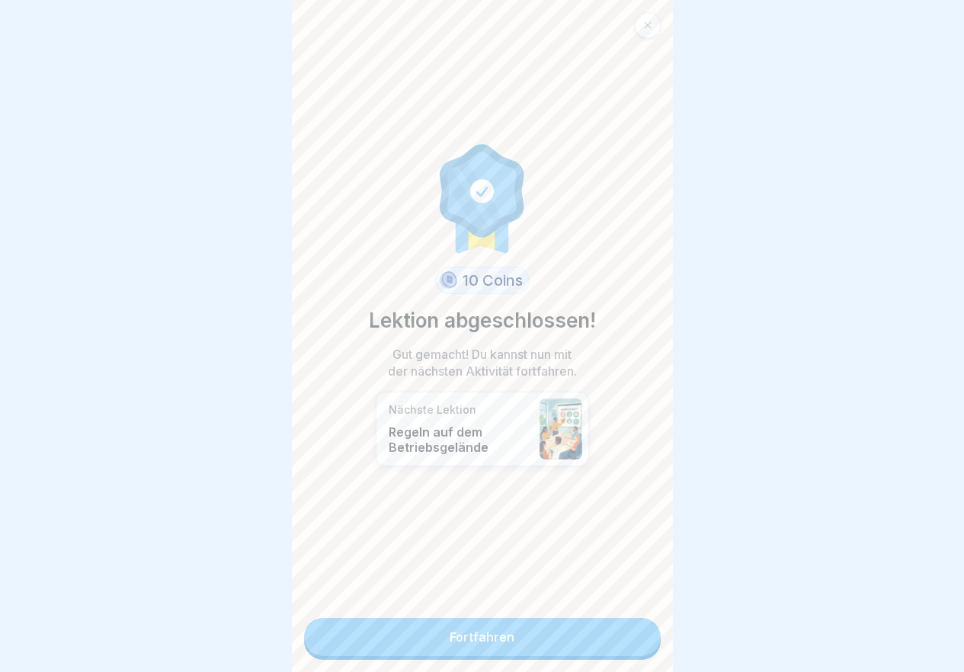
click at [633, 645] on link "Fortfahren" at bounding box center [482, 637] width 357 height 38
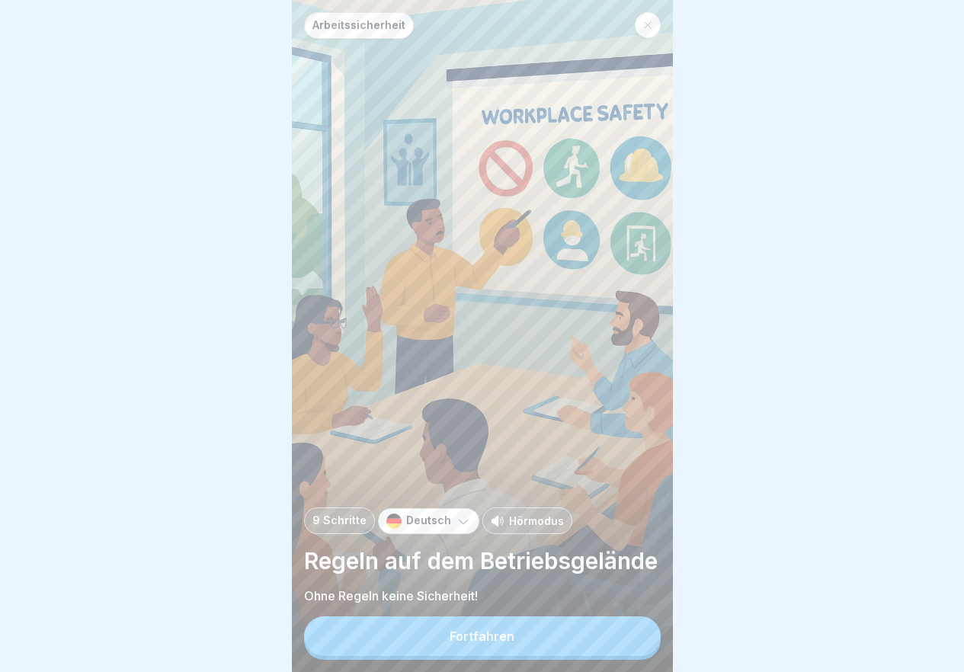
click at [633, 645] on button "Fortfahren" at bounding box center [482, 636] width 357 height 40
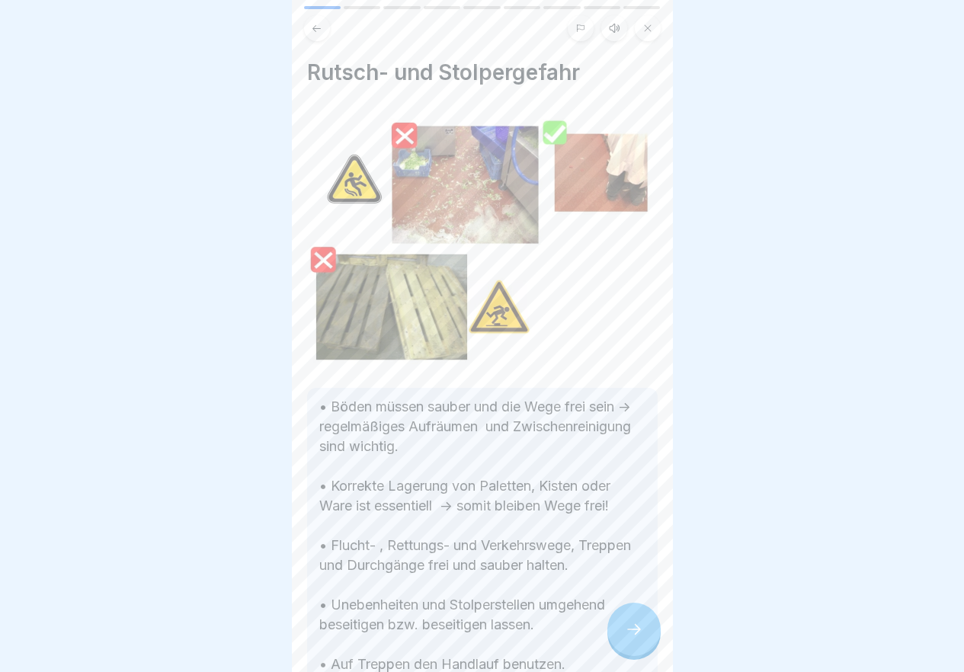
click at [633, 638] on icon at bounding box center [634, 629] width 18 height 18
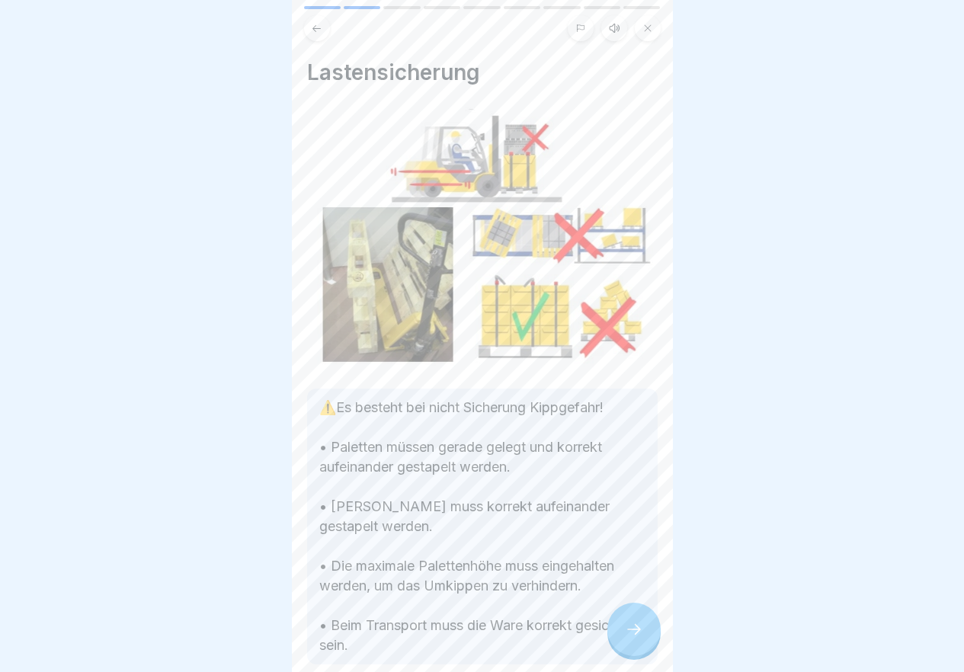
click at [633, 638] on icon at bounding box center [634, 629] width 18 height 18
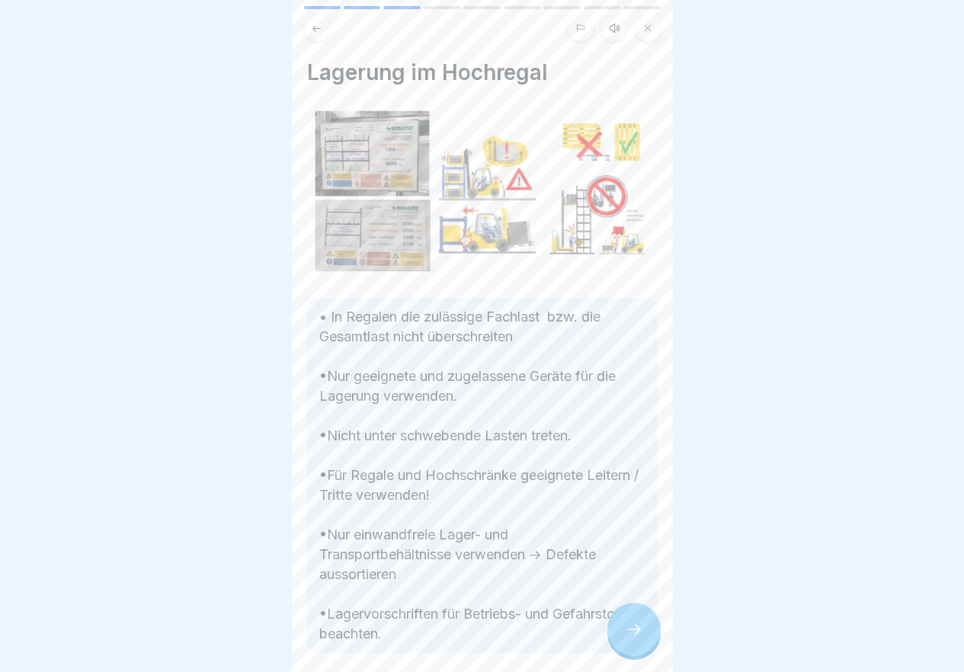
click at [633, 638] on icon at bounding box center [634, 629] width 18 height 18
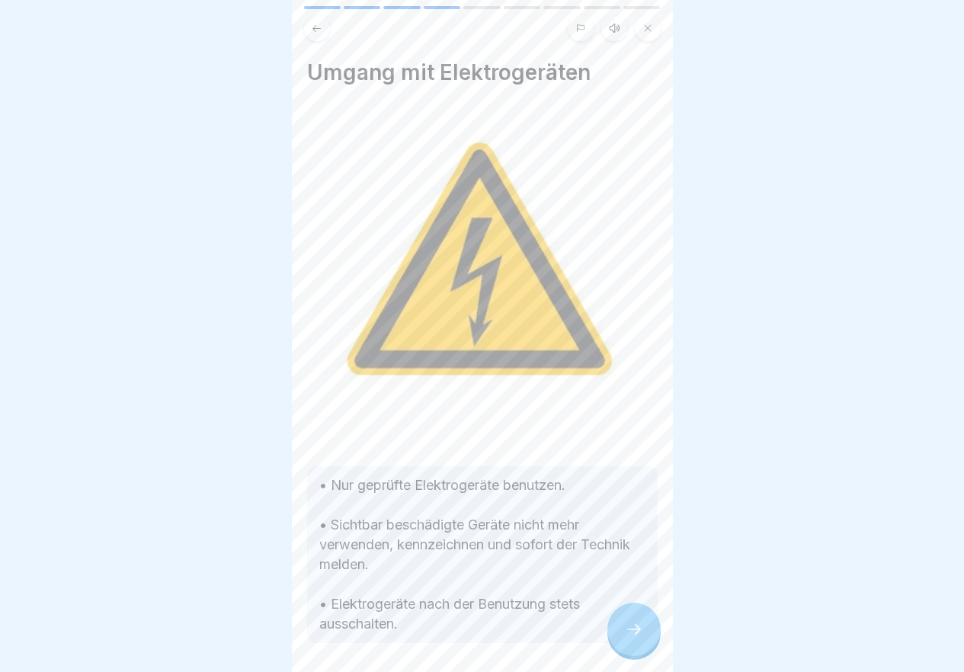
click at [633, 638] on icon at bounding box center [634, 629] width 18 height 18
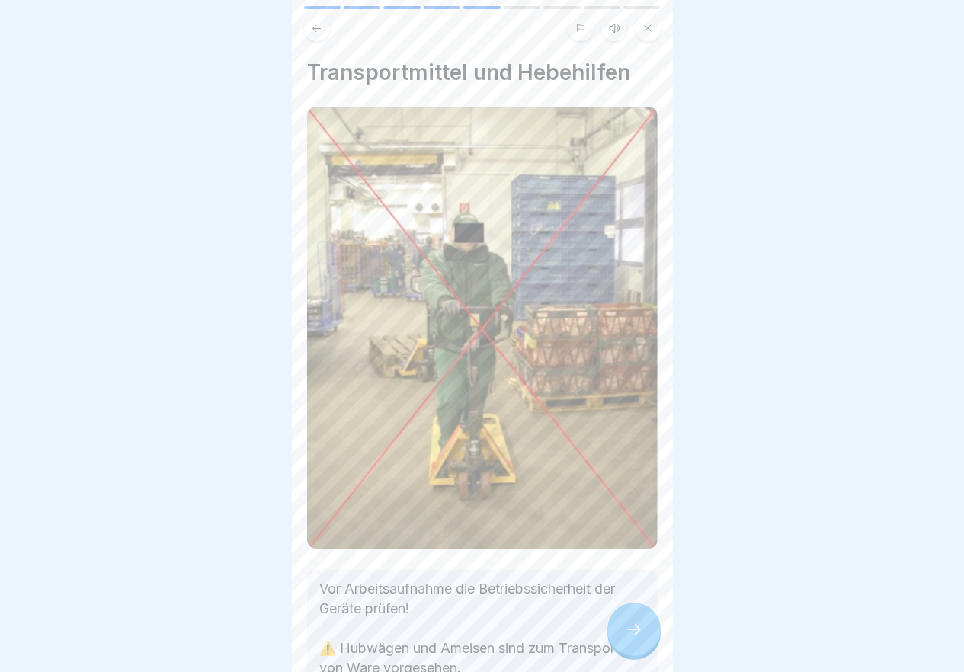
click at [633, 638] on icon at bounding box center [634, 629] width 18 height 18
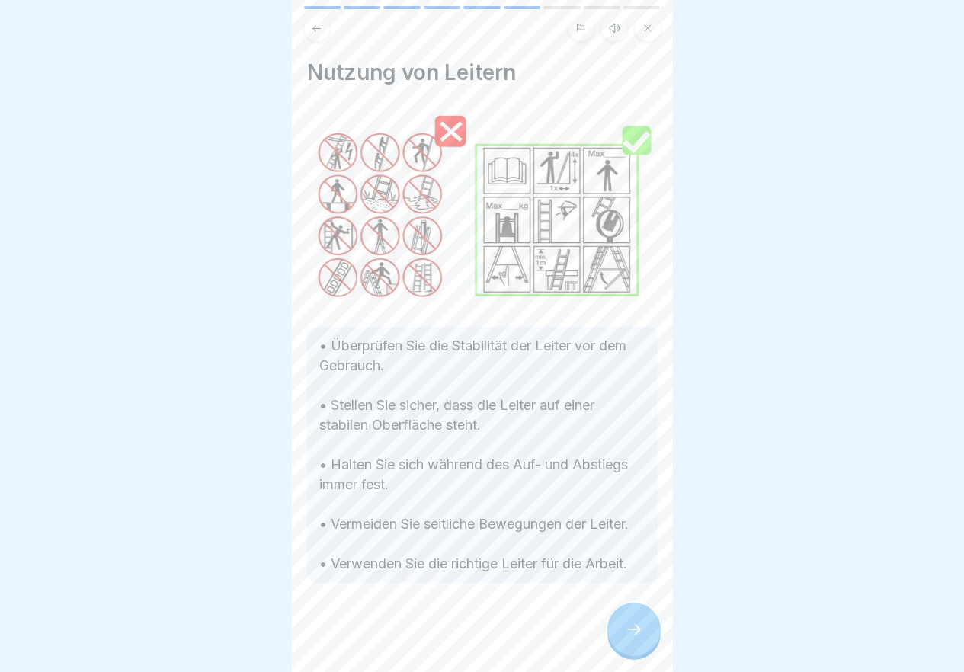
click at [633, 638] on icon at bounding box center [634, 629] width 18 height 18
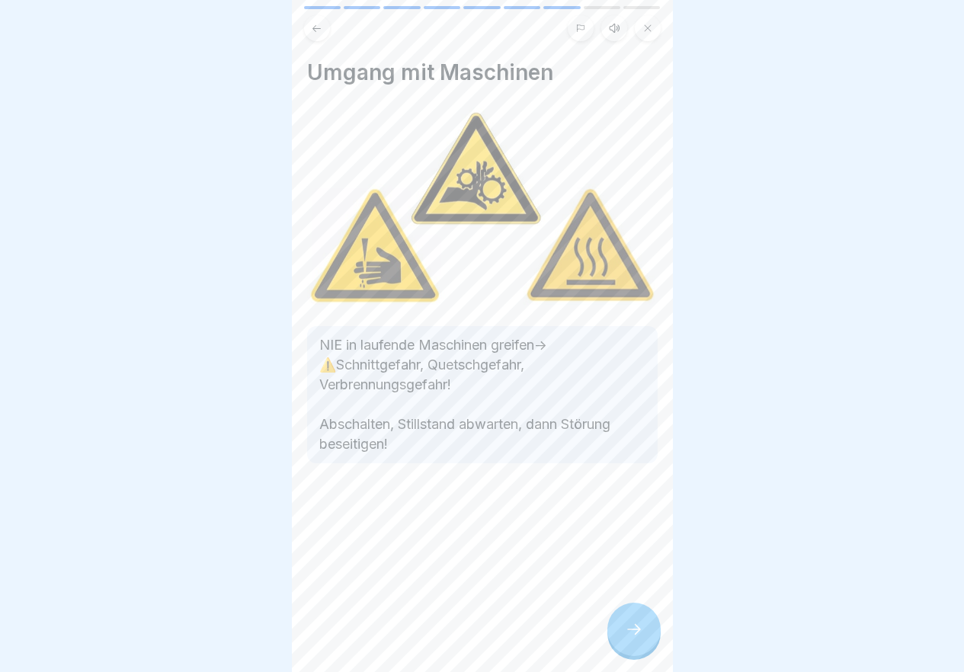
click at [633, 638] on icon at bounding box center [634, 629] width 18 height 18
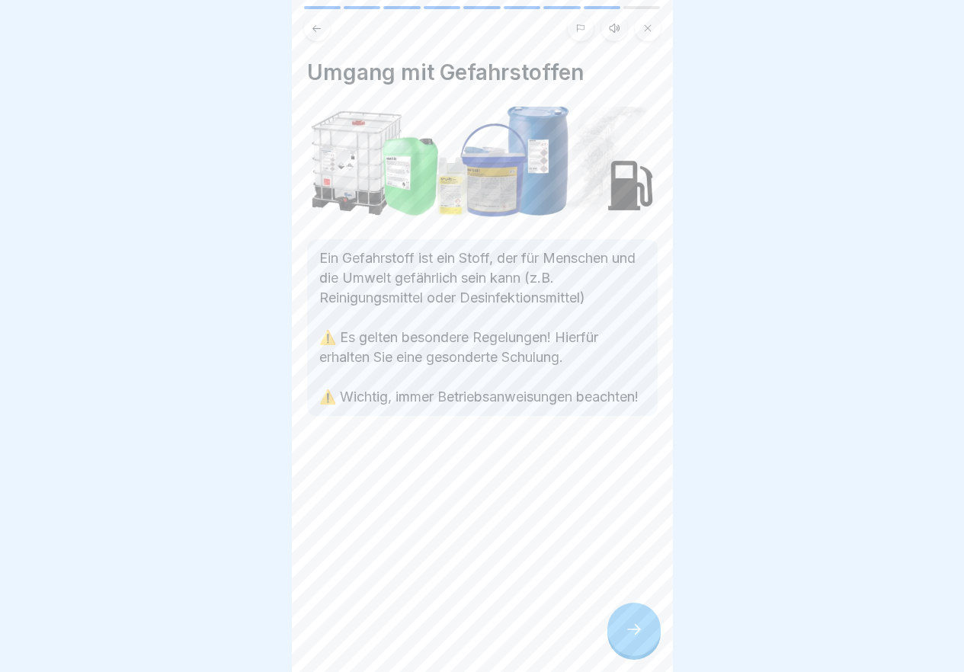
click at [634, 638] on icon at bounding box center [634, 629] width 18 height 18
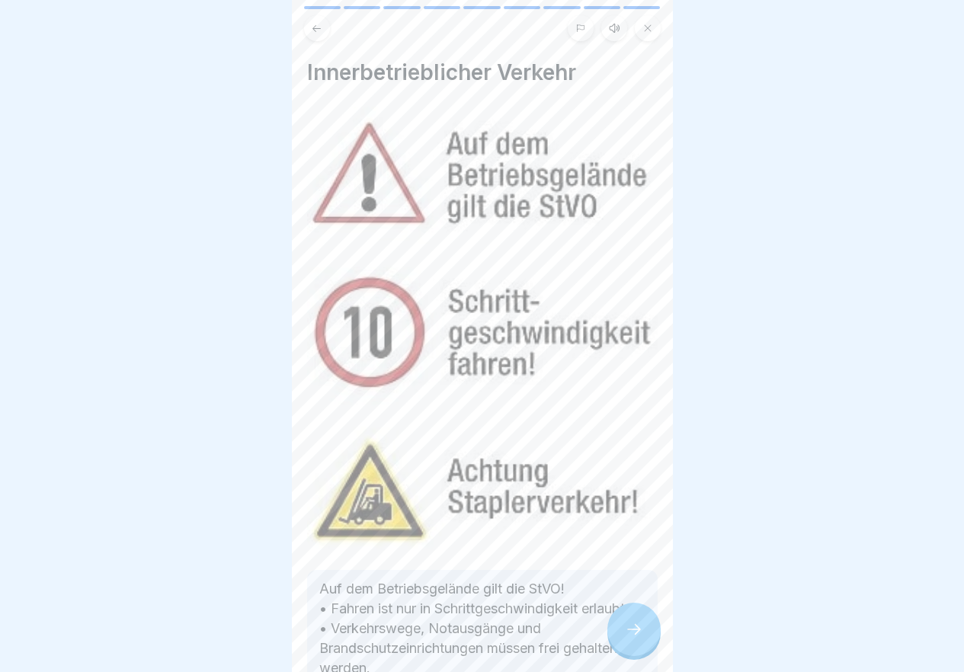
click at [634, 638] on icon at bounding box center [634, 629] width 18 height 18
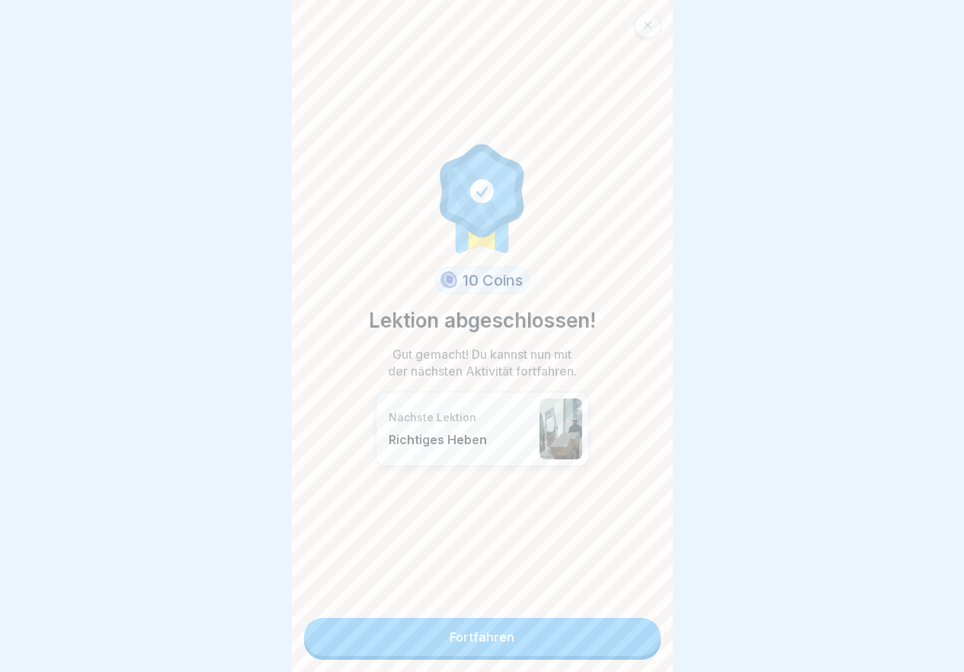
click at [614, 647] on link "Fortfahren" at bounding box center [482, 637] width 357 height 38
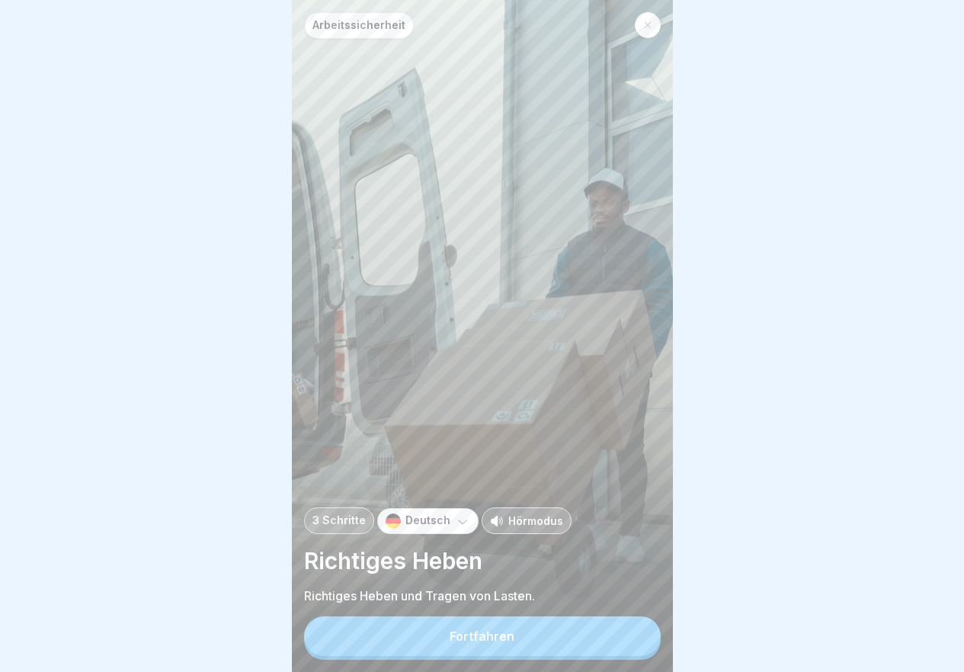
click at [614, 647] on button "Fortfahren" at bounding box center [482, 636] width 357 height 40
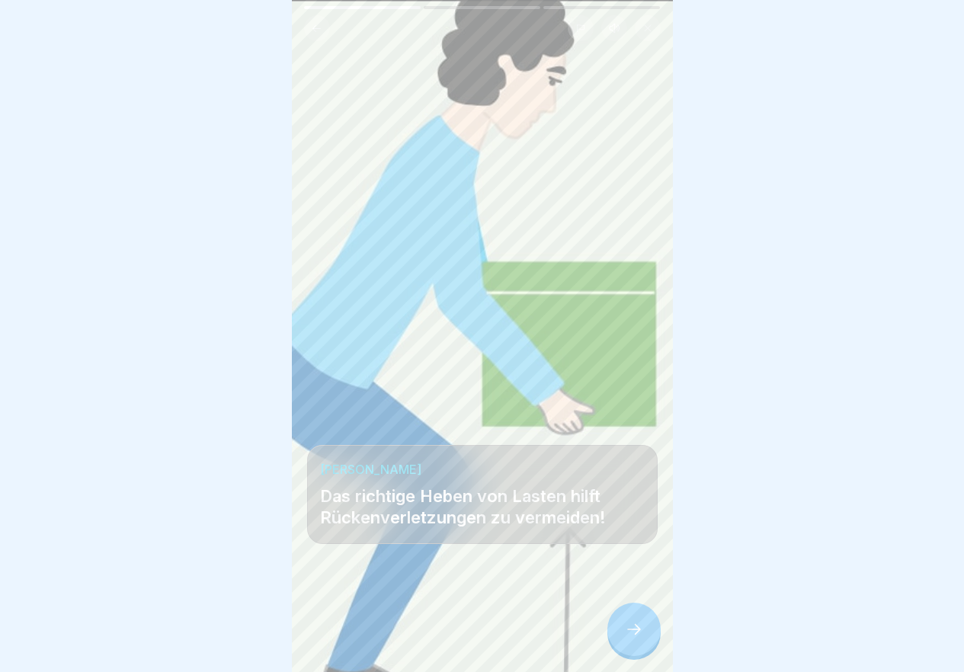
click at [614, 647] on div at bounding box center [633, 629] width 53 height 53
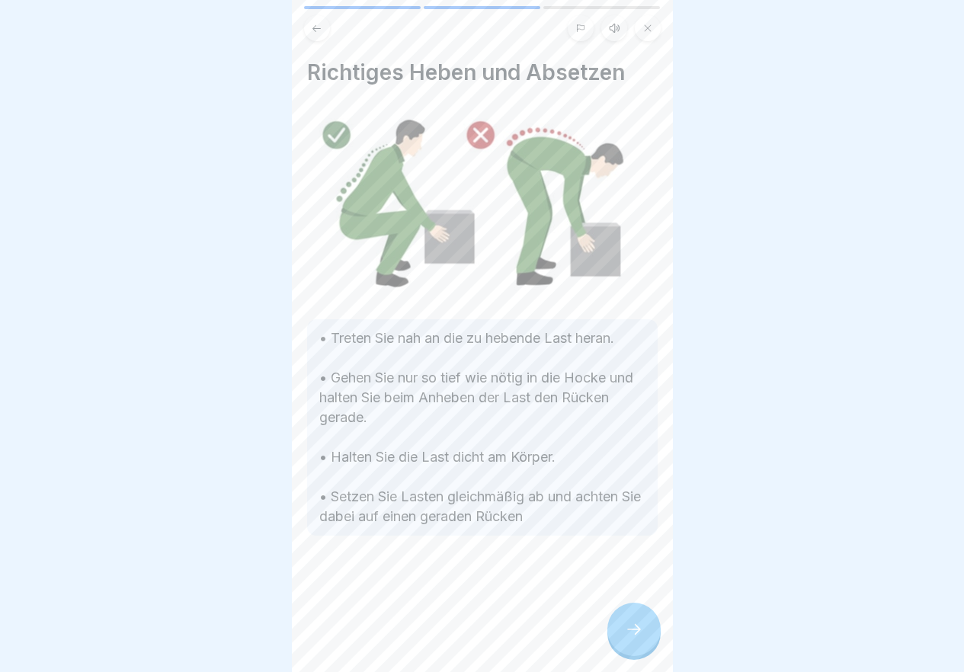
click at [632, 638] on icon at bounding box center [634, 629] width 18 height 18
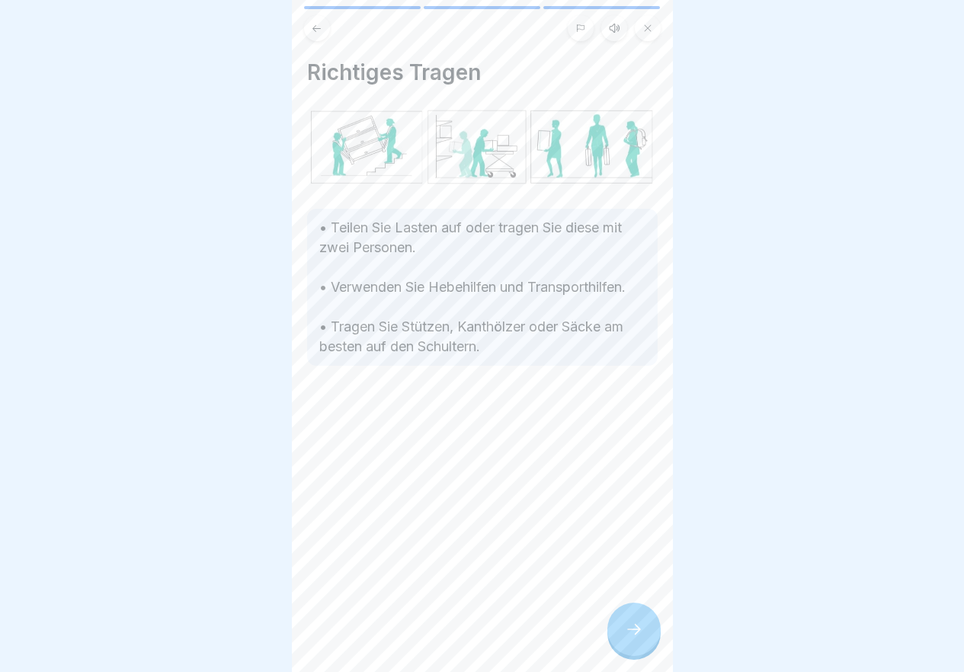
click at [632, 638] on icon at bounding box center [634, 629] width 18 height 18
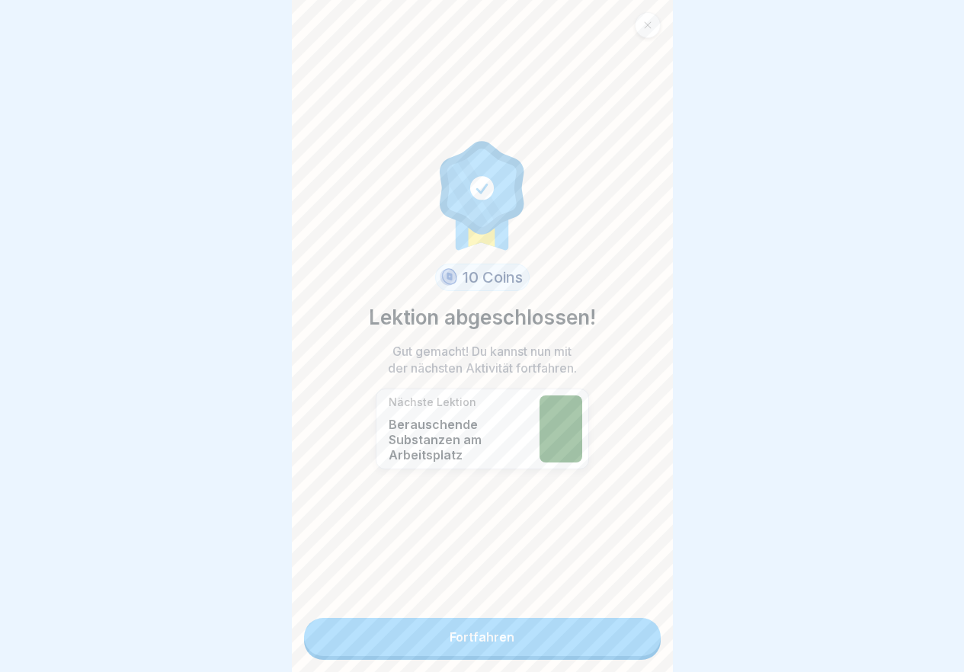
click at [632, 647] on link "Fortfahren" at bounding box center [482, 637] width 357 height 38
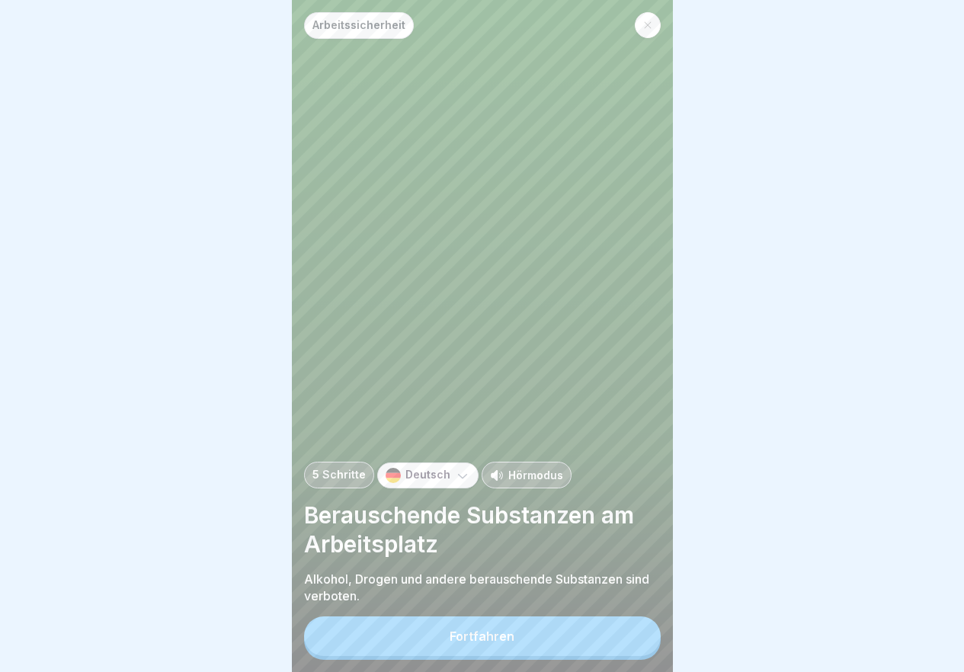
click at [632, 647] on button "Fortfahren" at bounding box center [482, 636] width 357 height 40
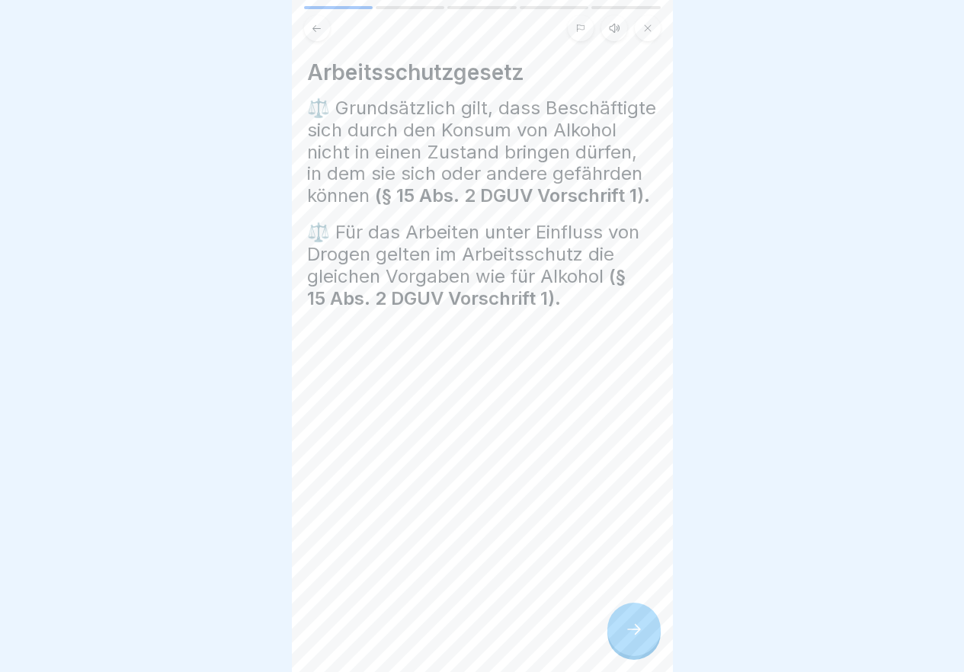
click at [633, 638] on icon at bounding box center [634, 629] width 18 height 18
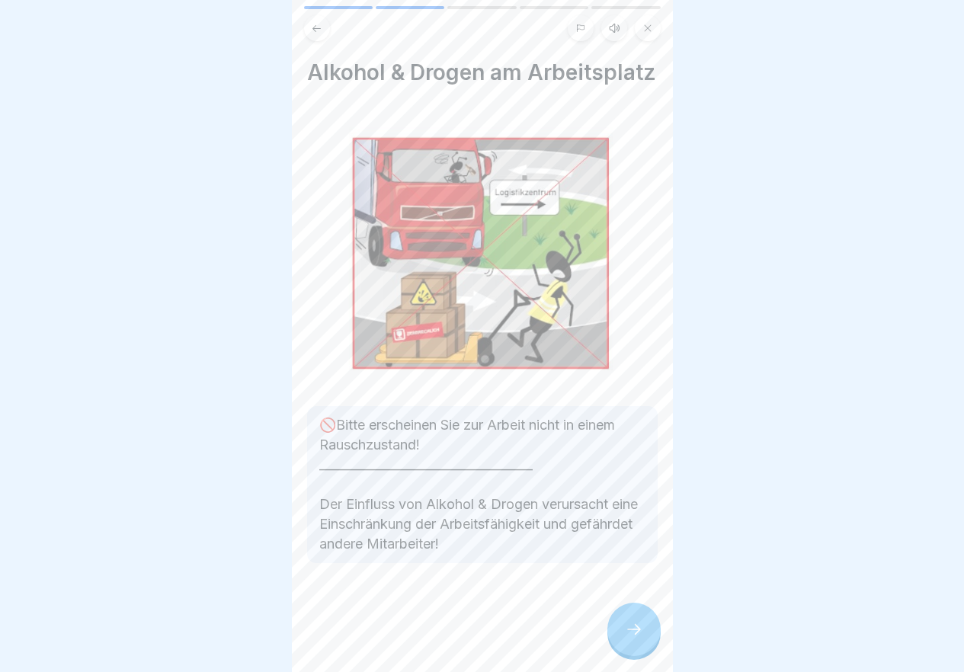
click at [633, 638] on icon at bounding box center [634, 629] width 18 height 18
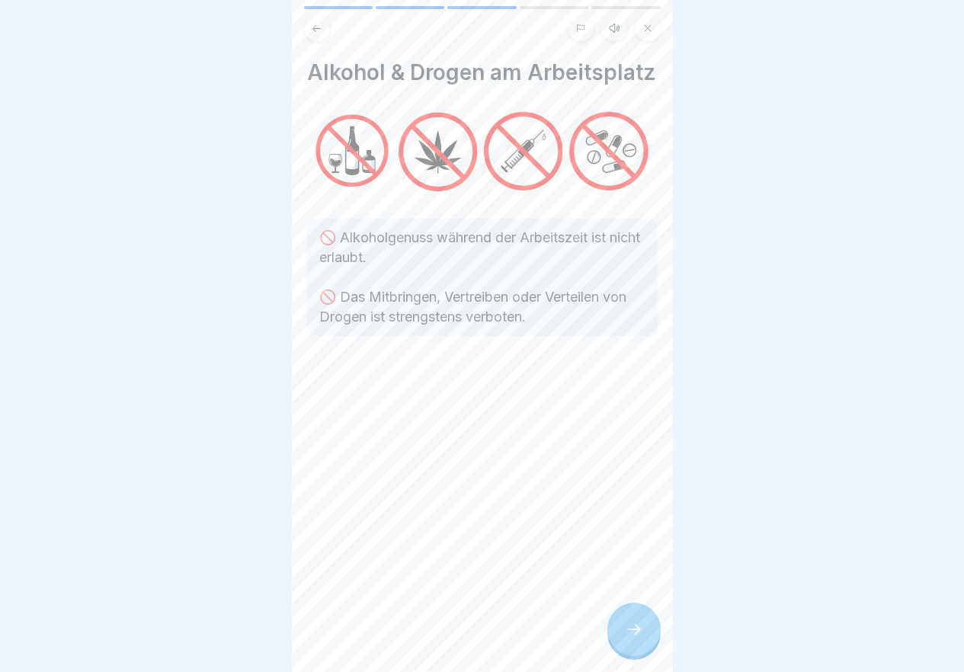
click at [633, 638] on icon at bounding box center [634, 629] width 18 height 18
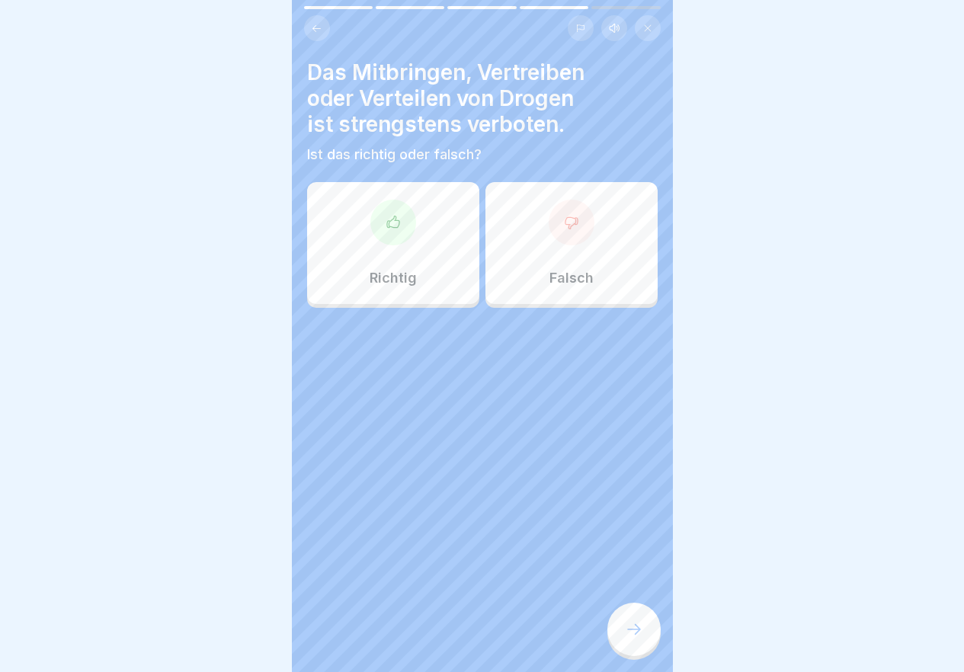
click at [633, 638] on icon at bounding box center [634, 629] width 18 height 18
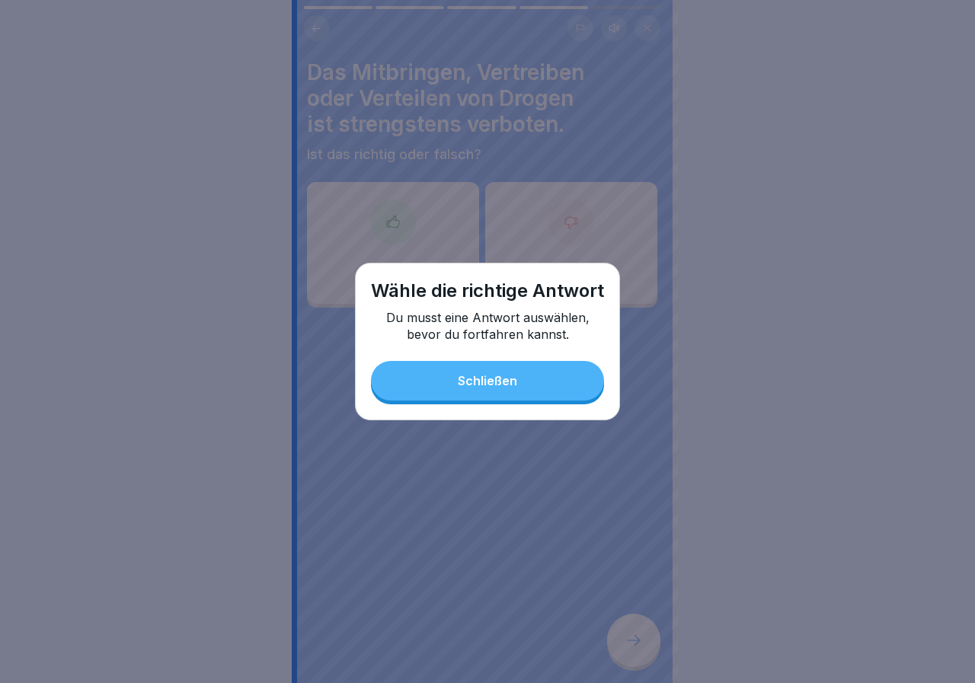
click at [510, 380] on div "Schließen" at bounding box center [487, 381] width 59 height 14
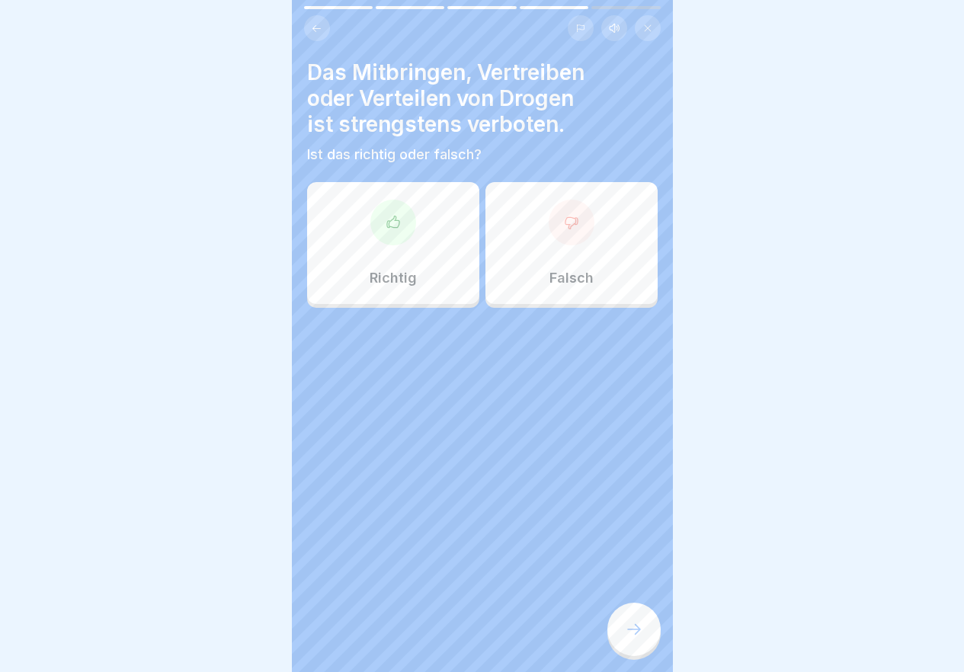
click at [399, 274] on p "Richtig" at bounding box center [393, 278] width 47 height 17
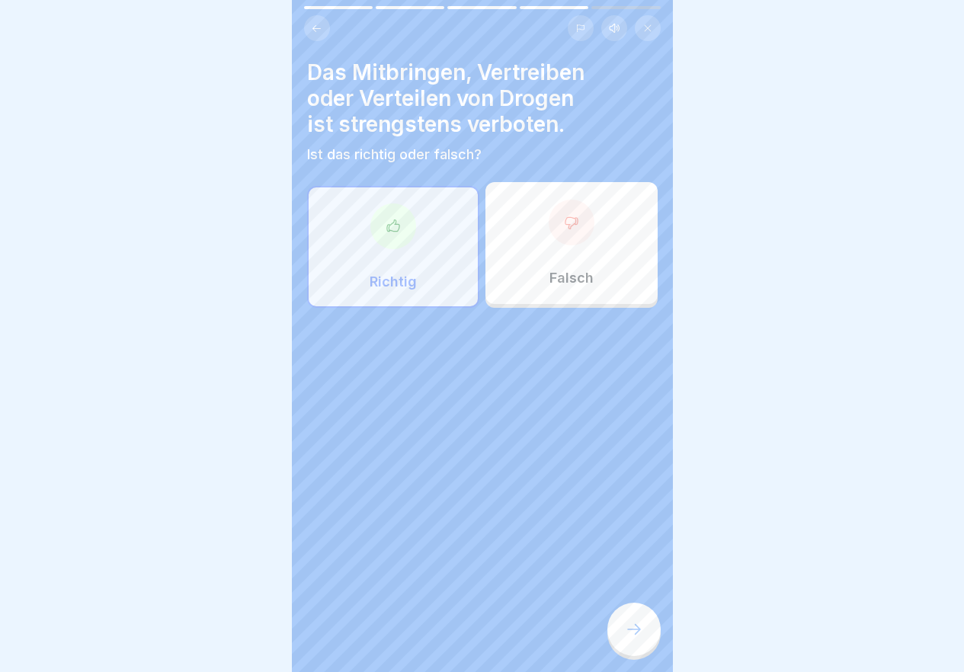
click at [619, 638] on div at bounding box center [633, 629] width 53 height 53
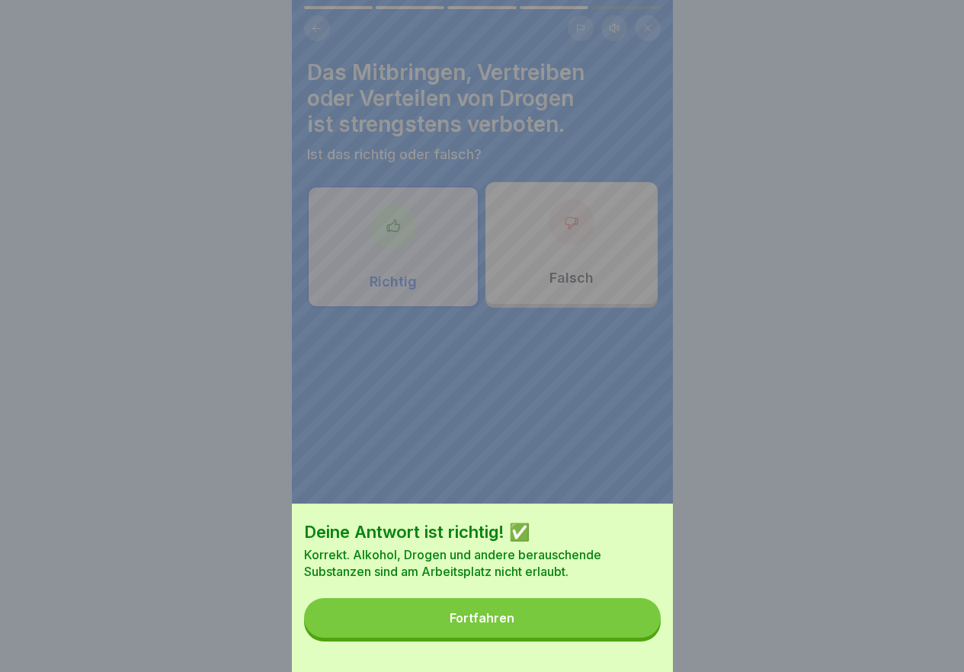
click at [620, 638] on button "Fortfahren" at bounding box center [482, 618] width 357 height 40
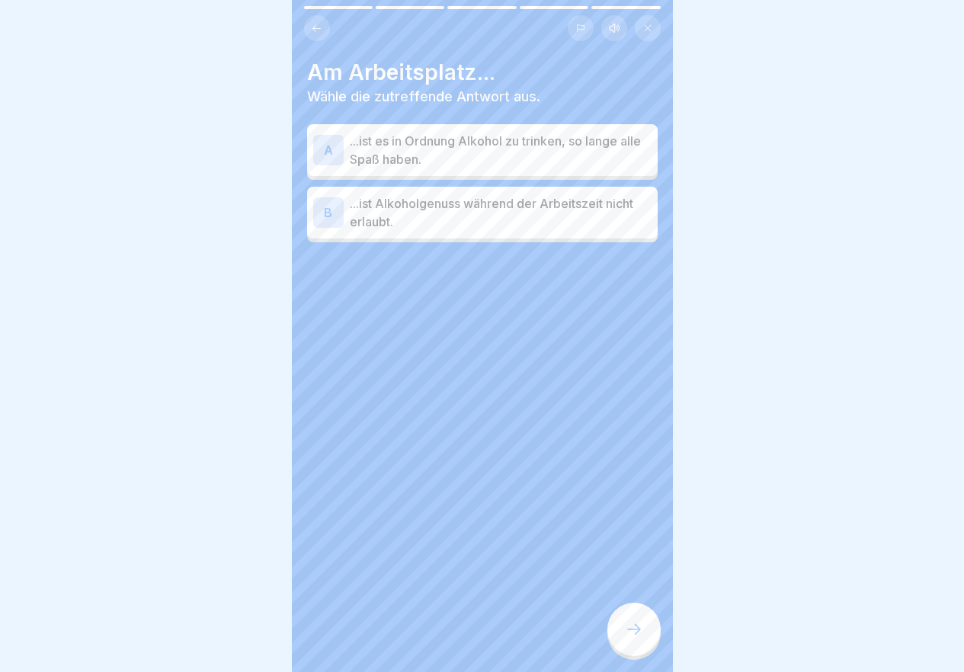
click at [584, 213] on p "...ist Alkoholgenuss während der Arbeitszeit nicht erlaubt." at bounding box center [501, 212] width 302 height 37
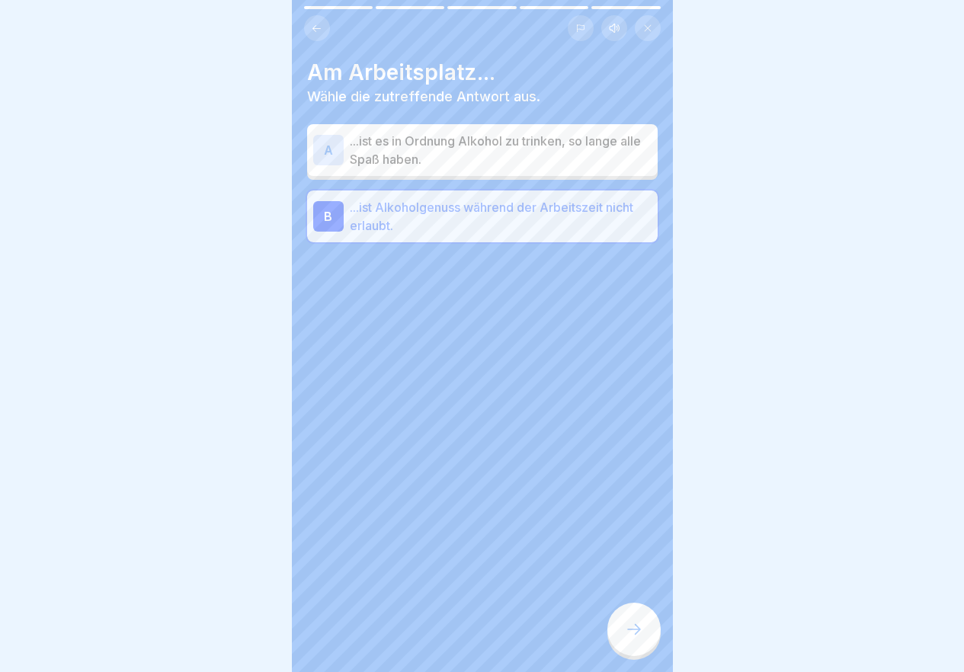
click at [634, 638] on icon at bounding box center [634, 629] width 18 height 18
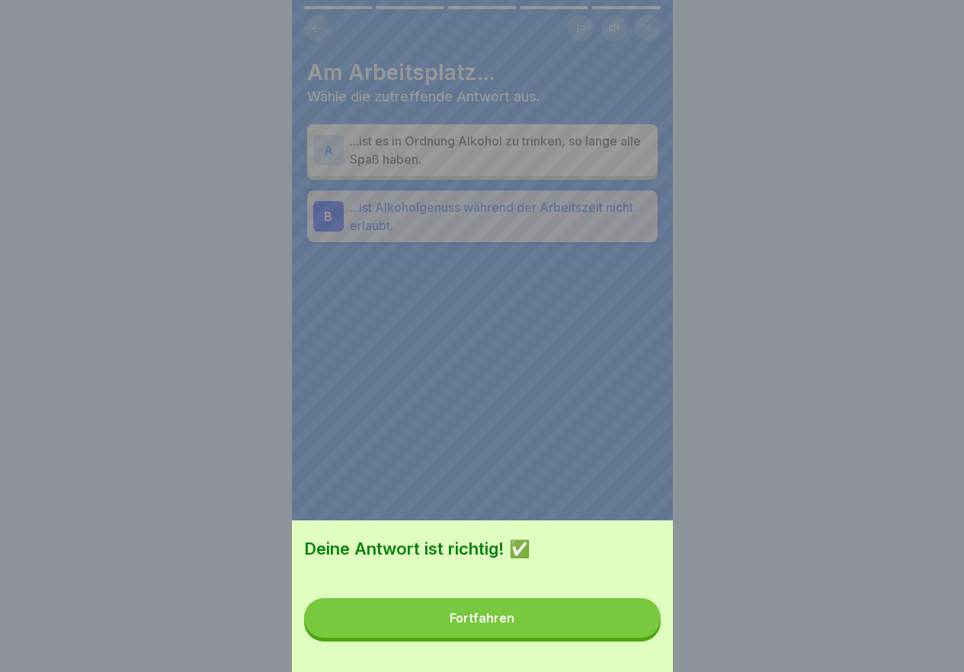
click at [571, 638] on button "Fortfahren" at bounding box center [482, 618] width 357 height 40
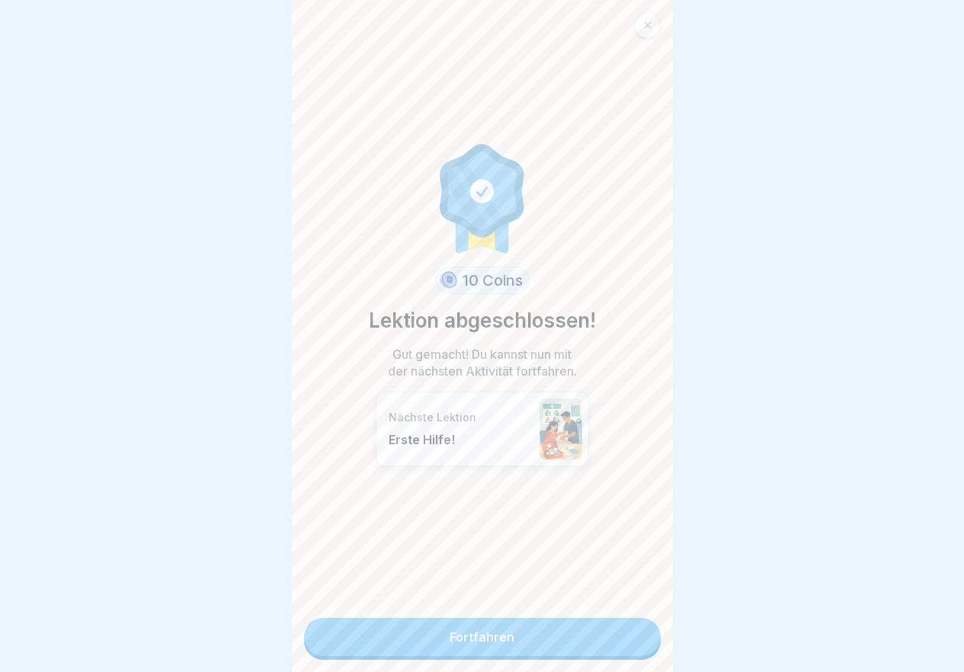
click at [580, 636] on link "Fortfahren" at bounding box center [482, 637] width 357 height 38
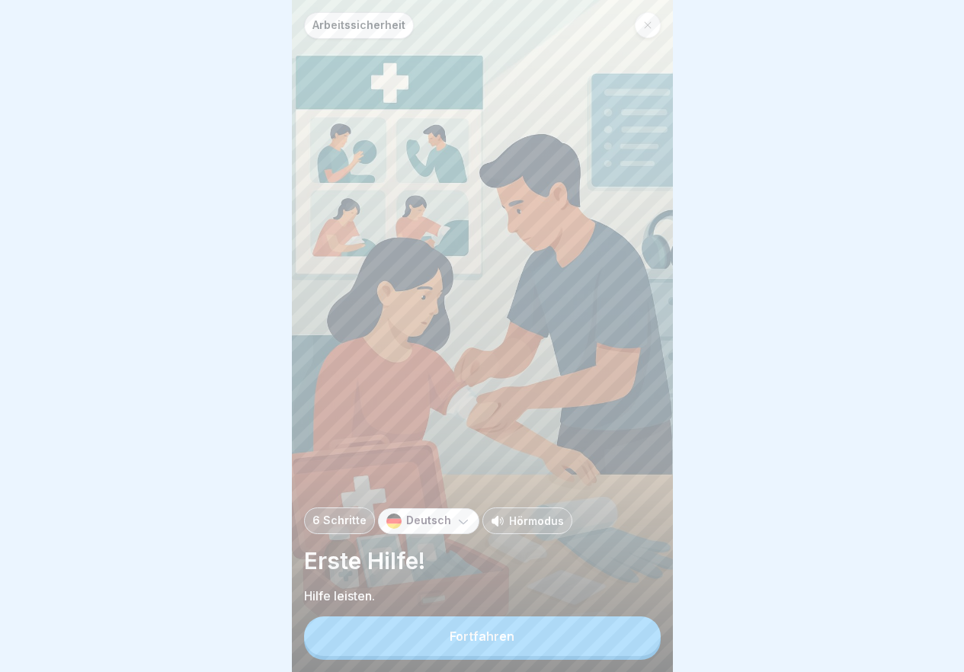
click at [593, 656] on button "Fortfahren" at bounding box center [482, 636] width 357 height 40
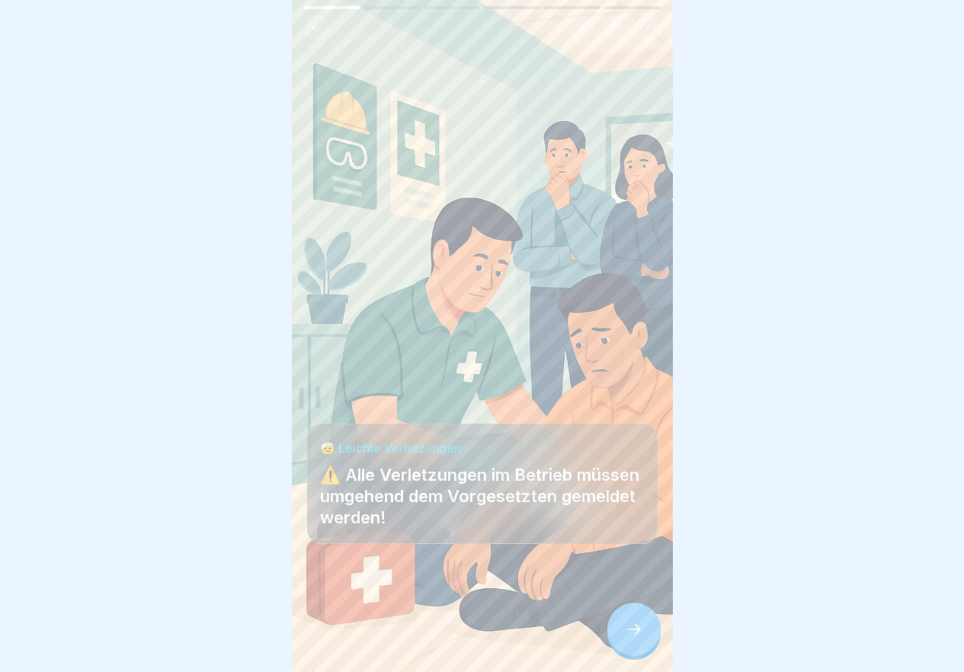
click at [648, 641] on div at bounding box center [633, 629] width 53 height 53
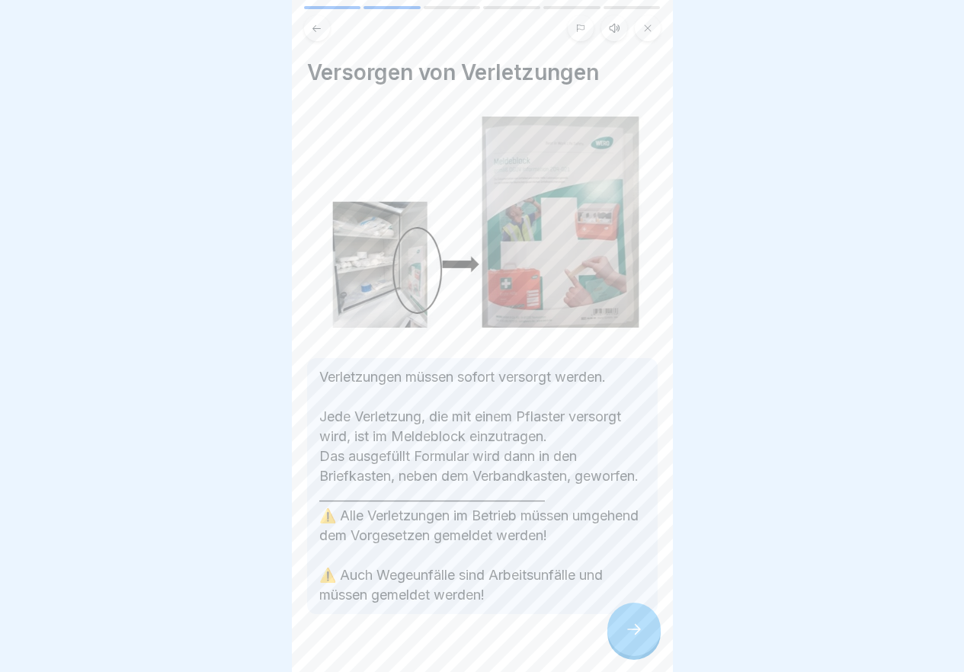
click at [648, 641] on div at bounding box center [633, 629] width 53 height 53
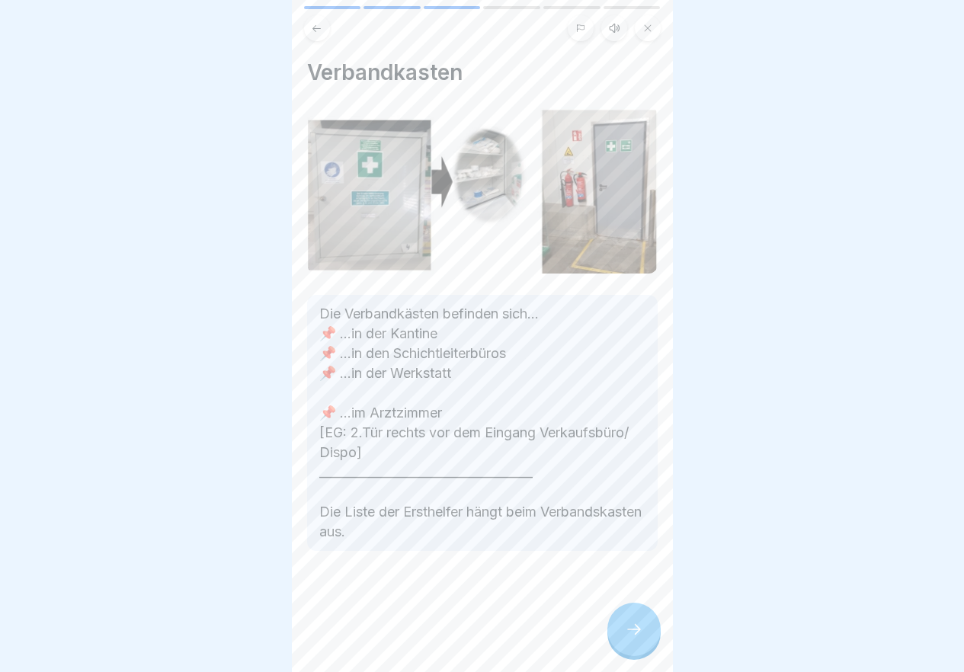
click at [648, 641] on div at bounding box center [633, 629] width 53 height 53
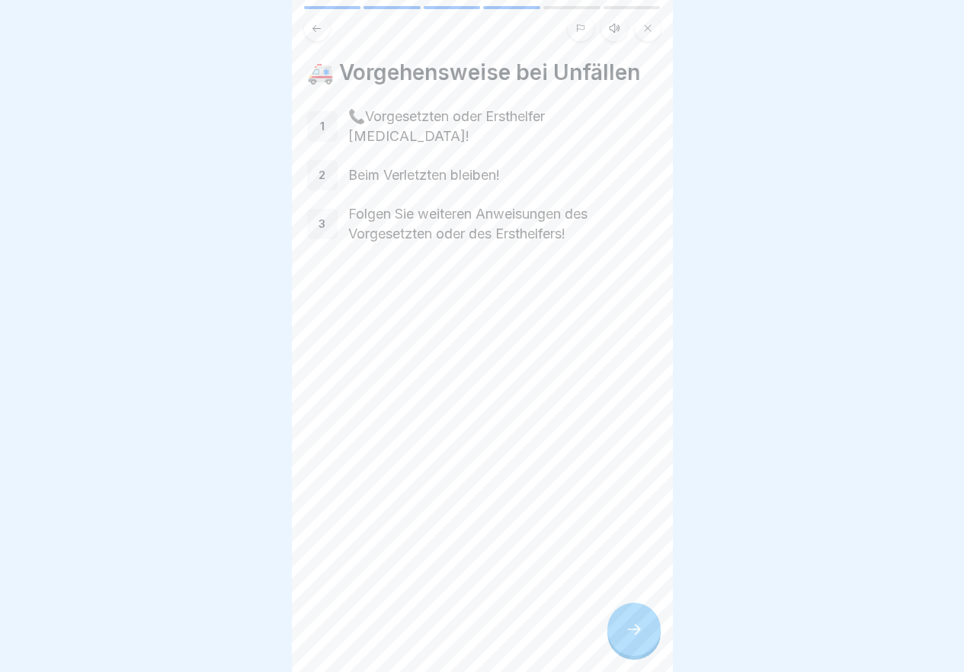
click at [648, 641] on div at bounding box center [633, 629] width 53 height 53
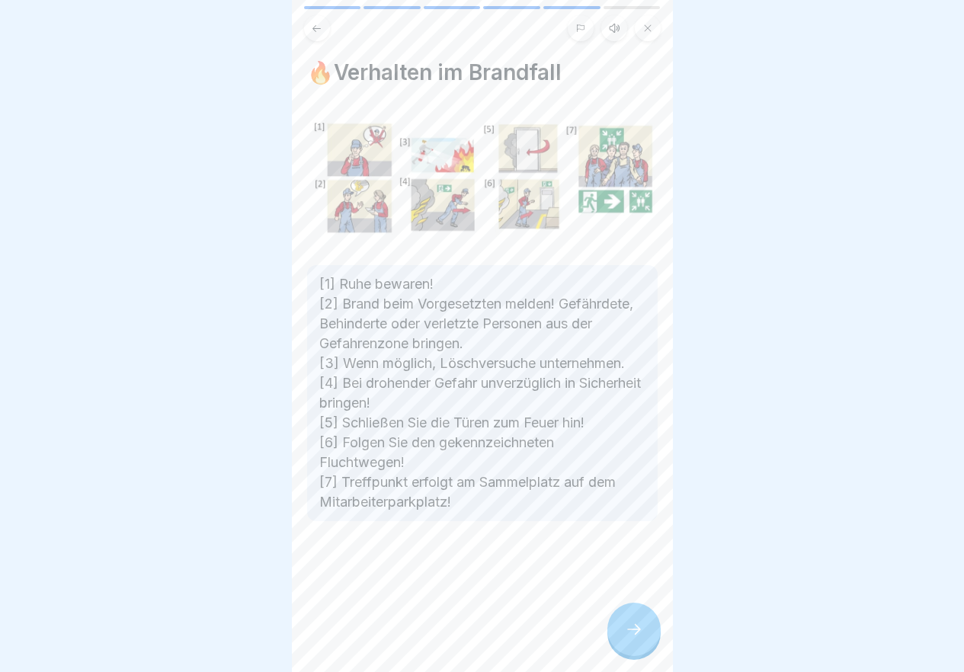
click at [648, 641] on div at bounding box center [633, 629] width 53 height 53
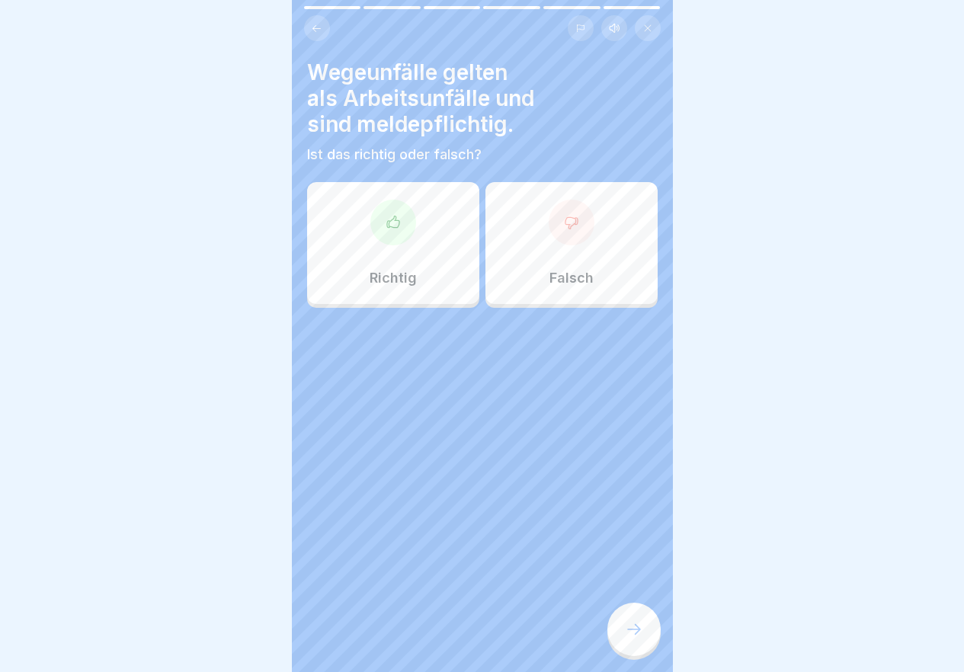
click at [430, 270] on div "Richtig" at bounding box center [393, 243] width 172 height 122
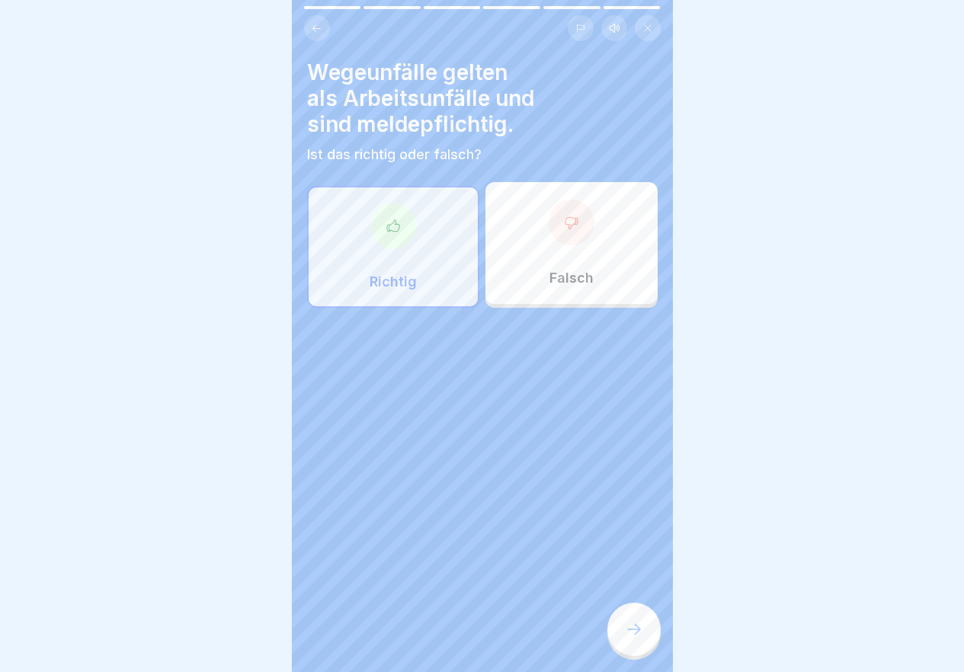
click at [632, 638] on icon at bounding box center [634, 629] width 18 height 18
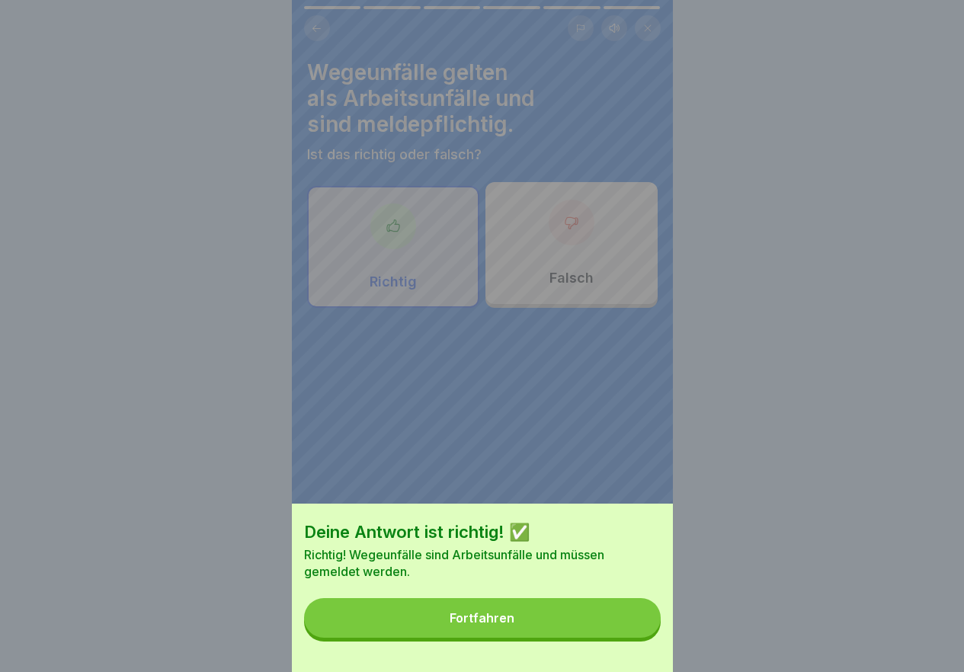
click at [632, 638] on button "Fortfahren" at bounding box center [482, 618] width 357 height 40
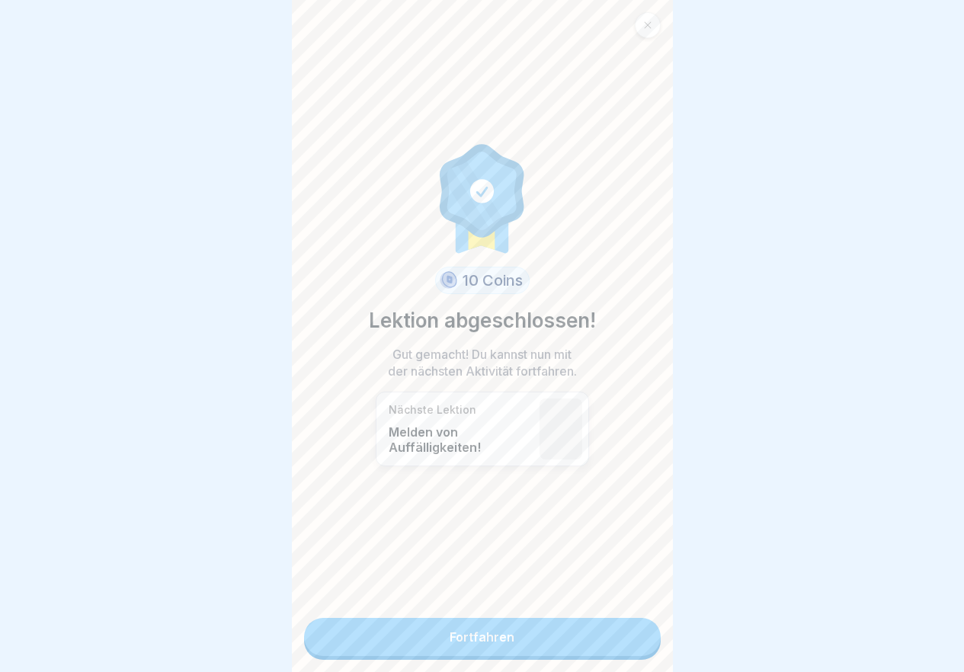
click at [622, 651] on link "Fortfahren" at bounding box center [482, 637] width 357 height 38
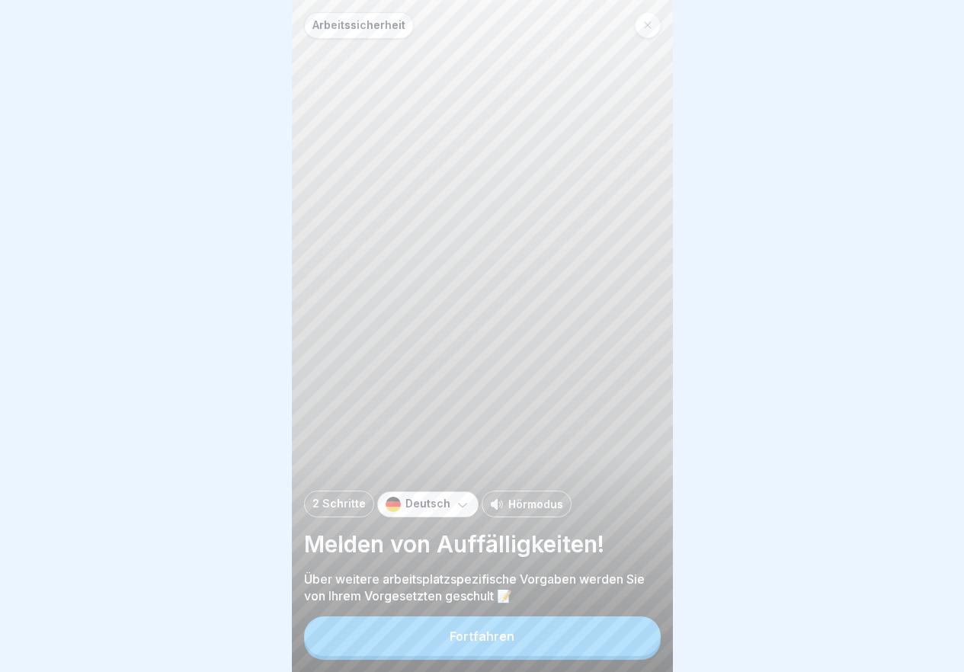
click at [610, 641] on button "Fortfahren" at bounding box center [482, 636] width 357 height 40
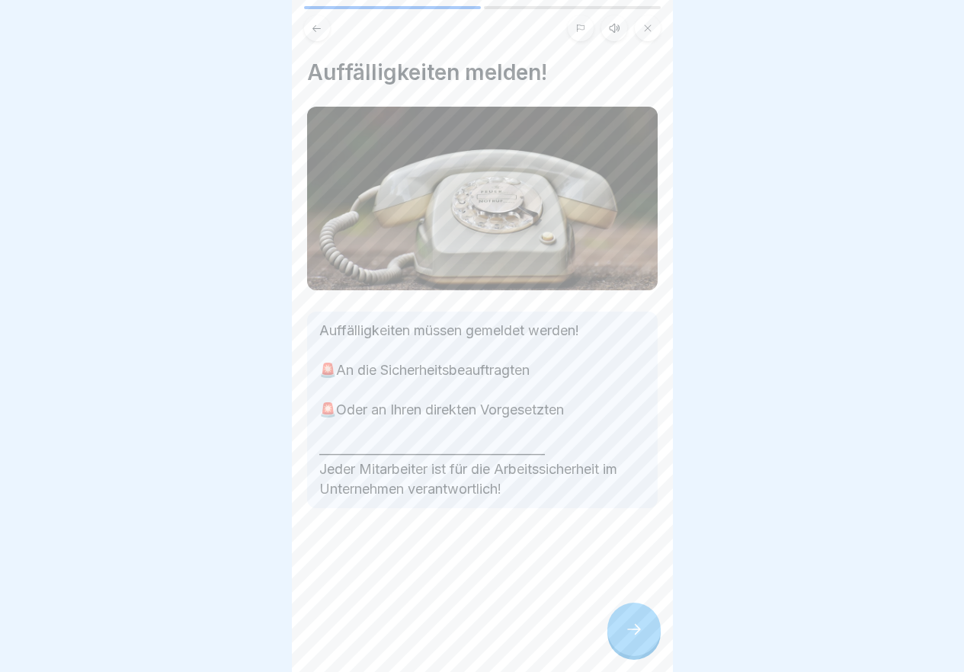
click at [632, 637] on icon at bounding box center [634, 629] width 18 height 18
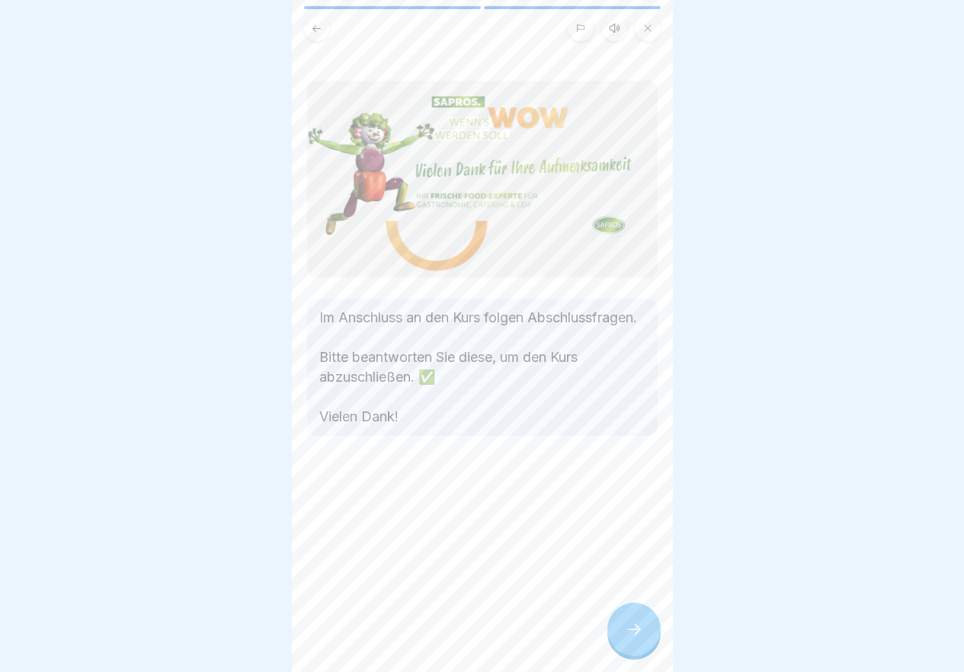
click at [632, 637] on icon at bounding box center [634, 629] width 18 height 18
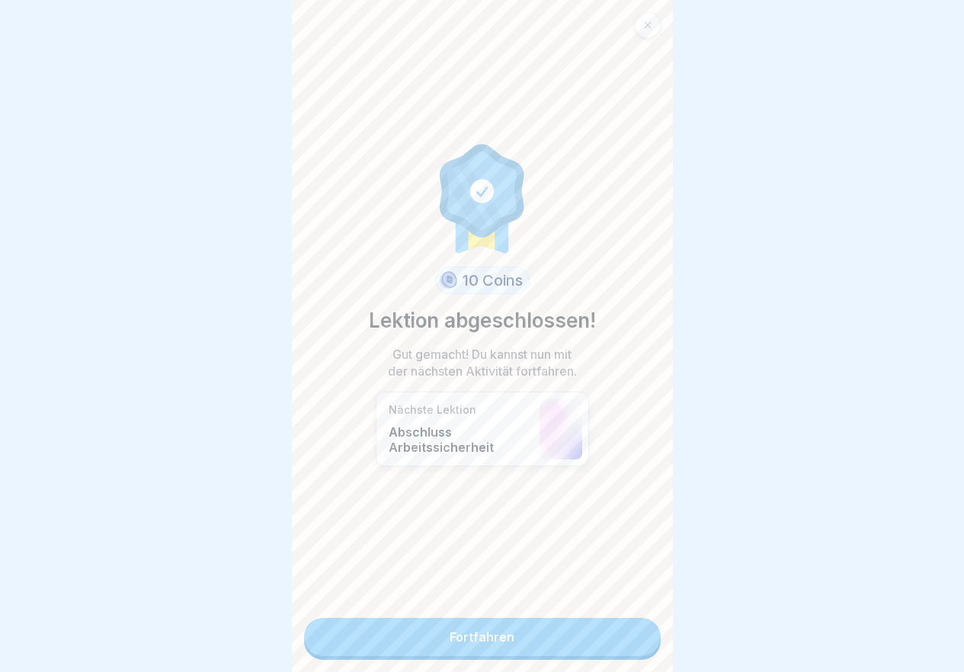
click at [632, 637] on link "Fortfahren" at bounding box center [482, 637] width 357 height 38
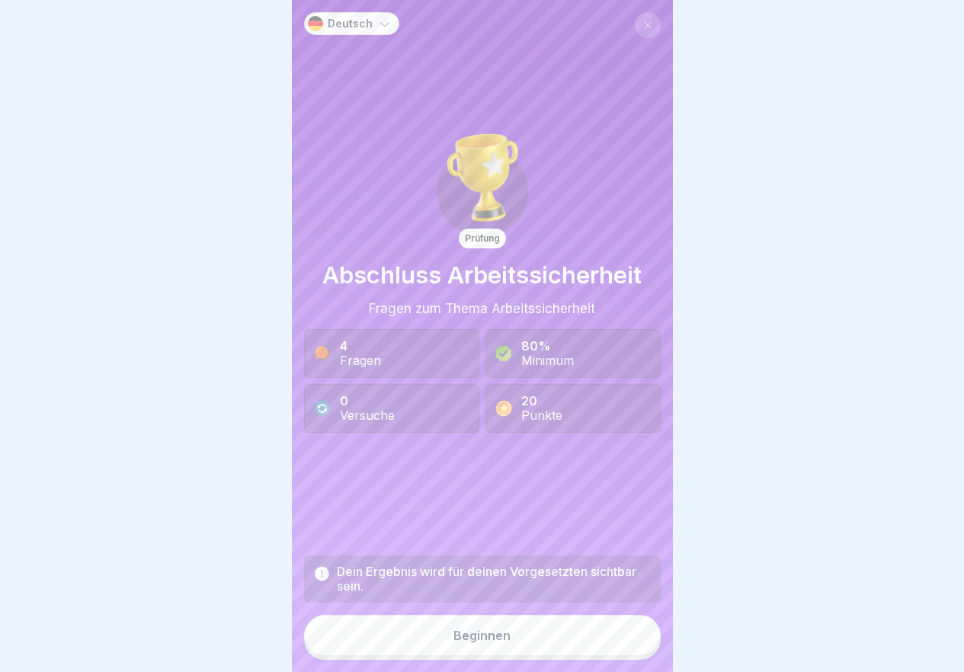
click at [616, 645] on button "Beginnen" at bounding box center [482, 635] width 357 height 41
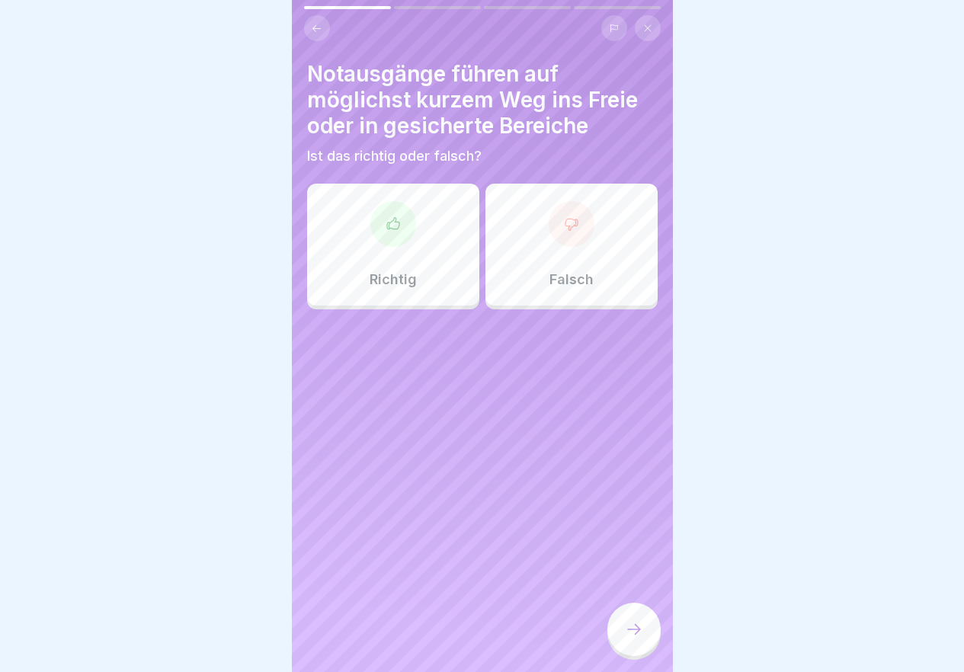
click at [419, 253] on div "Richtig" at bounding box center [393, 245] width 172 height 122
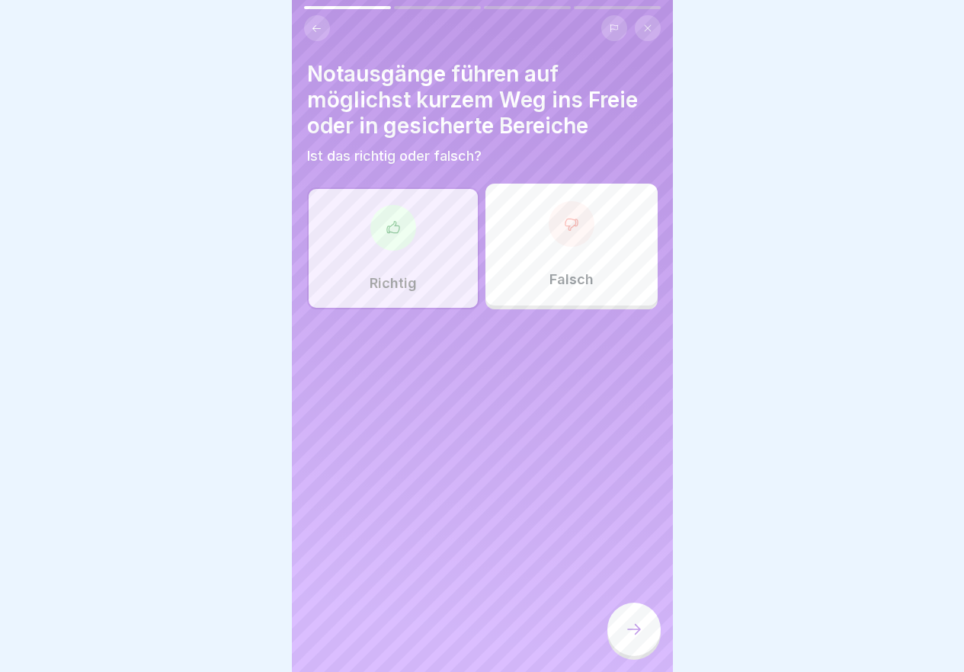
click at [637, 638] on icon at bounding box center [634, 629] width 18 height 18
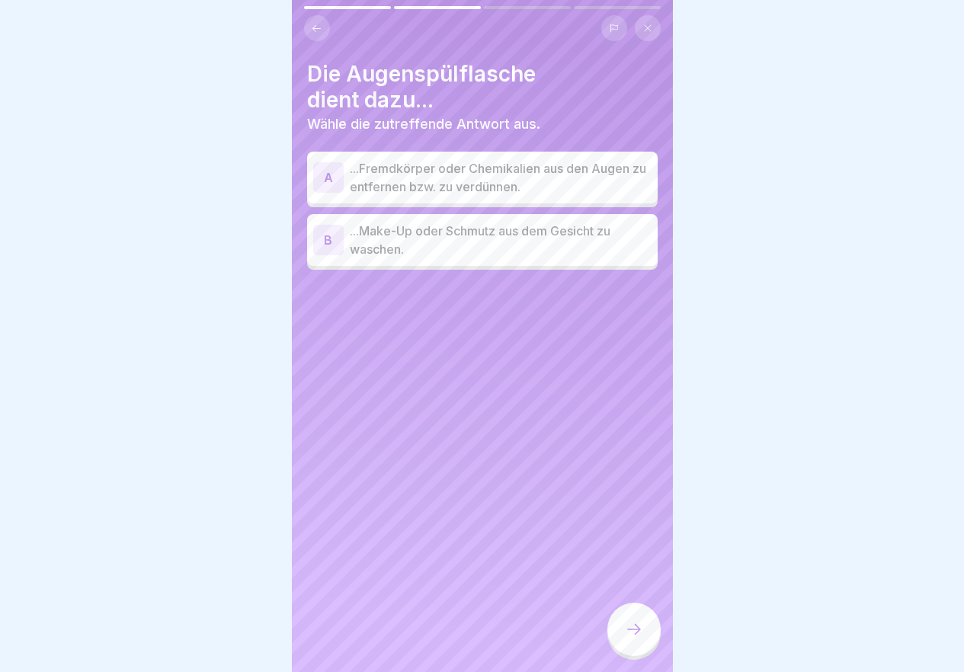
click at [495, 170] on p "...Fremdkörper oder Chemikalien aus den Augen zu entfernen bzw. zu verdünnen." at bounding box center [501, 177] width 302 height 37
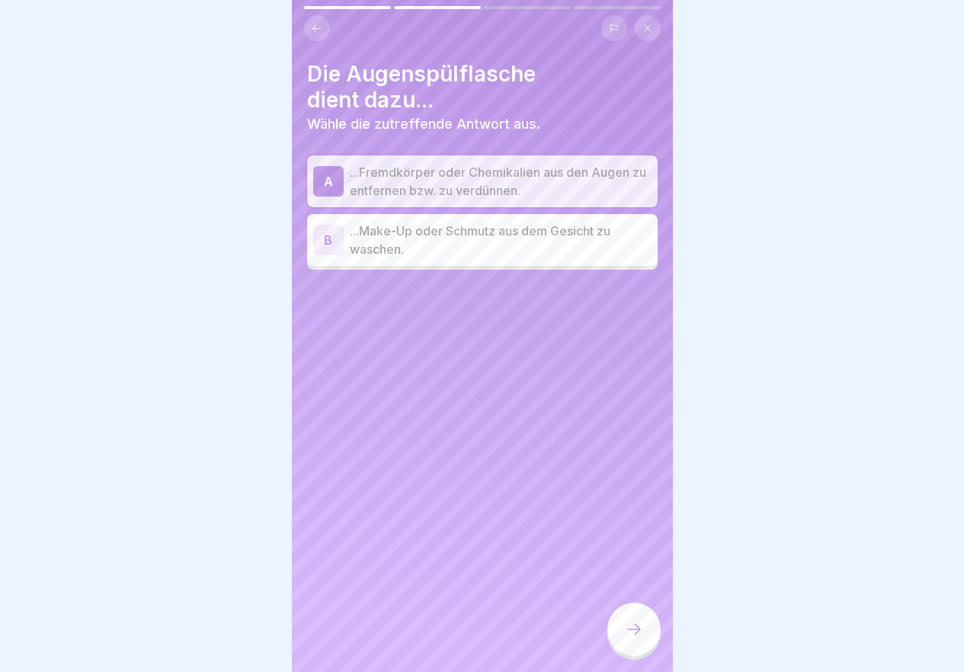
click at [625, 638] on icon at bounding box center [634, 629] width 18 height 18
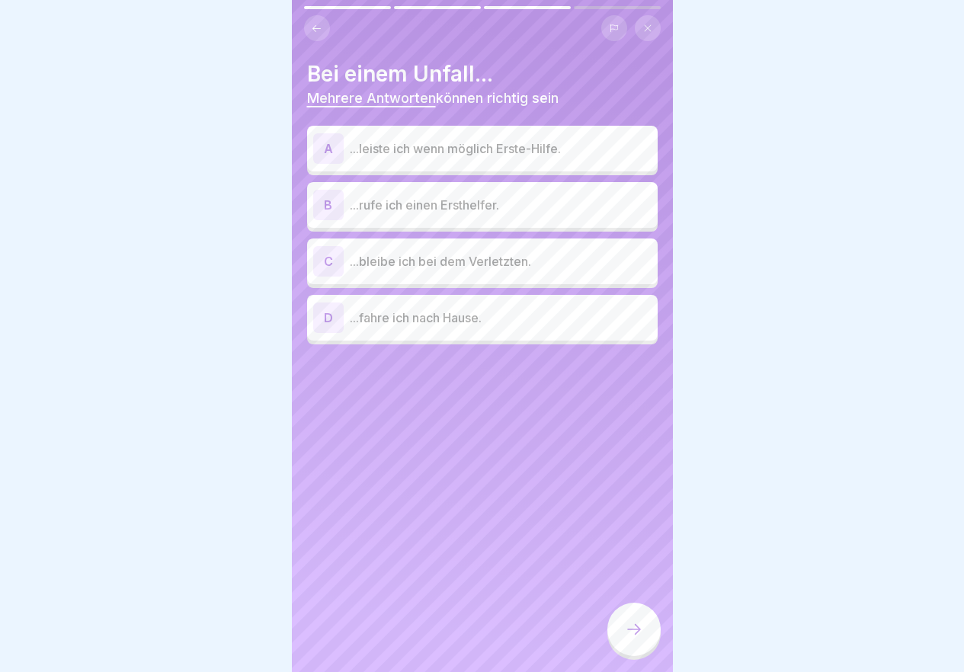
click at [507, 152] on p "...leiste ich wenn möglich Erste-Hilfe." at bounding box center [501, 148] width 302 height 18
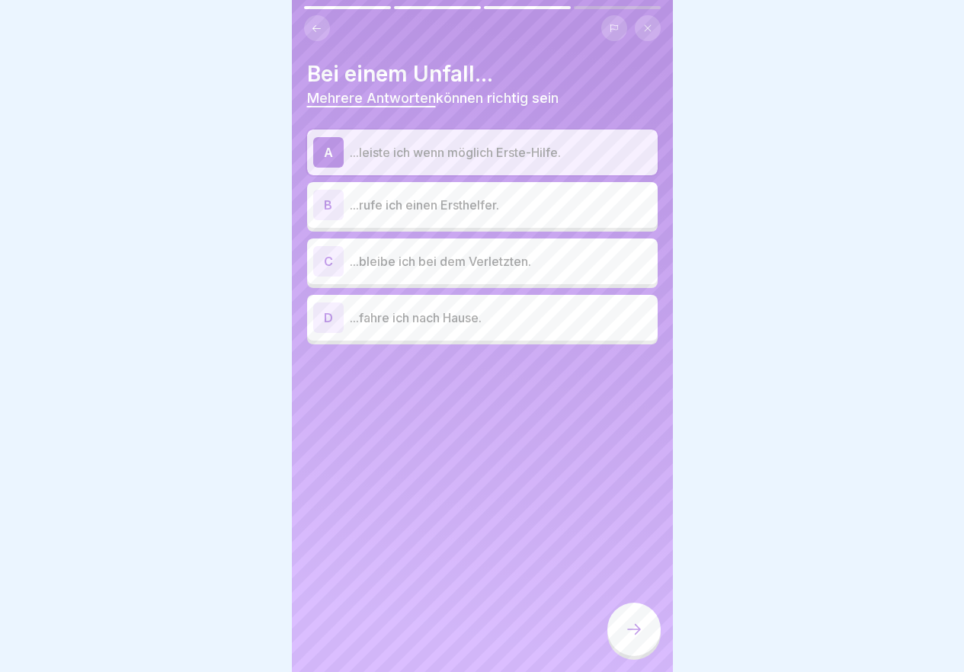
click at [506, 264] on p "...bleibe ich bei dem Verletzten." at bounding box center [501, 261] width 302 height 18
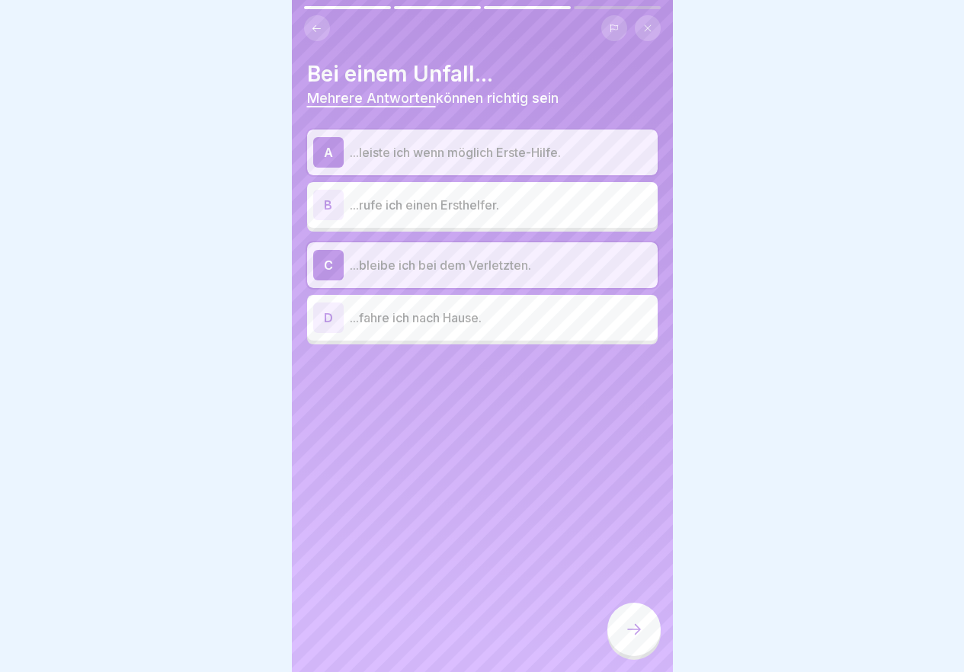
click at [634, 638] on icon at bounding box center [634, 629] width 18 height 18
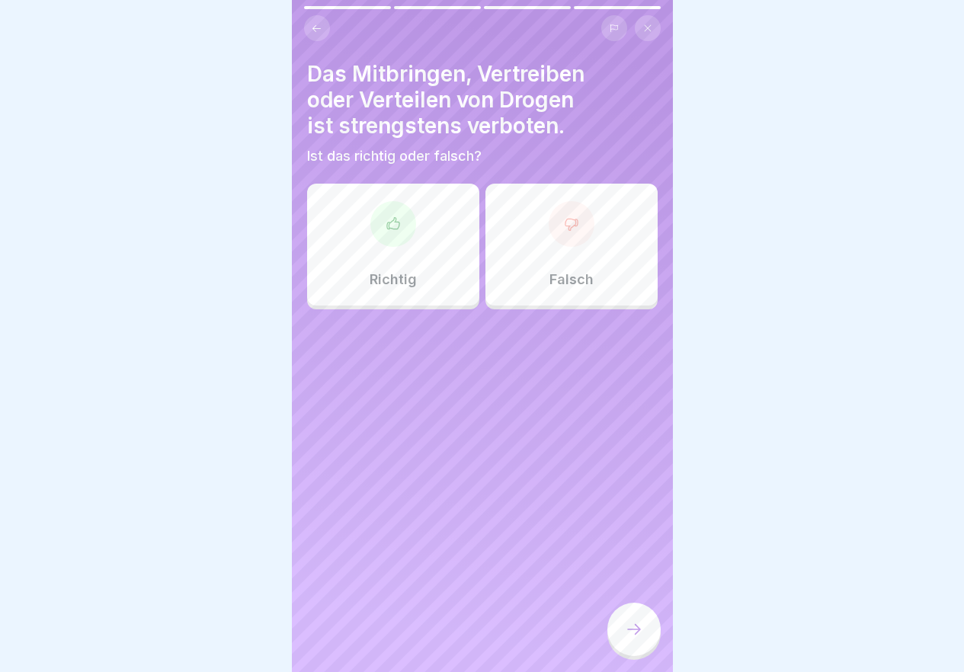
click at [549, 218] on div at bounding box center [572, 224] width 46 height 46
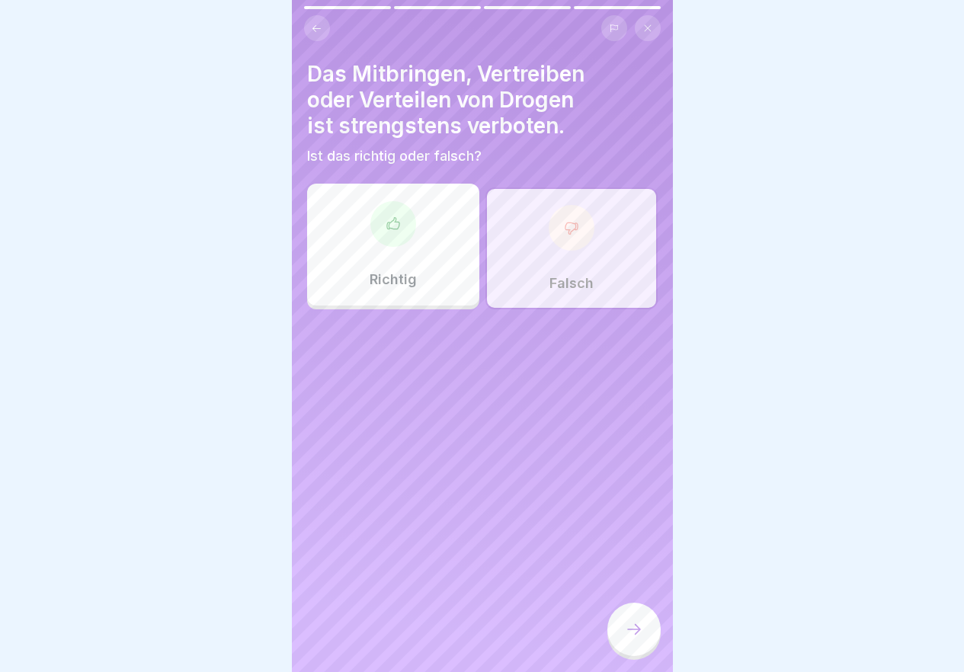
click at [638, 638] on icon at bounding box center [634, 629] width 18 height 18
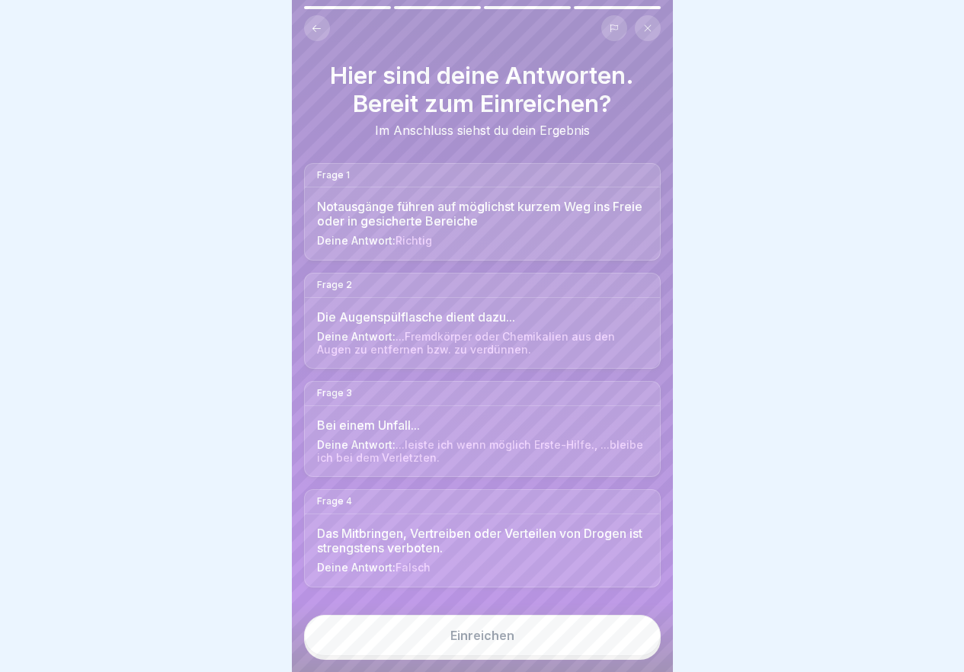
click at [494, 642] on div "Einreichen" at bounding box center [482, 636] width 64 height 14
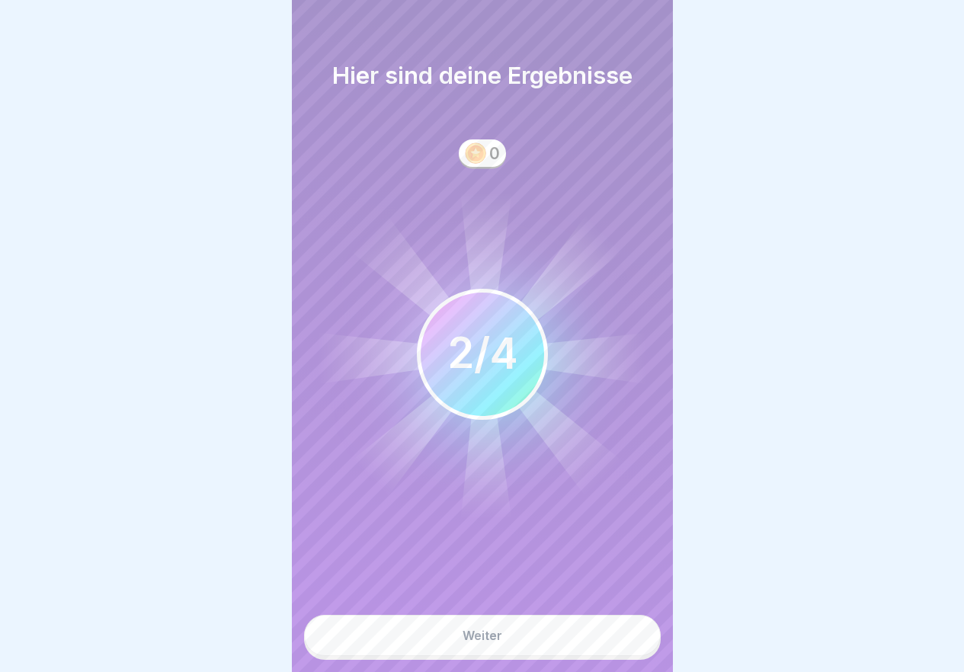
click at [505, 639] on button "Weiter" at bounding box center [482, 635] width 357 height 41
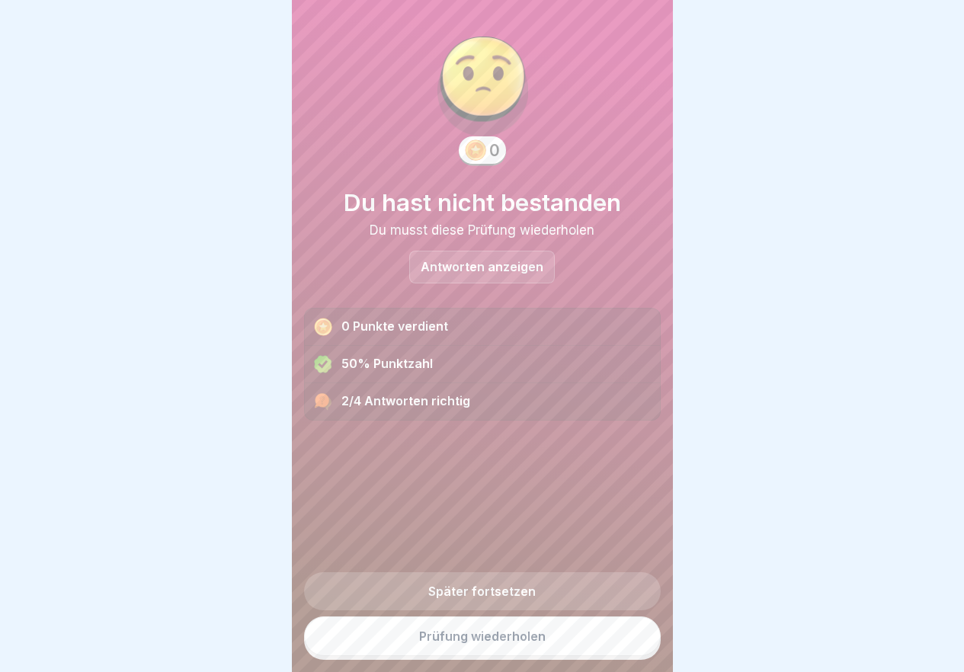
click at [506, 638] on link "Prüfung wiederholen" at bounding box center [482, 636] width 357 height 40
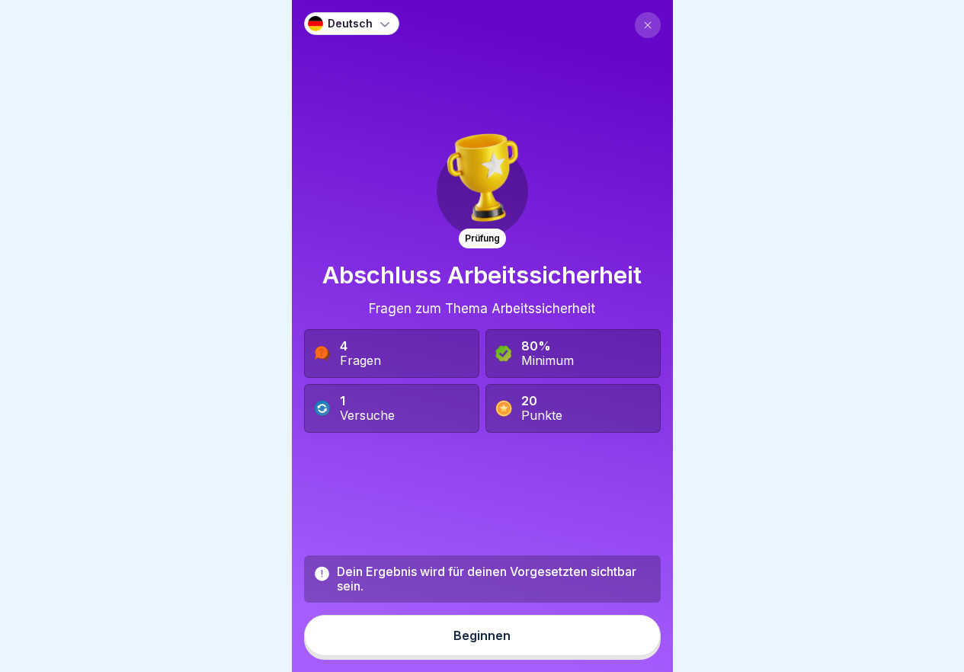
click at [506, 649] on button "Beginnen" at bounding box center [482, 635] width 357 height 41
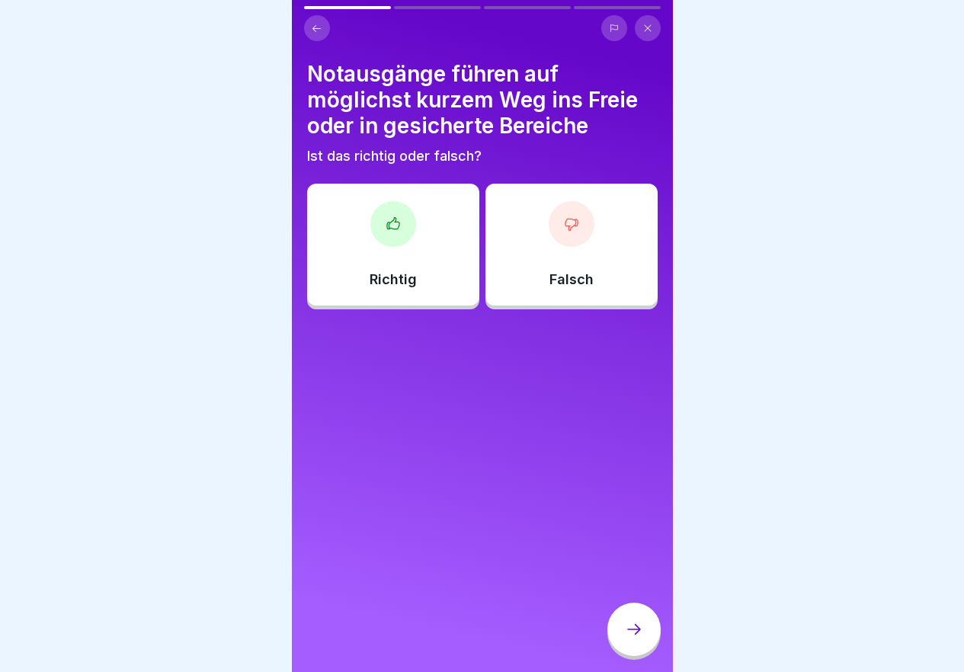
click at [367, 238] on div "Richtig" at bounding box center [393, 245] width 172 height 122
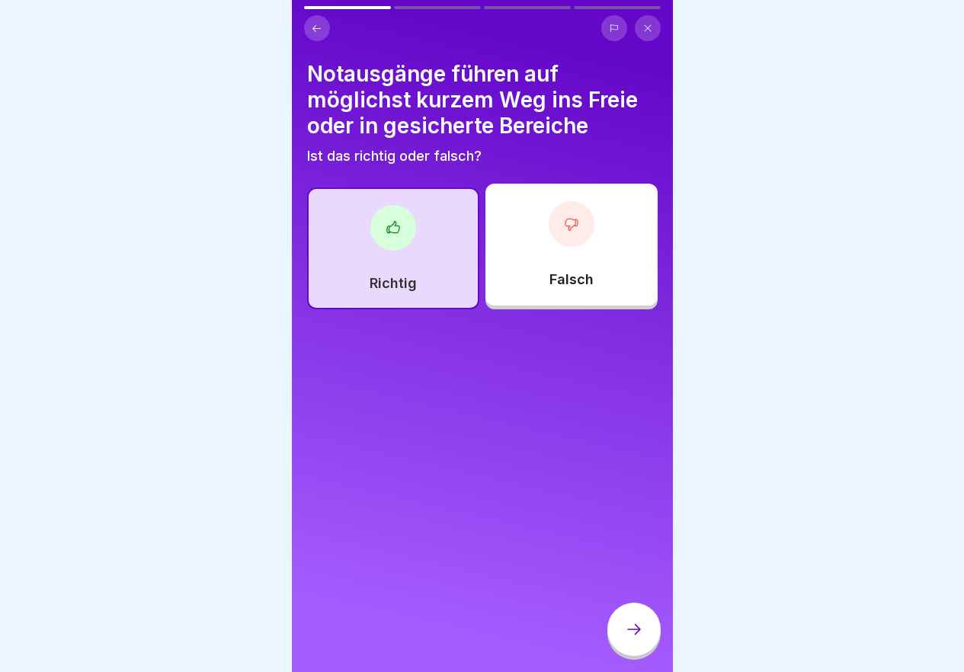
click at [630, 638] on icon at bounding box center [634, 629] width 18 height 18
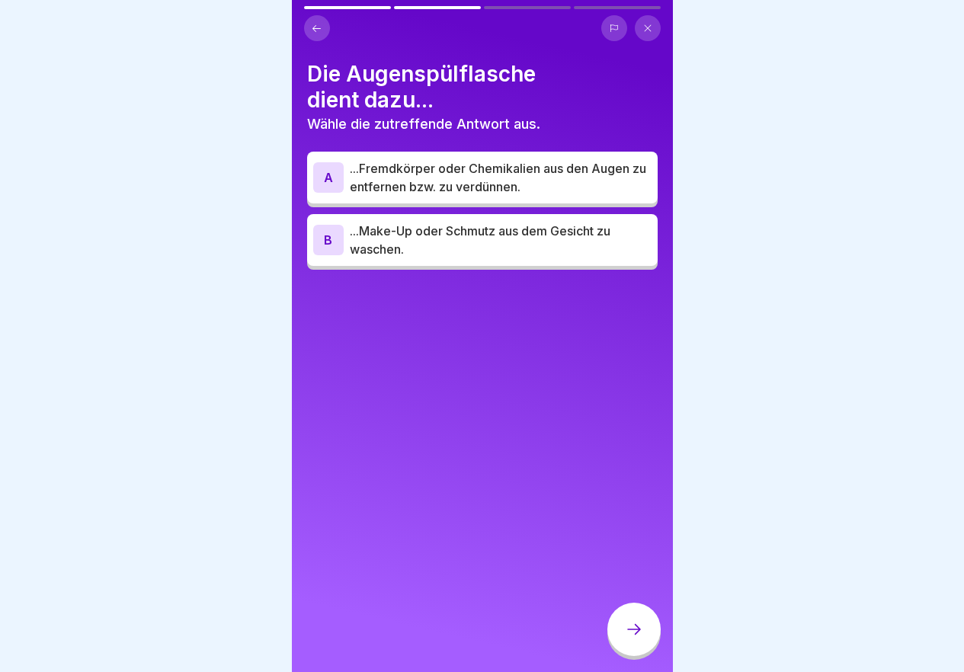
click at [581, 178] on p "...Fremdkörper oder Chemikalien aus den Augen zu entfernen bzw. zu verdünnen." at bounding box center [501, 177] width 302 height 37
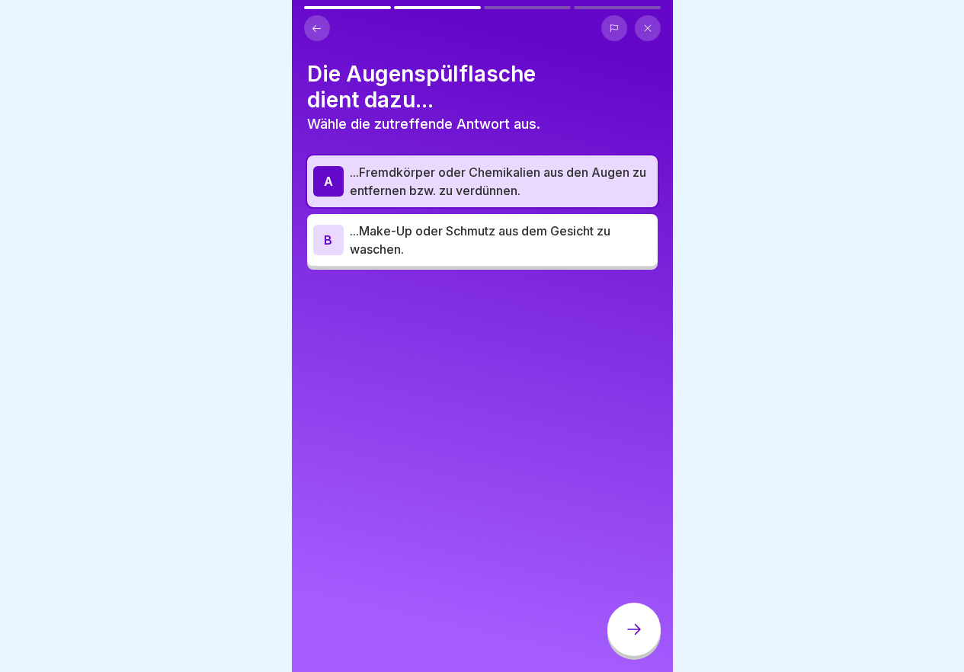
click at [632, 638] on icon at bounding box center [634, 629] width 18 height 18
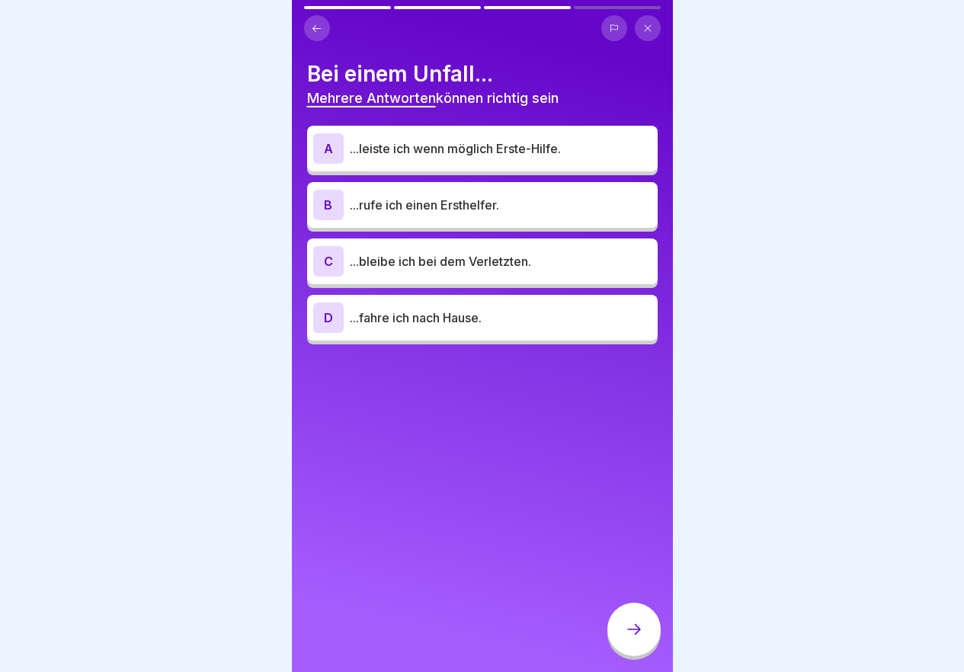
click at [437, 146] on p "...leiste ich wenn möglich Erste-Hilfe." at bounding box center [501, 148] width 302 height 18
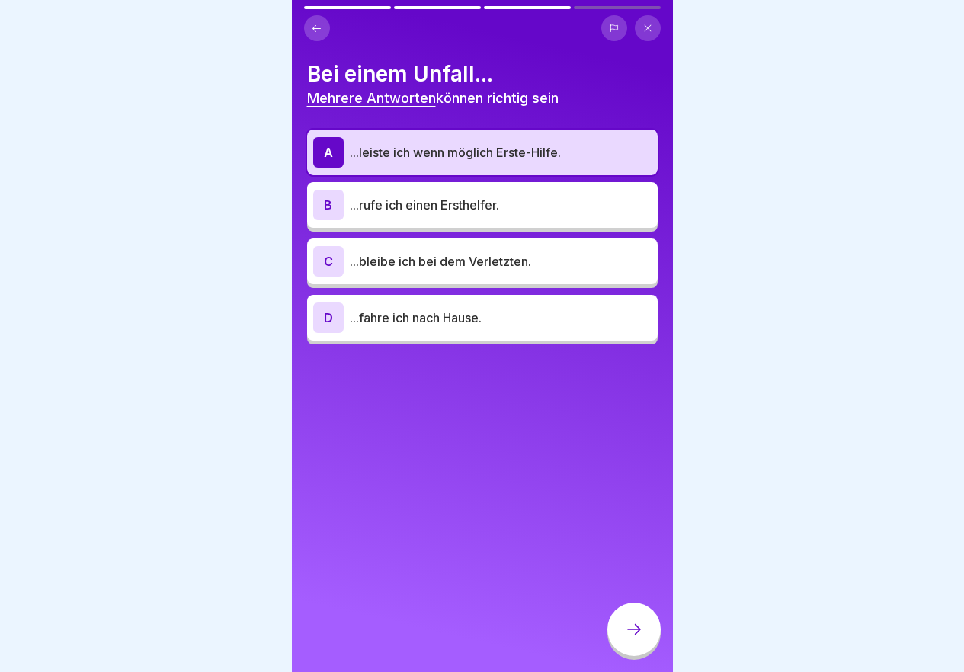
click at [437, 201] on p "...rufe ich einen Ersthelfer." at bounding box center [501, 205] width 302 height 18
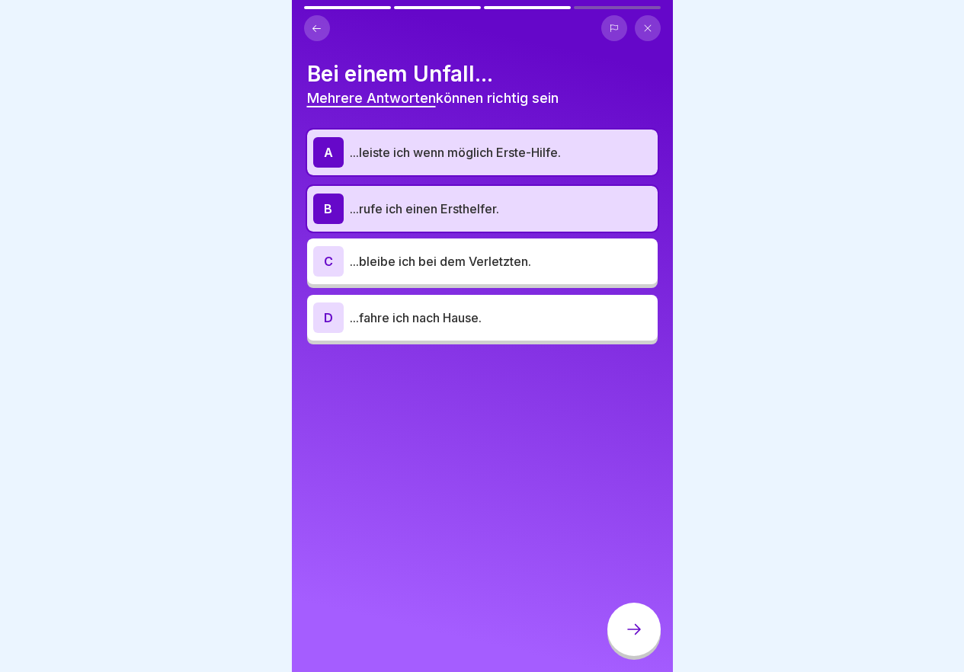
click at [429, 266] on p "...bleibe ich bei dem Verletzten." at bounding box center [501, 261] width 302 height 18
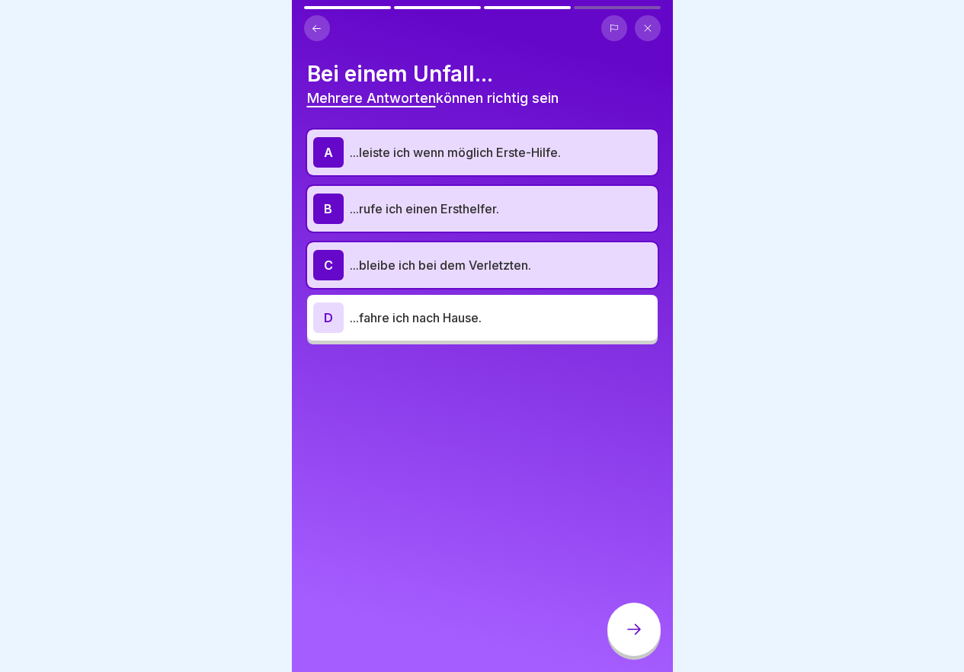
click at [635, 630] on div at bounding box center [633, 629] width 53 height 53
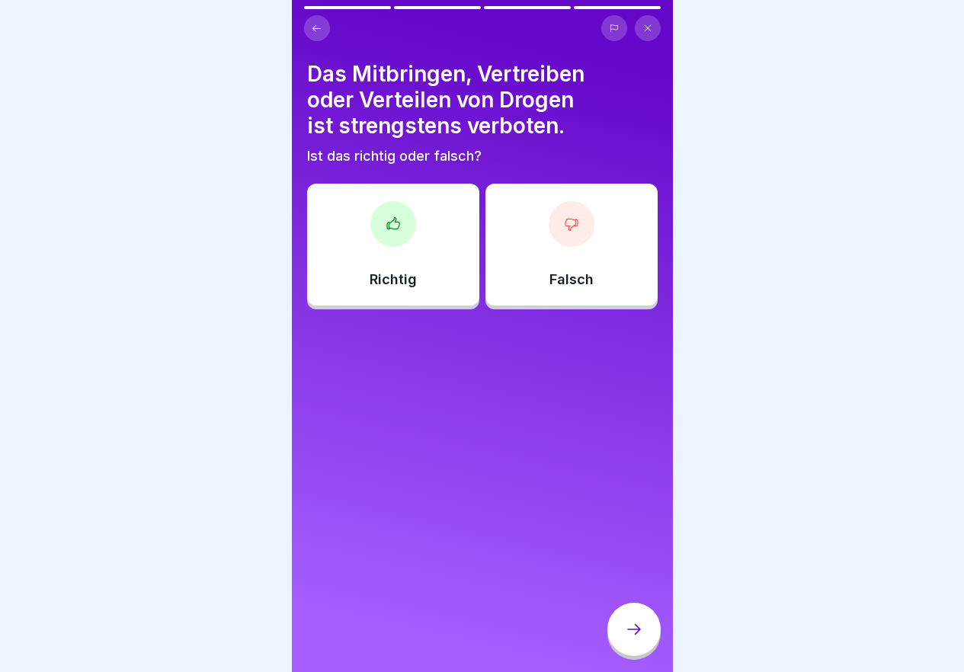
click at [386, 231] on icon at bounding box center [393, 223] width 15 height 15
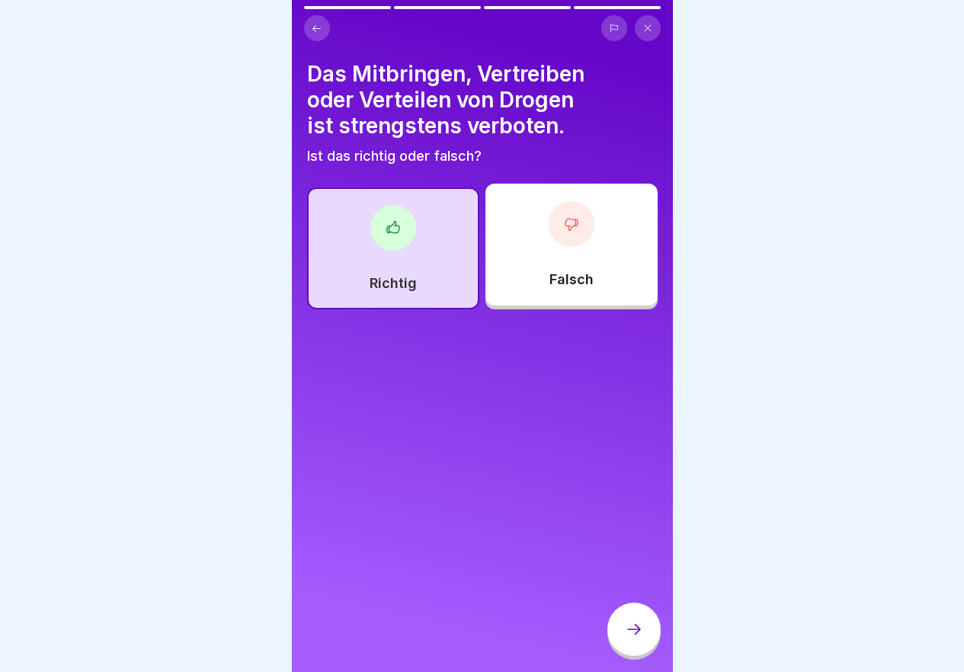
click at [651, 644] on div at bounding box center [633, 629] width 53 height 53
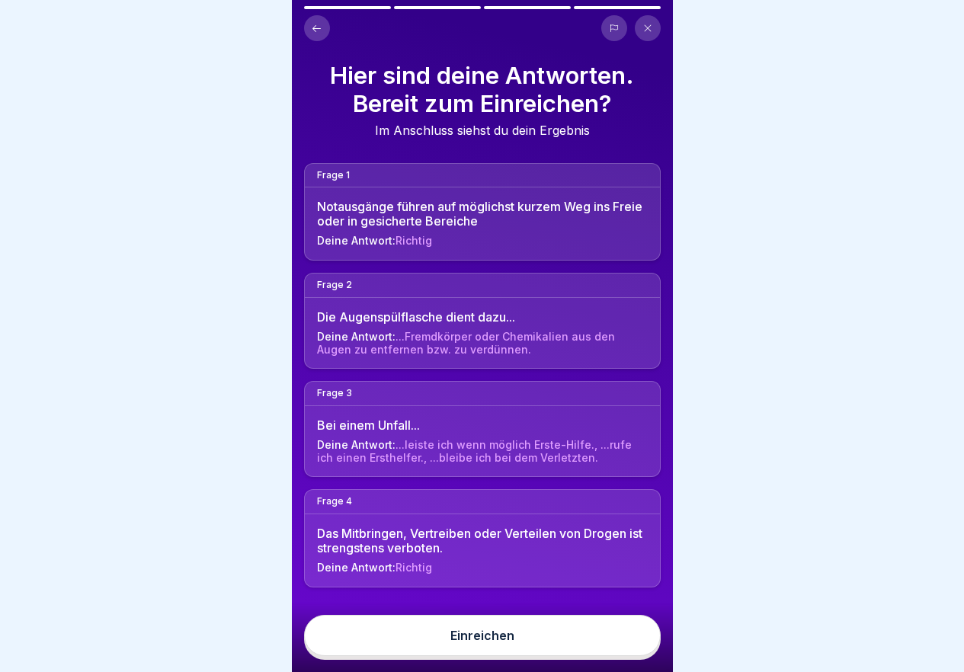
click at [603, 651] on button "Einreichen" at bounding box center [482, 635] width 357 height 41
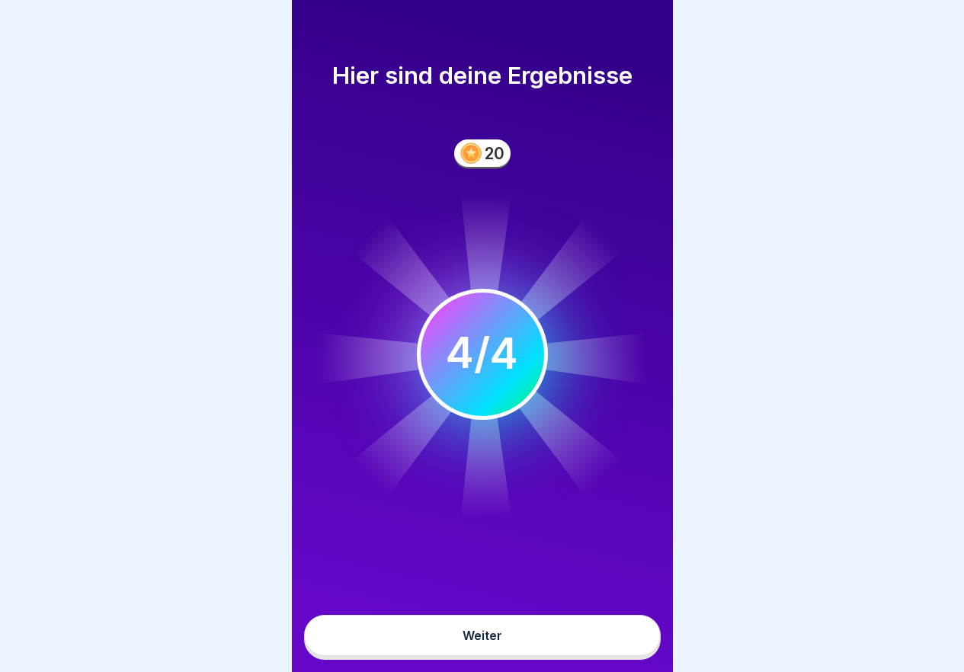
click at [605, 649] on button "Weiter" at bounding box center [482, 635] width 357 height 41
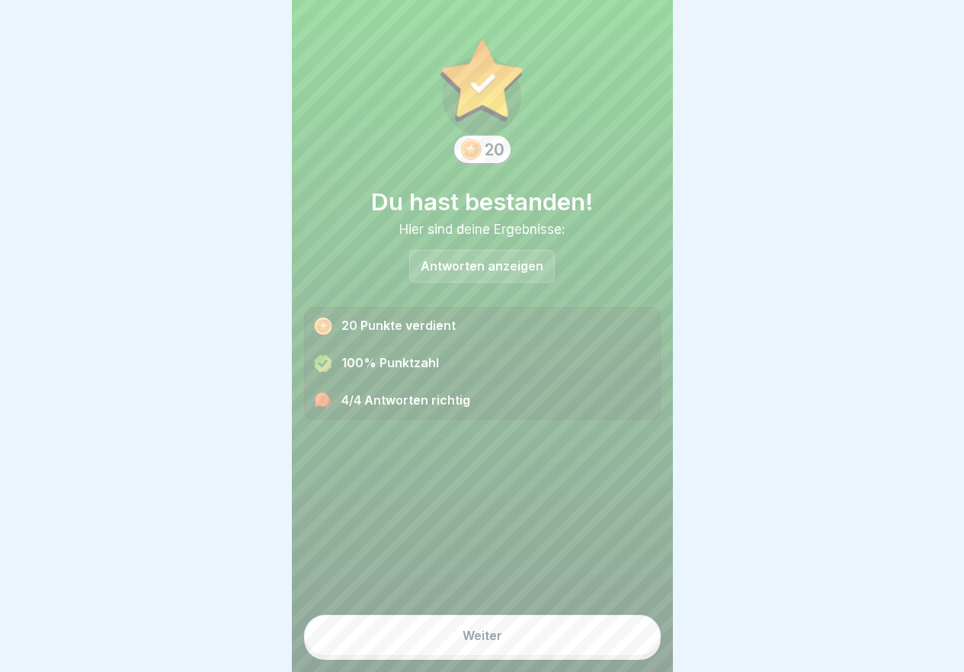
click at [607, 647] on button "Weiter" at bounding box center [482, 635] width 357 height 41
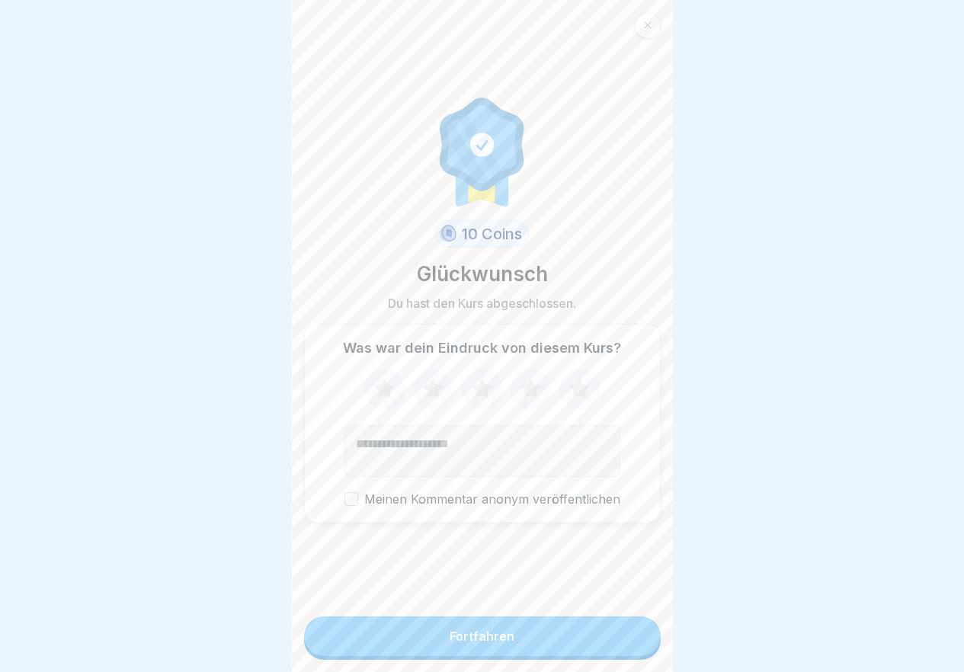
click at [607, 647] on button "Fortfahren" at bounding box center [482, 636] width 357 height 40
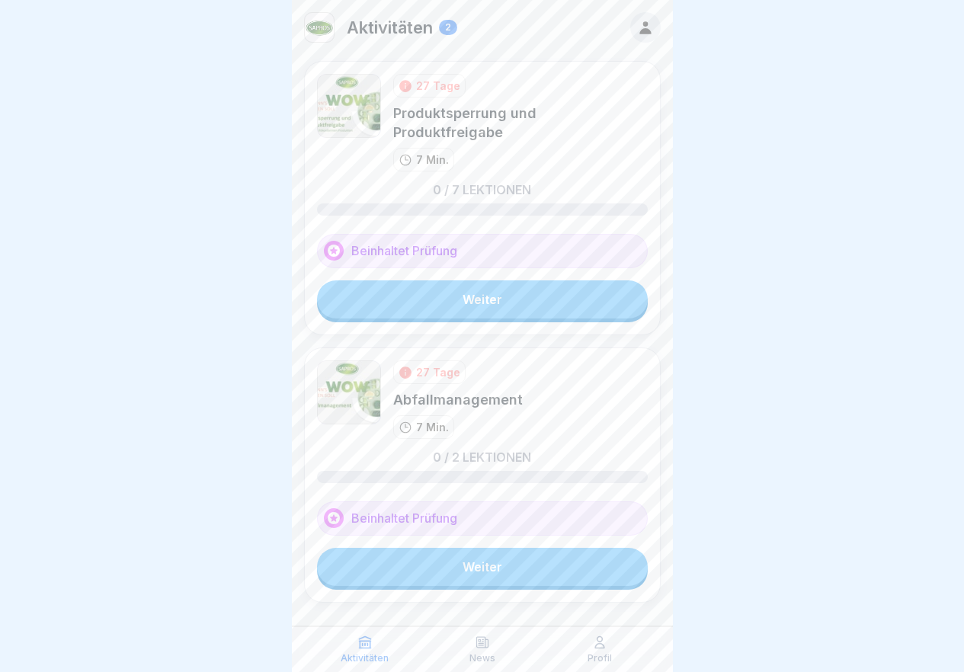
click at [474, 296] on link "Weiter" at bounding box center [482, 299] width 331 height 38
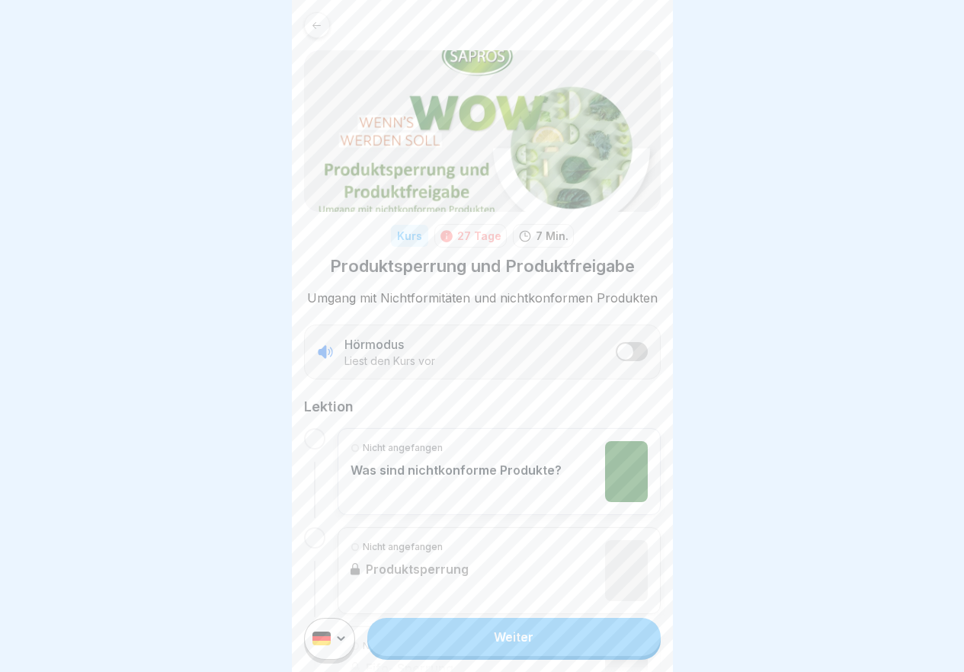
click at [526, 648] on link "Weiter" at bounding box center [513, 637] width 293 height 38
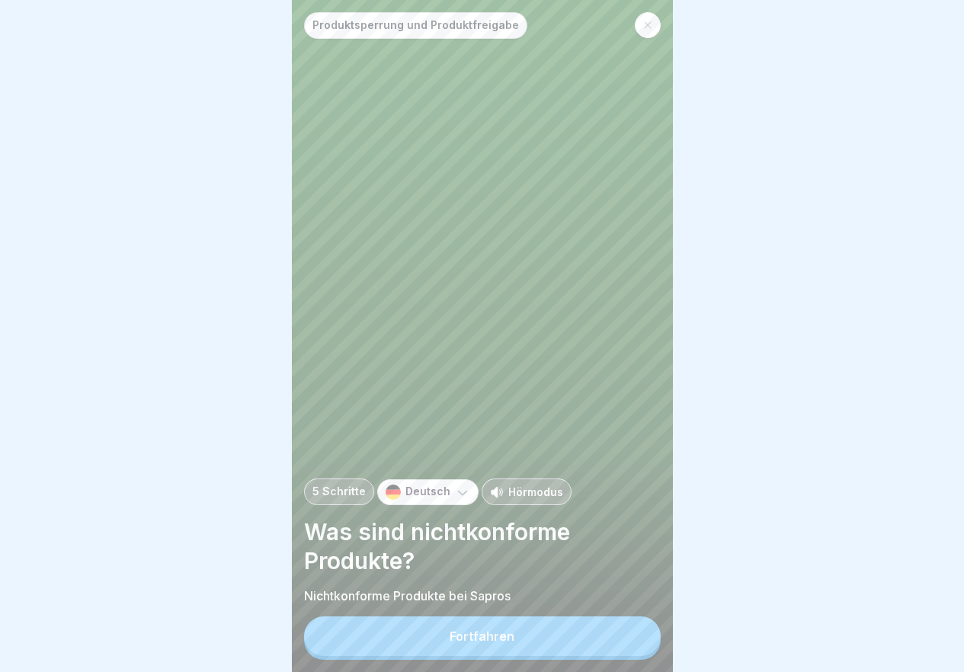
click at [516, 656] on button "Fortfahren" at bounding box center [482, 636] width 357 height 40
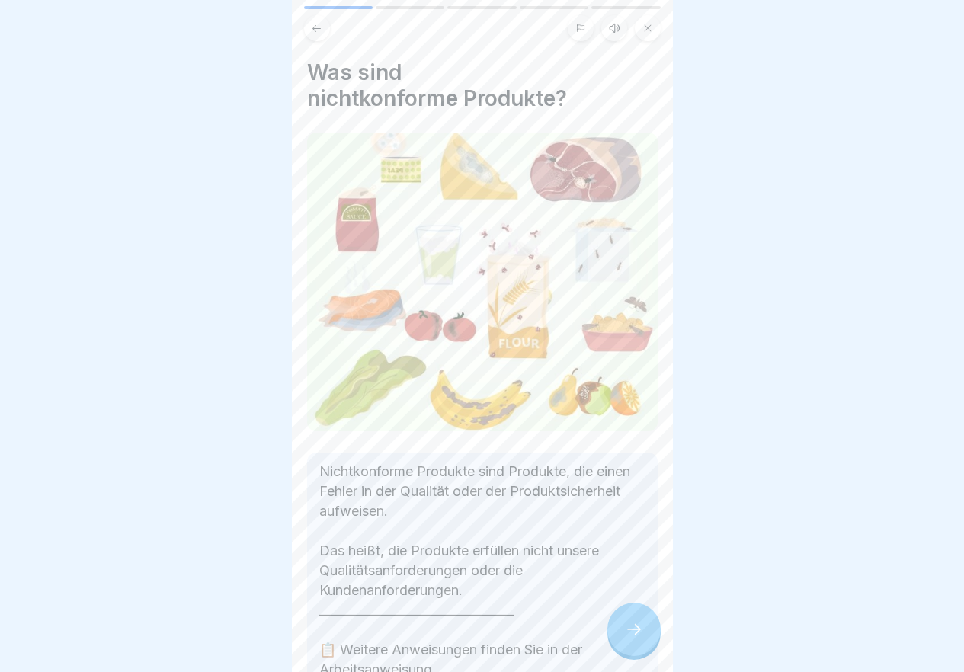
click at [640, 638] on icon at bounding box center [634, 629] width 18 height 18
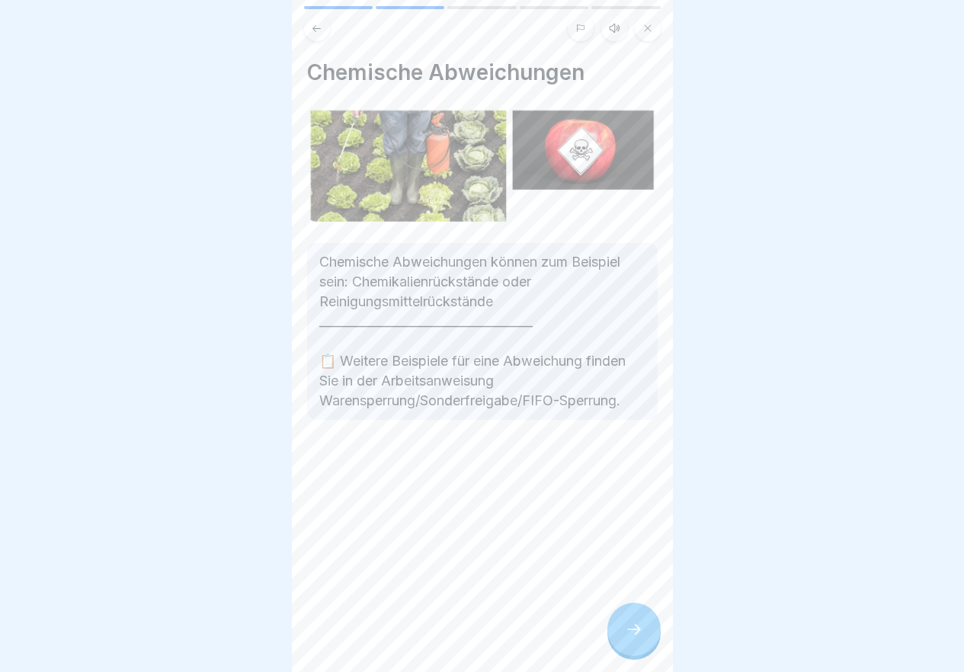
click at [643, 634] on div at bounding box center [633, 629] width 53 height 53
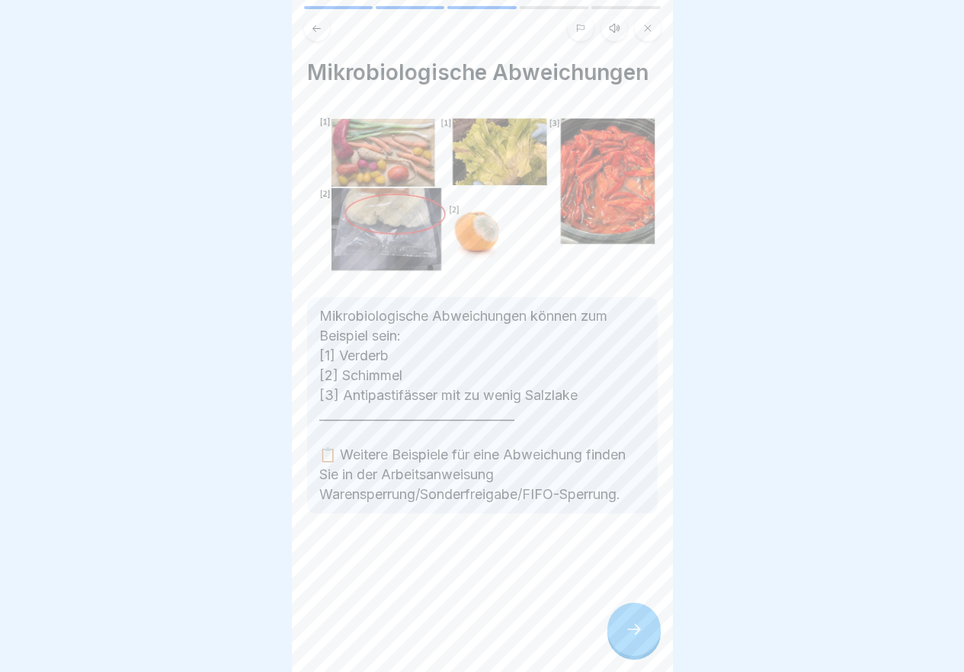
click at [643, 634] on div at bounding box center [633, 629] width 53 height 53
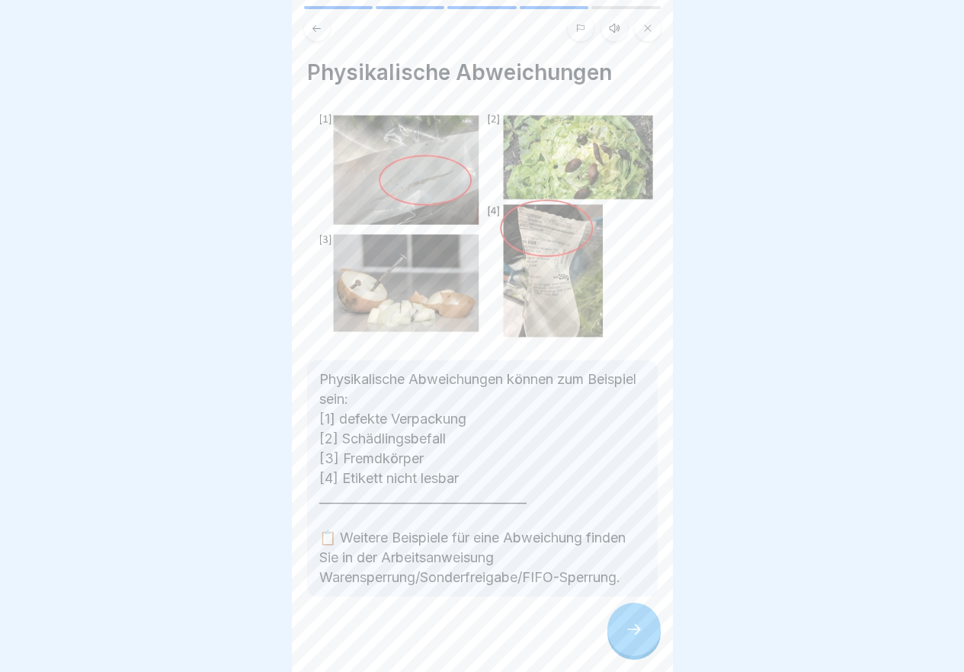
click at [643, 634] on div at bounding box center [633, 629] width 53 height 53
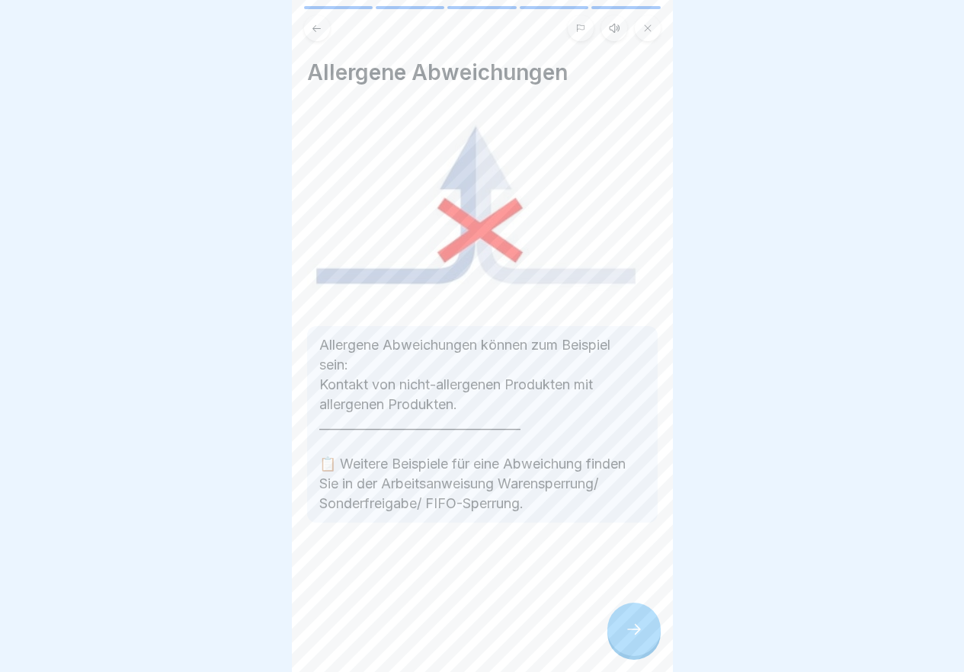
click at [643, 634] on div at bounding box center [633, 629] width 53 height 53
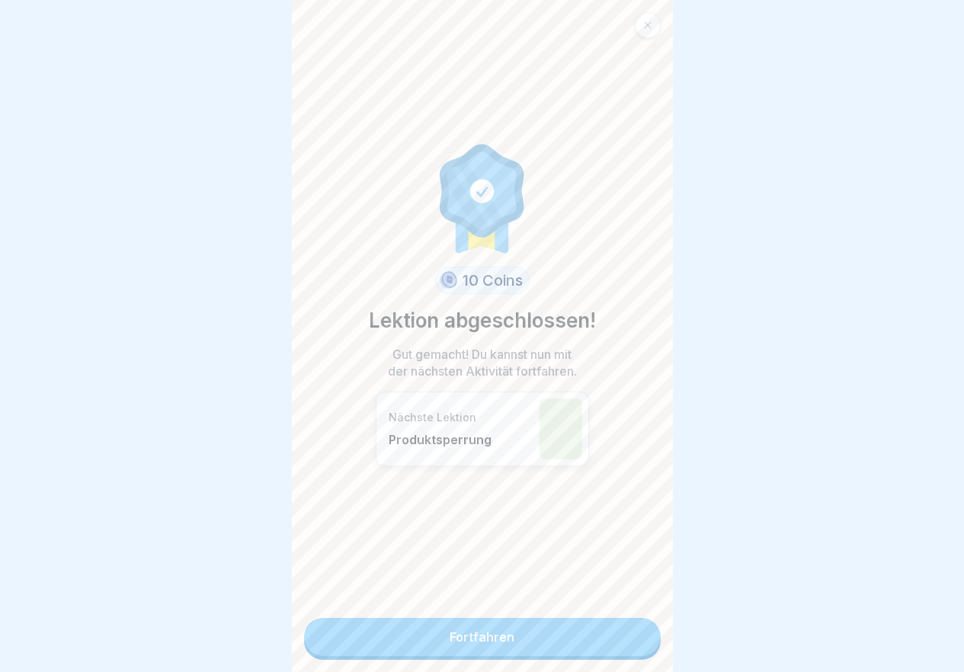
click at [641, 635] on link "Fortfahren" at bounding box center [482, 637] width 357 height 38
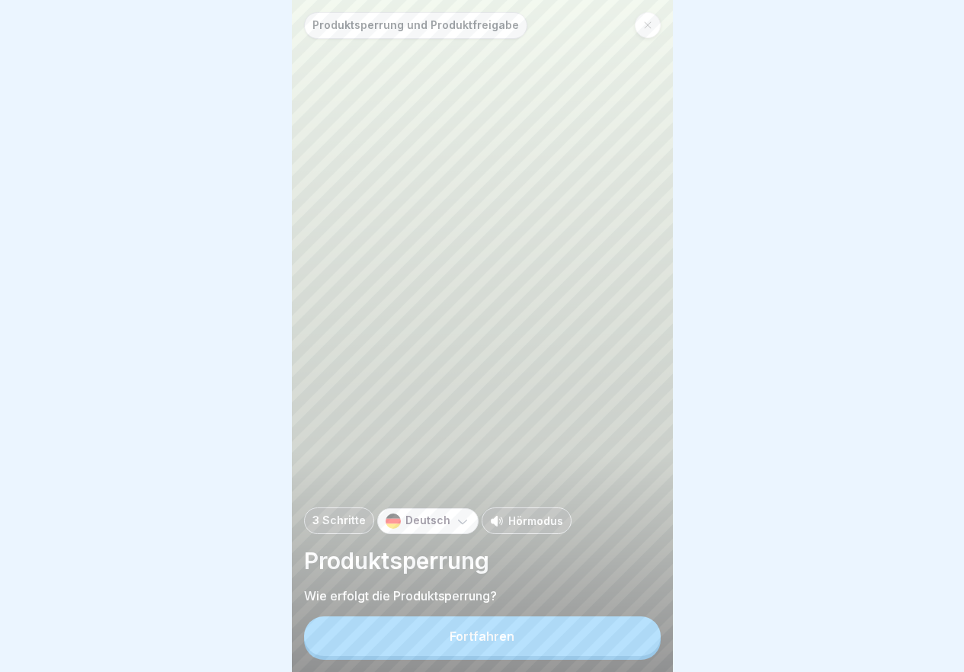
click at [641, 635] on button "Fortfahren" at bounding box center [482, 636] width 357 height 40
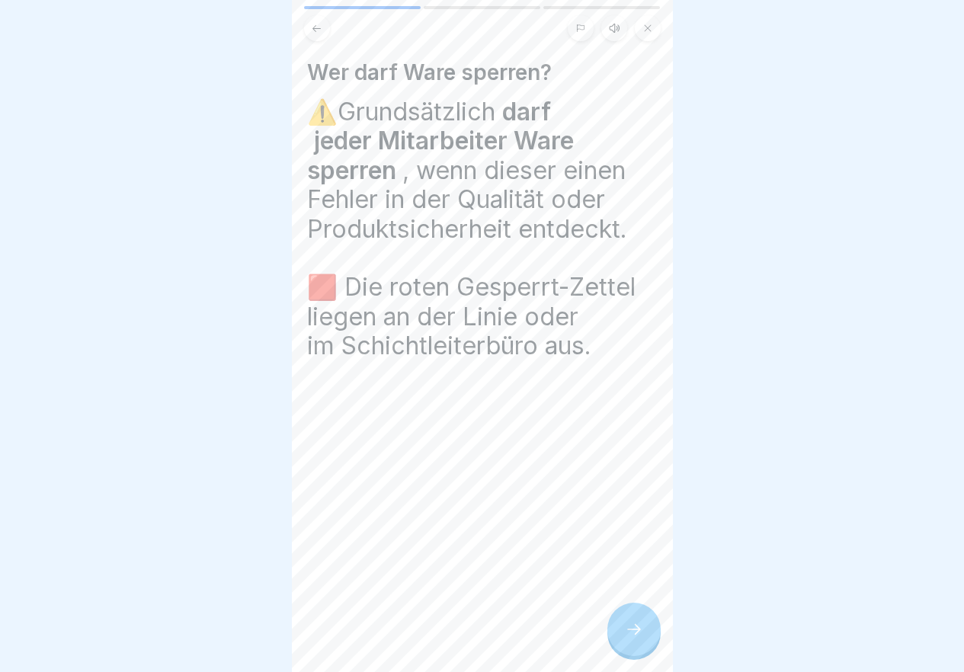
click at [641, 635] on icon at bounding box center [634, 629] width 18 height 18
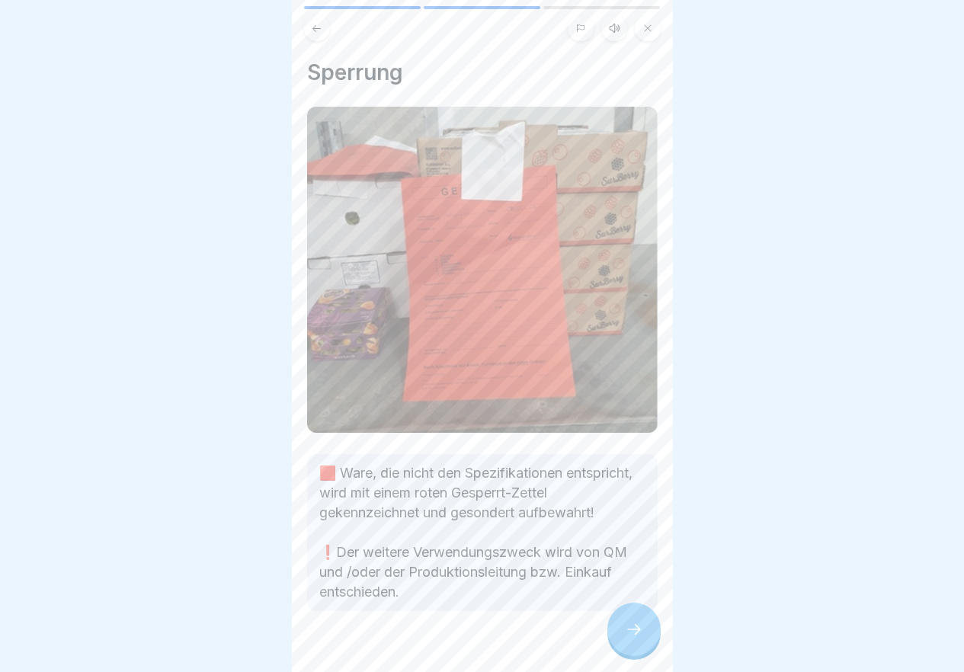
click at [641, 635] on icon at bounding box center [634, 629] width 18 height 18
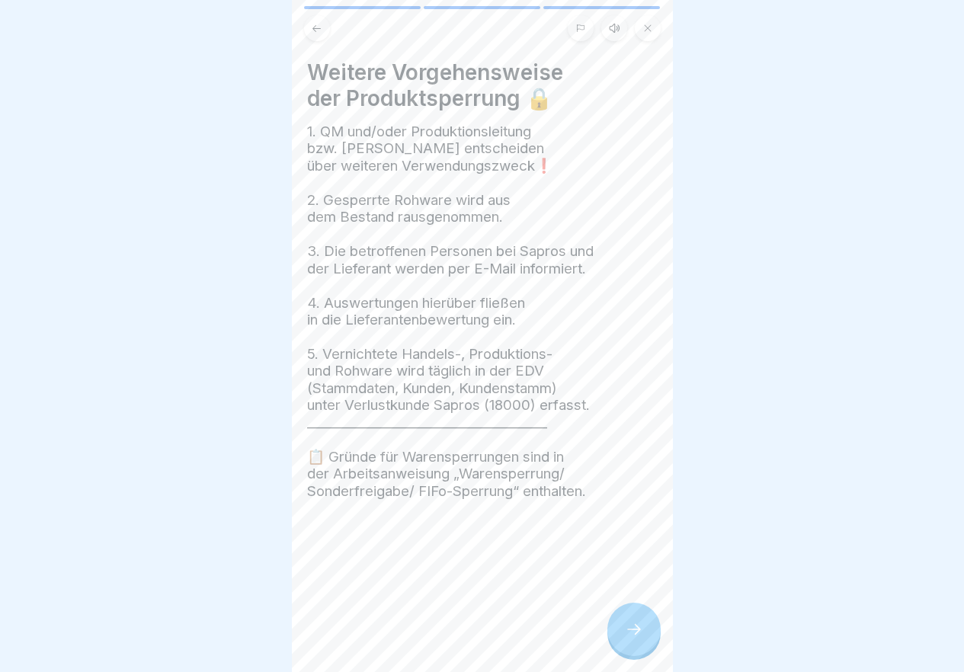
click at [641, 635] on icon at bounding box center [634, 629] width 18 height 18
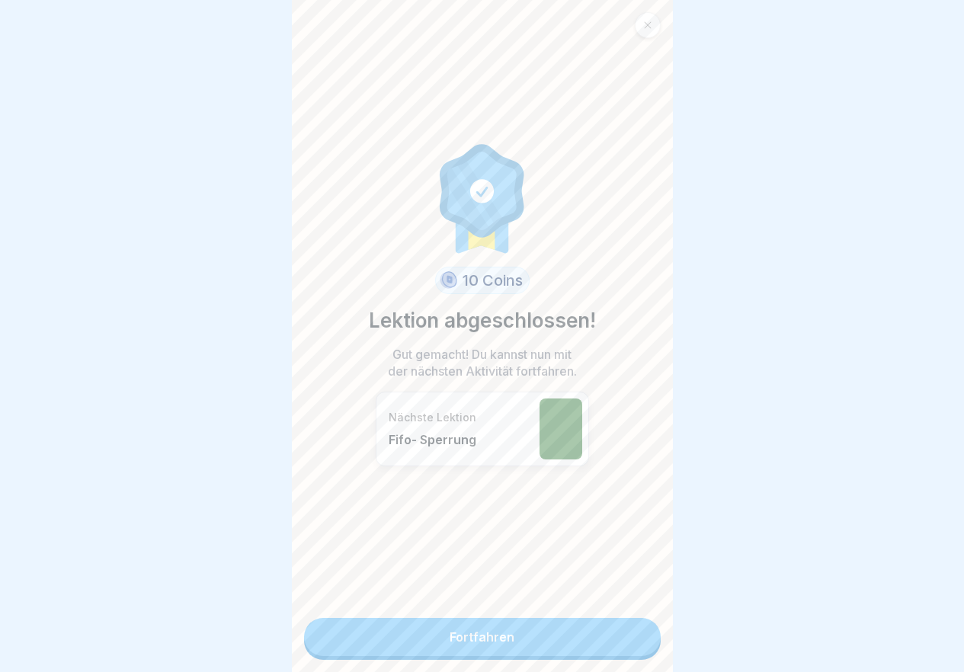
click at [640, 635] on link "Fortfahren" at bounding box center [482, 637] width 357 height 38
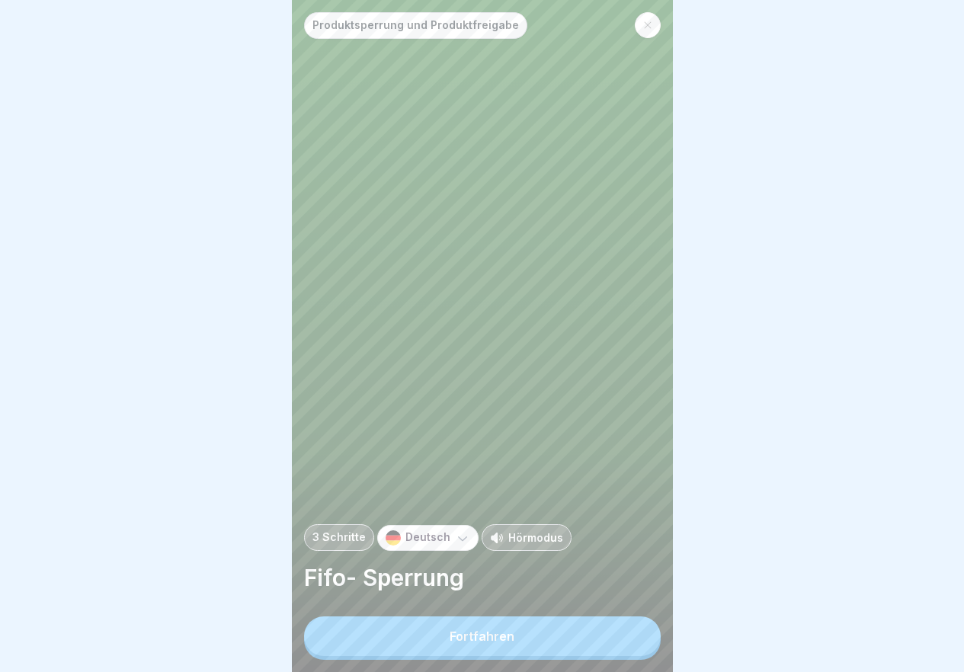
click at [633, 639] on button "Fortfahren" at bounding box center [482, 636] width 357 height 40
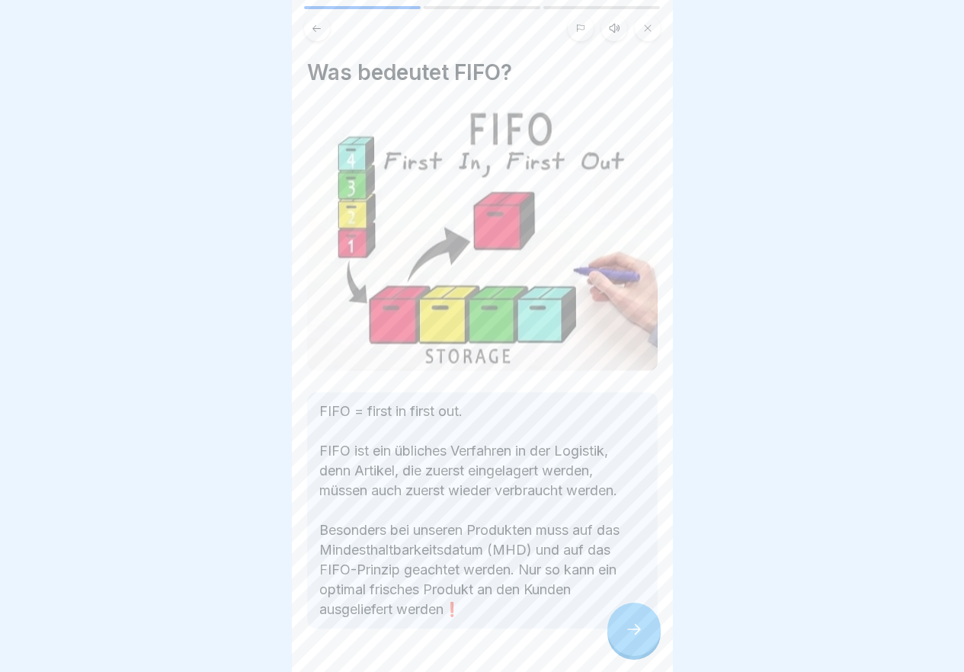
click at [626, 638] on icon at bounding box center [634, 629] width 18 height 18
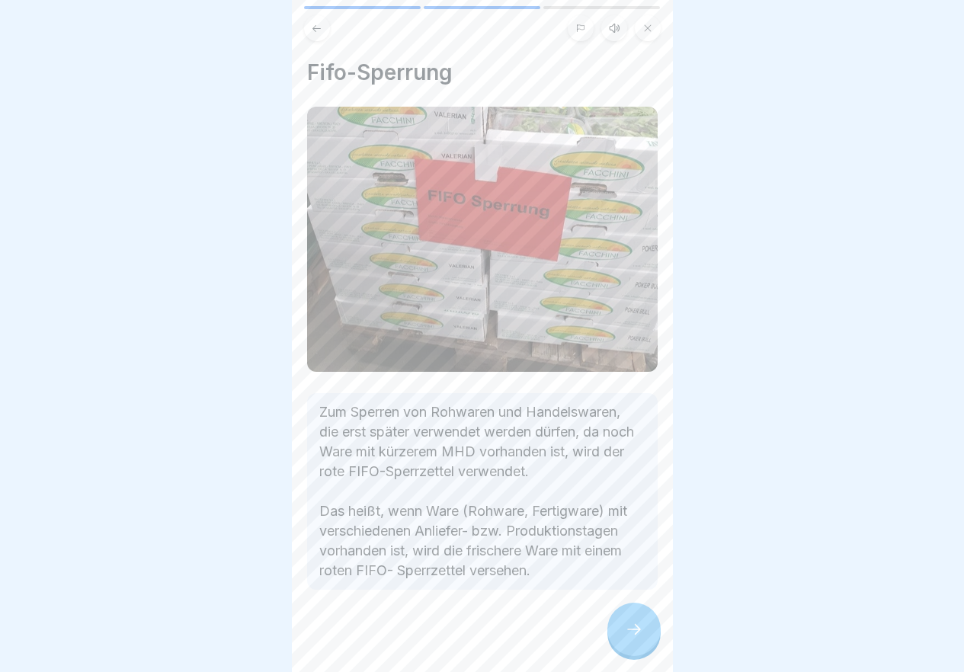
click at [626, 638] on icon at bounding box center [634, 629] width 18 height 18
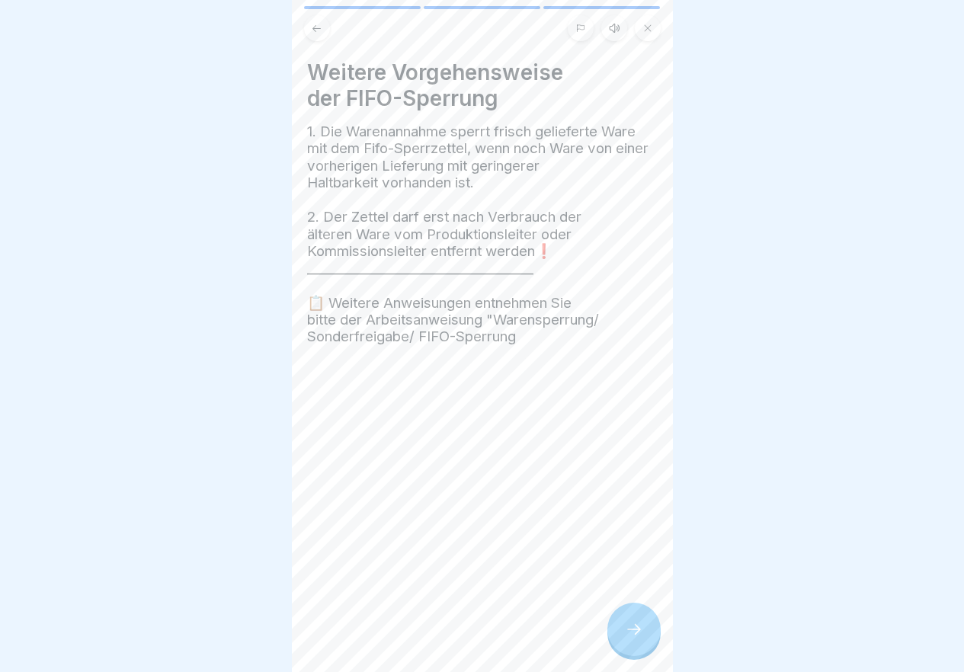
click at [626, 638] on icon at bounding box center [634, 629] width 18 height 18
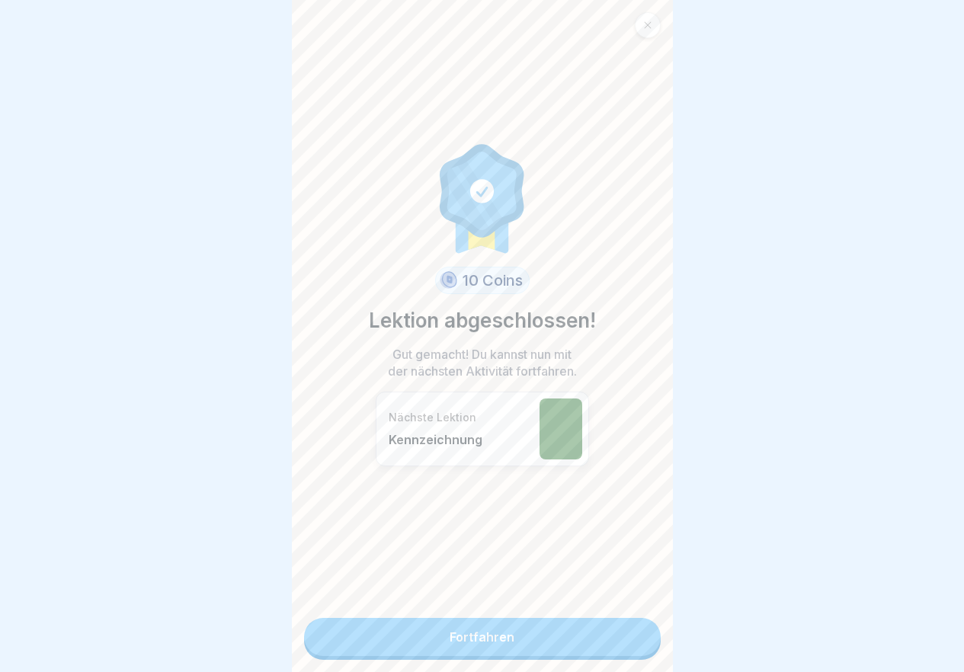
click at [626, 642] on link "Fortfahren" at bounding box center [482, 637] width 357 height 38
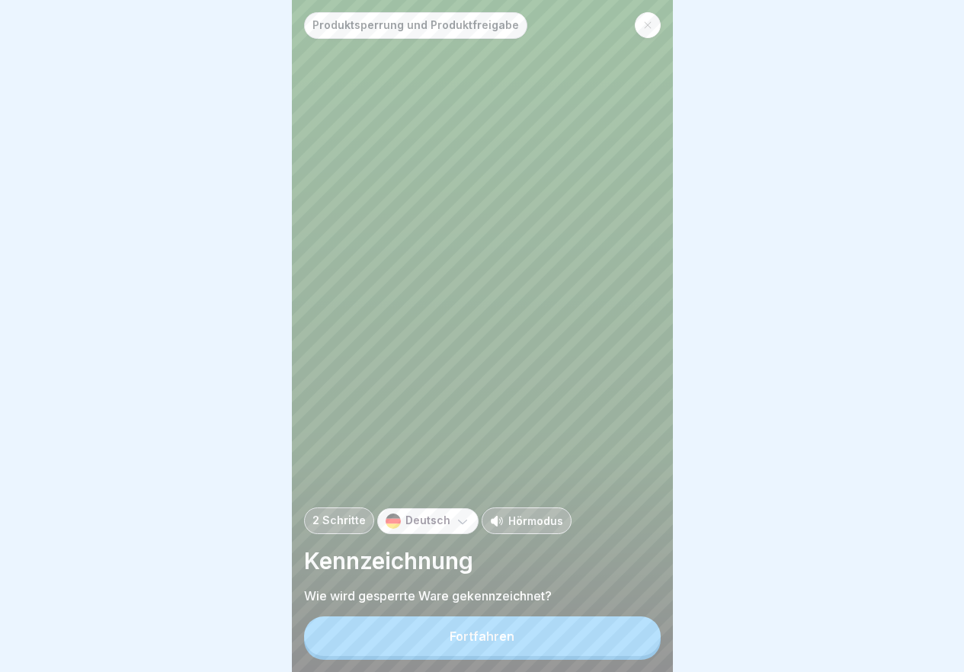
click at [626, 642] on button "Fortfahren" at bounding box center [482, 636] width 357 height 40
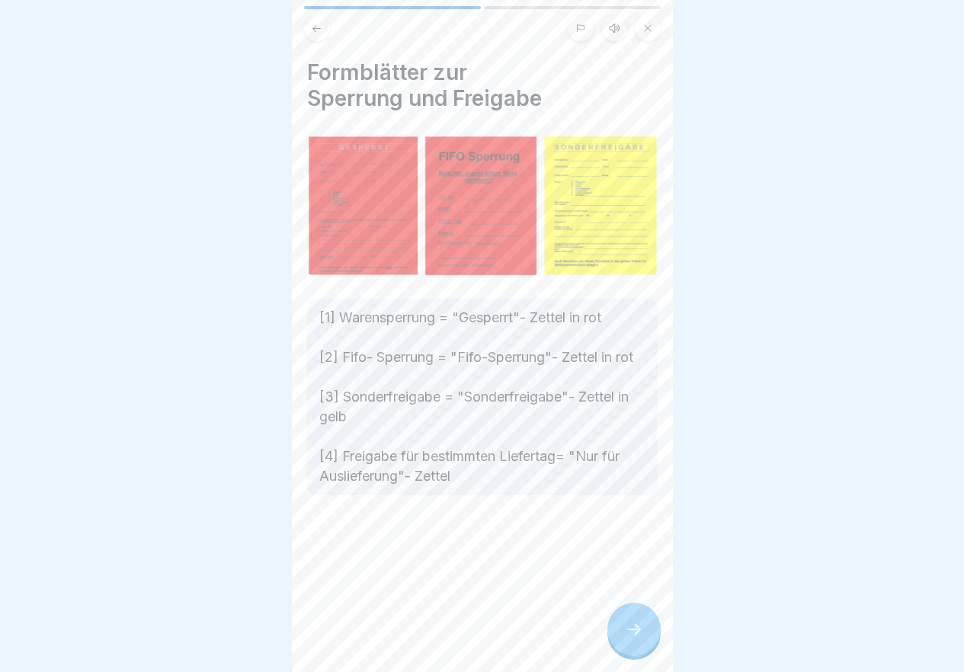
click at [645, 638] on div at bounding box center [633, 629] width 53 height 53
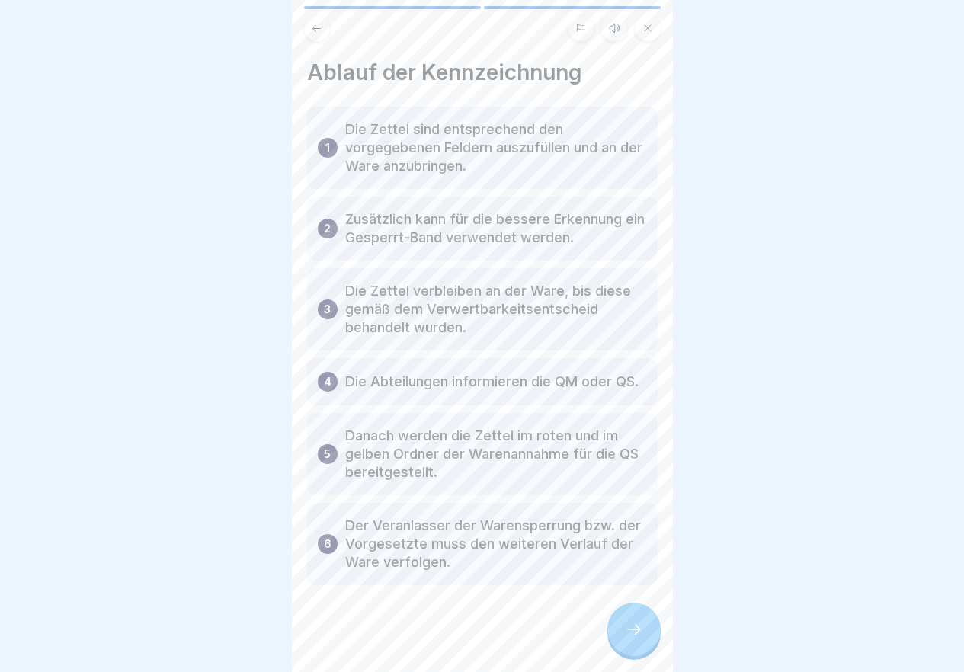
click at [645, 638] on div at bounding box center [633, 629] width 53 height 53
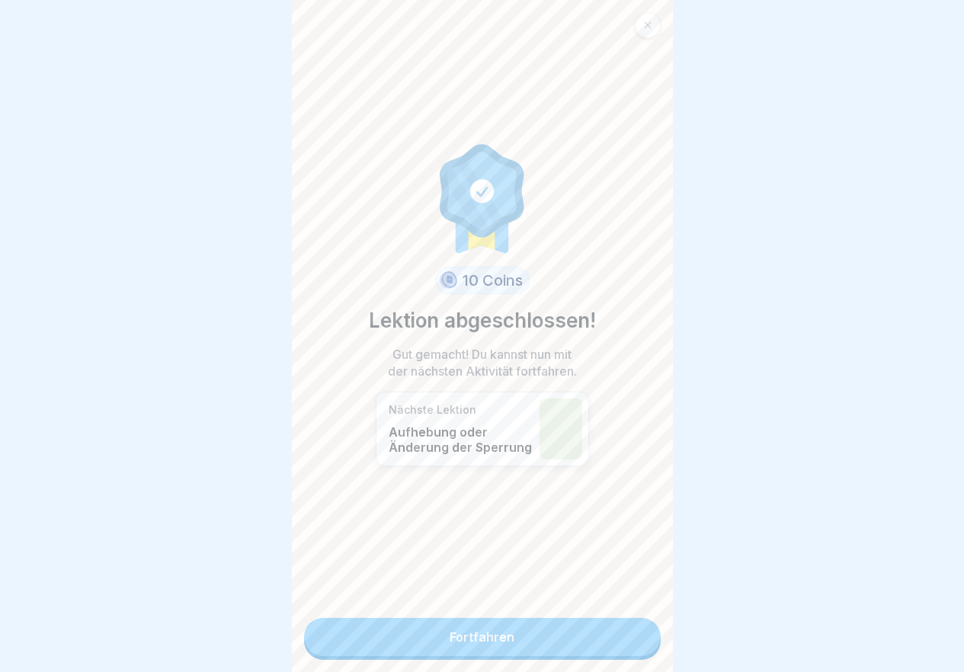
click at [630, 640] on link "Fortfahren" at bounding box center [482, 637] width 357 height 38
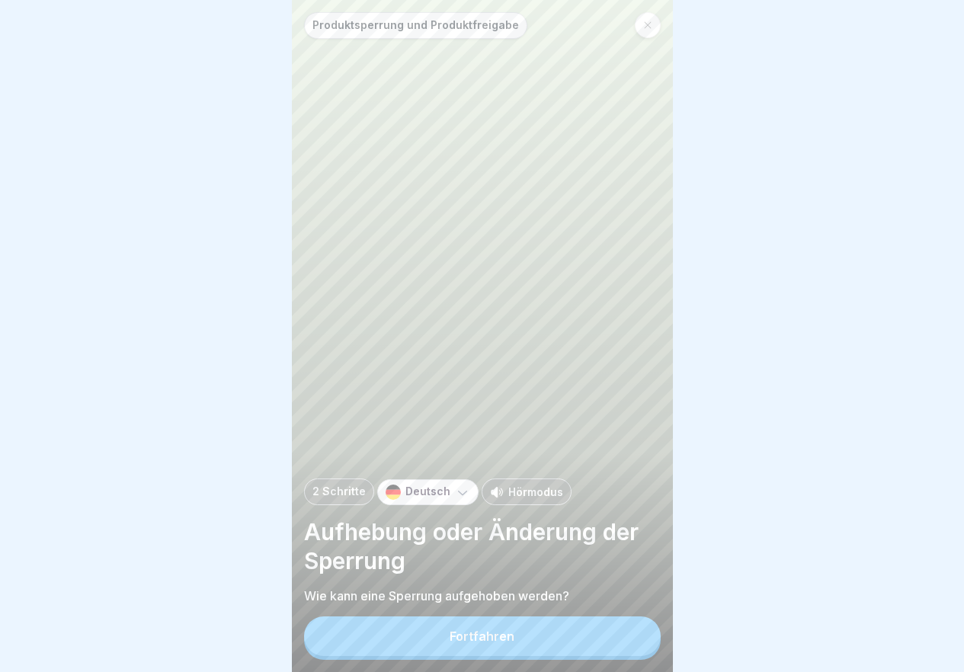
click at [630, 640] on button "Fortfahren" at bounding box center [482, 636] width 357 height 40
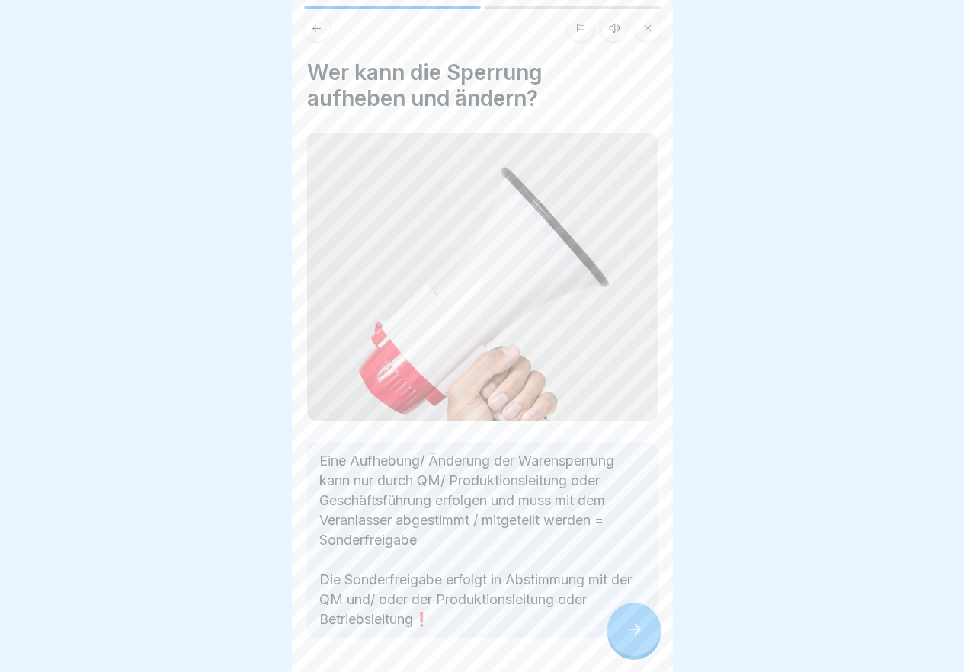
click at [630, 638] on icon at bounding box center [634, 629] width 18 height 18
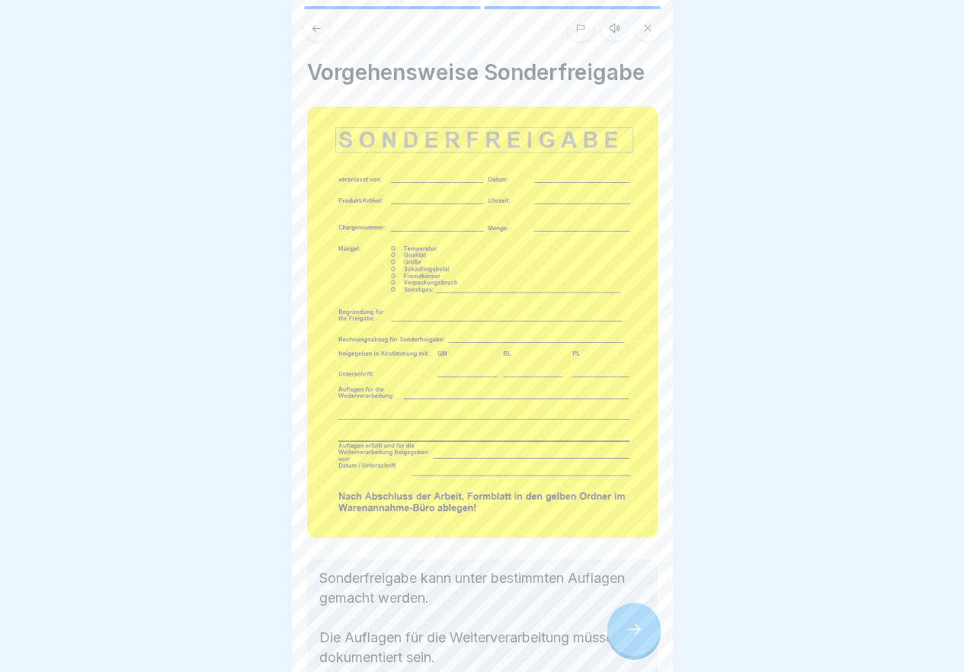
click at [630, 638] on icon at bounding box center [634, 629] width 18 height 18
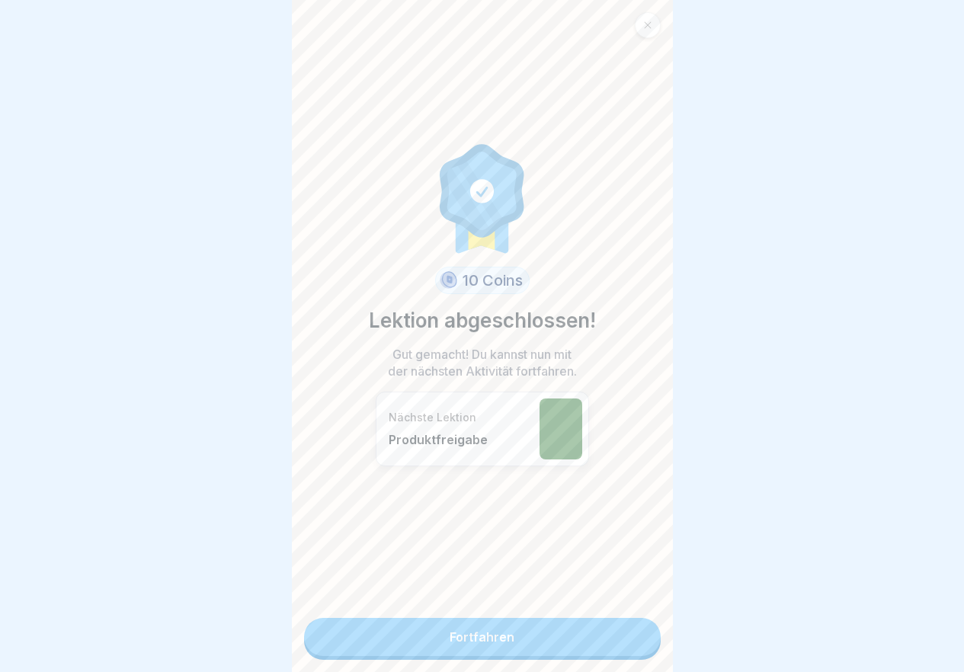
click at [622, 648] on link "Fortfahren" at bounding box center [482, 637] width 357 height 38
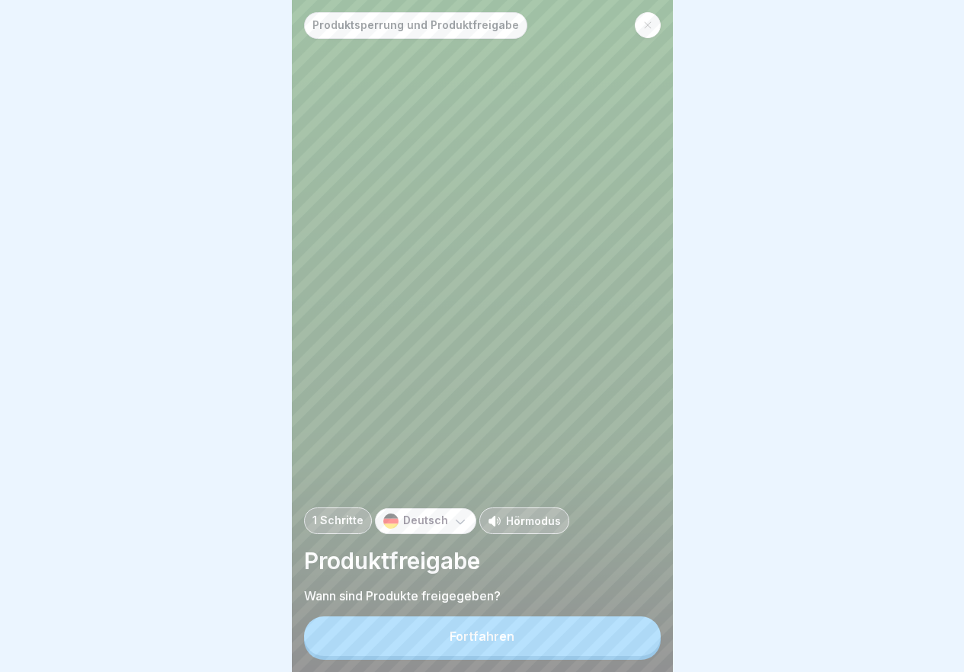
click at [623, 645] on button "Fortfahren" at bounding box center [482, 636] width 357 height 40
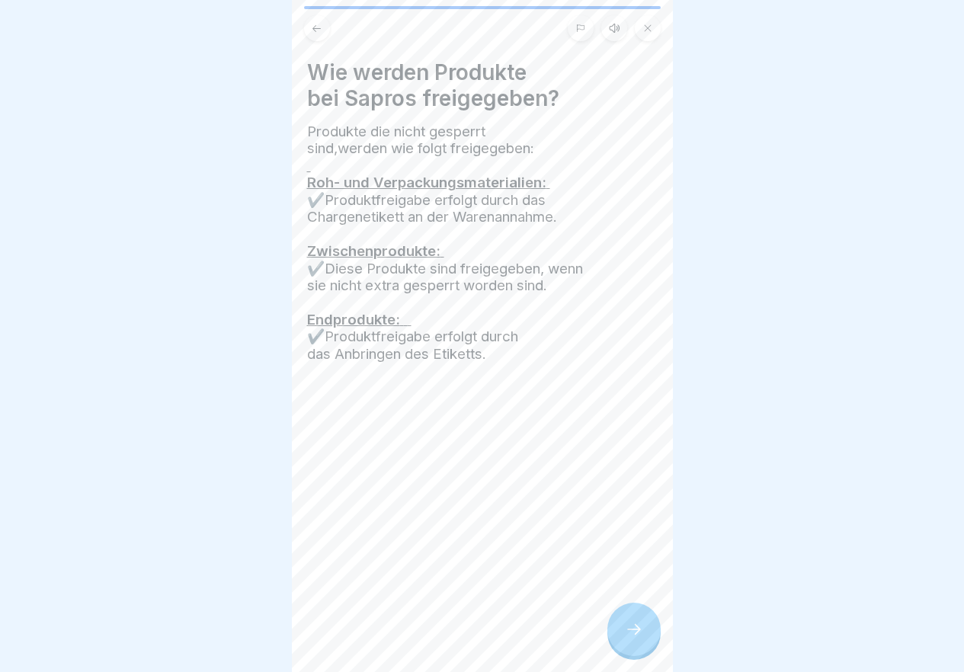
click at [623, 645] on div at bounding box center [633, 629] width 53 height 53
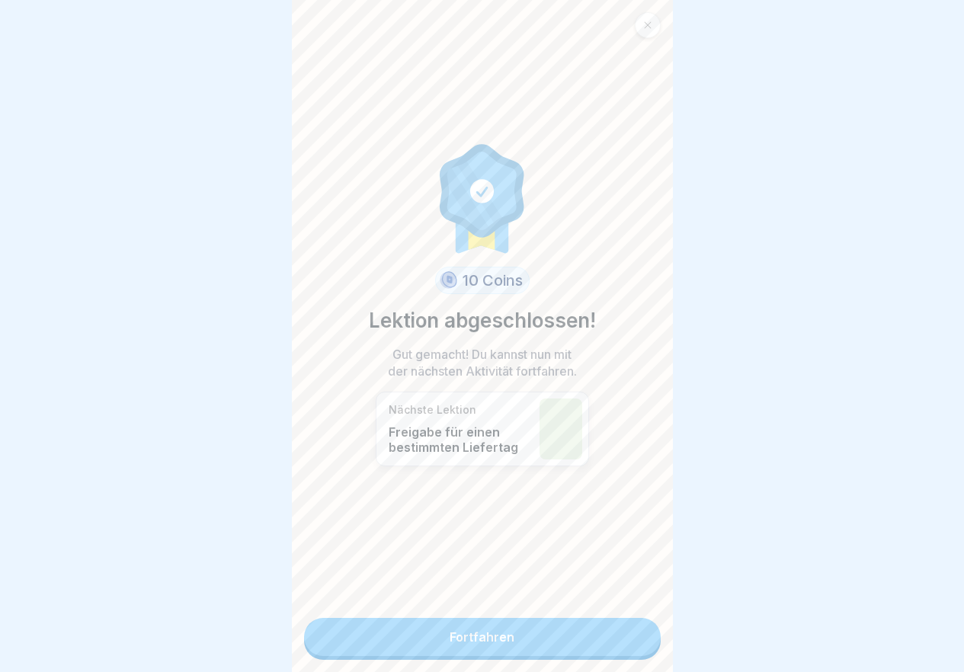
click at [623, 645] on link "Fortfahren" at bounding box center [482, 637] width 357 height 38
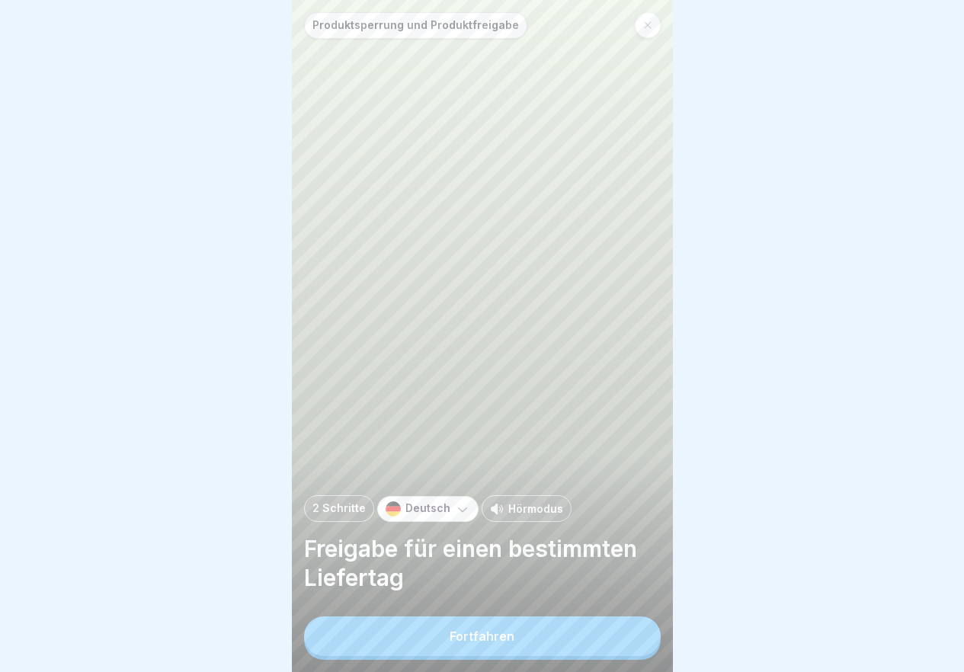
click at [623, 645] on button "Fortfahren" at bounding box center [482, 636] width 357 height 40
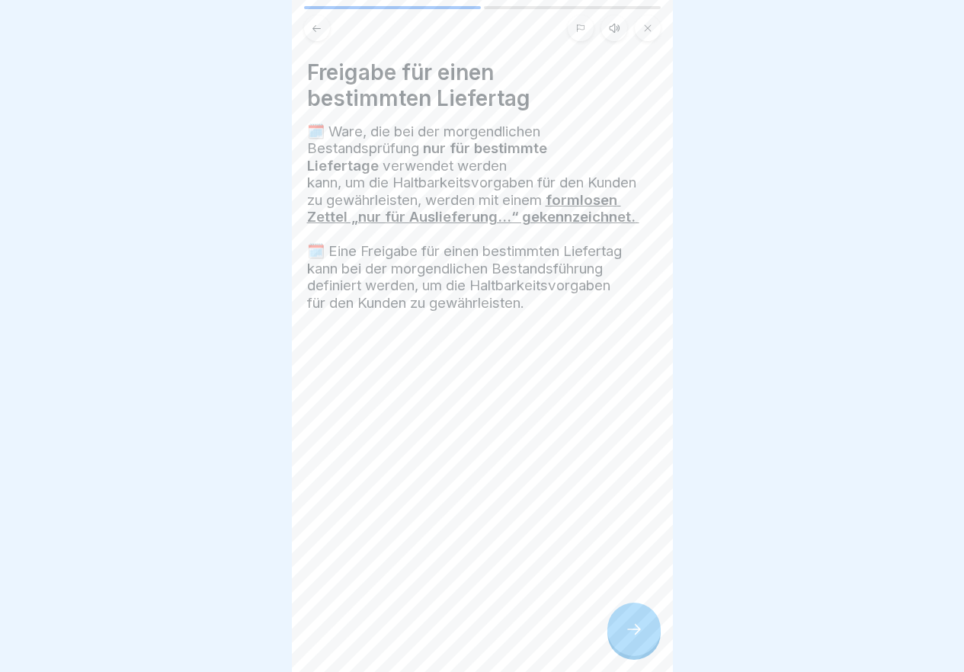
click at [625, 638] on icon at bounding box center [634, 629] width 18 height 18
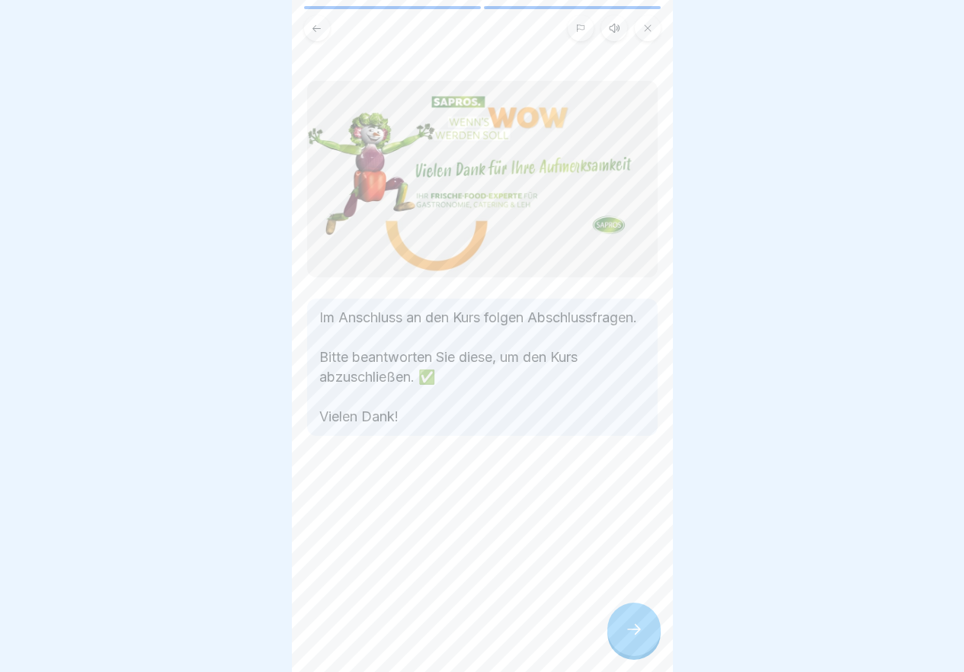
click at [625, 638] on icon at bounding box center [634, 629] width 18 height 18
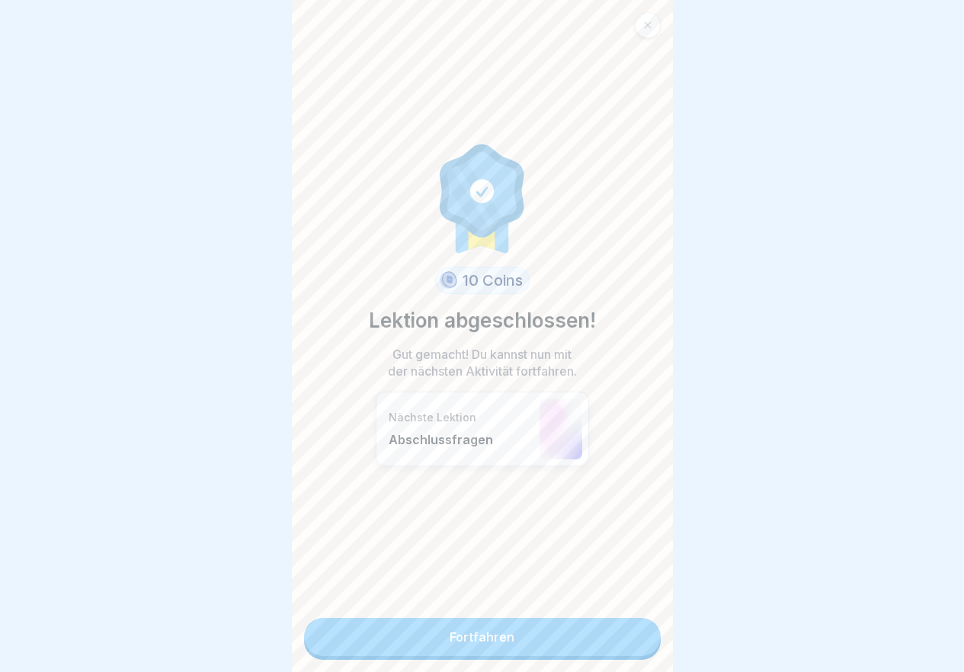
click at [625, 643] on link "Fortfahren" at bounding box center [482, 637] width 357 height 38
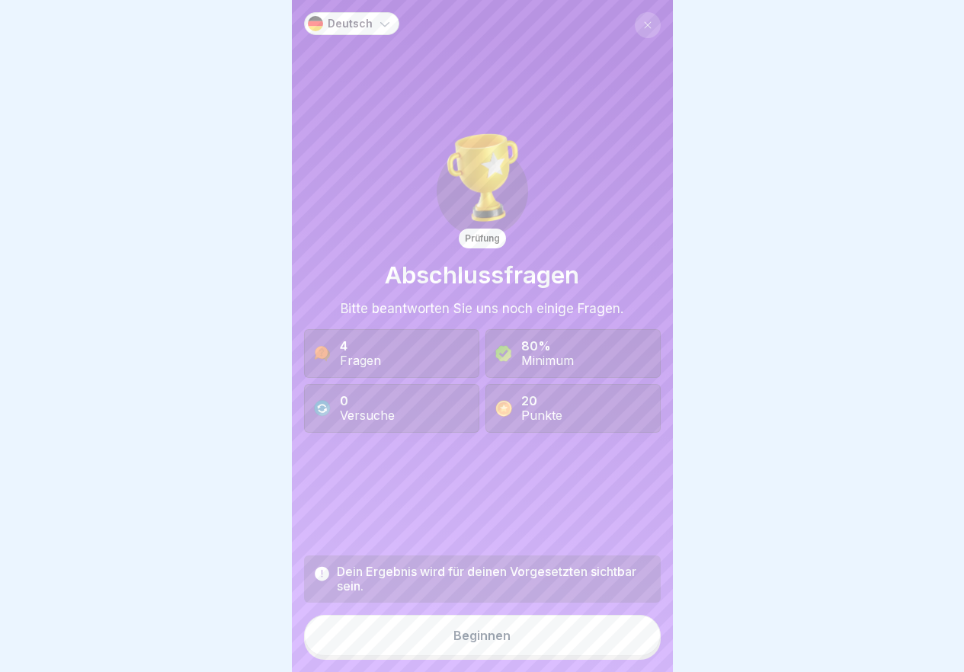
click at [626, 643] on button "Beginnen" at bounding box center [482, 635] width 357 height 41
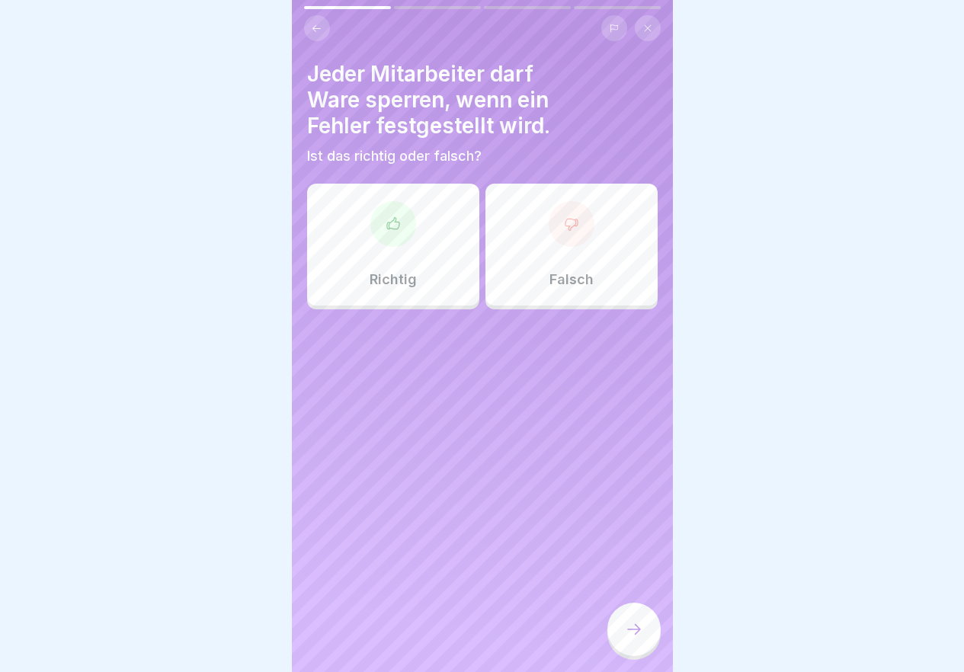
click at [559, 248] on div "Falsch" at bounding box center [571, 245] width 172 height 122
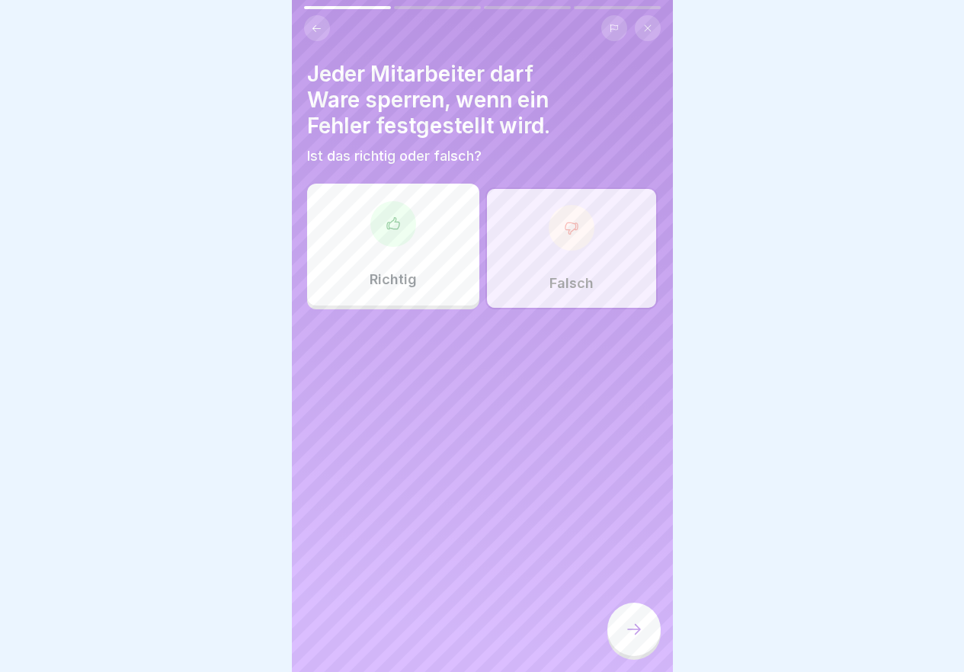
click at [647, 637] on div at bounding box center [633, 629] width 53 height 53
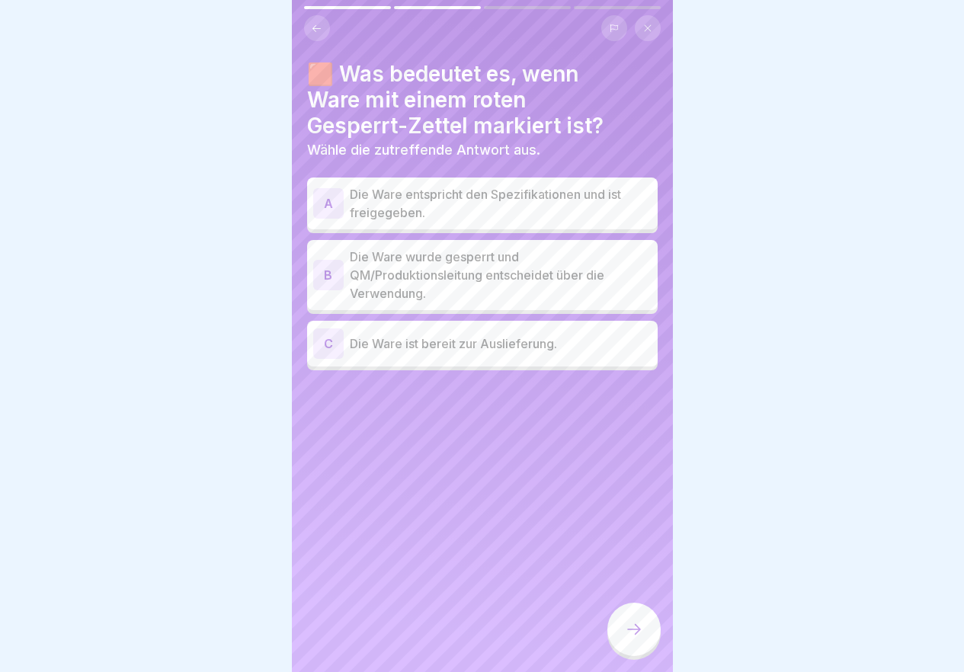
click at [610, 280] on p "Die Ware wurde gesperrt und QM/Produktionsleitung entscheidet über die Verwendu…" at bounding box center [501, 275] width 302 height 55
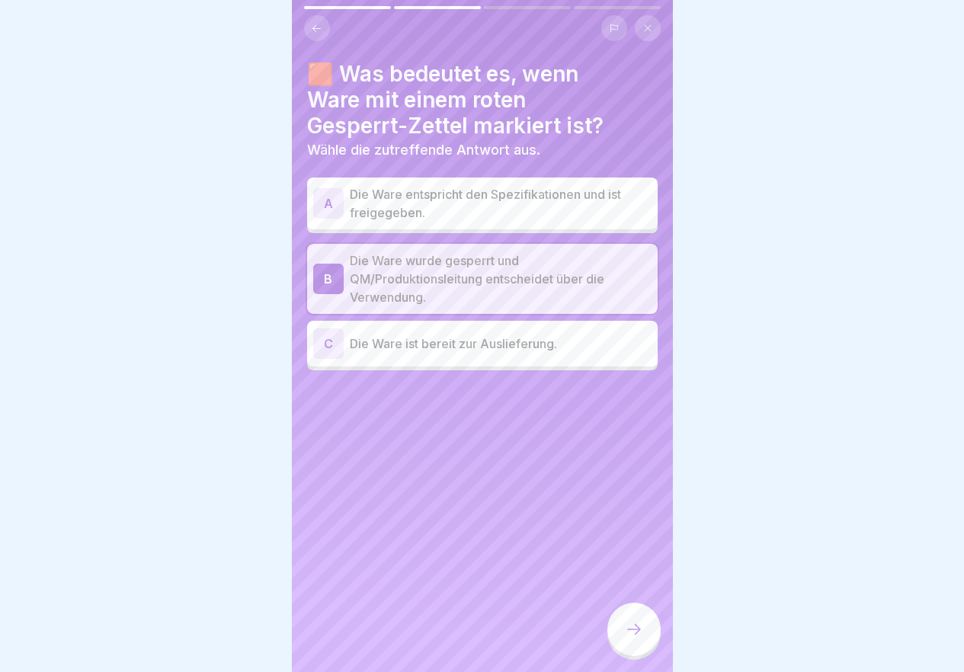
click at [646, 642] on div at bounding box center [633, 629] width 53 height 53
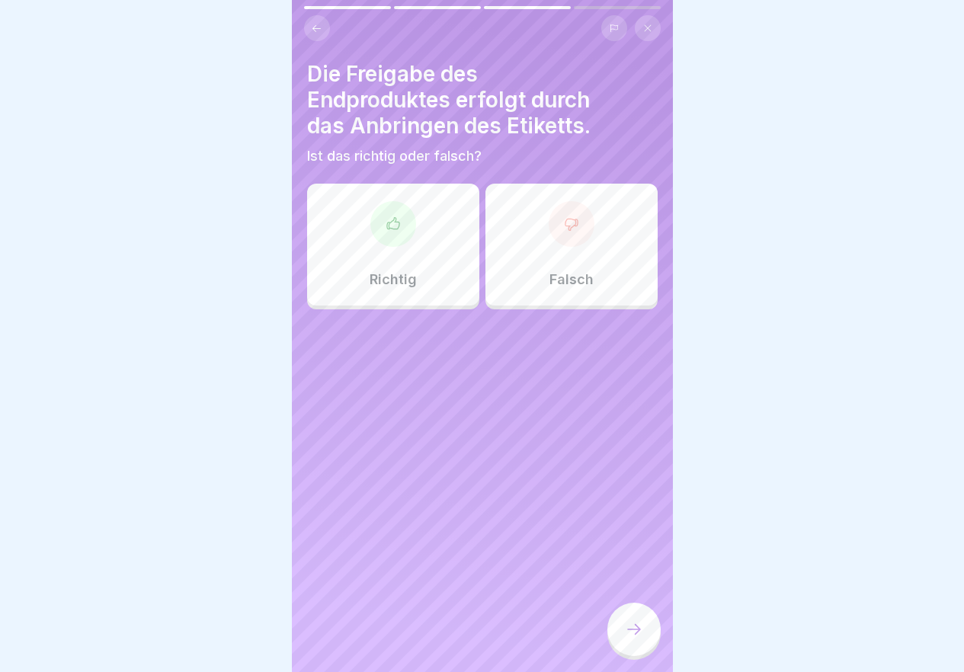
click at [413, 246] on div "Richtig" at bounding box center [393, 245] width 172 height 122
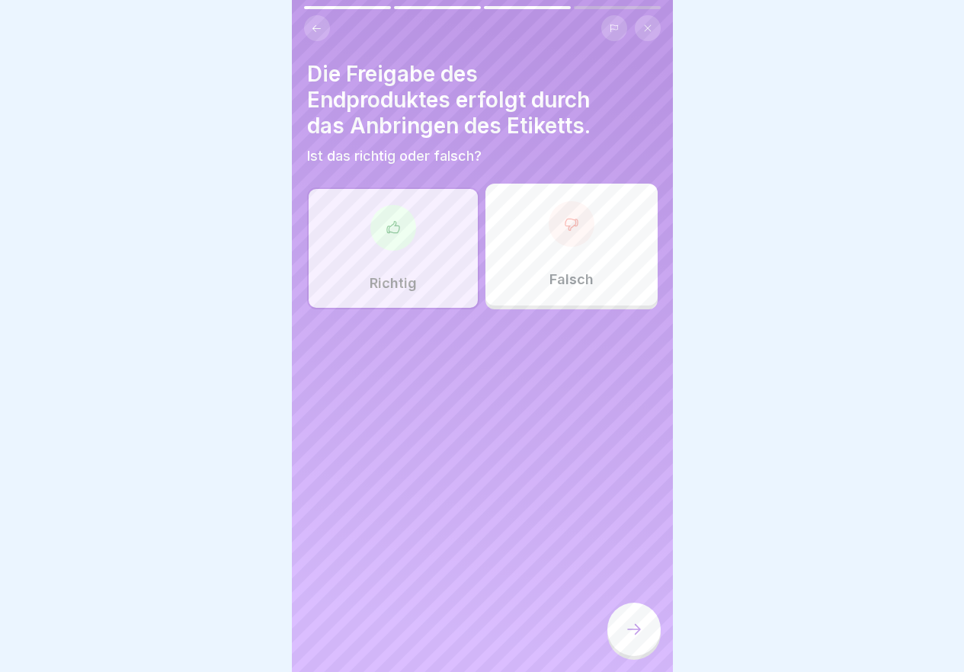
drag, startPoint x: 629, startPoint y: 638, endPoint x: 638, endPoint y: 623, distance: 17.1
click at [634, 629] on div at bounding box center [633, 629] width 53 height 53
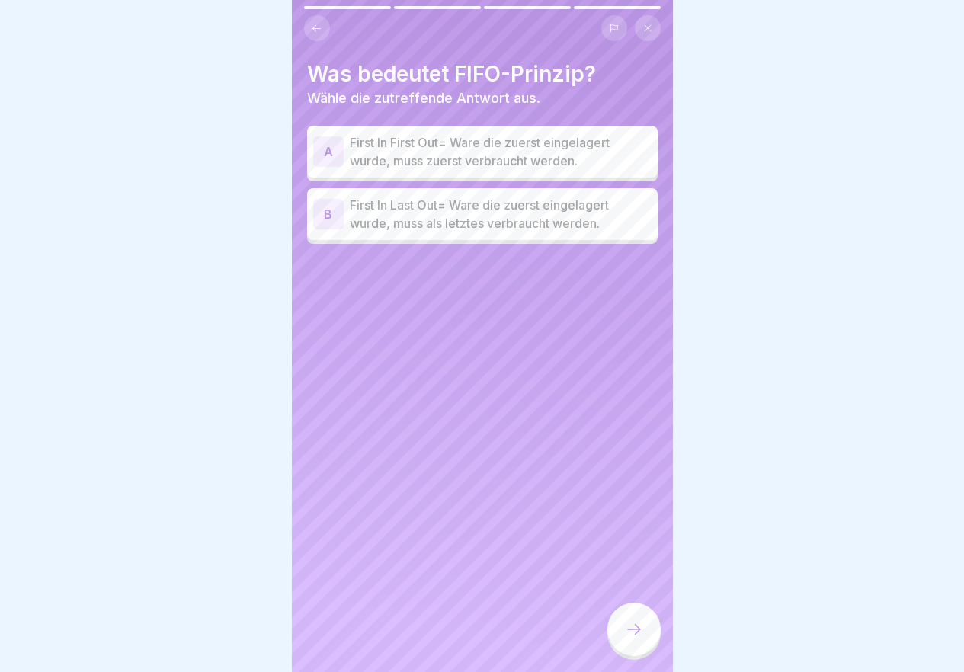
click at [529, 222] on p "First In Last Out= Ware die zuerst eingelagert wurde, muss als letztes verbrauc…" at bounding box center [501, 214] width 302 height 37
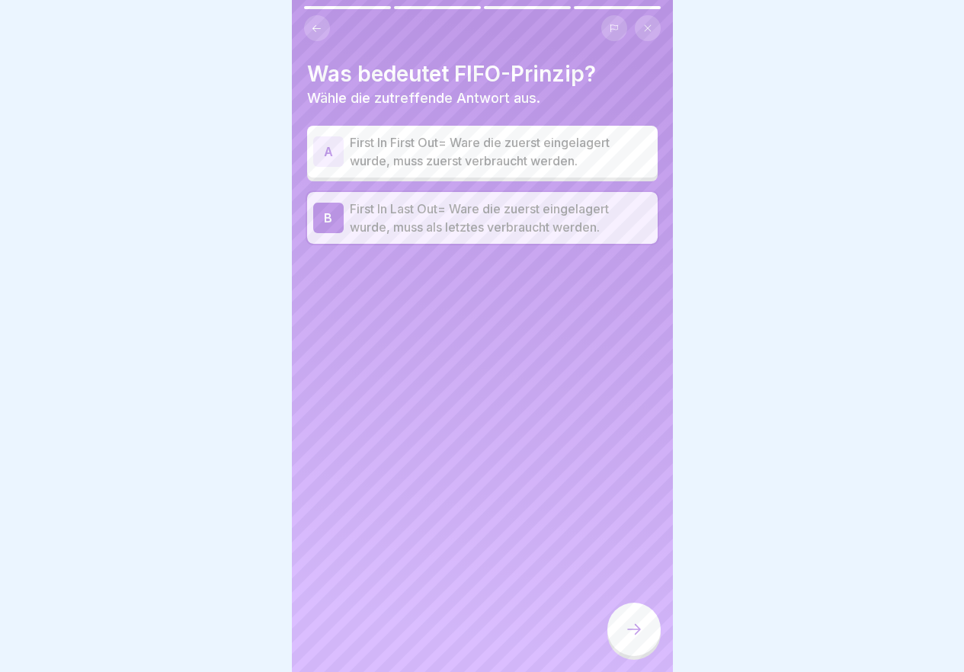
drag, startPoint x: 634, startPoint y: 638, endPoint x: 638, endPoint y: 632, distance: 7.8
click at [636, 636] on icon at bounding box center [634, 629] width 18 height 18
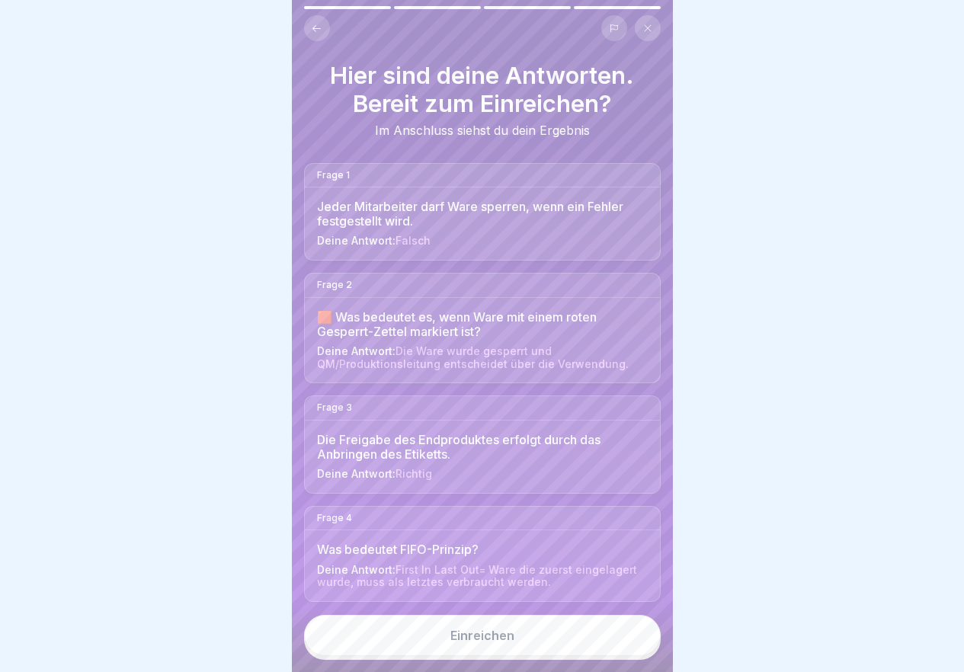
click at [523, 651] on button "Einreichen" at bounding box center [482, 635] width 357 height 41
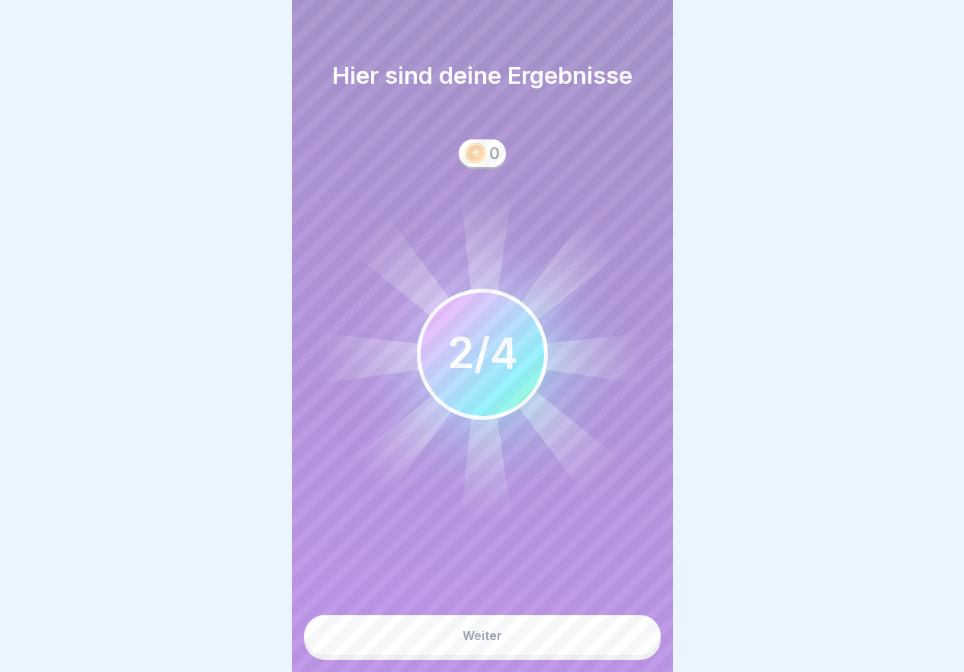
click at [523, 651] on button "Weiter" at bounding box center [482, 635] width 357 height 41
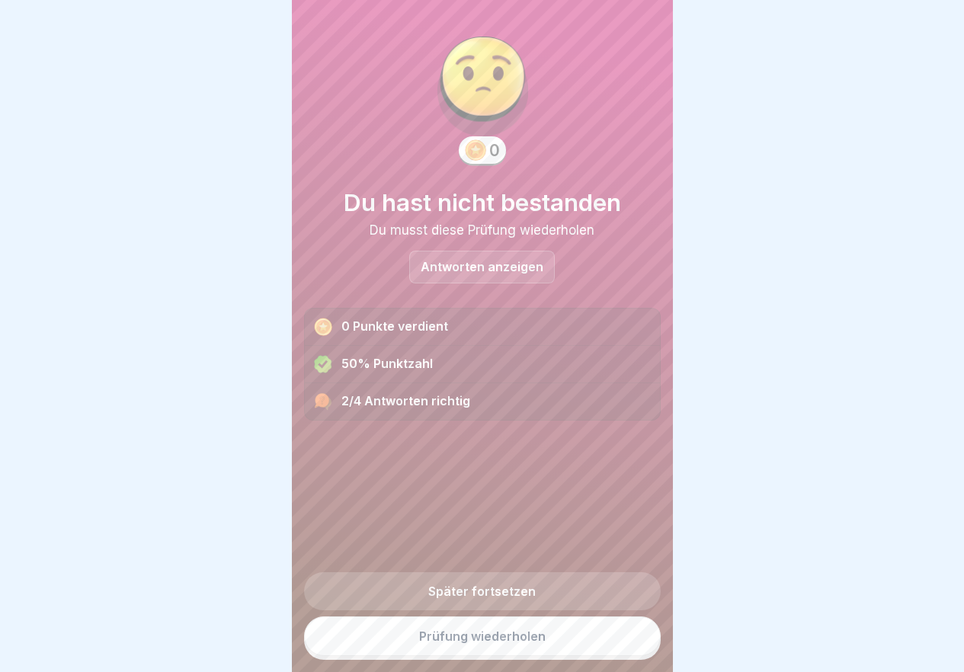
click at [524, 651] on link "Prüfung wiederholen" at bounding box center [482, 636] width 357 height 40
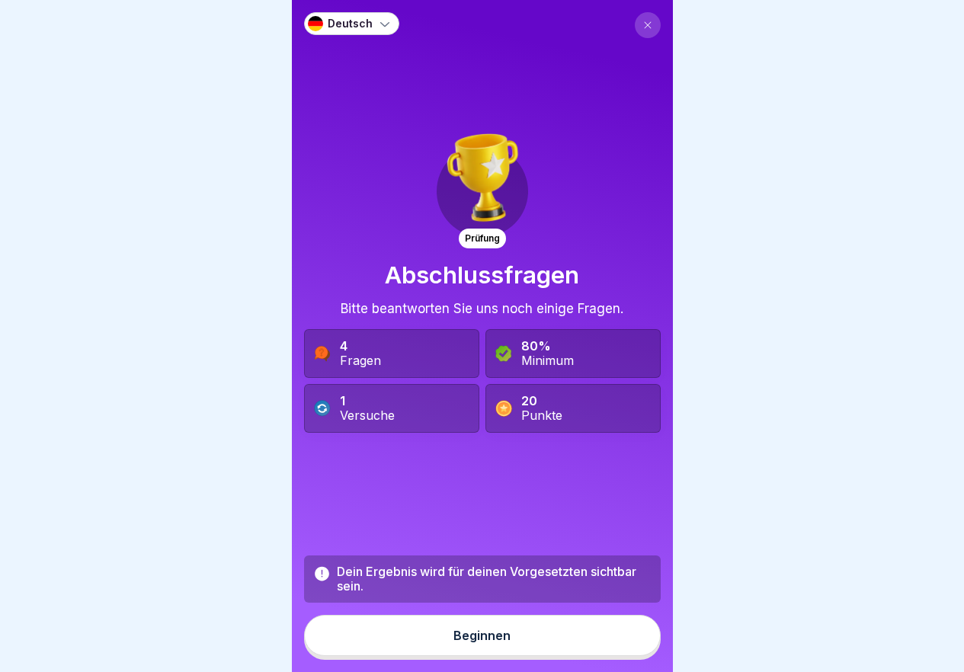
click at [524, 651] on button "Beginnen" at bounding box center [482, 635] width 357 height 41
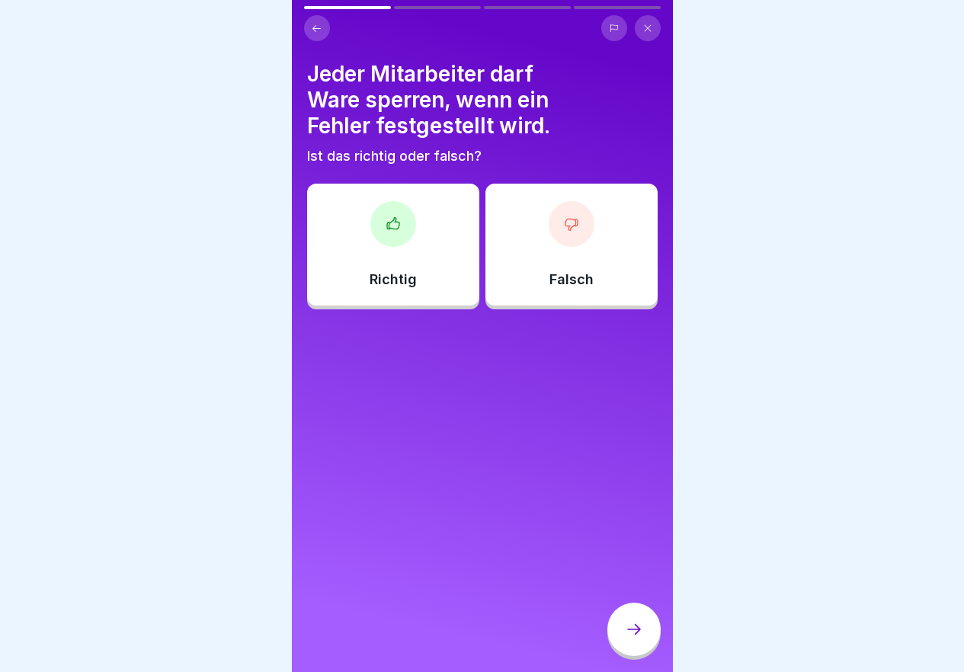
click at [423, 263] on div "Richtig" at bounding box center [393, 245] width 172 height 122
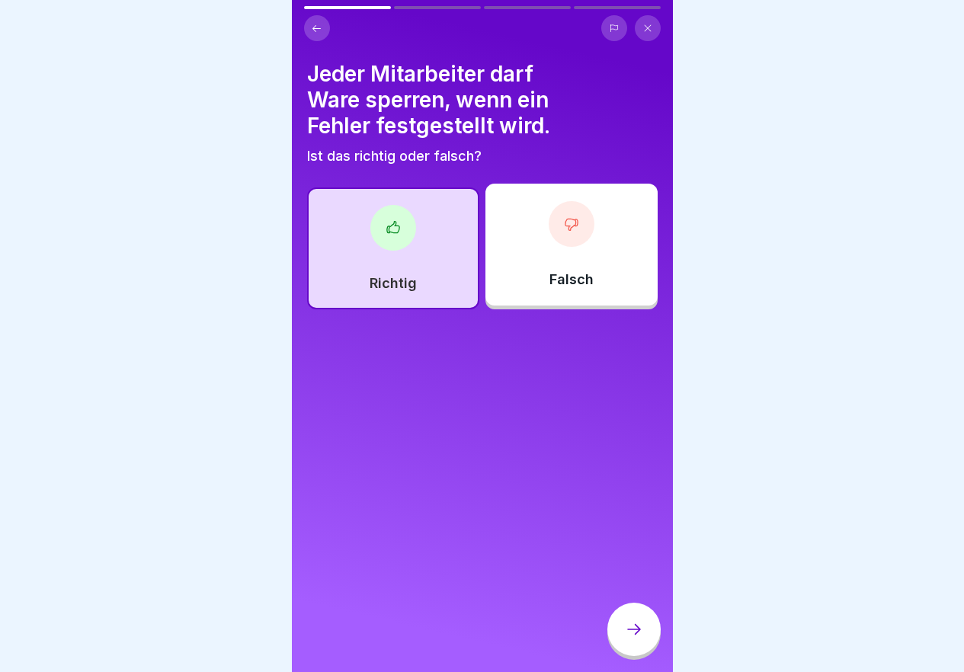
click at [638, 636] on icon at bounding box center [634, 629] width 18 height 18
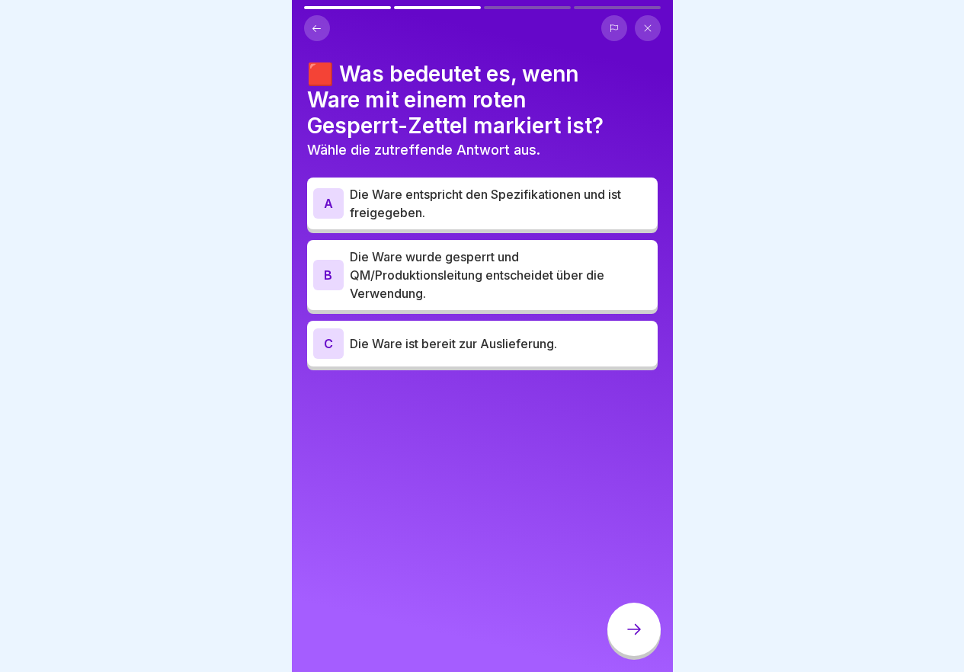
click at [451, 276] on p "Die Ware wurde gesperrt und QM/Produktionsleitung entscheidet über die Verwendu…" at bounding box center [501, 275] width 302 height 55
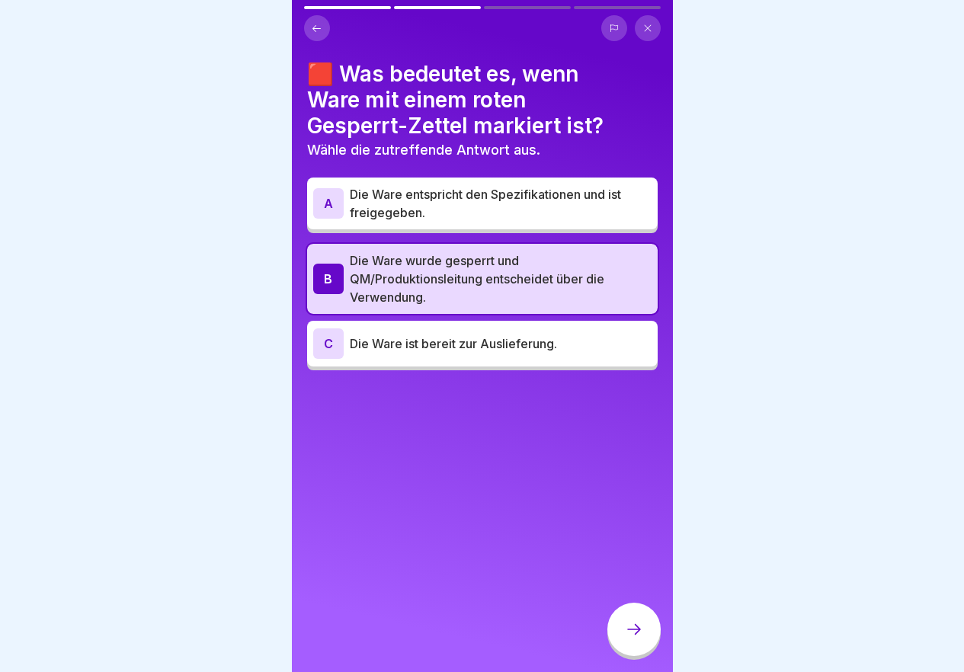
click at [636, 651] on div at bounding box center [633, 629] width 53 height 53
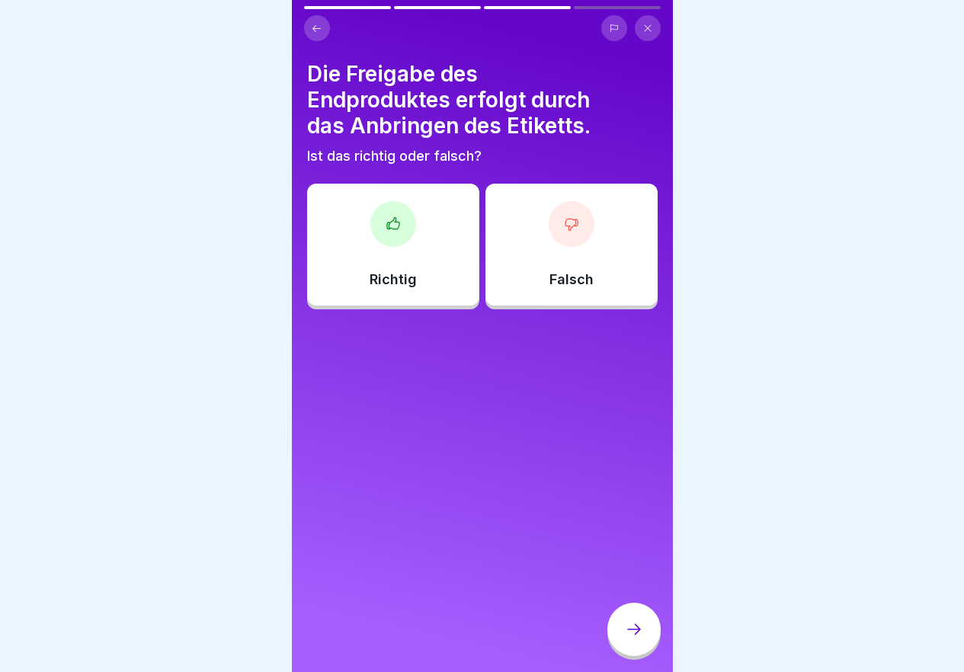
click at [370, 254] on div "Richtig" at bounding box center [393, 245] width 172 height 122
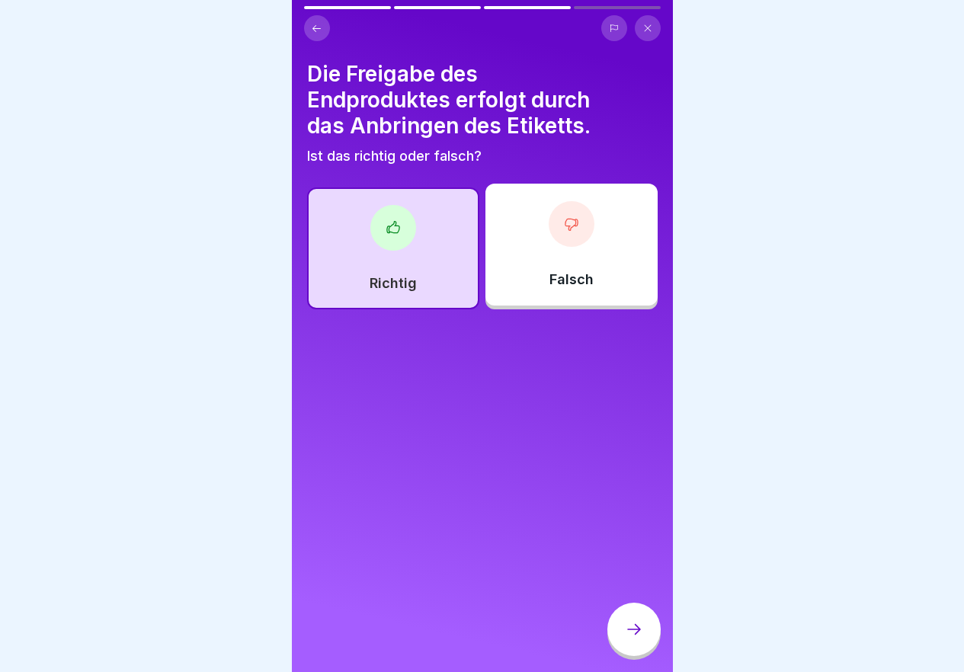
click at [646, 641] on div at bounding box center [633, 629] width 53 height 53
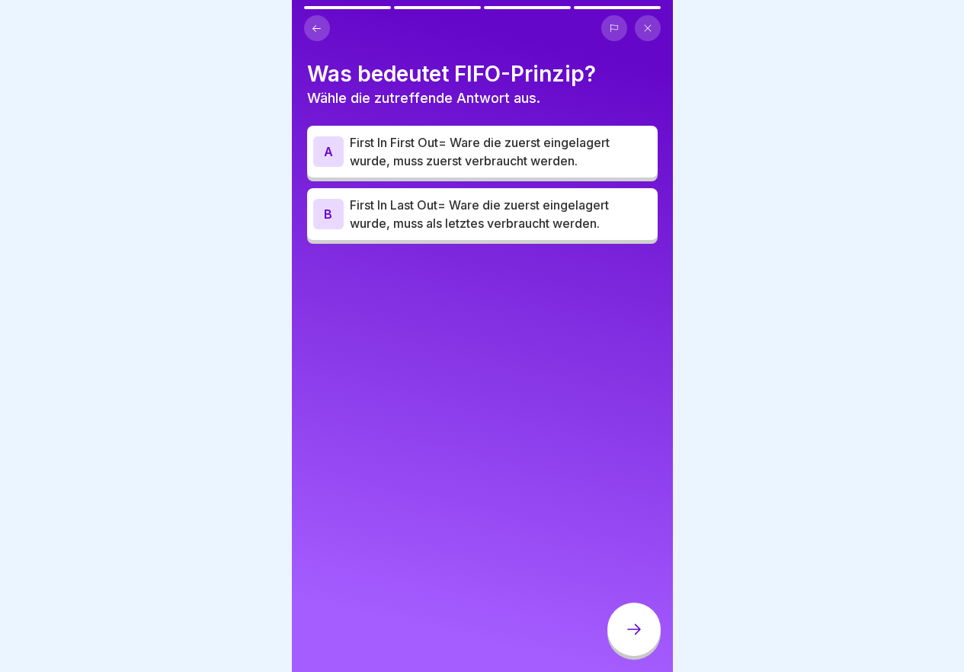
click at [482, 222] on p "First In Last Out= Ware die zuerst eingelagert wurde, muss als letztes verbrauc…" at bounding box center [501, 214] width 302 height 37
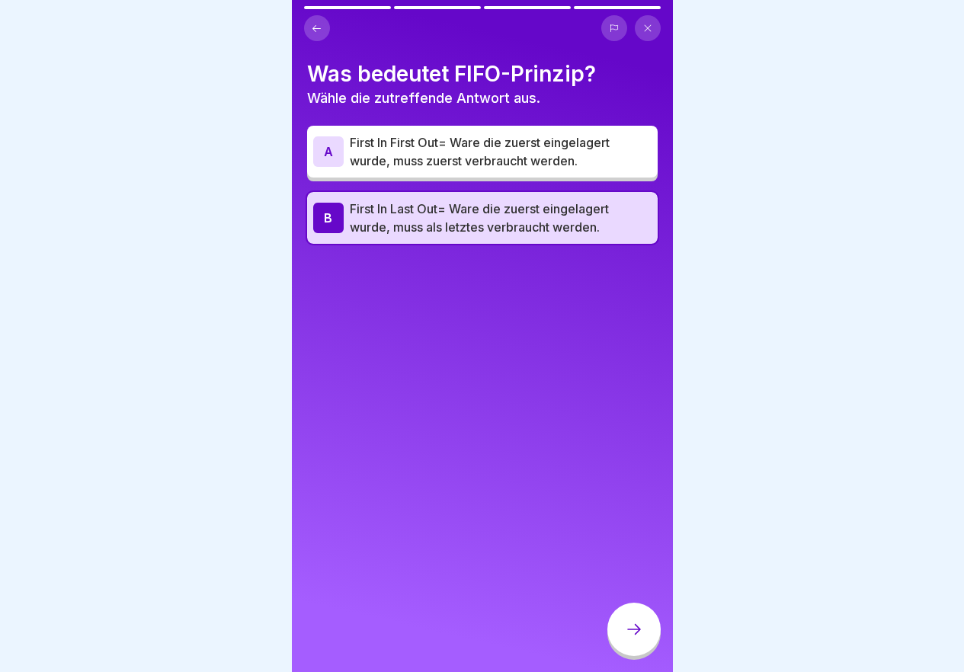
click at [632, 634] on icon at bounding box center [634, 629] width 18 height 18
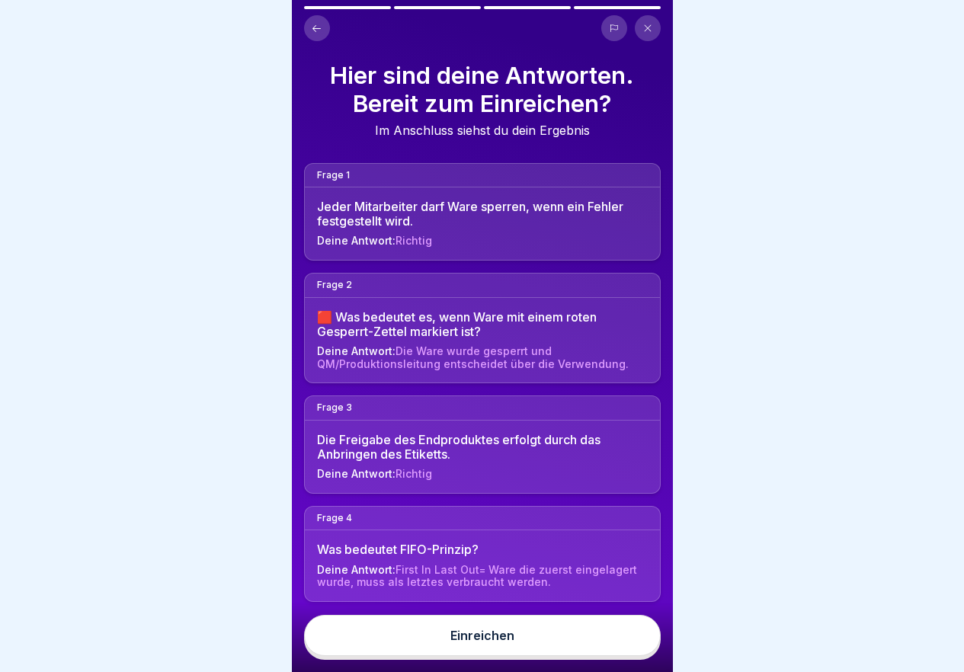
click at [616, 647] on button "Einreichen" at bounding box center [482, 635] width 357 height 41
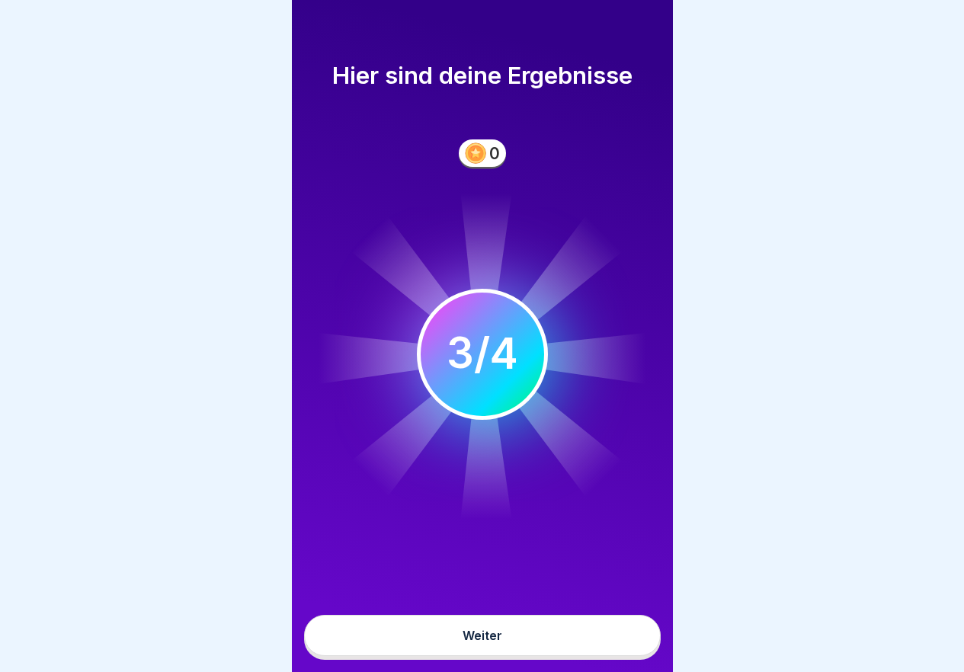
click at [608, 652] on button "Weiter" at bounding box center [482, 635] width 357 height 41
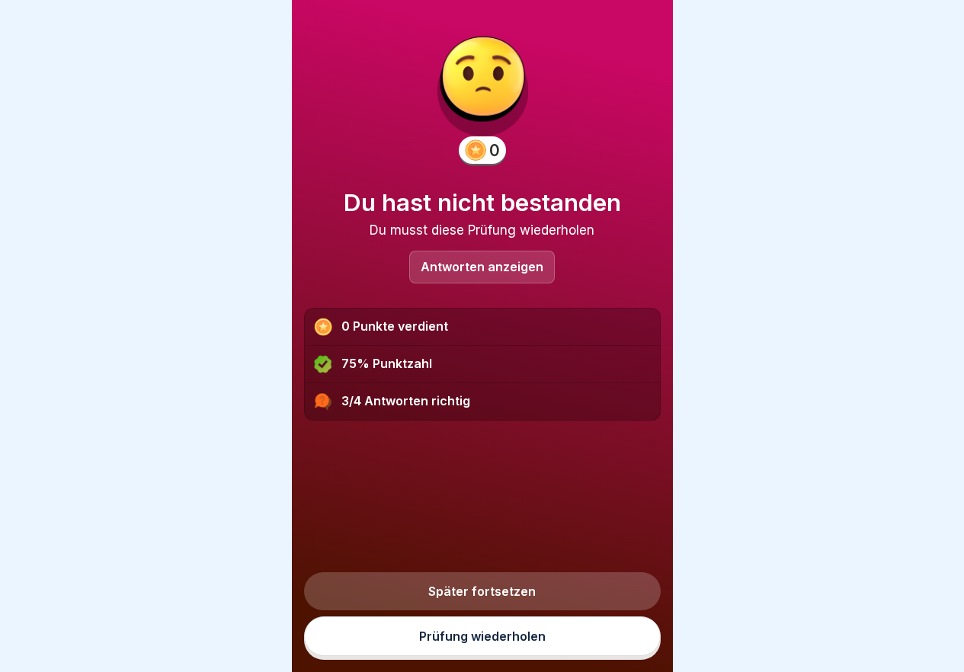
click at [608, 652] on link "Prüfung wiederholen" at bounding box center [482, 636] width 357 height 40
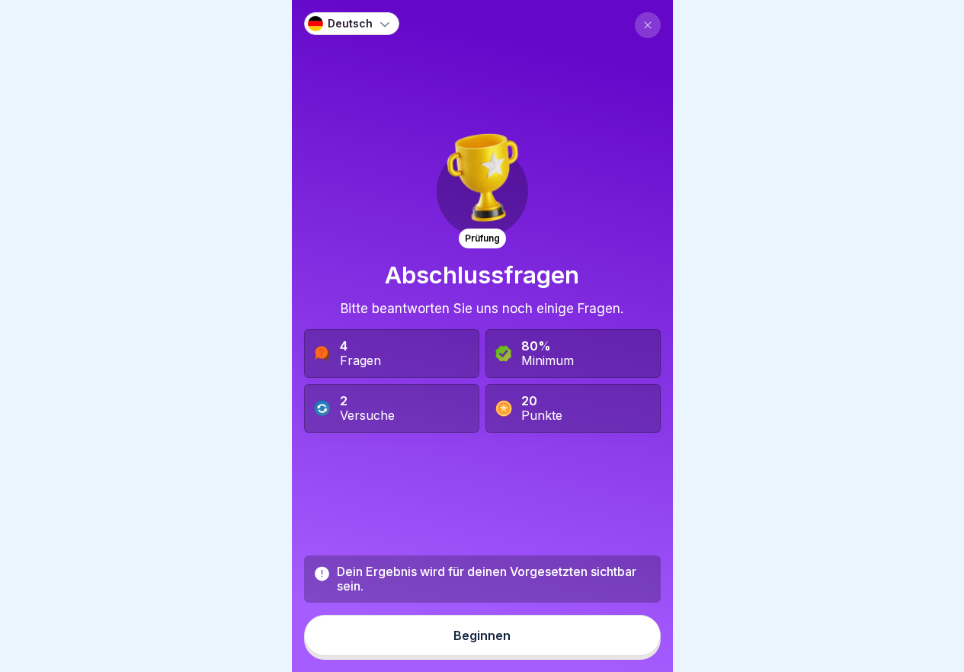
click at [608, 652] on button "Beginnen" at bounding box center [482, 635] width 357 height 41
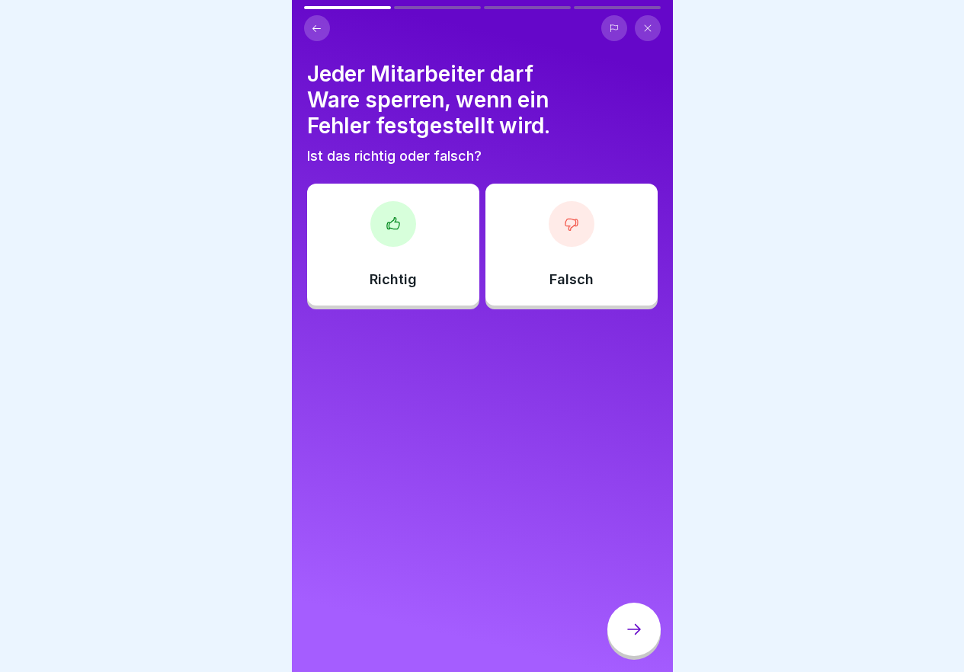
click at [395, 278] on p "Richtig" at bounding box center [393, 279] width 47 height 17
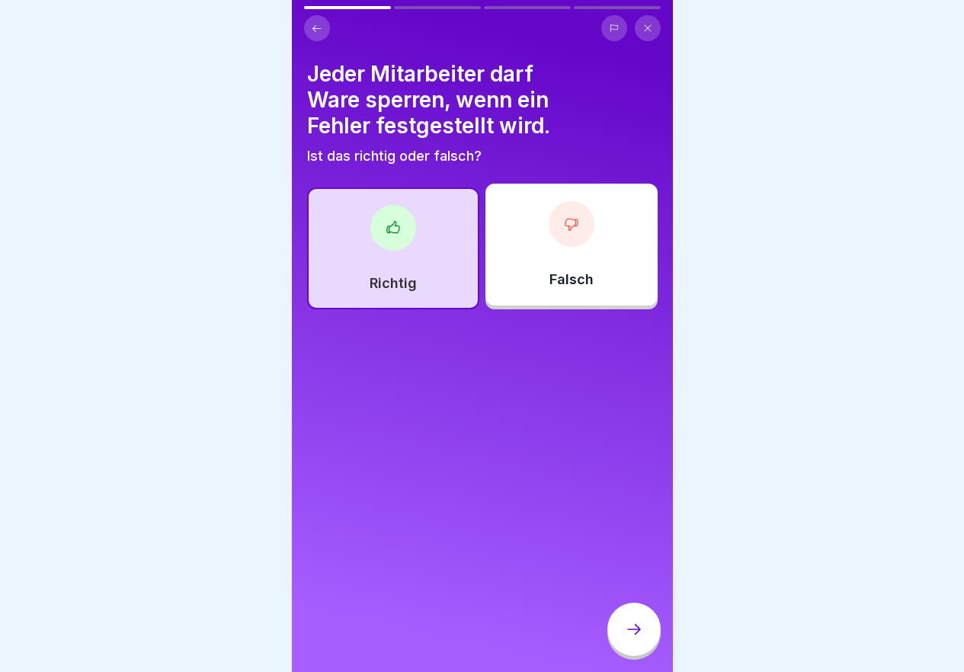
click at [627, 638] on icon at bounding box center [634, 629] width 18 height 18
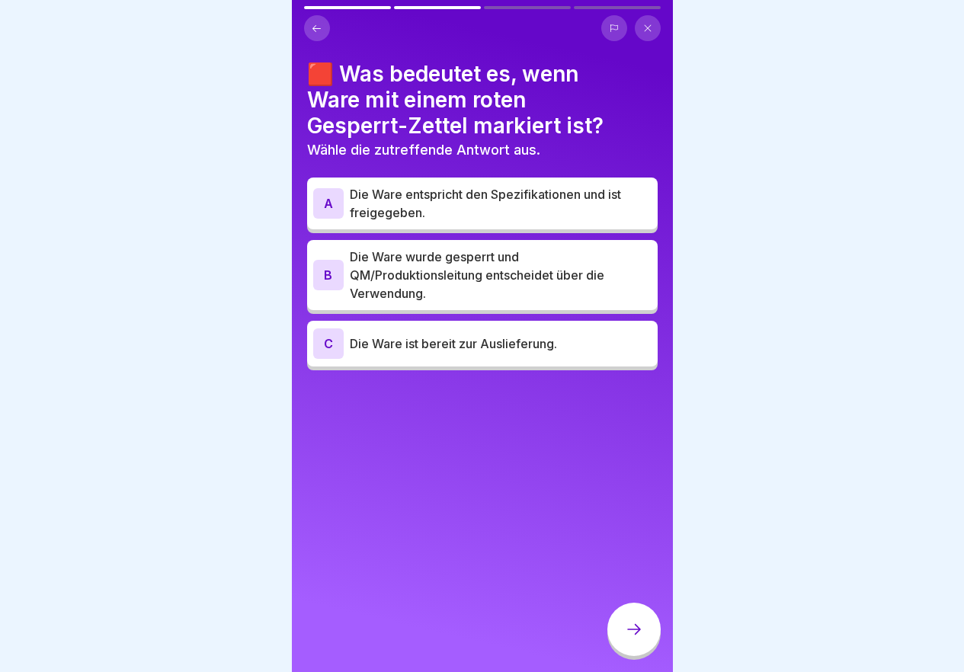
click at [459, 270] on p "Die Ware wurde gesperrt und QM/Produktionsleitung entscheidet über die Verwendu…" at bounding box center [501, 275] width 302 height 55
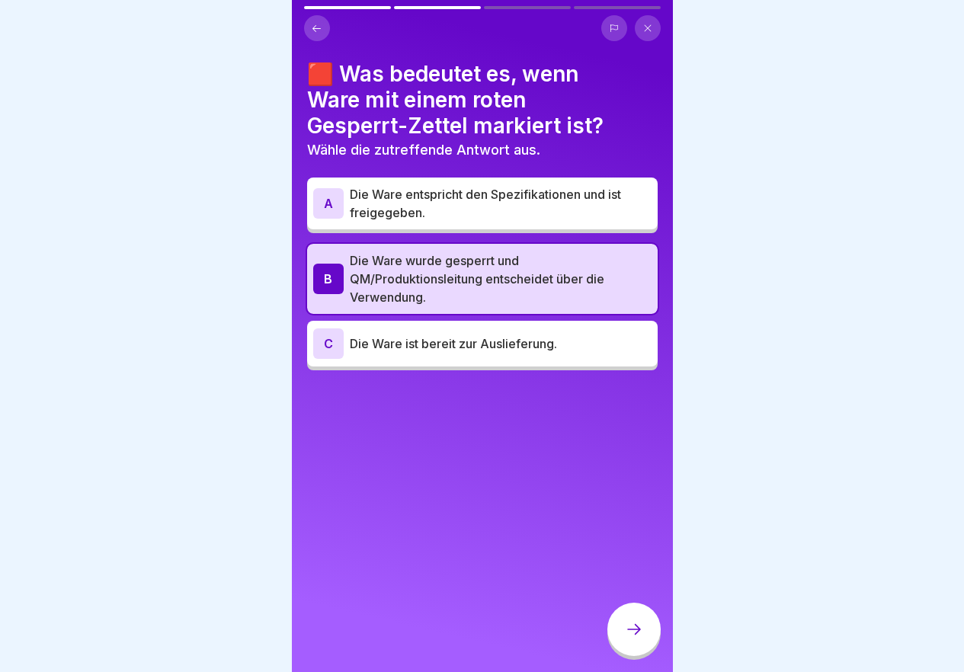
click at [638, 637] on icon at bounding box center [634, 629] width 18 height 18
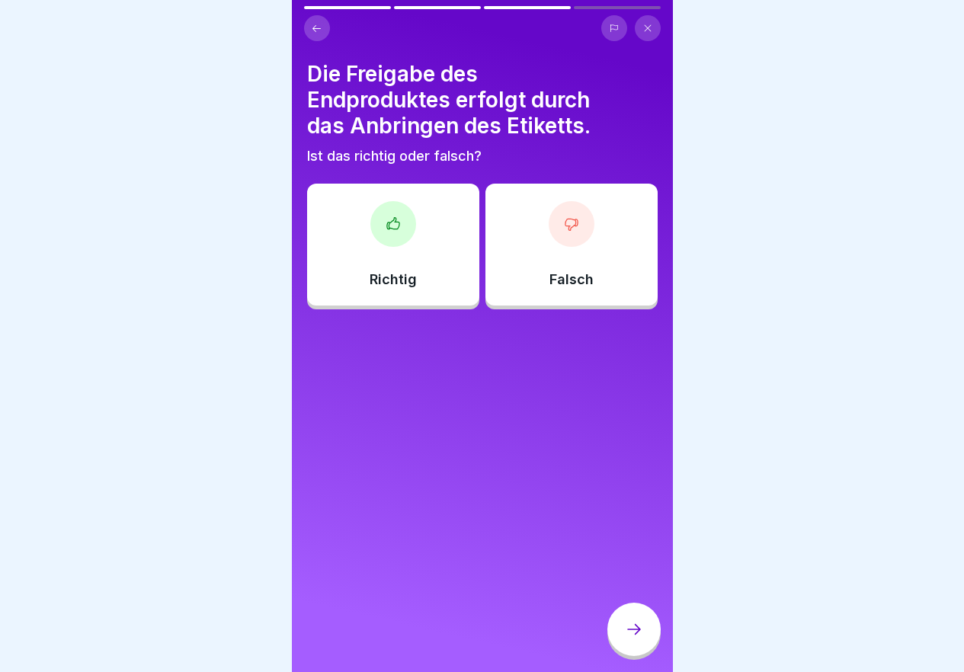
click at [555, 252] on div "Falsch" at bounding box center [571, 245] width 172 height 122
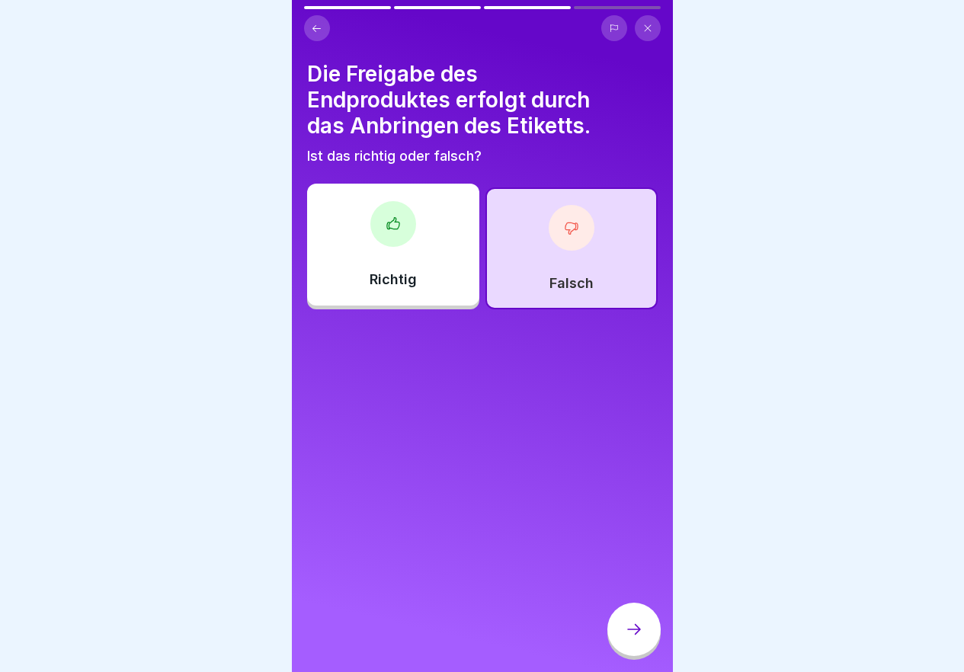
click at [630, 638] on icon at bounding box center [634, 629] width 18 height 18
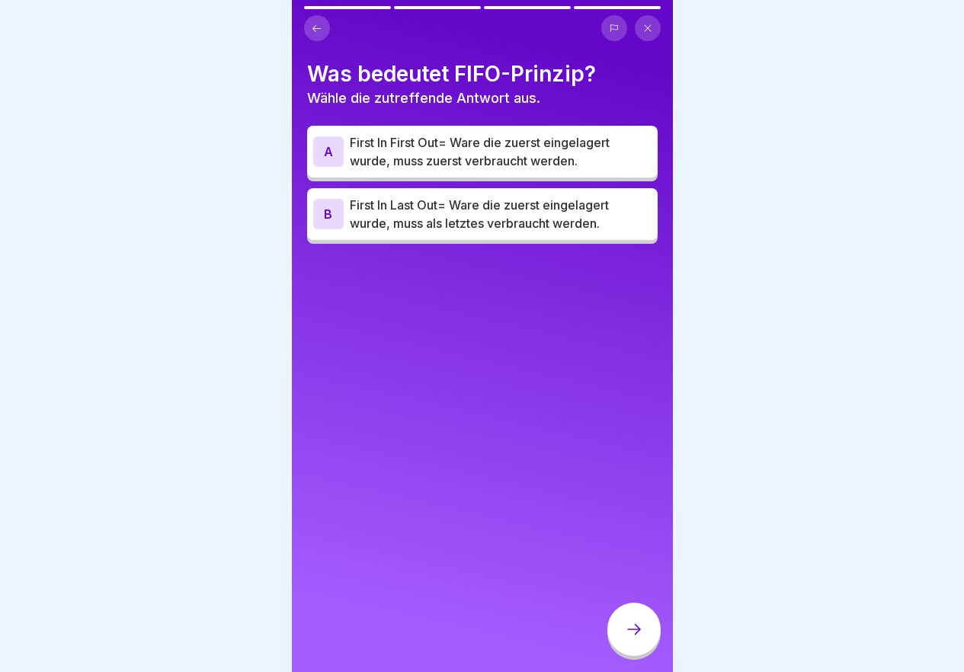
click at [437, 203] on p "First In Last Out= Ware die zuerst eingelagert wurde, muss als letztes verbrauc…" at bounding box center [501, 214] width 302 height 37
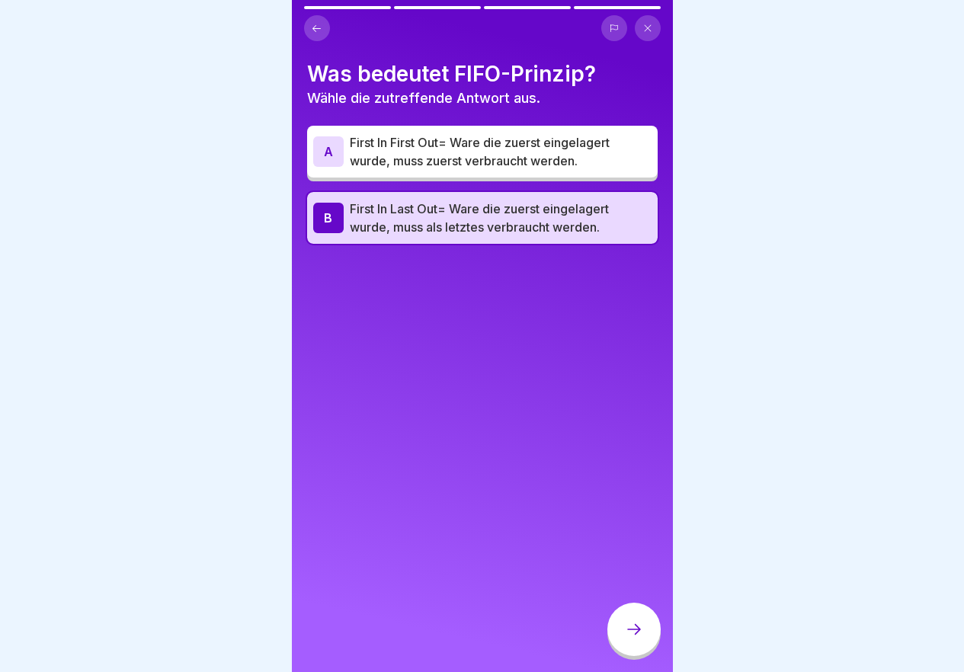
click at [628, 633] on div at bounding box center [633, 629] width 53 height 53
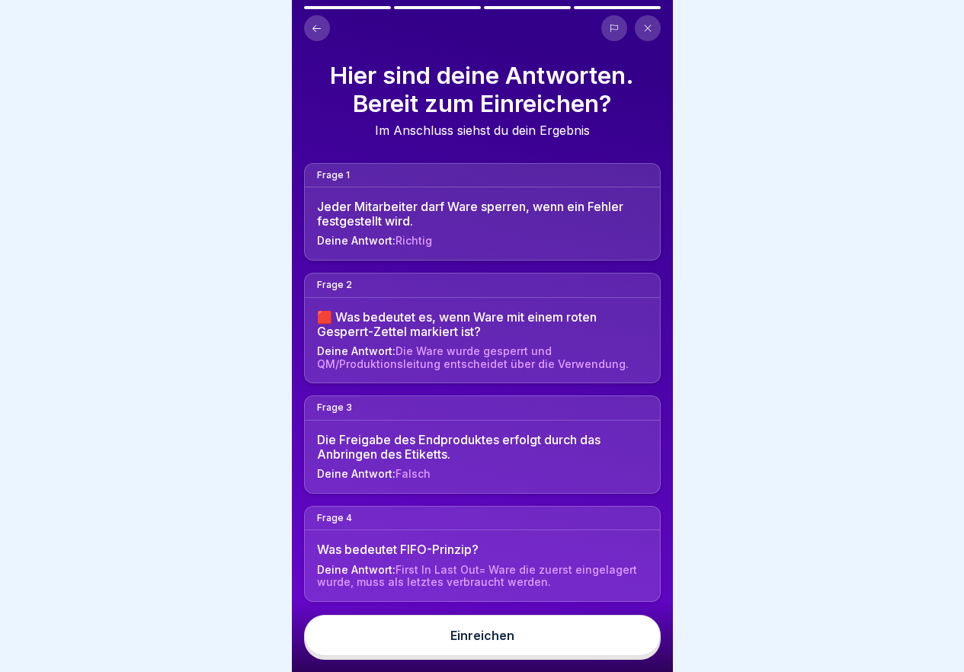
click at [613, 651] on button "Einreichen" at bounding box center [482, 635] width 357 height 41
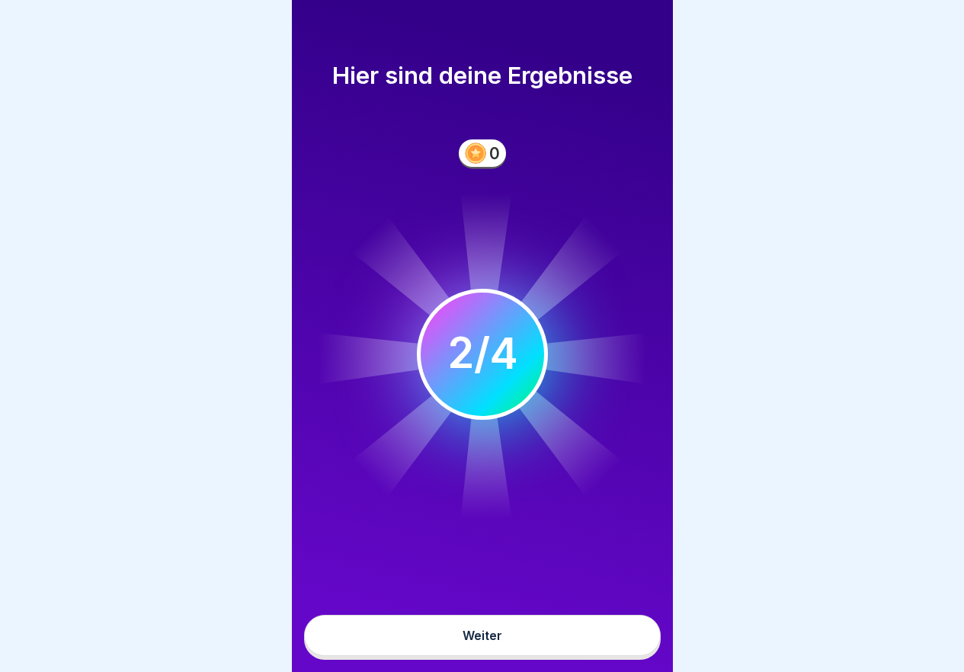
click at [568, 645] on button "Weiter" at bounding box center [482, 635] width 357 height 41
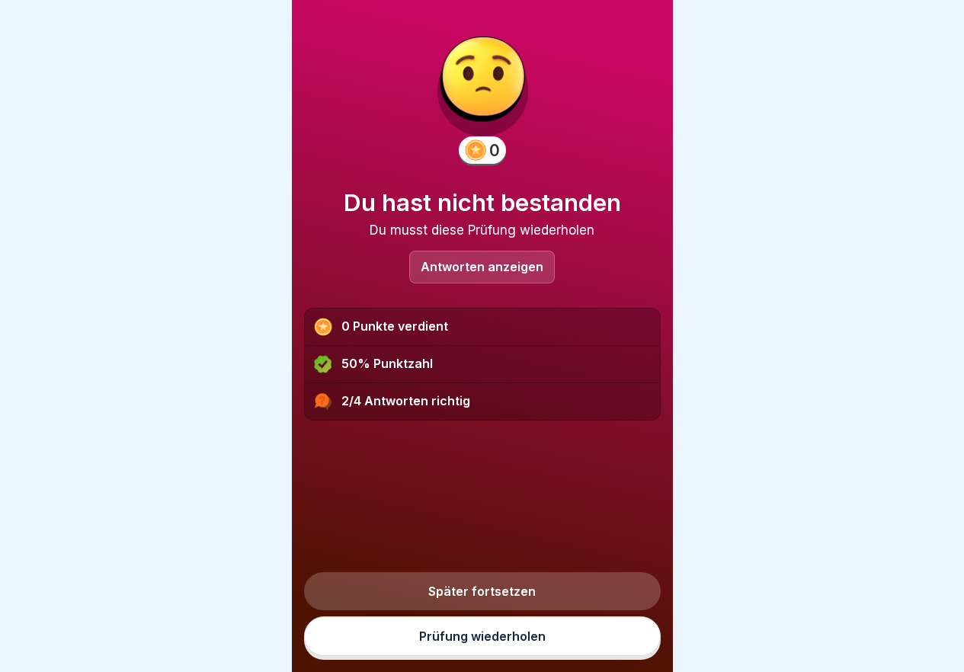
click at [481, 656] on link "Prüfung wiederholen" at bounding box center [482, 636] width 357 height 40
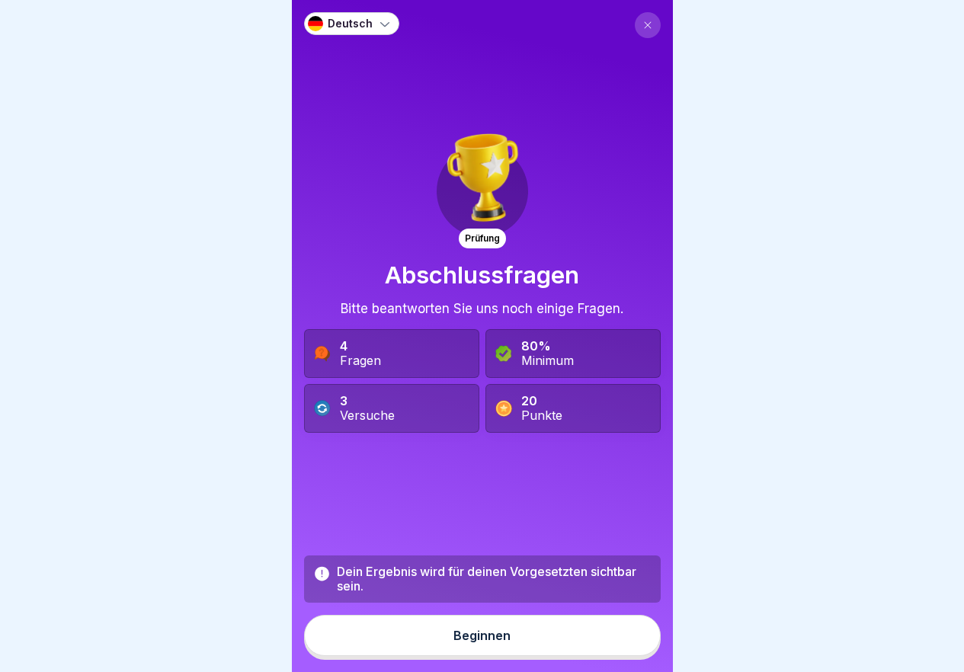
click at [486, 642] on div "Beginnen" at bounding box center [481, 636] width 57 height 14
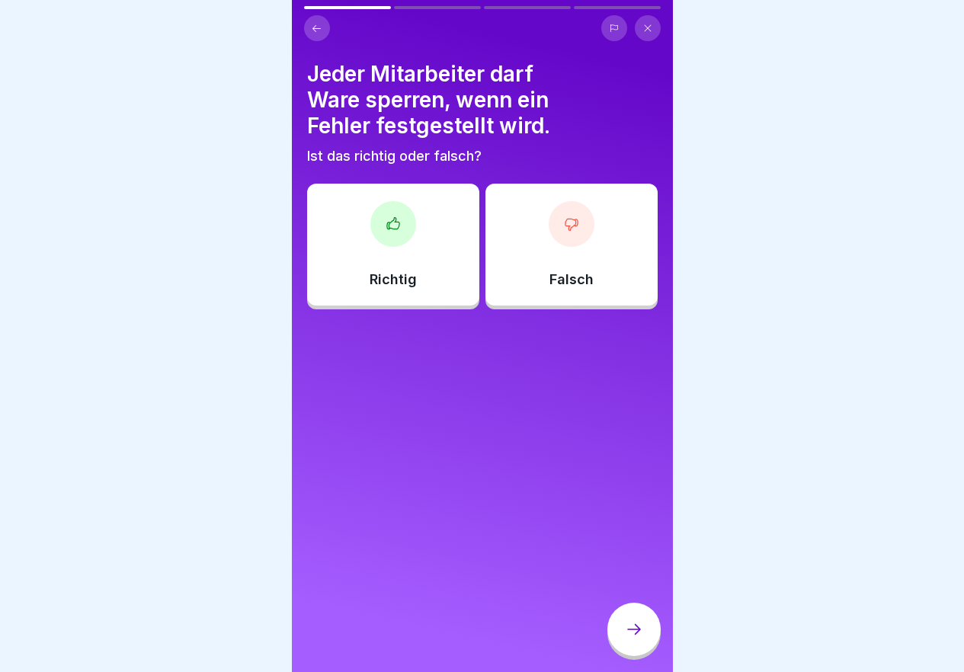
click at [417, 264] on div "Richtig" at bounding box center [393, 245] width 172 height 122
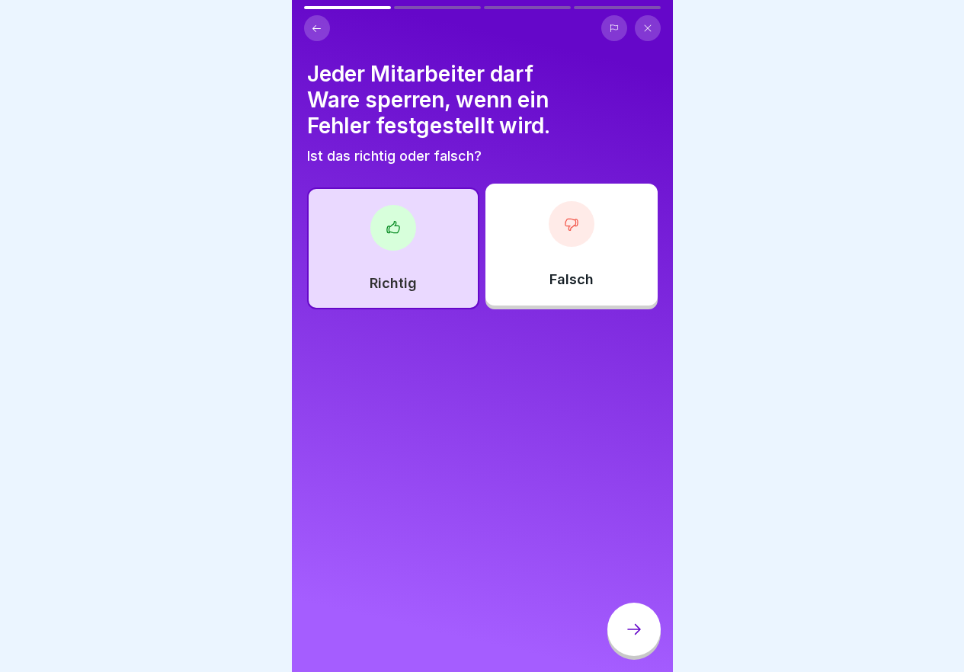
click at [635, 638] on icon at bounding box center [634, 629] width 18 height 18
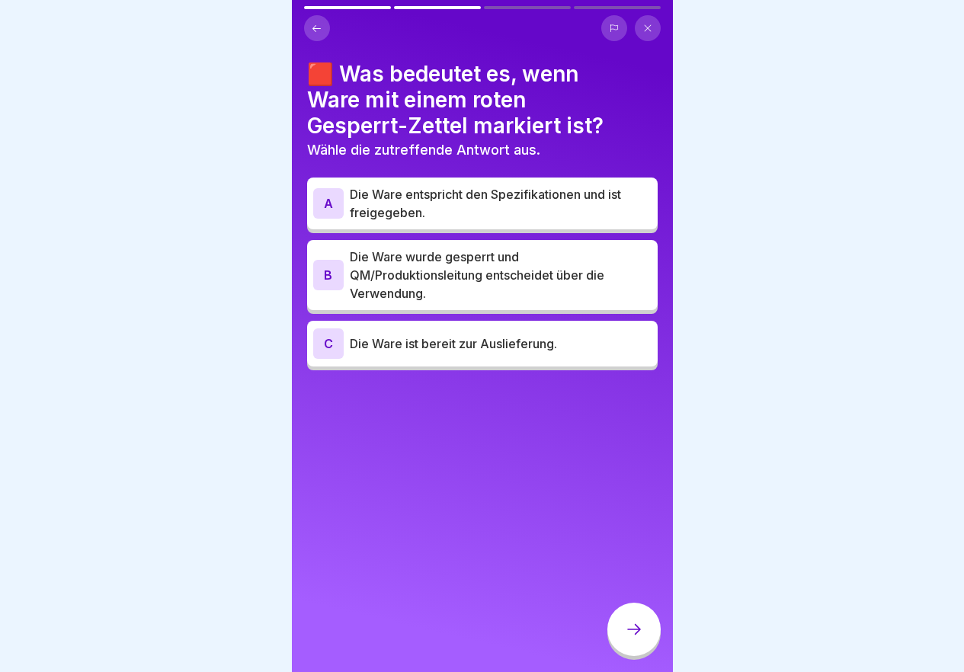
click at [456, 274] on p "Die Ware wurde gesperrt und QM/Produktionsleitung entscheidet über die Verwendu…" at bounding box center [501, 275] width 302 height 55
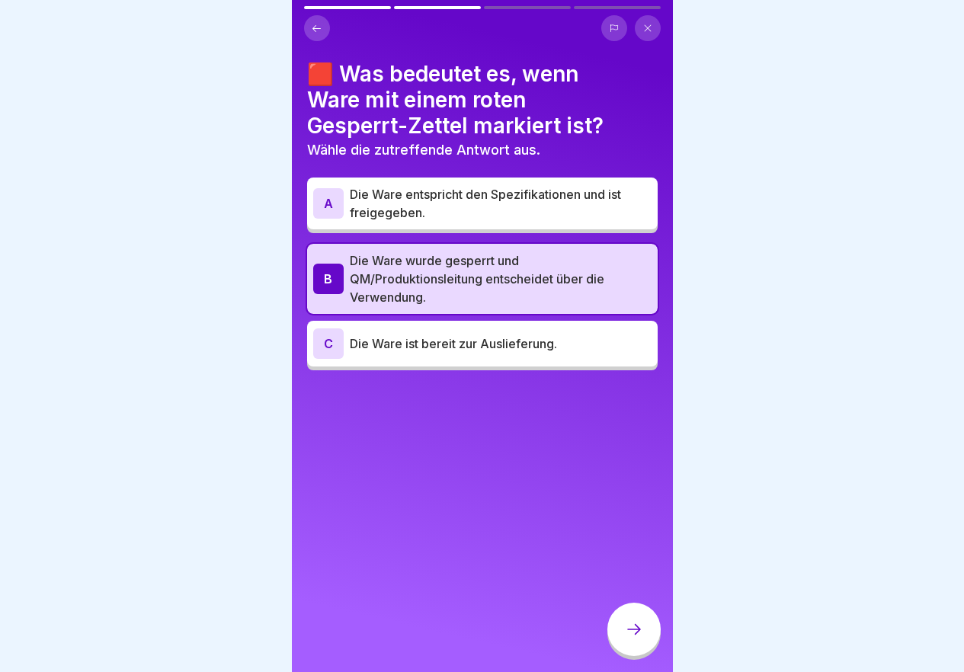
click at [639, 626] on div at bounding box center [633, 629] width 53 height 53
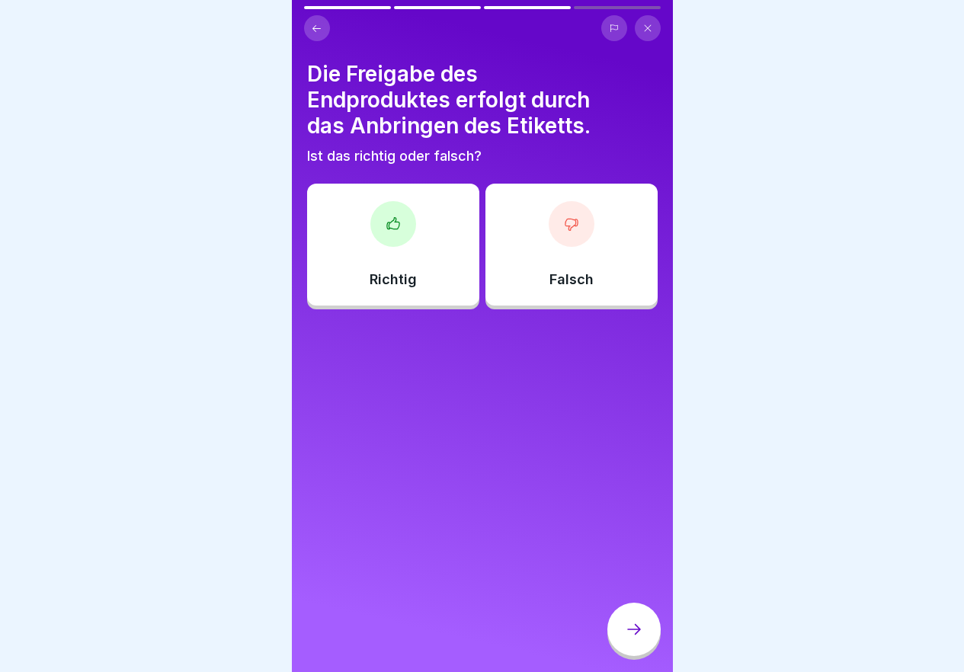
click at [571, 267] on div "Falsch" at bounding box center [571, 245] width 172 height 122
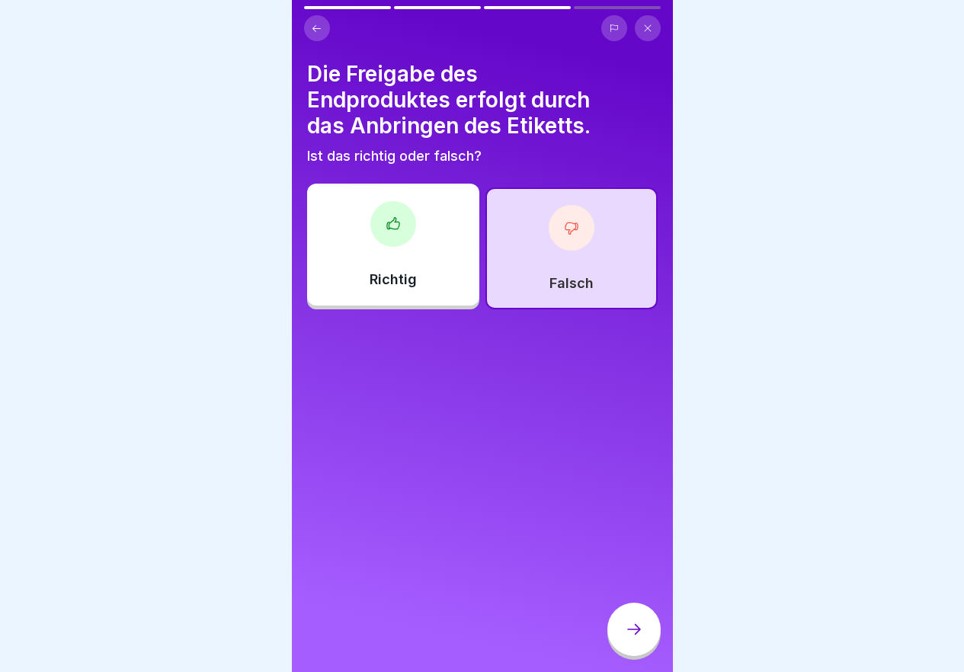
click at [648, 647] on div at bounding box center [633, 629] width 53 height 53
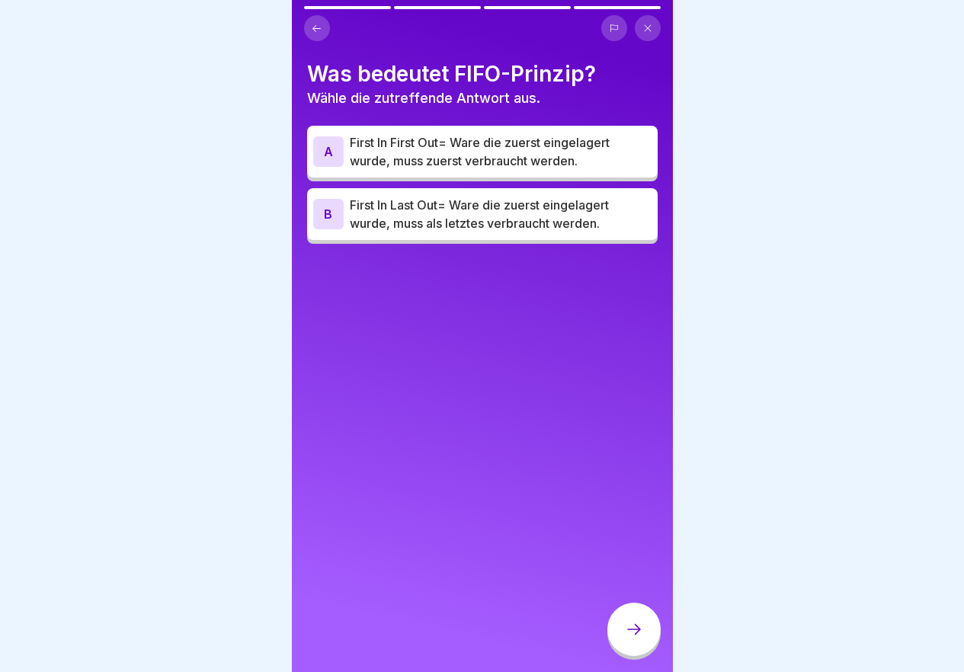
click at [447, 213] on p "First In Last Out= Ware die zuerst eingelagert wurde, muss als letztes verbrauc…" at bounding box center [501, 214] width 302 height 37
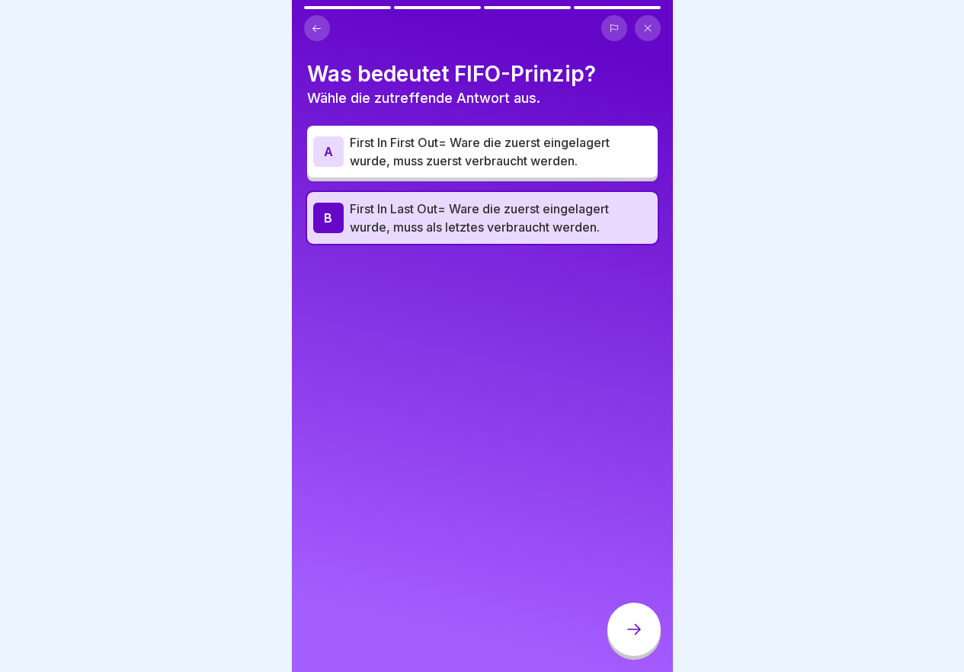
click at [650, 638] on div at bounding box center [633, 629] width 53 height 53
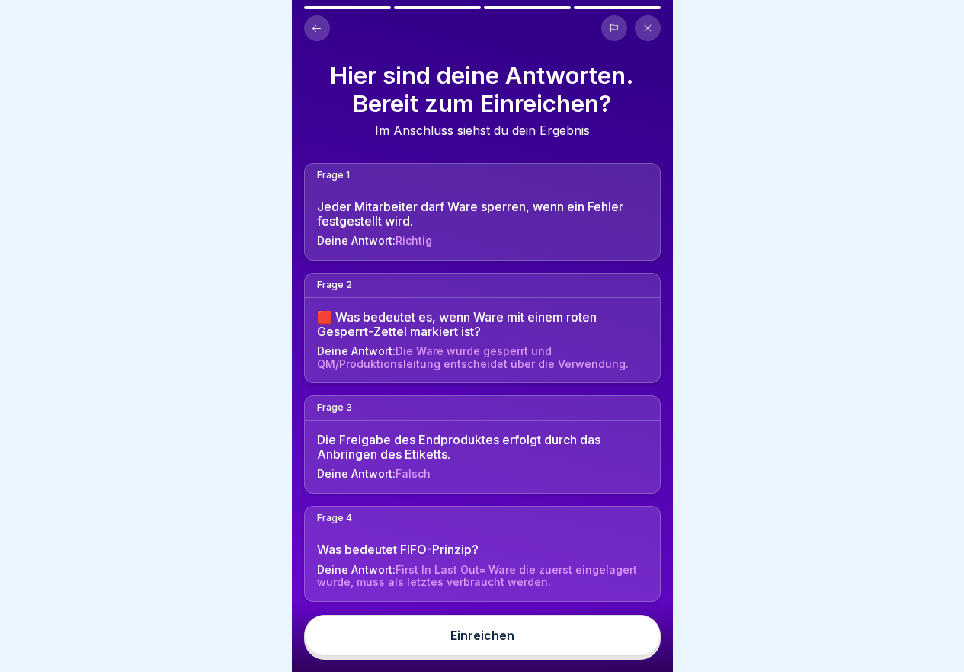
click at [617, 649] on button "Einreichen" at bounding box center [482, 635] width 357 height 41
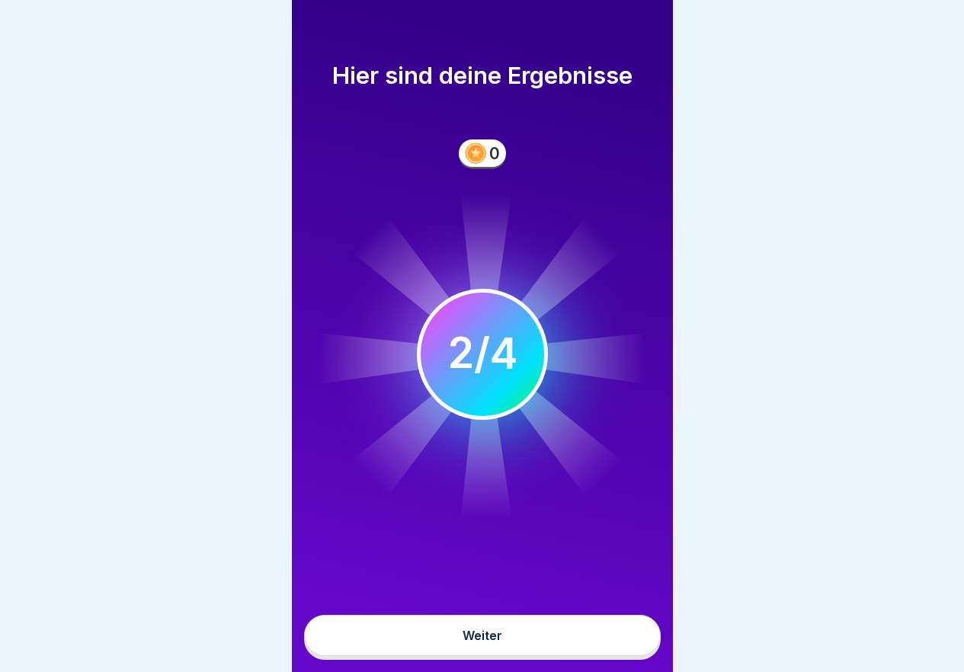
click at [588, 651] on button "Weiter" at bounding box center [482, 635] width 357 height 41
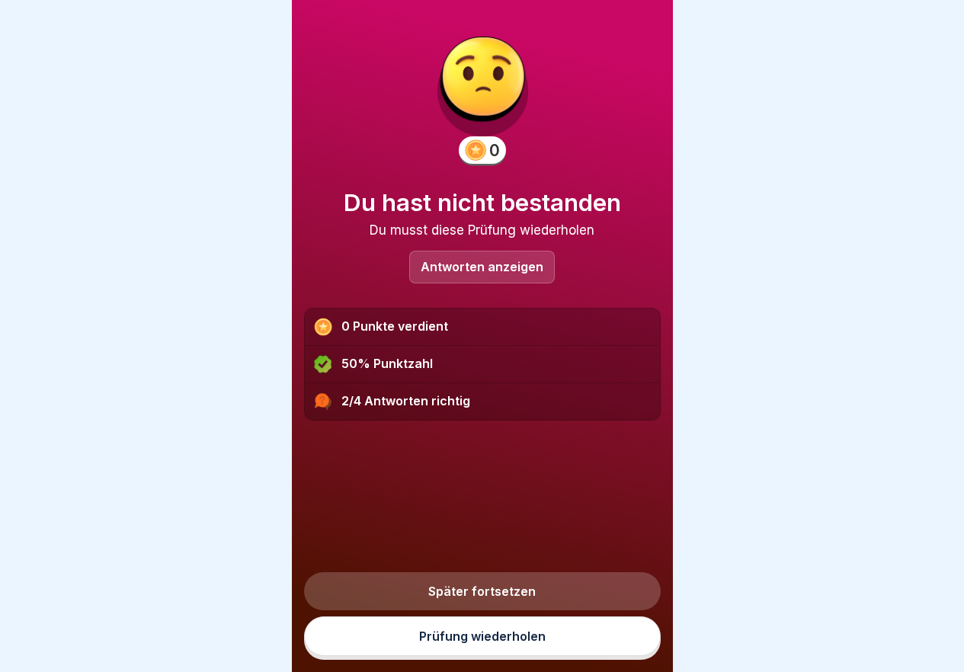
click at [579, 653] on link "Prüfung wiederholen" at bounding box center [482, 636] width 357 height 40
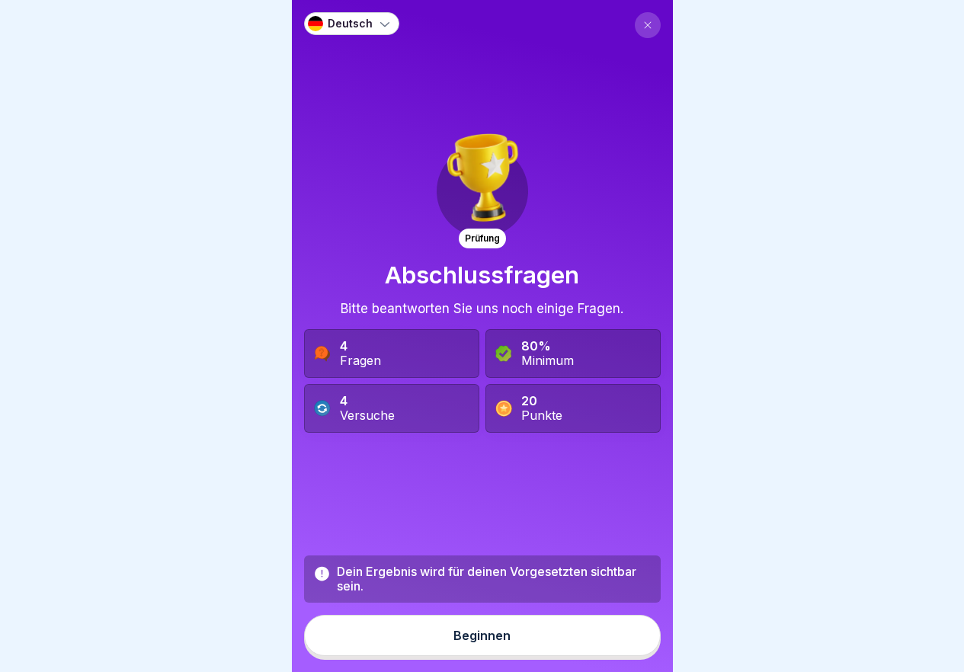
click at [531, 649] on button "Beginnen" at bounding box center [482, 635] width 357 height 41
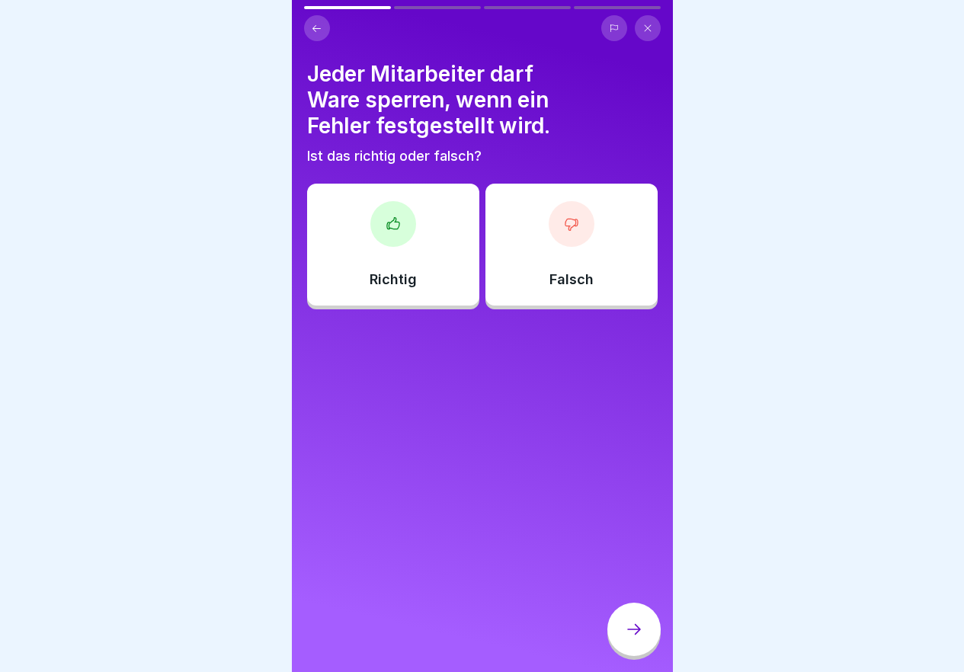
click at [384, 271] on p "Richtig" at bounding box center [393, 279] width 47 height 17
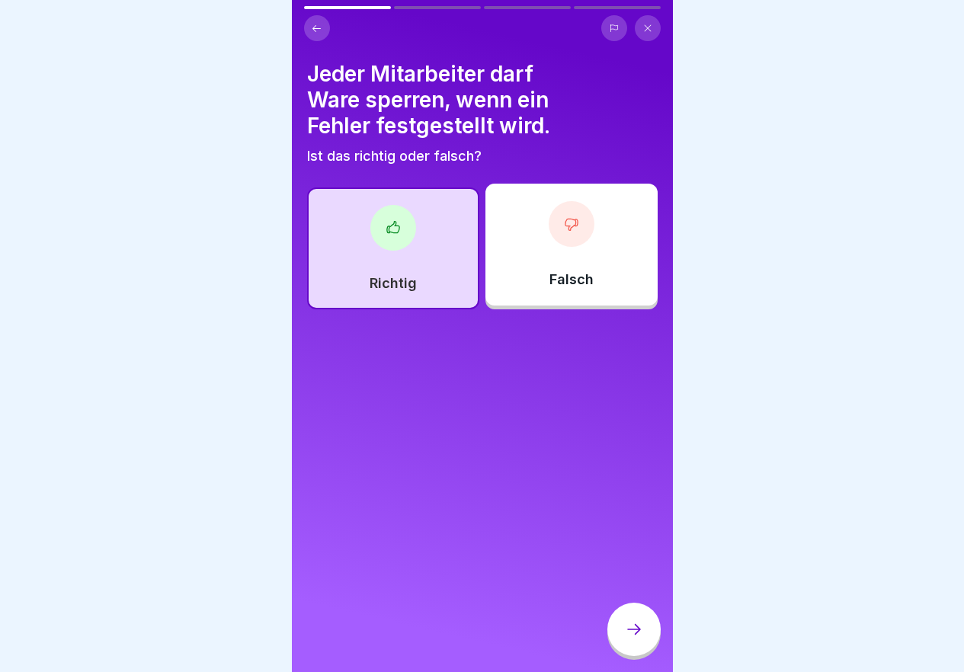
click at [637, 638] on icon at bounding box center [634, 629] width 18 height 18
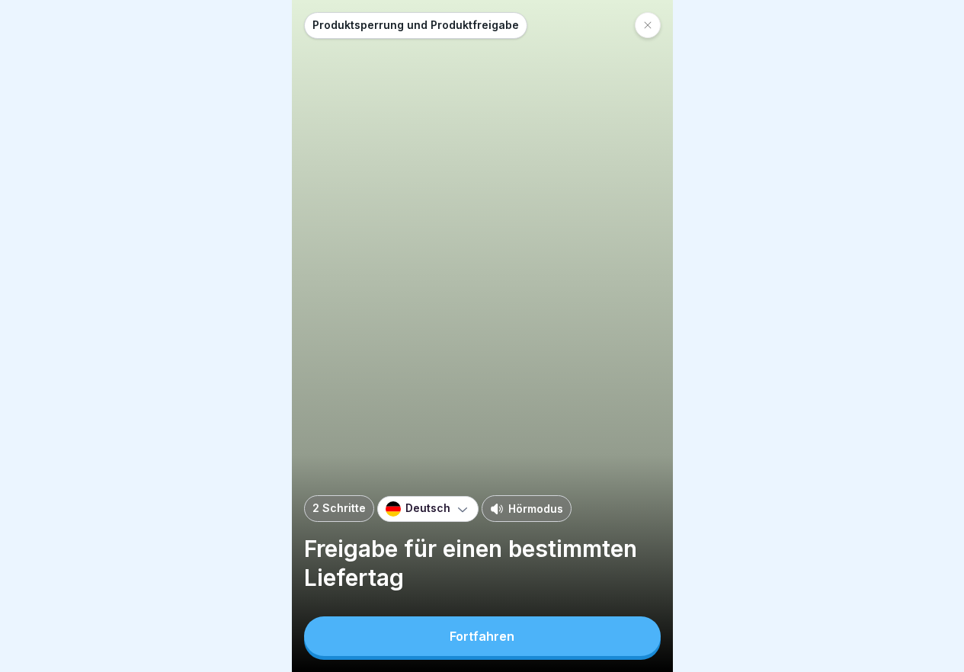
click at [494, 643] on div "Fortfahren" at bounding box center [482, 636] width 65 height 14
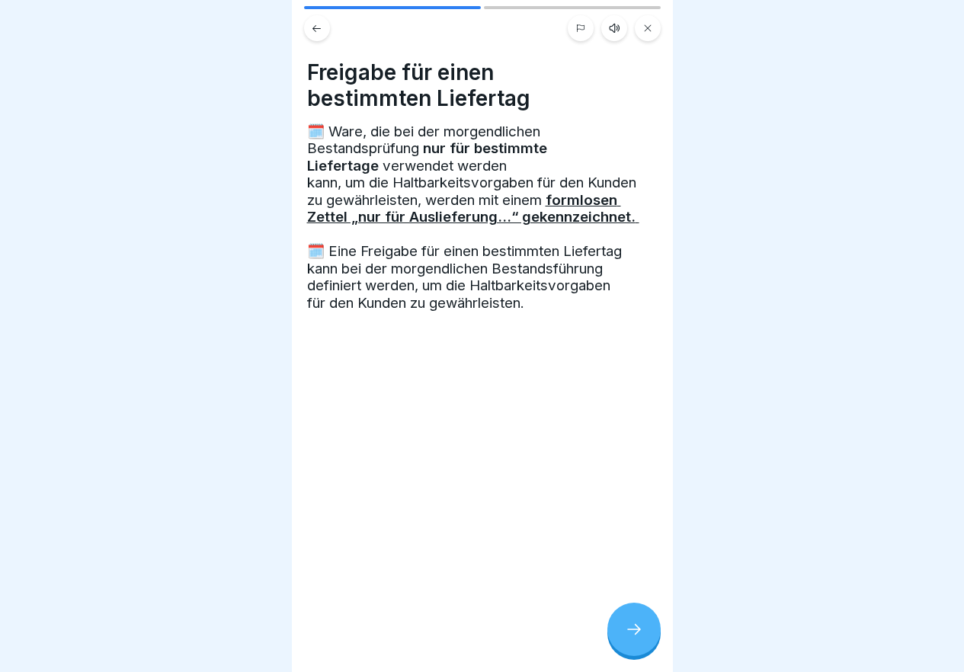
click at [625, 651] on div at bounding box center [633, 629] width 53 height 53
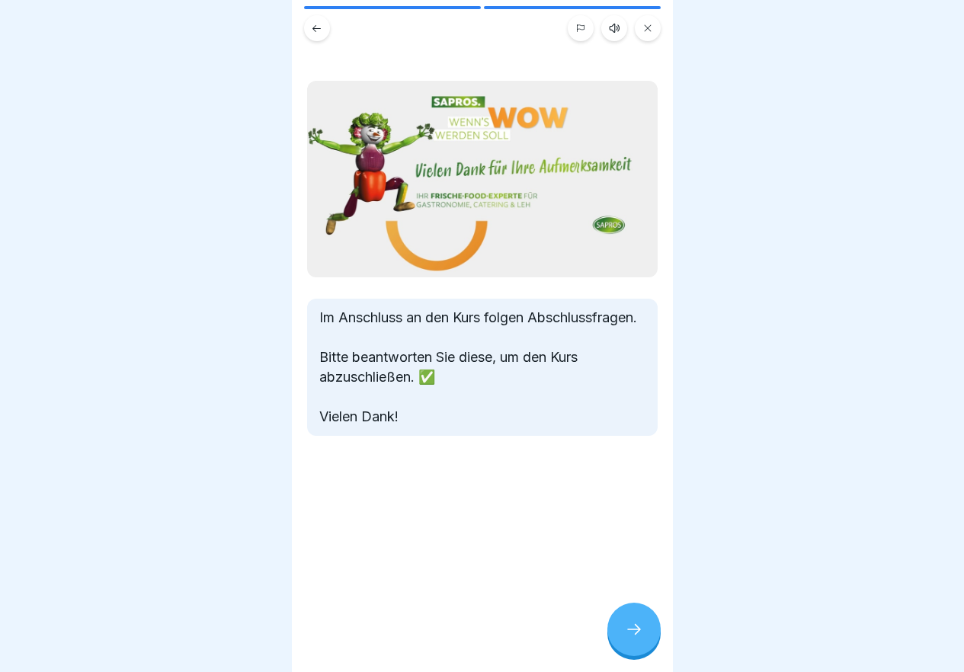
click at [625, 651] on div at bounding box center [633, 629] width 53 height 53
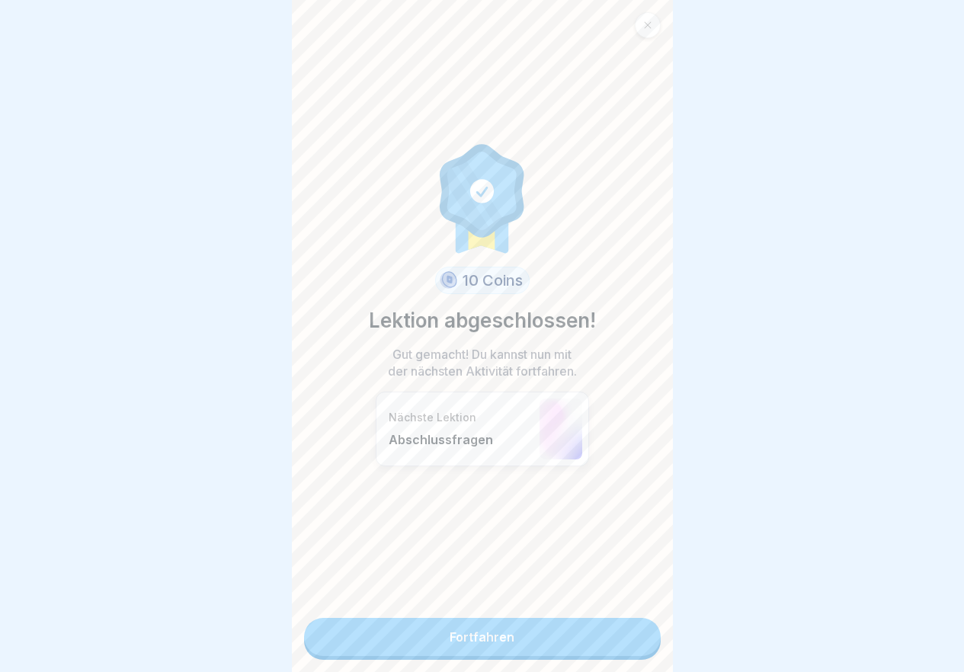
click at [626, 650] on link "Fortfahren" at bounding box center [482, 637] width 357 height 38
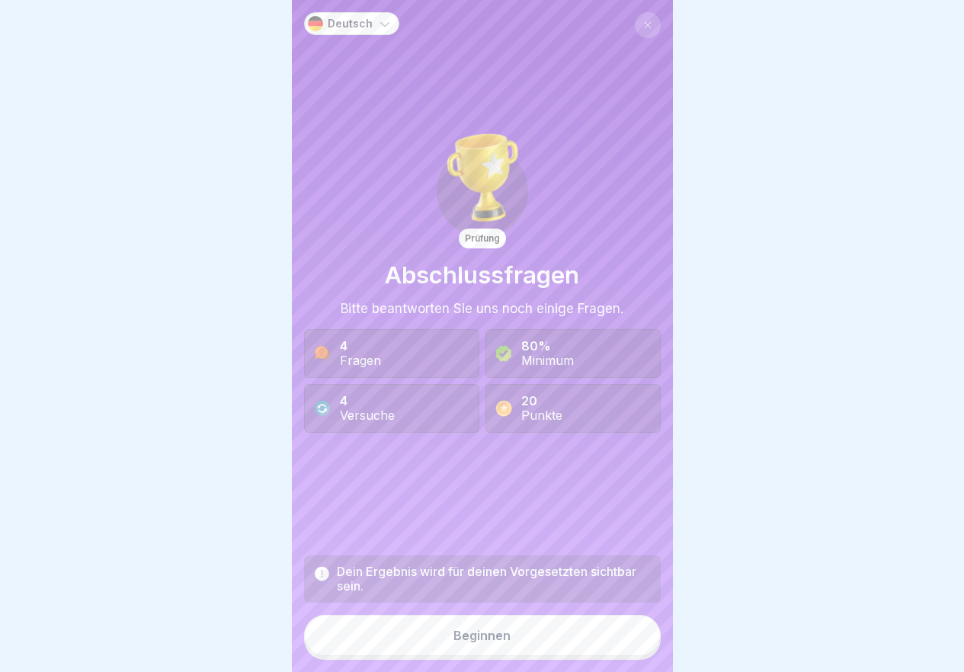
click at [626, 650] on button "Beginnen" at bounding box center [482, 635] width 357 height 41
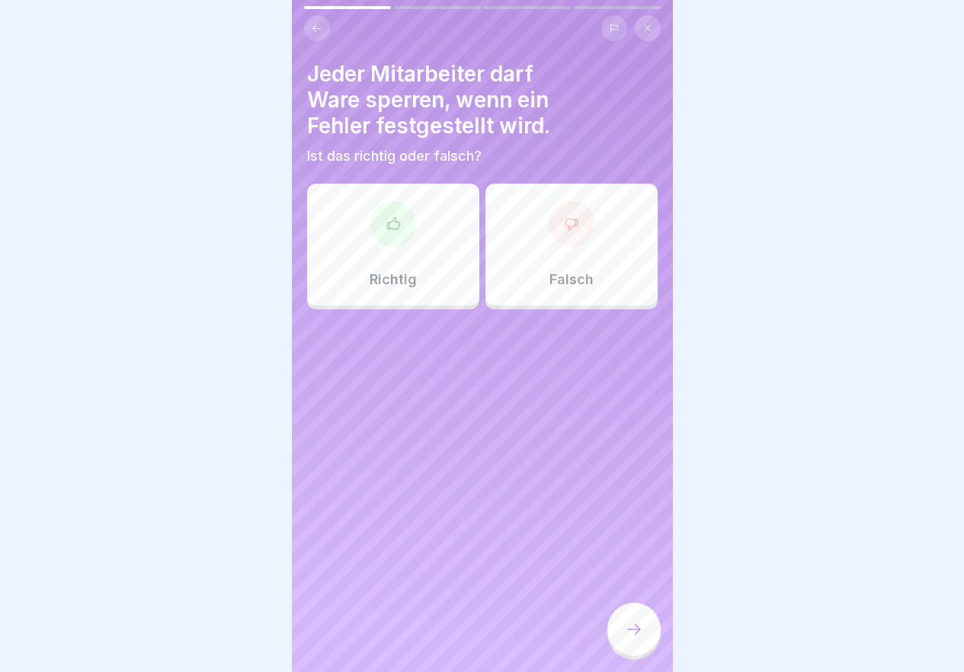
click at [626, 650] on div at bounding box center [633, 629] width 53 height 53
click at [525, 235] on div "Falsch" at bounding box center [571, 245] width 172 height 122
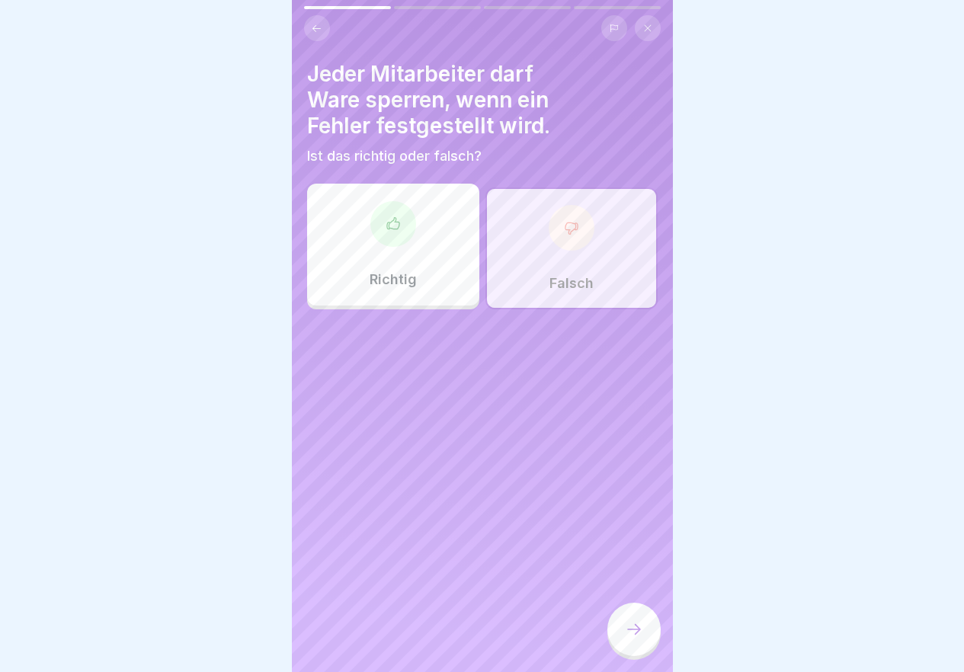
click at [632, 638] on icon at bounding box center [634, 629] width 18 height 18
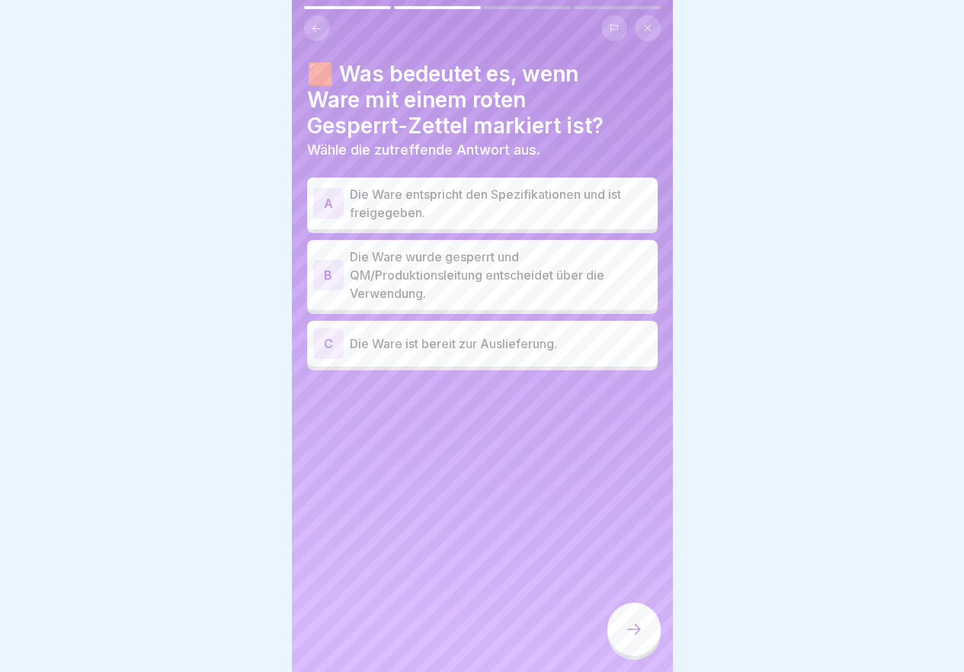
click at [516, 283] on p "Die Ware wurde gesperrt und QM/Produktionsleitung entscheidet über die Verwendu…" at bounding box center [501, 275] width 302 height 55
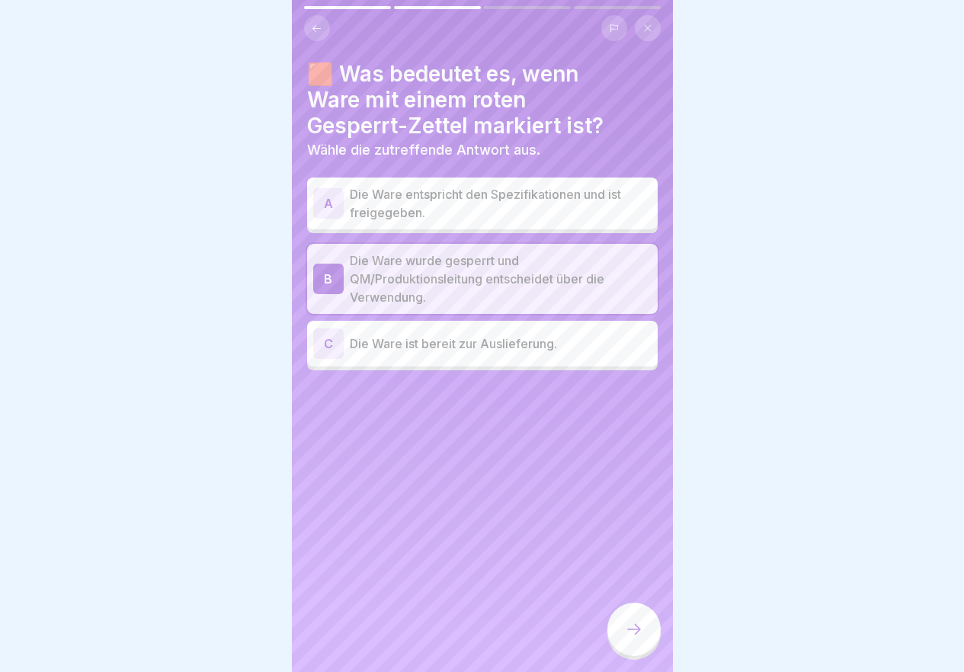
click at [629, 638] on icon at bounding box center [634, 629] width 18 height 18
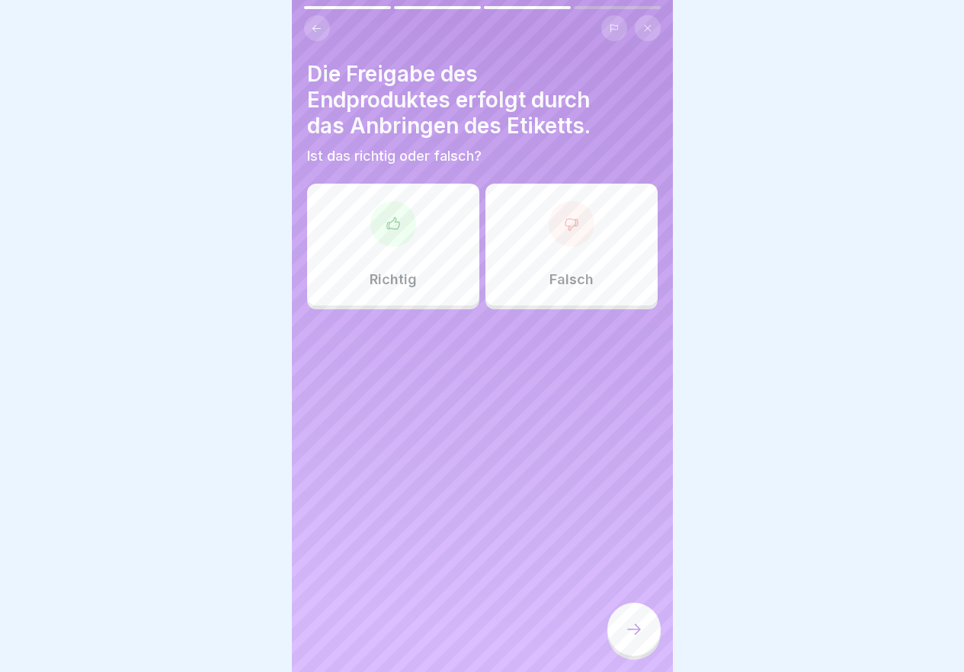
click at [549, 286] on p "Falsch" at bounding box center [571, 279] width 44 height 17
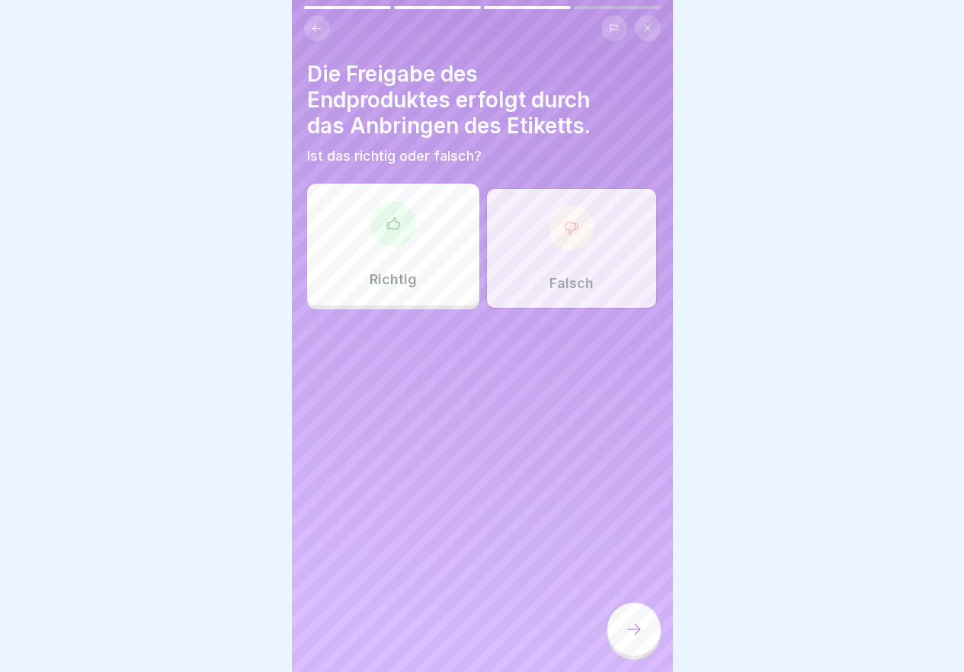
click at [635, 656] on div at bounding box center [633, 629] width 53 height 53
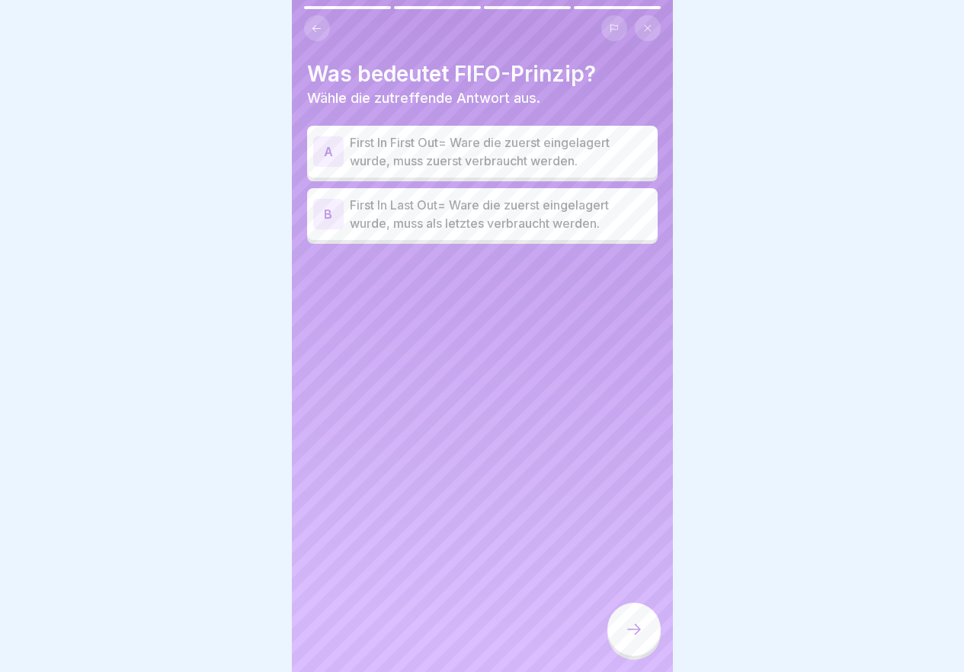
click at [418, 203] on p "First In Last Out= Ware die zuerst eingelagert wurde, muss als letztes verbrauc…" at bounding box center [501, 214] width 302 height 37
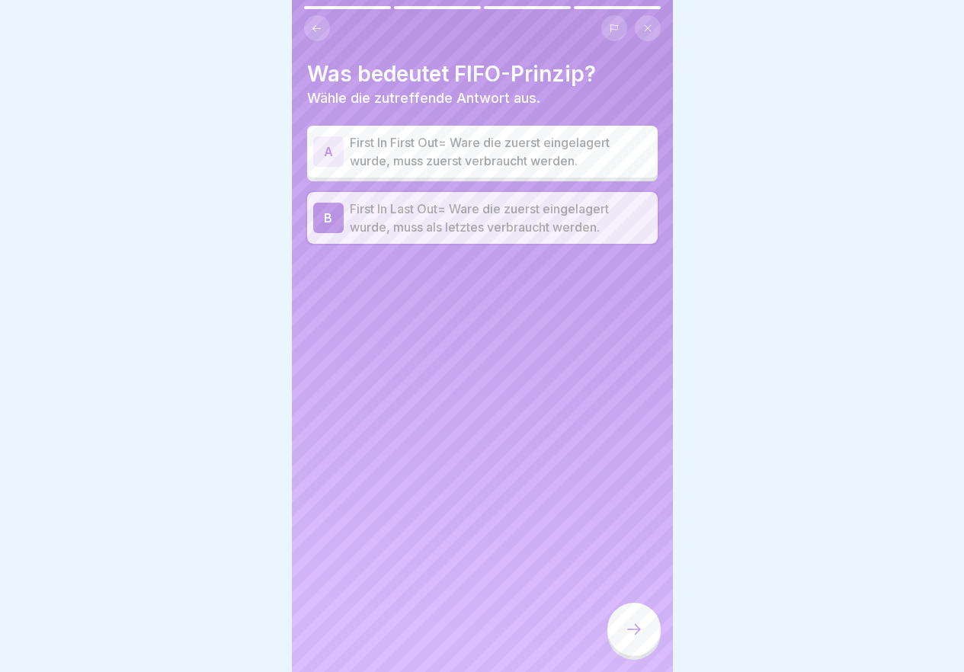
click at [642, 635] on icon at bounding box center [634, 629] width 18 height 18
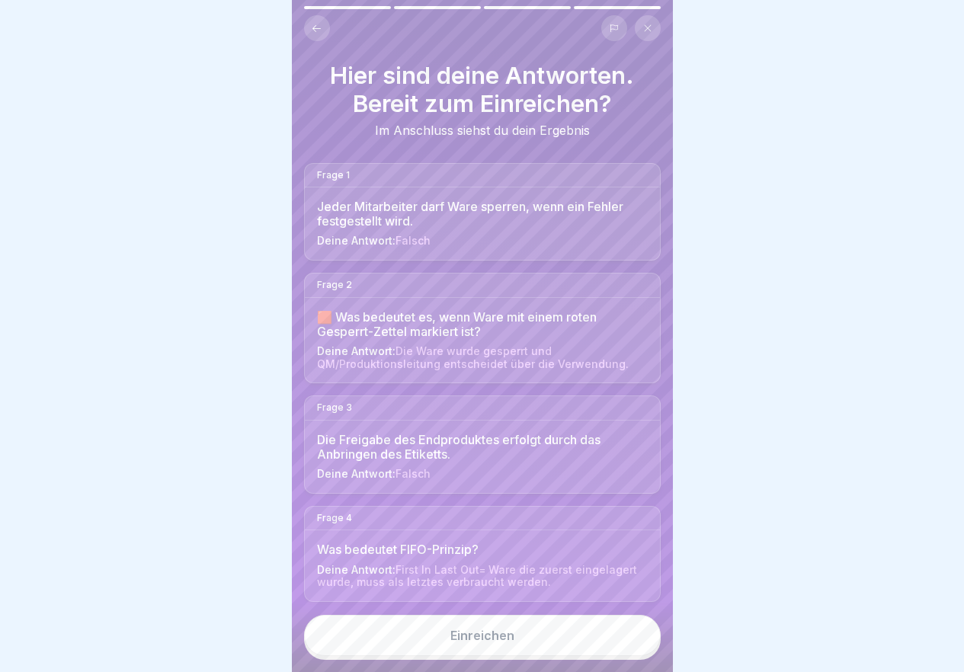
click at [542, 639] on button "Einreichen" at bounding box center [482, 635] width 357 height 41
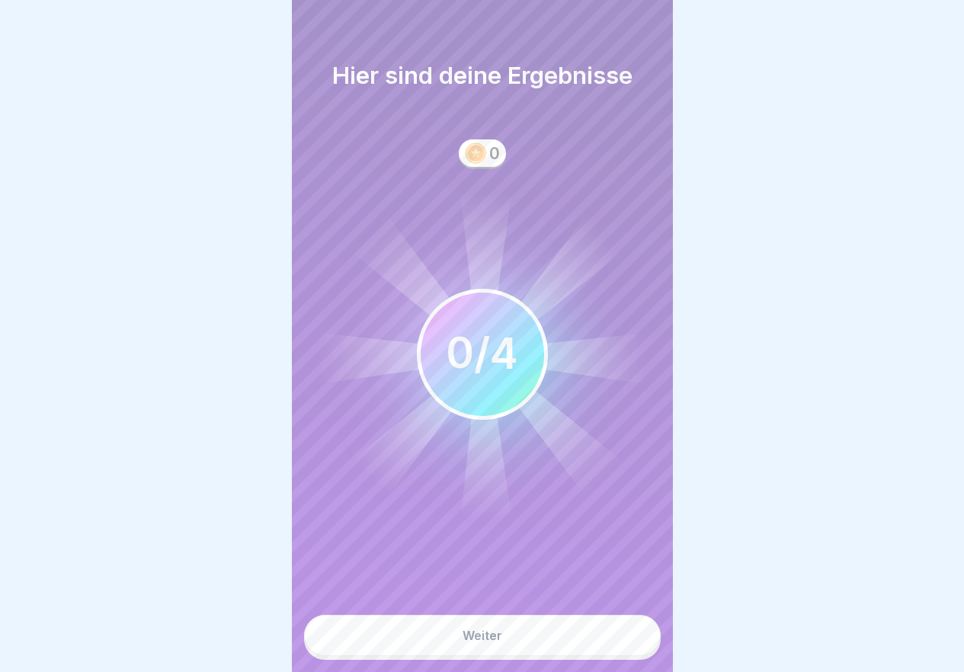
click at [533, 650] on button "Weiter" at bounding box center [482, 635] width 357 height 41
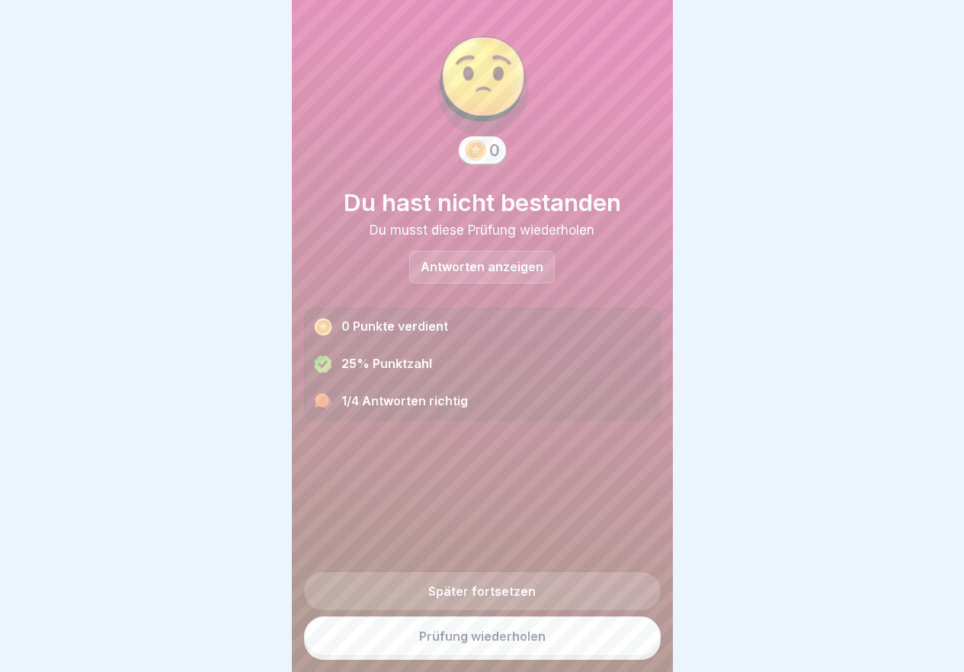
click at [533, 650] on link "Prüfung wiederholen" at bounding box center [482, 636] width 357 height 40
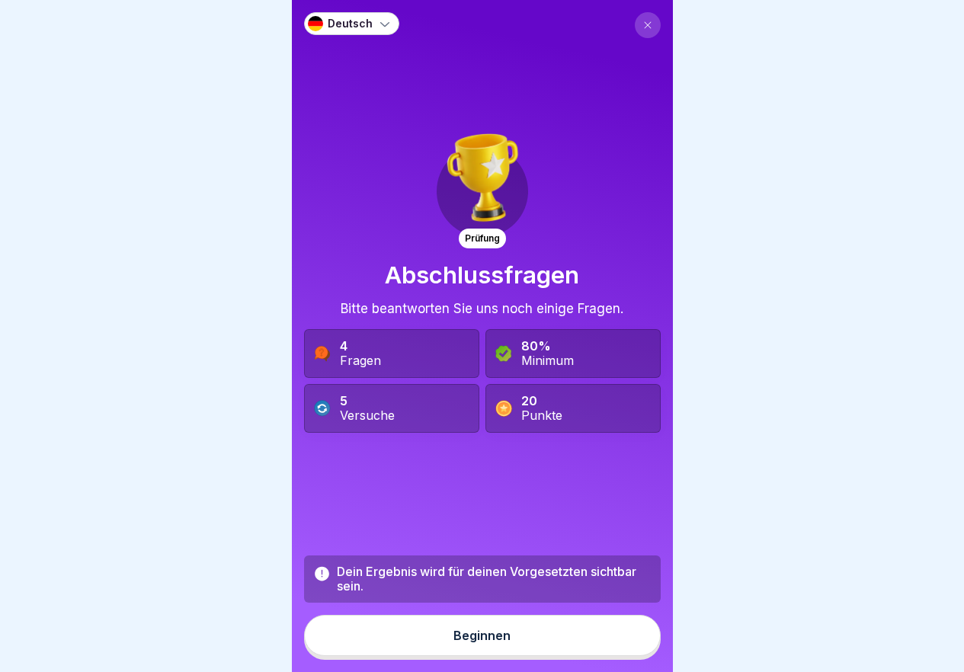
click at [533, 650] on button "Beginnen" at bounding box center [482, 635] width 357 height 41
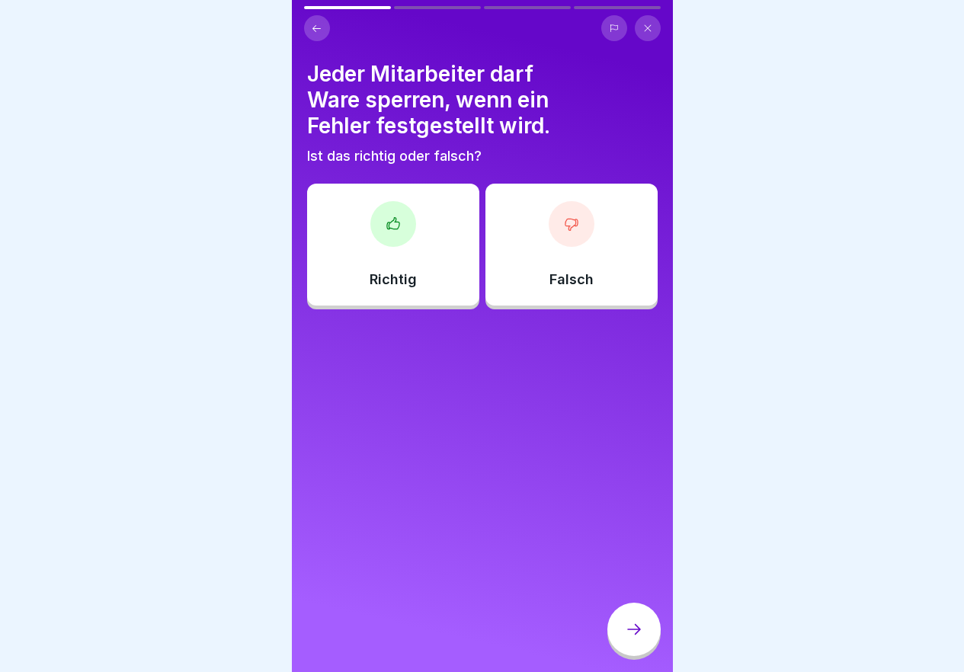
click at [398, 259] on div "Richtig" at bounding box center [393, 245] width 172 height 122
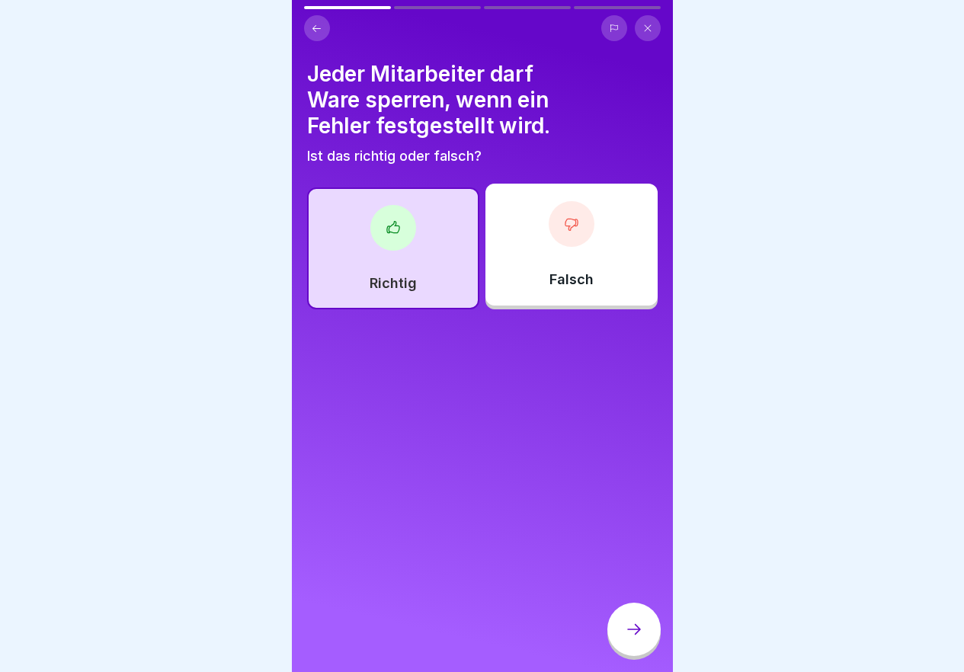
click at [638, 638] on icon at bounding box center [634, 629] width 18 height 18
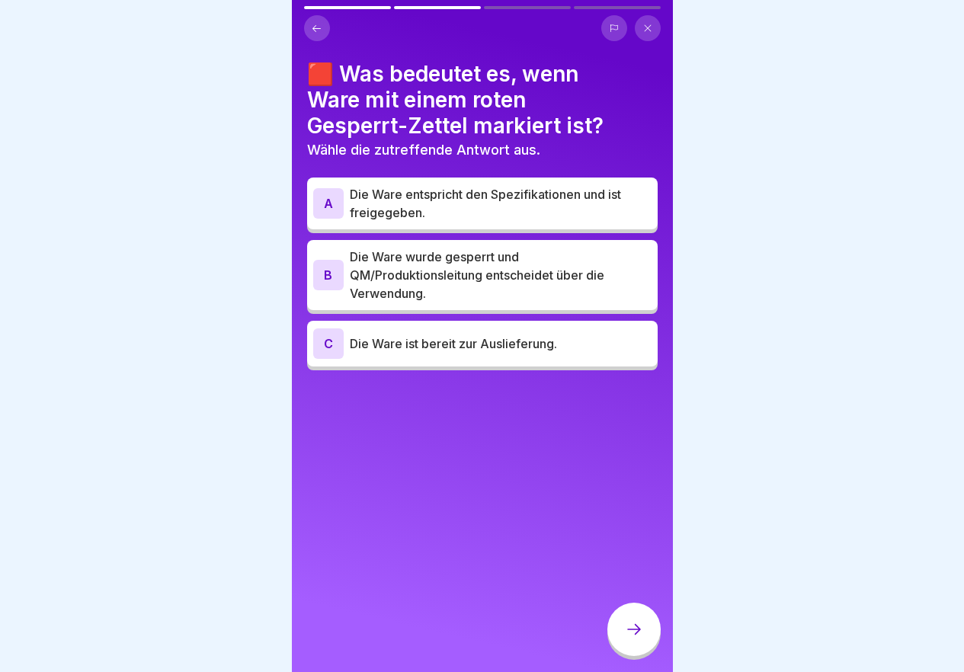
click at [464, 276] on p "Die Ware wurde gesperrt und QM/Produktionsleitung entscheidet über die Verwendu…" at bounding box center [501, 275] width 302 height 55
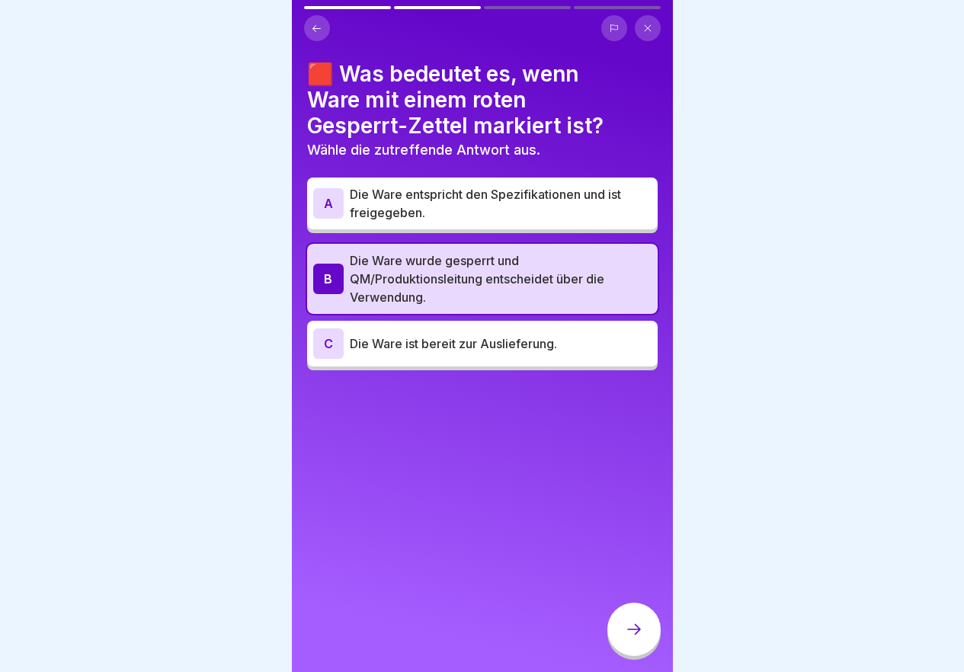
click at [587, 284] on p "Die Ware wurde gesperrt und QM/Produktionsleitung entscheidet über die Verwendu…" at bounding box center [501, 278] width 302 height 55
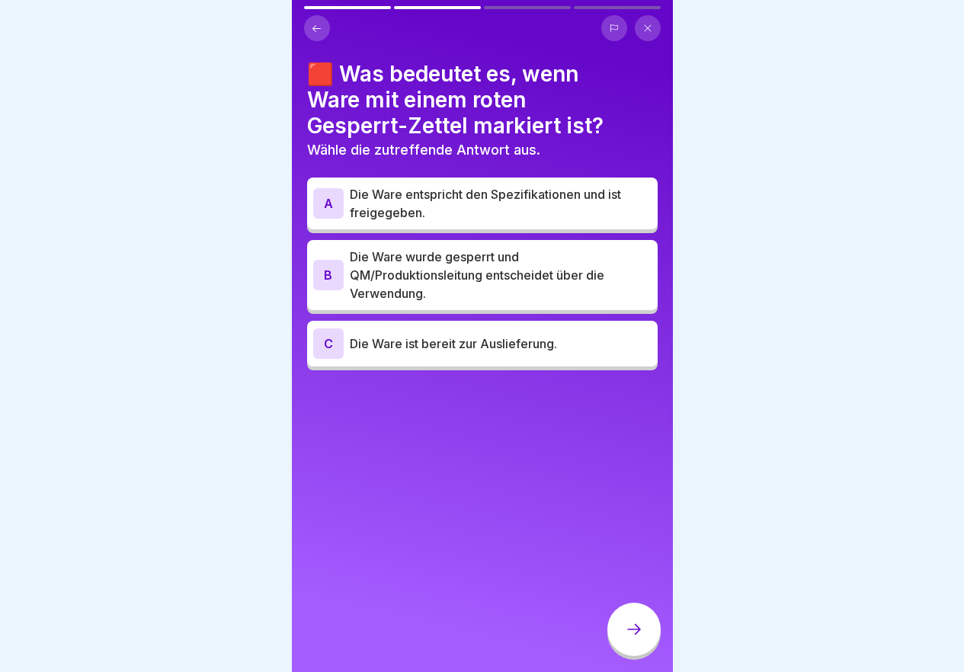
click at [647, 635] on div at bounding box center [633, 629] width 53 height 53
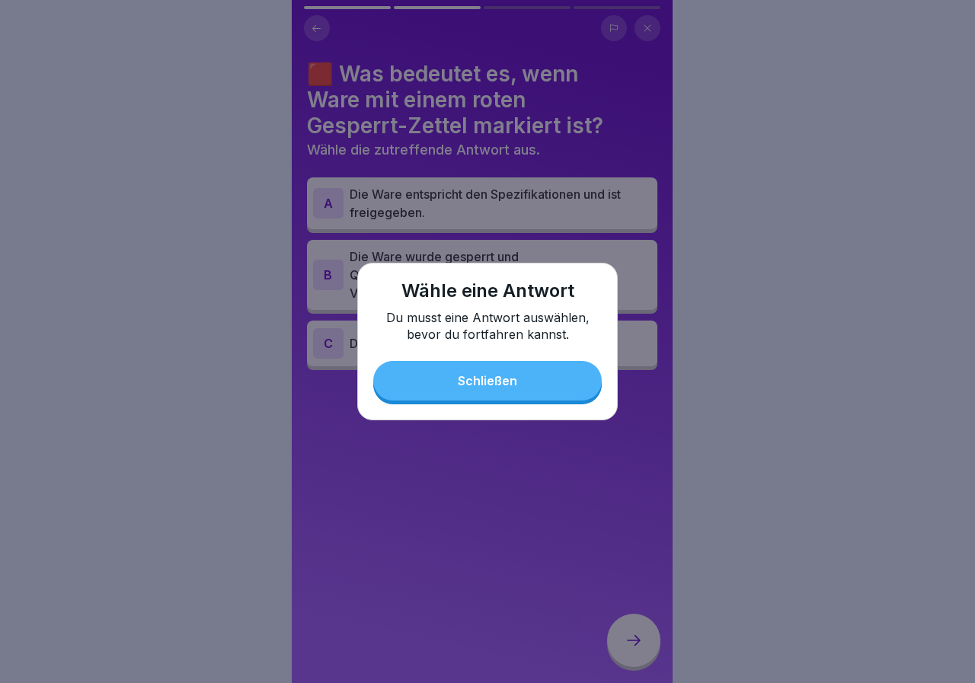
click at [460, 378] on div "Schließen" at bounding box center [487, 381] width 59 height 14
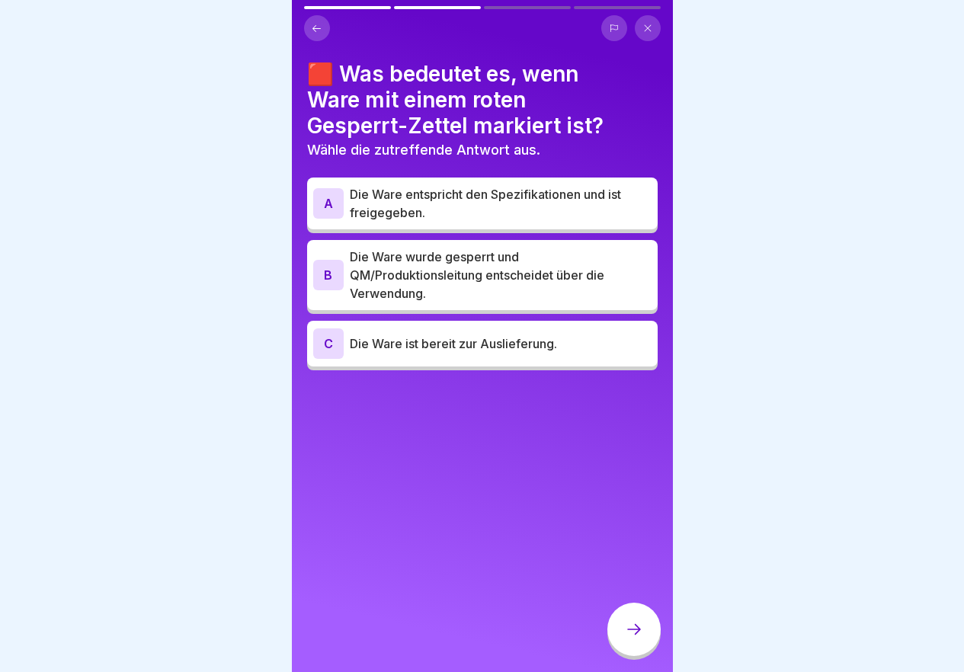
click at [418, 270] on p "Die Ware wurde gesperrt und QM/Produktionsleitung entscheidet über die Verwendu…" at bounding box center [501, 275] width 302 height 55
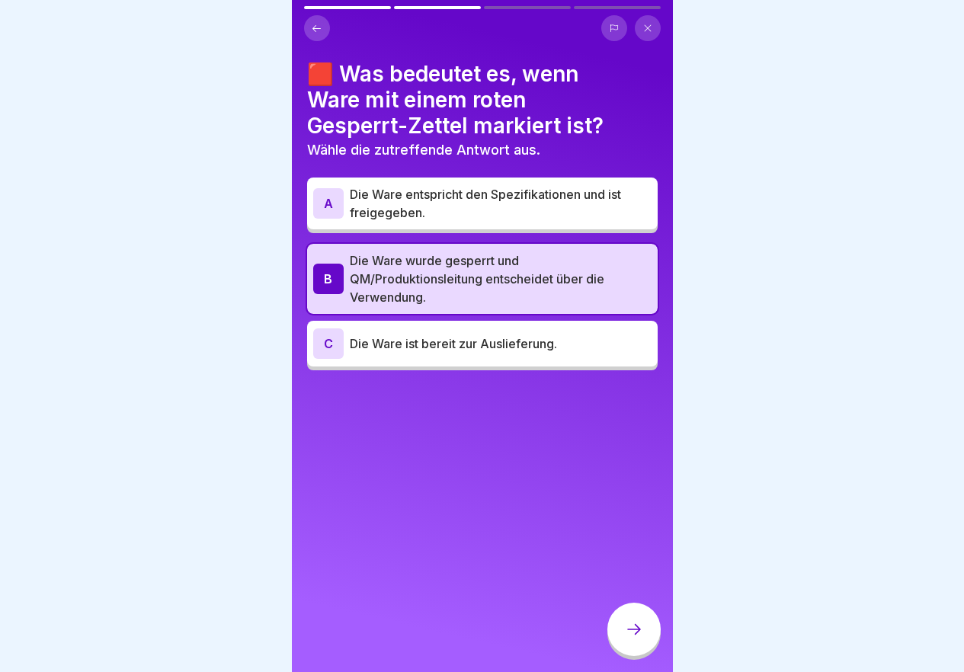
click at [626, 638] on icon at bounding box center [634, 629] width 18 height 18
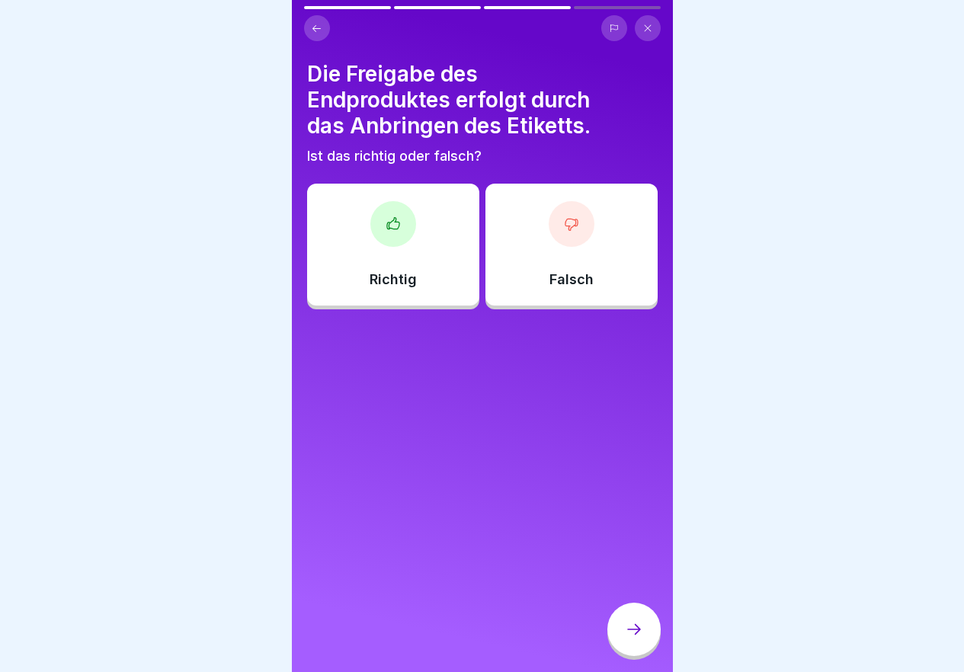
click at [560, 232] on div at bounding box center [572, 224] width 46 height 46
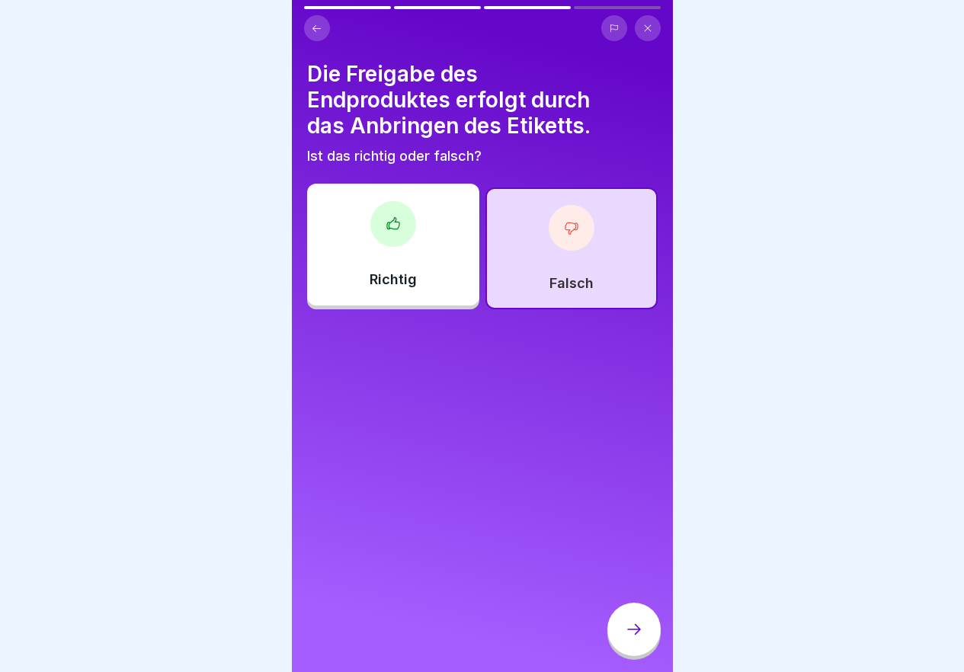
click at [652, 635] on div at bounding box center [633, 629] width 53 height 53
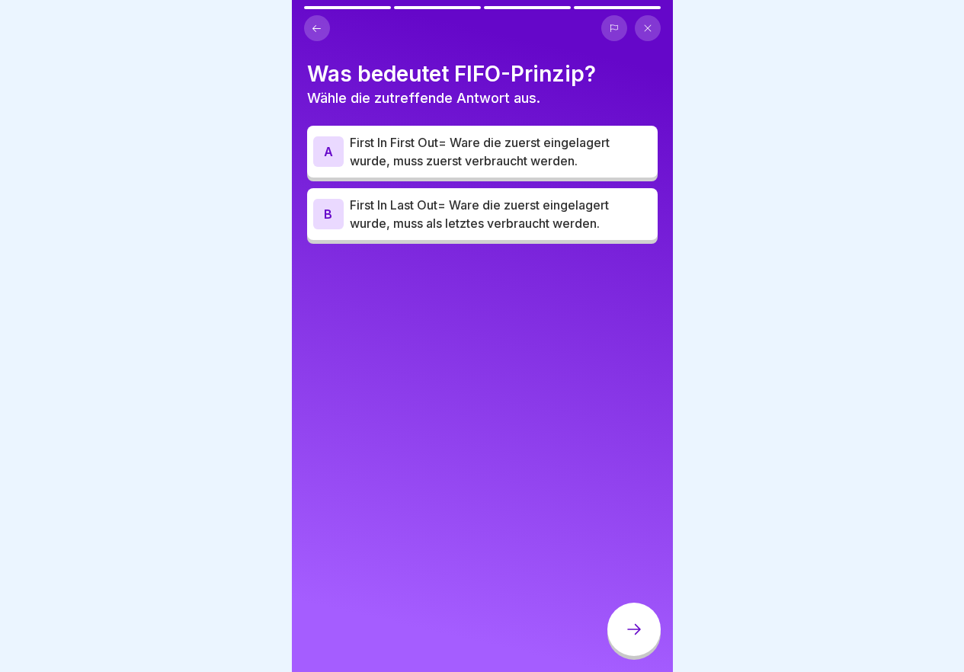
click at [439, 210] on p "First In Last Out= Ware die zuerst eingelagert wurde, muss als letztes verbrauc…" at bounding box center [501, 214] width 302 height 37
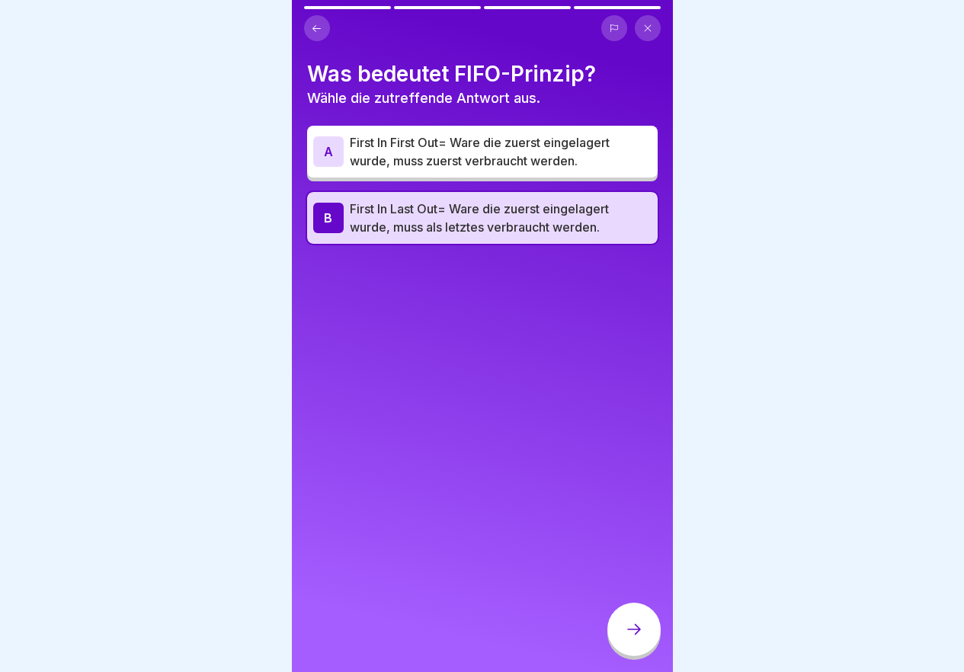
click at [640, 632] on div at bounding box center [633, 629] width 53 height 53
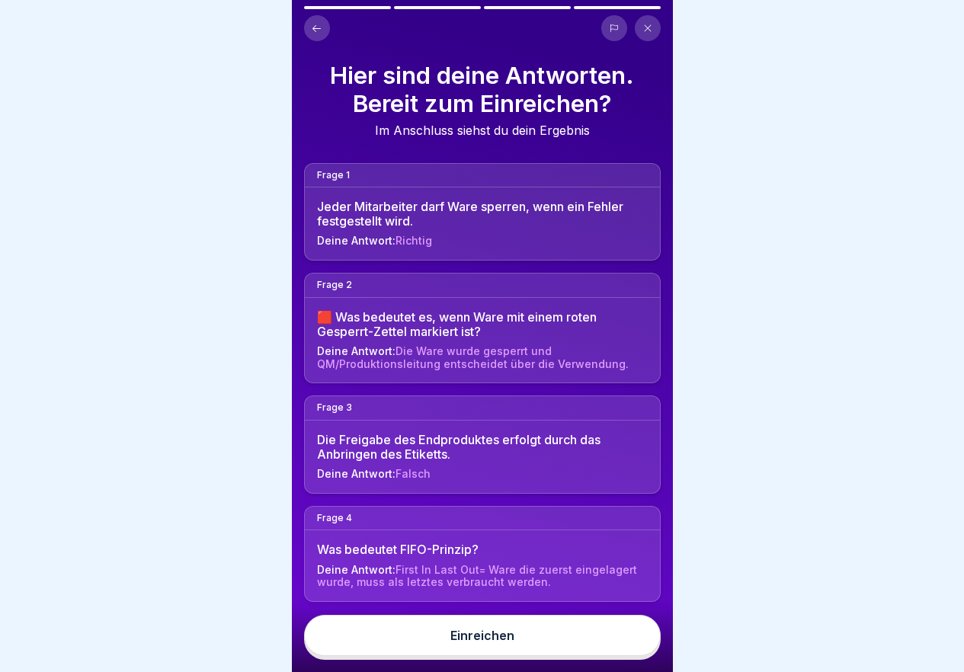
click at [597, 638] on button "Einreichen" at bounding box center [482, 635] width 357 height 41
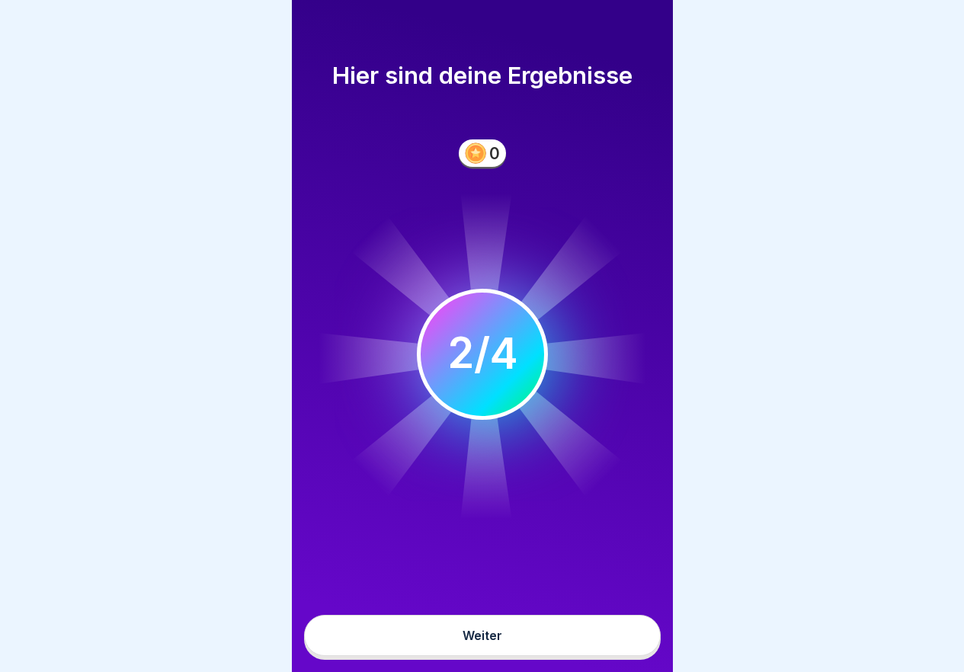
click at [568, 652] on button "Weiter" at bounding box center [482, 635] width 357 height 41
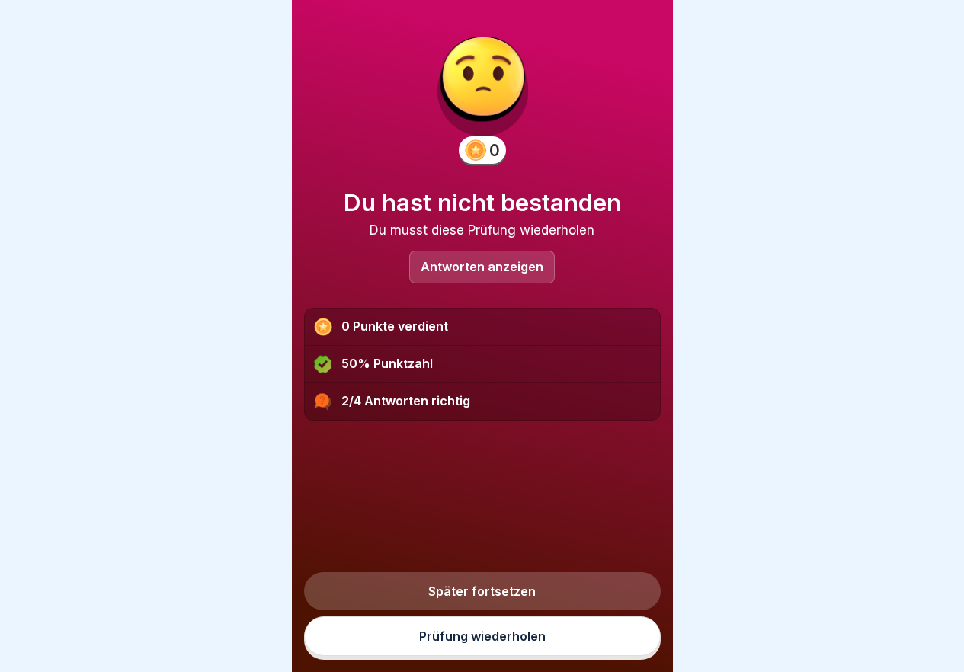
click at [556, 652] on link "Prüfung wiederholen" at bounding box center [482, 636] width 357 height 40
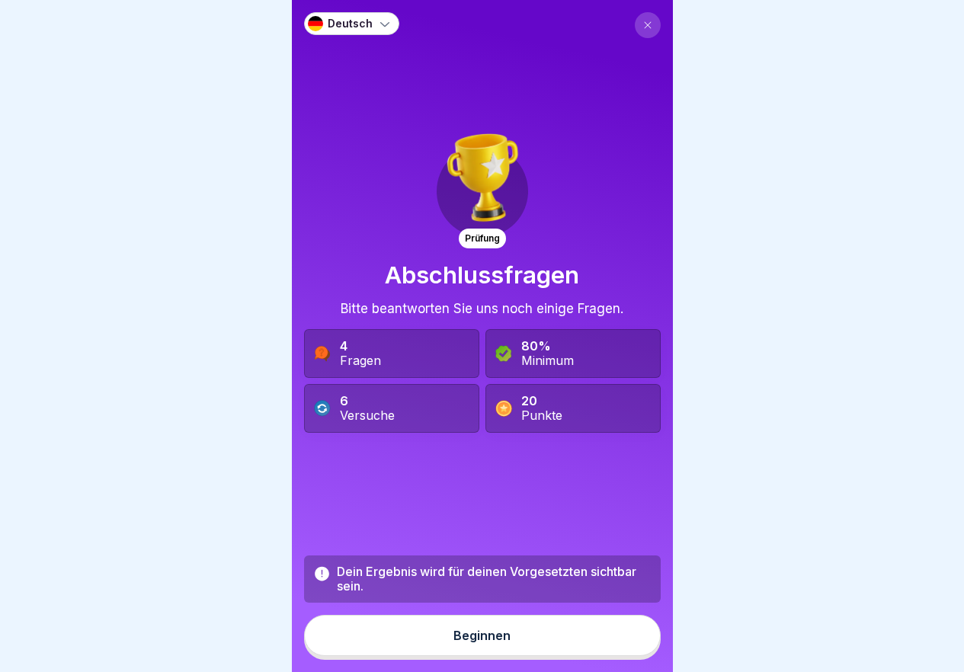
click at [510, 645] on button "Beginnen" at bounding box center [482, 635] width 357 height 41
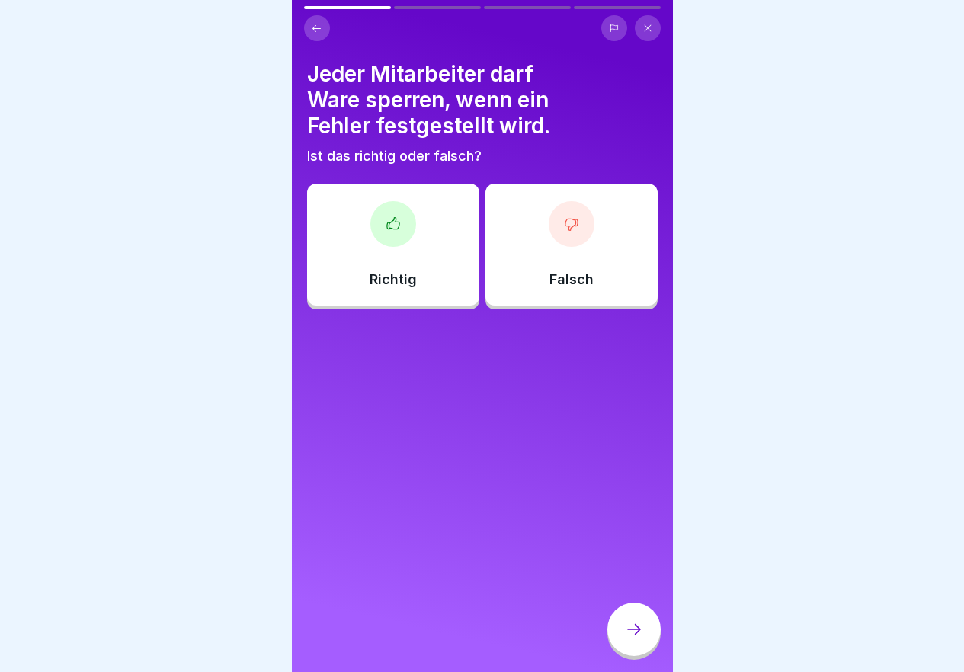
click at [395, 266] on div "Richtig" at bounding box center [393, 245] width 172 height 122
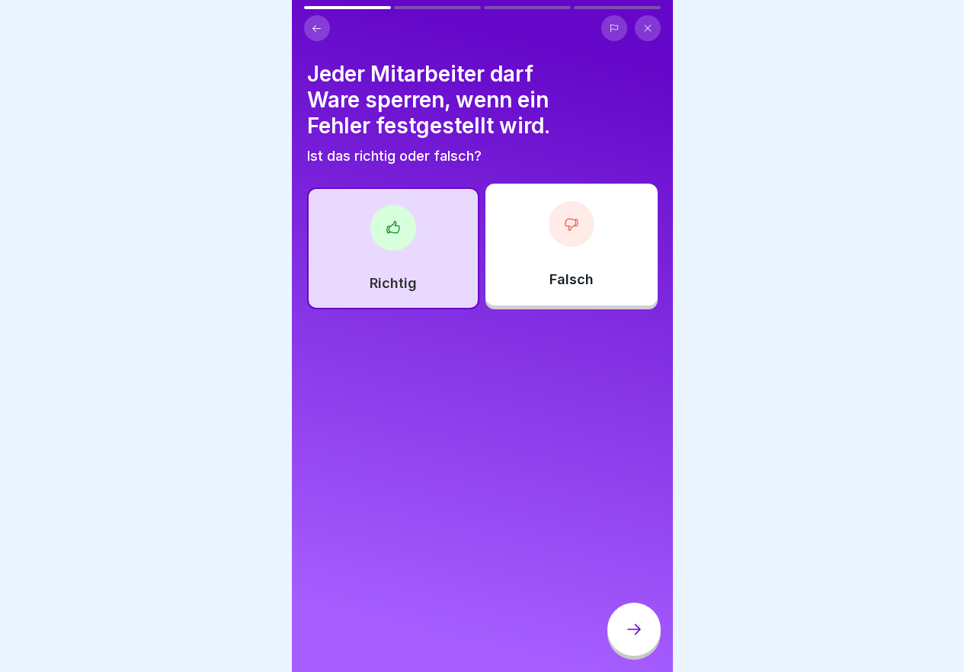
click at [630, 635] on icon at bounding box center [634, 629] width 18 height 18
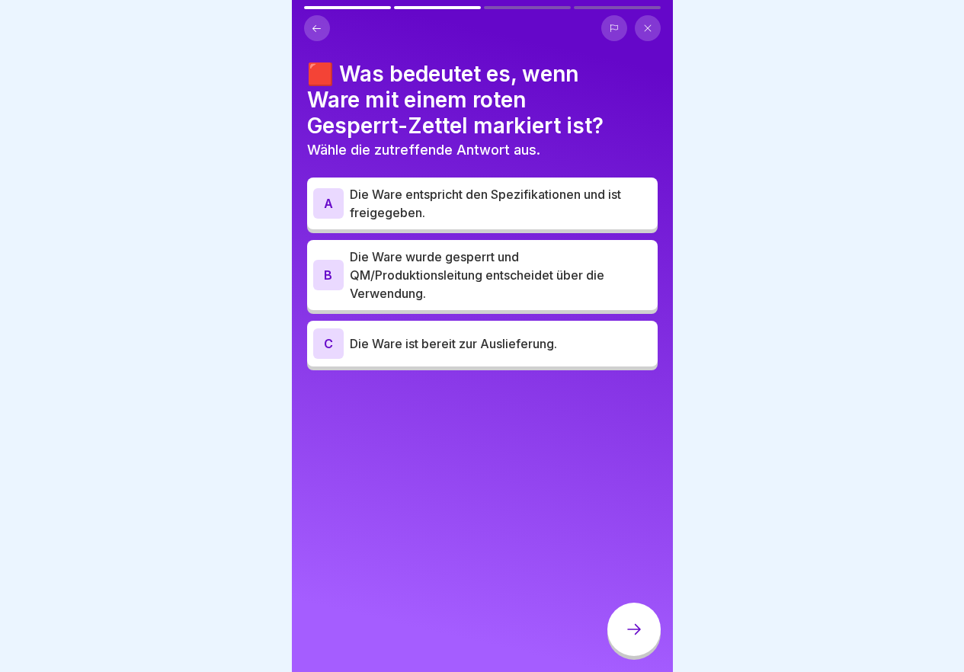
click at [453, 277] on p "Die Ware wurde gesperrt und QM/Produktionsleitung entscheidet über die Verwendu…" at bounding box center [501, 275] width 302 height 55
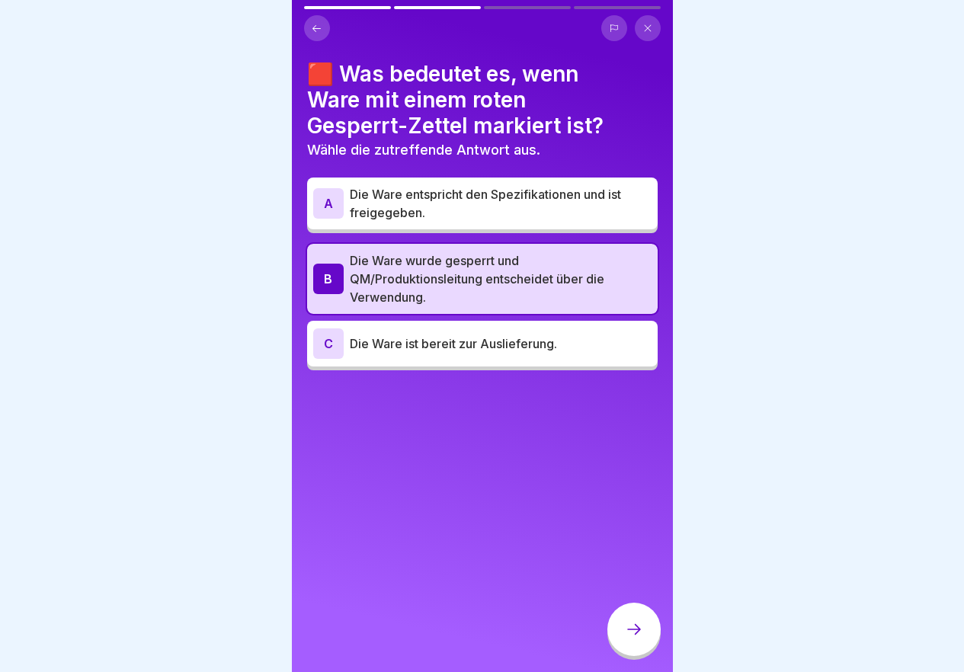
click at [632, 635] on icon at bounding box center [634, 629] width 18 height 18
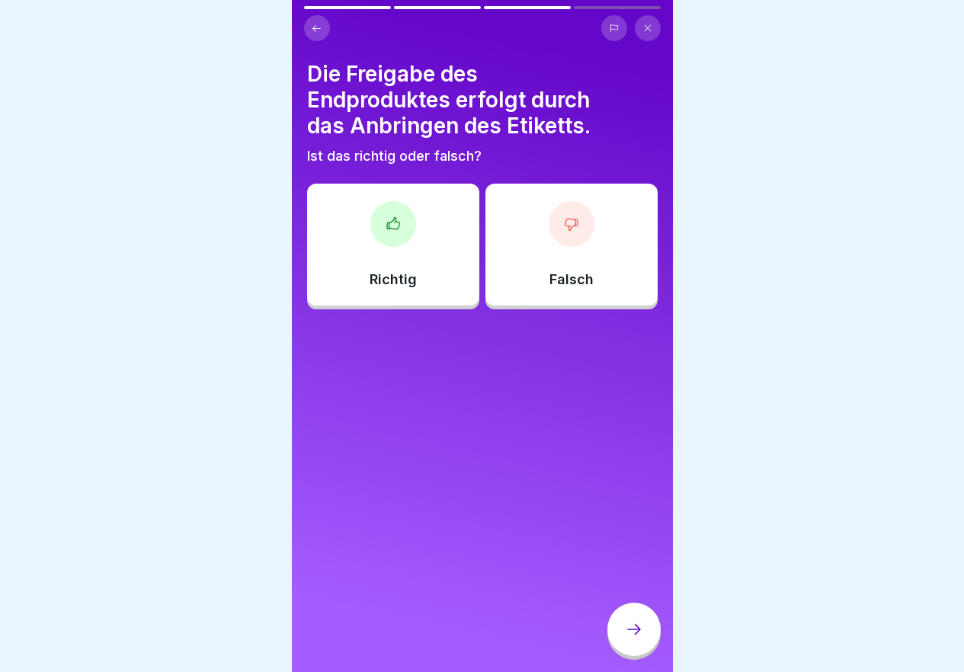
click at [403, 255] on div "Richtig" at bounding box center [393, 245] width 172 height 122
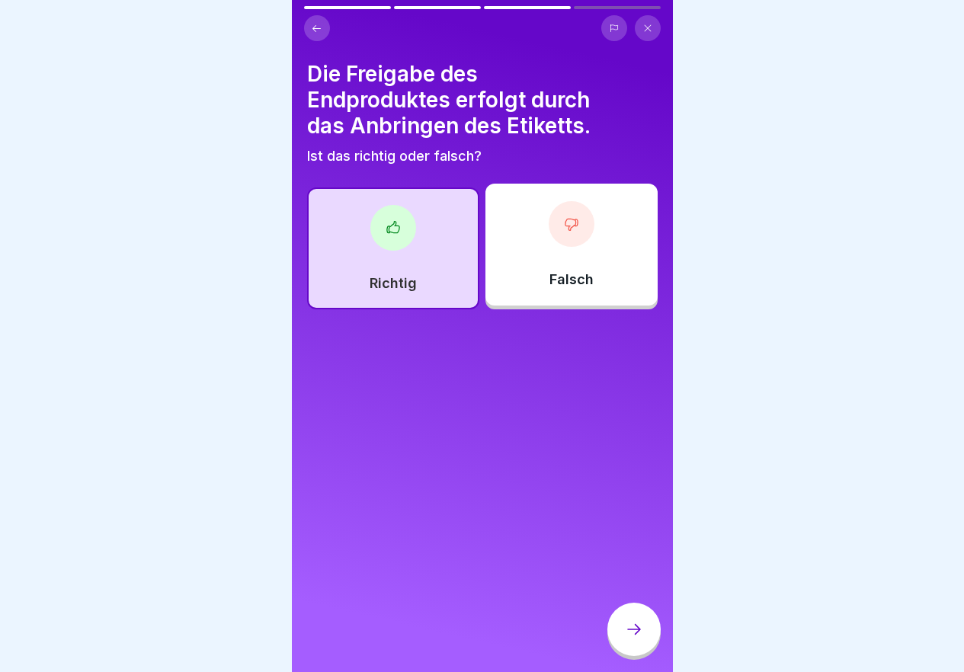
click at [644, 643] on div at bounding box center [633, 629] width 53 height 53
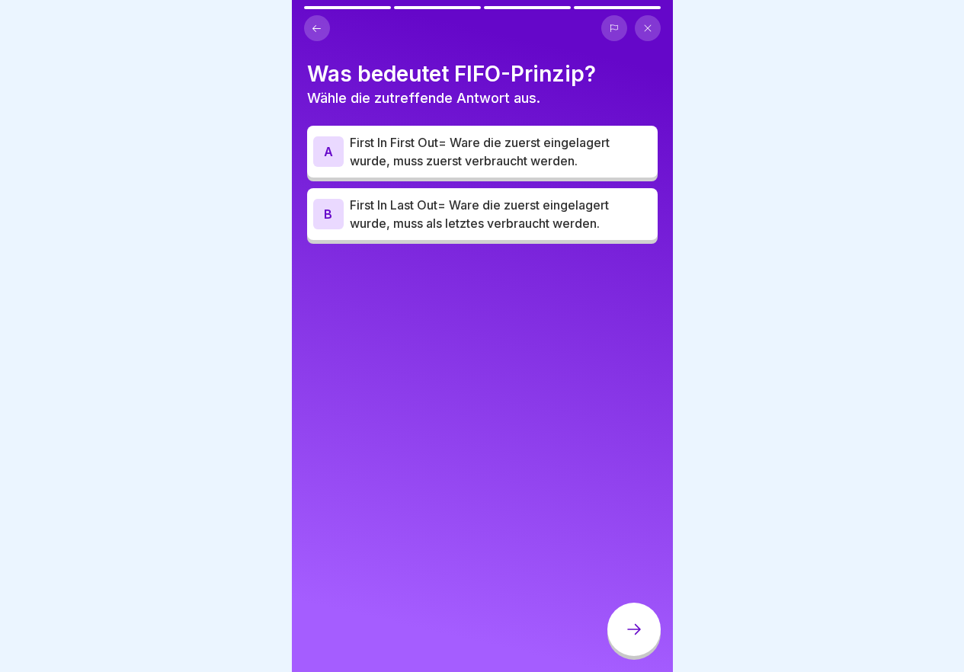
click at [443, 217] on p "First In Last Out= Ware die zuerst eingelagert wurde, muss als letztes verbrauc…" at bounding box center [501, 214] width 302 height 37
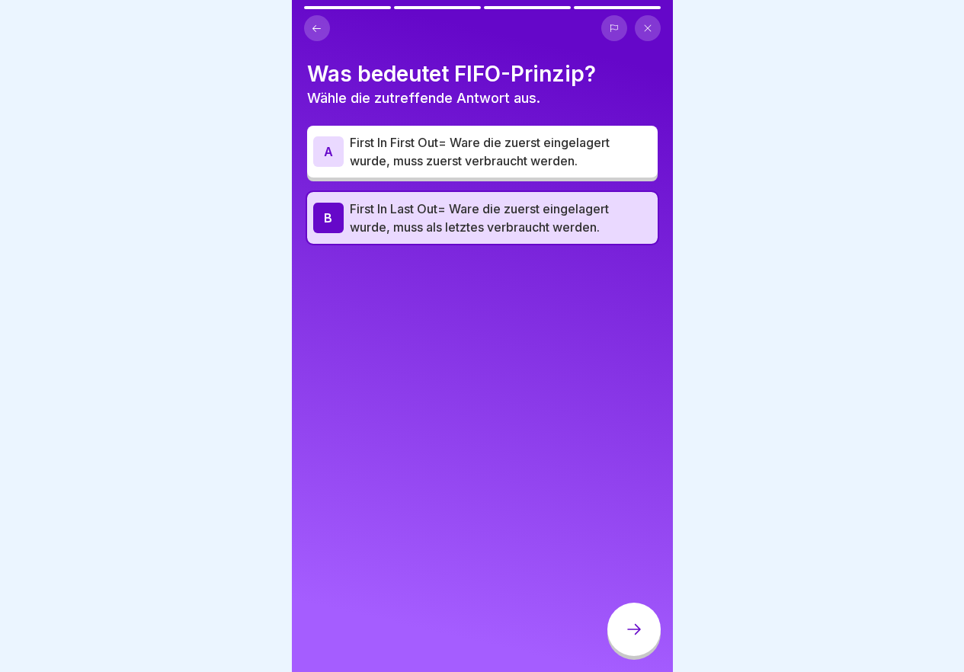
click at [451, 130] on div "A First In First Out= Ware die zuerst eingelagert wurde, muss zuerst verbraucht…" at bounding box center [482, 152] width 350 height 52
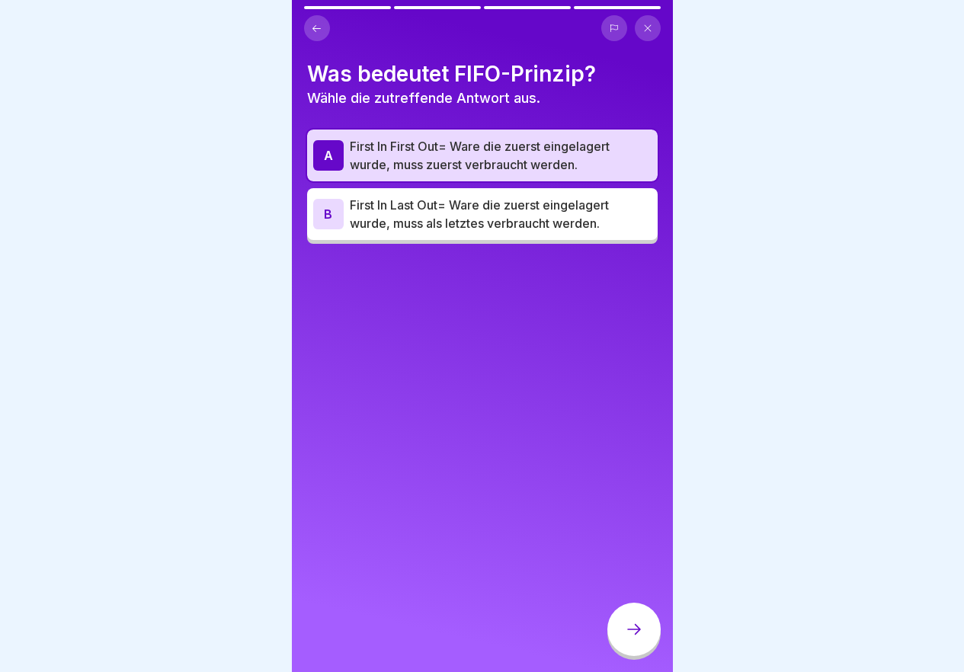
click at [630, 636] on icon at bounding box center [634, 629] width 18 height 18
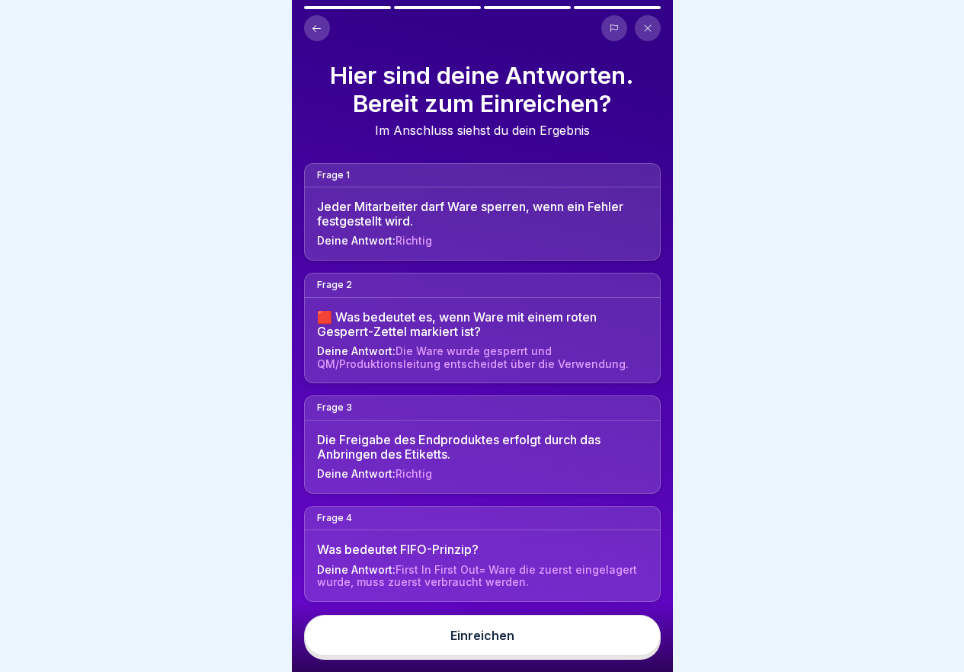
click at [629, 641] on button "Einreichen" at bounding box center [482, 635] width 357 height 41
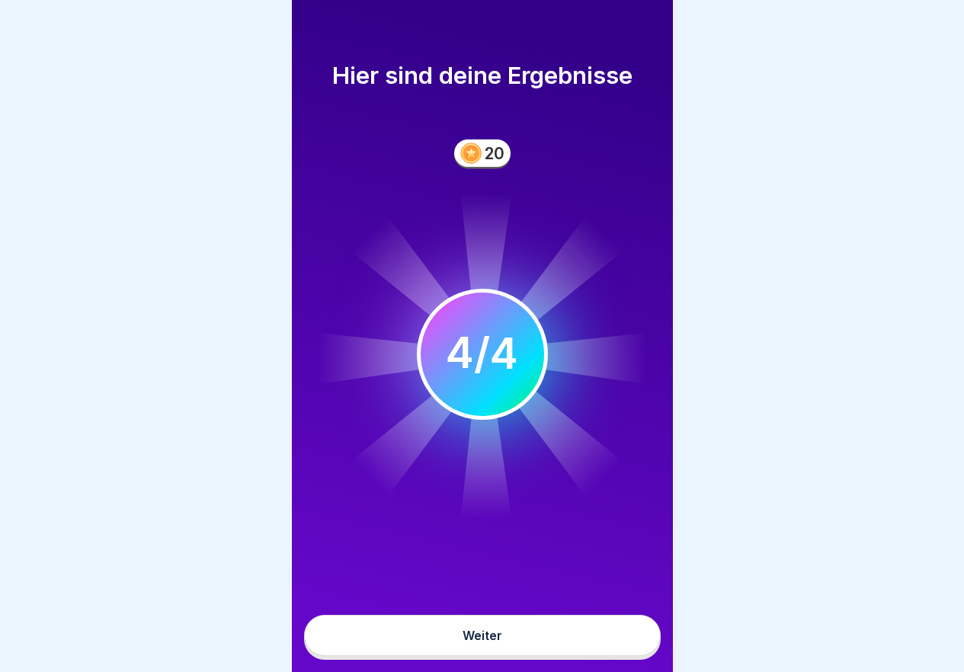
click at [537, 645] on button "Weiter" at bounding box center [482, 635] width 357 height 41
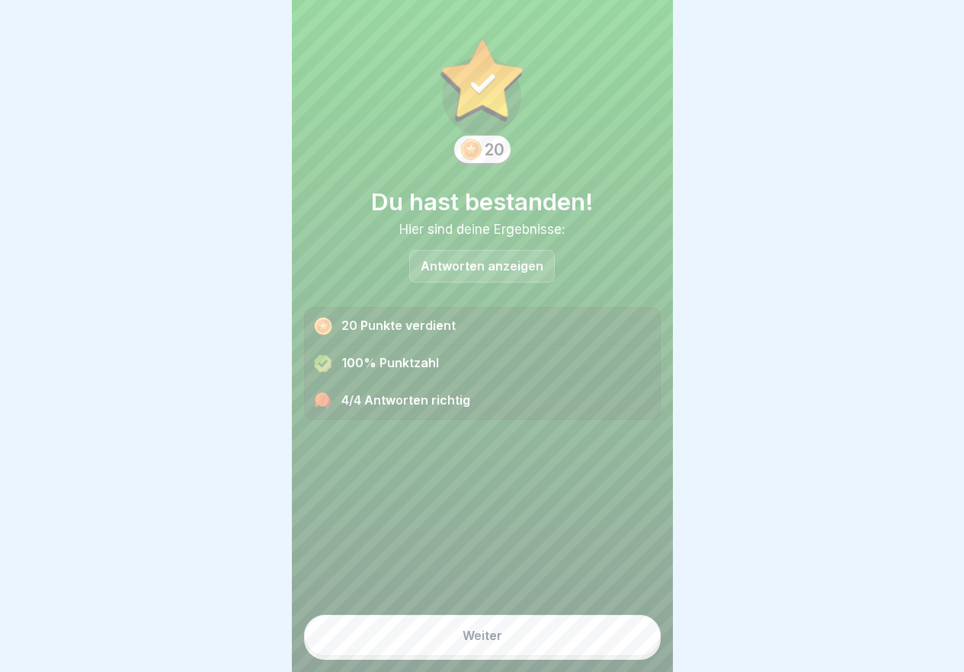
click at [533, 644] on button "Weiter" at bounding box center [482, 635] width 357 height 41
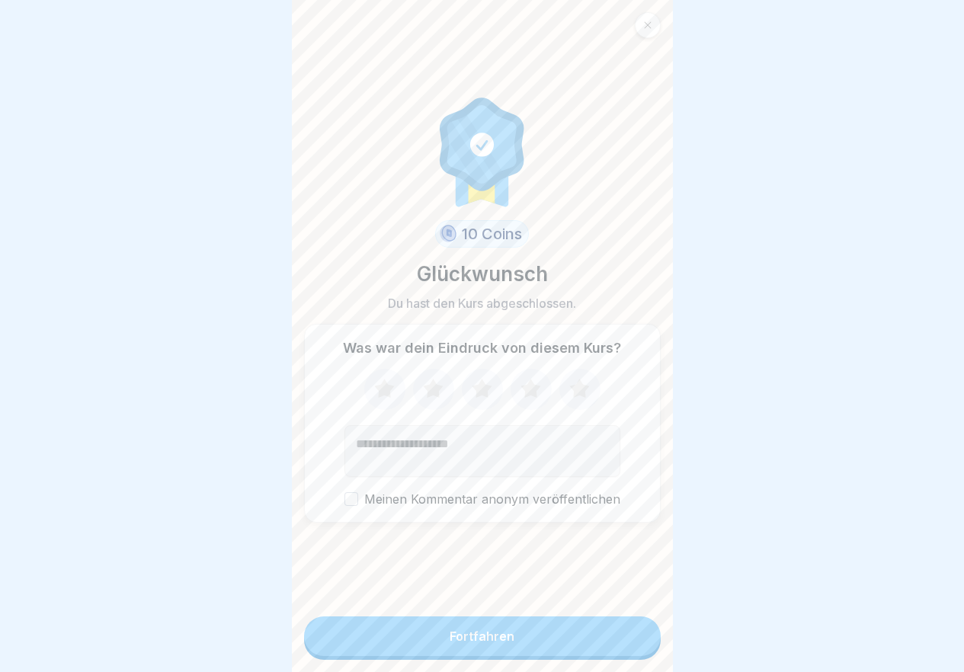
click at [543, 650] on button "Fortfahren" at bounding box center [482, 636] width 357 height 40
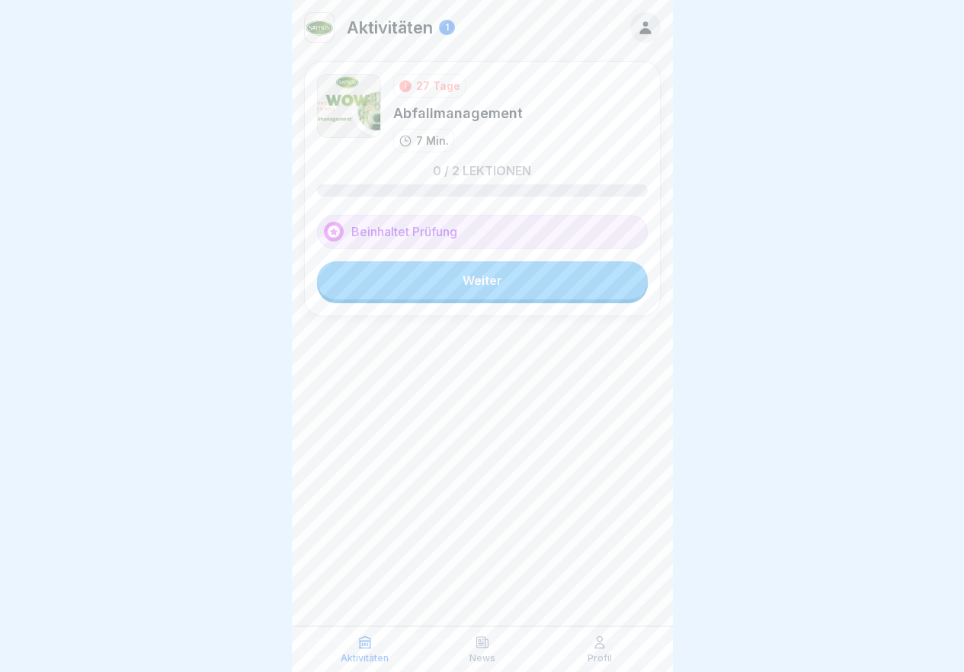
click at [537, 281] on link "Weiter" at bounding box center [482, 280] width 331 height 38
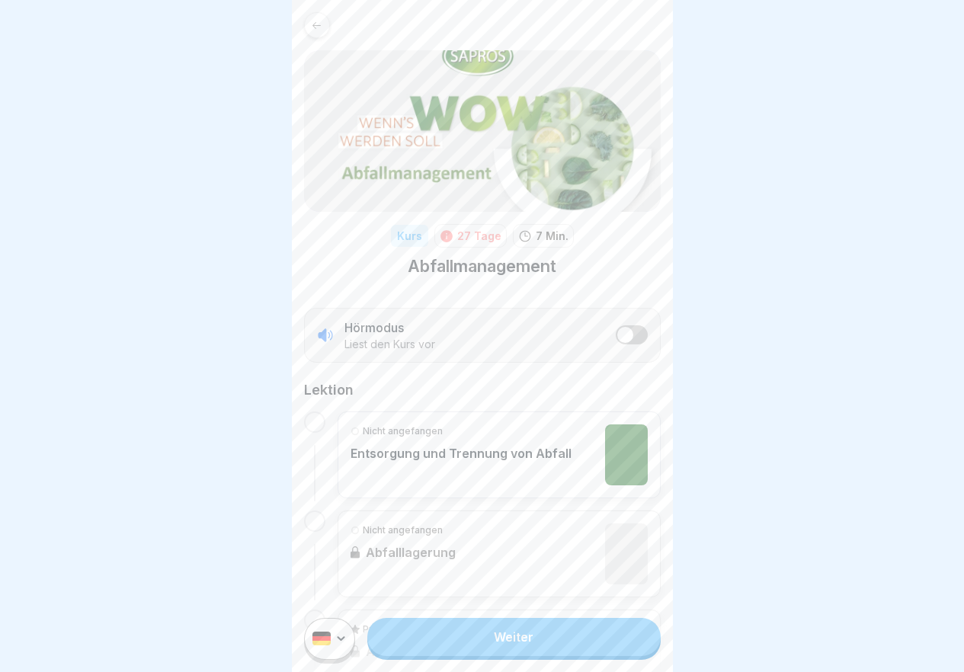
click at [508, 643] on link "Weiter" at bounding box center [513, 637] width 293 height 38
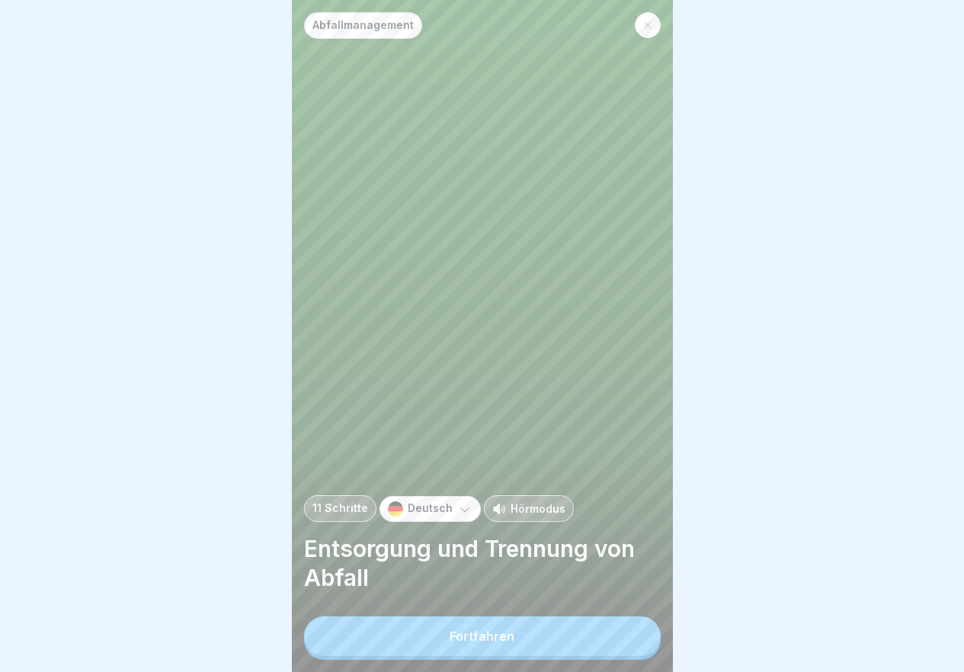
click at [514, 655] on button "Fortfahren" at bounding box center [482, 636] width 357 height 40
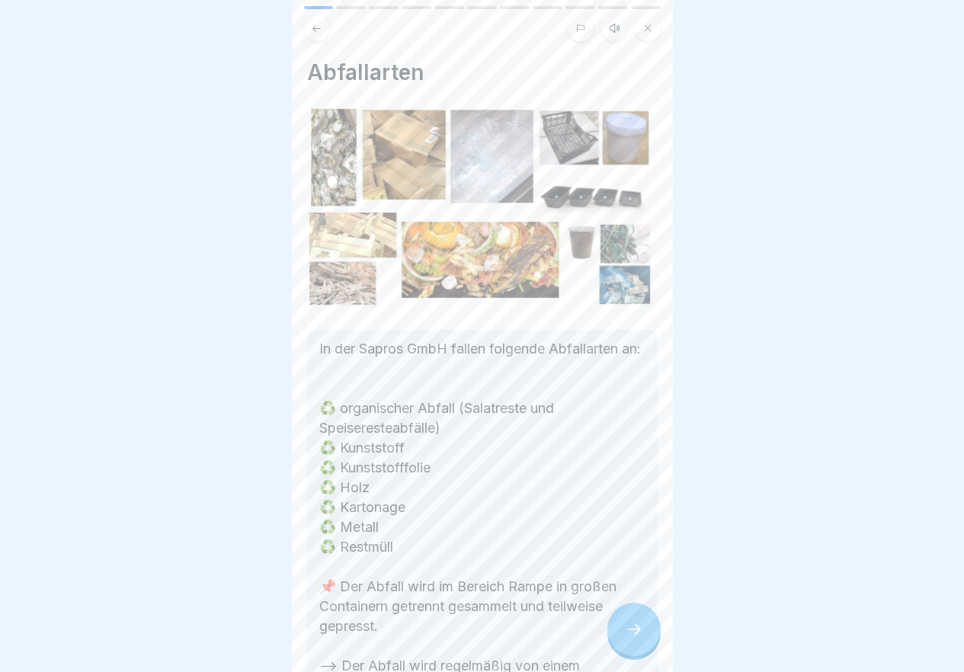
click at [626, 638] on icon at bounding box center [634, 629] width 18 height 18
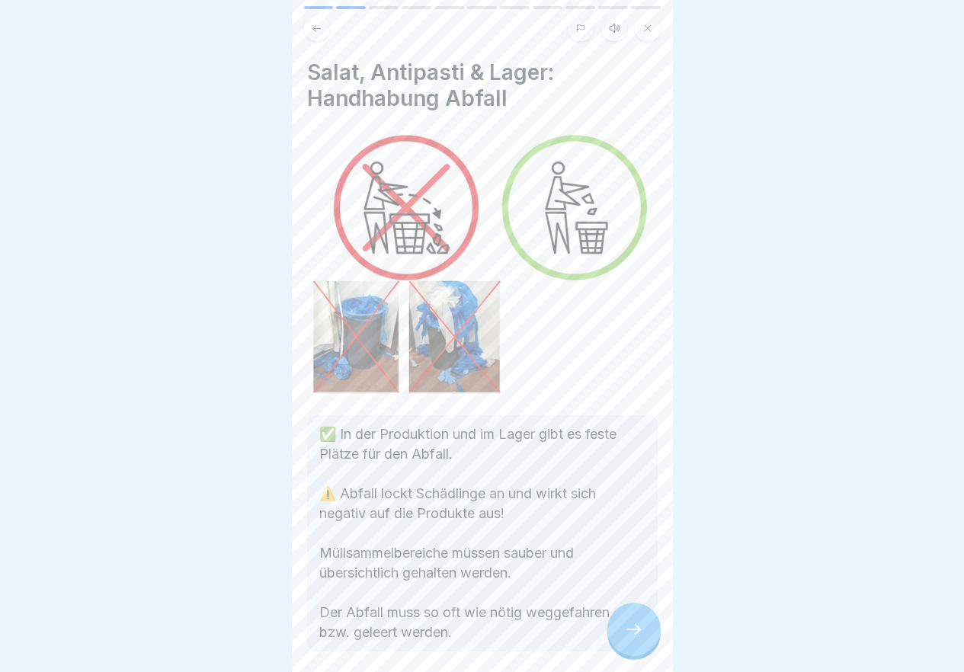
click at [628, 638] on icon at bounding box center [634, 629] width 18 height 18
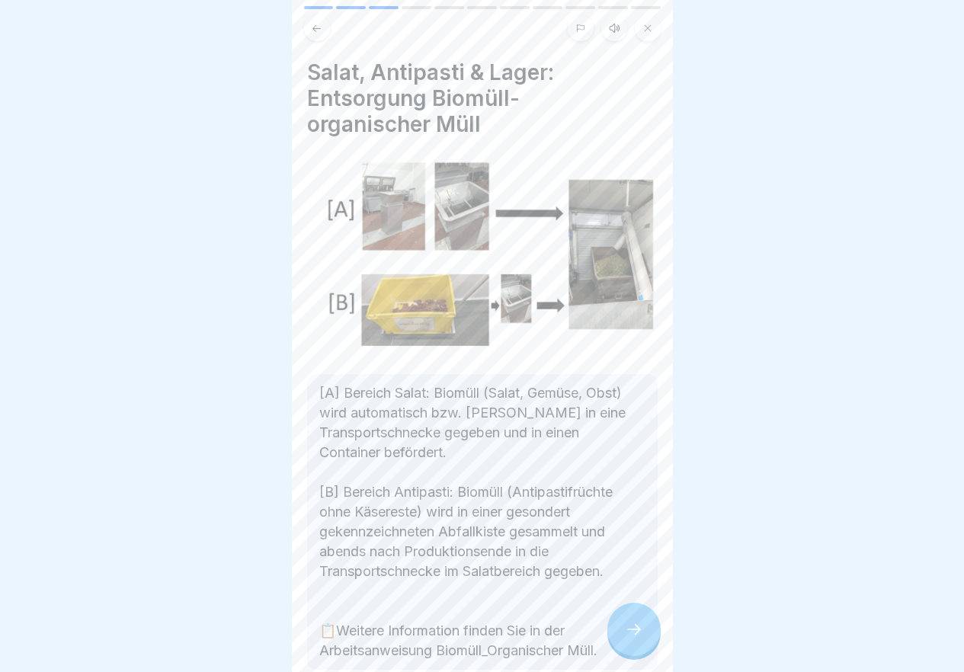
click at [629, 638] on icon at bounding box center [634, 629] width 18 height 18
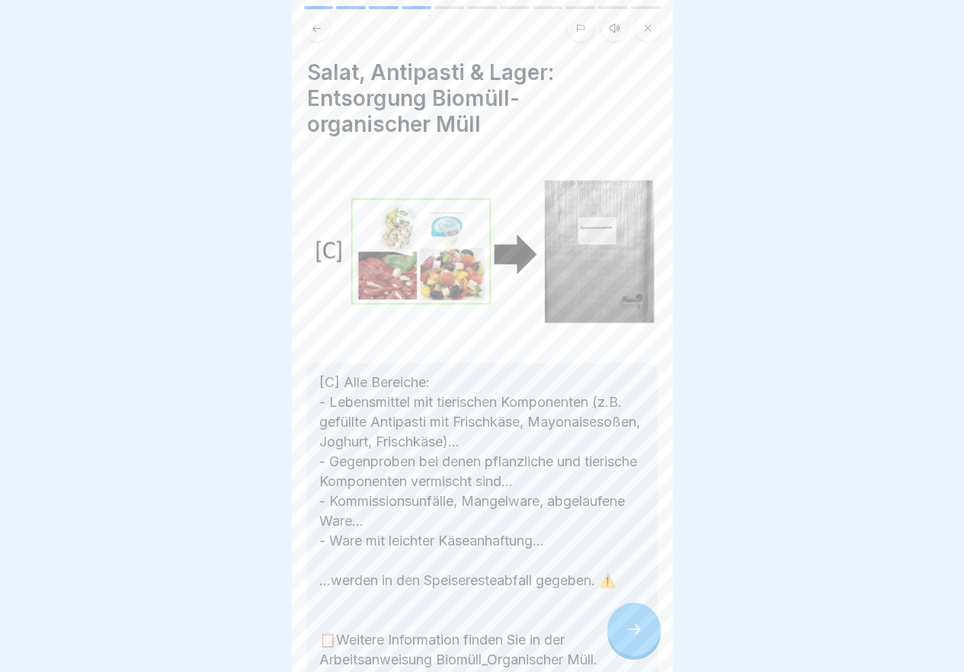
click at [629, 638] on icon at bounding box center [634, 629] width 18 height 18
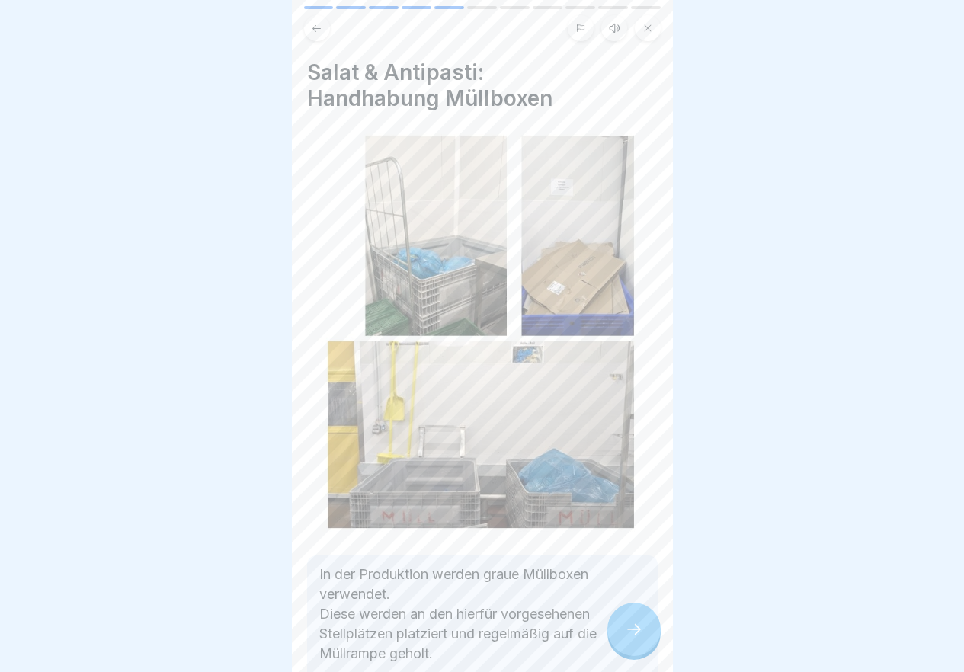
click at [629, 638] on icon at bounding box center [634, 629] width 18 height 18
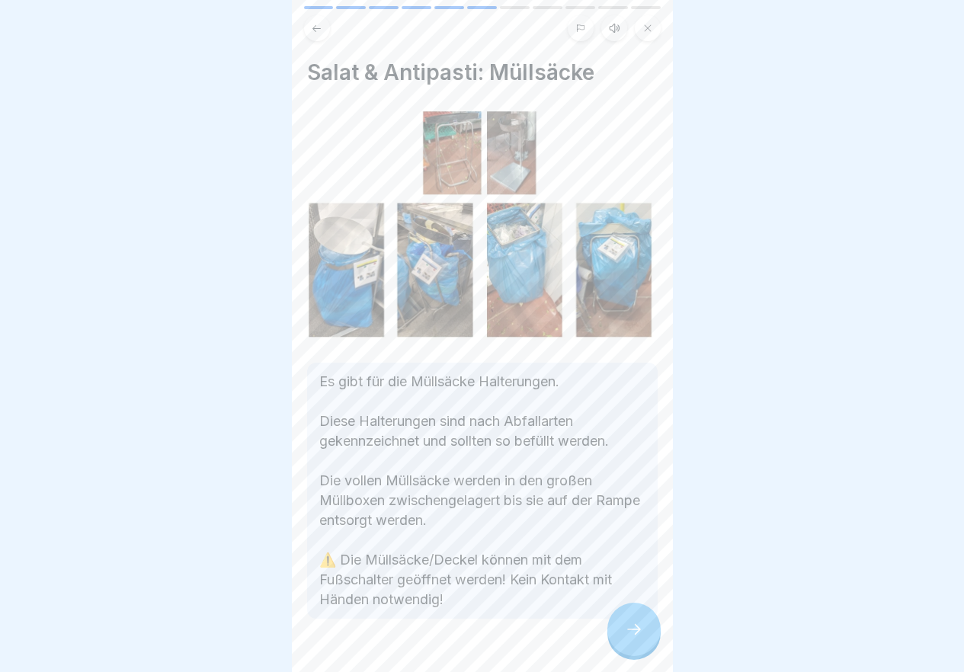
click at [632, 638] on icon at bounding box center [634, 629] width 18 height 18
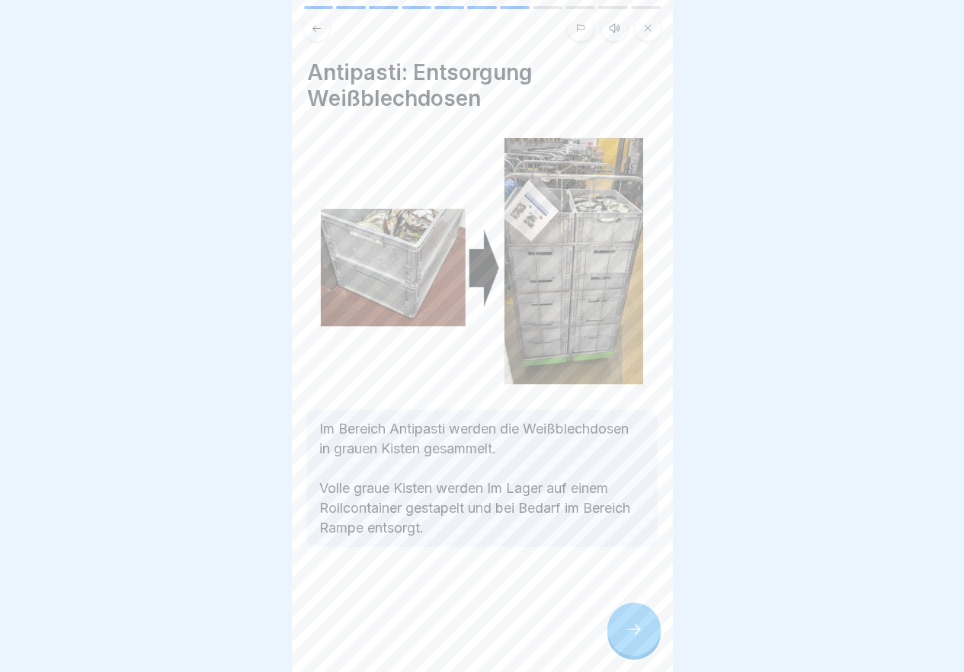
click at [632, 638] on icon at bounding box center [634, 629] width 18 height 18
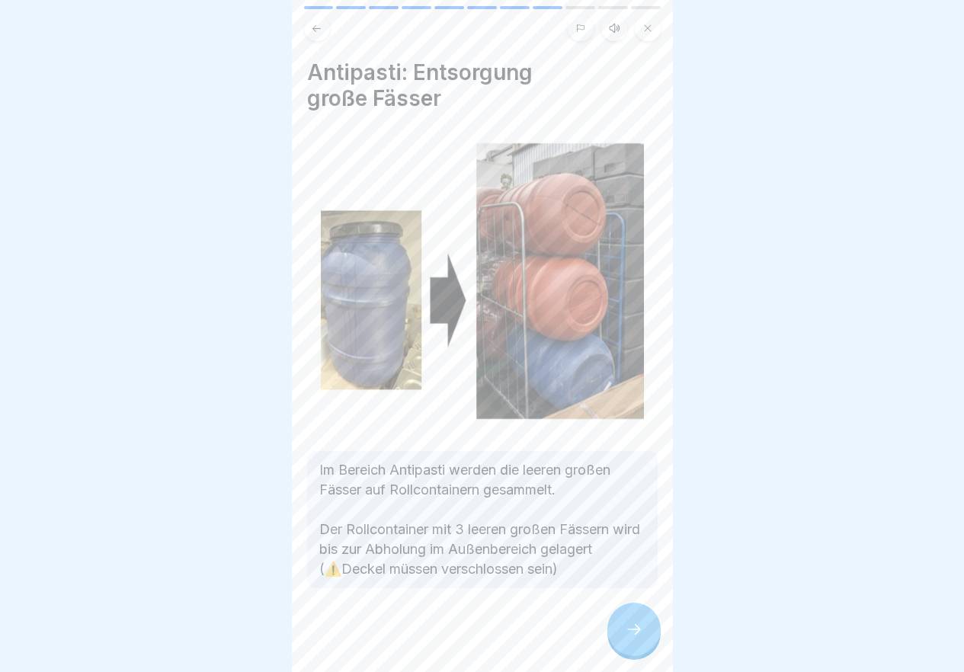
click at [632, 638] on icon at bounding box center [634, 629] width 18 height 18
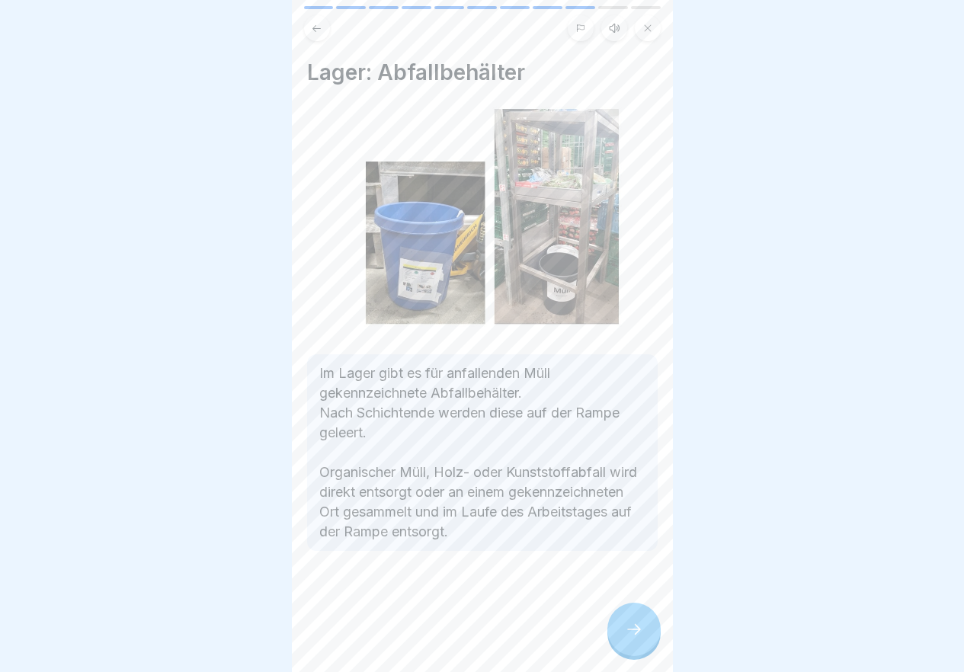
click at [632, 638] on icon at bounding box center [634, 629] width 18 height 18
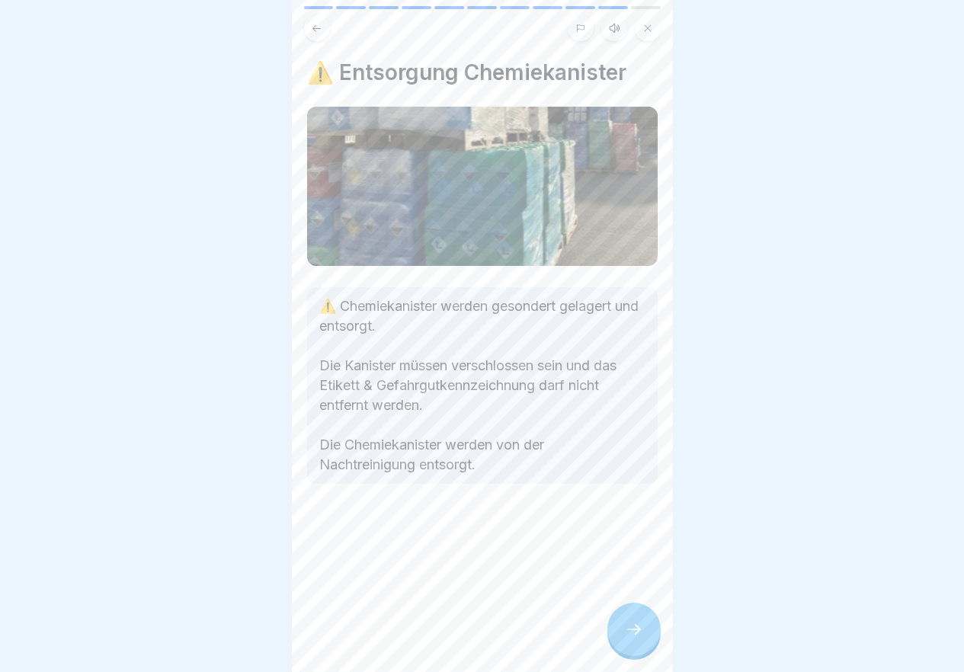
click at [632, 638] on icon at bounding box center [634, 629] width 18 height 18
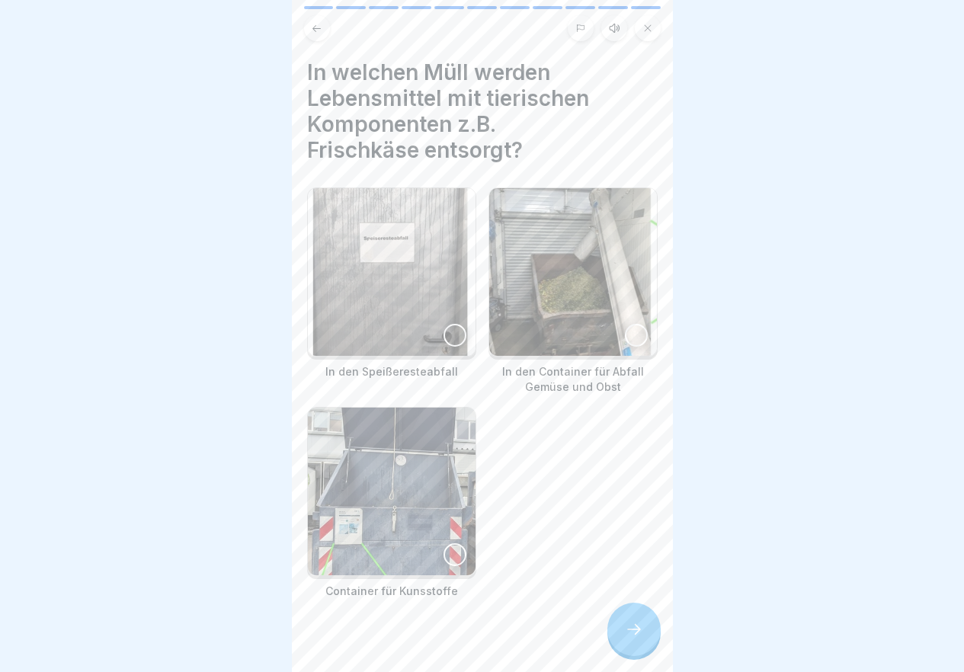
click at [632, 638] on icon at bounding box center [634, 629] width 18 height 18
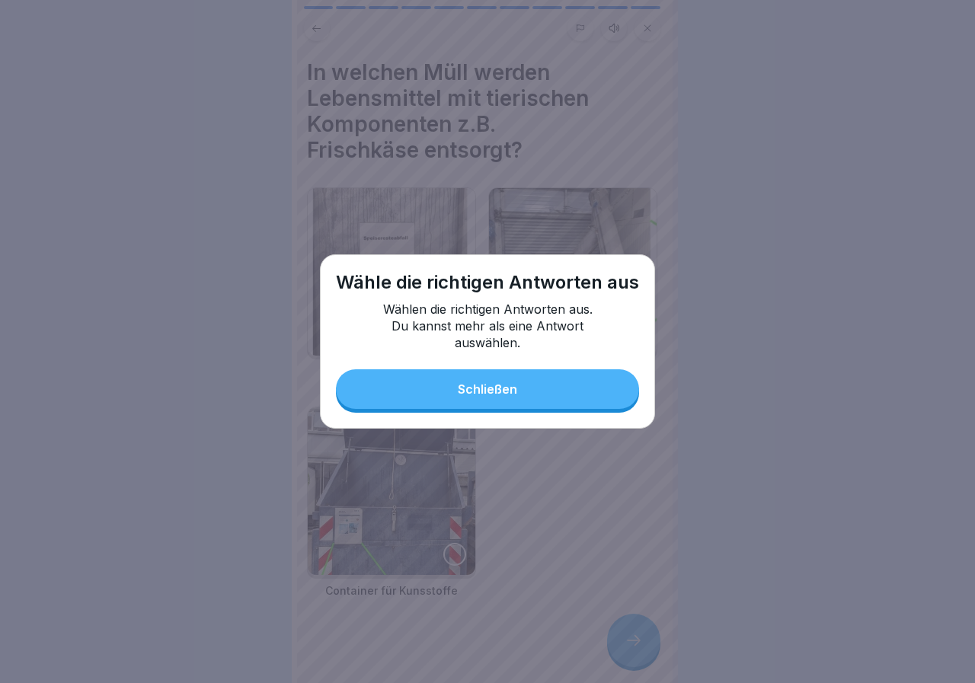
click at [482, 382] on button "Schließen" at bounding box center [487, 390] width 303 height 40
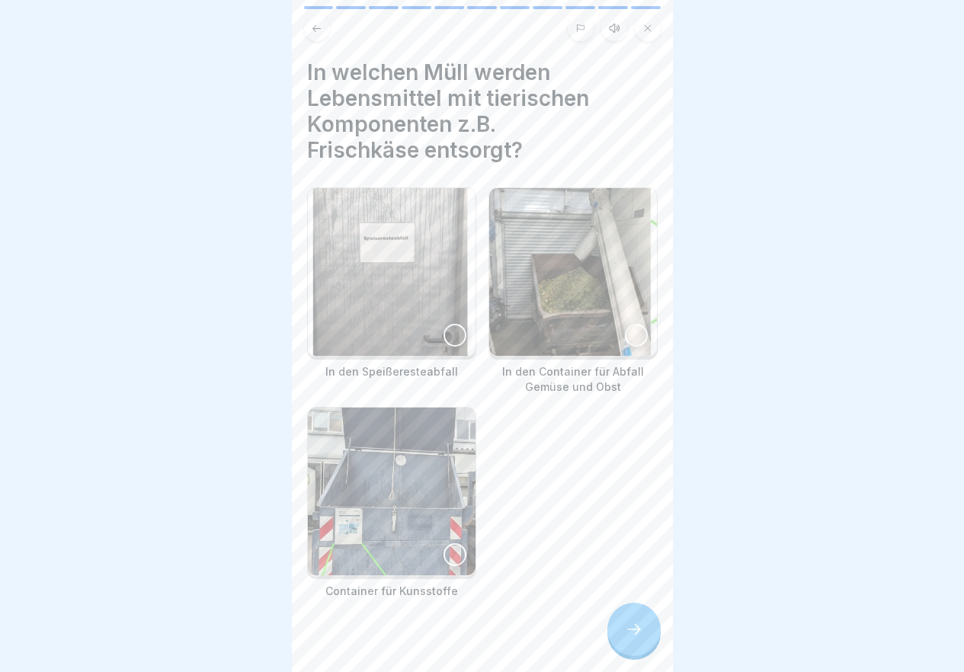
click at [414, 366] on p "In den Speißeresteabfall" at bounding box center [391, 371] width 169 height 15
click at [632, 638] on icon at bounding box center [634, 629] width 18 height 18
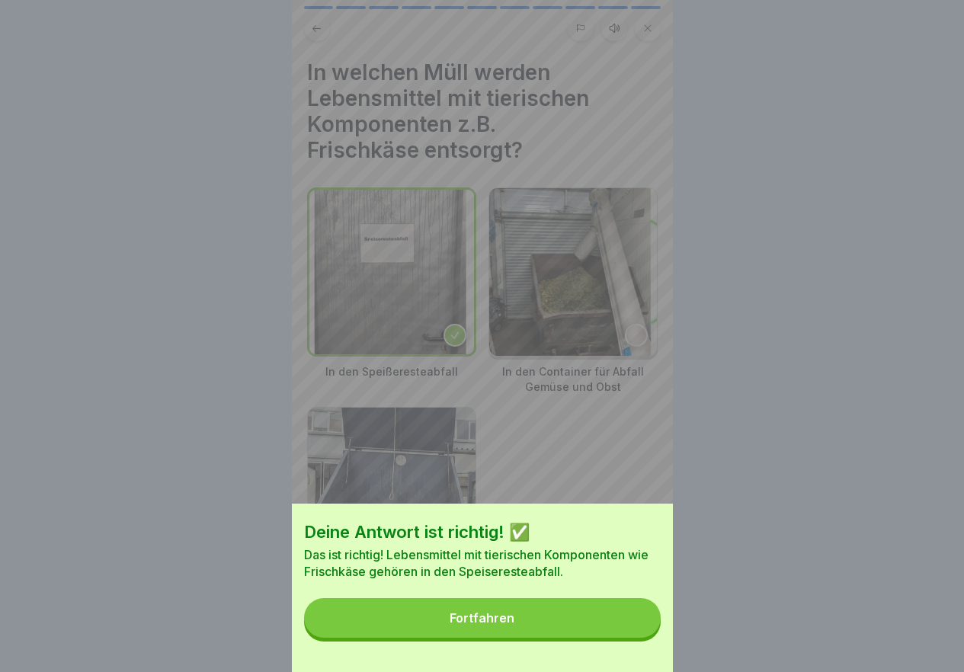
click at [554, 632] on button "Fortfahren" at bounding box center [482, 618] width 357 height 40
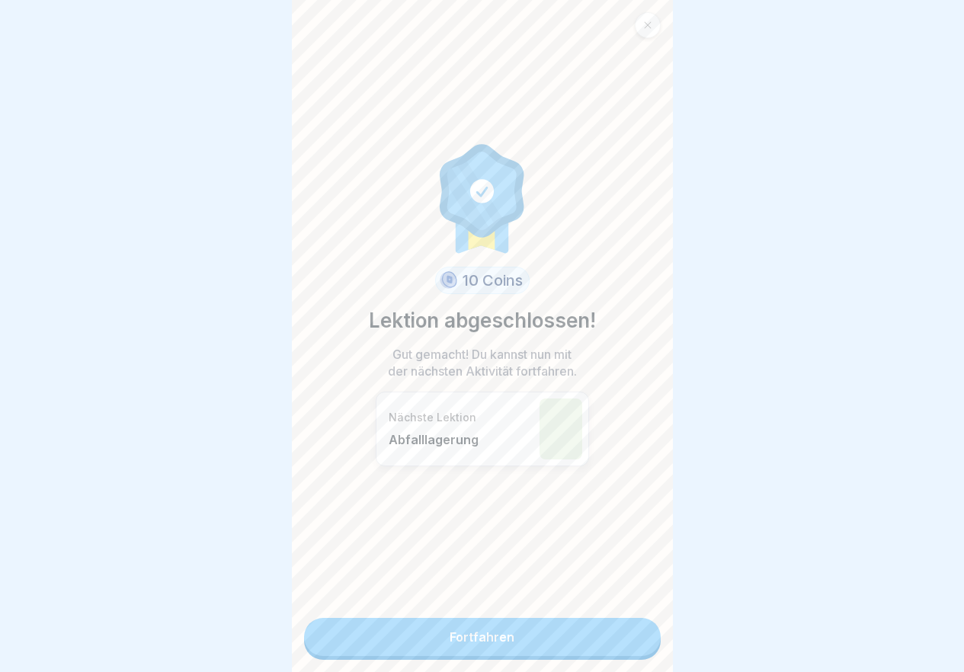
click at [558, 638] on link "Fortfahren" at bounding box center [482, 637] width 357 height 38
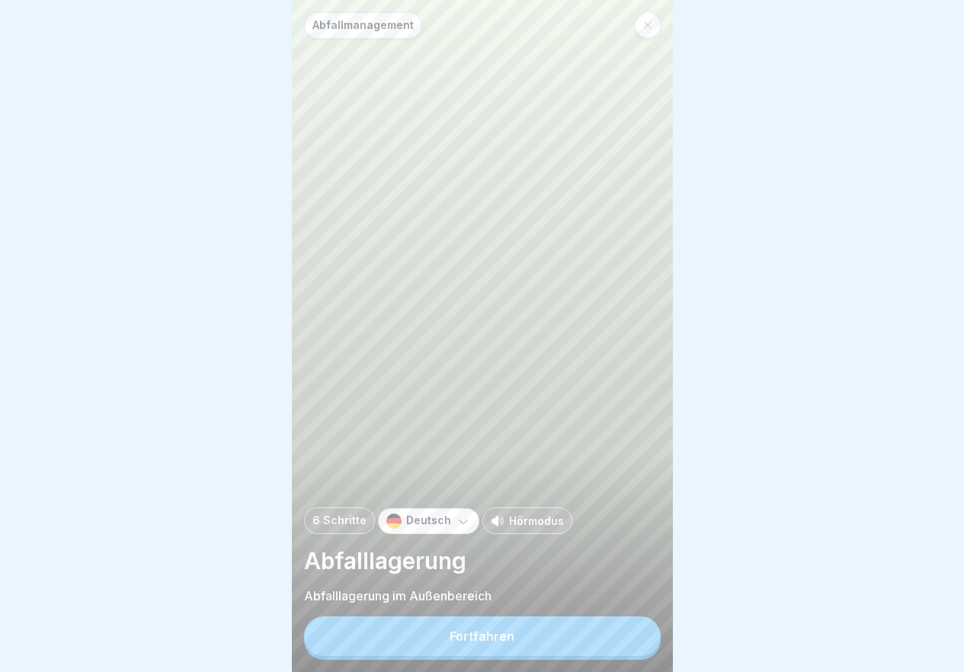
click at [564, 639] on button "Fortfahren" at bounding box center [482, 636] width 357 height 40
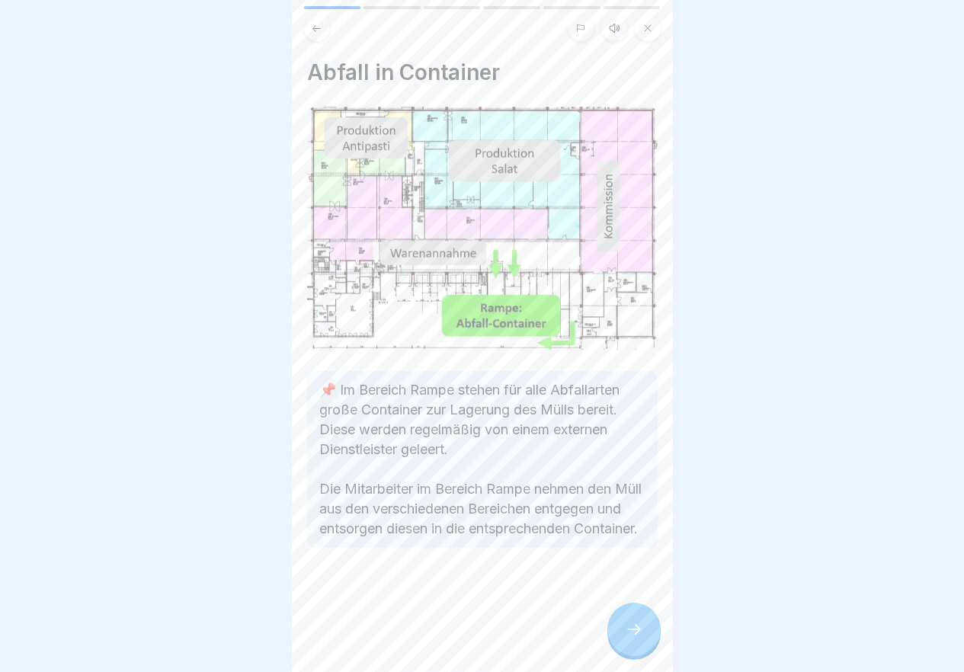
click at [622, 637] on div at bounding box center [633, 629] width 53 height 53
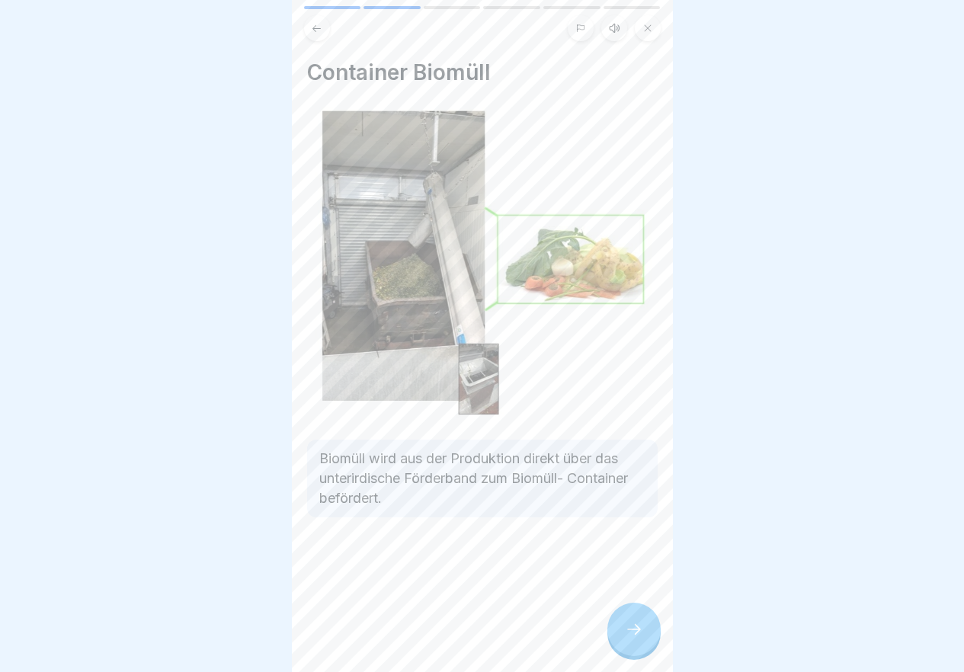
click at [622, 637] on div at bounding box center [633, 629] width 53 height 53
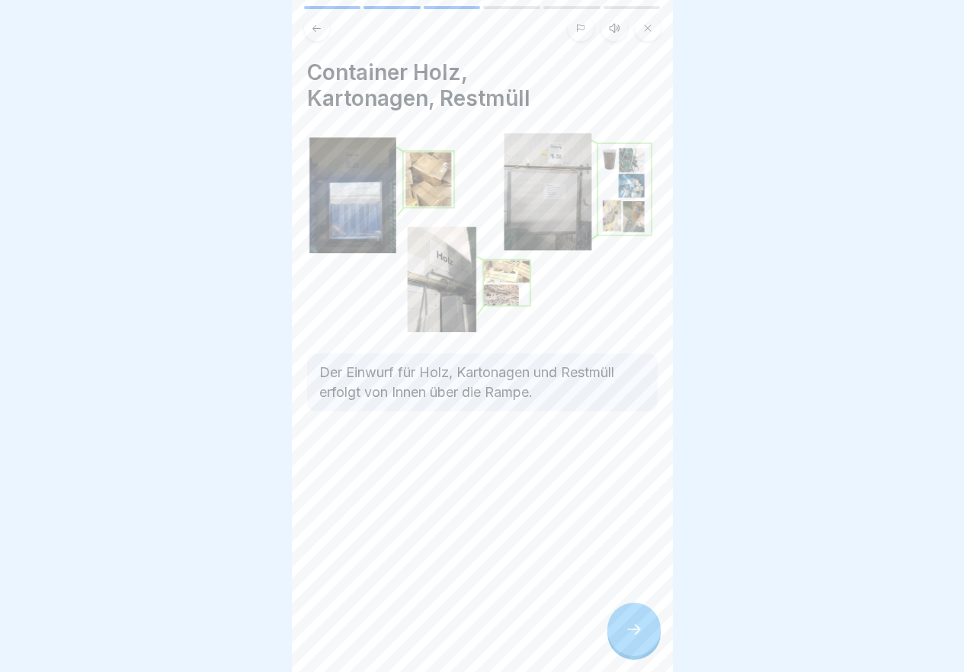
click at [622, 637] on div at bounding box center [633, 629] width 53 height 53
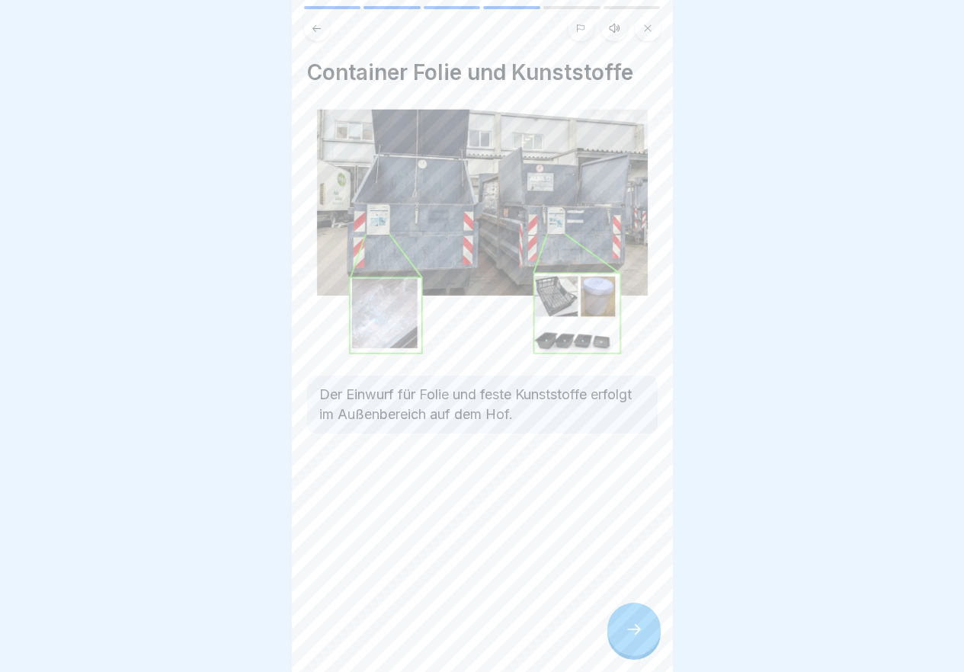
click at [622, 637] on div at bounding box center [633, 629] width 53 height 53
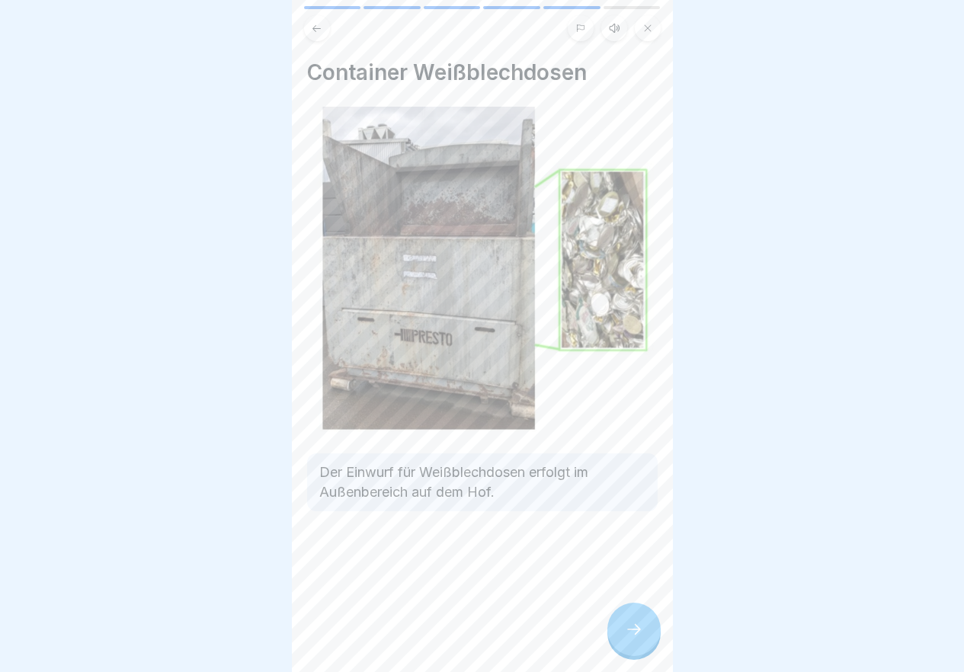
click at [622, 637] on div at bounding box center [633, 629] width 53 height 53
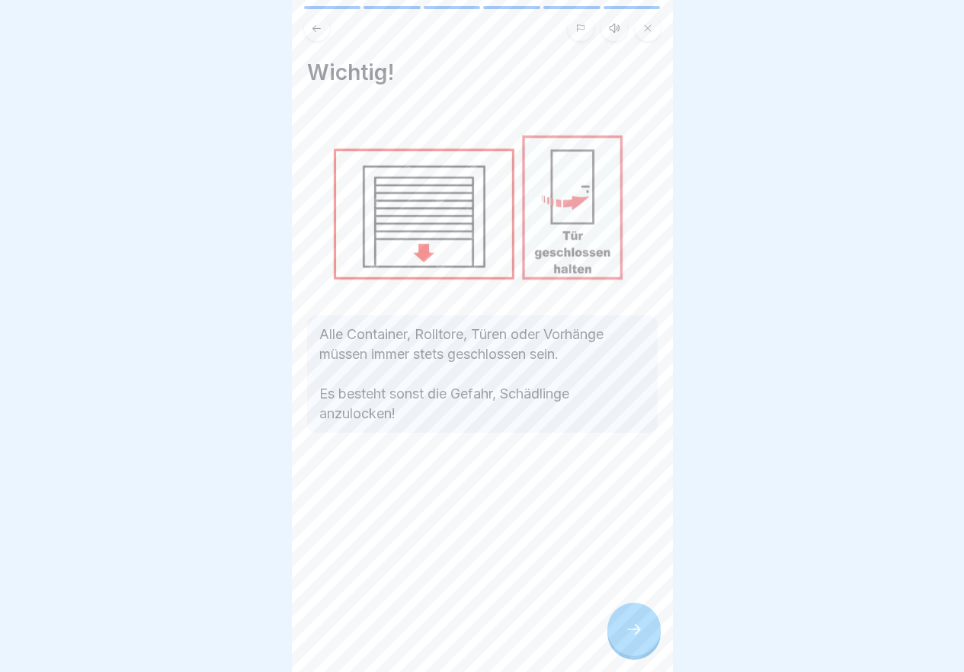
click at [622, 637] on div at bounding box center [633, 629] width 53 height 53
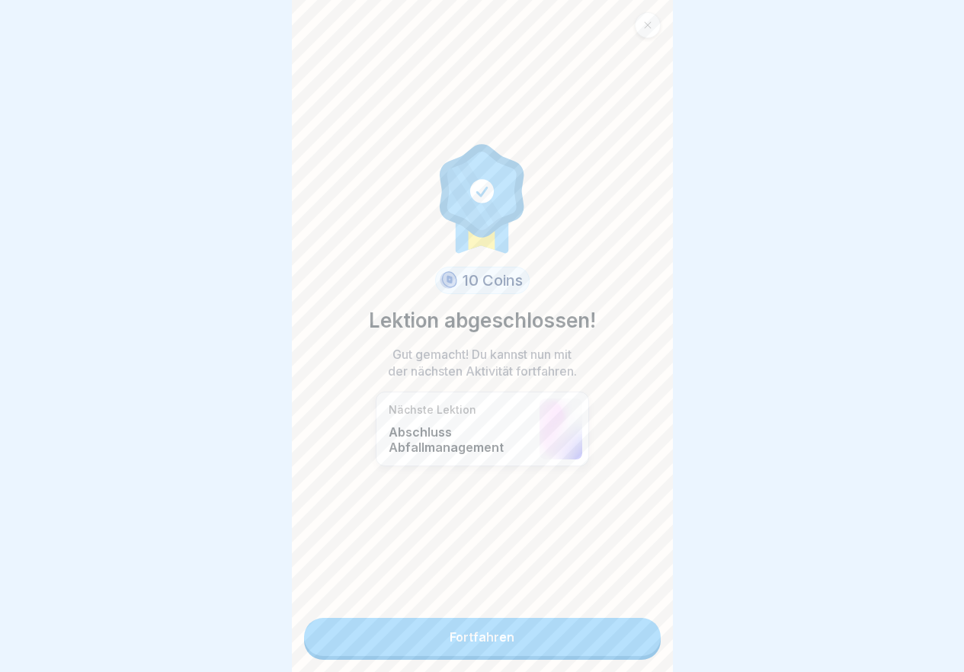
click at [622, 637] on link "Fortfahren" at bounding box center [482, 637] width 357 height 38
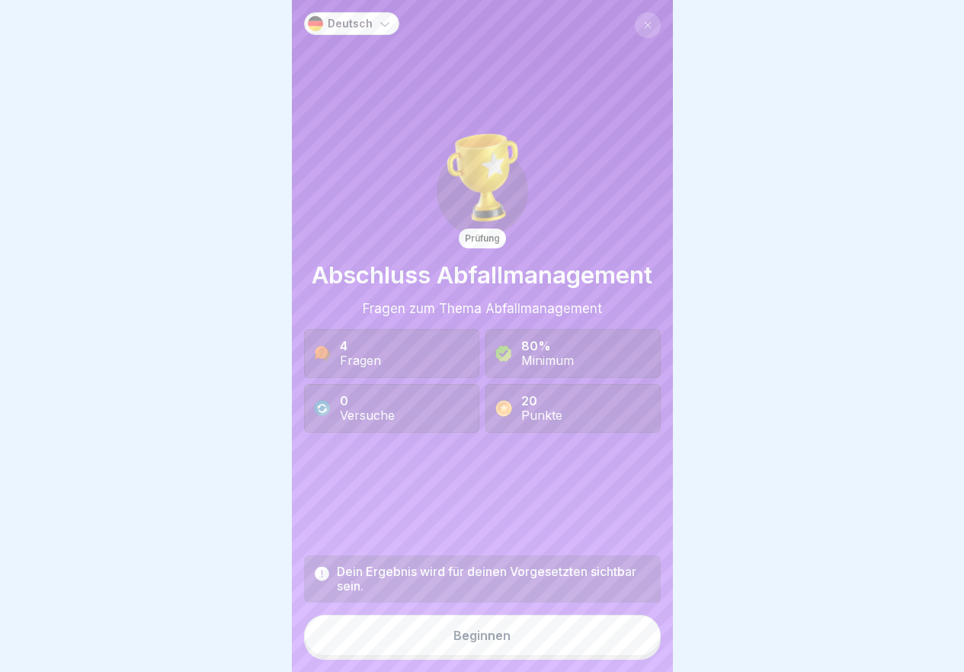
click at [622, 637] on button "Beginnen" at bounding box center [482, 635] width 357 height 41
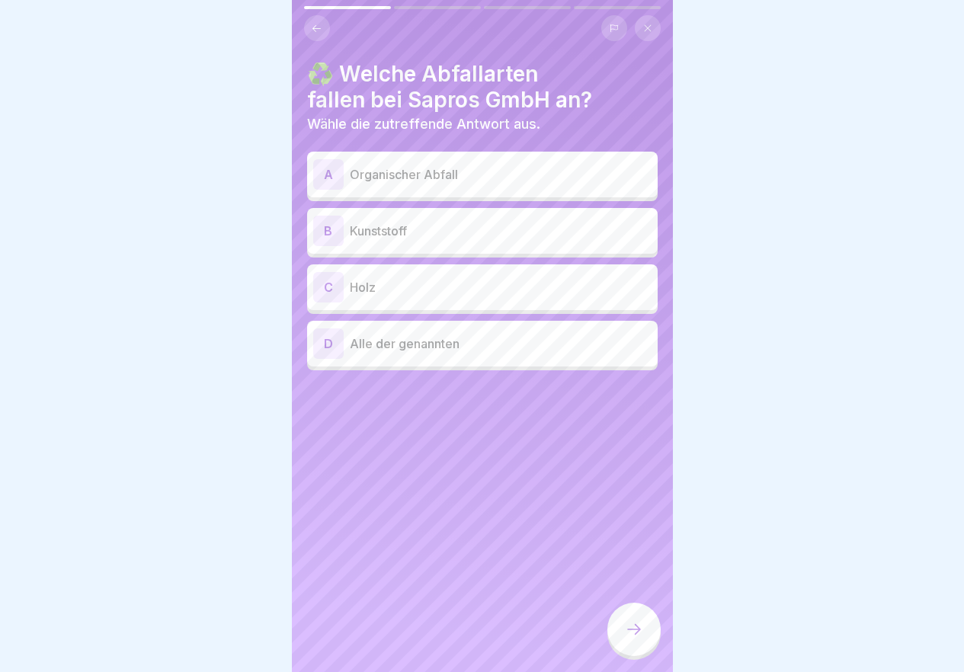
click at [418, 229] on p "Kunststoff" at bounding box center [501, 231] width 302 height 18
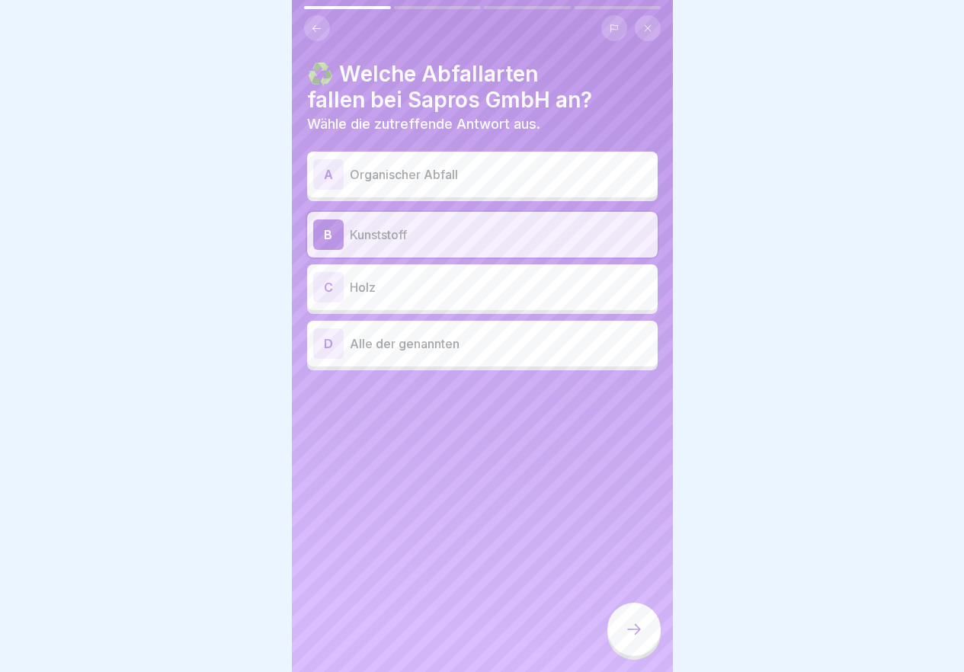
click at [412, 270] on div "C Holz" at bounding box center [482, 287] width 350 height 46
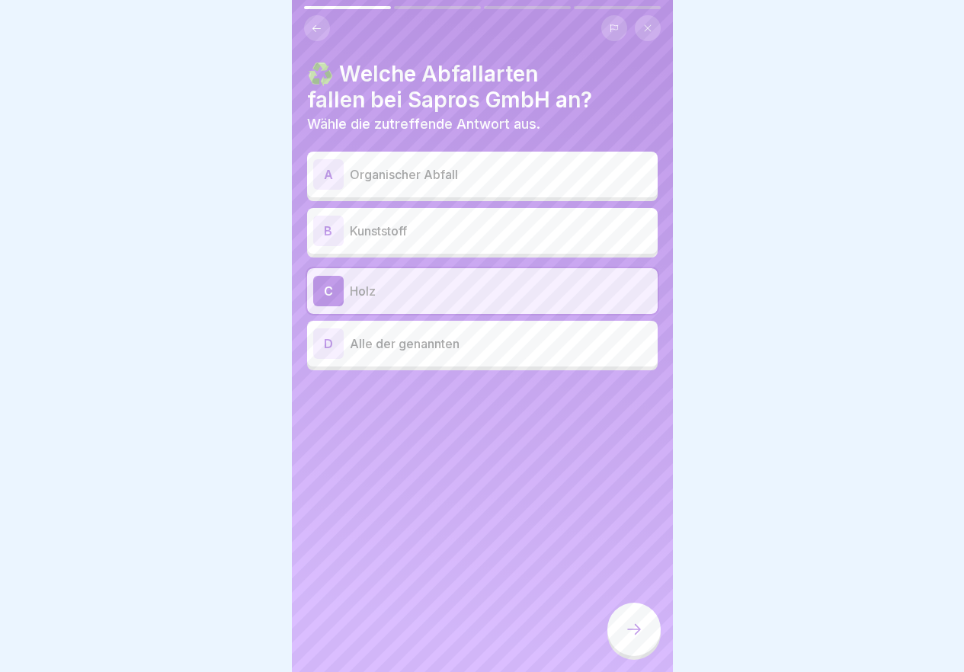
click at [463, 345] on p "Alle der genannten" at bounding box center [501, 343] width 302 height 18
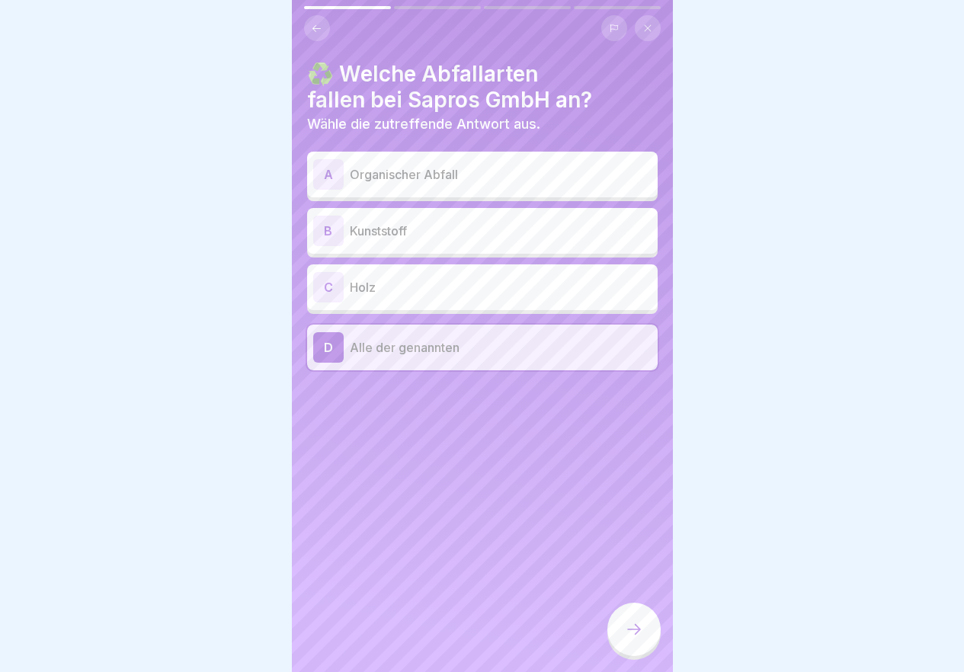
click at [638, 635] on icon at bounding box center [634, 629] width 14 height 11
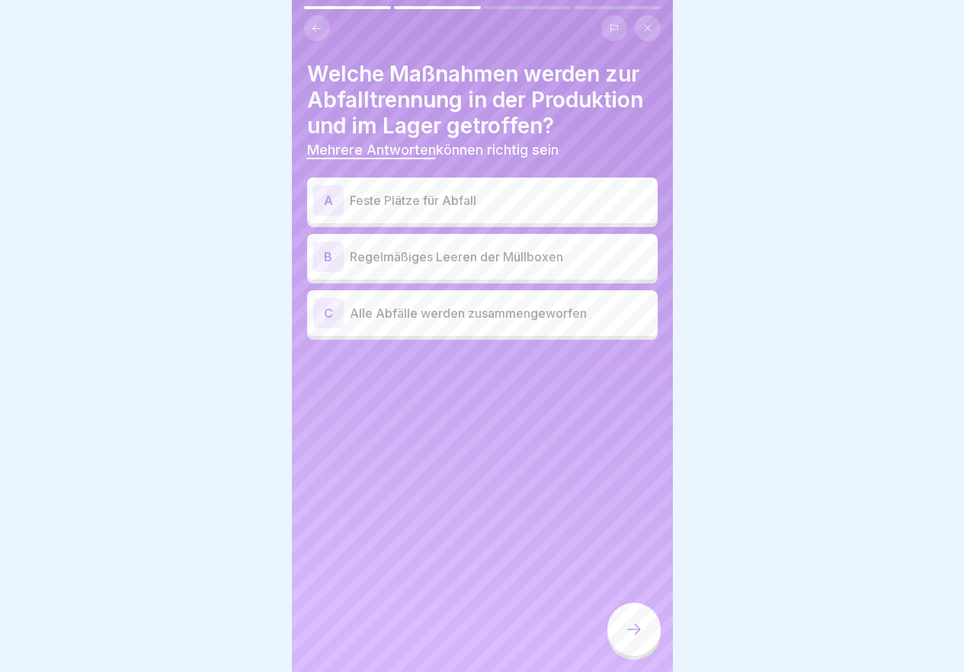
click at [434, 206] on p "Feste Plätze für Abfall" at bounding box center [501, 200] width 302 height 18
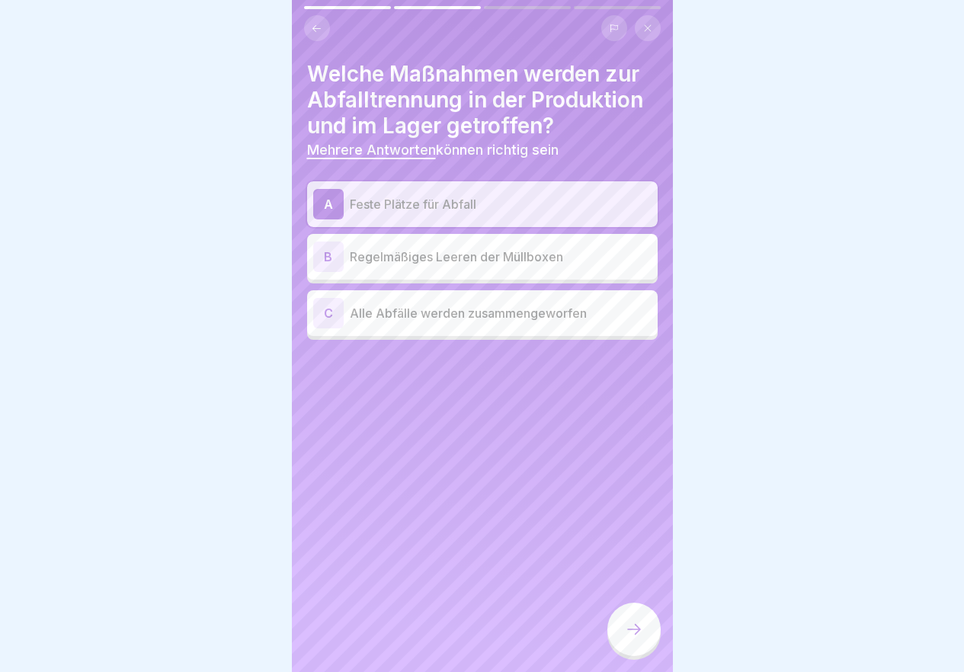
click at [436, 258] on p "Regelmäßiges Leeren der Müllboxen" at bounding box center [501, 257] width 302 height 18
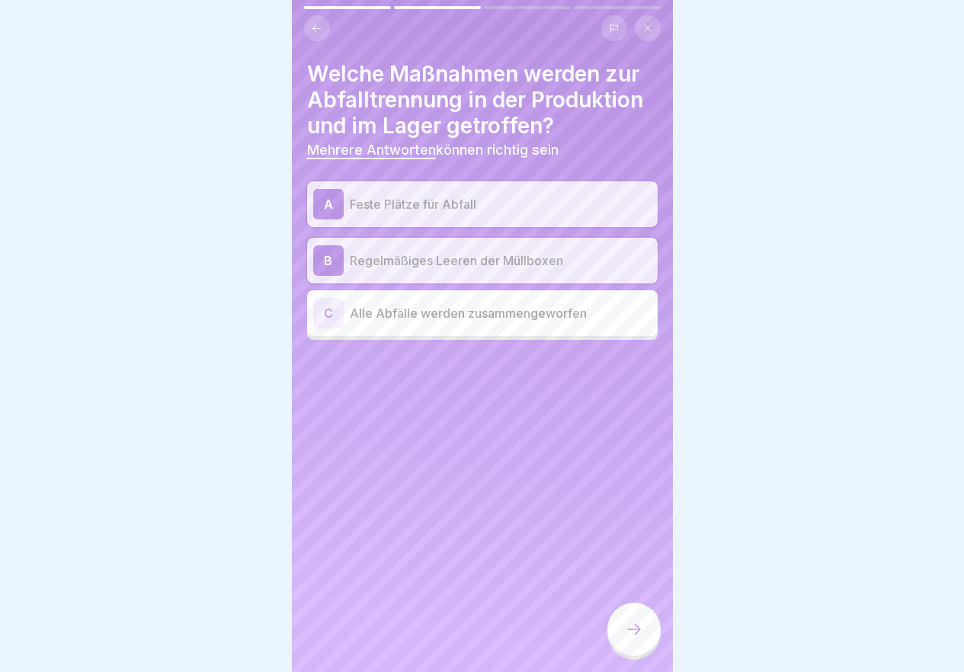
click at [436, 258] on p "Regelmäßiges Leeren der Müllboxen" at bounding box center [501, 260] width 302 height 18
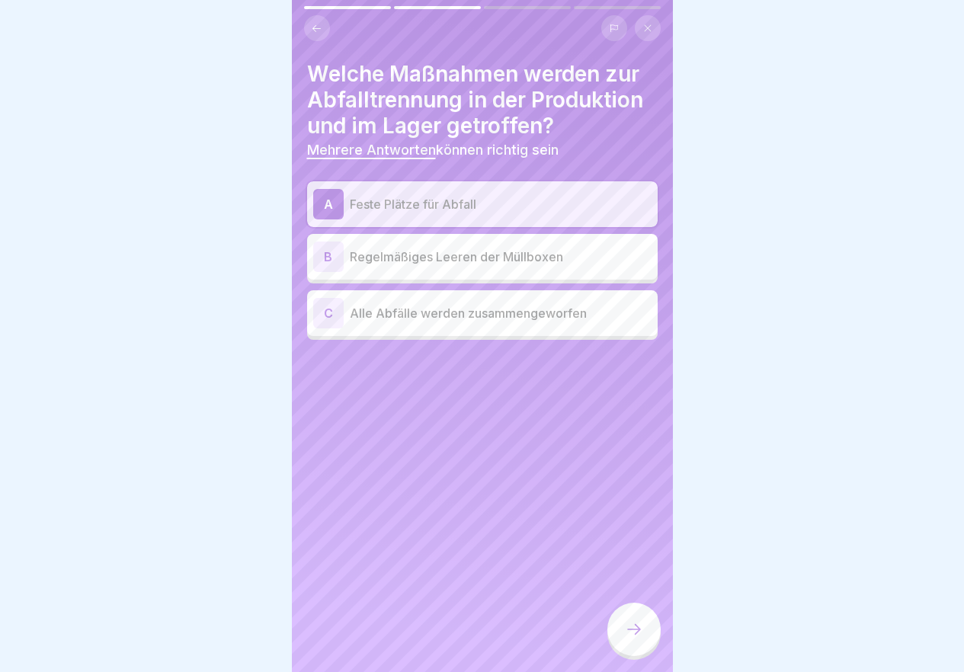
click at [408, 258] on p "Regelmäßiges Leeren der Müllboxen" at bounding box center [501, 257] width 302 height 18
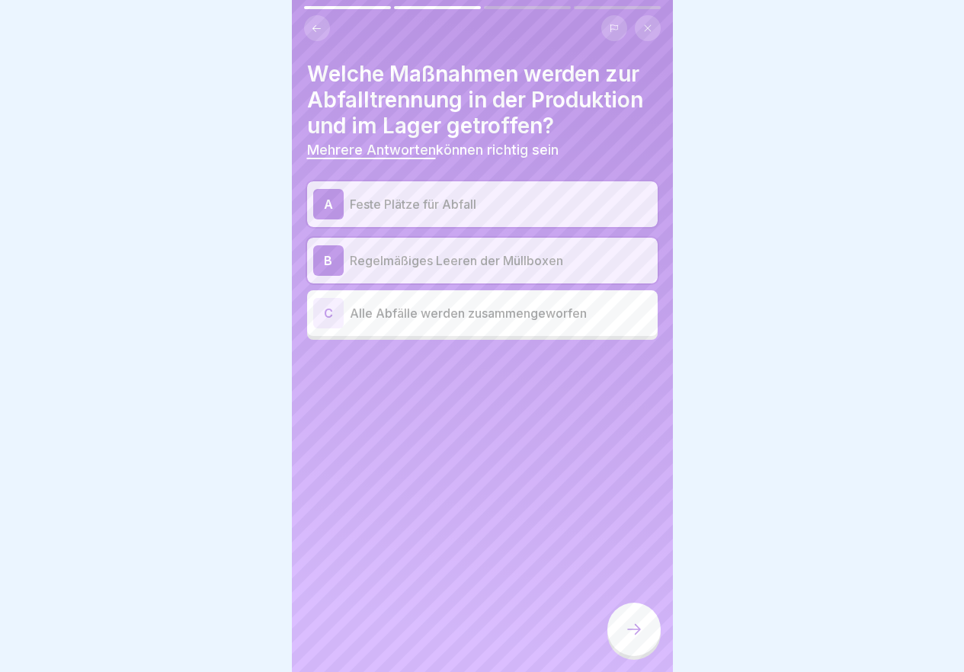
click at [614, 633] on div at bounding box center [633, 629] width 53 height 53
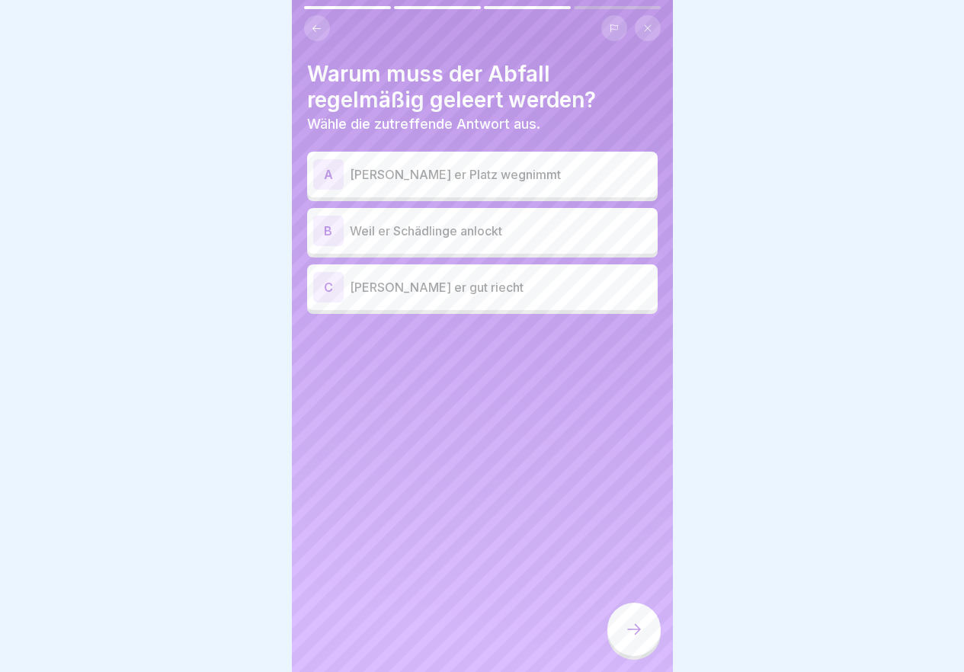
click at [505, 177] on p "[PERSON_NAME] er Platz wegnimmt" at bounding box center [501, 174] width 302 height 18
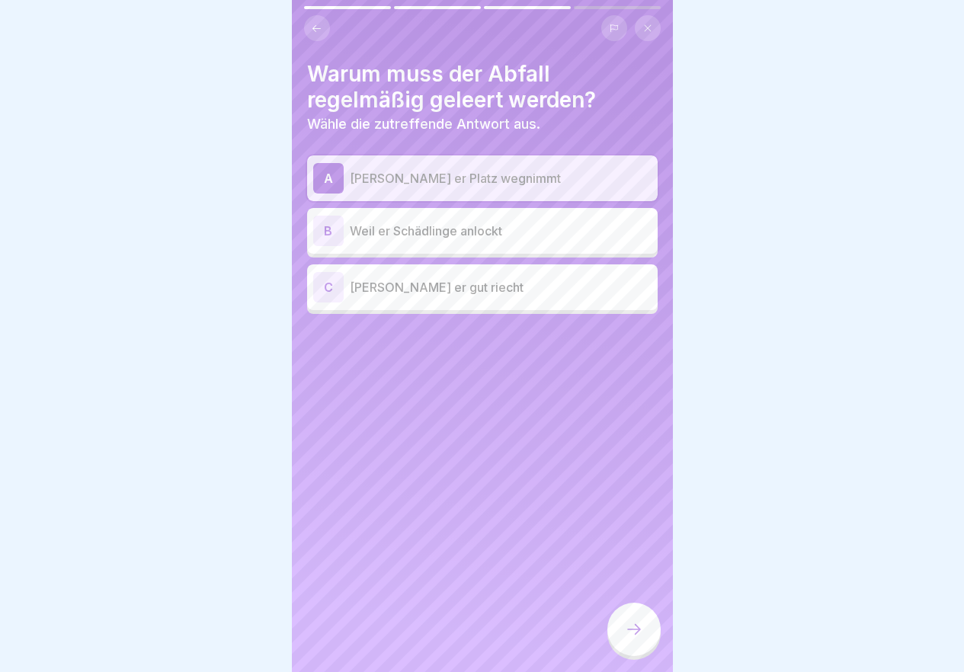
click at [440, 227] on p "Weil er Schädlinge anlockt" at bounding box center [501, 231] width 302 height 18
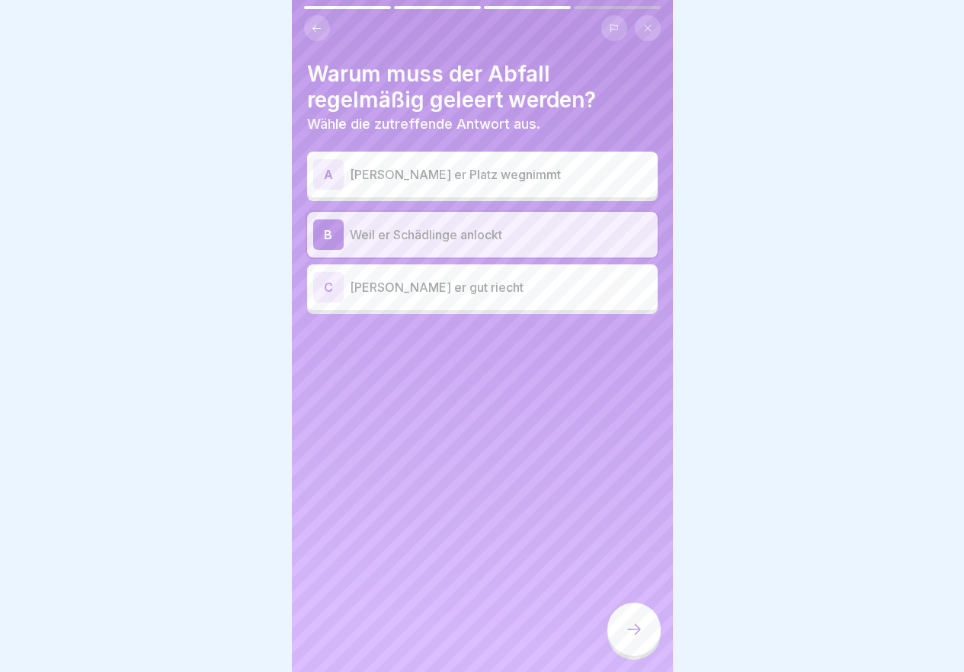
click at [435, 171] on p "[PERSON_NAME] er Platz wegnimmt" at bounding box center [501, 174] width 302 height 18
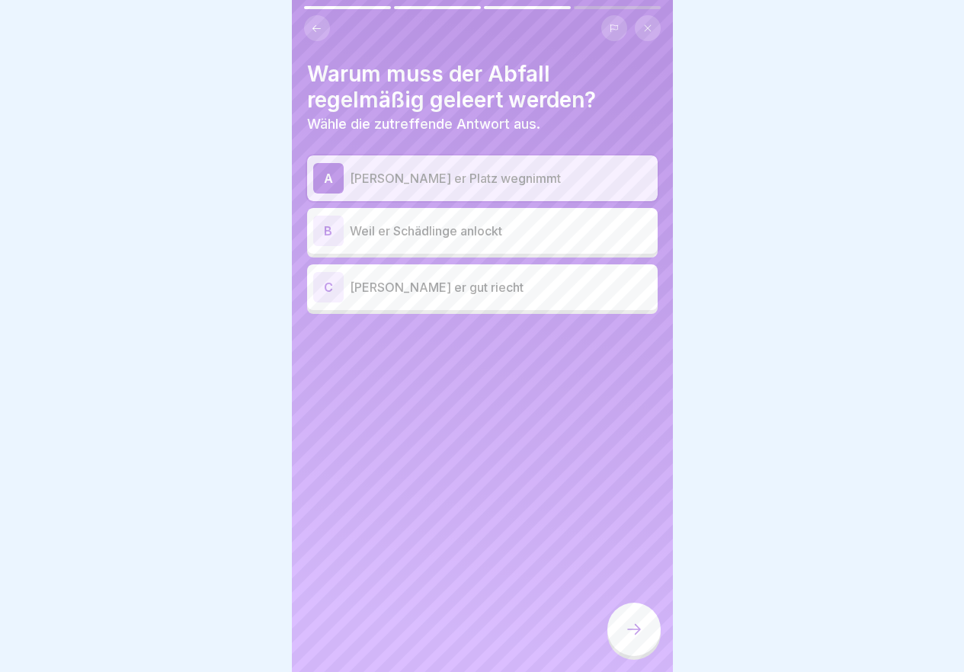
click at [630, 632] on div at bounding box center [633, 629] width 53 height 53
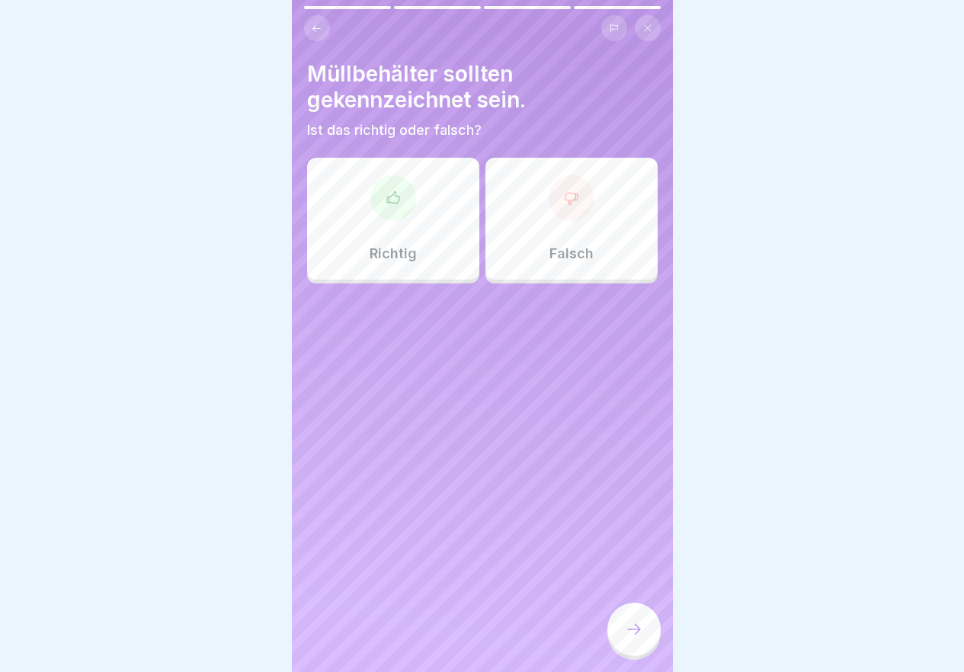
click at [395, 259] on p "Richtig" at bounding box center [393, 253] width 47 height 17
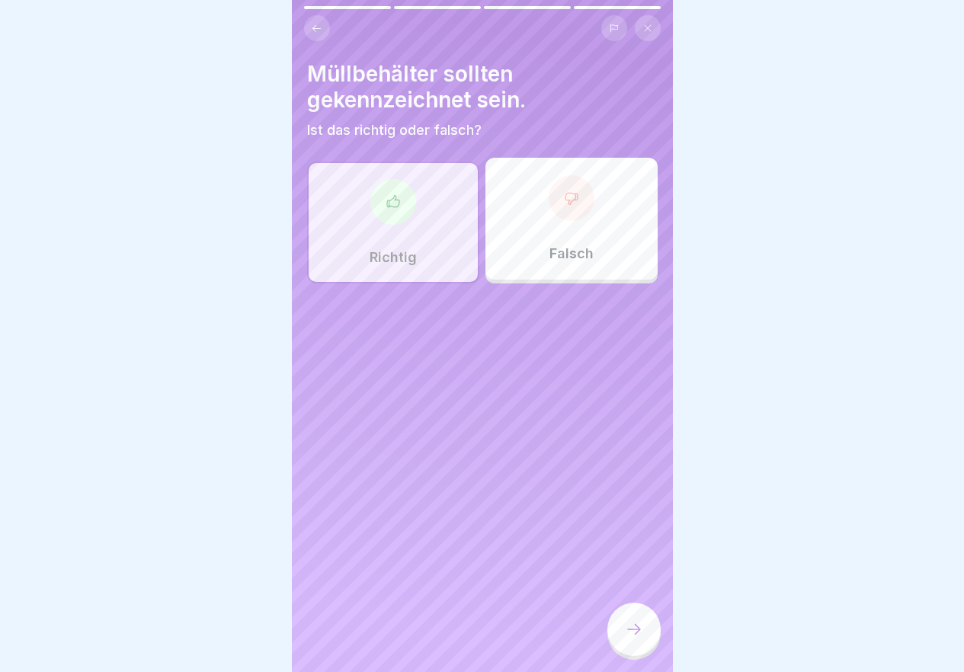
click at [644, 639] on div at bounding box center [633, 629] width 53 height 53
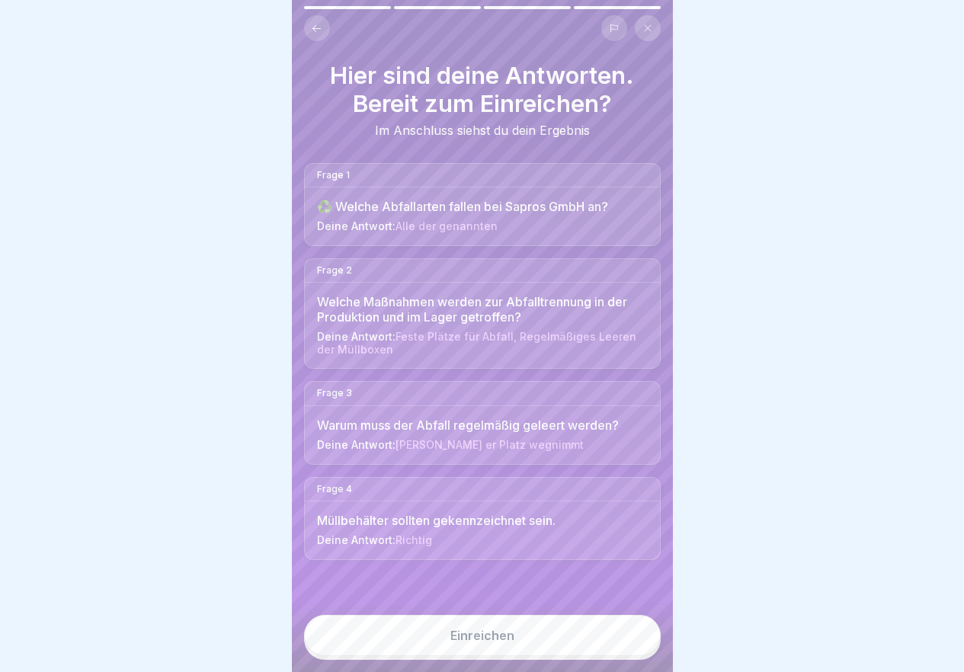
click at [514, 645] on button "Einreichen" at bounding box center [482, 635] width 357 height 41
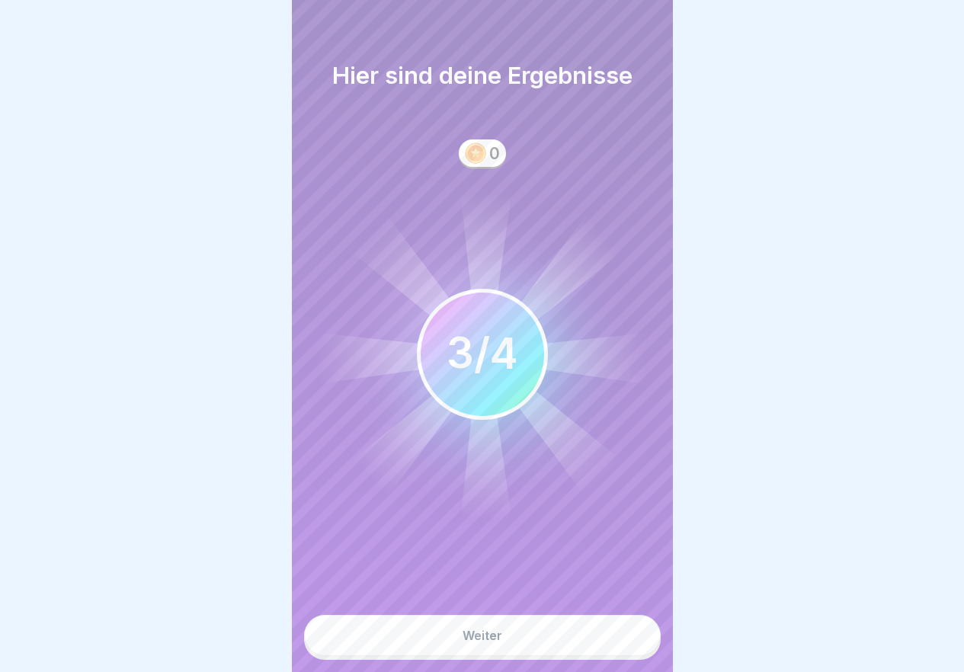
click at [516, 645] on button "Weiter" at bounding box center [482, 635] width 357 height 41
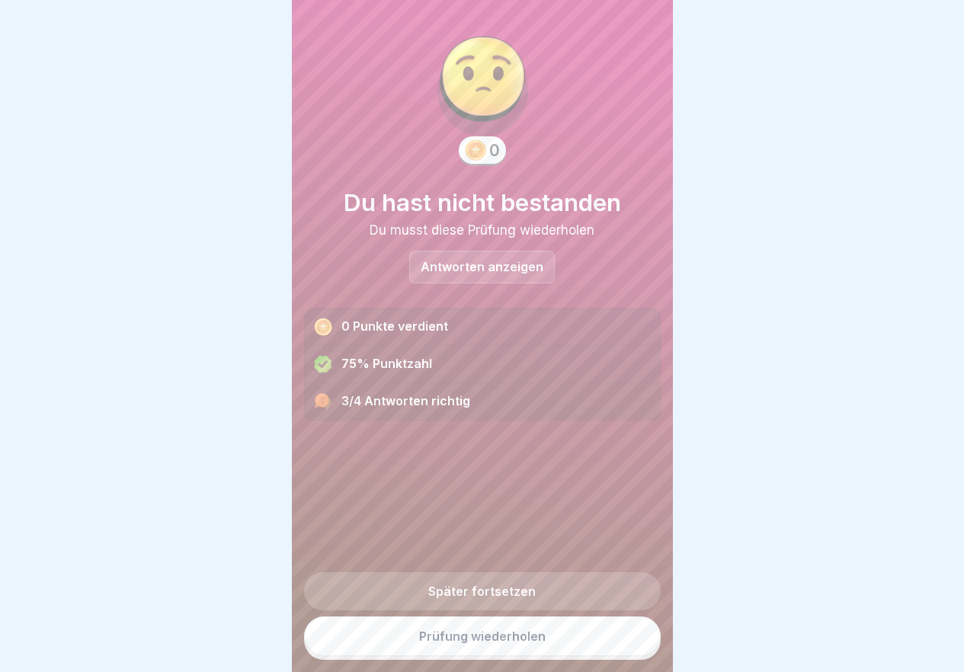
click at [537, 651] on link "Prüfung wiederholen" at bounding box center [482, 636] width 357 height 40
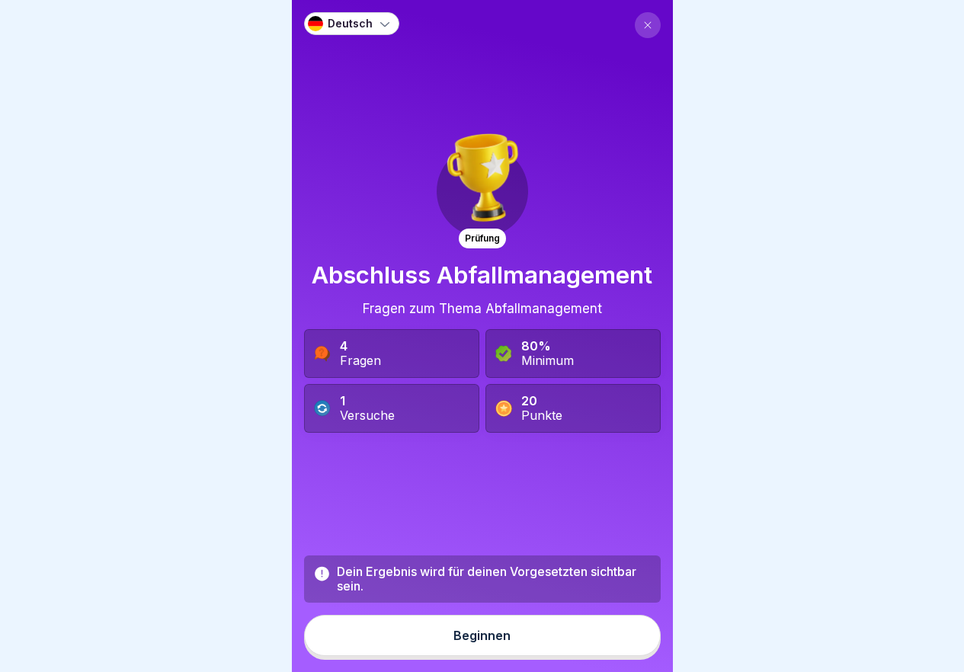
click at [523, 656] on button "Beginnen" at bounding box center [482, 635] width 357 height 41
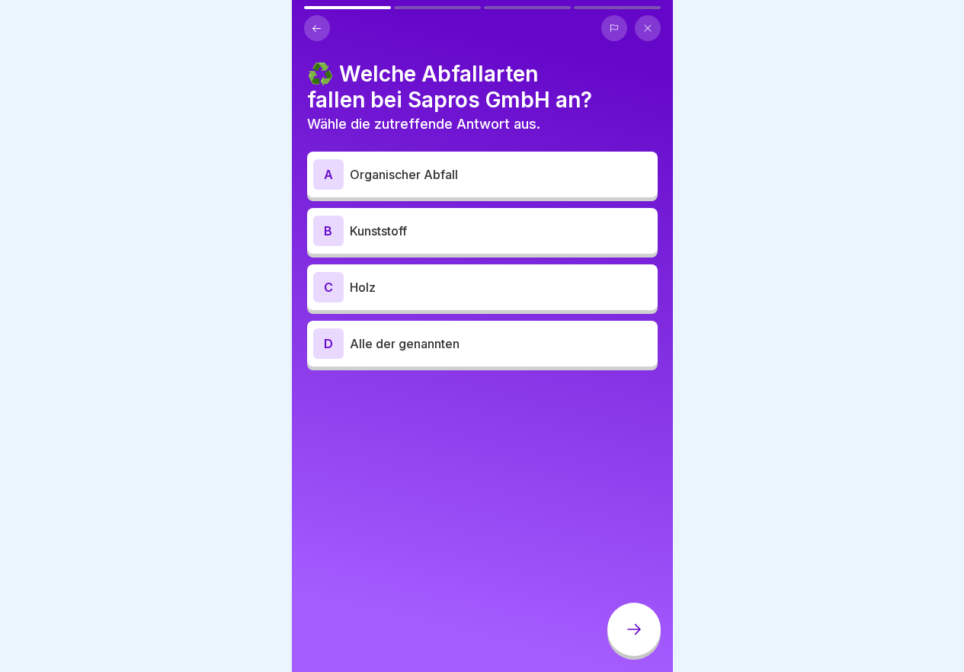
click at [418, 283] on p "Holz" at bounding box center [501, 287] width 302 height 18
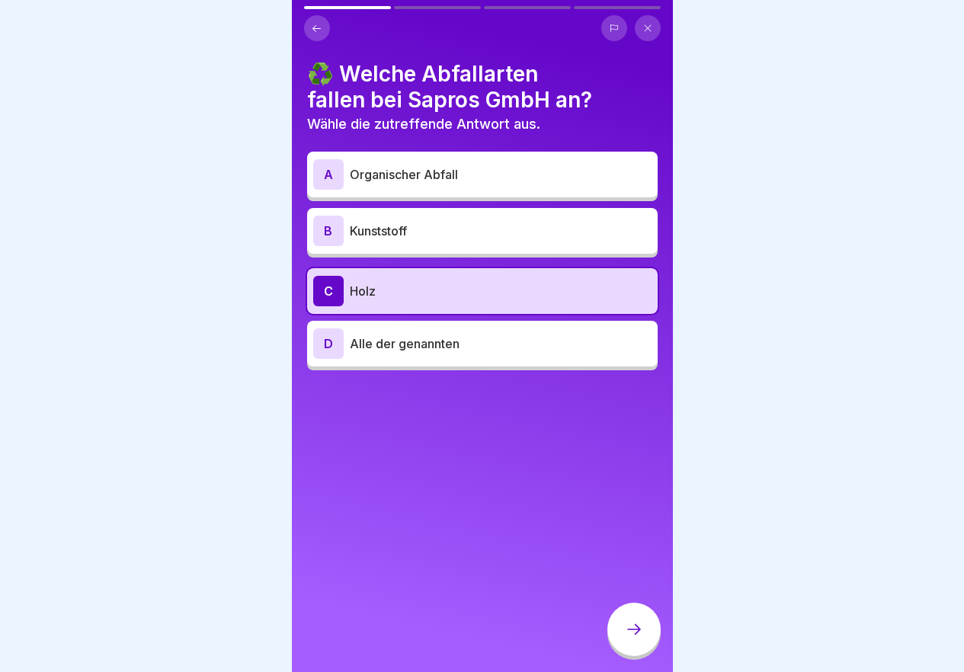
click at [406, 233] on p "Kunststoff" at bounding box center [501, 231] width 302 height 18
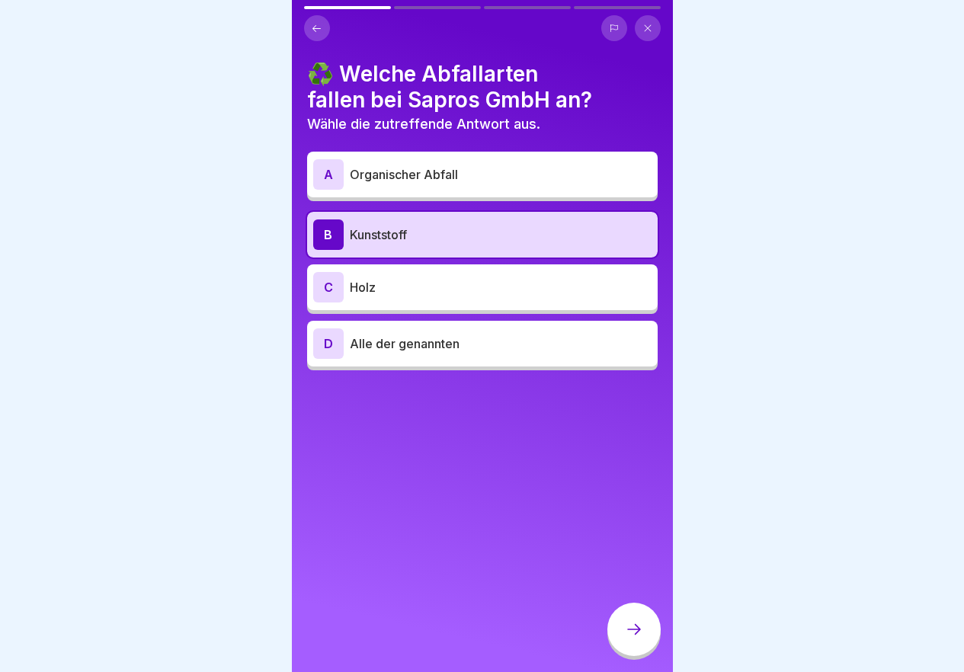
click at [441, 344] on p "Alle der genannten" at bounding box center [501, 343] width 302 height 18
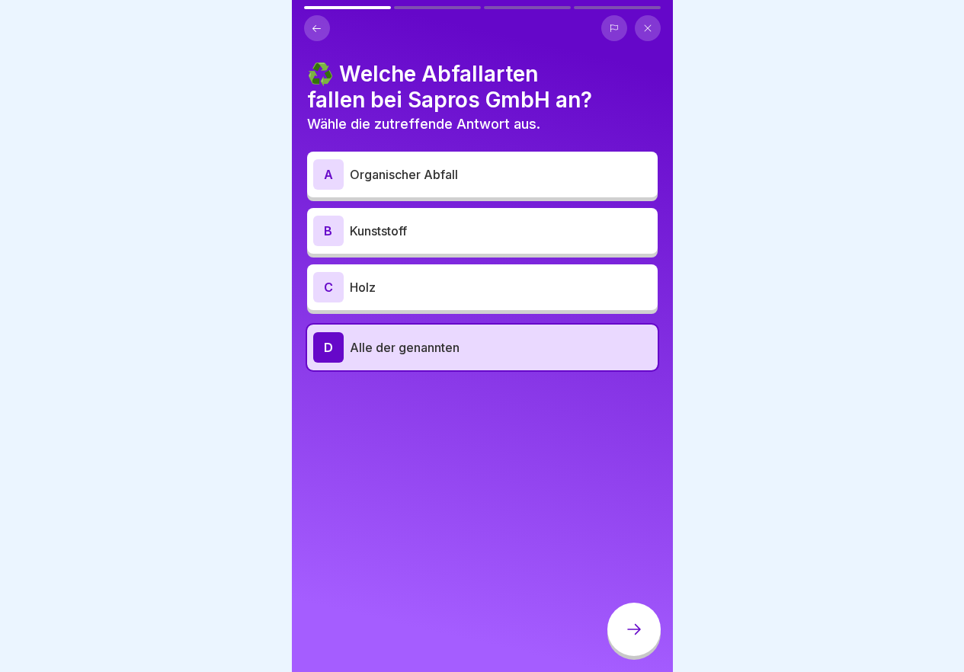
click at [633, 638] on icon at bounding box center [634, 629] width 18 height 18
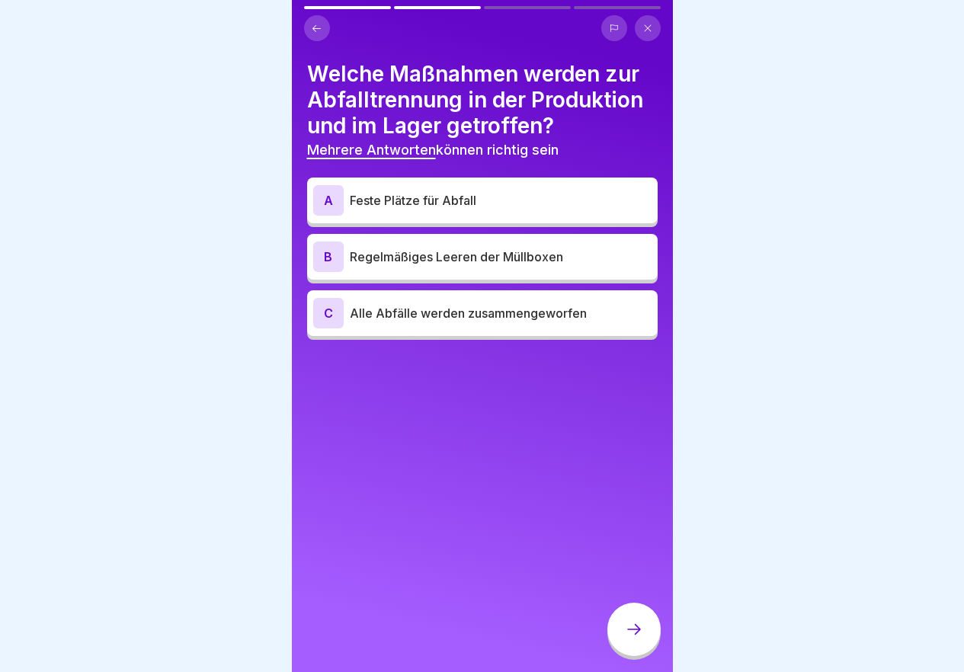
click at [525, 195] on p "Feste Plätze für Abfall" at bounding box center [501, 200] width 302 height 18
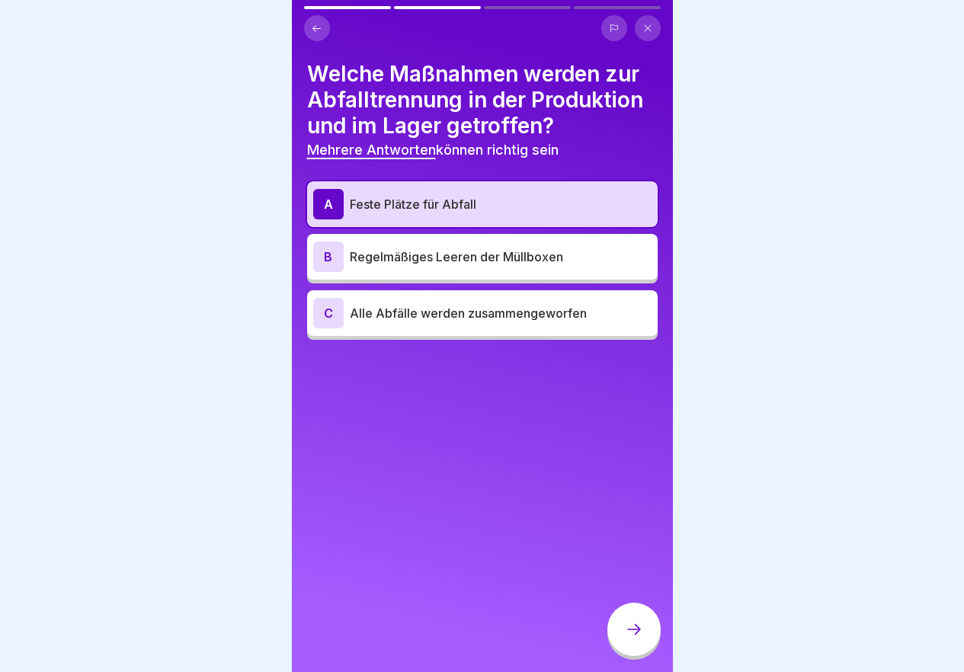
click at [536, 256] on p "Regelmäßiges Leeren der Müllboxen" at bounding box center [501, 257] width 302 height 18
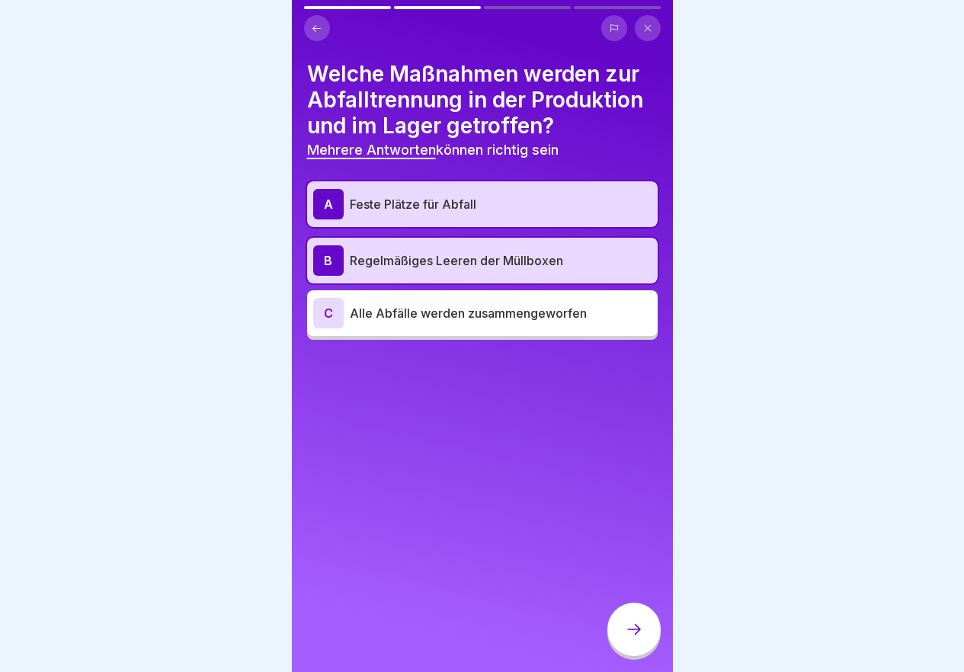
click at [627, 638] on icon at bounding box center [634, 629] width 18 height 18
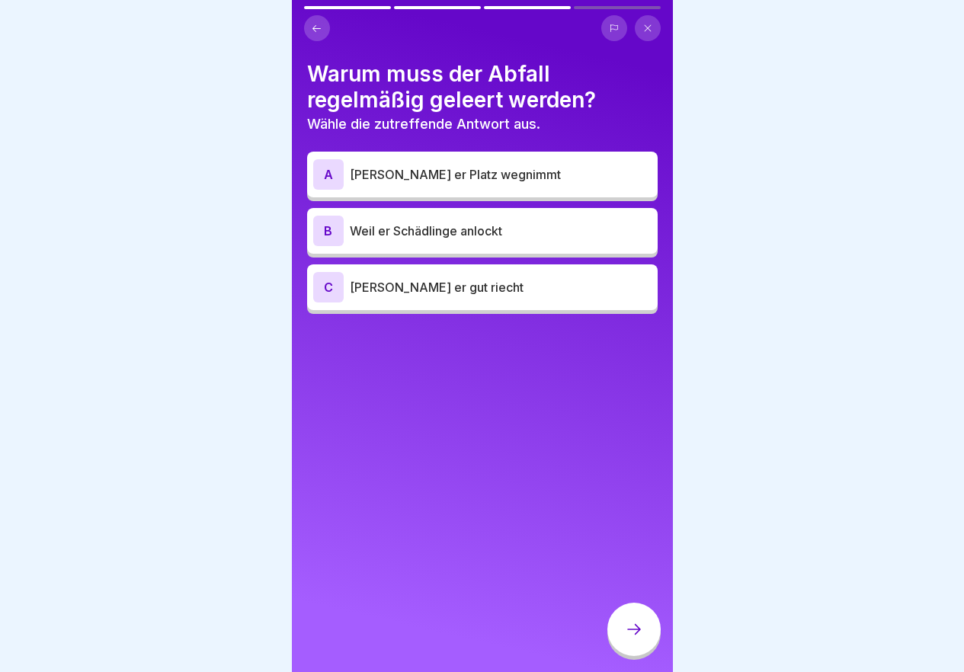
click at [462, 180] on p "[PERSON_NAME] er Platz wegnimmt" at bounding box center [501, 174] width 302 height 18
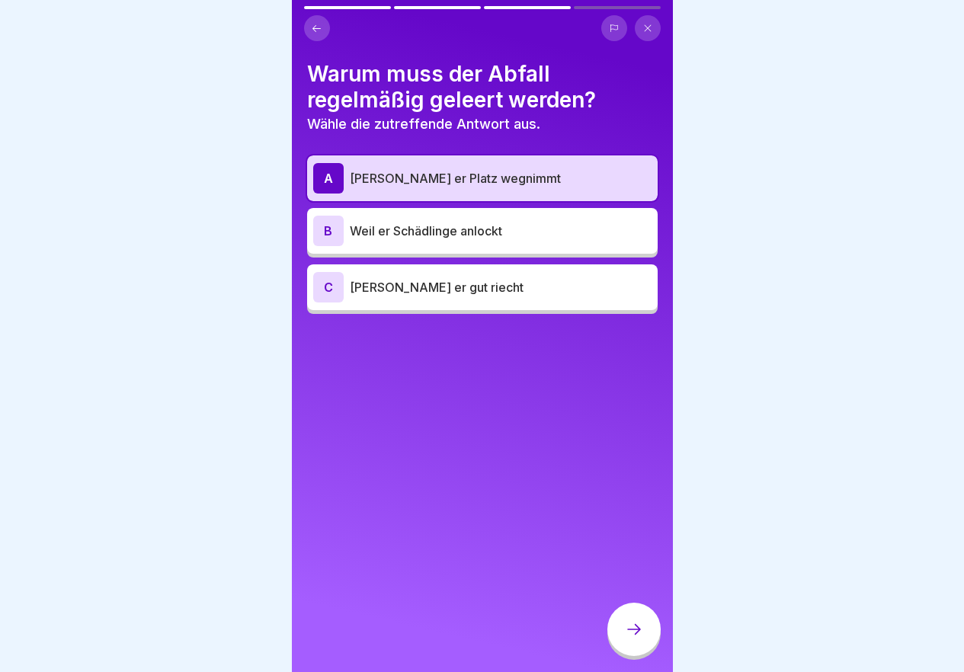
click at [493, 231] on p "Weil er Schädlinge anlockt" at bounding box center [501, 231] width 302 height 18
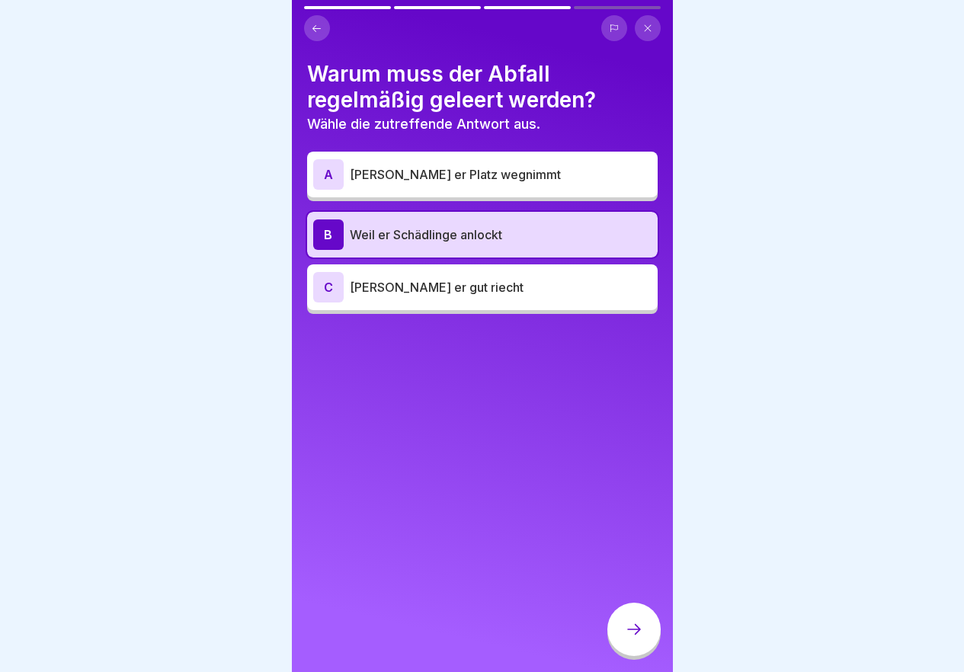
click at [415, 171] on p "[PERSON_NAME] er Platz wegnimmt" at bounding box center [501, 174] width 302 height 18
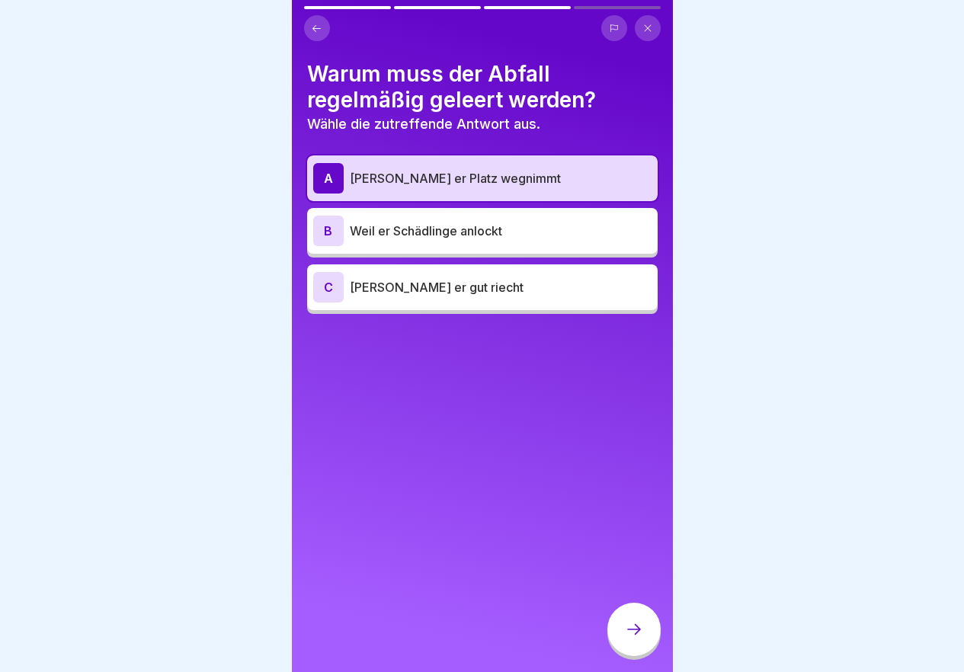
click at [478, 233] on p "Weil er Schädlinge anlockt" at bounding box center [501, 231] width 302 height 18
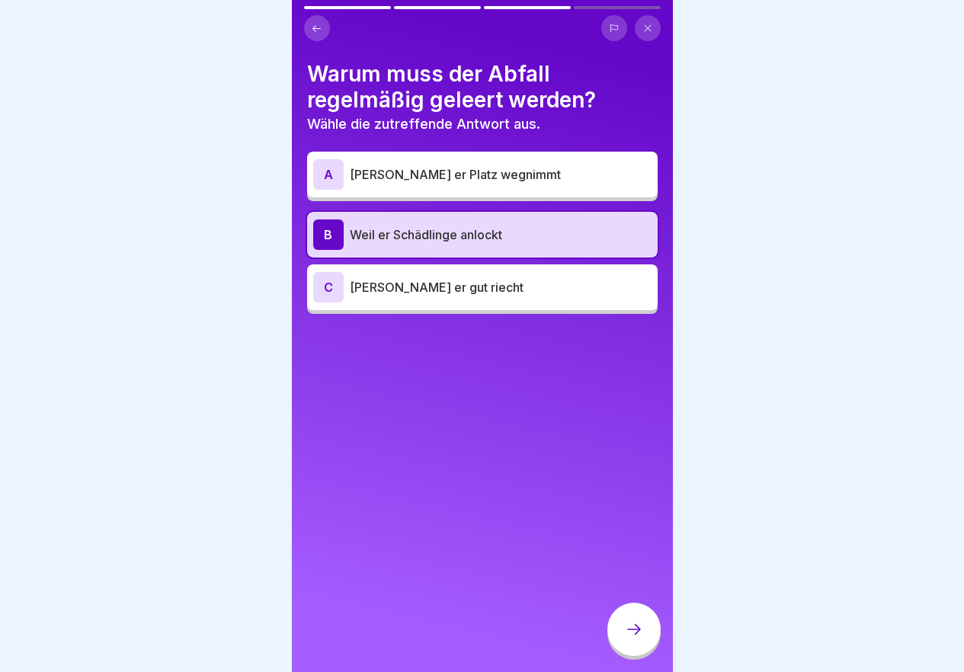
click at [637, 633] on div at bounding box center [633, 629] width 53 height 53
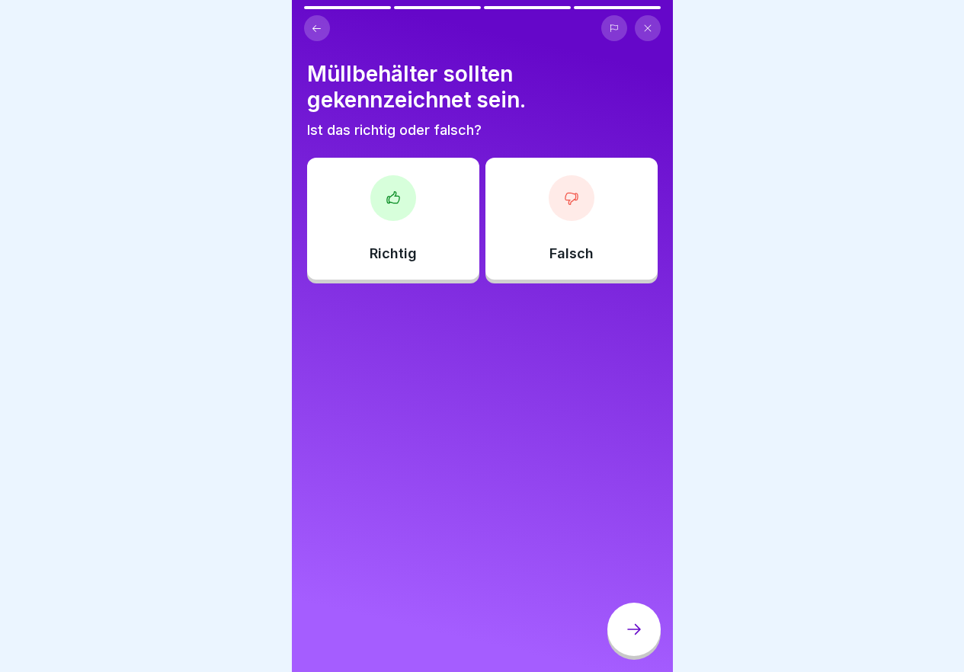
click at [398, 243] on div "Richtig" at bounding box center [393, 219] width 172 height 122
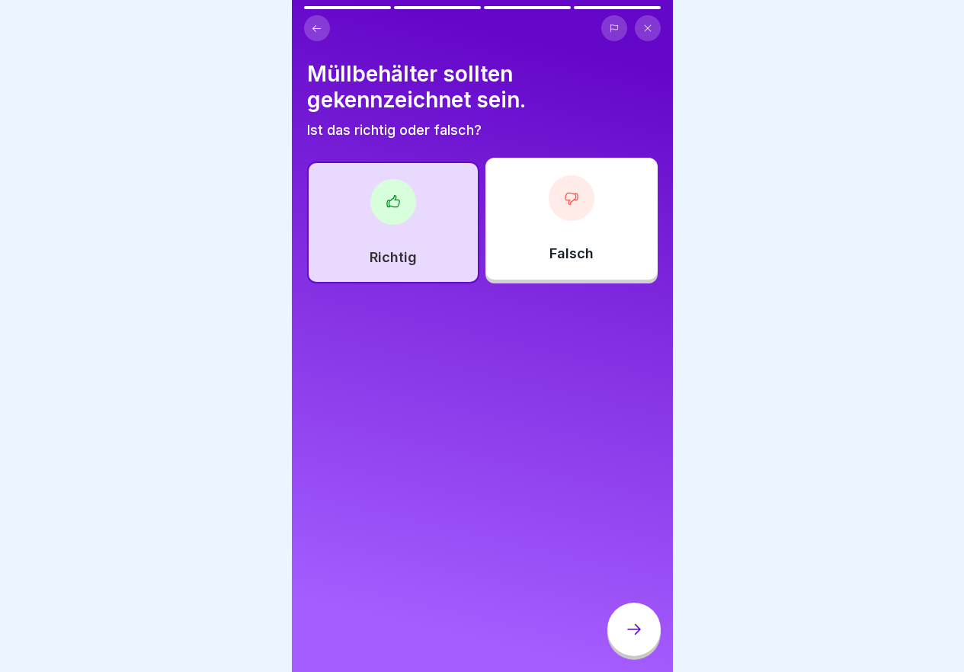
click at [641, 635] on icon at bounding box center [634, 629] width 18 height 18
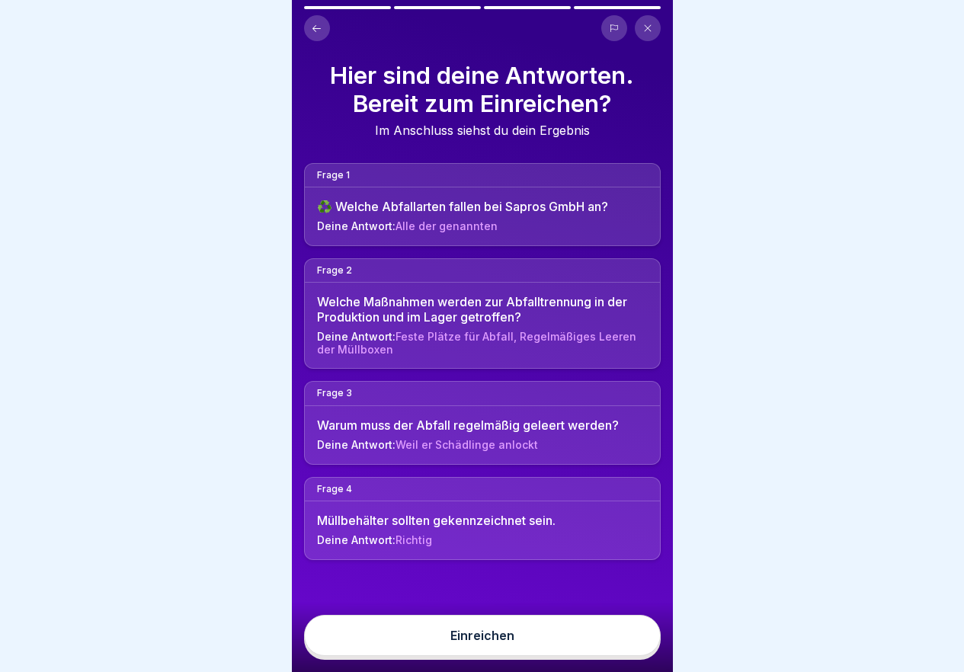
click at [492, 642] on div "Einreichen" at bounding box center [482, 636] width 64 height 14
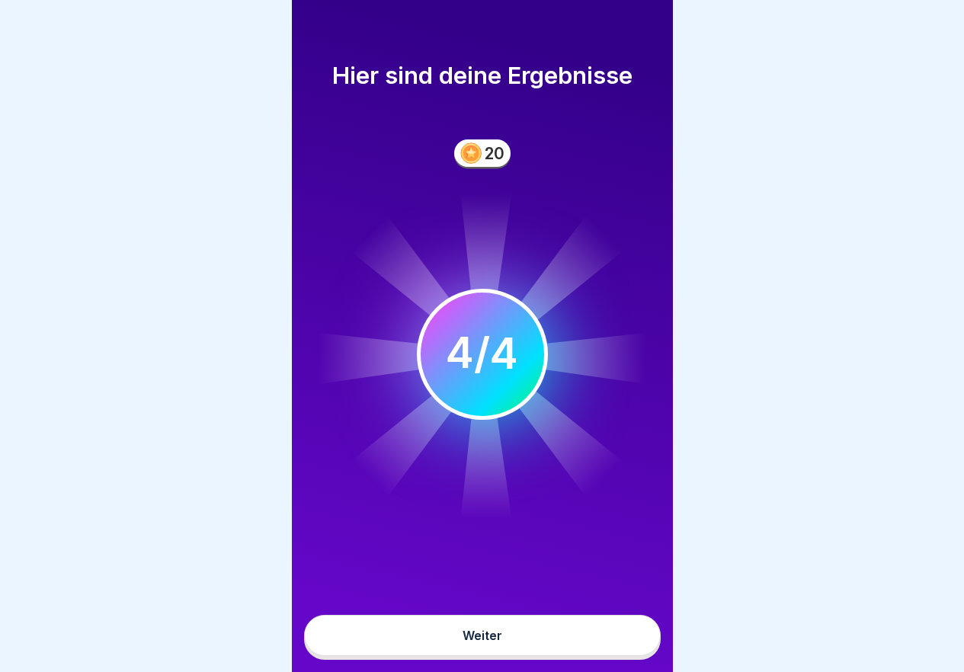
click at [514, 642] on button "Weiter" at bounding box center [482, 635] width 357 height 41
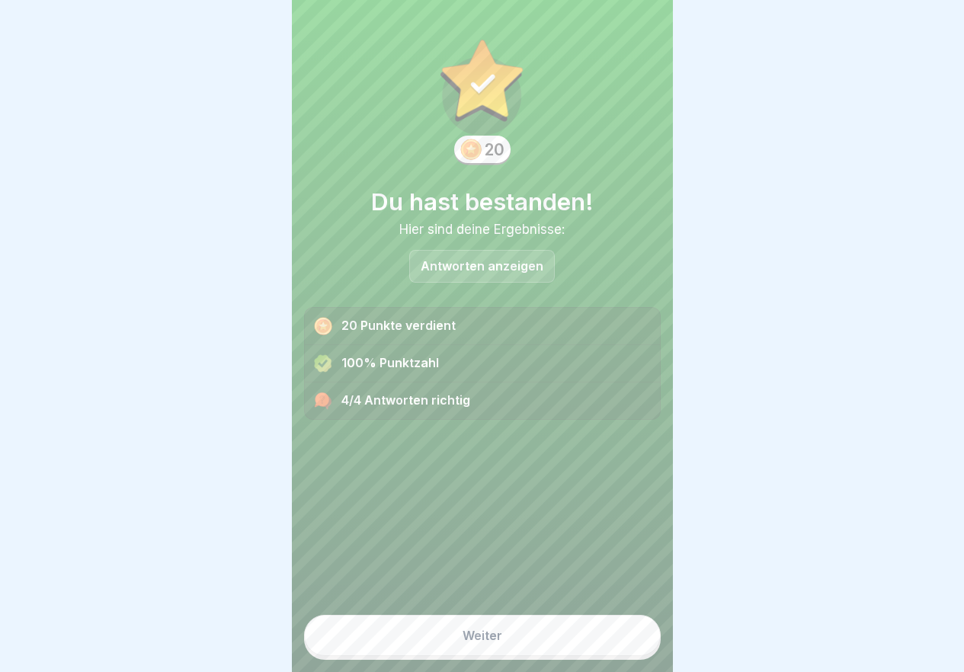
click at [542, 648] on button "Weiter" at bounding box center [482, 635] width 357 height 41
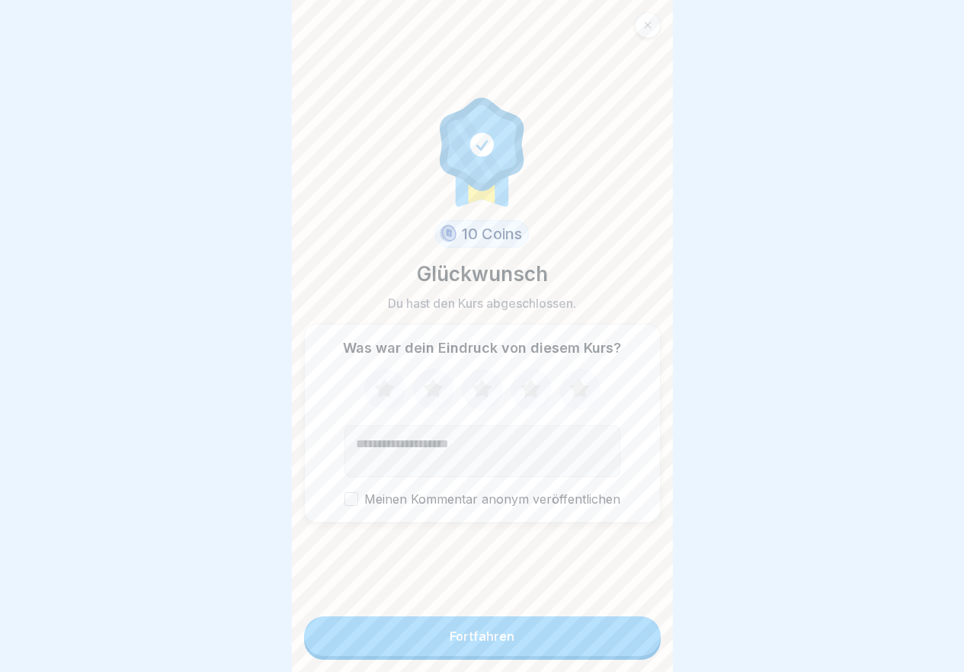
click at [589, 660] on div "Fortfahren" at bounding box center [482, 637] width 357 height 43
click at [594, 648] on button "Fortfahren" at bounding box center [482, 636] width 357 height 40
